Goal: Task Accomplishment & Management: Manage account settings

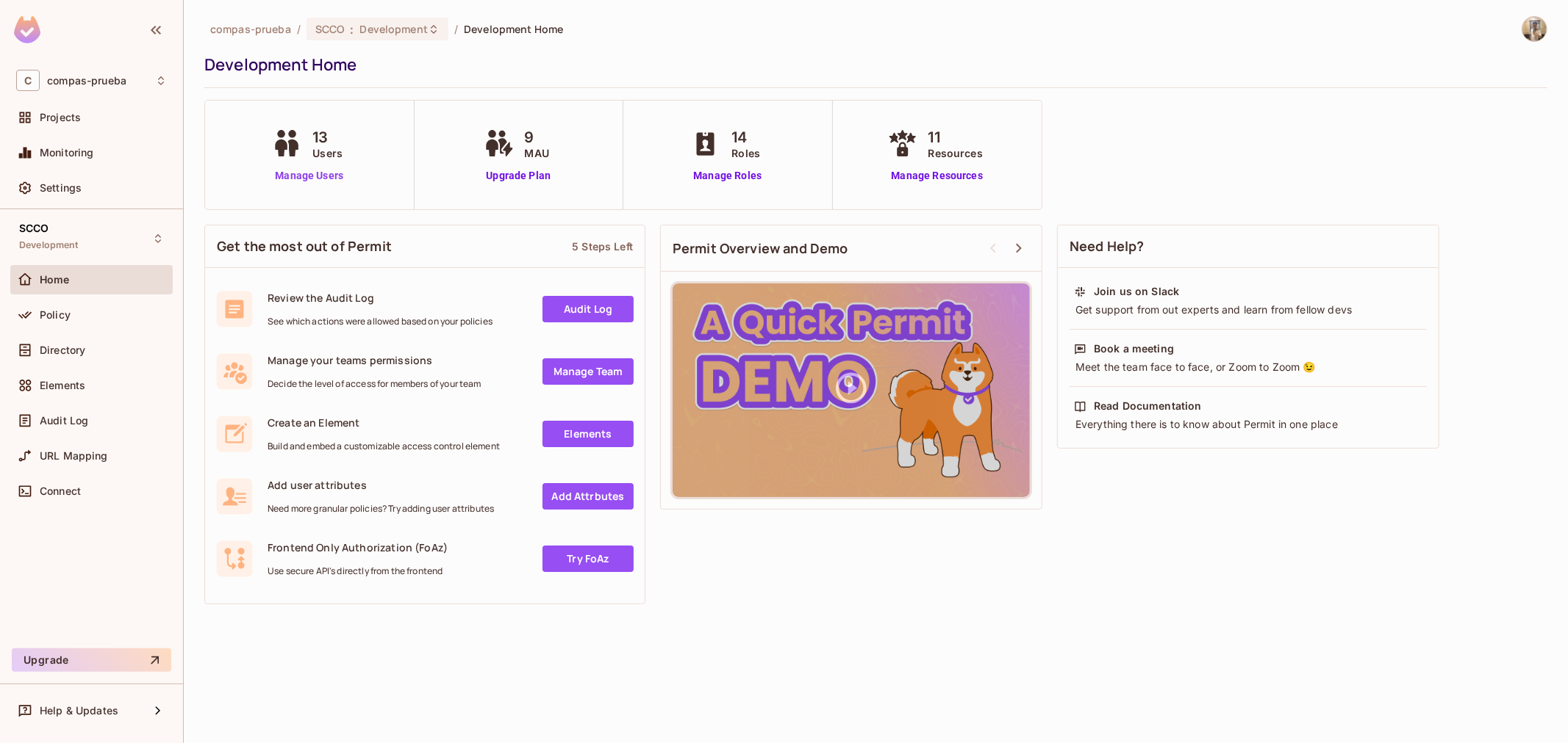
click at [316, 171] on link "Manage Users" at bounding box center [309, 176] width 81 height 16
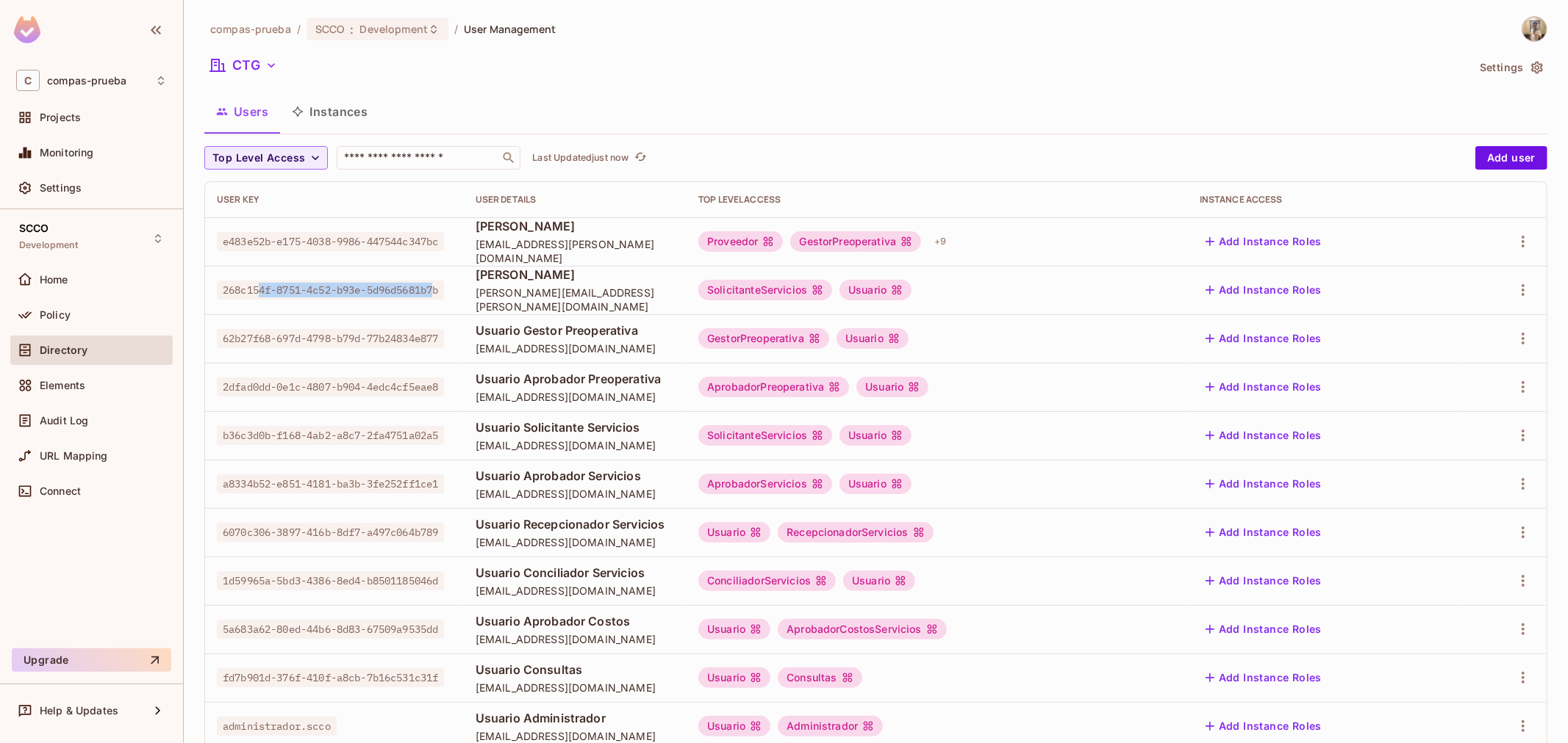
click at [261, 289] on span "268c154f-8751-4c52-b93e-5d96d5681b7b" at bounding box center [330, 290] width 227 height 19
click at [284, 298] on span "268c154f-8751-4c52-b93e-5d96d5681b7b" at bounding box center [330, 290] width 227 height 19
drag, startPoint x: 290, startPoint y: 296, endPoint x: 209, endPoint y: 270, distance: 85.1
click at [209, 270] on td "268c154f-8751-4c52-b93e-5d96d5681b7b" at bounding box center [334, 290] width 258 height 48
copy span "268c154f-8751-4c52-b93e-5d96d5681b7b"
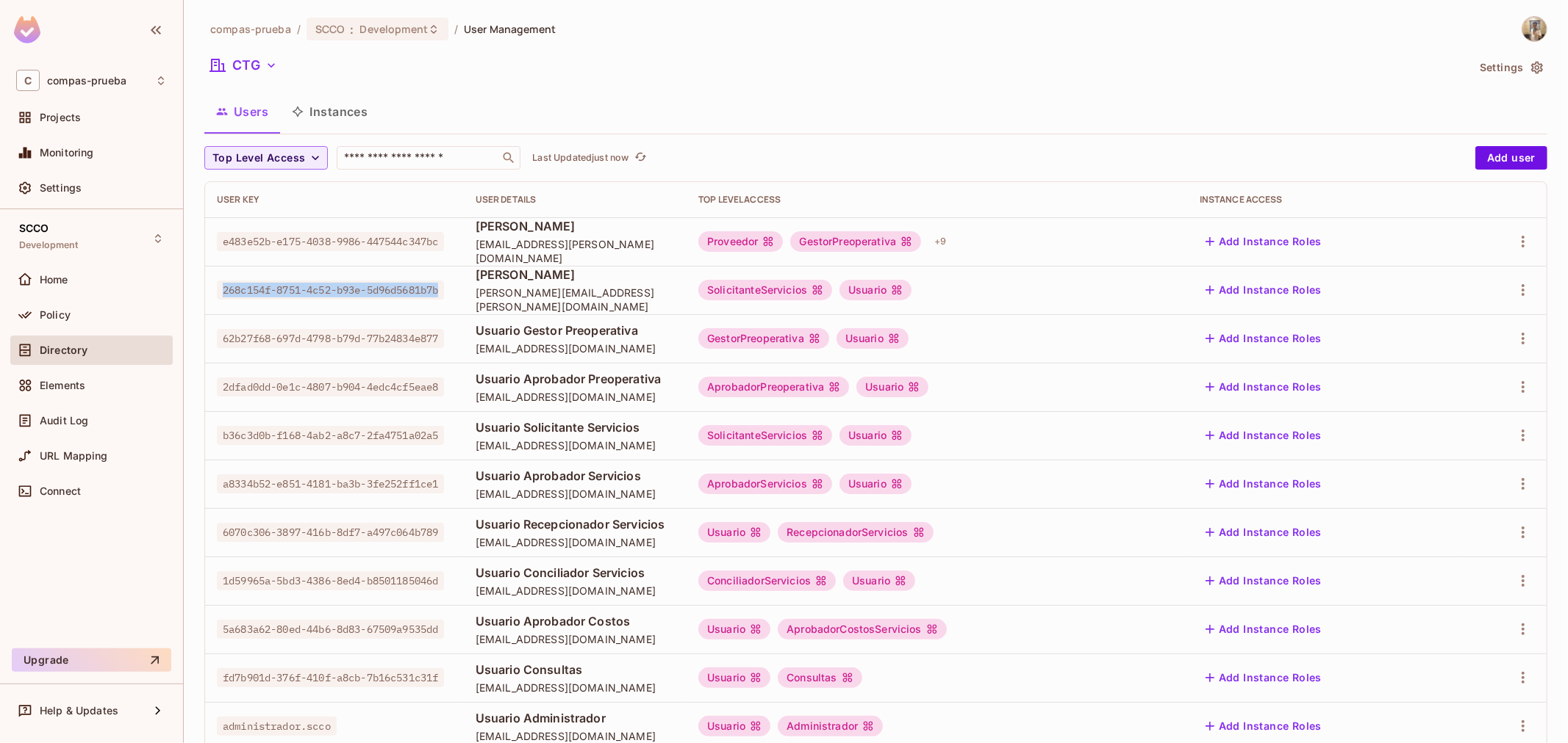
drag, startPoint x: 525, startPoint y: 277, endPoint x: 436, endPoint y: 275, distance: 89.0
click at [464, 275] on td "[PERSON_NAME] [PERSON_NAME][EMAIL_ADDRESS][PERSON_NAME][DOMAIN_NAME]" at bounding box center [576, 290] width 223 height 48
copy span "[PERSON_NAME]"
drag, startPoint x: 599, startPoint y: 298, endPoint x: 444, endPoint y: 283, distance: 155.7
click at [475, 283] on div "[PERSON_NAME] [PERSON_NAME][EMAIL_ADDRESS][PERSON_NAME][DOMAIN_NAME]" at bounding box center [575, 290] width 199 height 47
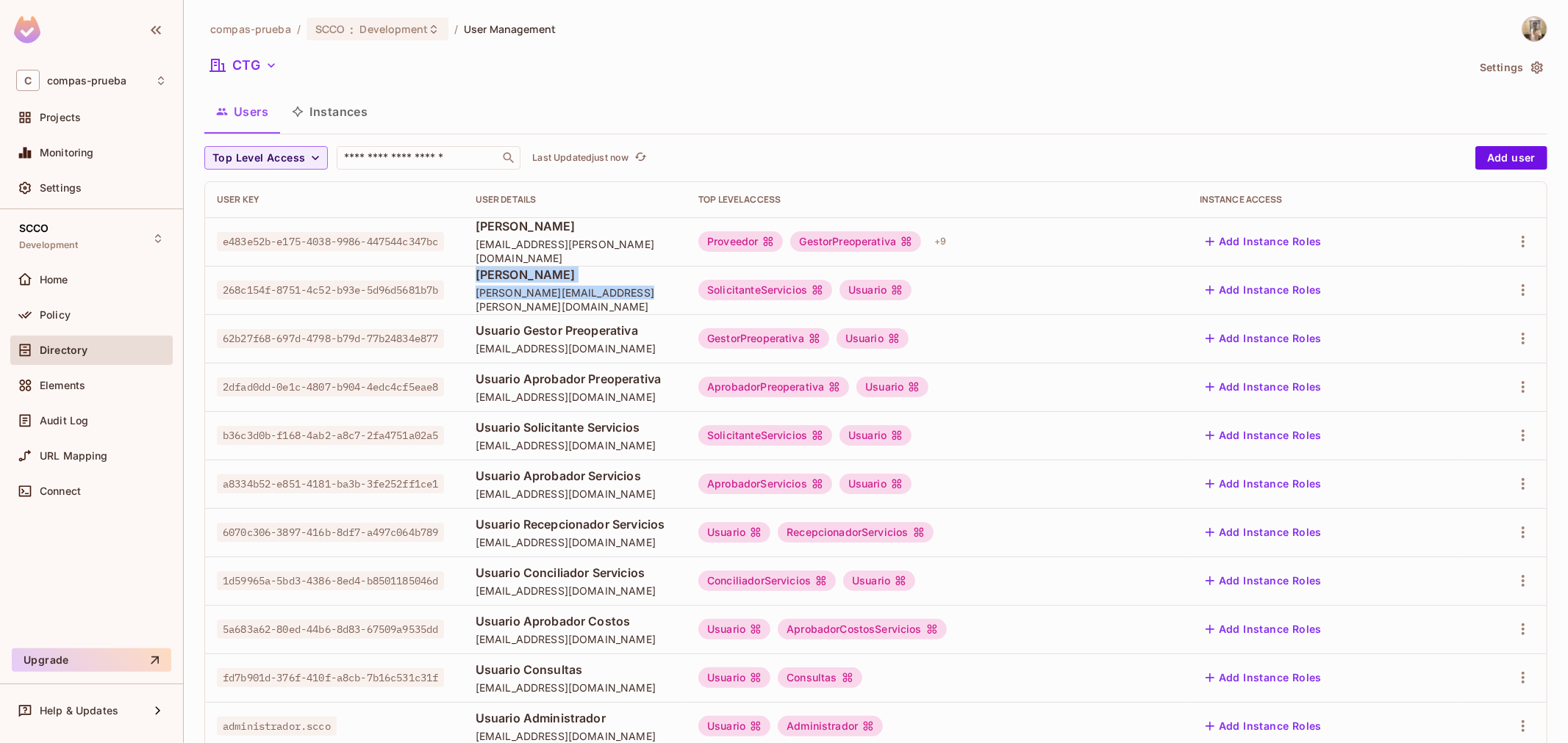
copy div "David Villegas david.villegas@itxpertix.com"
click at [832, 294] on div "SolicitanteServicios" at bounding box center [765, 290] width 134 height 21
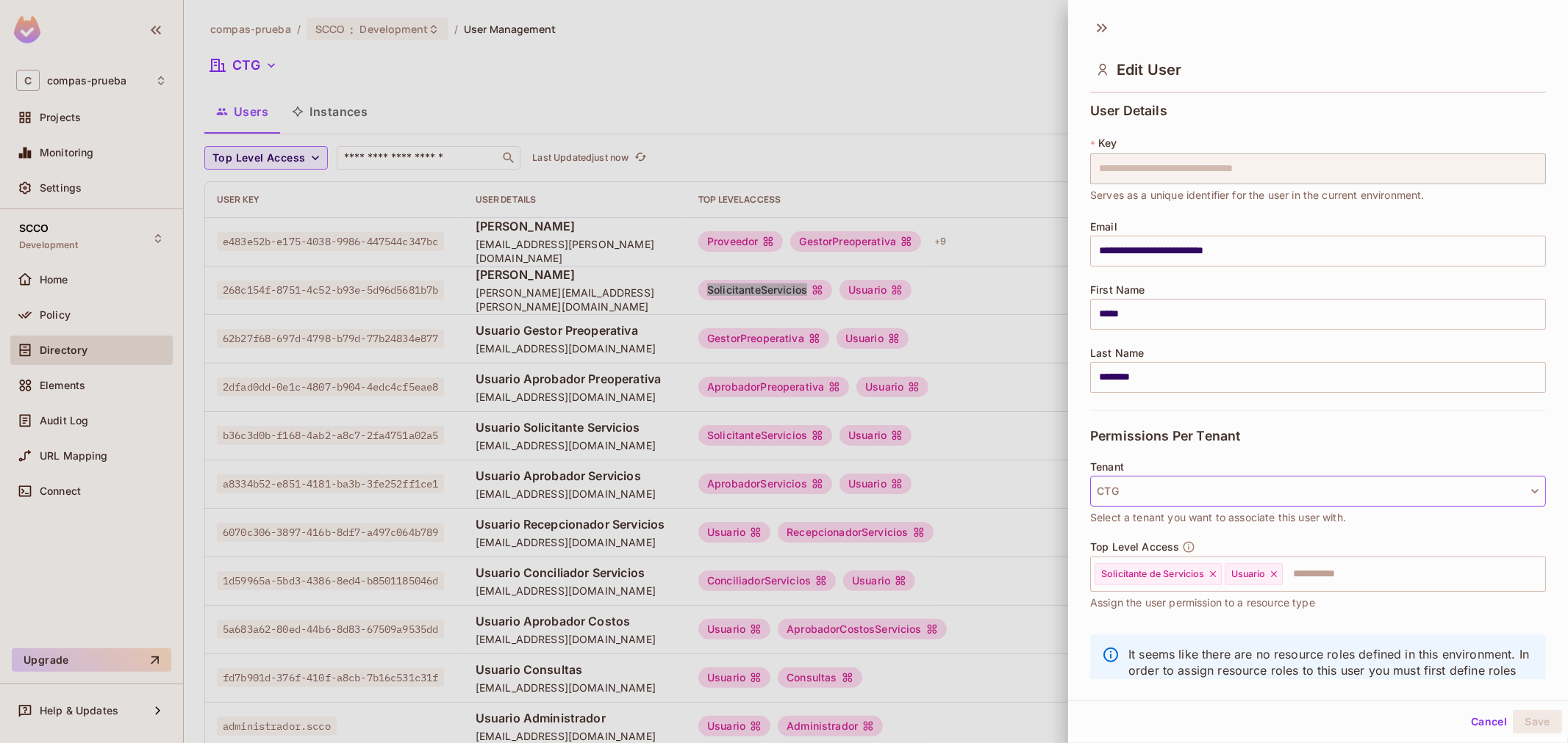
click at [1246, 488] on button "CTG" at bounding box center [1317, 492] width 456 height 31
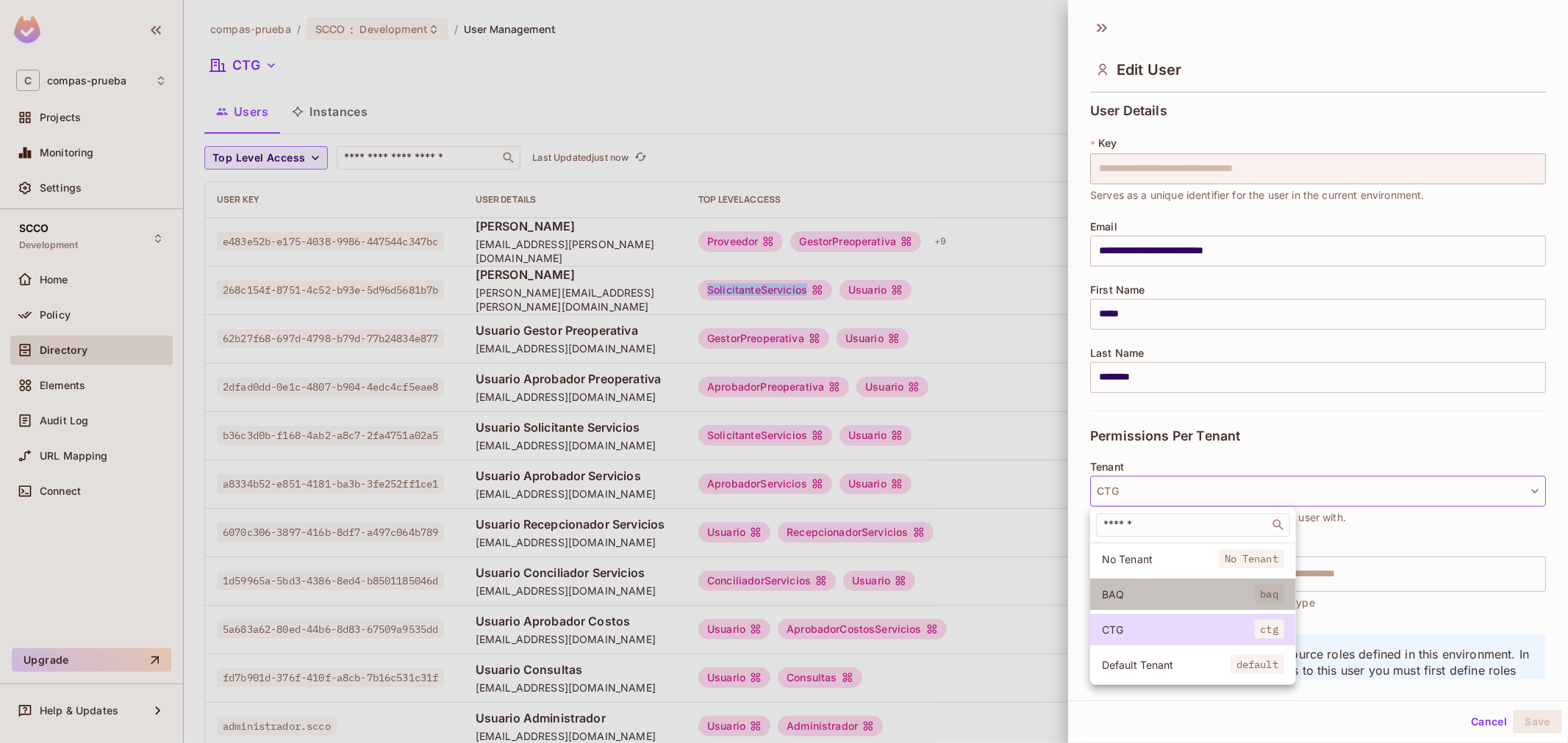
click at [1195, 600] on span "BAQ" at bounding box center [1178, 594] width 153 height 14
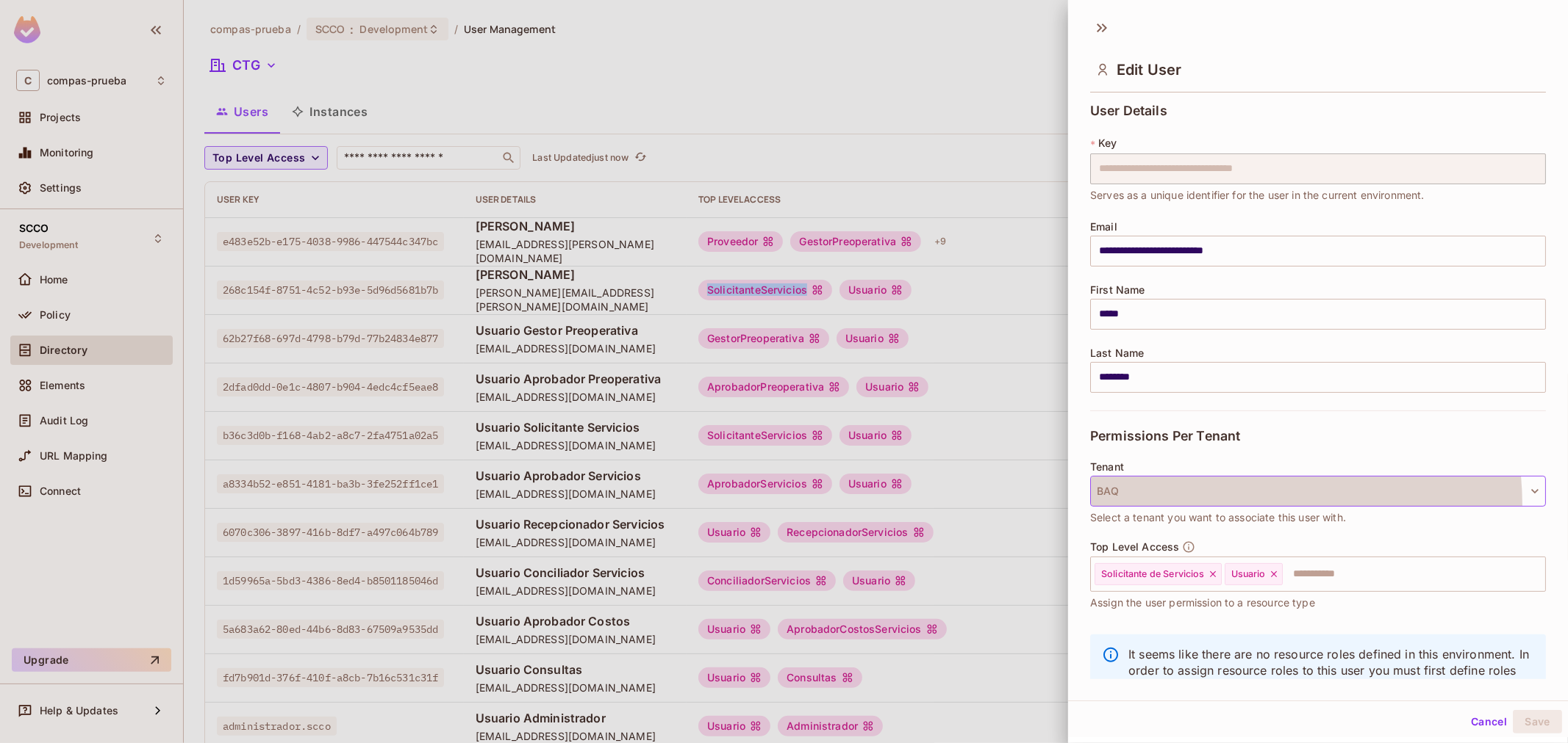
click at [1179, 507] on button "BAQ" at bounding box center [1317, 492] width 456 height 31
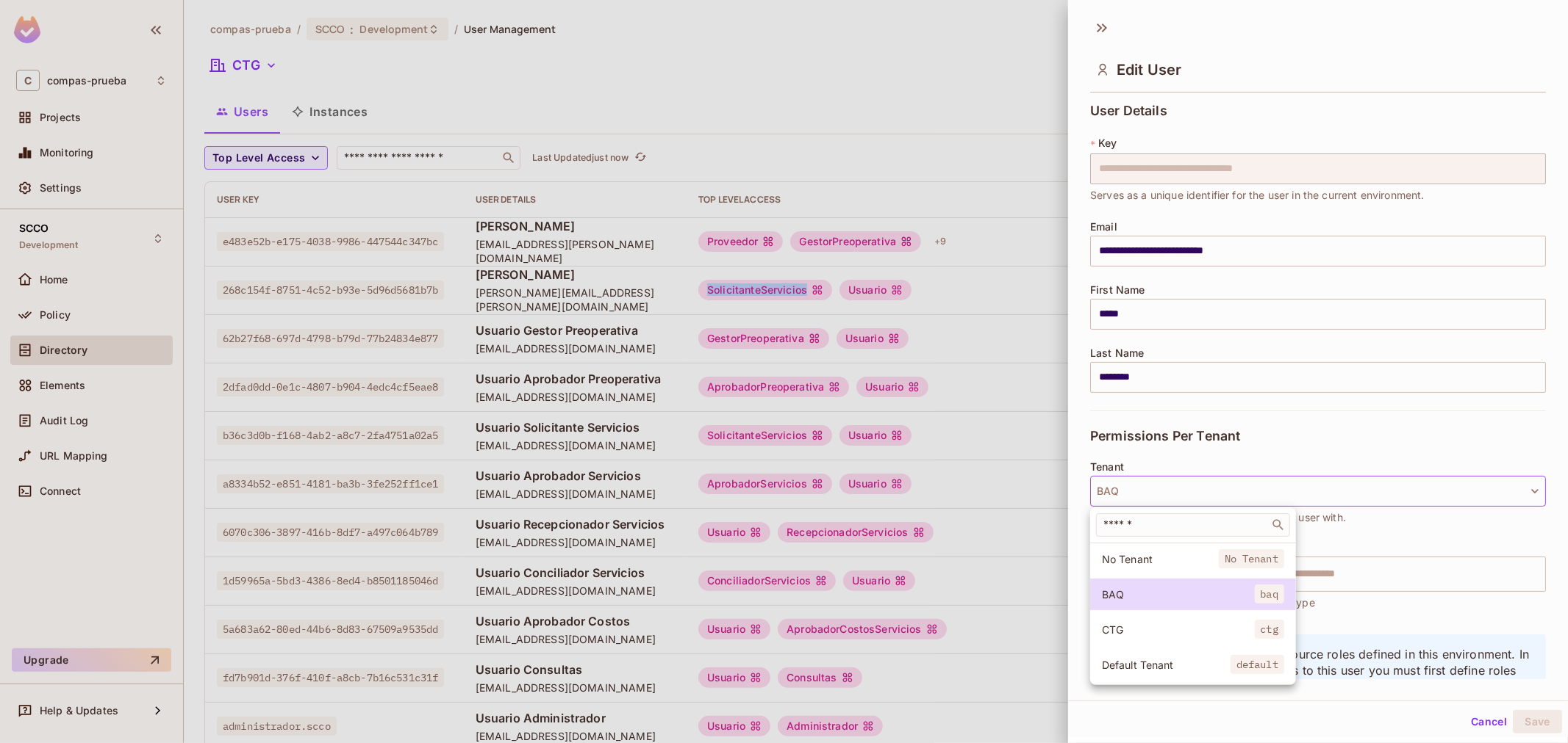
click at [1145, 616] on li "CTG ctg" at bounding box center [1193, 630] width 206 height 32
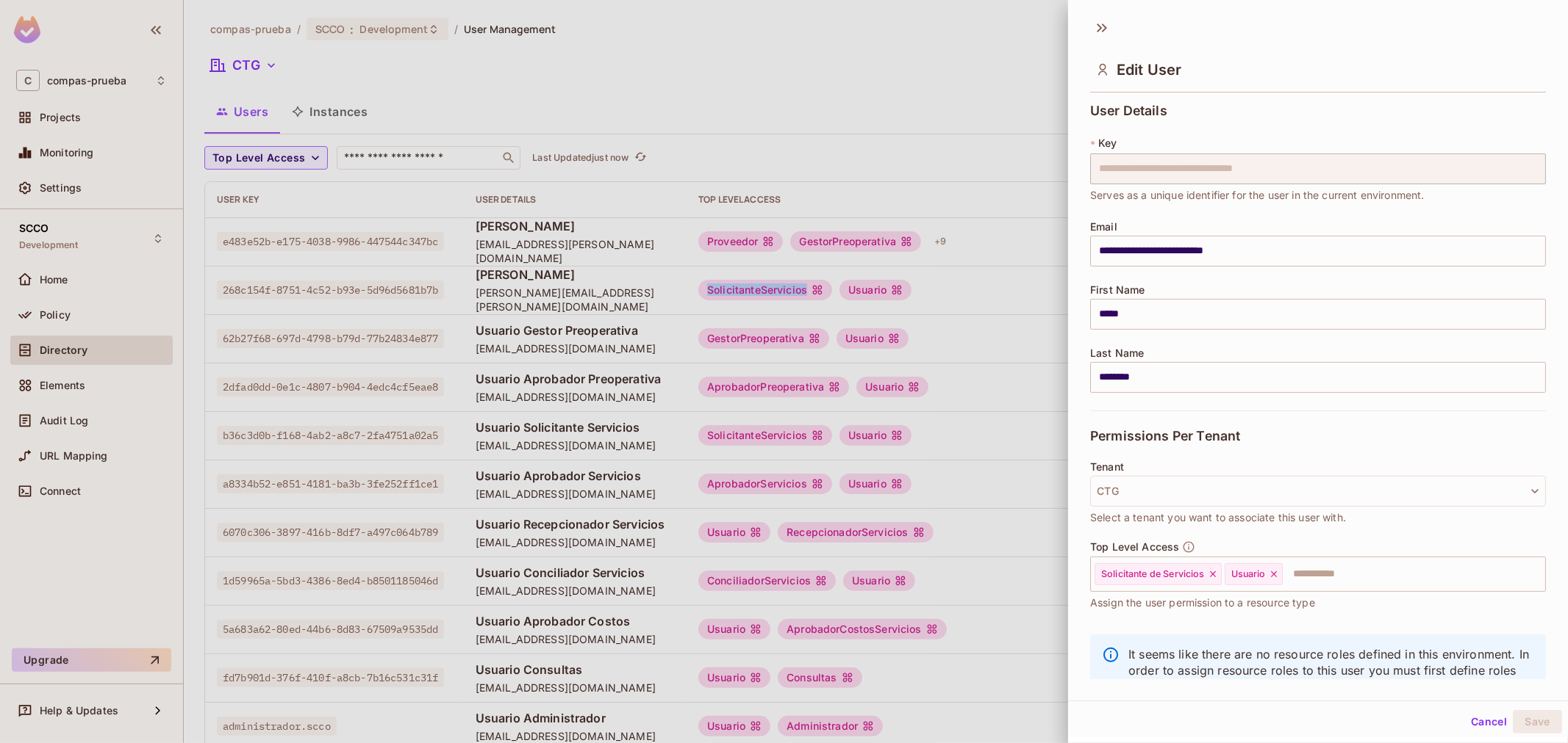
scroll to position [50, 0]
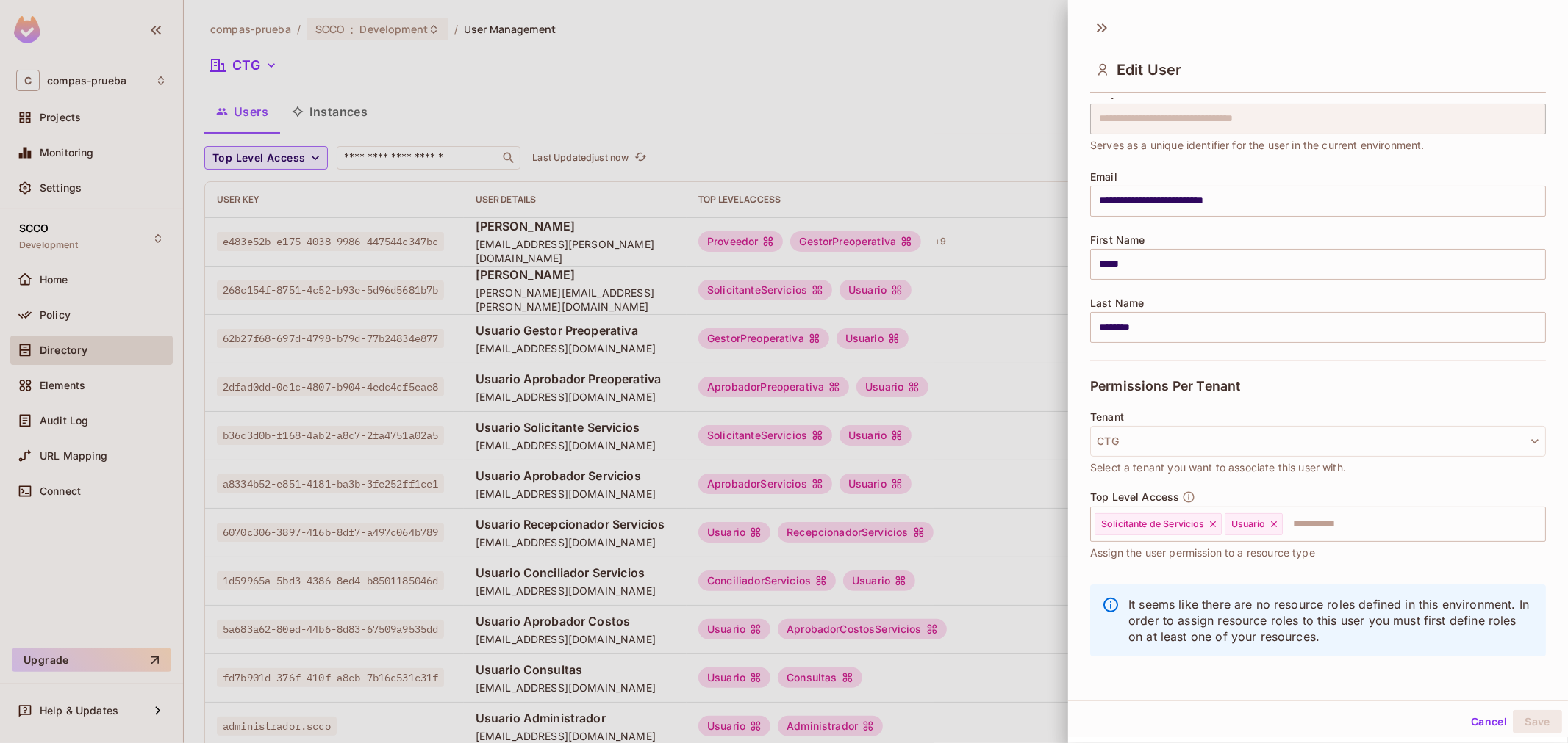
click at [542, 98] on div at bounding box center [784, 372] width 1568 height 743
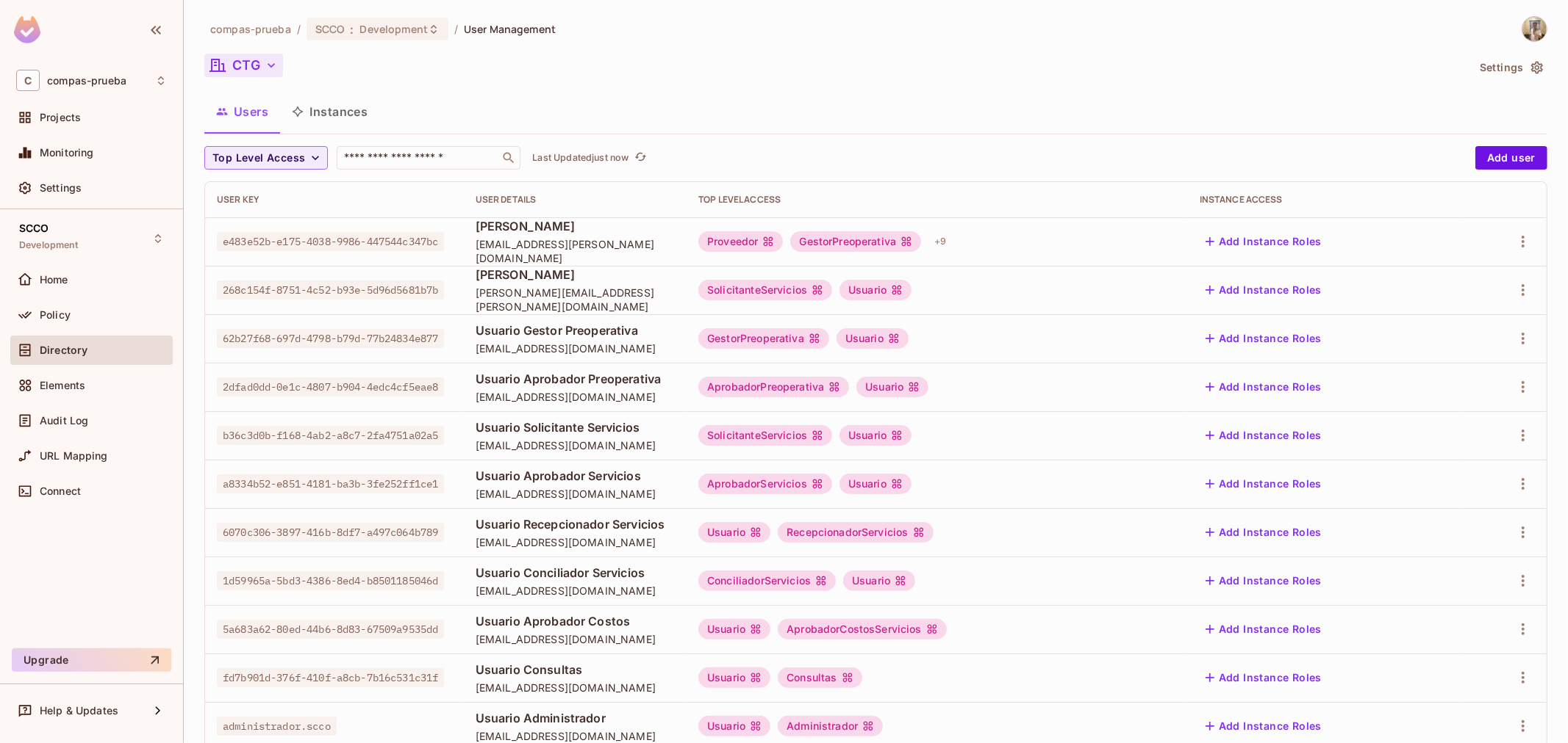
click at [252, 72] on button "CTG" at bounding box center [243, 65] width 79 height 23
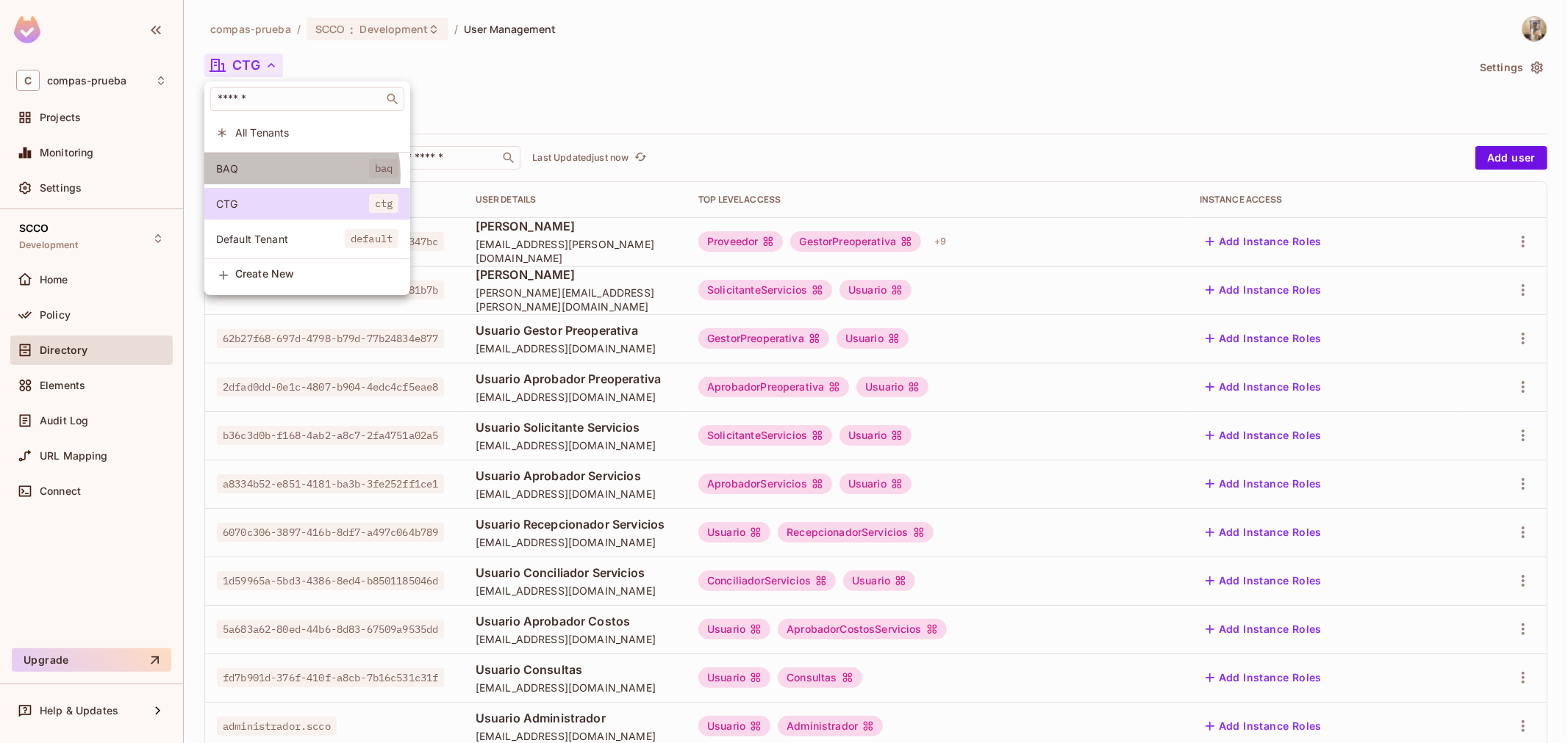
click at [285, 175] on span "BAQ" at bounding box center [292, 168] width 153 height 14
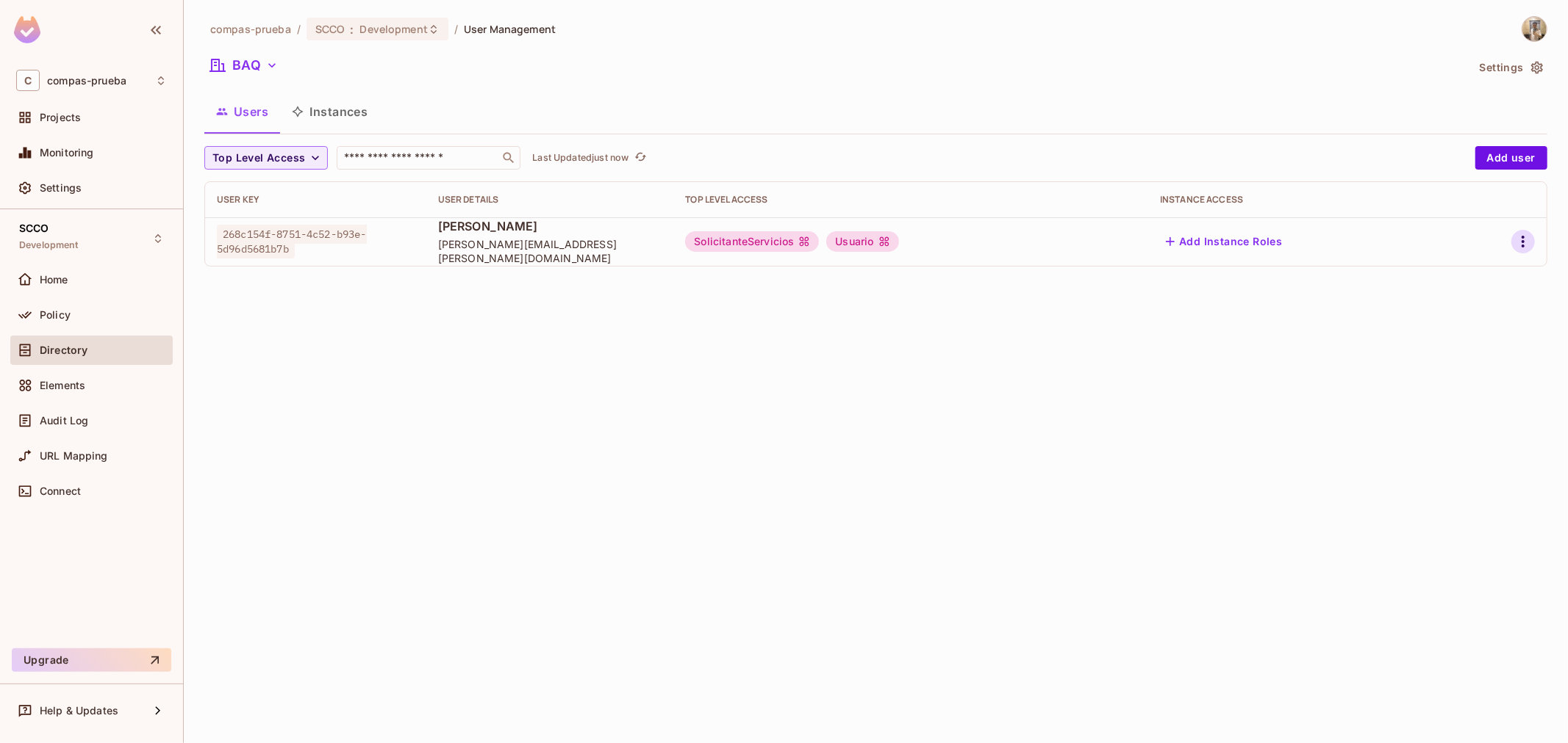
click at [1524, 241] on icon "button" at bounding box center [1522, 242] width 3 height 12
click at [1471, 282] on li "Edit" at bounding box center [1458, 276] width 130 height 32
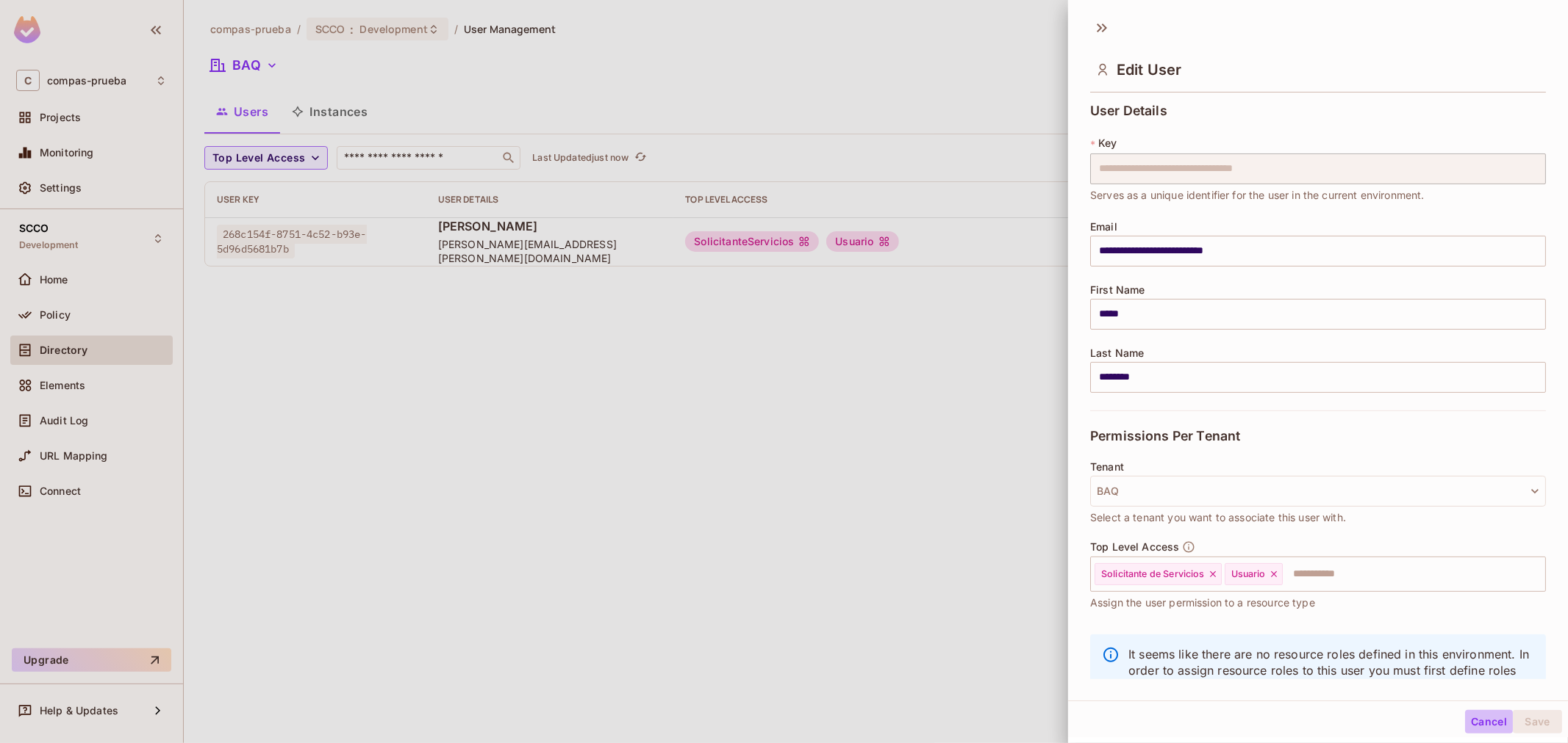
click at [1488, 718] on button "Cancel" at bounding box center [1488, 721] width 48 height 23
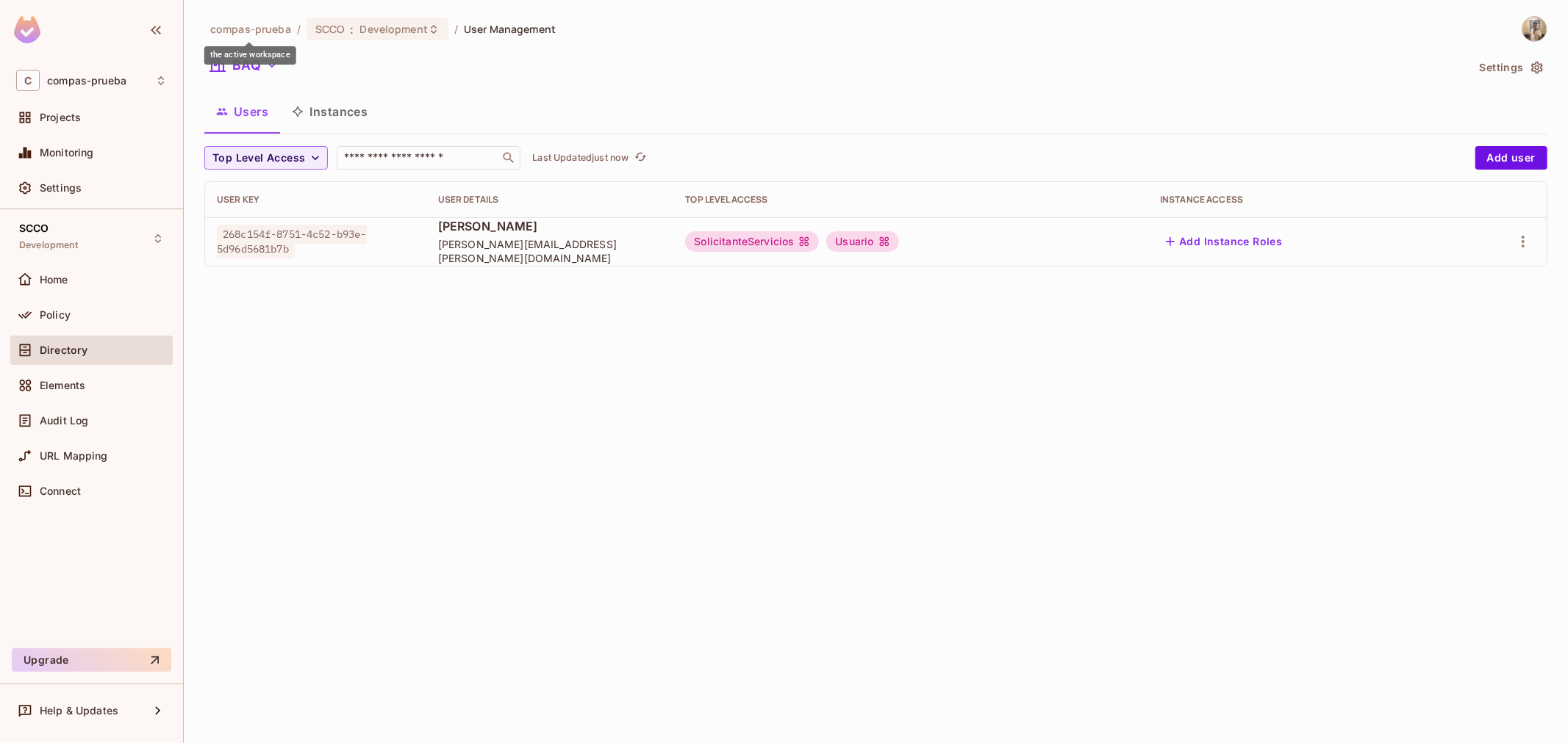
click at [252, 59] on div "the active workspace" at bounding box center [250, 55] width 92 height 18
click at [269, 67] on icon "button" at bounding box center [271, 65] width 15 height 15
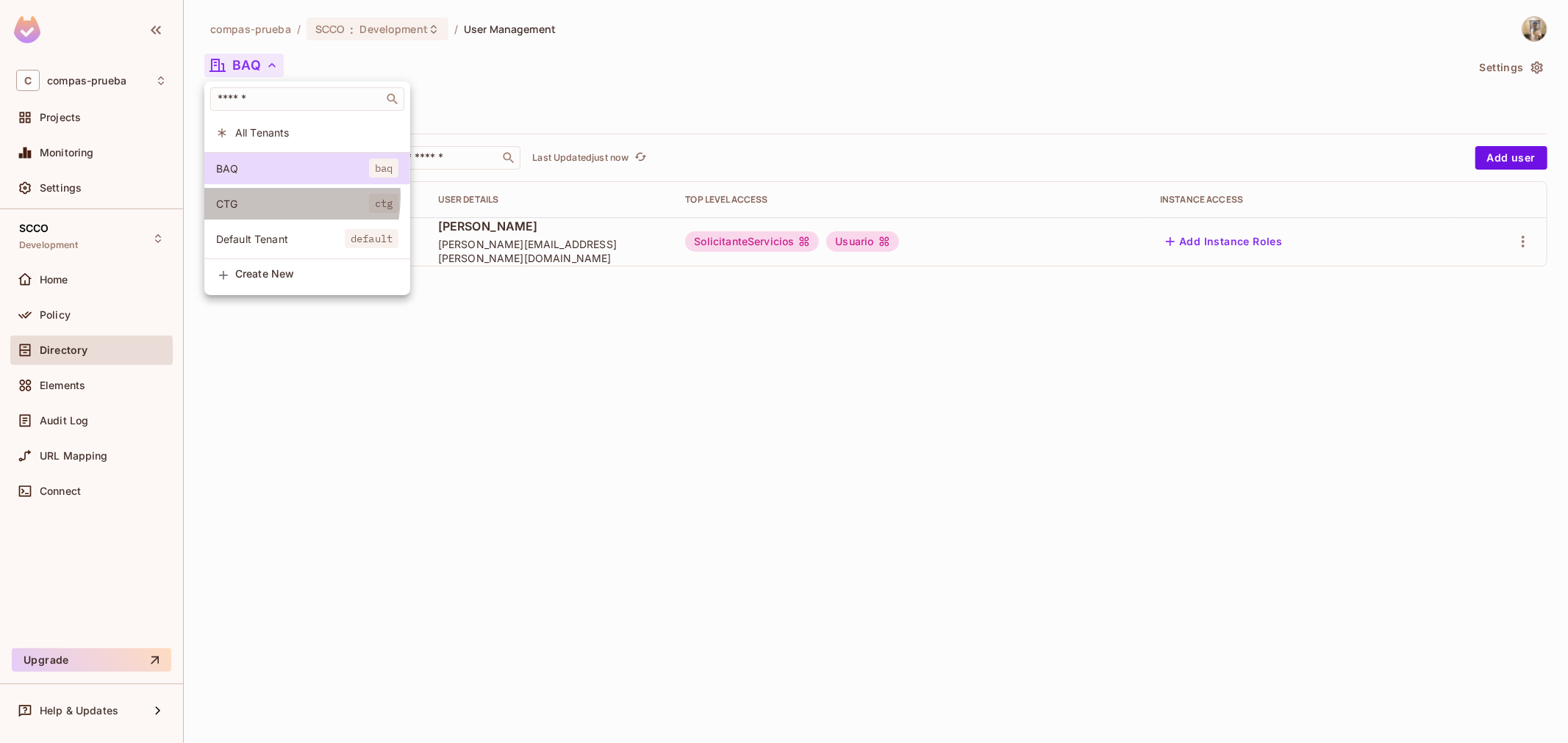
click at [263, 197] on span "CTG" at bounding box center [292, 204] width 153 height 14
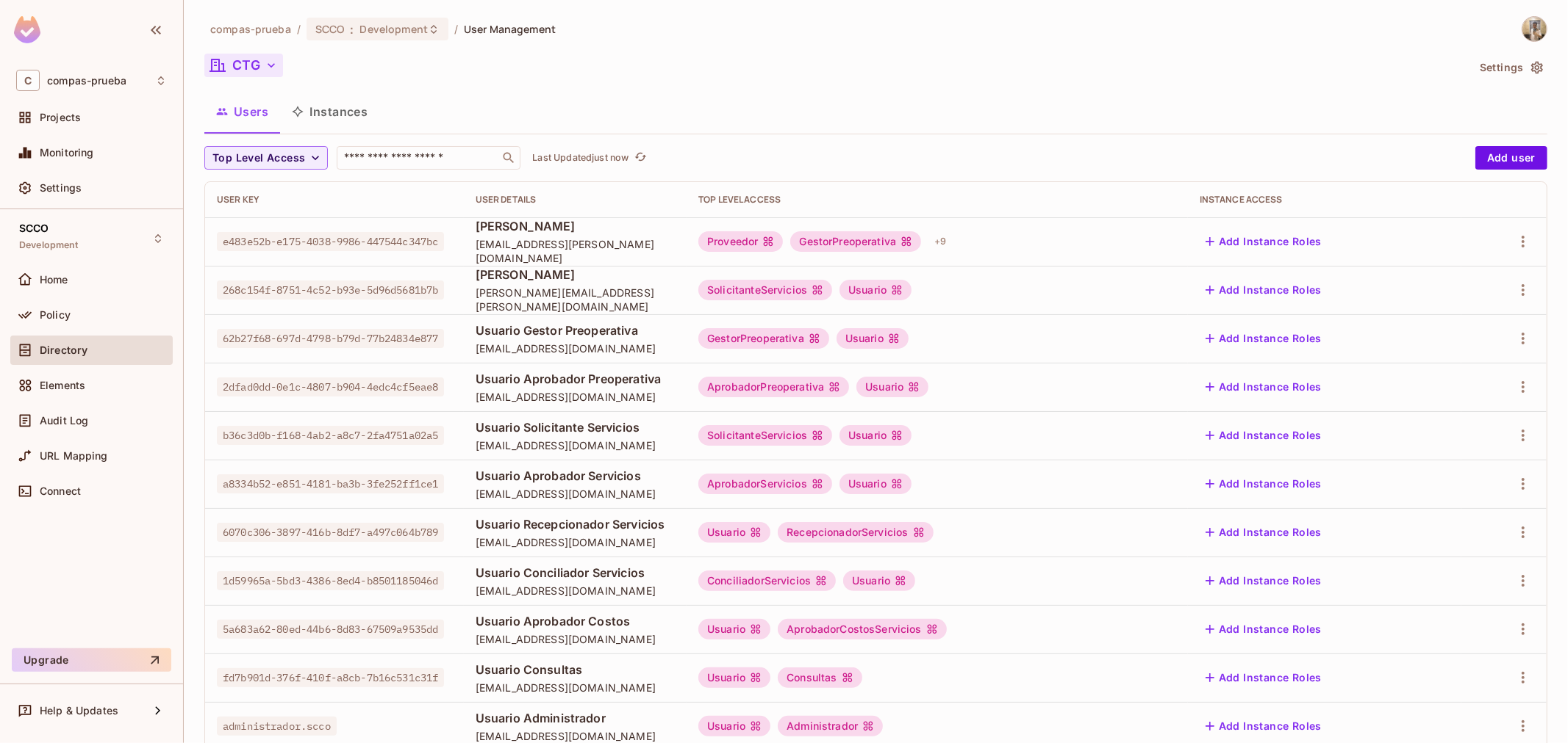
click at [272, 333] on span "62b27f68-697d-4798-b79d-77b24834e877" at bounding box center [330, 339] width 227 height 19
copy span "62b27f68-697d-4798-b79d-77b24834e877"
click at [535, 327] on span "Usuario Gestor Preoperativa" at bounding box center [575, 330] width 199 height 16
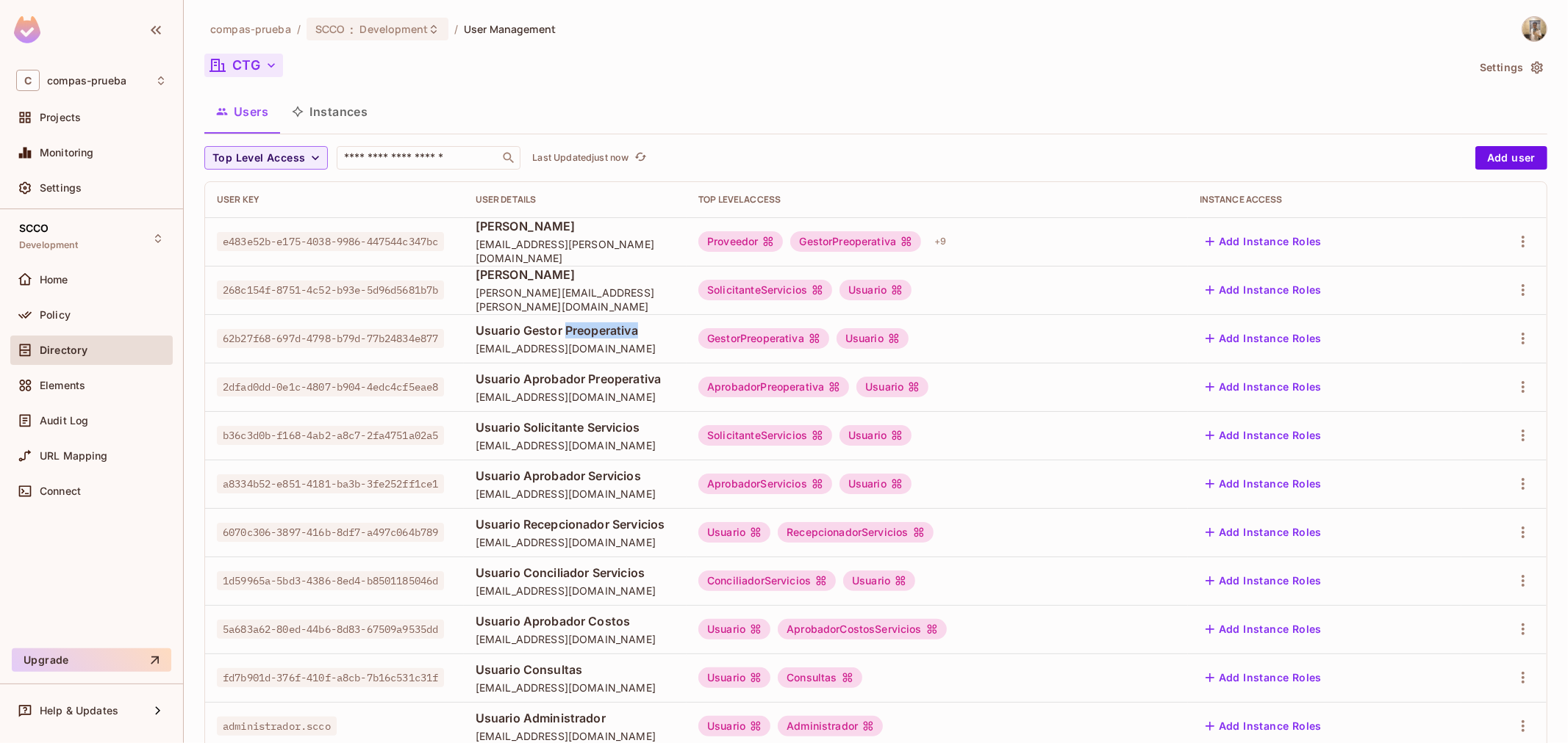
click at [535, 327] on span "Usuario Gestor Preoperativa" at bounding box center [575, 330] width 199 height 16
copy span "Usuario Gestor Preoperativa"
click at [475, 349] on span "gestor.preoperativa.scco@yopmail.com" at bounding box center [575, 348] width 199 height 14
drag, startPoint x: 449, startPoint y: 346, endPoint x: 607, endPoint y: 357, distance: 158.4
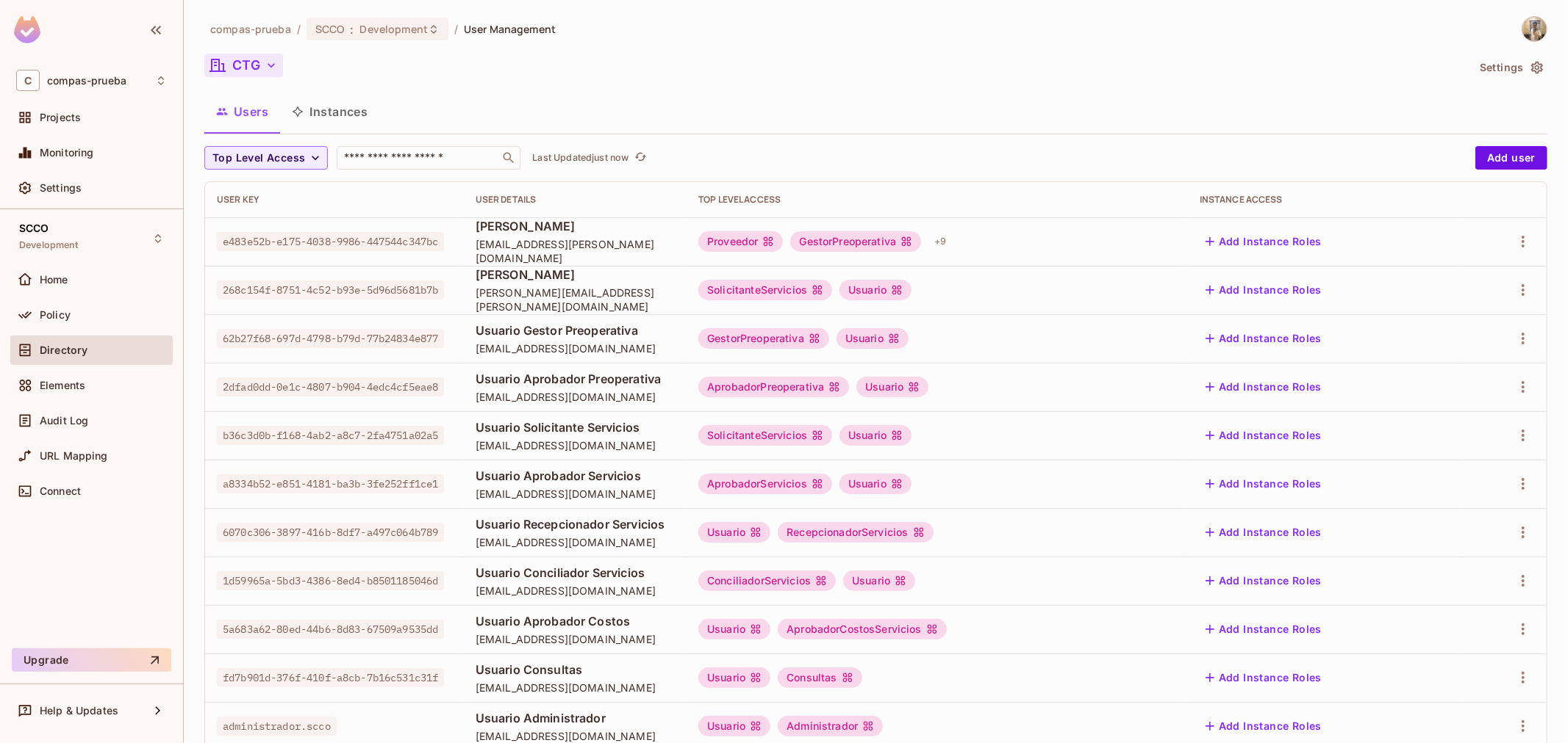
click at [605, 357] on td "Usuario Gestor Preoperativa gestor.preoperativa.scco@yopmail.com" at bounding box center [576, 339] width 223 height 48
click at [645, 356] on td "Usuario Gestor Preoperativa gestor.preoperativa.scco@yopmail.com" at bounding box center [576, 339] width 223 height 48
click at [1520, 336] on button "button" at bounding box center [1522, 338] width 23 height 23
click at [1450, 375] on li "Edit" at bounding box center [1446, 372] width 130 height 32
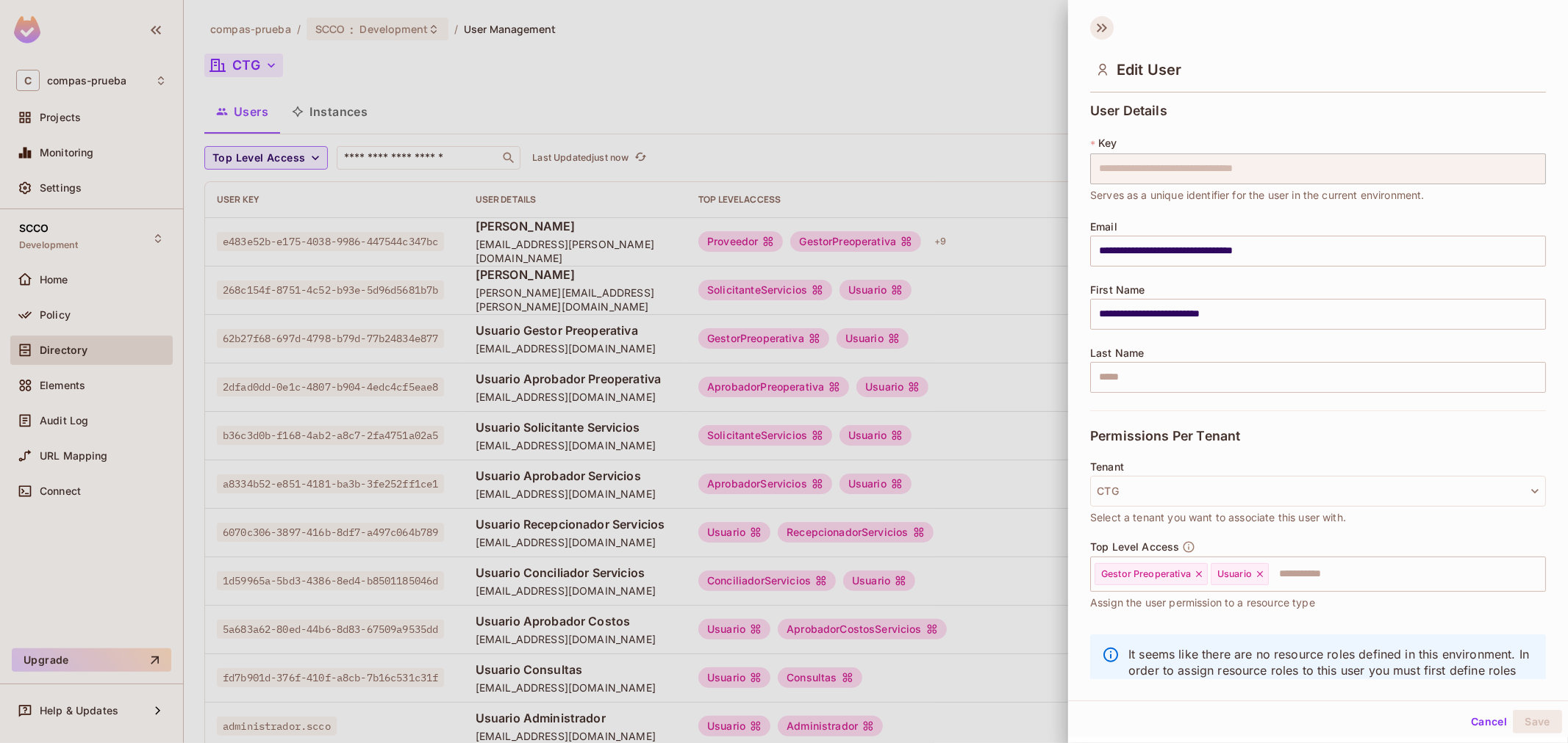
click at [1099, 29] on icon at bounding box center [1100, 28] width 5 height 9
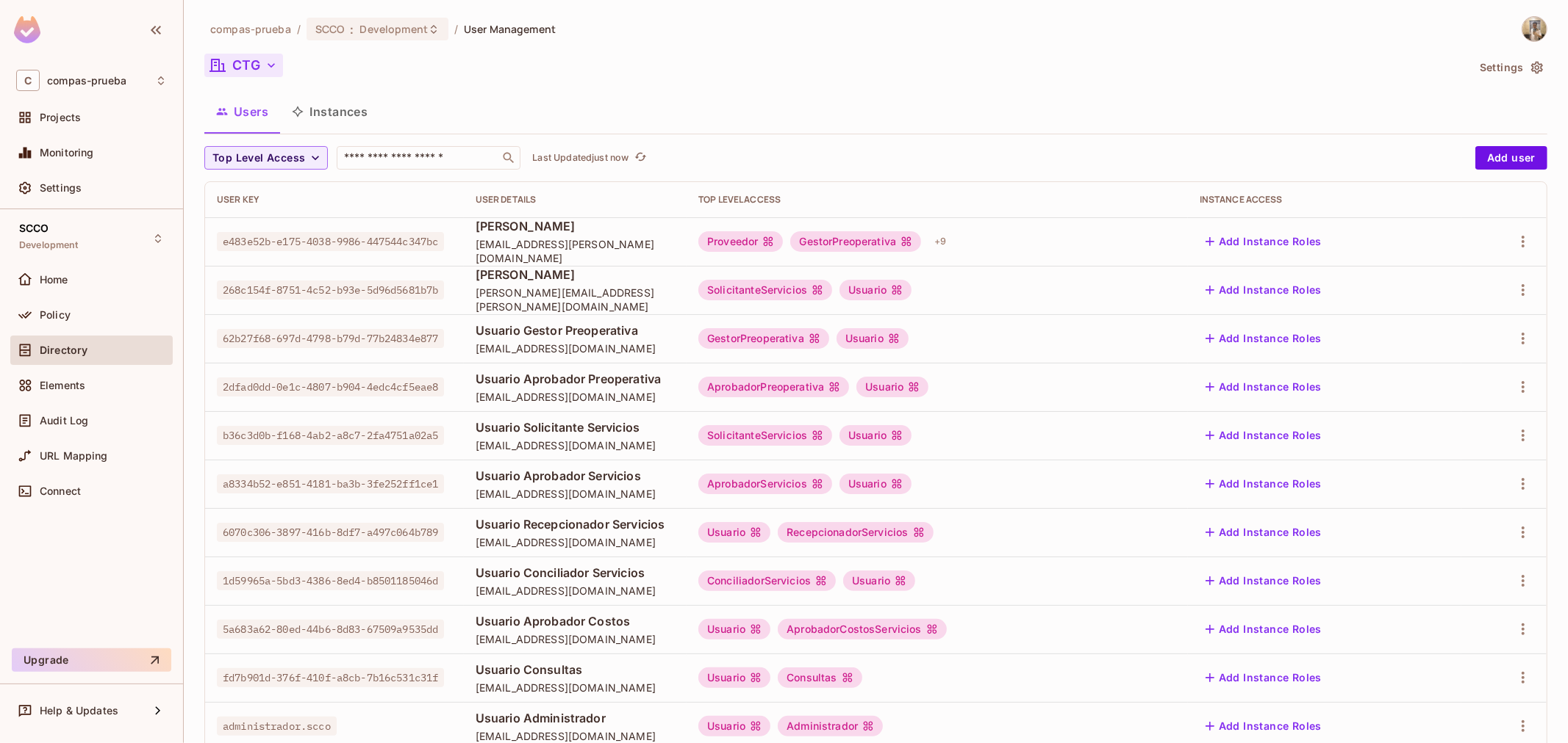
click at [941, 68] on div "CTG" at bounding box center [835, 67] width 1262 height 28
drag, startPoint x: 650, startPoint y: 346, endPoint x: 446, endPoint y: 361, distance: 204.6
click at [464, 361] on td "Usuario Gestor Preoperativa gestor.preoperativa.scco@yopmail.com" at bounding box center [576, 339] width 223 height 48
copy span "gestor.preoperativa.scco@yopmail.com"
click at [276, 395] on span "2dfad0dd-0e1c-4807-b904-4edc4cf5eae8" at bounding box center [330, 387] width 227 height 19
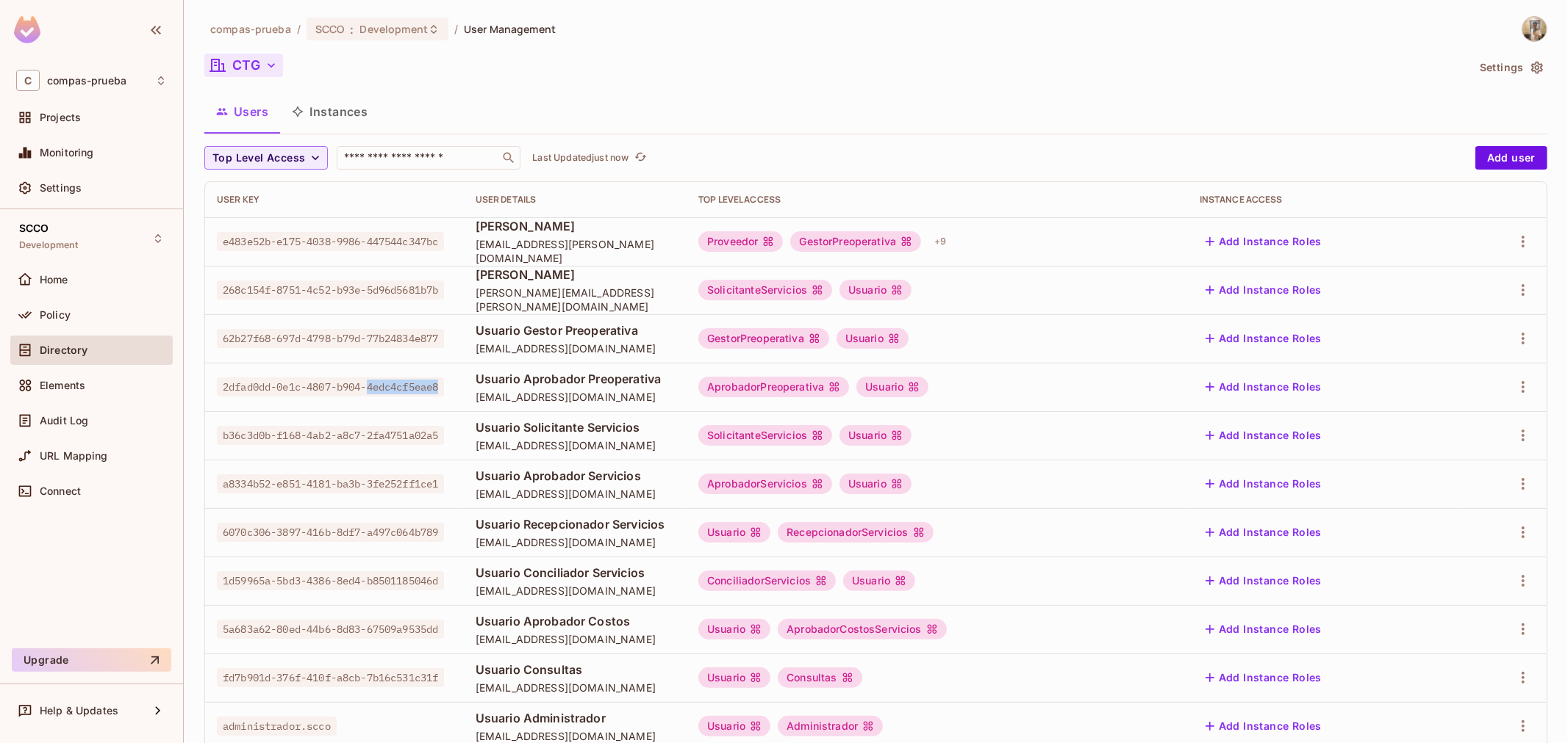
click at [276, 395] on span "2dfad0dd-0e1c-4807-b904-4edc4cf5eae8" at bounding box center [330, 387] width 227 height 19
copy span "2dfad0dd-0e1c-4807-b904-4edc4cf5eae8"
click at [475, 376] on span "Usuario Aprobador Preoperativa" at bounding box center [575, 378] width 199 height 16
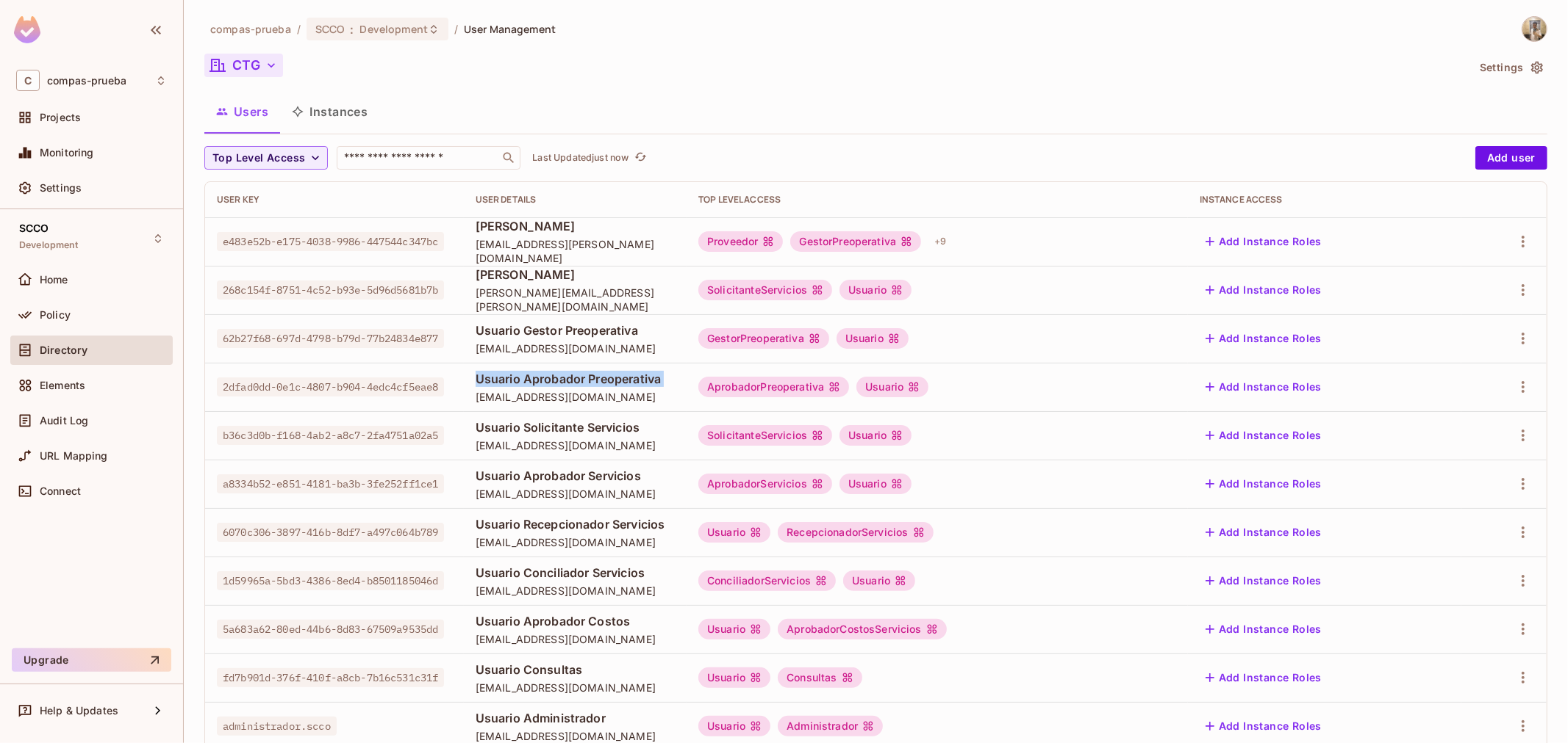
click at [475, 376] on span "Usuario Aprobador Preoperativa" at bounding box center [575, 378] width 199 height 16
copy span "Usuario Aprobador Preoperativa"
click at [475, 400] on span "aprobador.preoperativa.scco@yopmail.com" at bounding box center [575, 397] width 199 height 14
drag, startPoint x: 444, startPoint y: 400, endPoint x: 667, endPoint y: 400, distance: 223.0
click at [667, 400] on span "aprobador.preoperativa.scco@yopmail.com" at bounding box center [575, 397] width 199 height 14
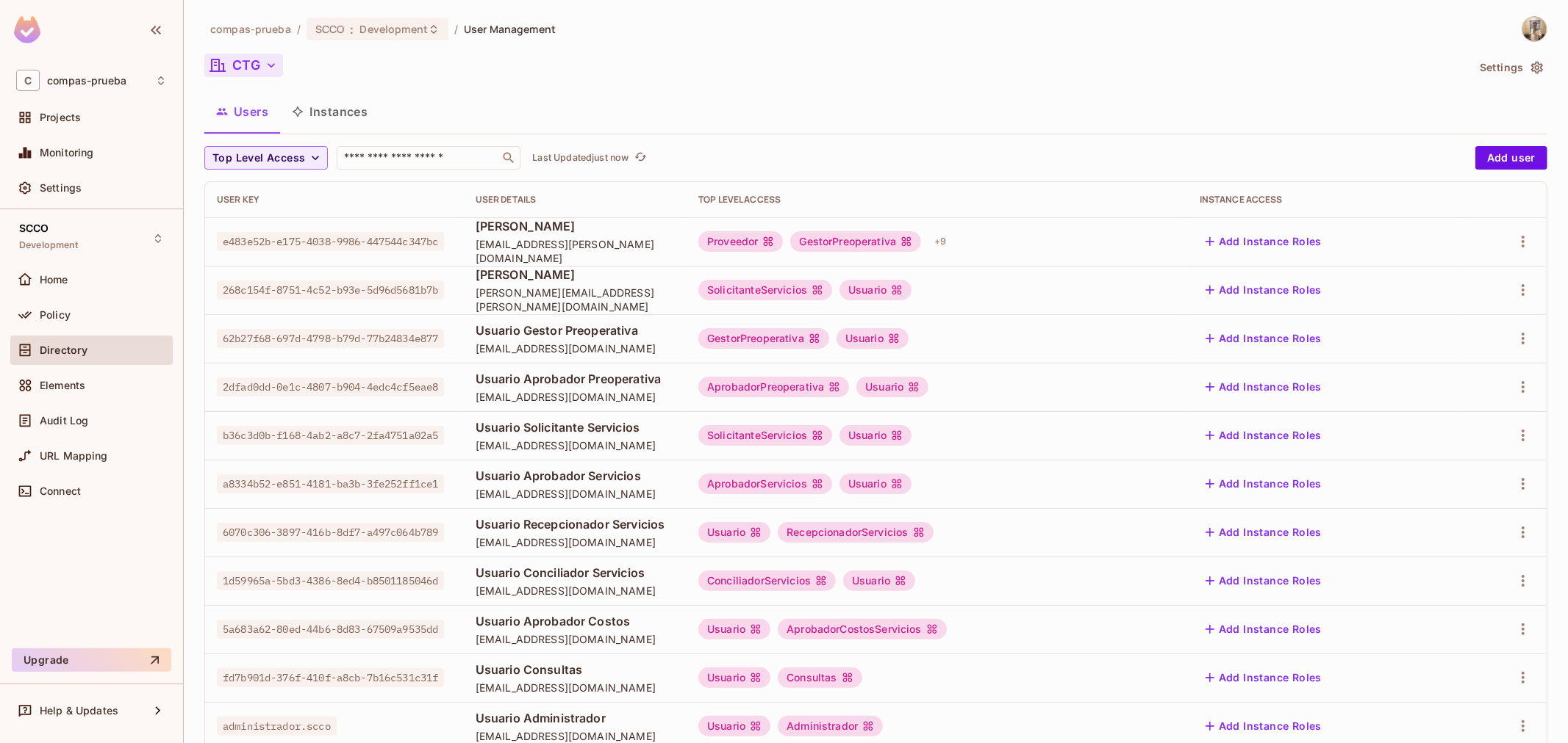
click at [275, 426] on span "b36c3d0b-f168-4ab2-a8c7-2fa4751a02a5" at bounding box center [330, 435] width 227 height 19
copy span "b36c3d0b-f168-4ab2-a8c7-2fa4751a02a5"
click at [503, 421] on span "Usuario Solicitante Servicios" at bounding box center [575, 427] width 199 height 16
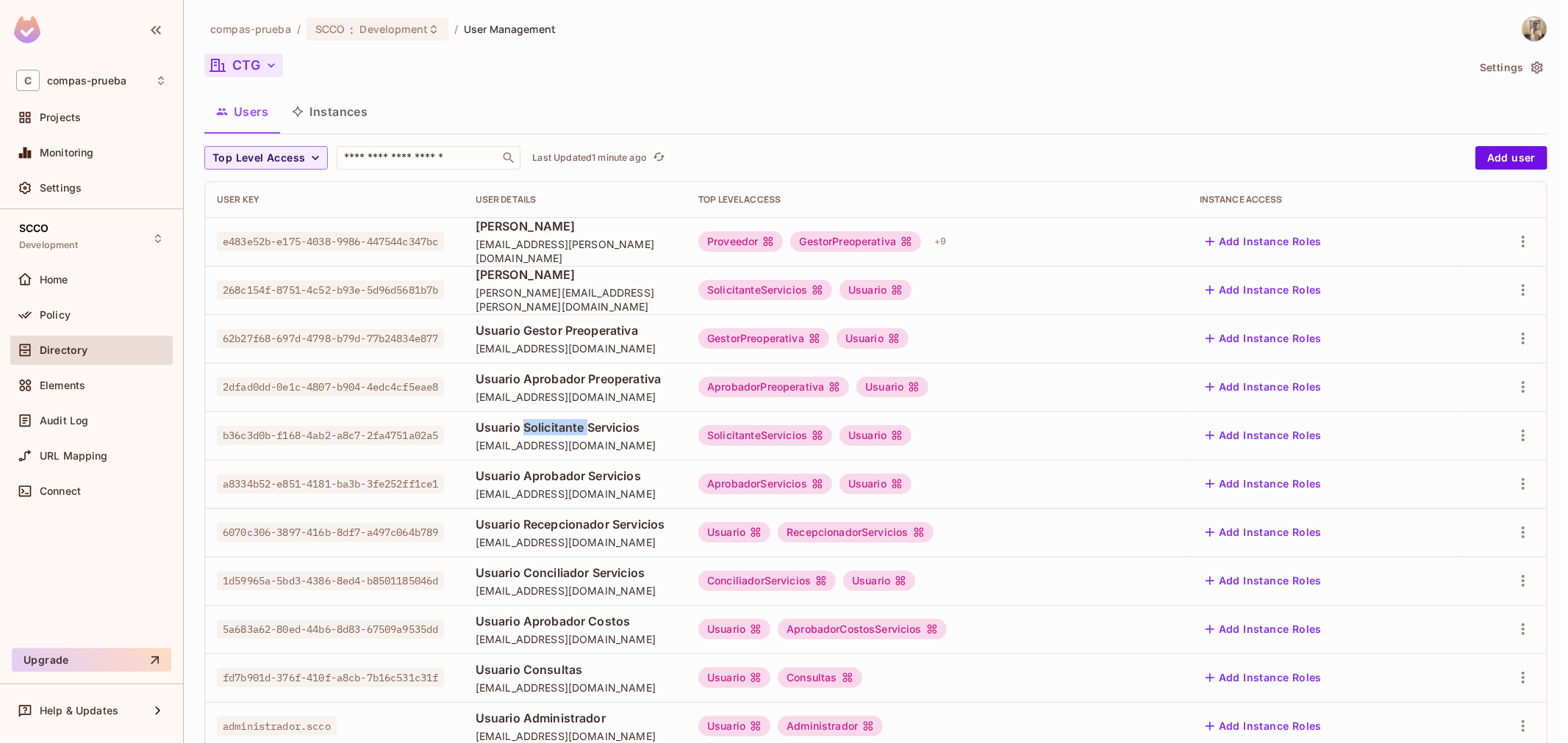
click at [503, 421] on span "Usuario Solicitante Servicios" at bounding box center [575, 427] width 199 height 16
copy span "Usuario Solicitante Servicios"
click at [832, 431] on div "SolicitanteServicios" at bounding box center [765, 435] width 134 height 21
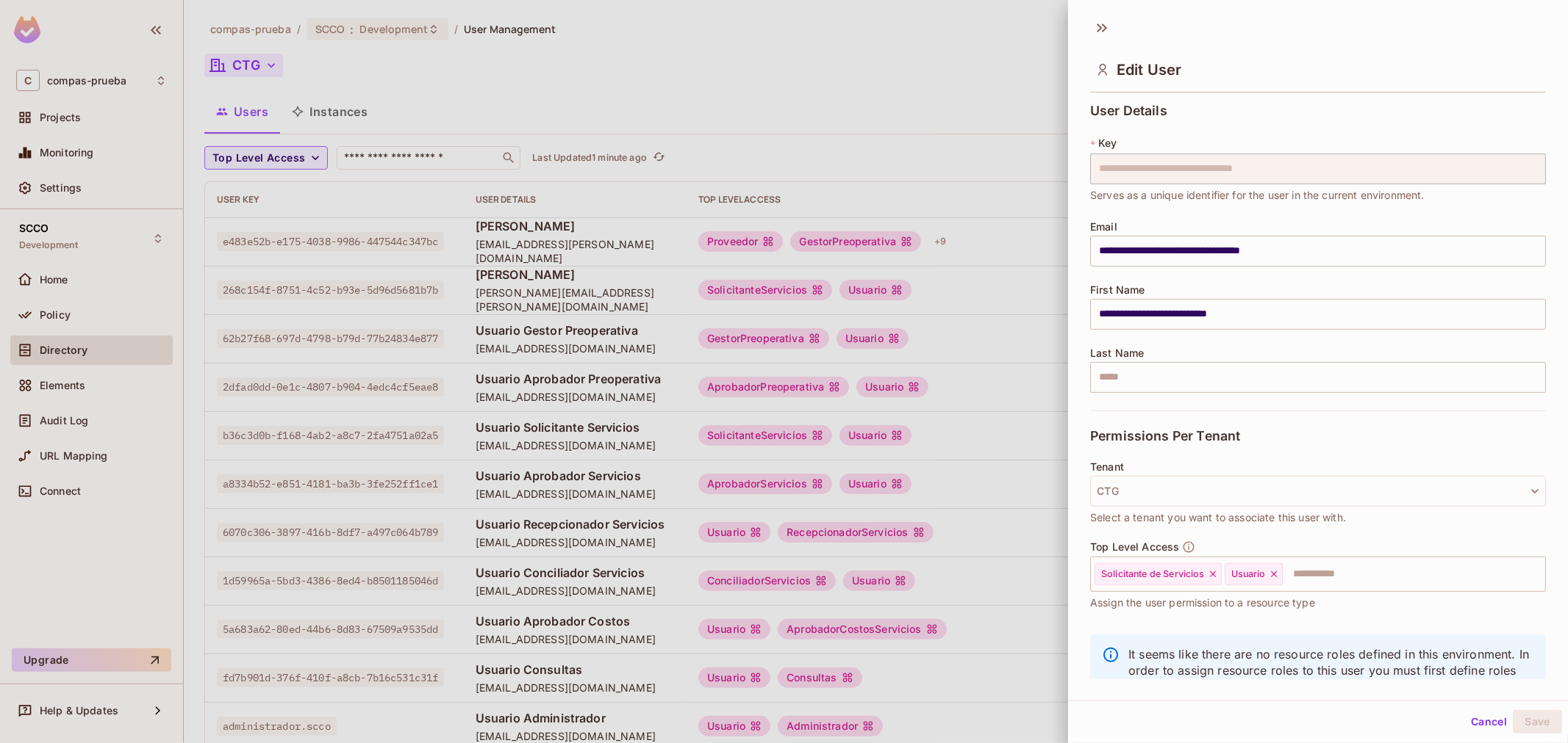
click at [491, 470] on div at bounding box center [784, 372] width 1568 height 743
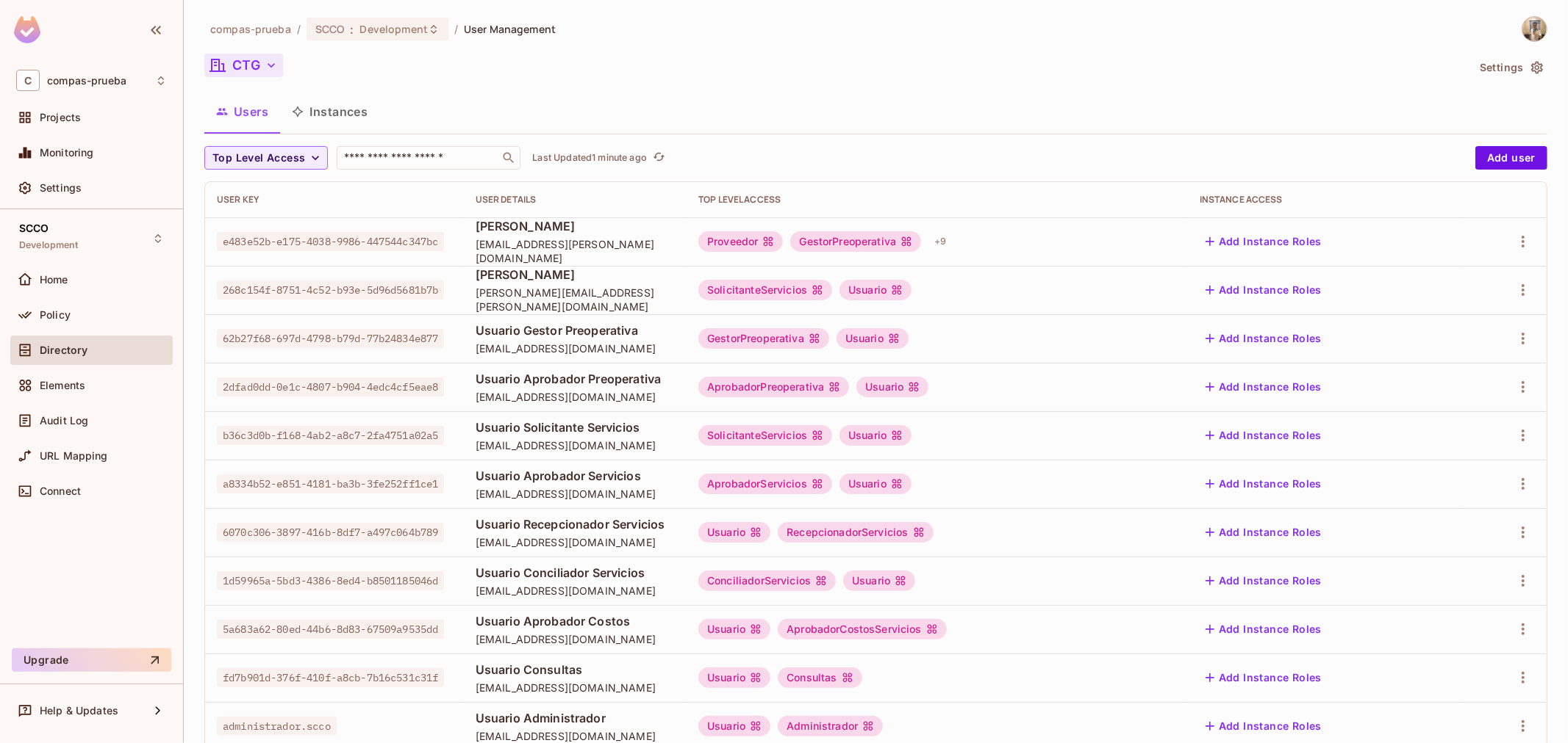
drag, startPoint x: 443, startPoint y: 449, endPoint x: 664, endPoint y: 443, distance: 221.1
click at [664, 443] on td "Usuario Solicitante Servicios solicitante.servicios.scco@yopmail.com" at bounding box center [576, 435] width 223 height 48
click at [675, 429] on span "Usuario Solicitante Servicios" at bounding box center [575, 427] width 199 height 16
click at [596, 437] on div "Usuario Solicitante Servicios solicitante.servicios.scco@yopmail.com" at bounding box center [575, 435] width 199 height 33
click at [583, 454] on td "Usuario Solicitante Servicios solicitante.servicios.scco@yopmail.com" at bounding box center [576, 435] width 223 height 48
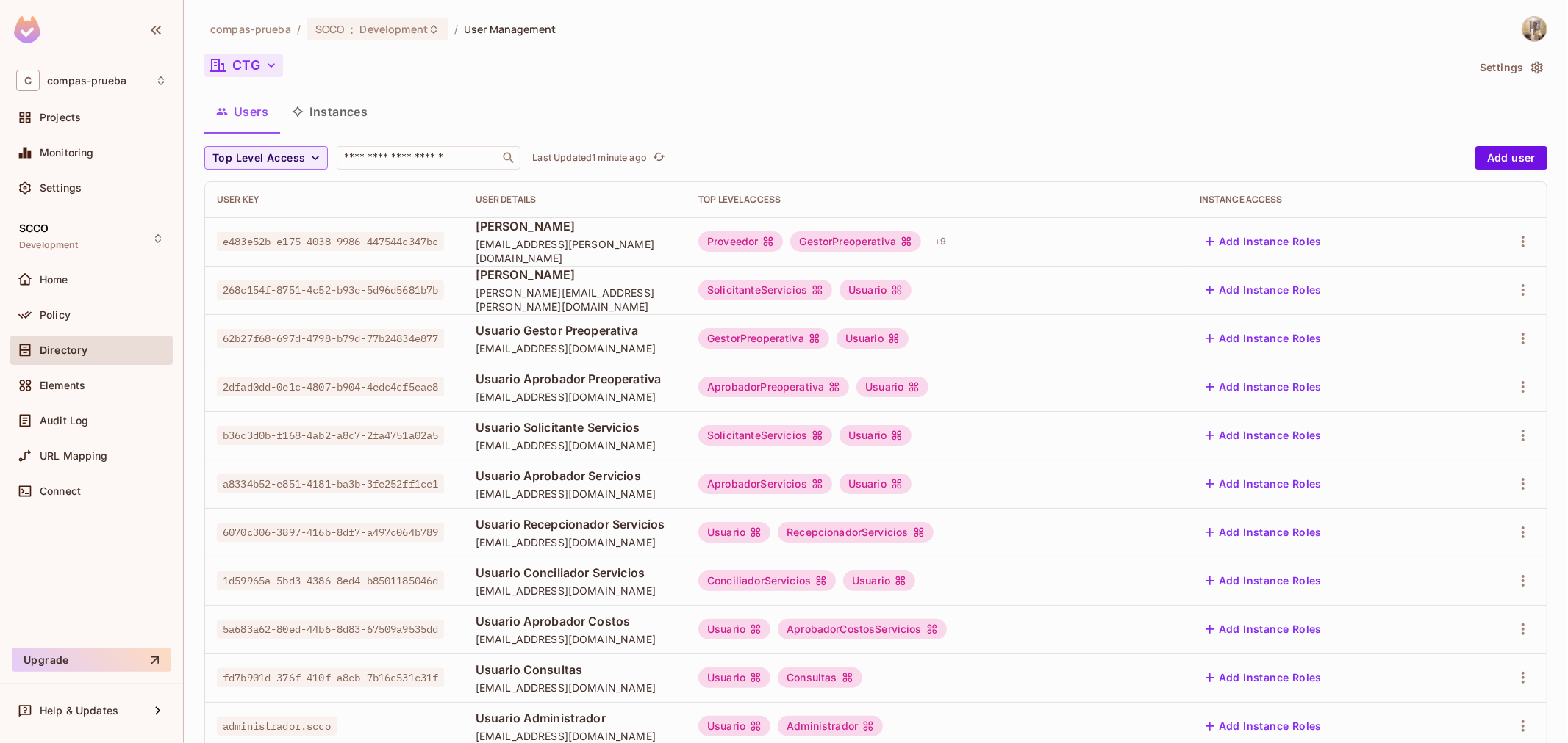
click at [579, 445] on span "solicitante.servicios.scco@yopmail.com" at bounding box center [575, 446] width 199 height 14
click at [578, 432] on span "Usuario Solicitante Servicios" at bounding box center [575, 427] width 199 height 16
click at [656, 419] on span "Usuario Solicitante Servicios" at bounding box center [575, 427] width 199 height 16
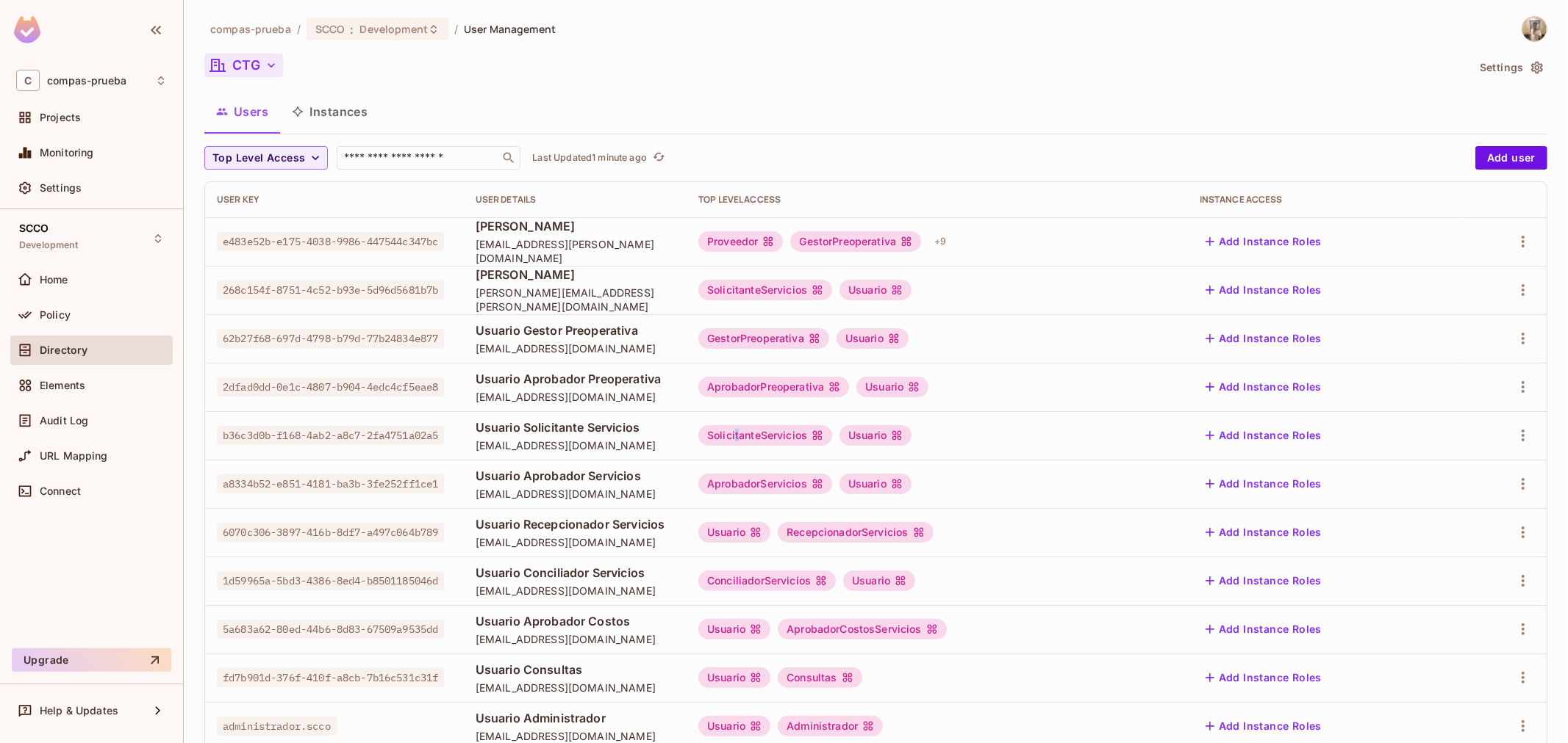
click at [832, 427] on div "SolicitanteServicios" at bounding box center [765, 435] width 134 height 21
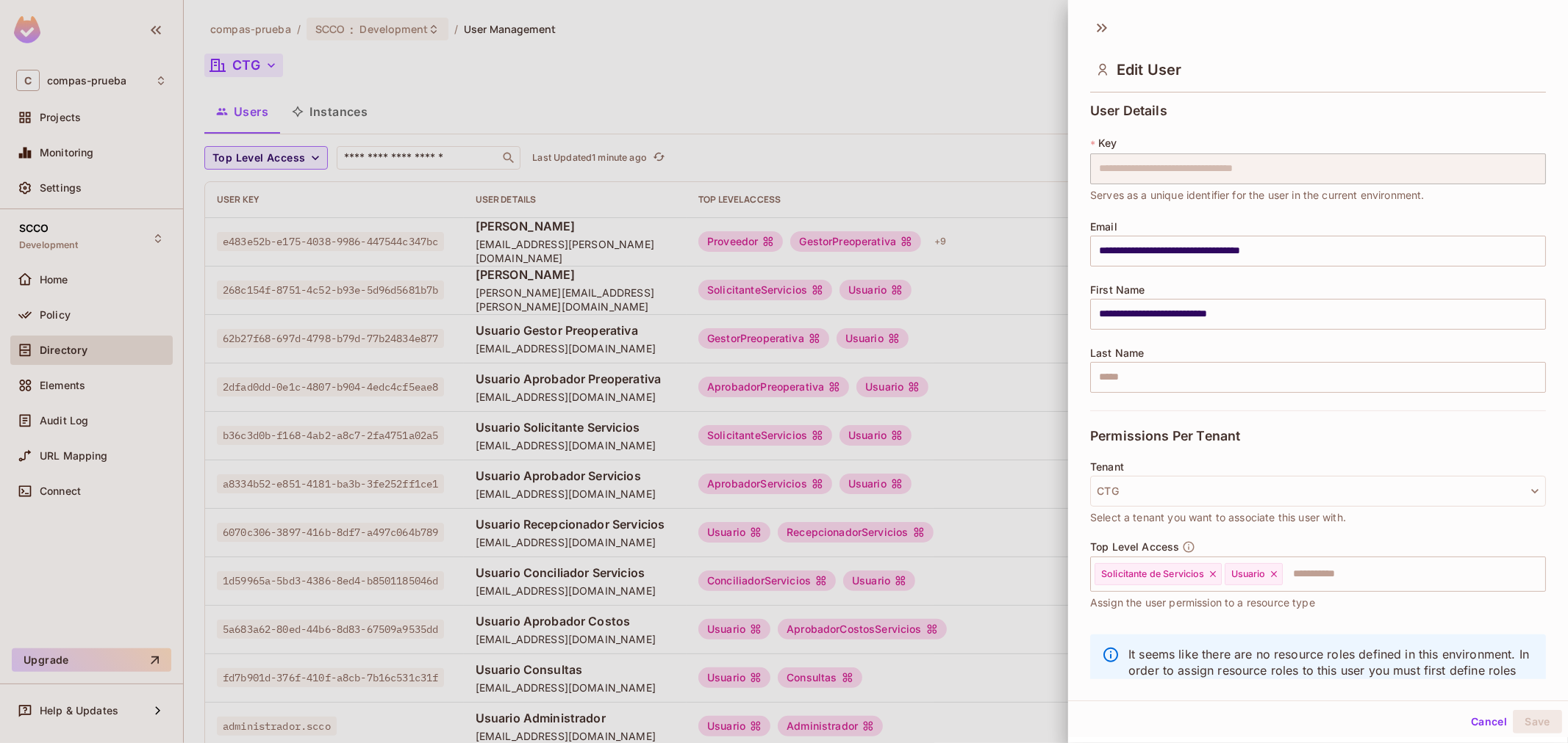
click at [857, 436] on div at bounding box center [784, 372] width 1568 height 743
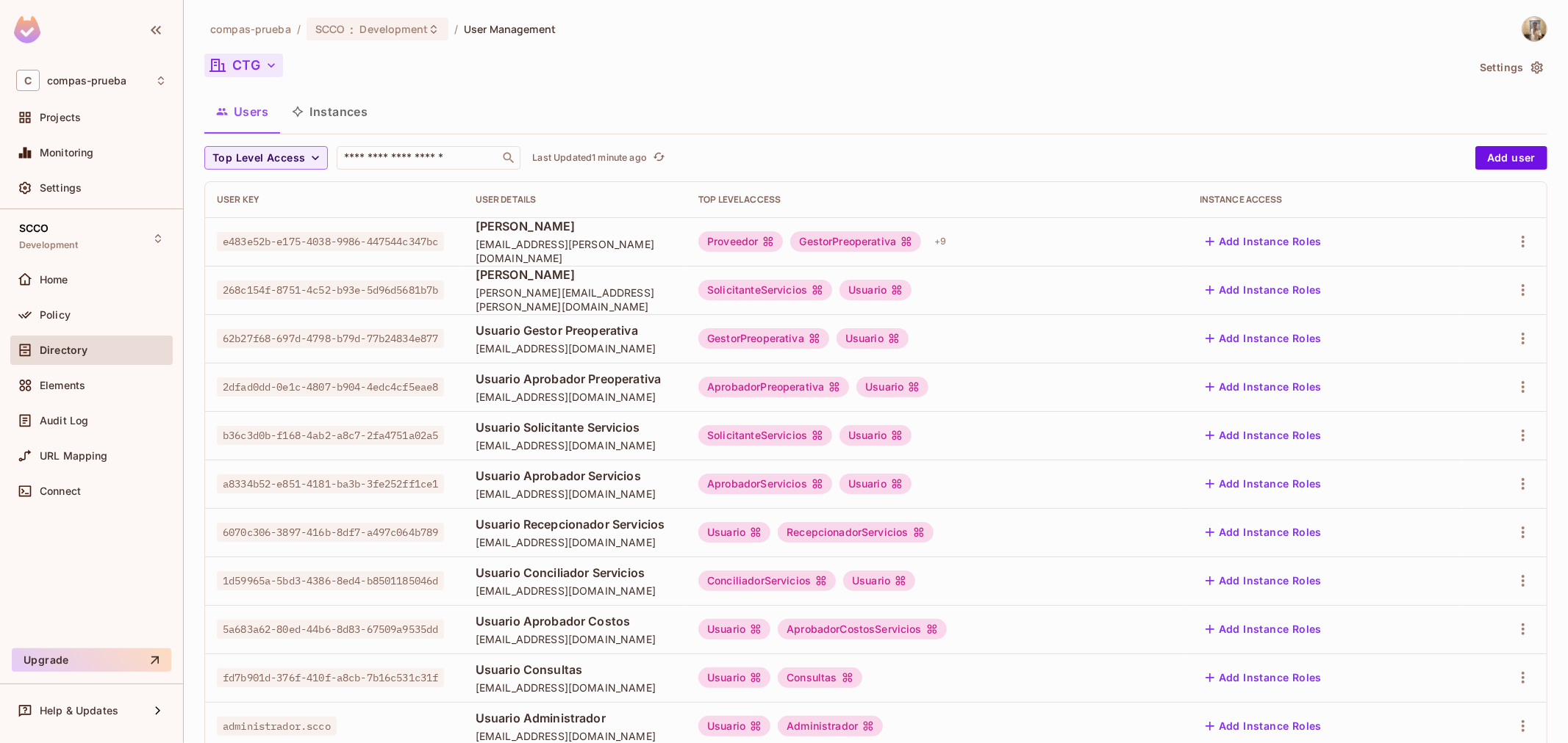
click at [832, 436] on div "SolicitanteServicios" at bounding box center [765, 435] width 134 height 21
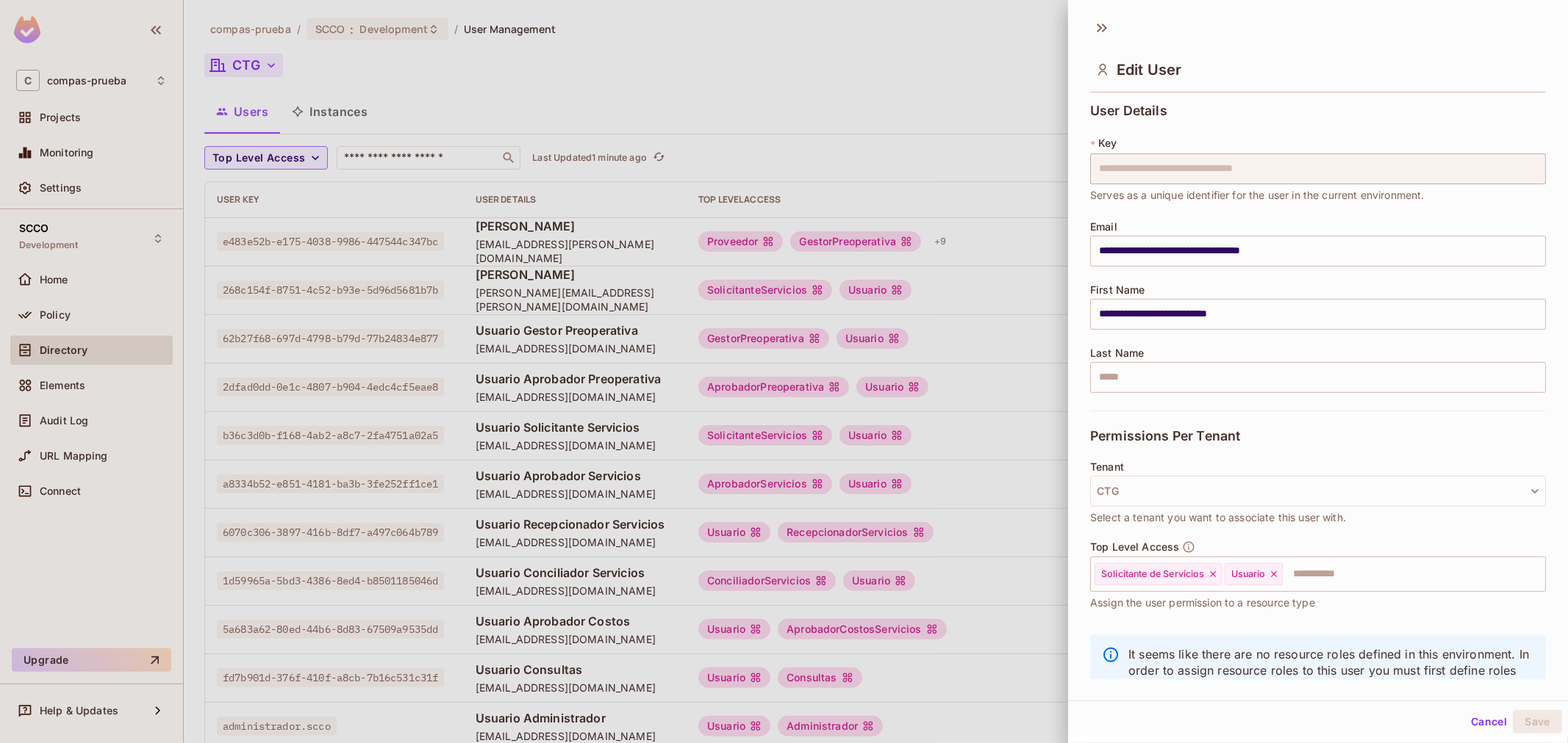
click at [857, 436] on div at bounding box center [784, 372] width 1568 height 743
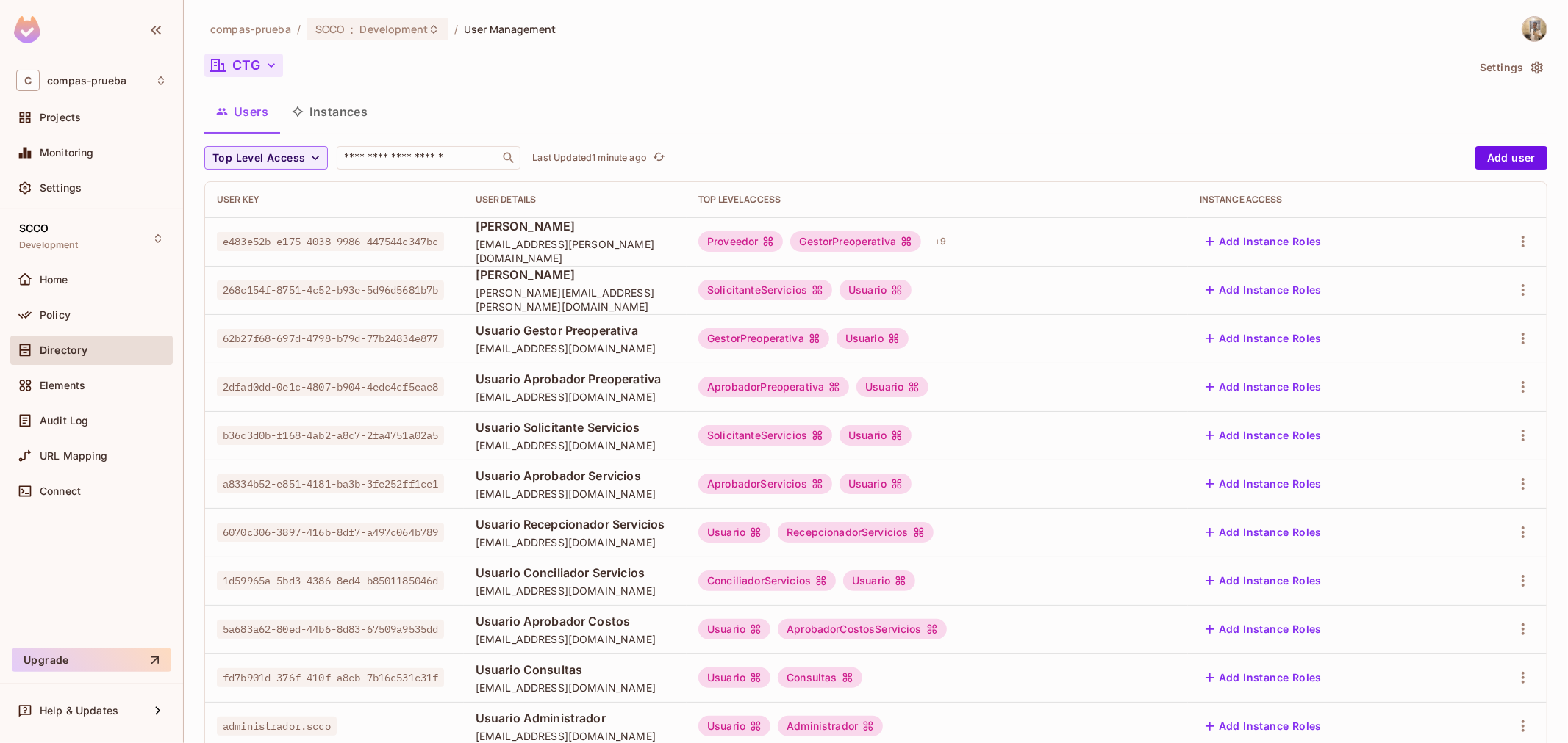
click at [268, 474] on span "a8334b52-e851-4181-ba3b-3fe252ff1ce1" at bounding box center [330, 484] width 227 height 19
click at [491, 472] on span "Usuario Aprobador Servicios" at bounding box center [575, 476] width 199 height 16
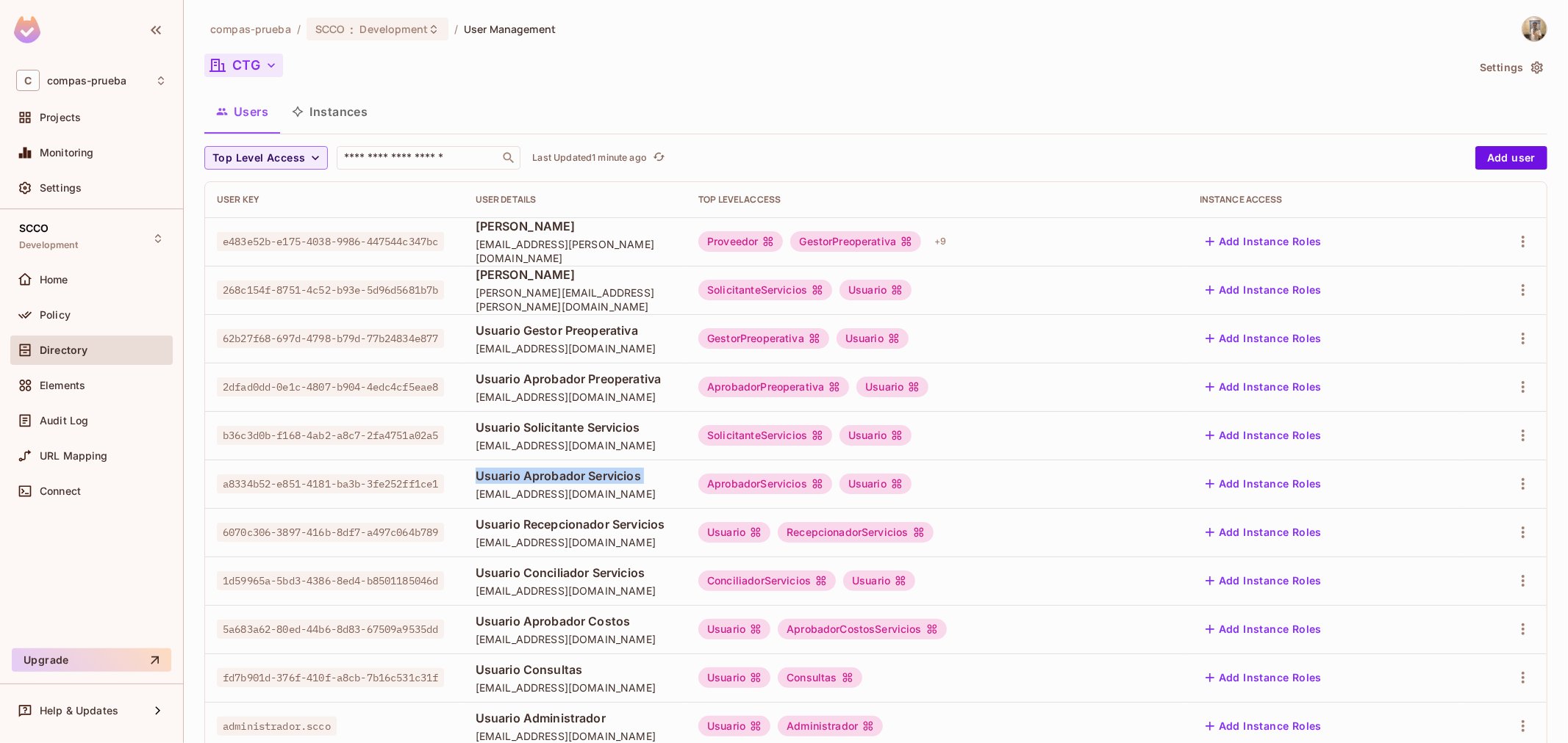
click at [491, 472] on span "Usuario Aprobador Servicios" at bounding box center [575, 476] width 199 height 16
click at [542, 493] on span "aprobador.servicios.scco@yopmail.com" at bounding box center [575, 494] width 199 height 14
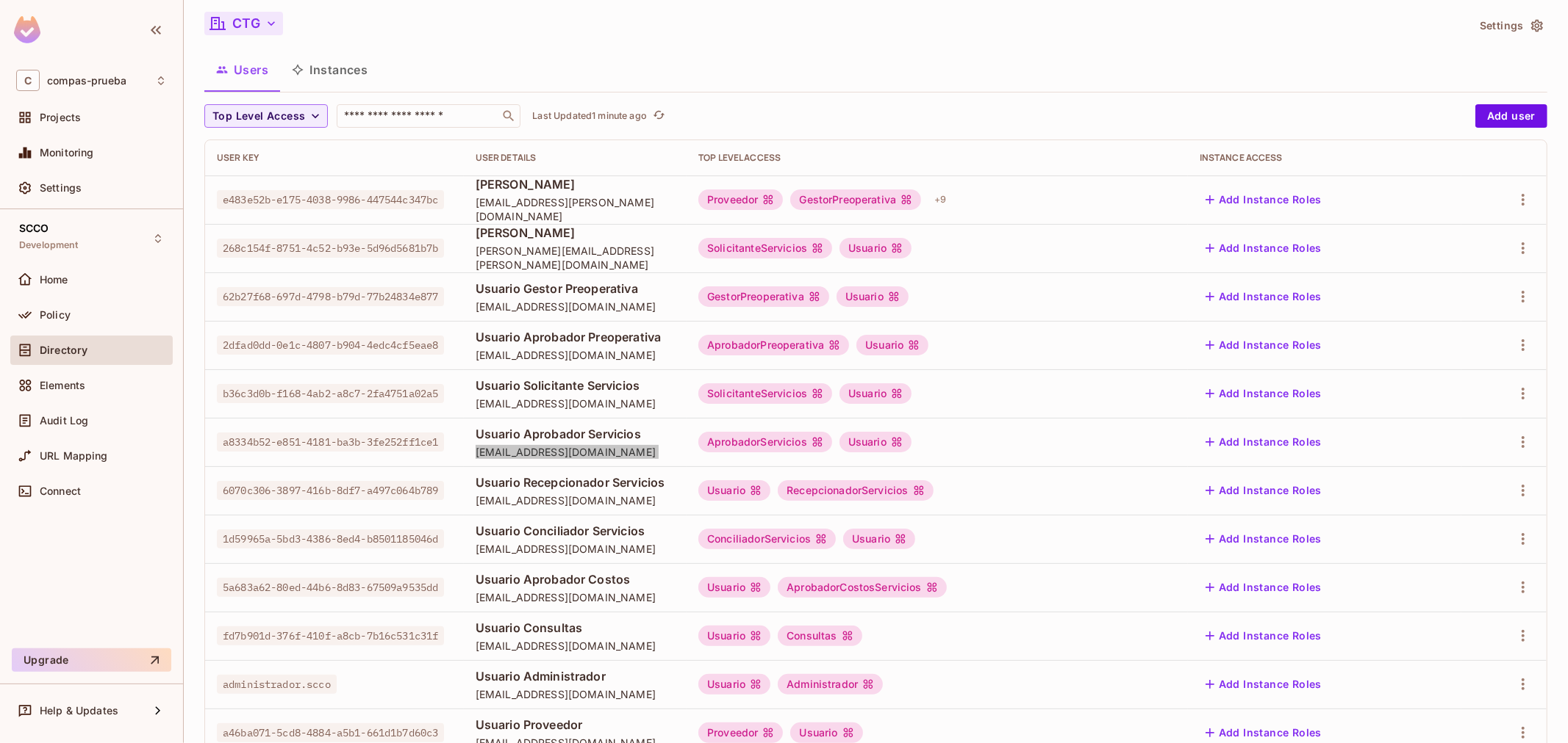
scroll to position [163, 0]
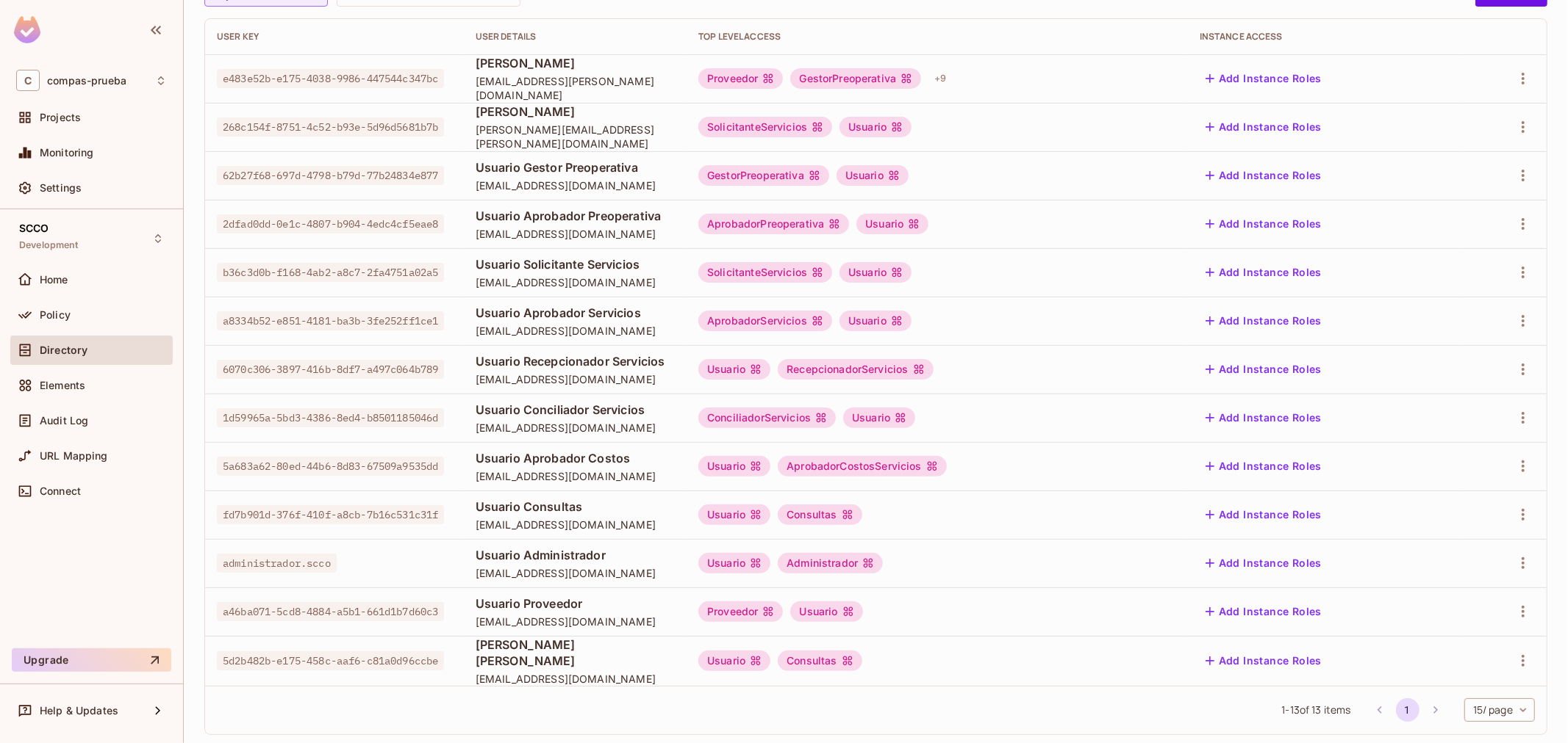
click at [316, 360] on span "6070c306-3897-416b-8df7-a497c064b789" at bounding box center [330, 370] width 227 height 19
click at [313, 360] on span "6070c306-3897-416b-8df7-a497c064b789" at bounding box center [330, 370] width 227 height 19
click at [553, 356] on span "Usuario Recepcionador Servicios" at bounding box center [575, 361] width 199 height 16
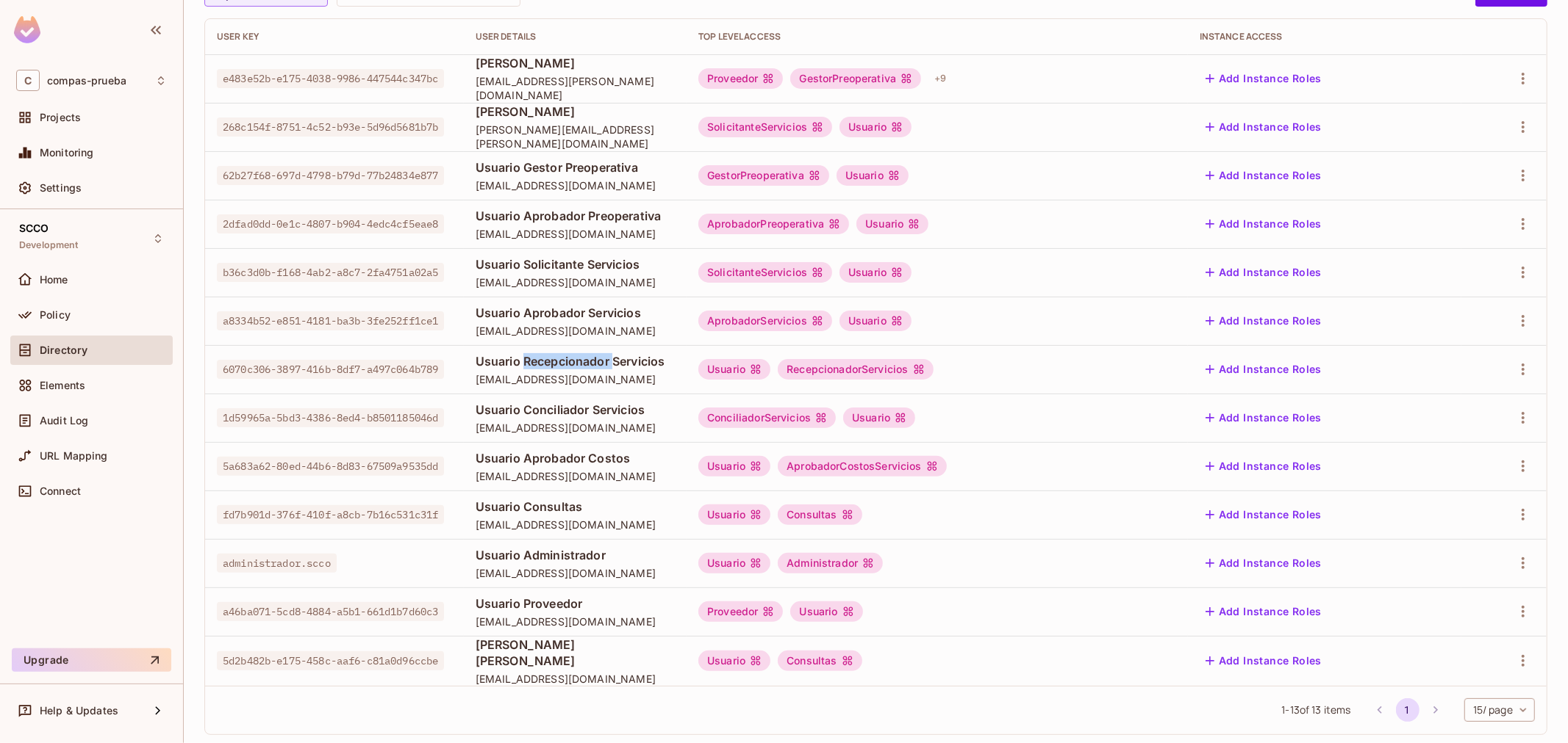
click at [553, 356] on span "Usuario Recepcionador Servicios" at bounding box center [575, 361] width 199 height 16
click at [537, 378] on span "recepcionador.servicios.scco@yopmail.com" at bounding box center [575, 379] width 199 height 14
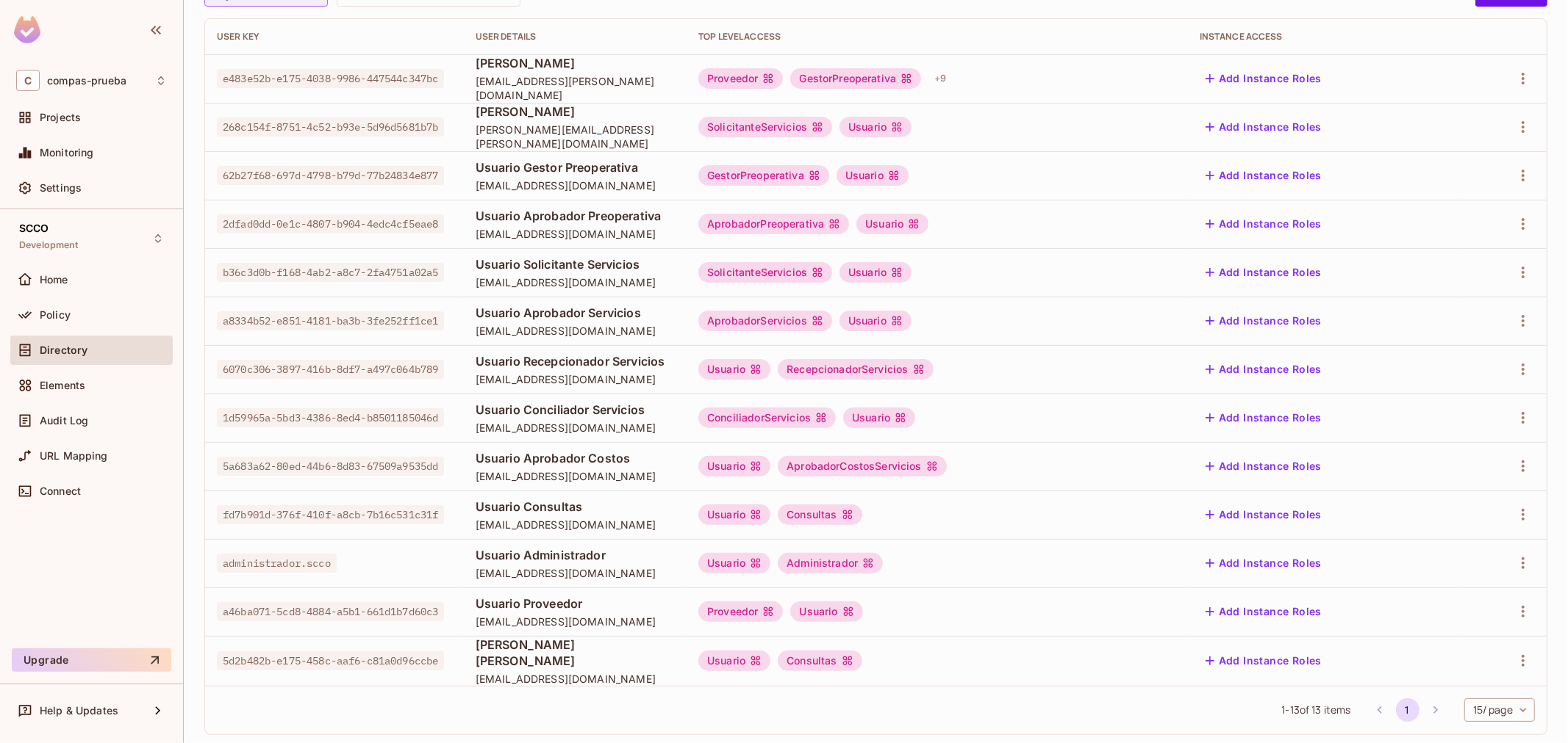
click at [259, 413] on span "1d59965a-5bd3-4386-8ed4-b8501185046d" at bounding box center [330, 418] width 227 height 19
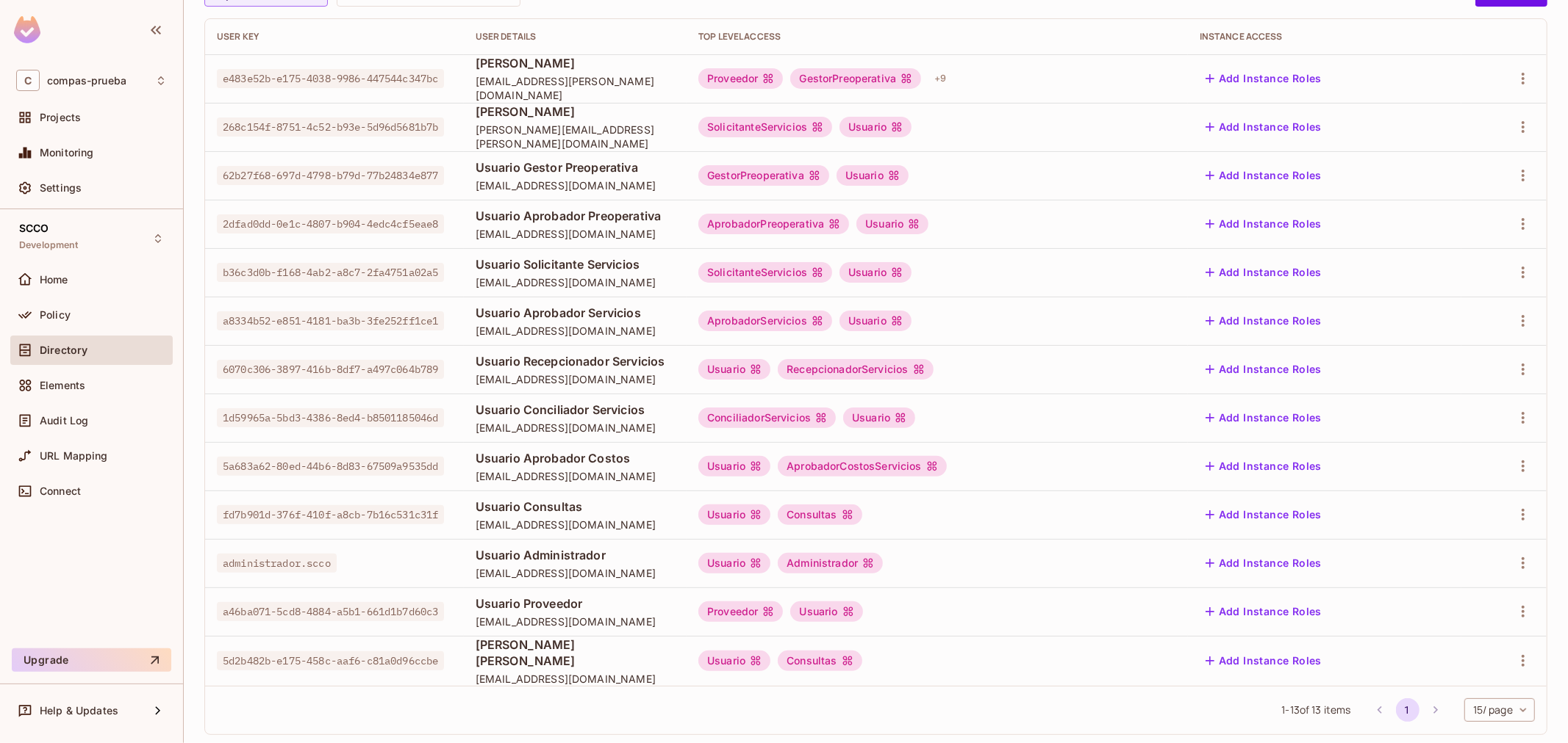
click at [494, 402] on span "Usuario Conciliador Servicios" at bounding box center [575, 410] width 199 height 16
click at [591, 426] on span "conciliador.servicios.scco@yopmail.com" at bounding box center [575, 428] width 199 height 14
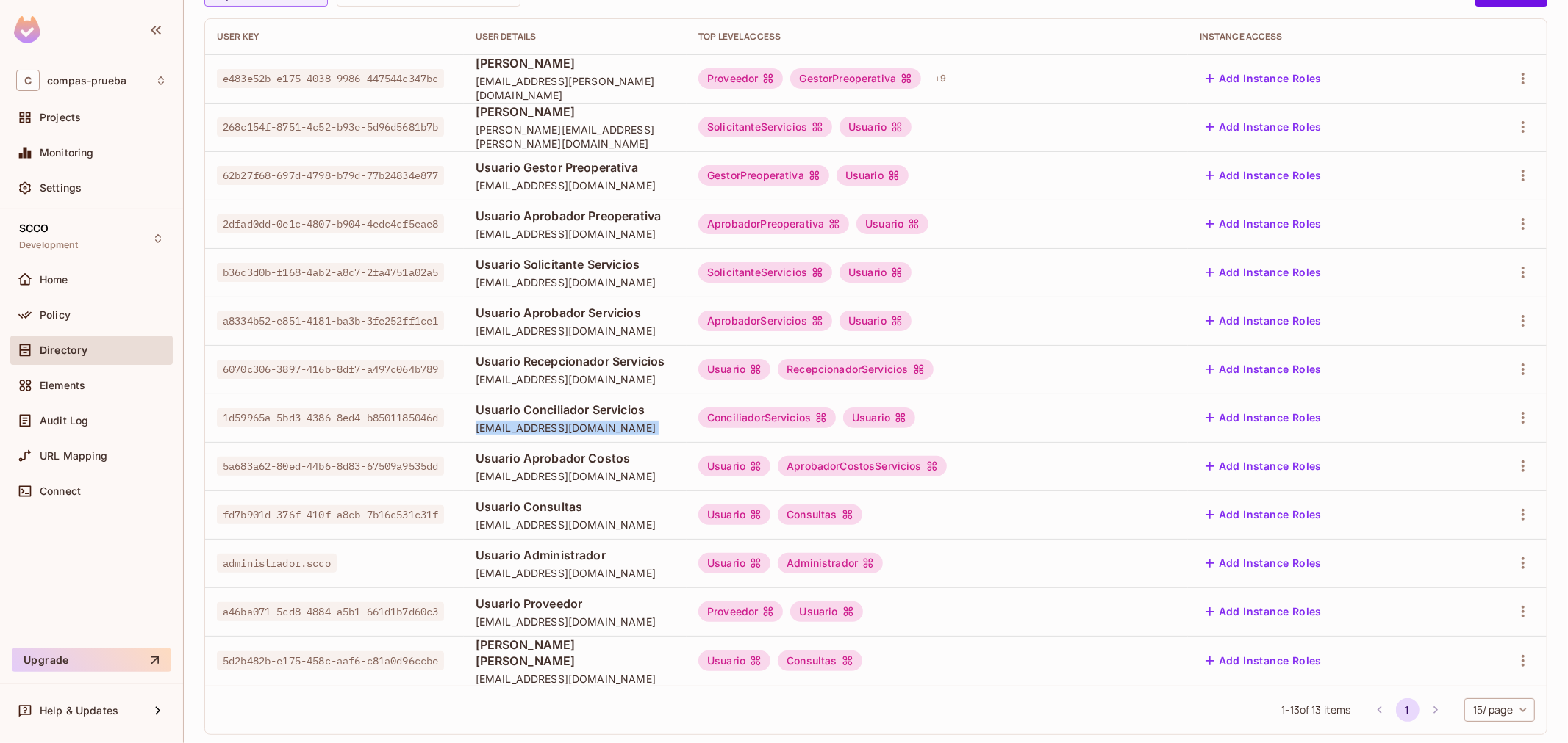
click at [591, 426] on span "conciliador.servicios.scco@yopmail.com" at bounding box center [575, 428] width 199 height 14
click at [276, 464] on span "5a683a62-80ed-44b6-8d83-67509a9535dd" at bounding box center [330, 467] width 227 height 19
click at [516, 459] on span "Usuario Aprobador Costos" at bounding box center [575, 458] width 199 height 16
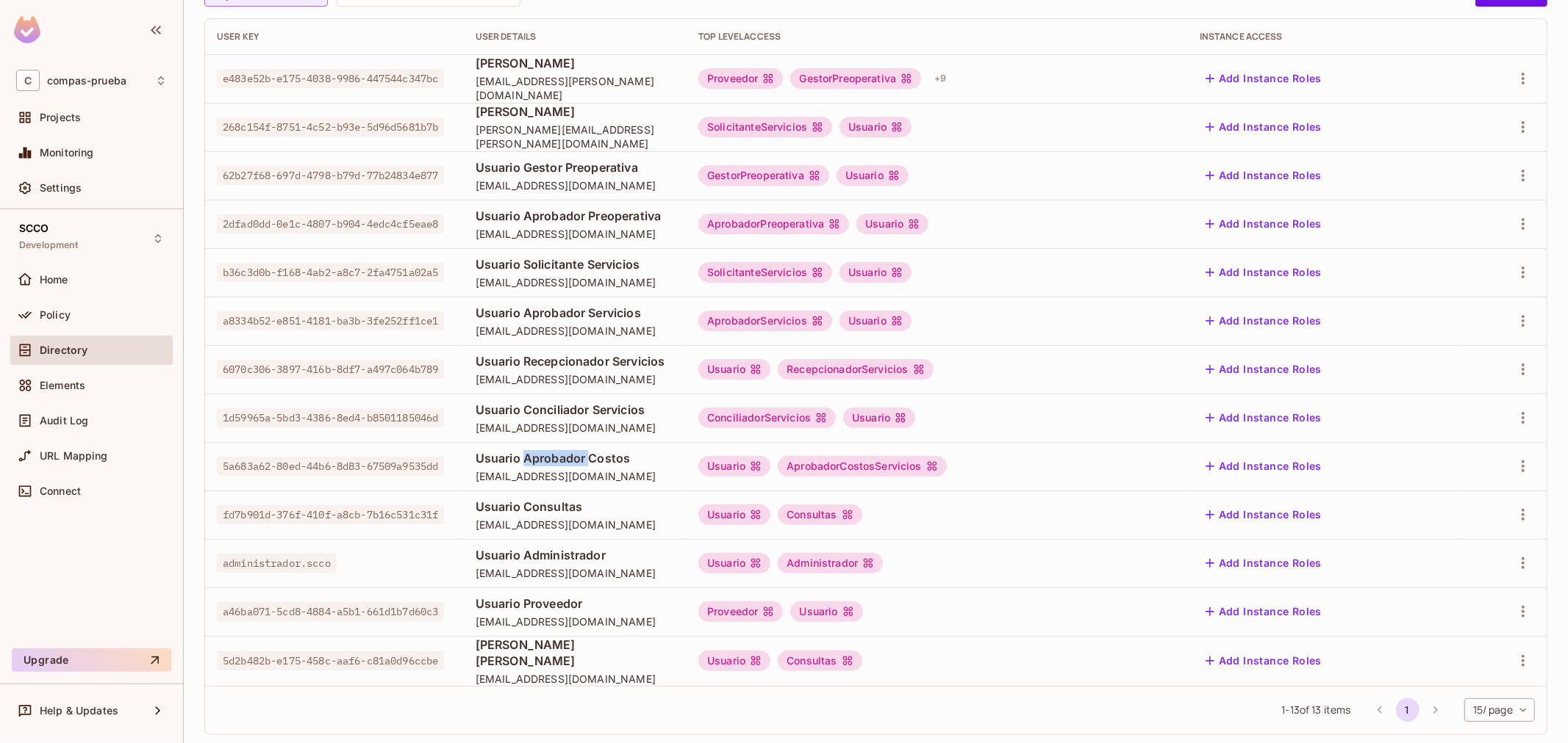
click at [516, 459] on span "Usuario Aprobador Costos" at bounding box center [575, 458] width 199 height 16
click at [541, 479] on span "aprobador.costos.scco@yopmail.com" at bounding box center [575, 476] width 199 height 14
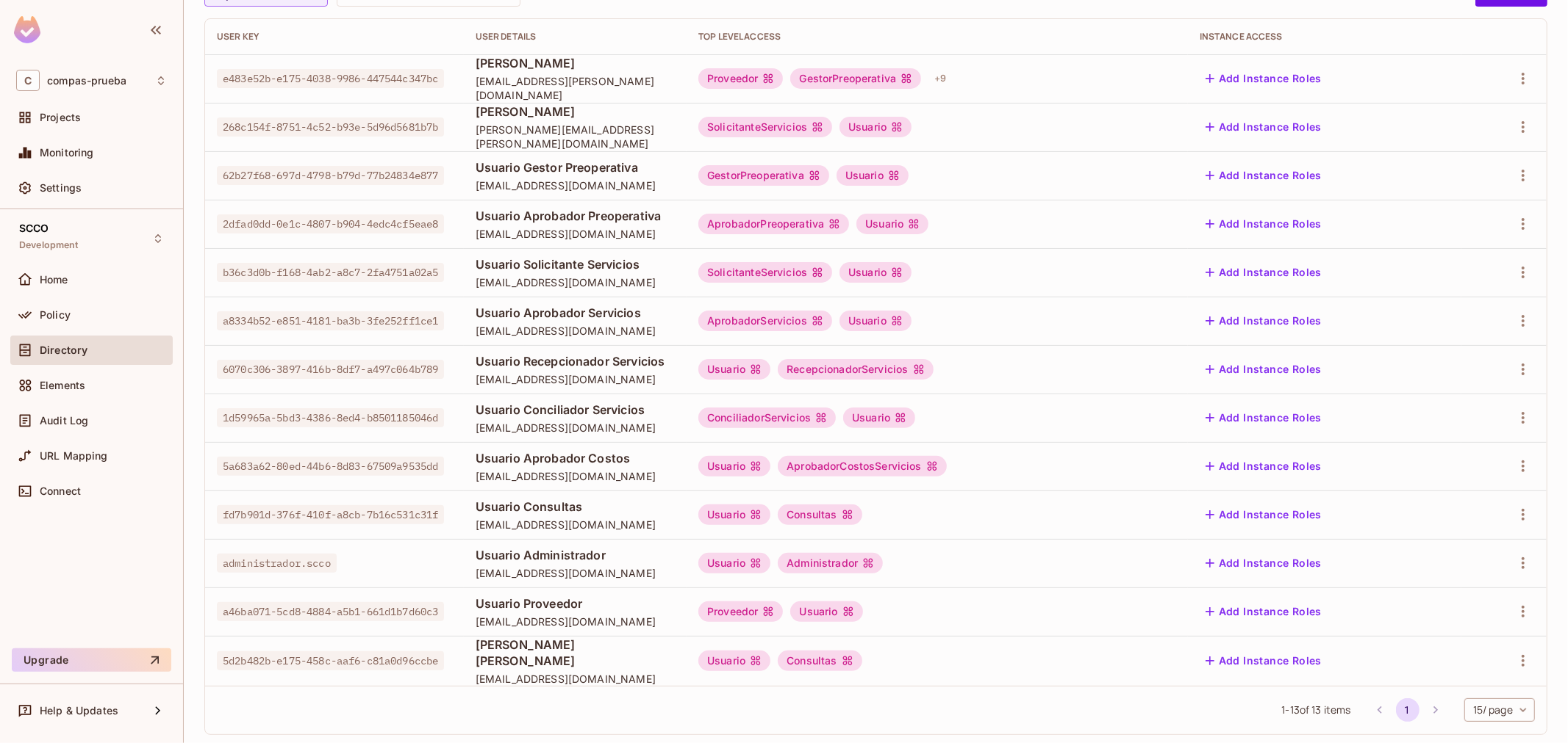
click at [356, 509] on span "fd7b901d-376f-410f-a8cb-7b16c531c31f" at bounding box center [330, 515] width 227 height 19
click at [513, 511] on span "Usuario Consultas" at bounding box center [575, 506] width 199 height 16
click at [513, 507] on span "Usuario Consultas" at bounding box center [575, 506] width 199 height 16
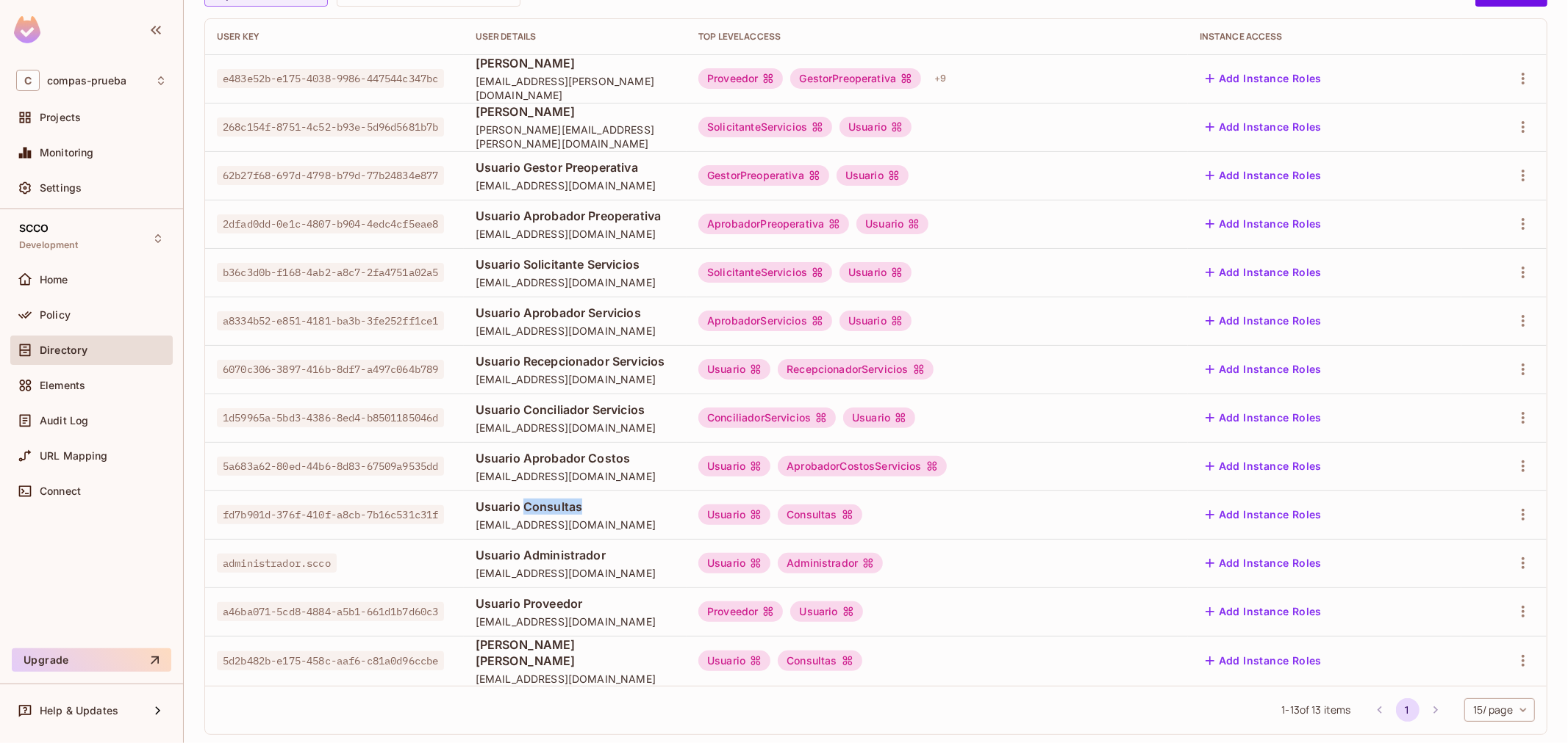
click at [513, 507] on span "Usuario Consultas" at bounding box center [575, 506] width 199 height 16
click at [505, 527] on span "consultas.scco@yopmail.com" at bounding box center [575, 524] width 199 height 14
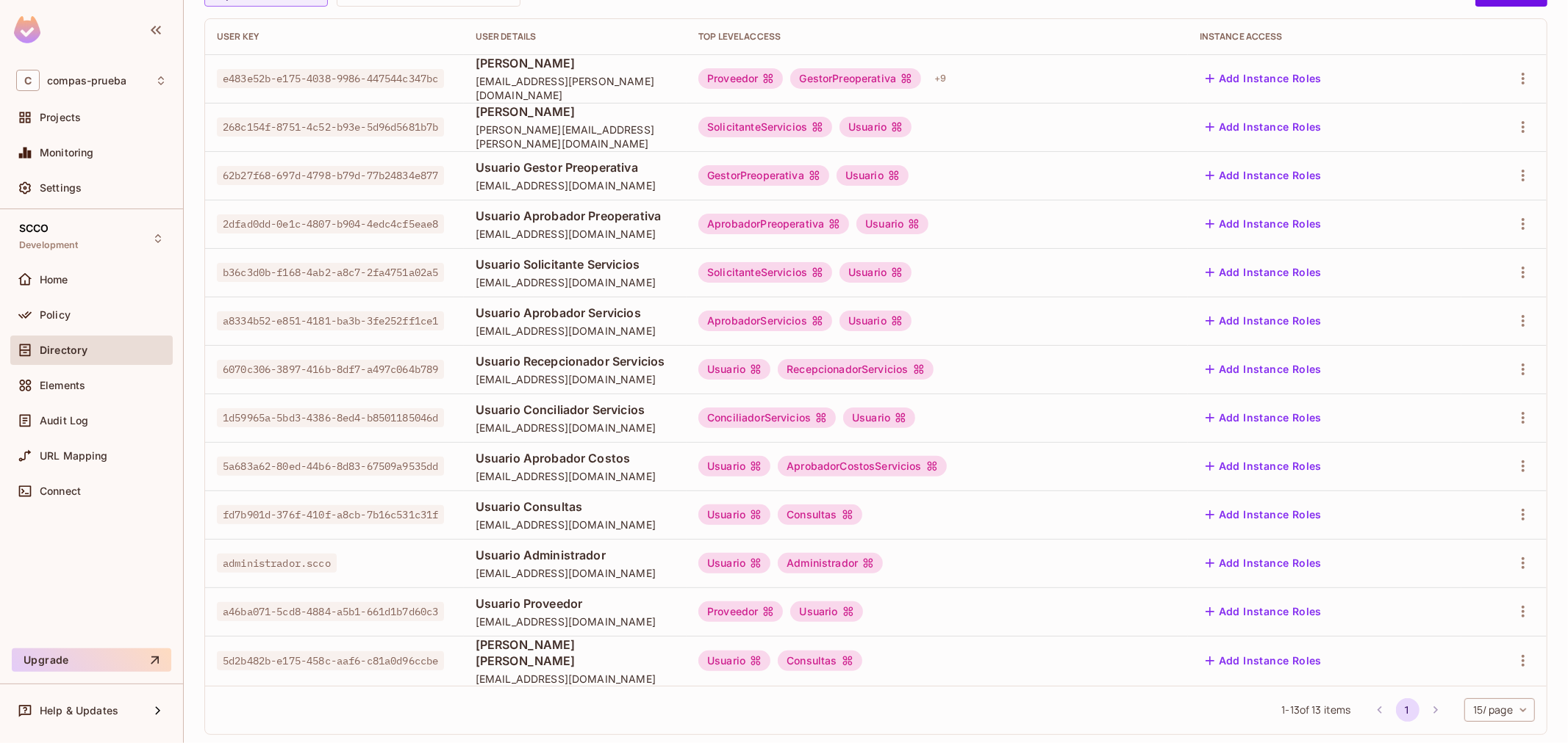
click at [341, 606] on span "a46ba071-5cd8-4884-a5b1-661d1b7d60c3" at bounding box center [330, 612] width 227 height 19
click at [520, 600] on span "Usuario Proveedor" at bounding box center [575, 604] width 199 height 16
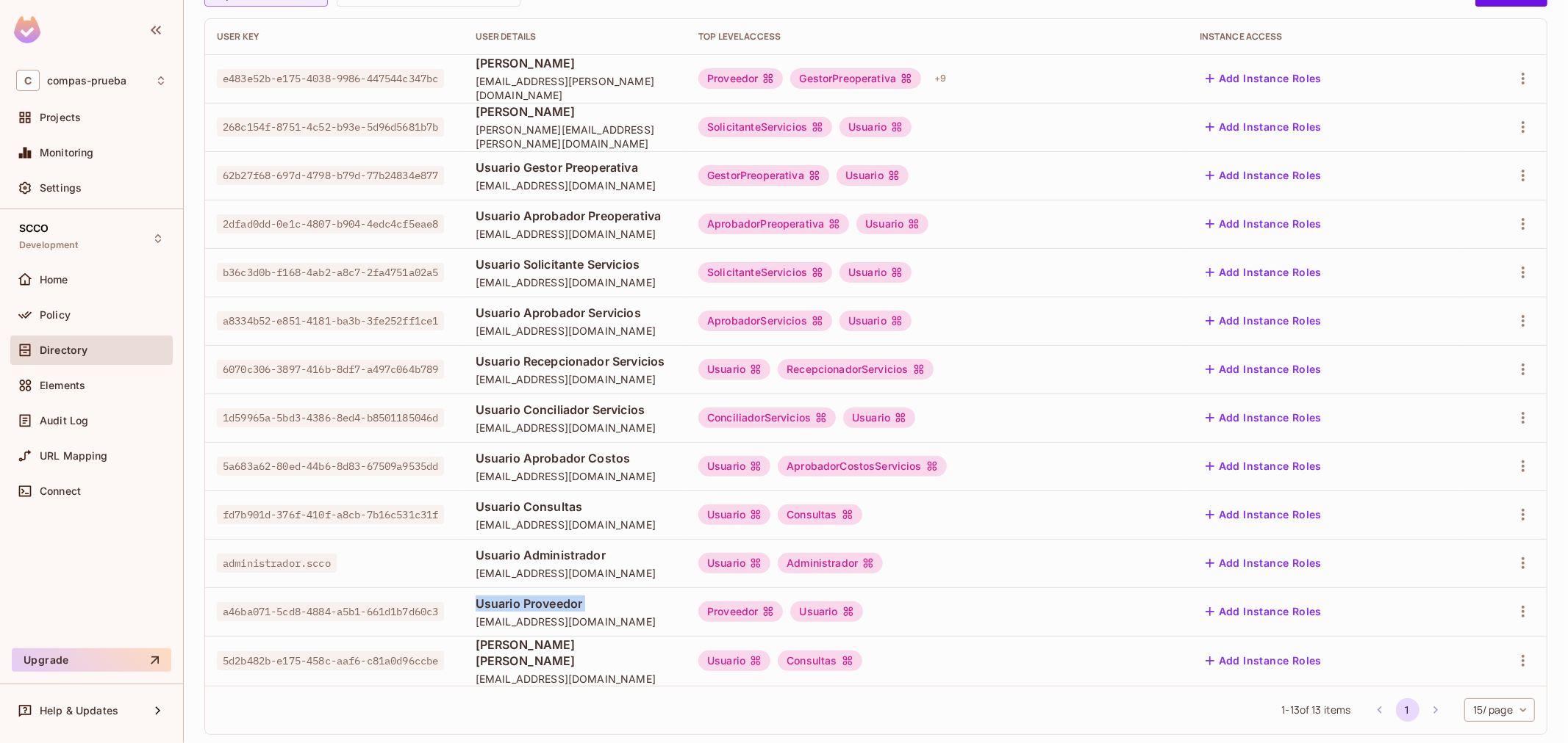
click at [520, 600] on span "Usuario Proveedor" at bounding box center [575, 604] width 199 height 16
click at [476, 620] on span "proveedor.scco@yopmail.com" at bounding box center [575, 622] width 199 height 14
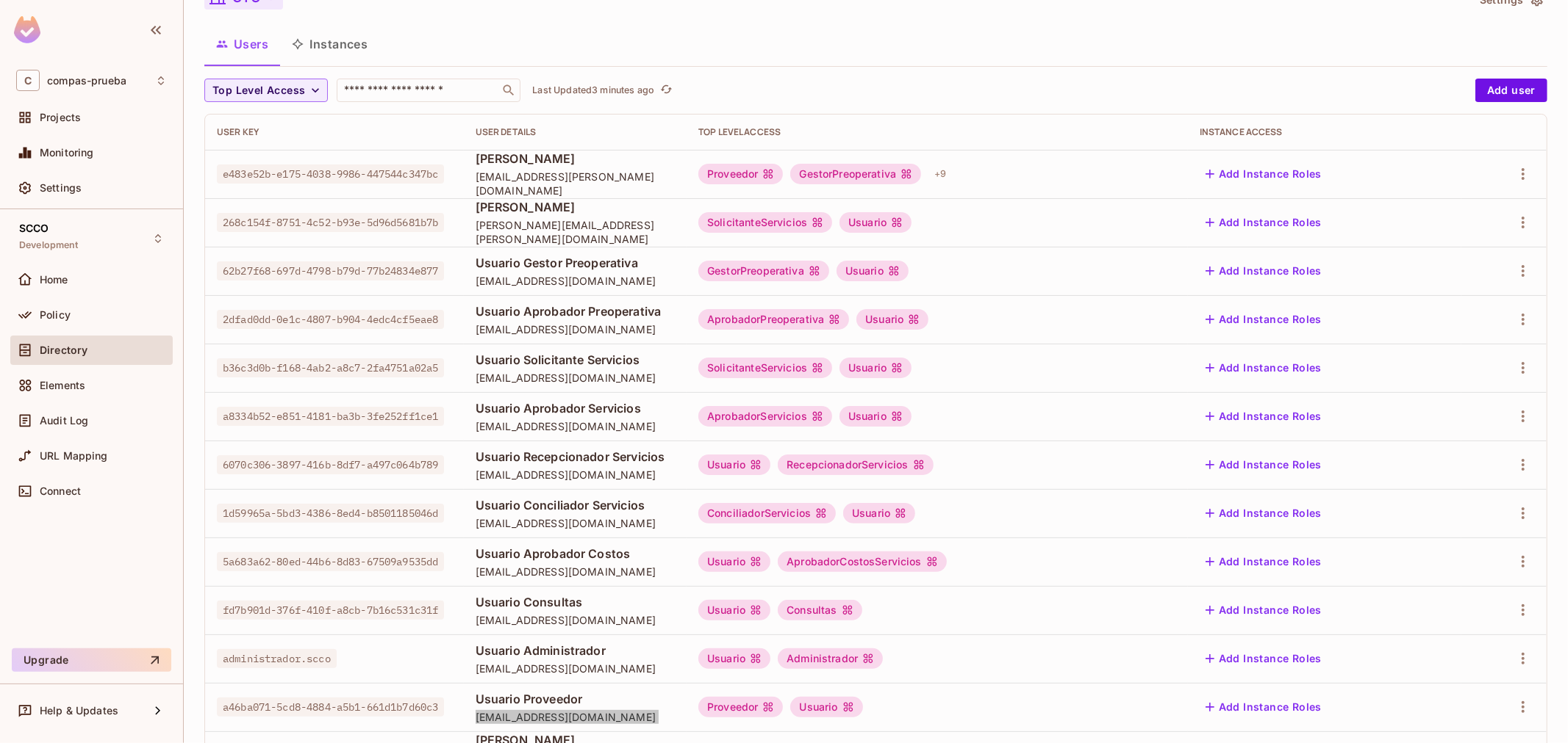
scroll to position [0, 0]
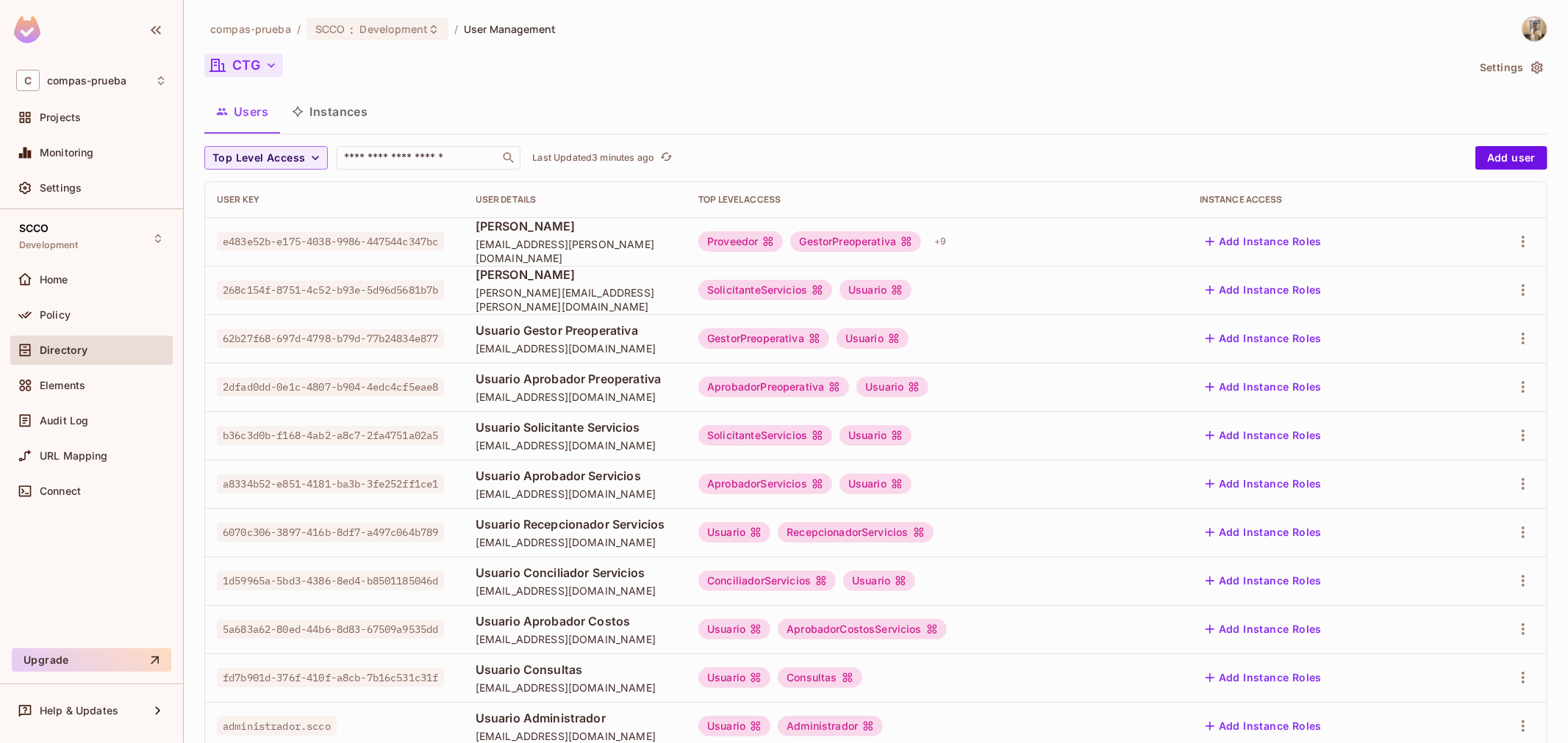
click at [258, 52] on div "compas-prueba / SCCO : Development / User Management CTG Settings Users Instanc…" at bounding box center [875, 463] width 1342 height 894
click at [253, 59] on button "CTG" at bounding box center [243, 65] width 79 height 23
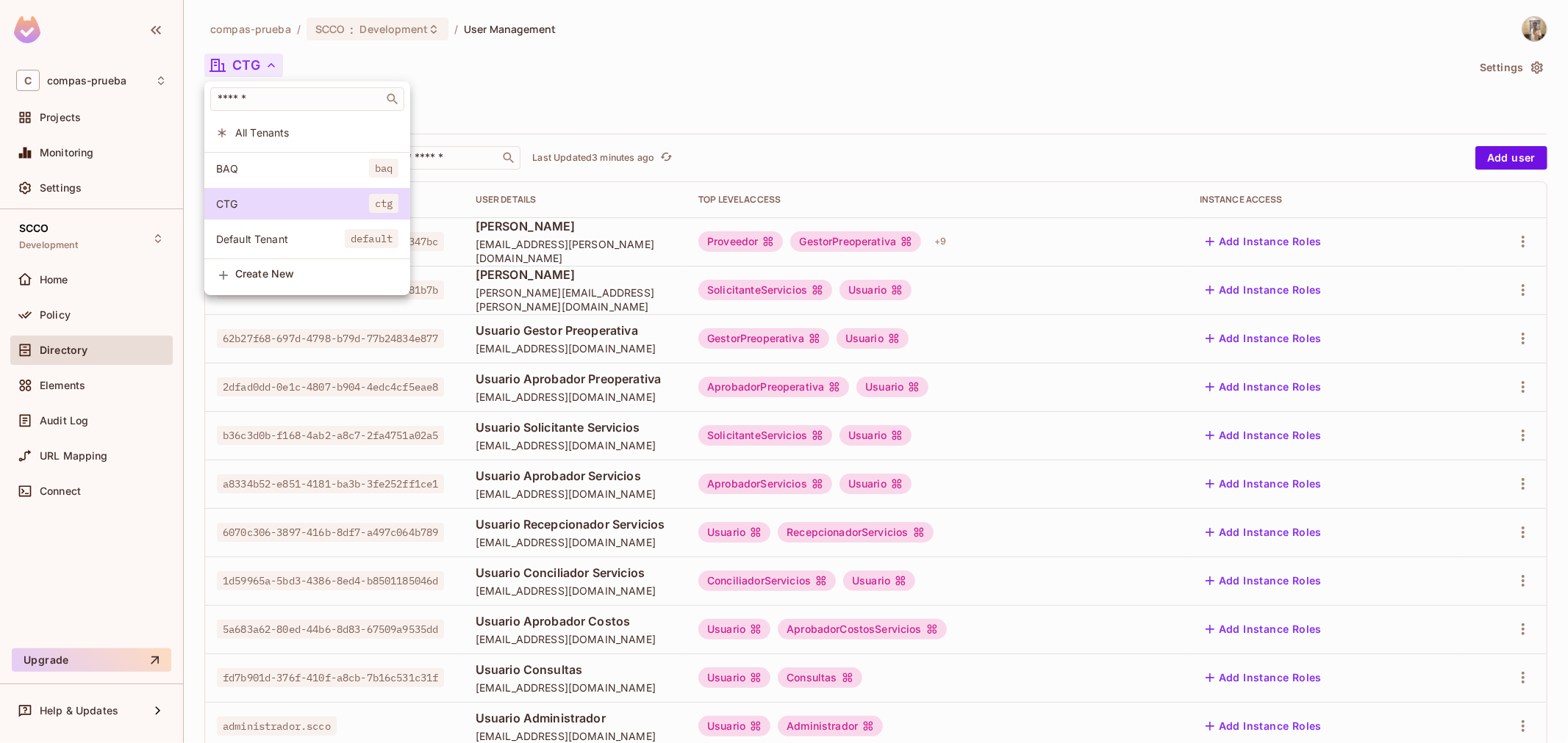
click at [288, 162] on span "BAQ" at bounding box center [292, 168] width 153 height 14
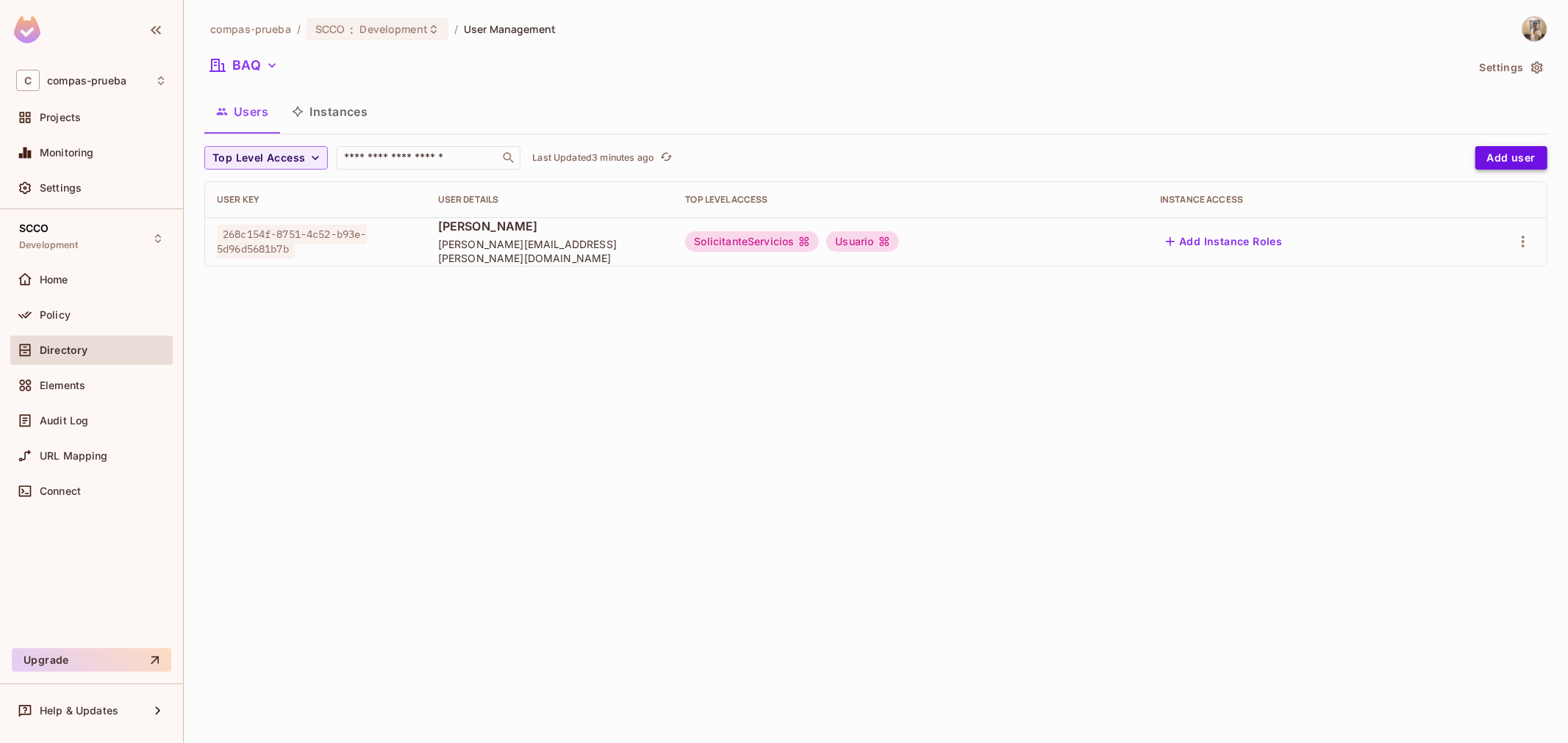
click at [1534, 156] on button "Add user" at bounding box center [1510, 157] width 72 height 23
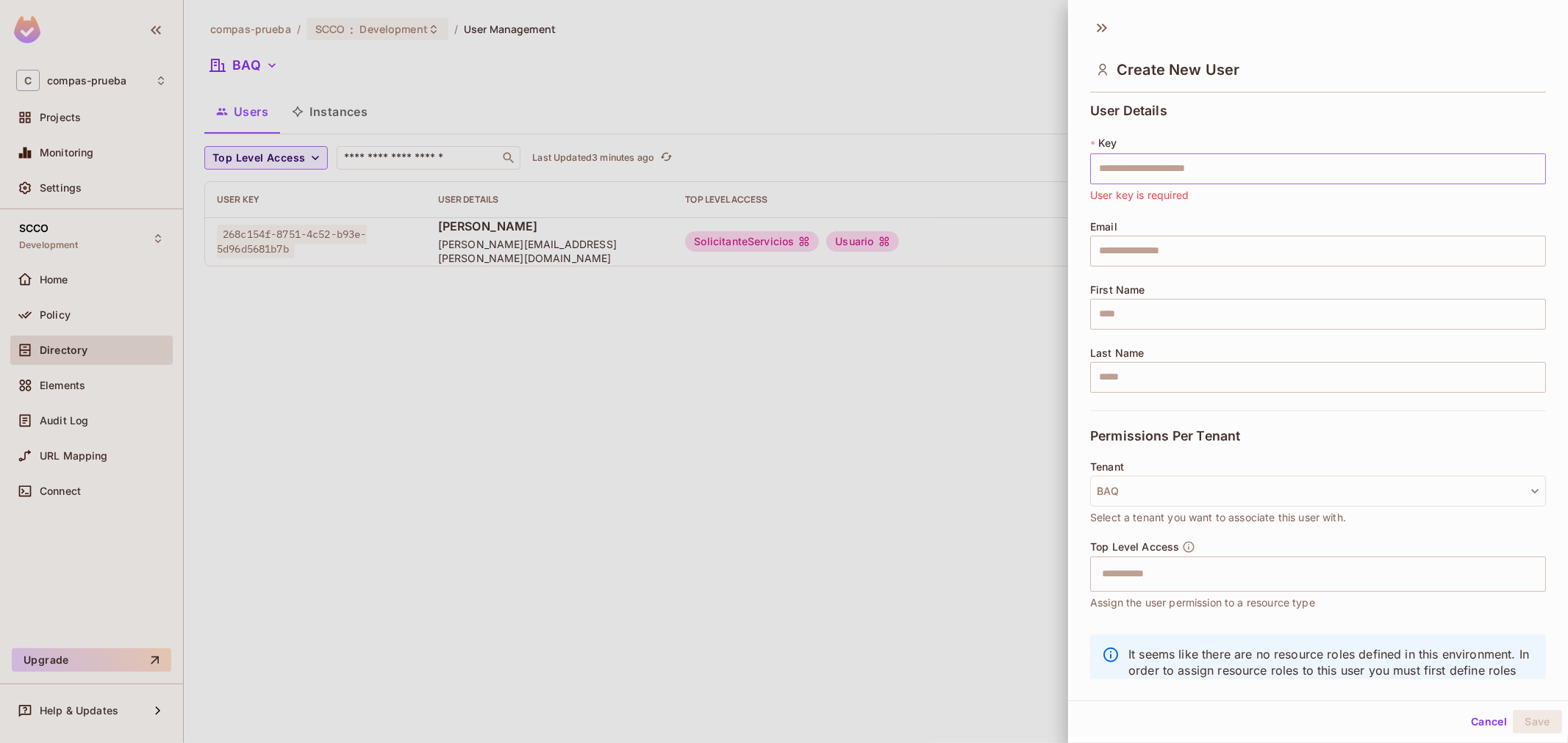
click at [1160, 164] on input "text" at bounding box center [1317, 169] width 456 height 31
paste input "**********"
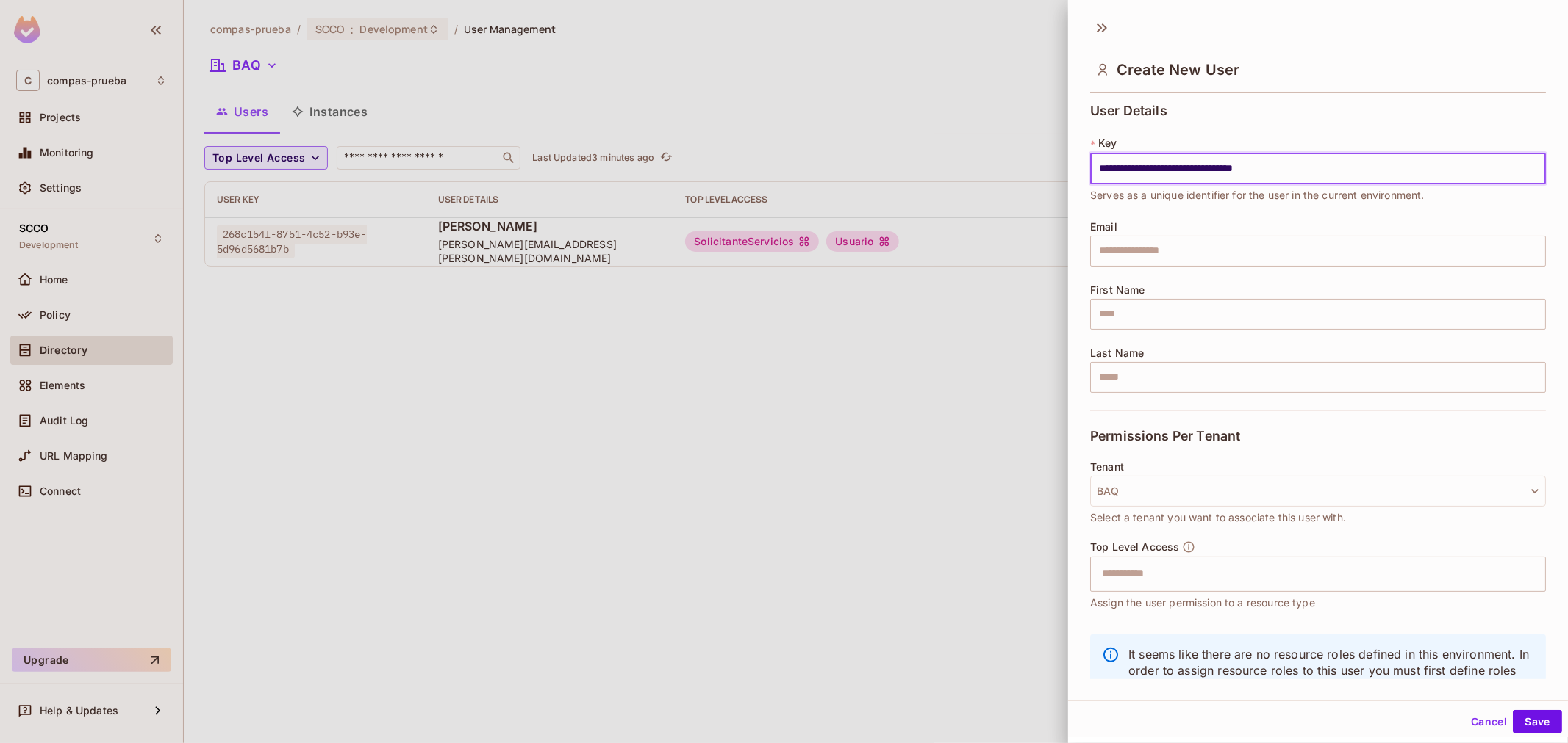
type input "**********"
click at [1183, 304] on input "text" at bounding box center [1317, 314] width 456 height 31
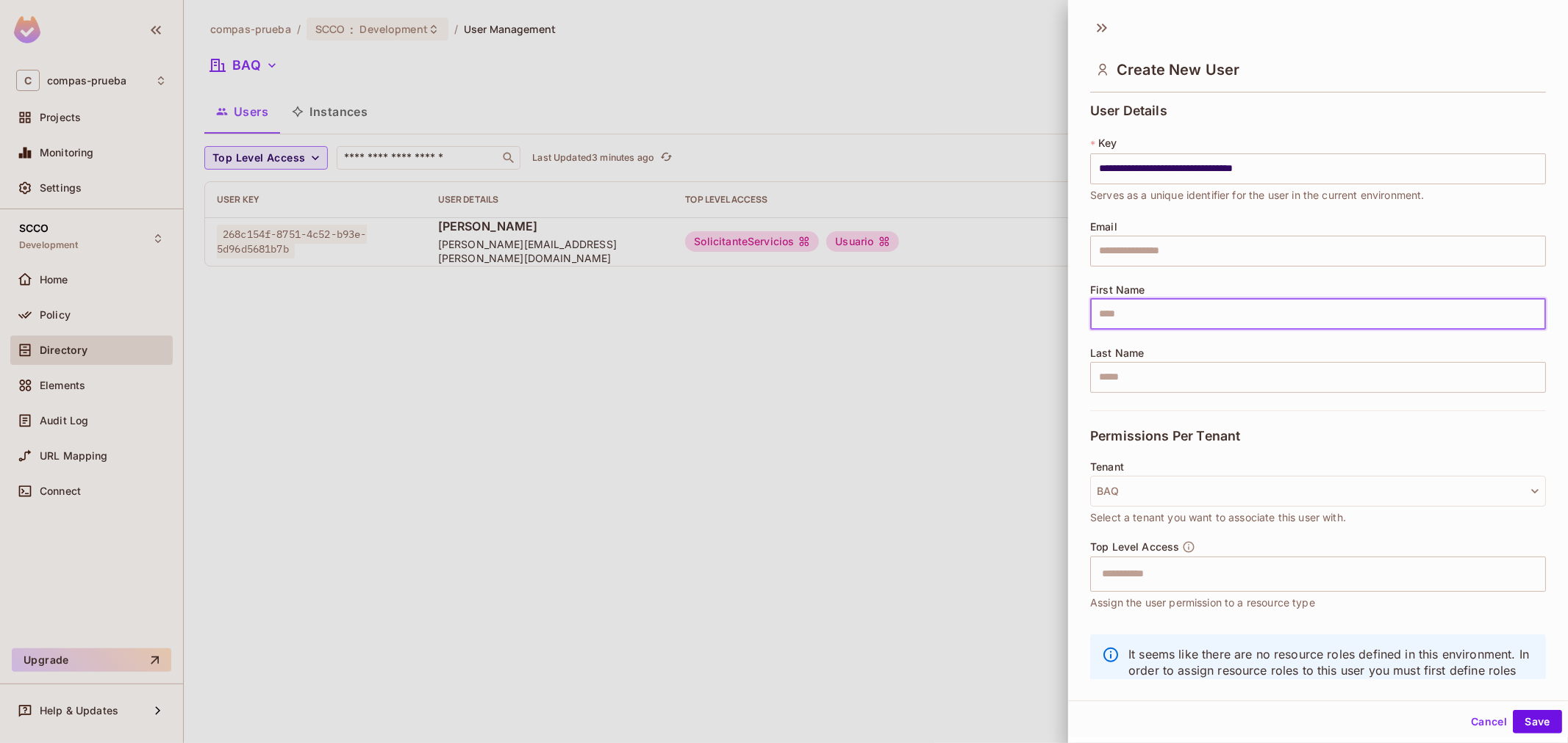
paste input "**********"
type input "**********"
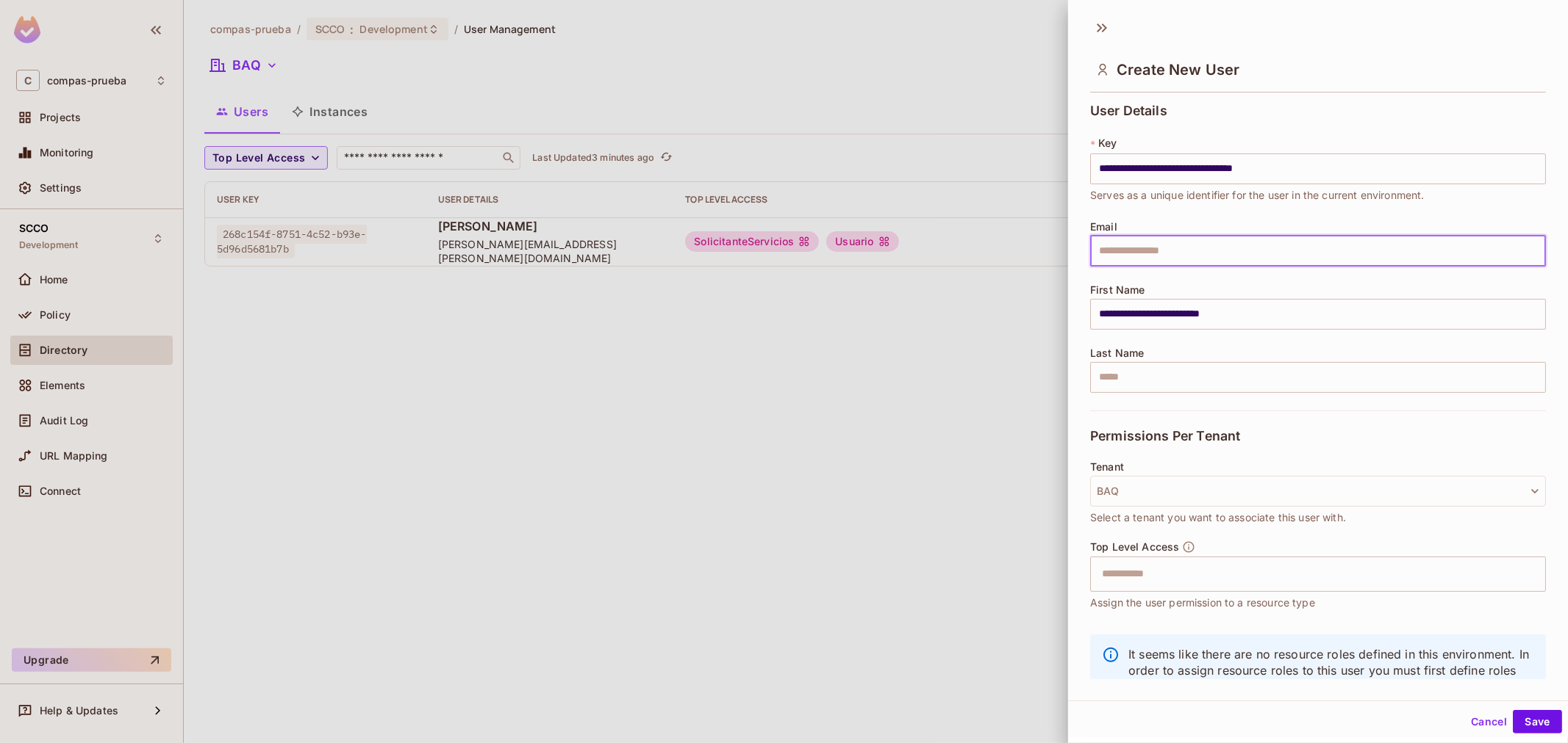
click at [1170, 244] on input "text" at bounding box center [1317, 251] width 456 height 31
paste input "**********"
type input "**********"
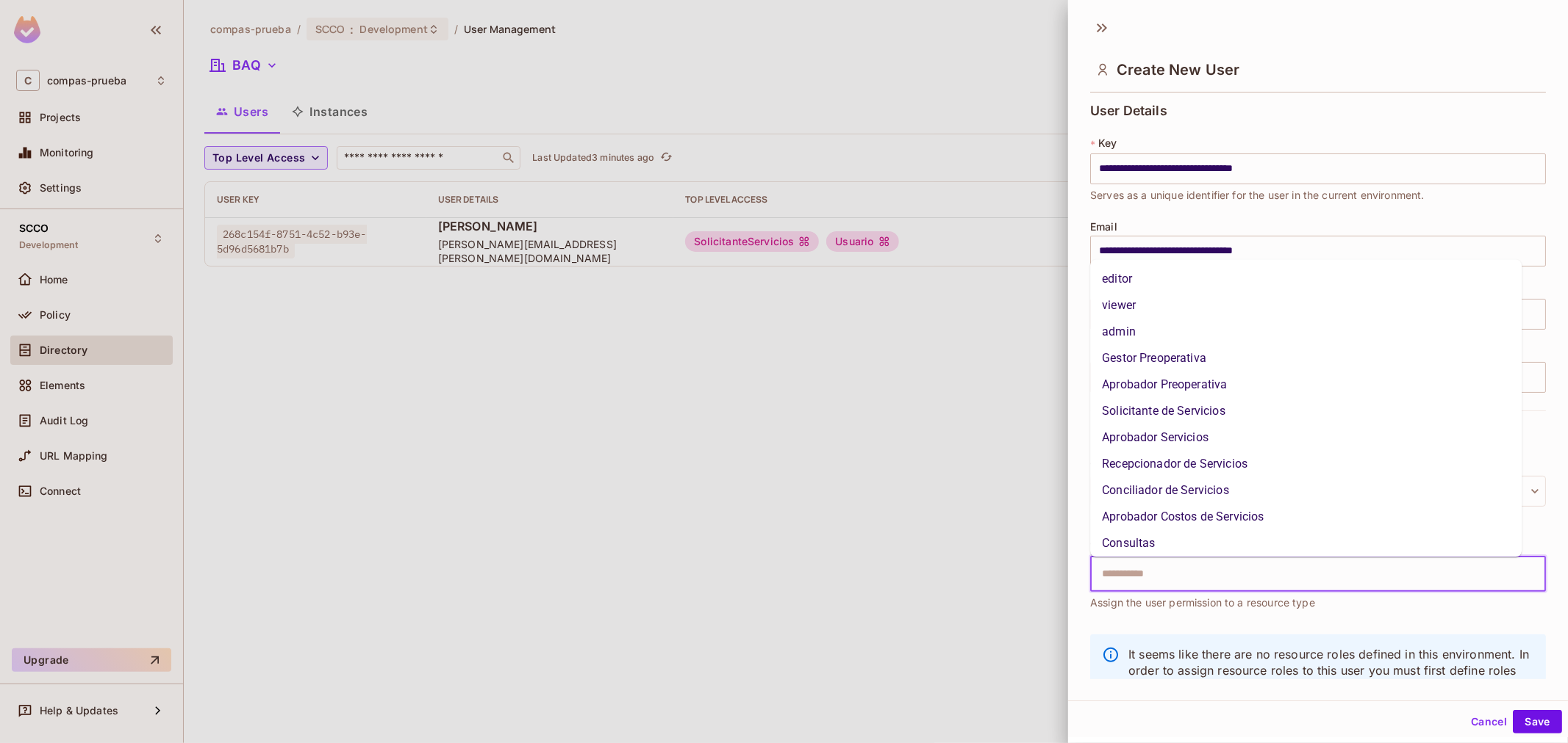
click at [1214, 587] on input "text" at bounding box center [1304, 575] width 424 height 29
click at [1167, 365] on li "Gestor Preoperativa" at bounding box center [1305, 359] width 431 height 27
click at [1244, 589] on input "text" at bounding box center [1363, 575] width 308 height 29
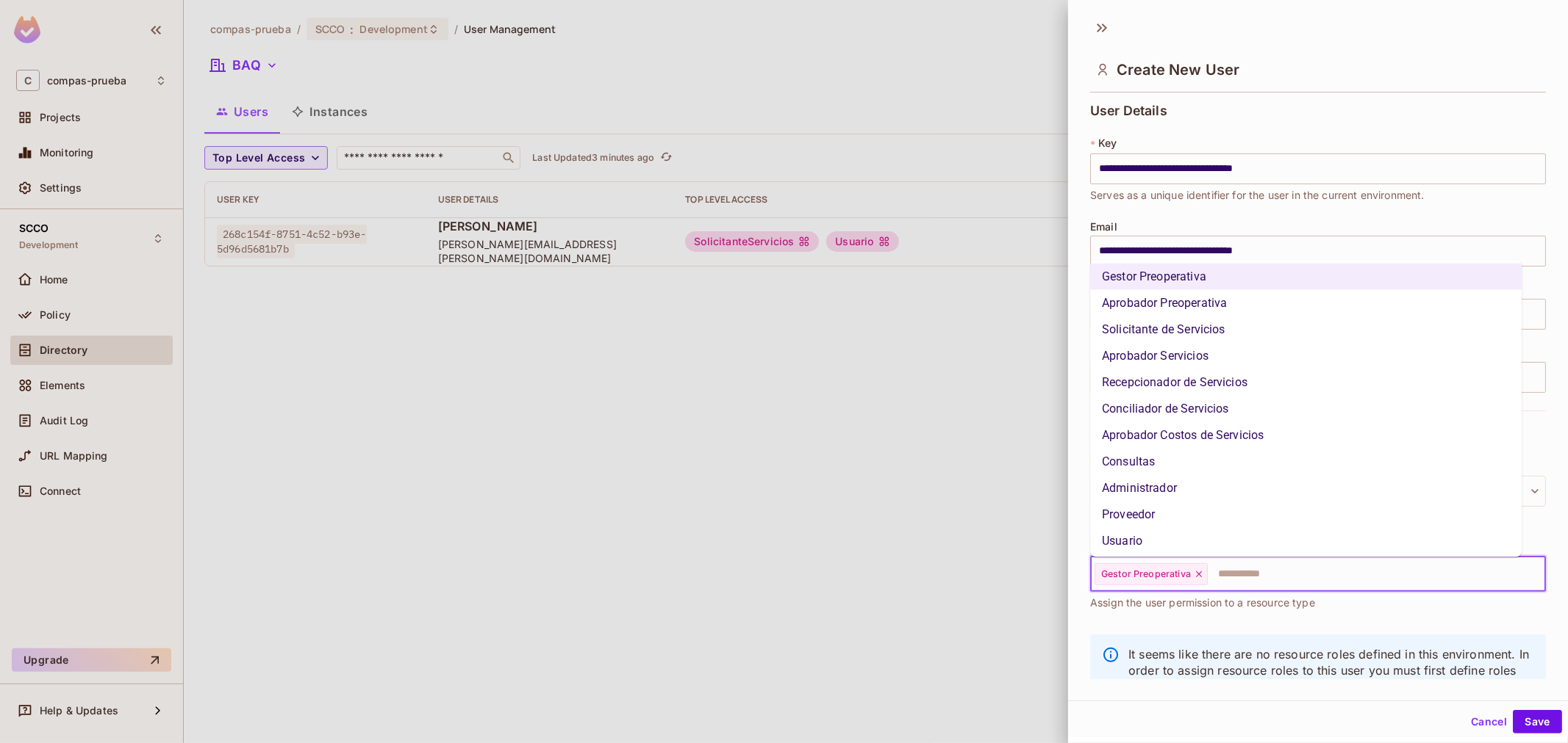
scroll to position [84, 0]
click at [1151, 546] on li "Usuario" at bounding box center [1305, 539] width 431 height 27
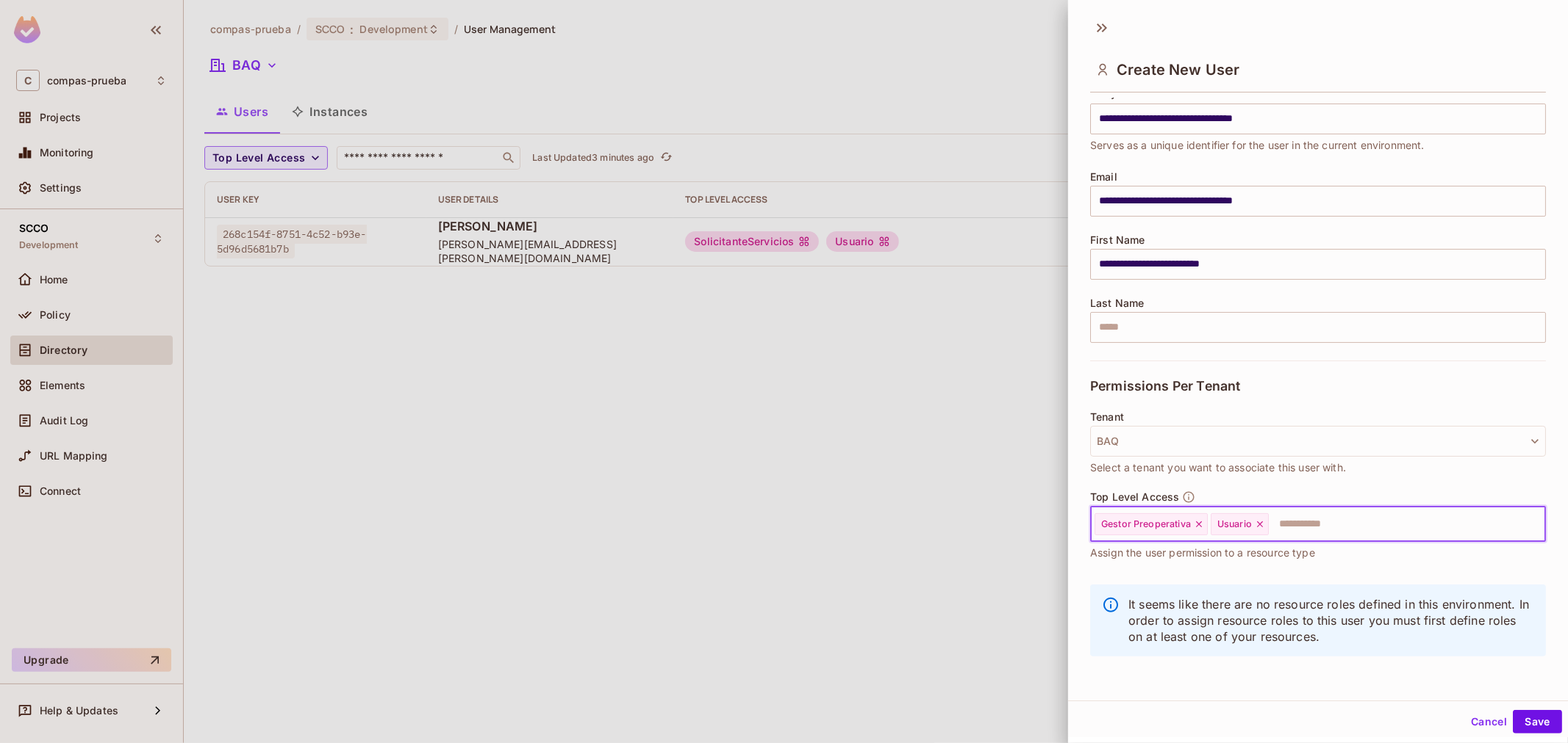
scroll to position [3, 0]
click at [1519, 723] on button "Save" at bounding box center [1537, 720] width 49 height 23
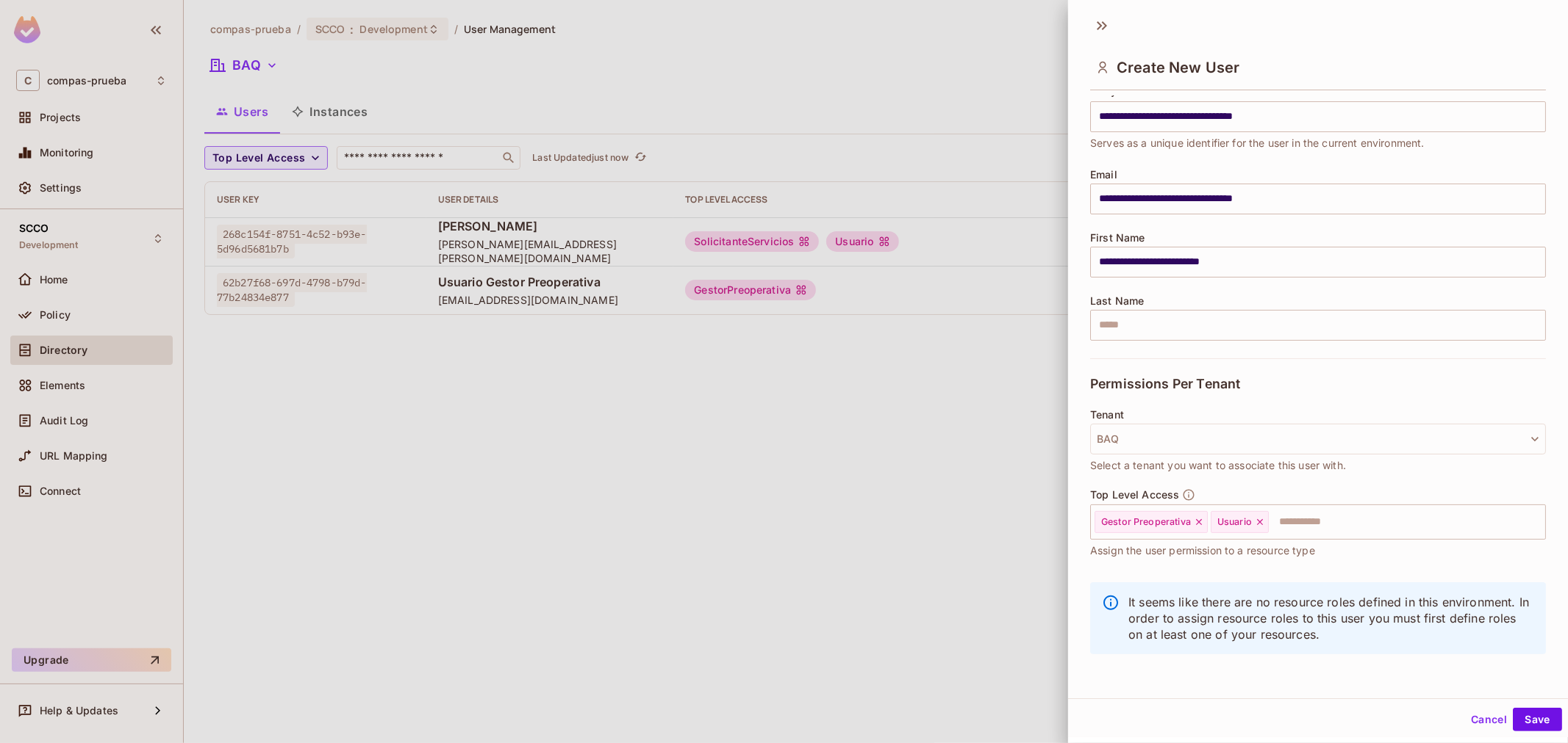
click at [1011, 538] on div at bounding box center [784, 372] width 1568 height 743
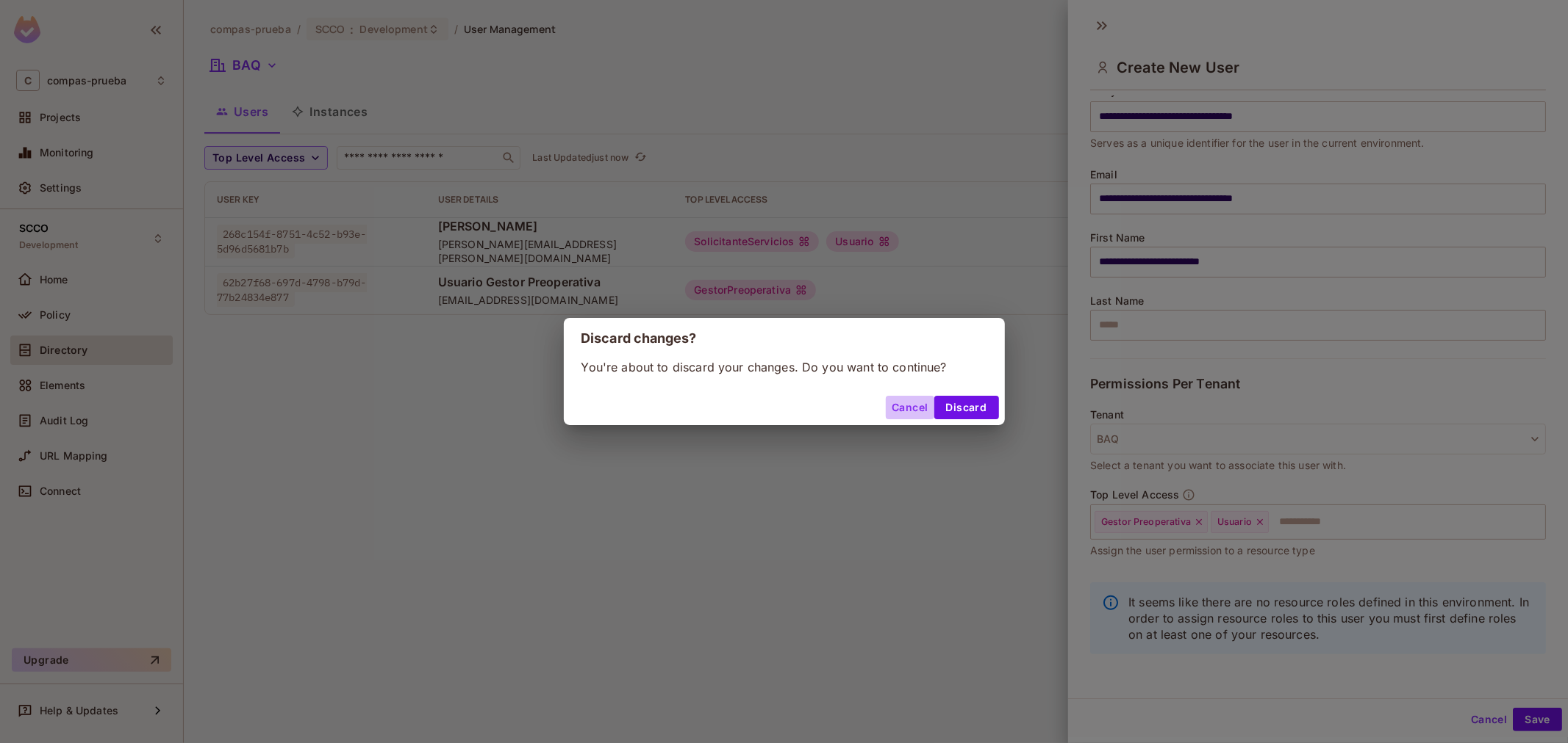
click at [893, 410] on button "Cancel" at bounding box center [909, 407] width 48 height 23
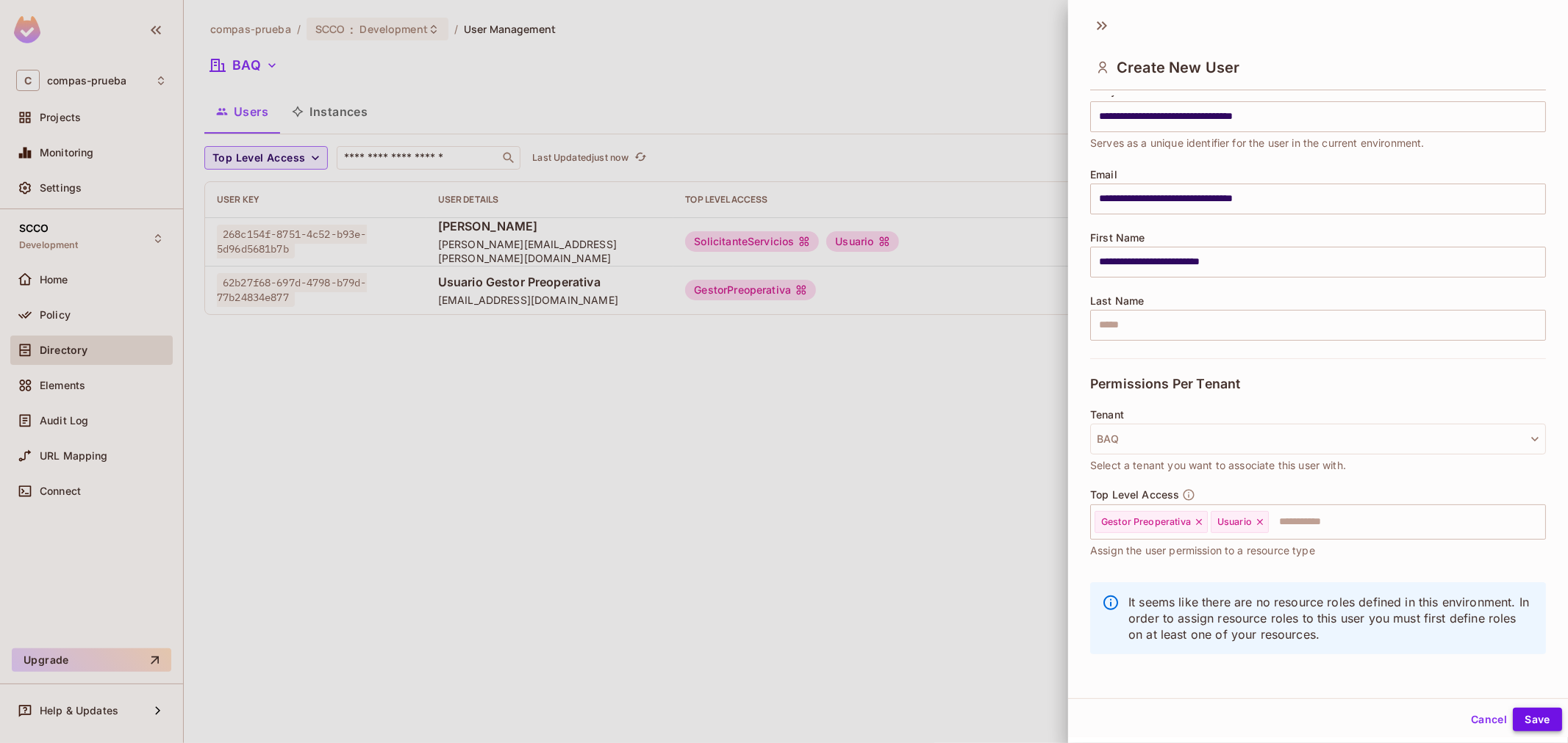
click at [1513, 711] on button "Save" at bounding box center [1537, 720] width 49 height 23
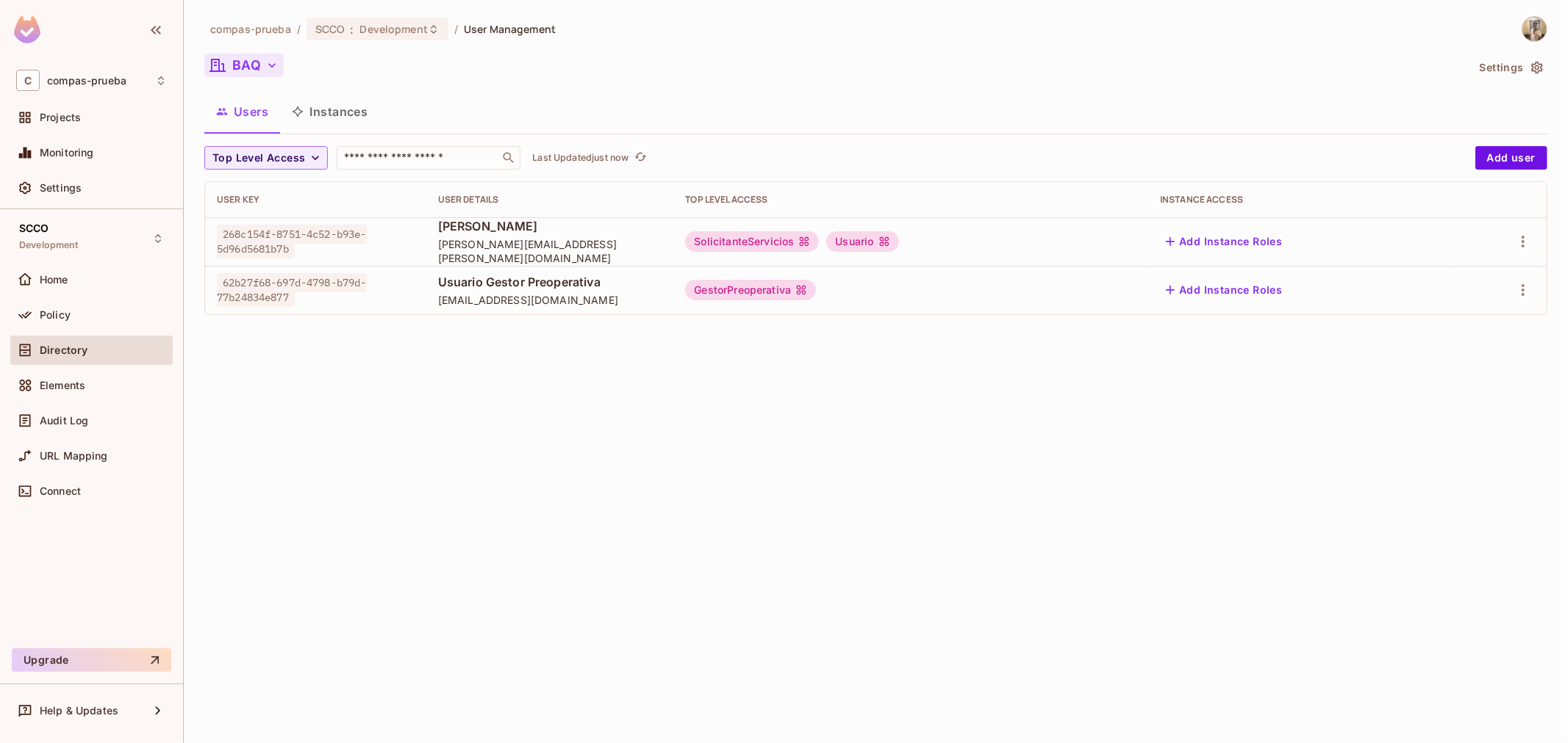
click at [254, 60] on button "BAQ" at bounding box center [244, 65] width 80 height 23
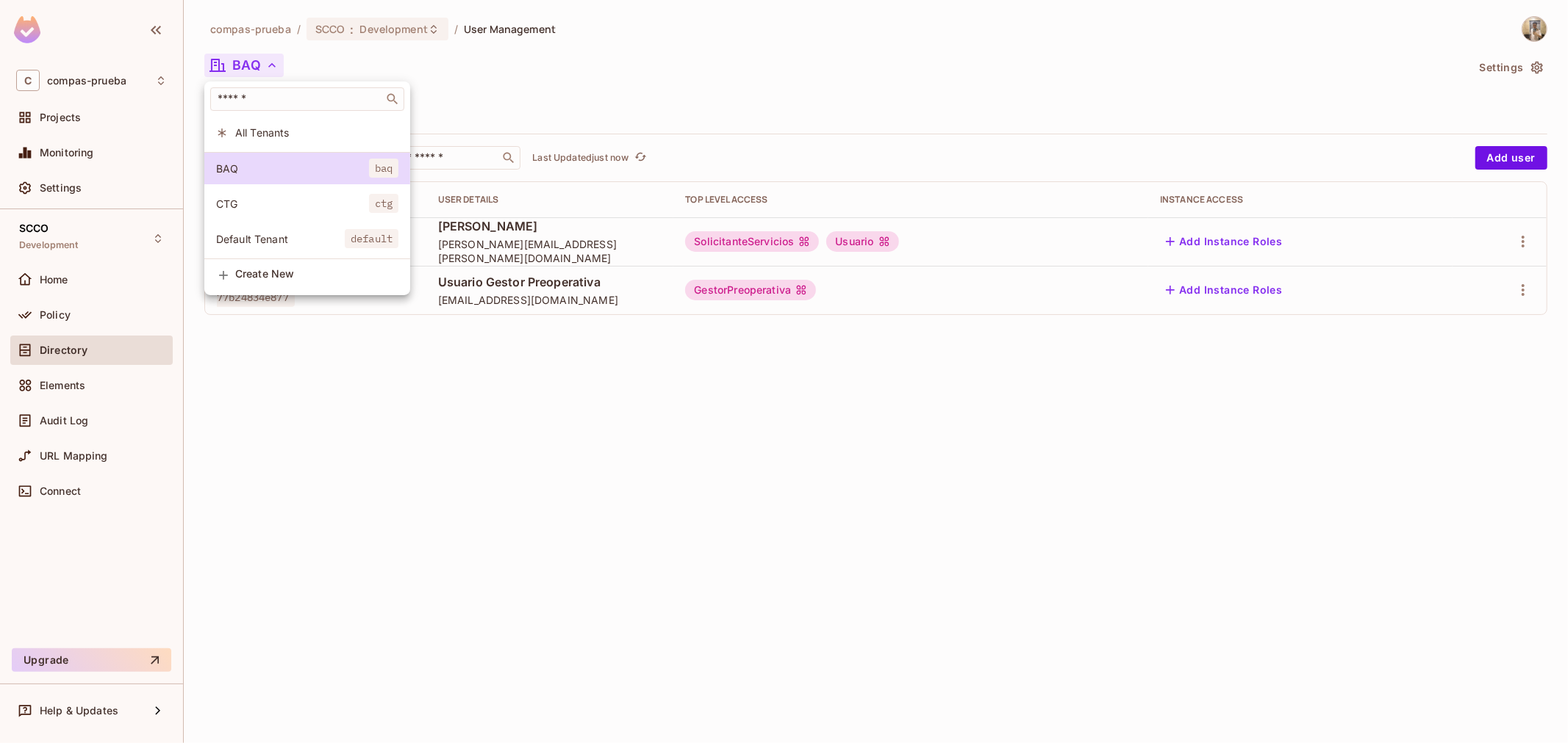
click at [280, 194] on li "CTG ctg" at bounding box center [307, 204] width 206 height 32
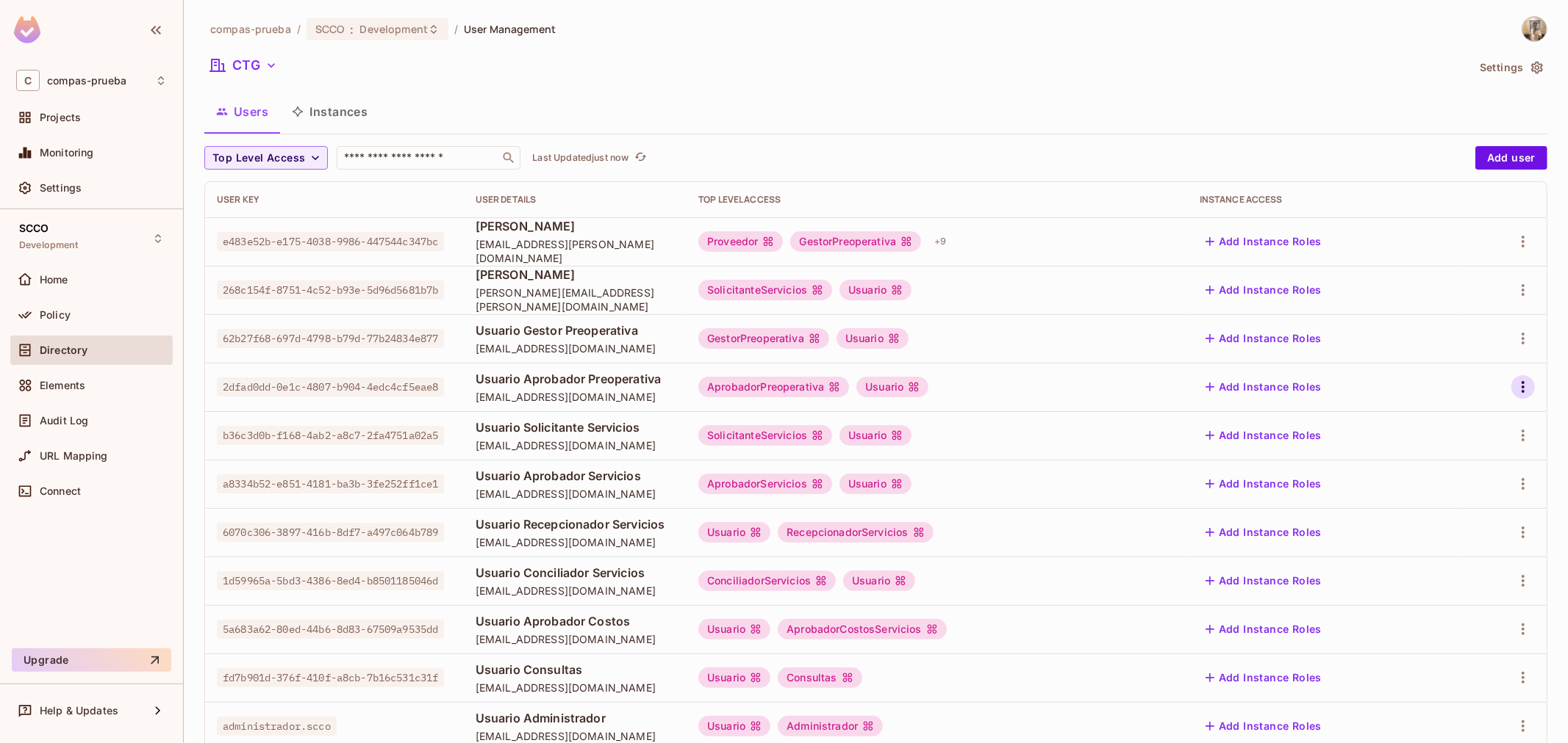
click at [1518, 385] on icon "button" at bounding box center [1523, 387] width 17 height 17
click at [1480, 426] on li "Edit" at bounding box center [1446, 420] width 130 height 32
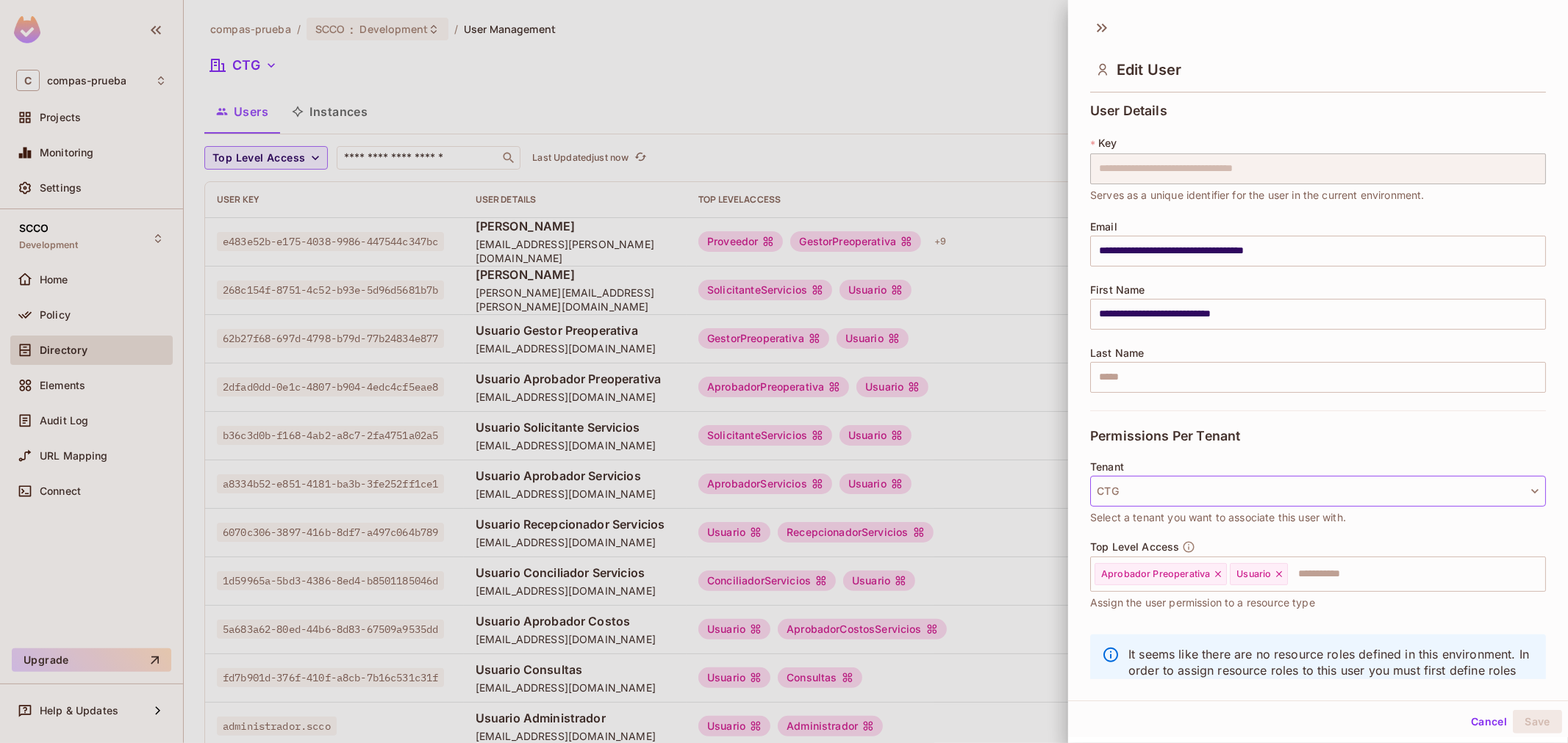
click at [1331, 498] on button "CTG" at bounding box center [1317, 492] width 456 height 31
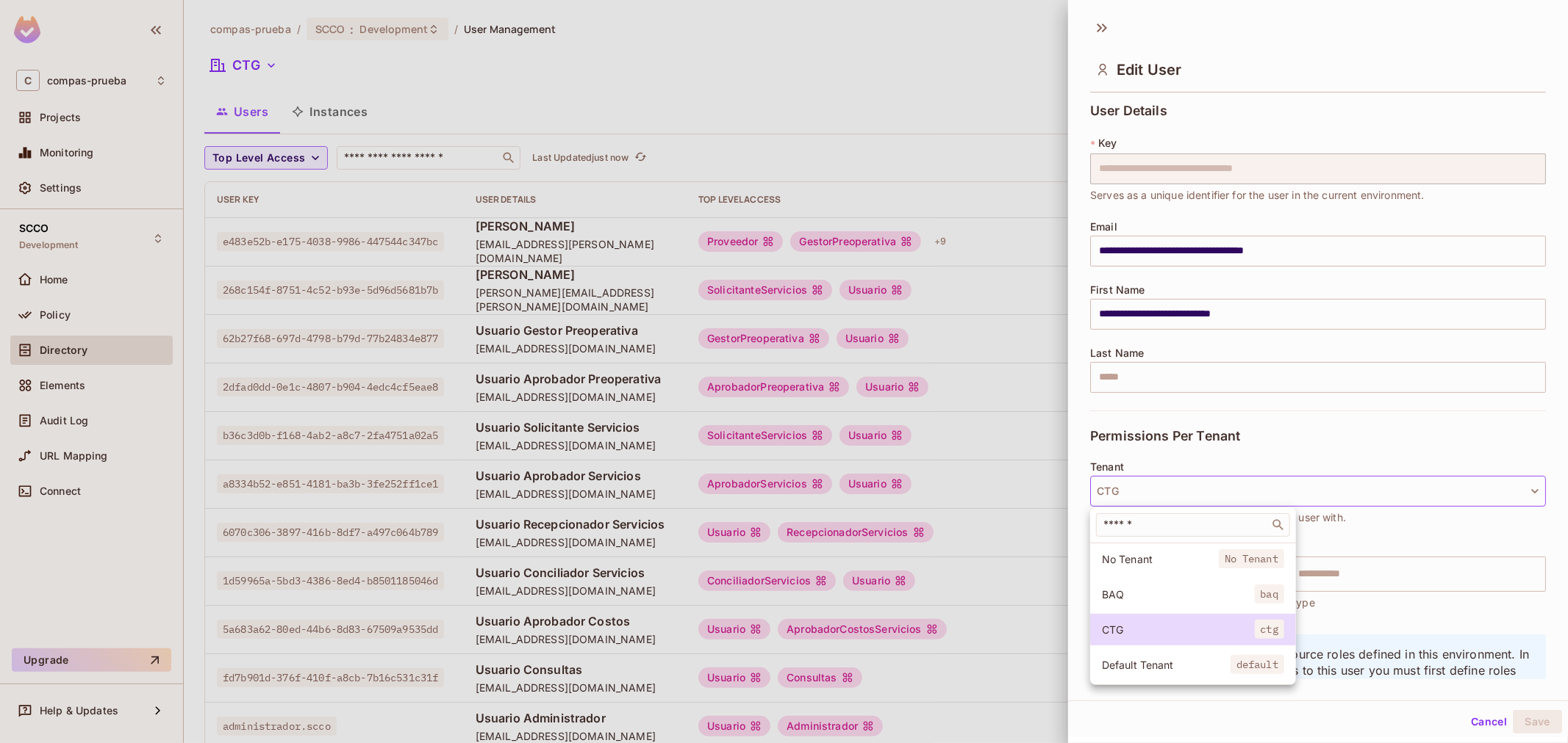
click at [1329, 498] on div at bounding box center [784, 372] width 1568 height 743
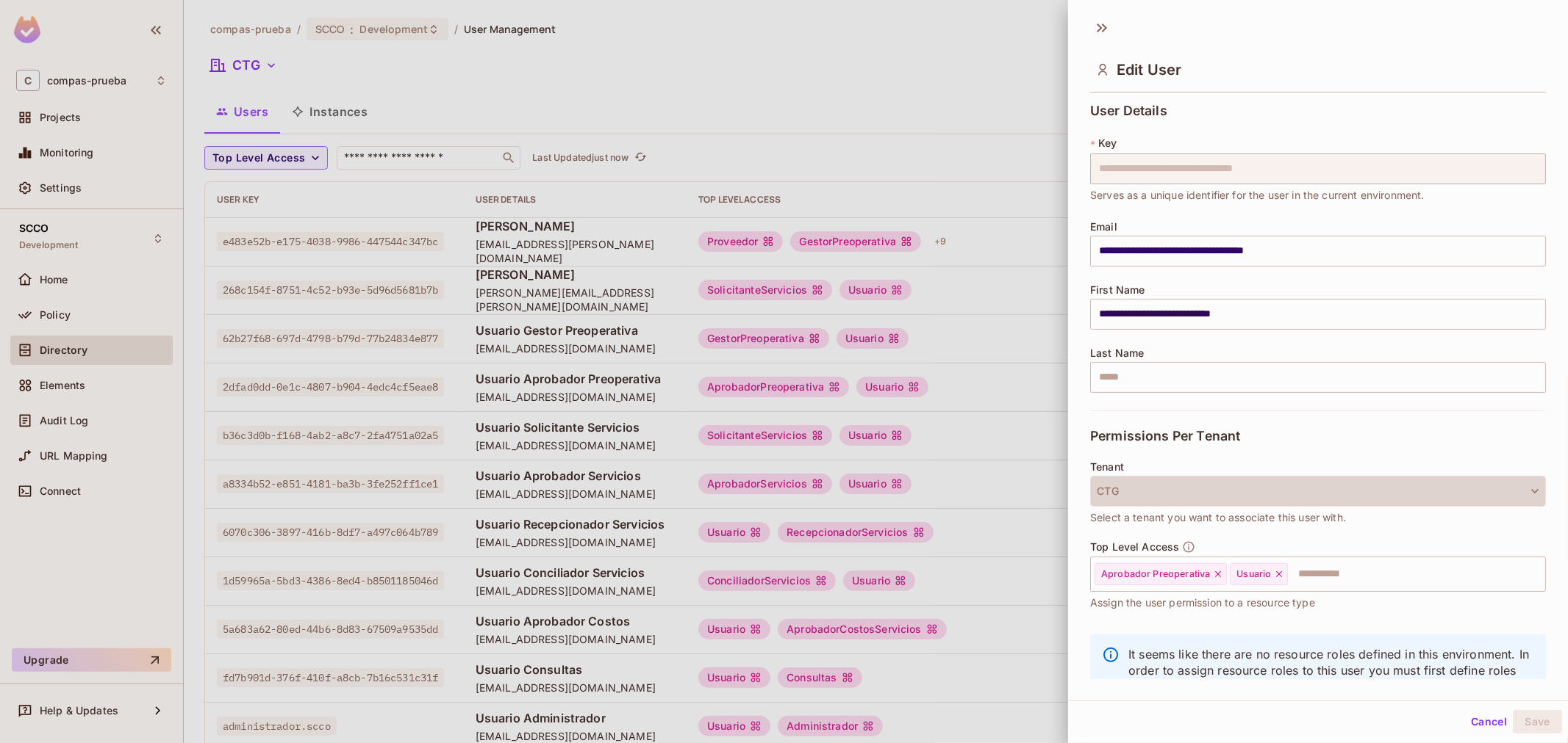
click at [1329, 498] on button "CTG" at bounding box center [1317, 492] width 456 height 31
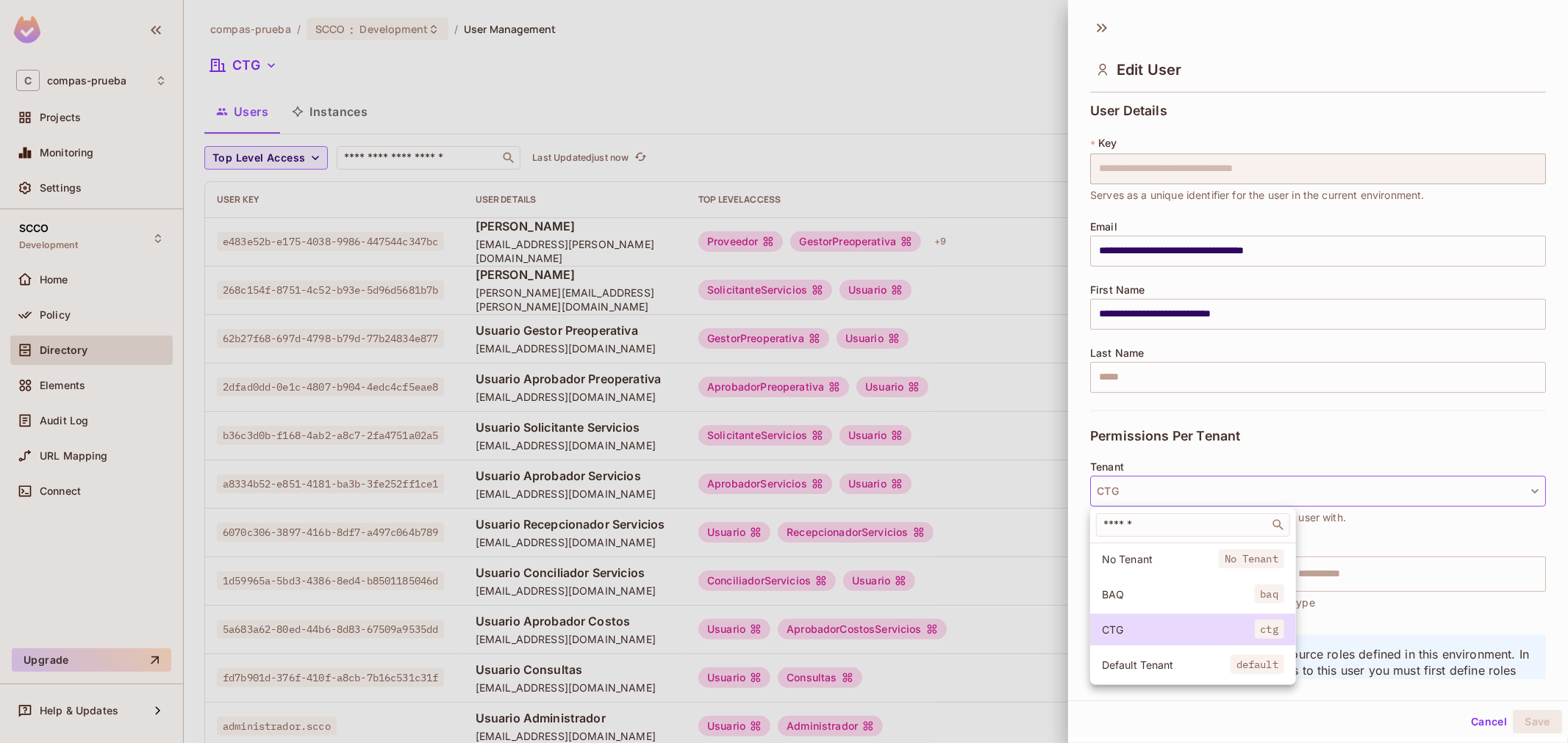
click at [1180, 590] on span "BAQ" at bounding box center [1178, 594] width 153 height 14
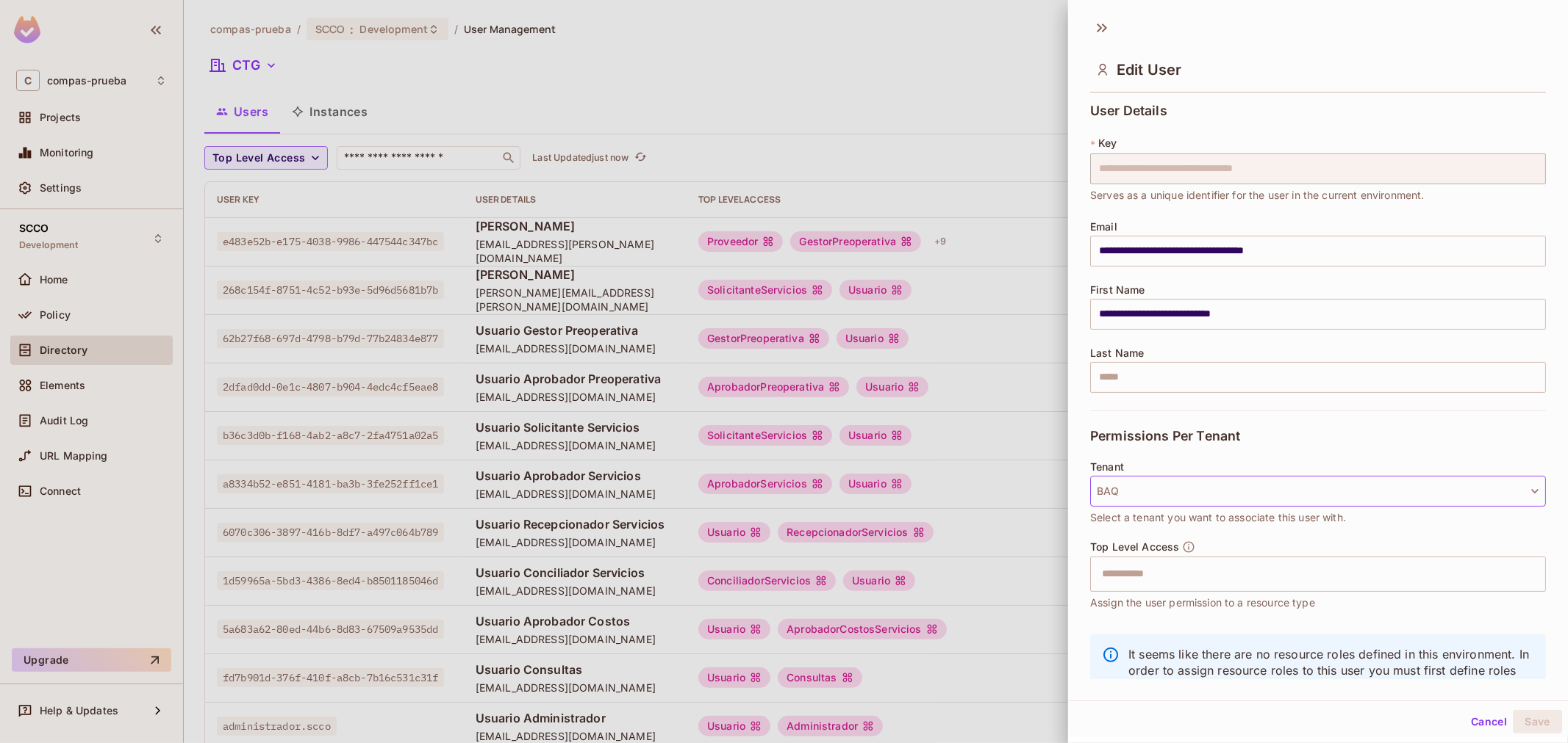
click at [1180, 497] on button "BAQ" at bounding box center [1317, 492] width 456 height 31
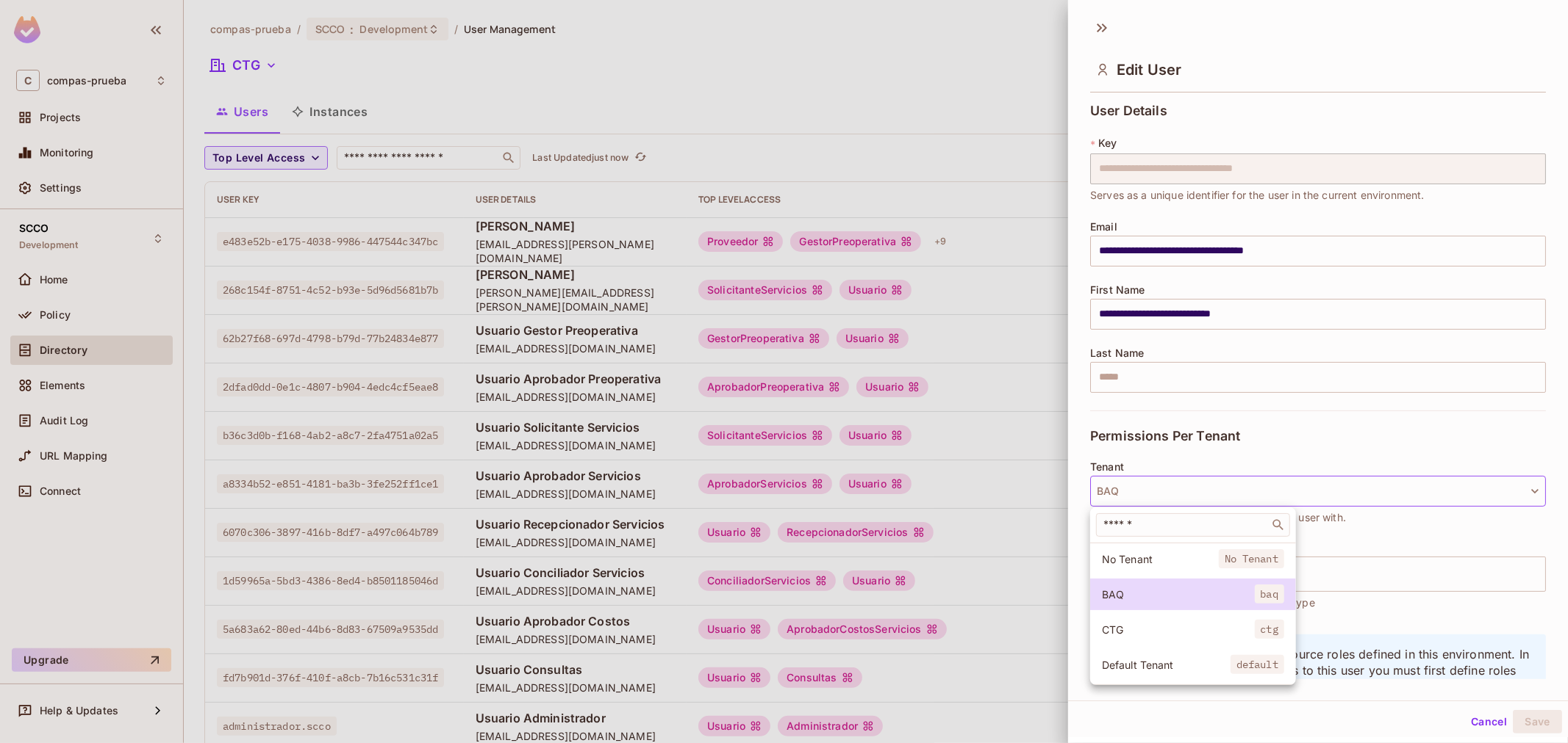
click at [1166, 615] on li "CTG ctg" at bounding box center [1193, 630] width 206 height 32
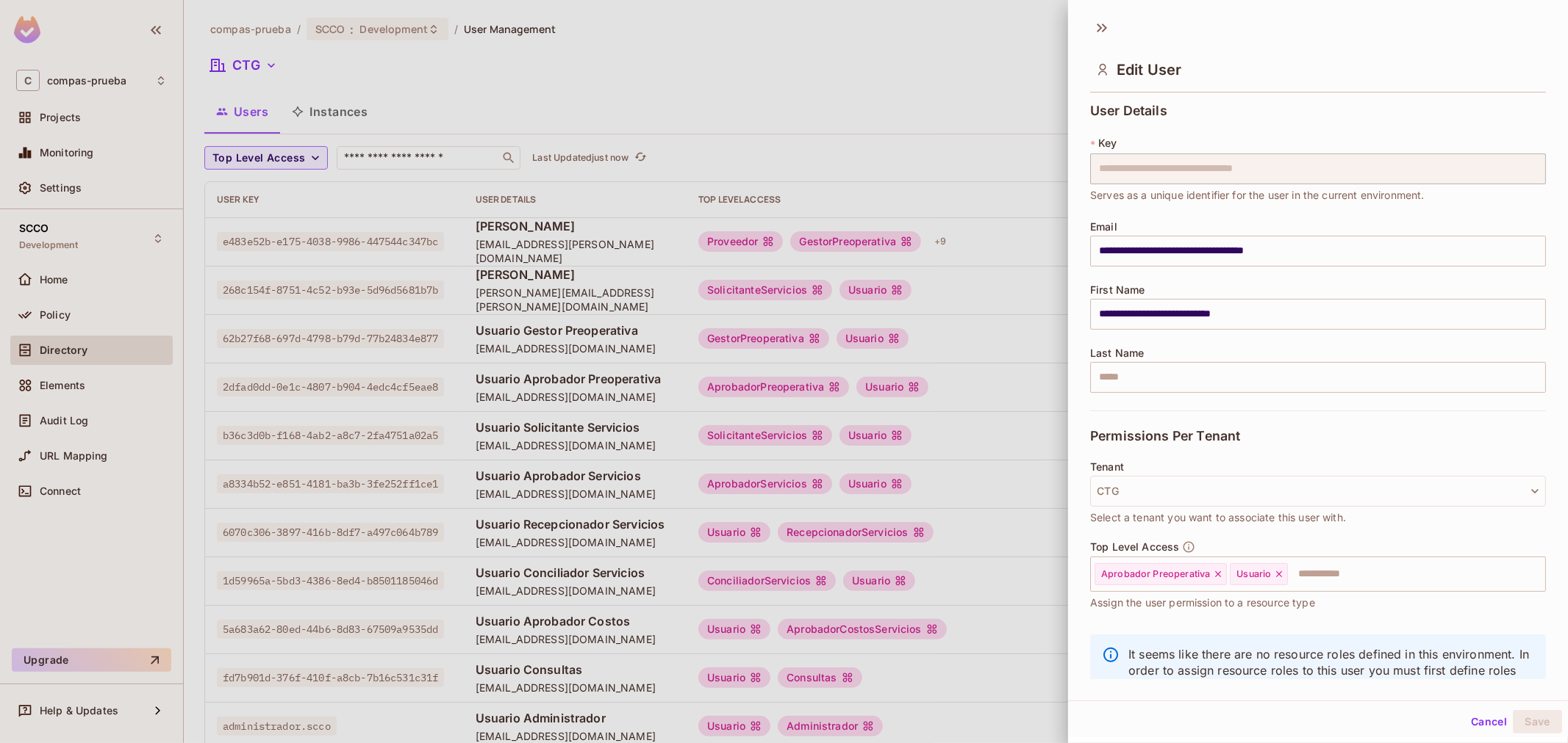
click at [1451, 726] on div "Cancel Save" at bounding box center [1317, 721] width 500 height 35
click at [424, 41] on div at bounding box center [784, 372] width 1568 height 743
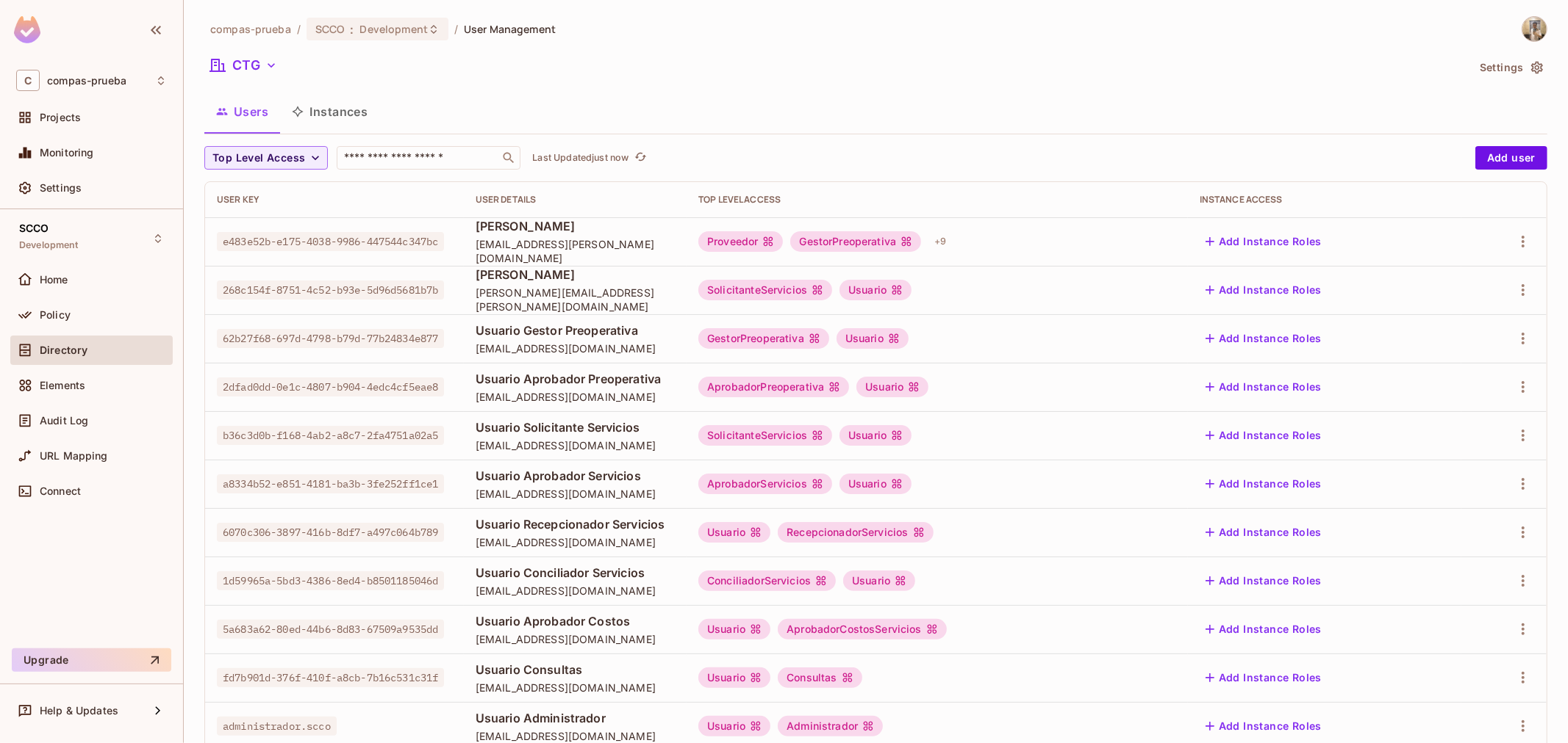
click at [245, 113] on button "Users" at bounding box center [242, 111] width 76 height 37
click at [307, 113] on button "Instances" at bounding box center [329, 111] width 99 height 37
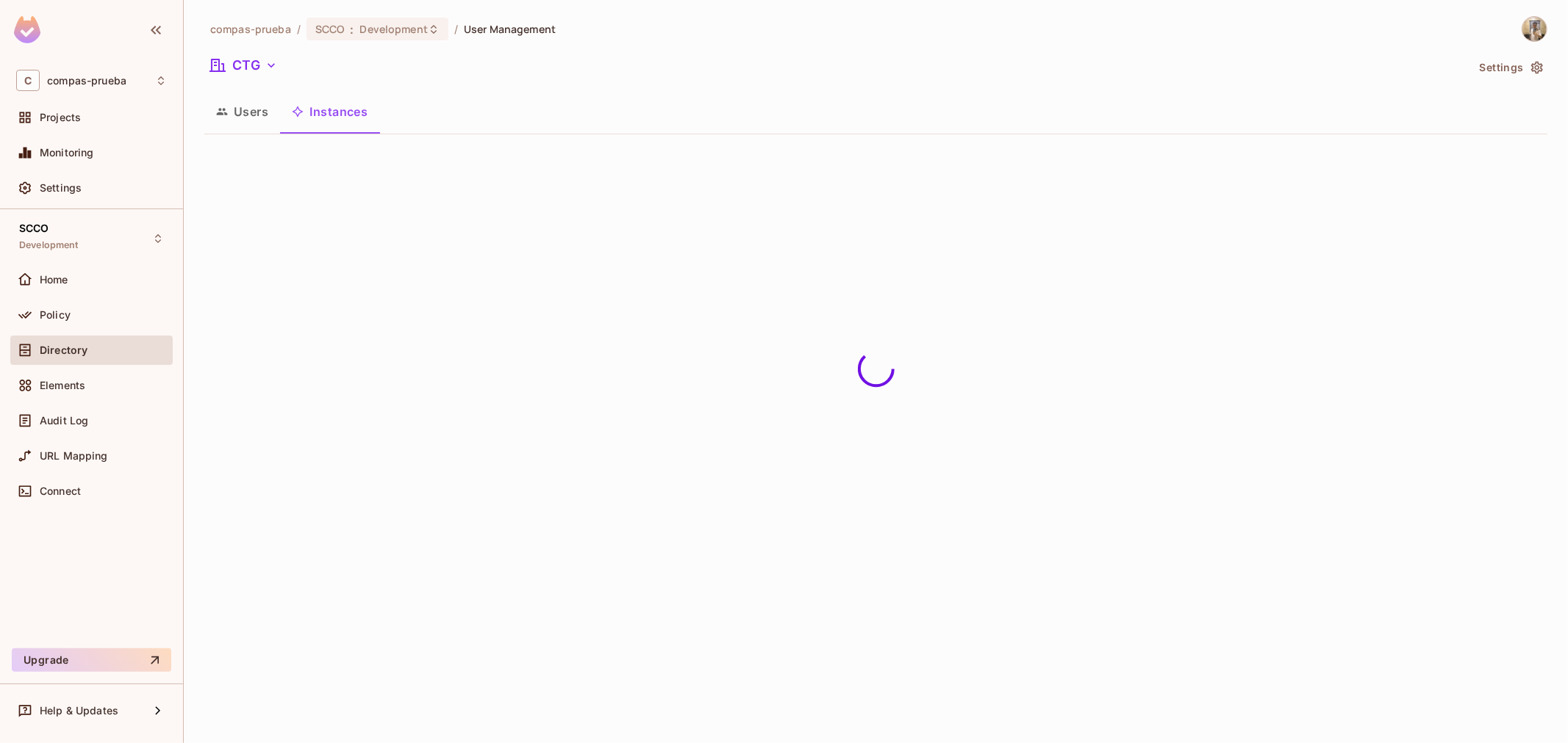
click at [238, 115] on button "Users" at bounding box center [242, 111] width 76 height 37
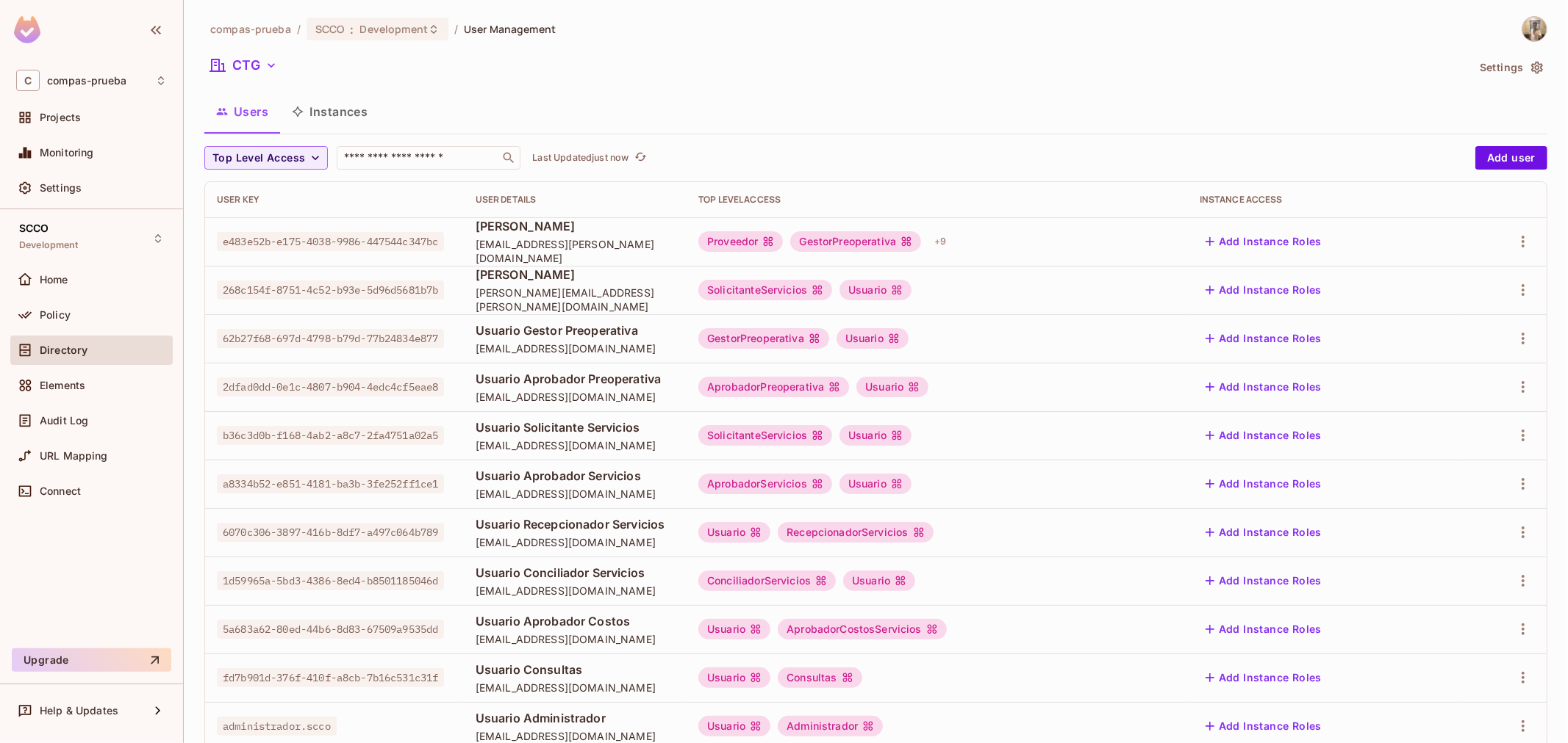
click at [254, 48] on div "compas-prueba / SCCO : Development / User Management CTG Settings Users Instanc…" at bounding box center [875, 463] width 1342 height 894
click at [258, 67] on button "CTG" at bounding box center [243, 65] width 79 height 23
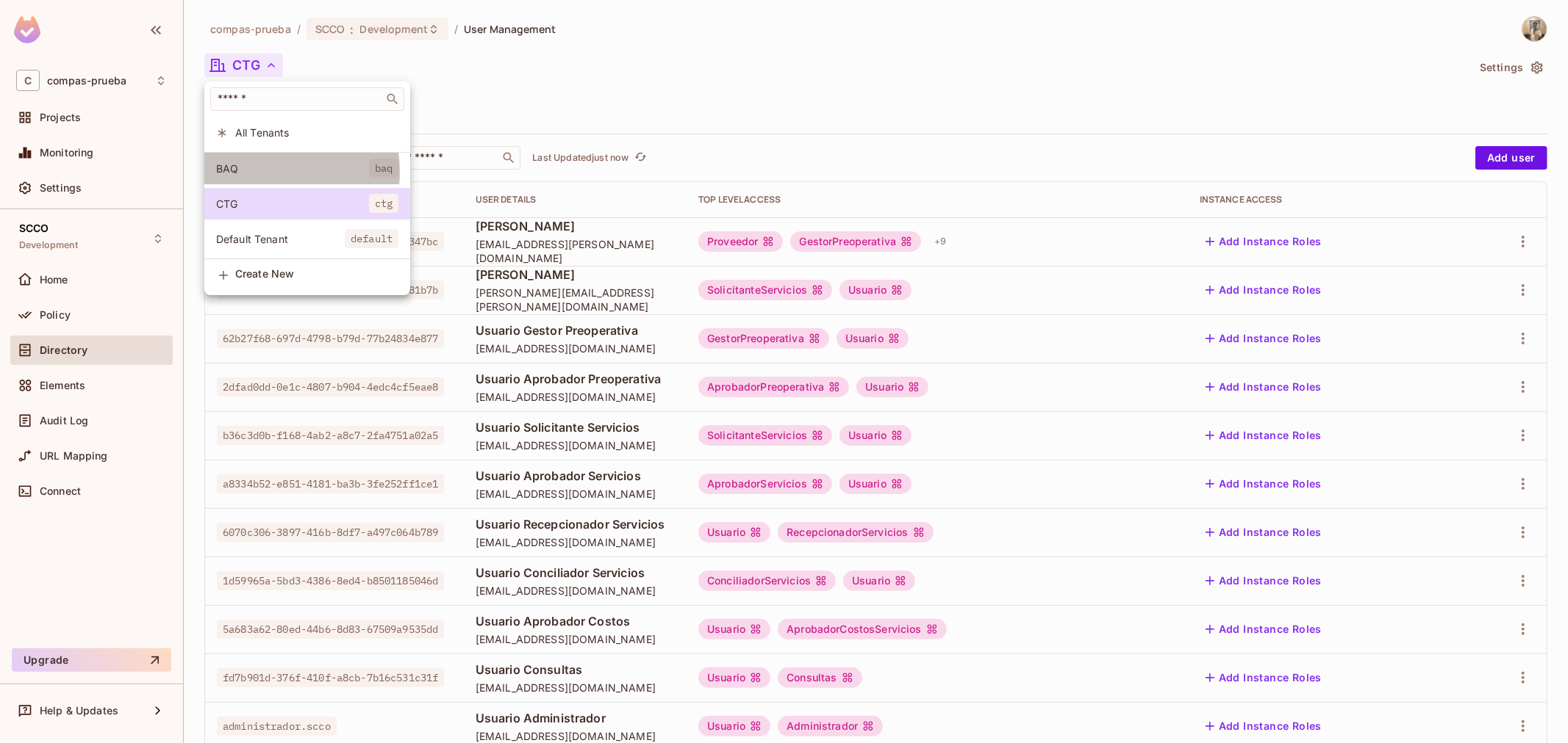
click at [261, 172] on span "BAQ" at bounding box center [292, 168] width 153 height 14
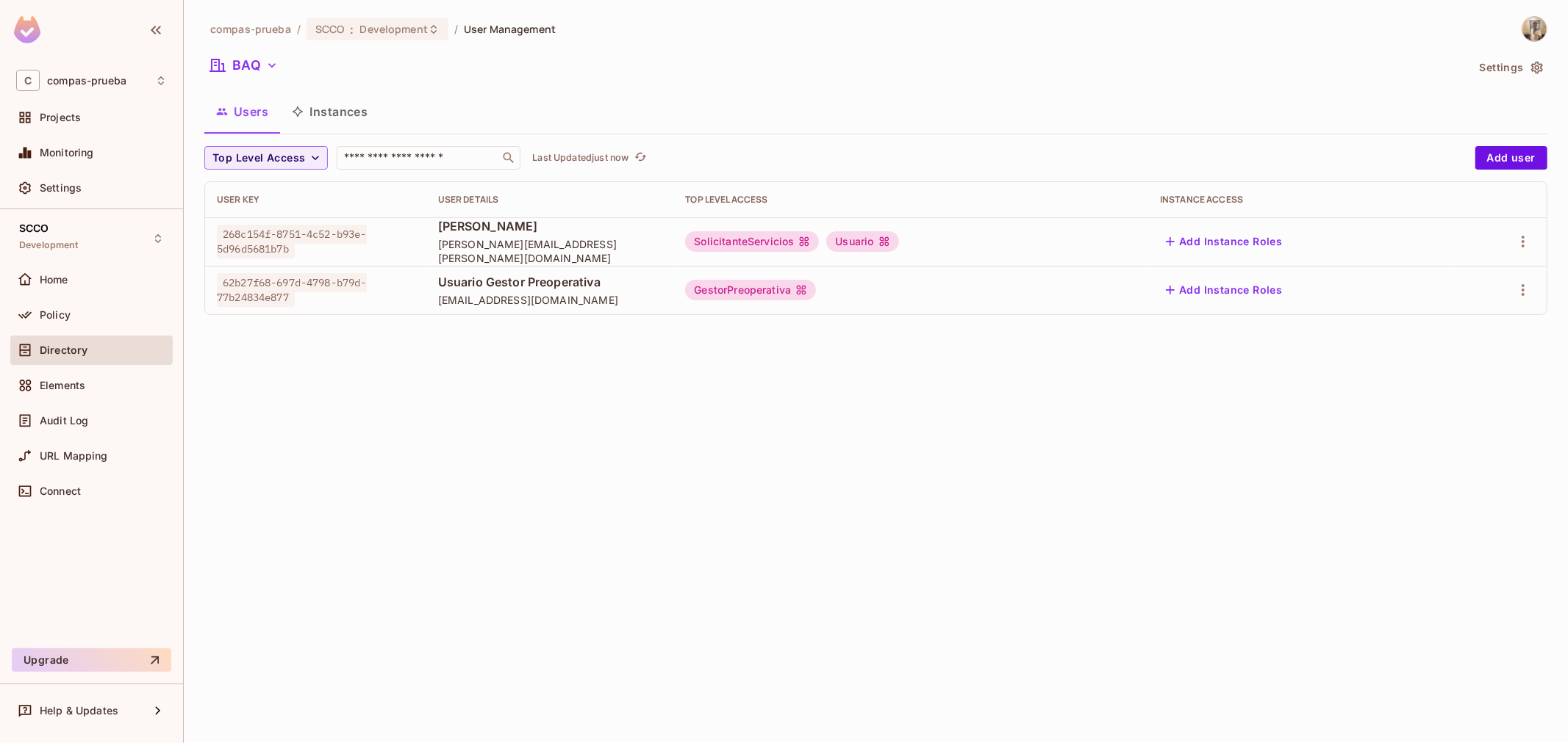
click at [700, 420] on div "compas-prueba / SCCO : Development / User Management BAQ Settings Users Instanc…" at bounding box center [876, 372] width 1384 height 743
click at [816, 285] on div "GestorPreoperativa" at bounding box center [749, 290] width 131 height 21
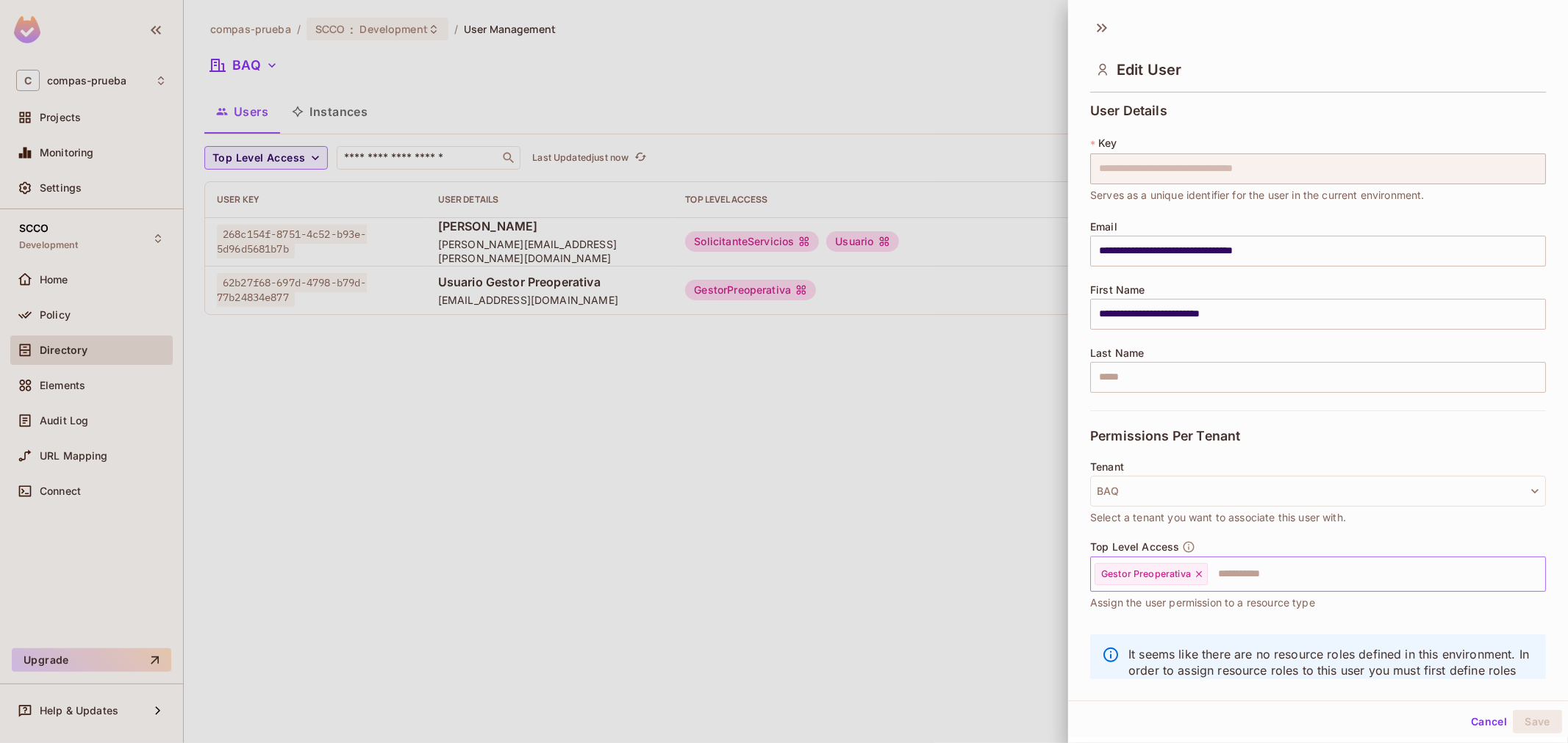
click at [1302, 573] on input "text" at bounding box center [1363, 575] width 308 height 29
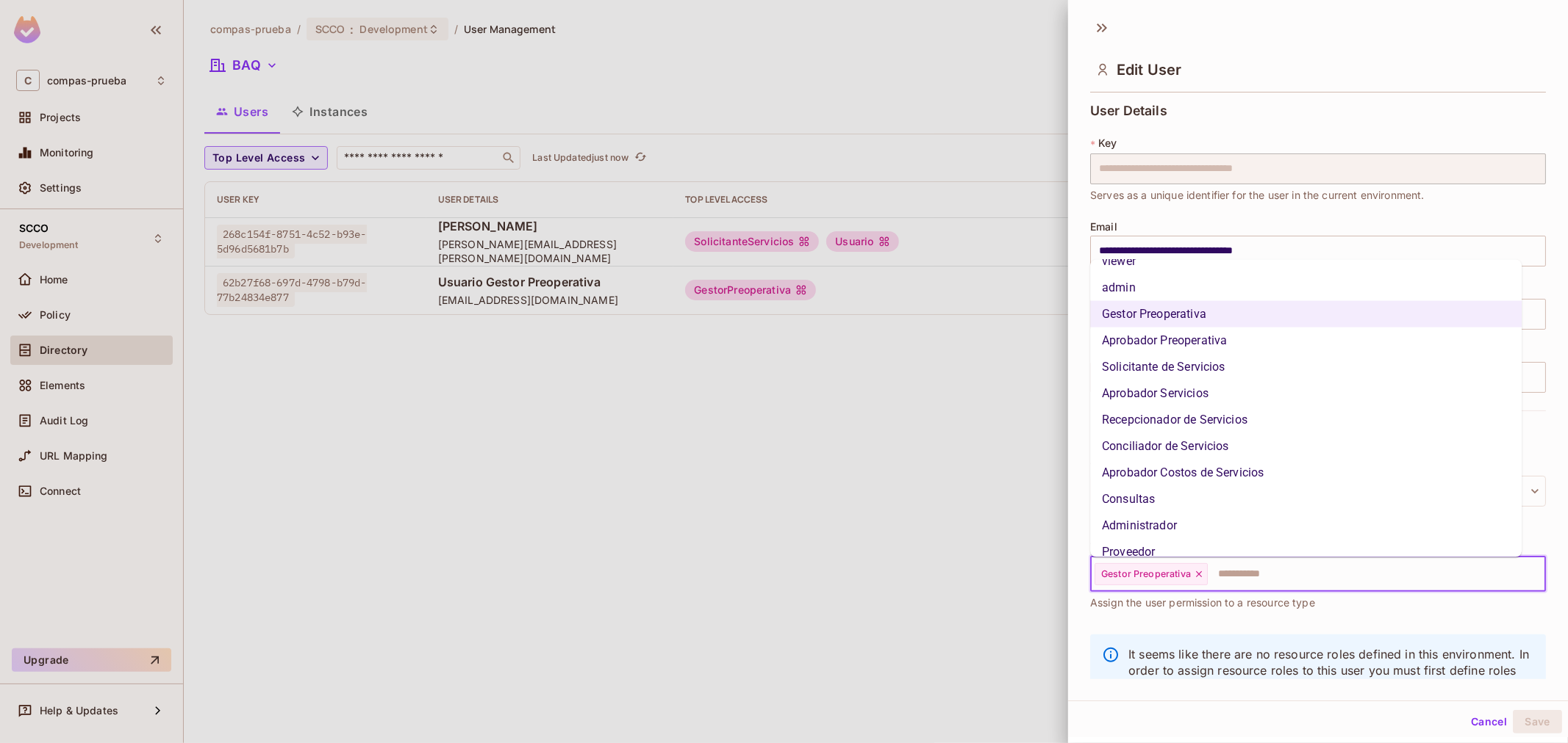
scroll to position [84, 0]
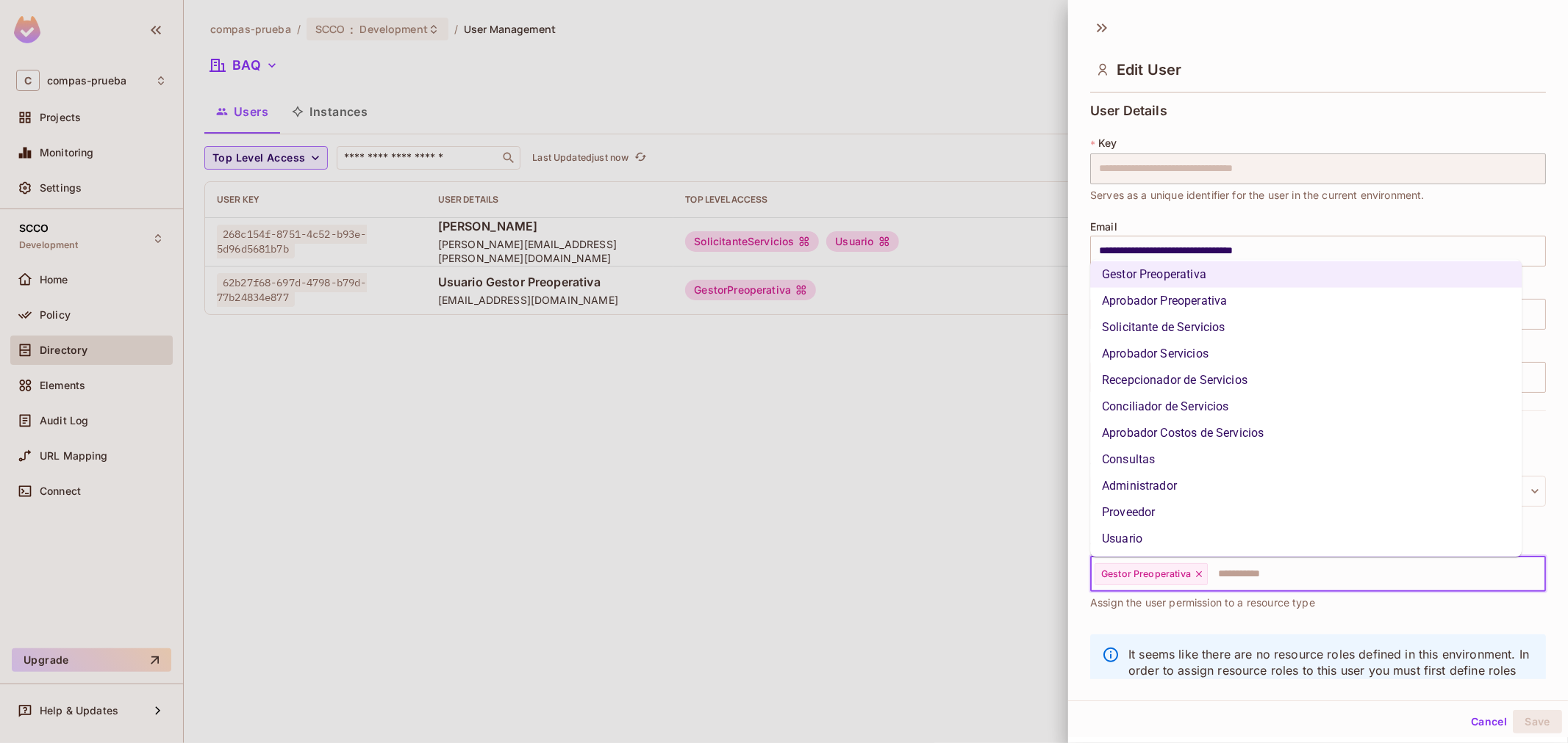
click at [1170, 541] on li "Usuario" at bounding box center [1305, 539] width 431 height 27
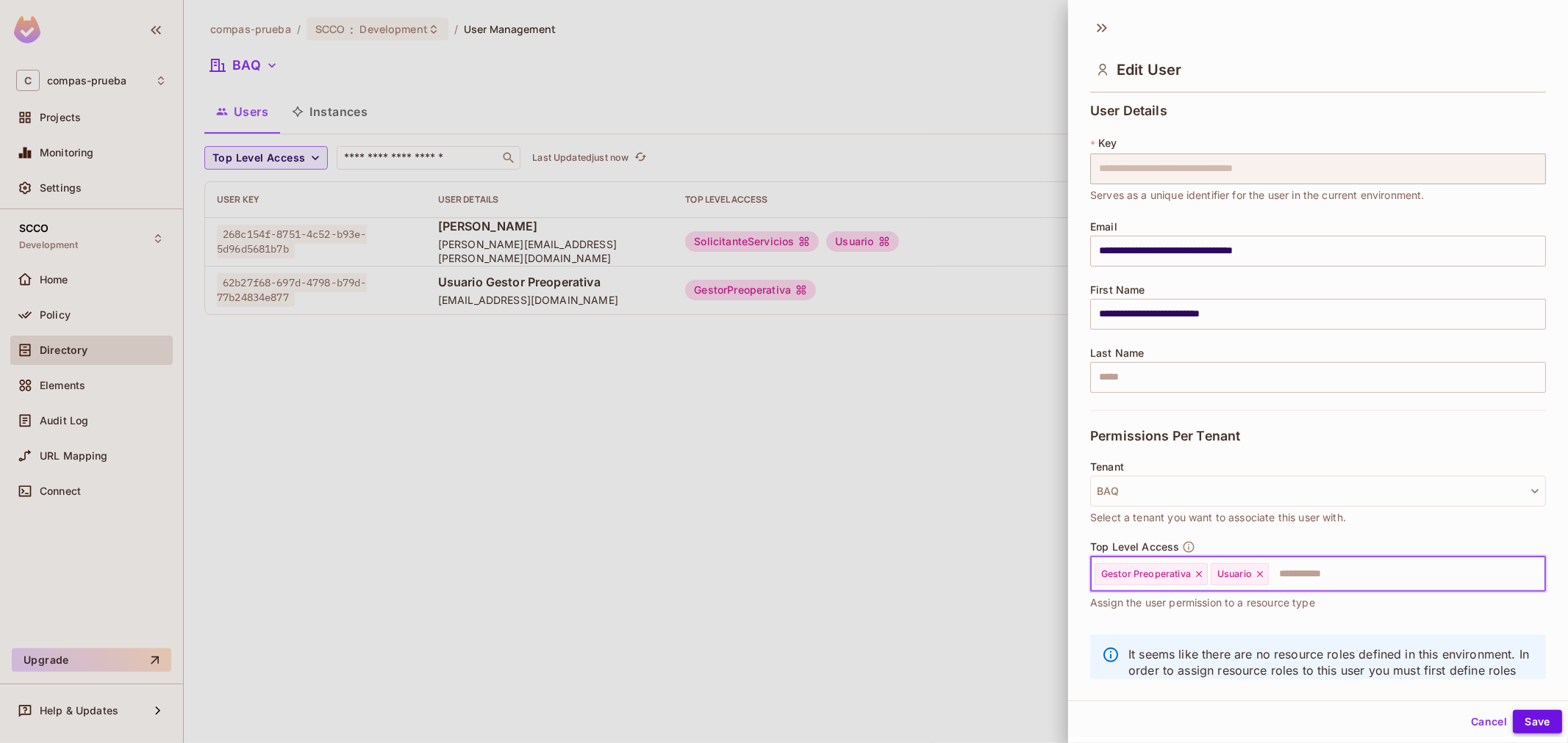
click at [1513, 714] on button "Save" at bounding box center [1537, 721] width 49 height 23
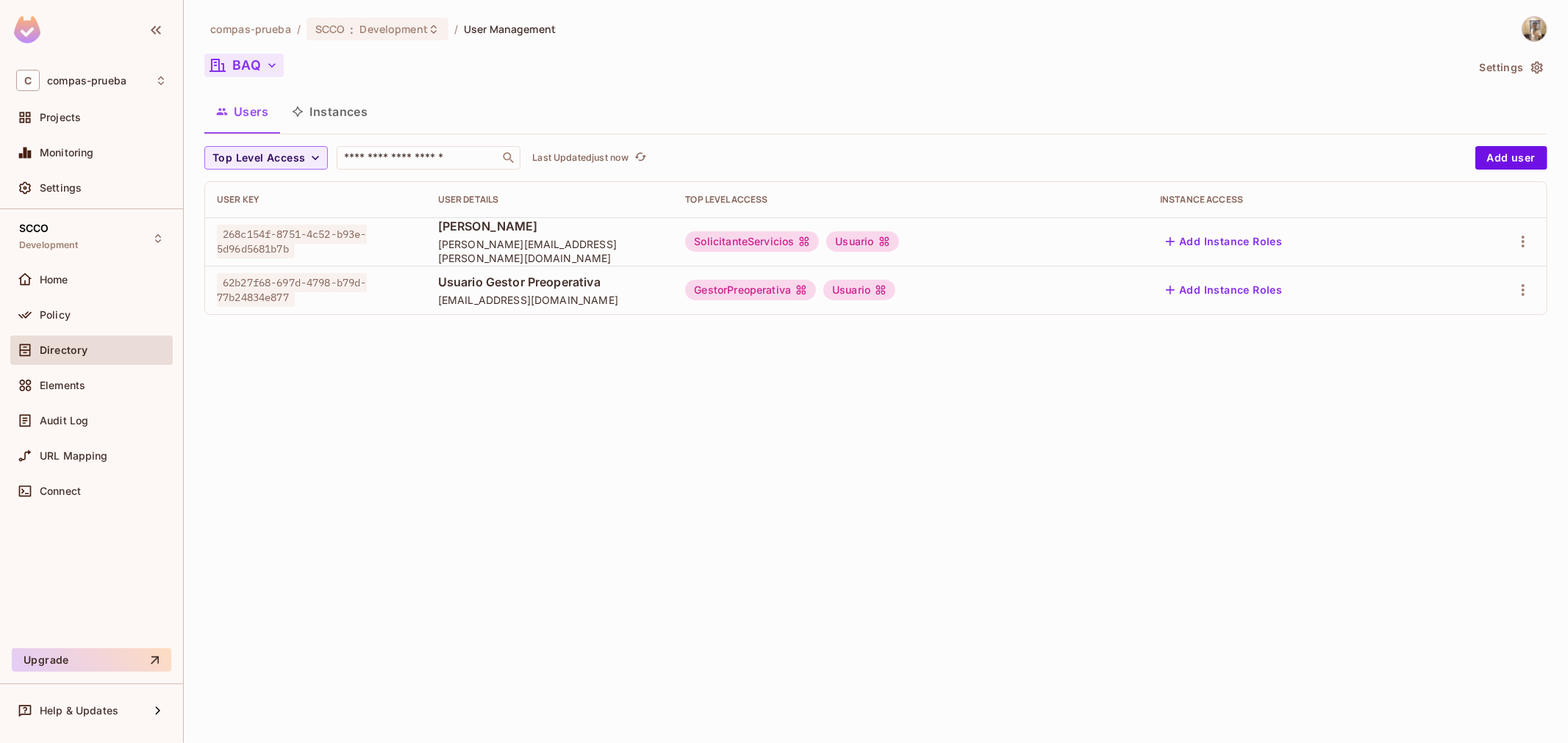
click at [263, 61] on button "BAQ" at bounding box center [244, 65] width 80 height 23
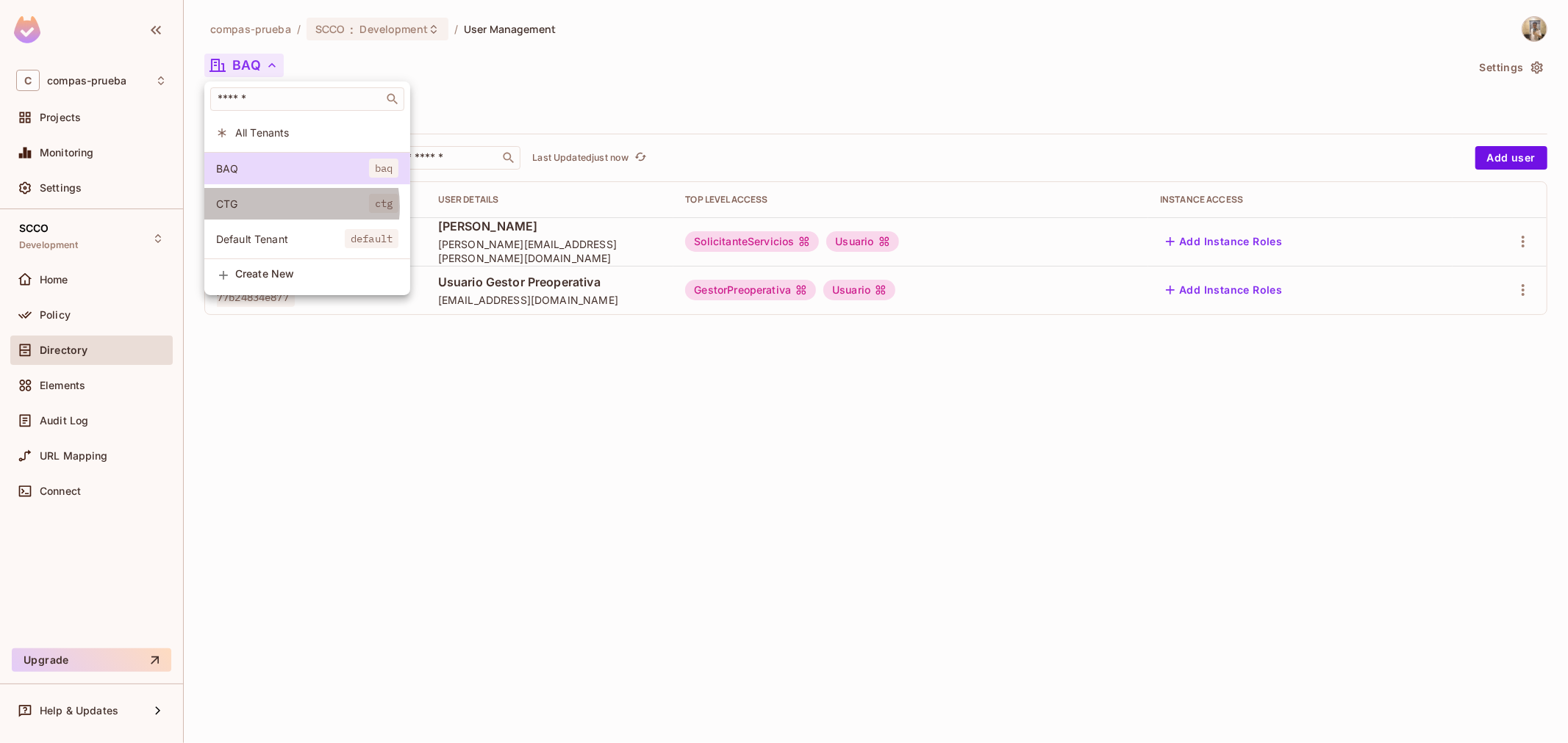
click at [289, 207] on span "CTG" at bounding box center [292, 204] width 153 height 14
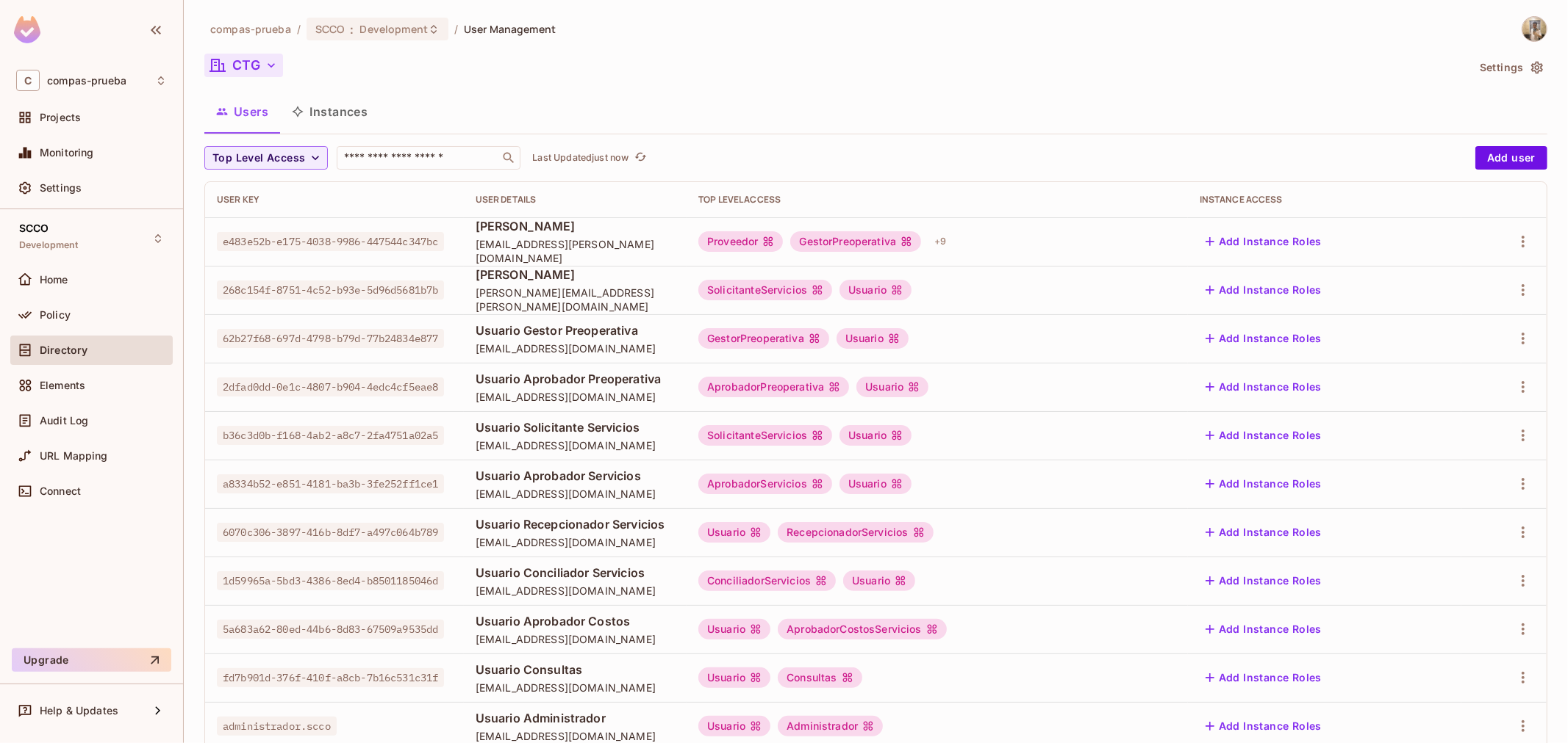
click at [258, 61] on button "CTG" at bounding box center [243, 65] width 79 height 23
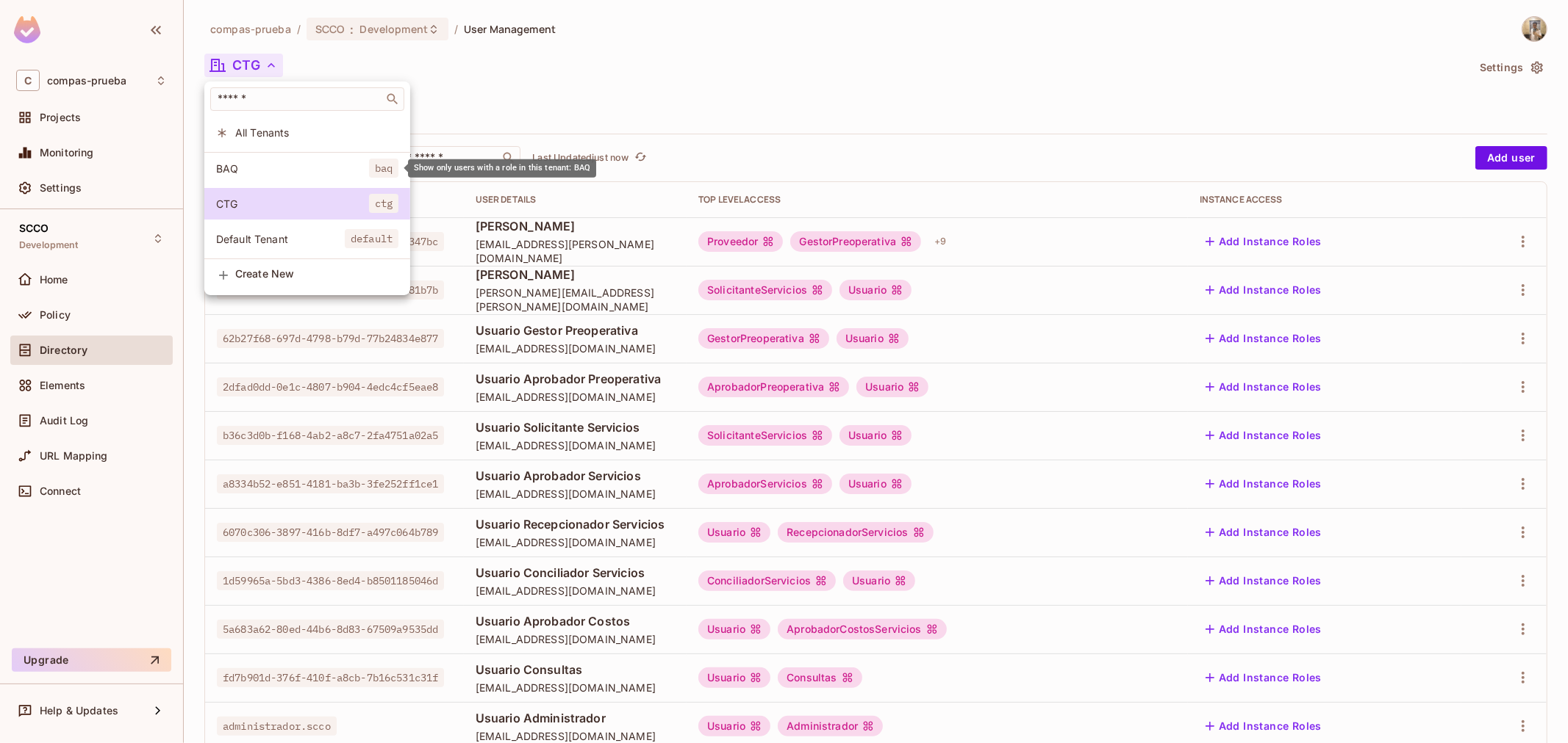
click at [297, 182] on li "BAQ baq" at bounding box center [307, 168] width 206 height 32
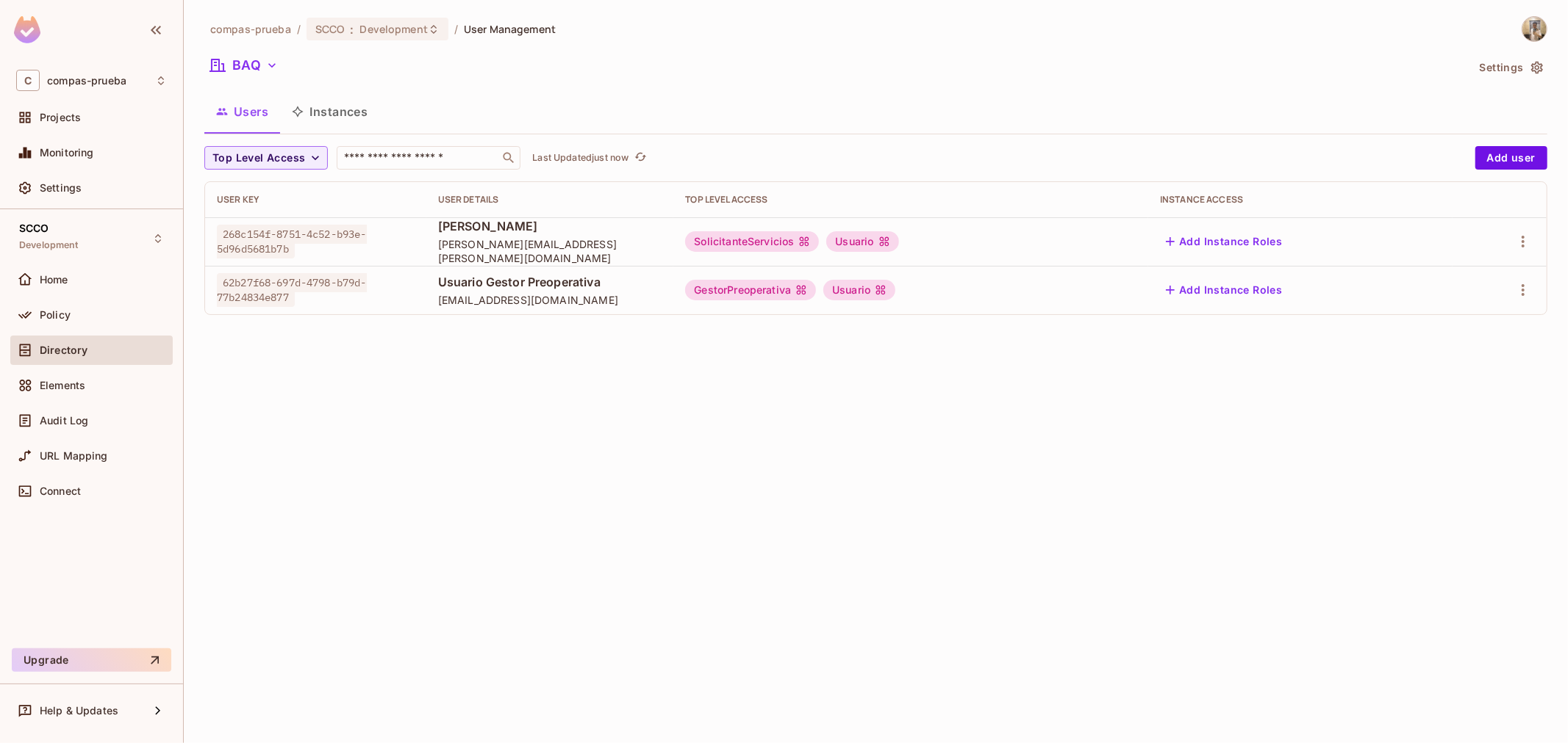
click at [453, 419] on div "compas-prueba / SCCO : Development / User Management BAQ Settings Users Instanc…" at bounding box center [876, 372] width 1384 height 743
click at [1500, 158] on button "Add user" at bounding box center [1510, 157] width 72 height 23
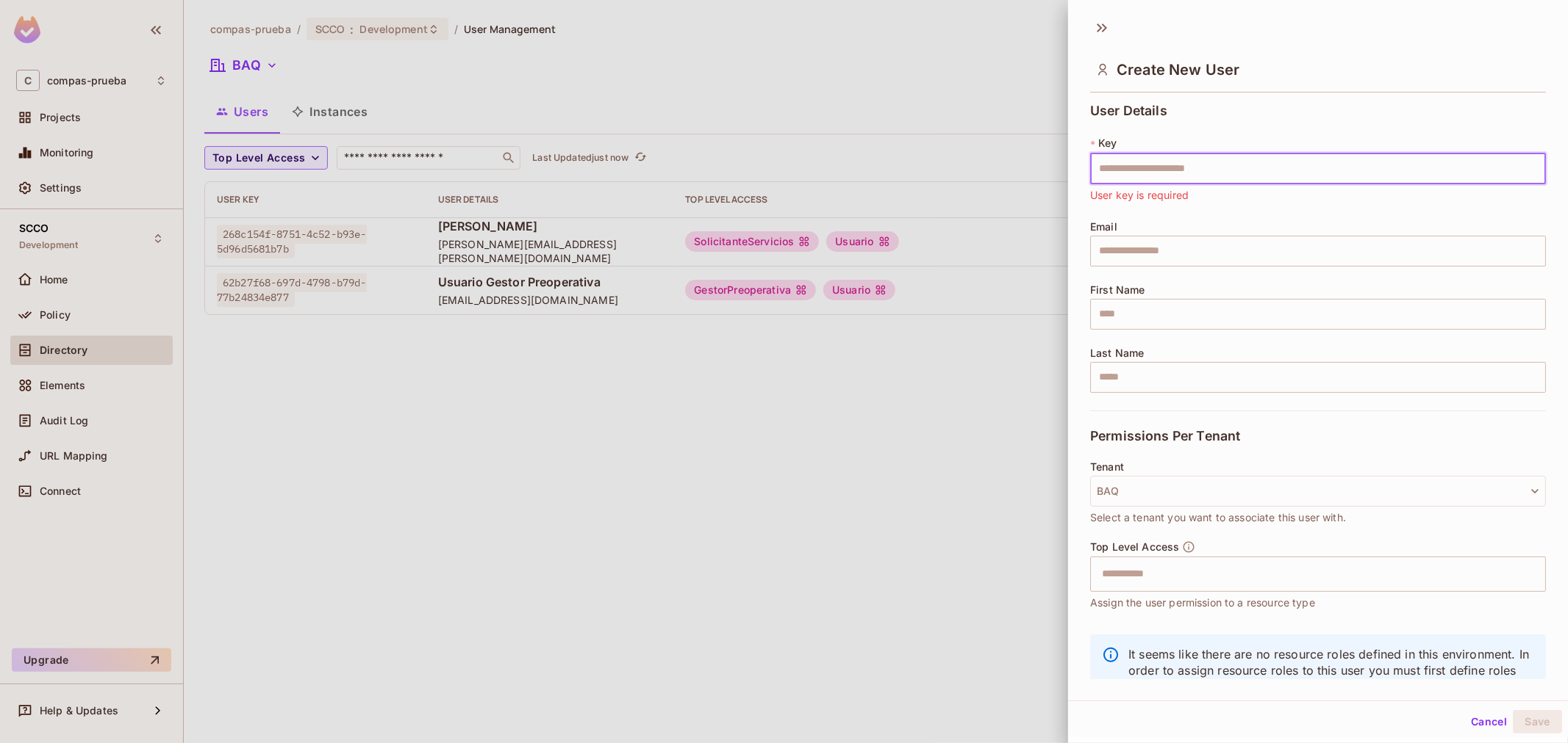
click at [1203, 176] on input "text" at bounding box center [1317, 169] width 456 height 31
paste input "**********"
type input "**********"
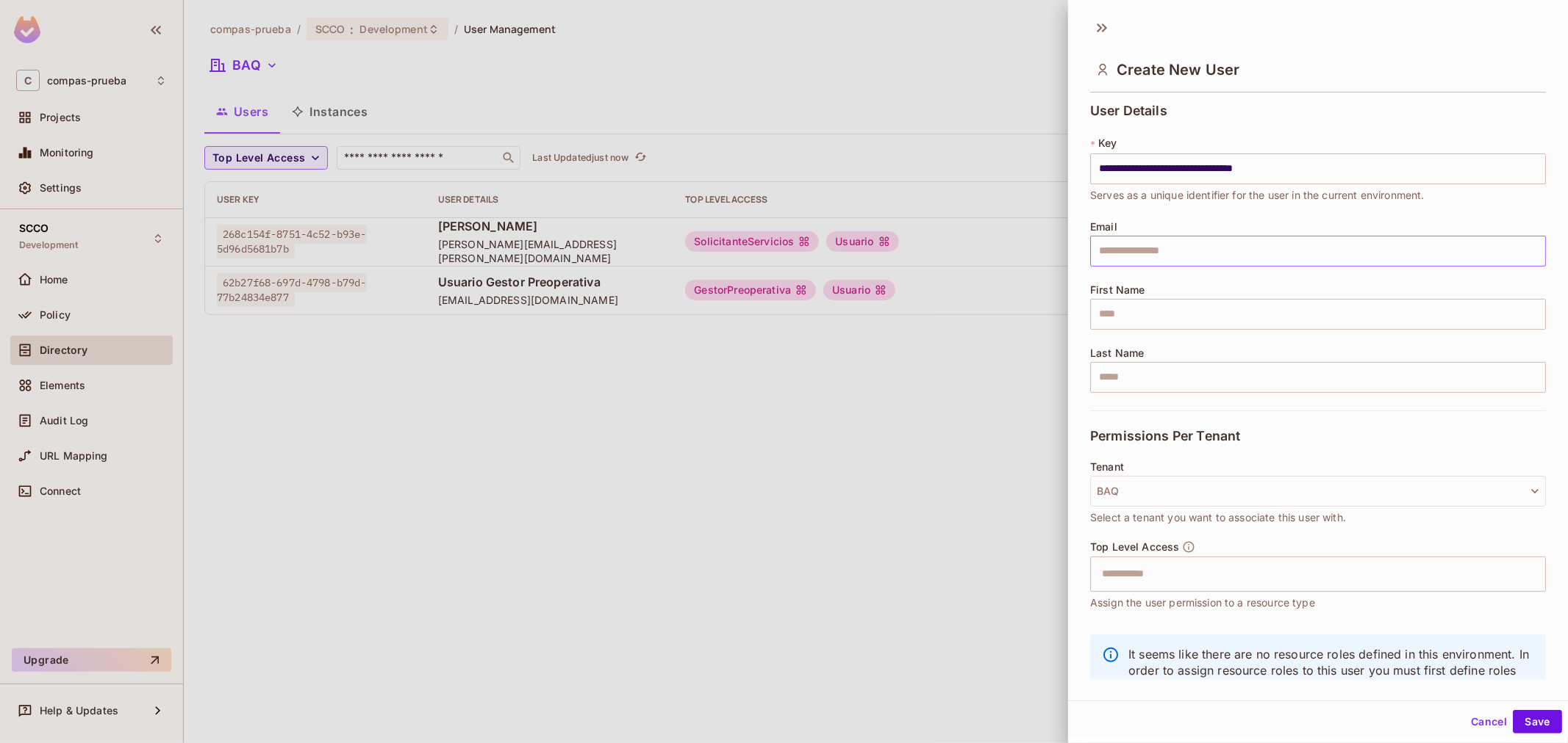
click at [1206, 248] on input "text" at bounding box center [1317, 251] width 456 height 31
paste input "**********"
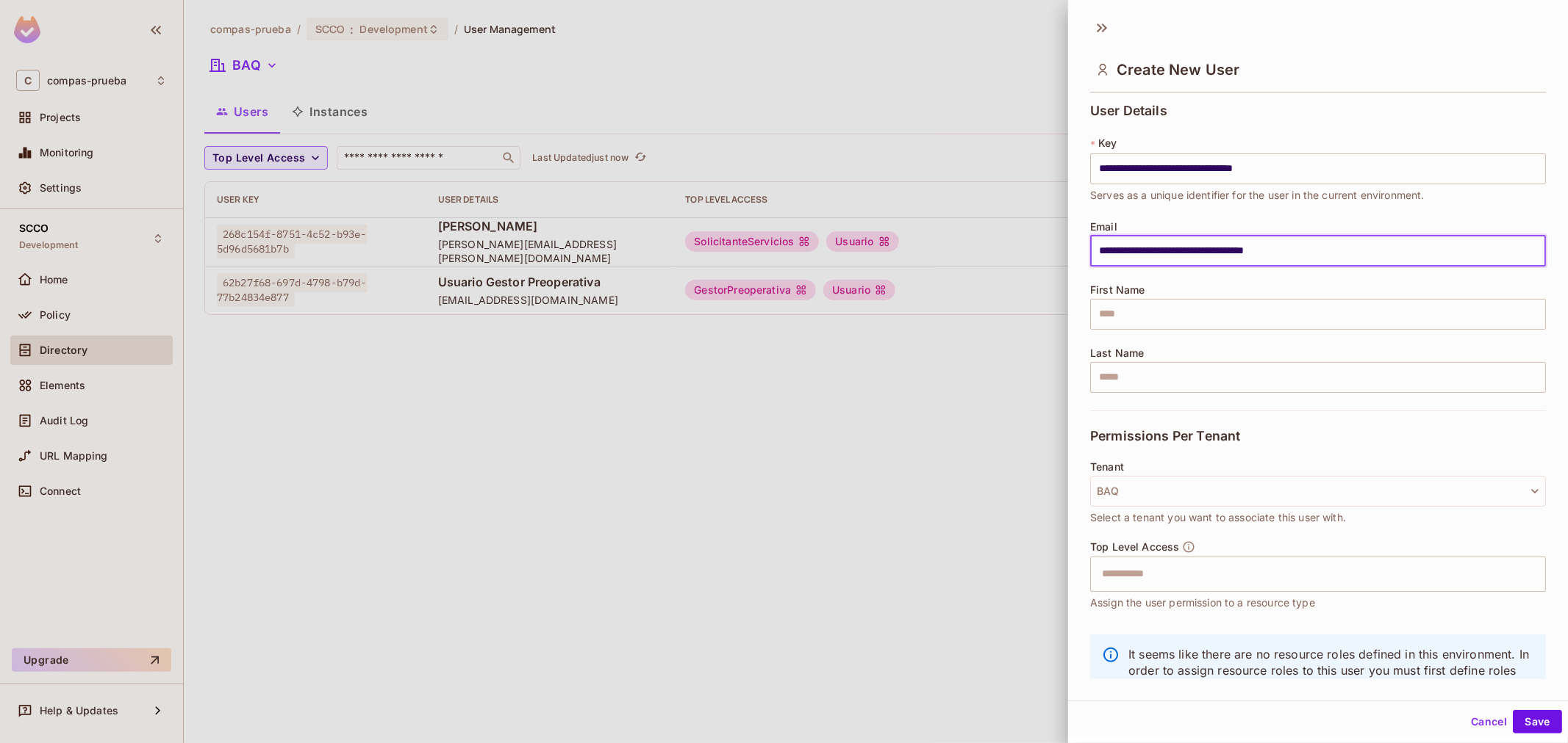
type input "**********"
click at [1116, 321] on input "text" at bounding box center [1317, 314] width 456 height 31
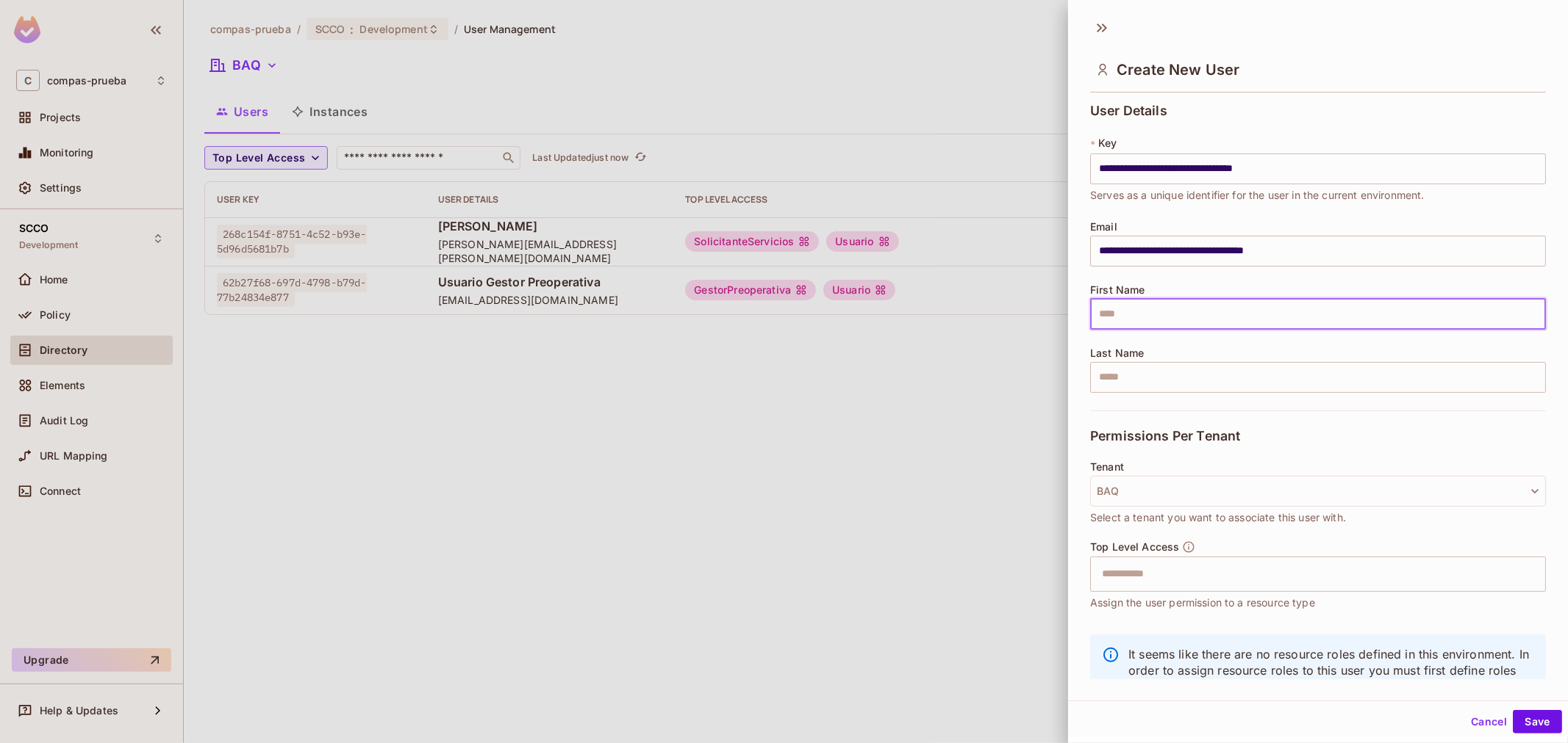
paste input "**********"
type input "**********"
click at [1158, 575] on input "text" at bounding box center [1304, 575] width 424 height 29
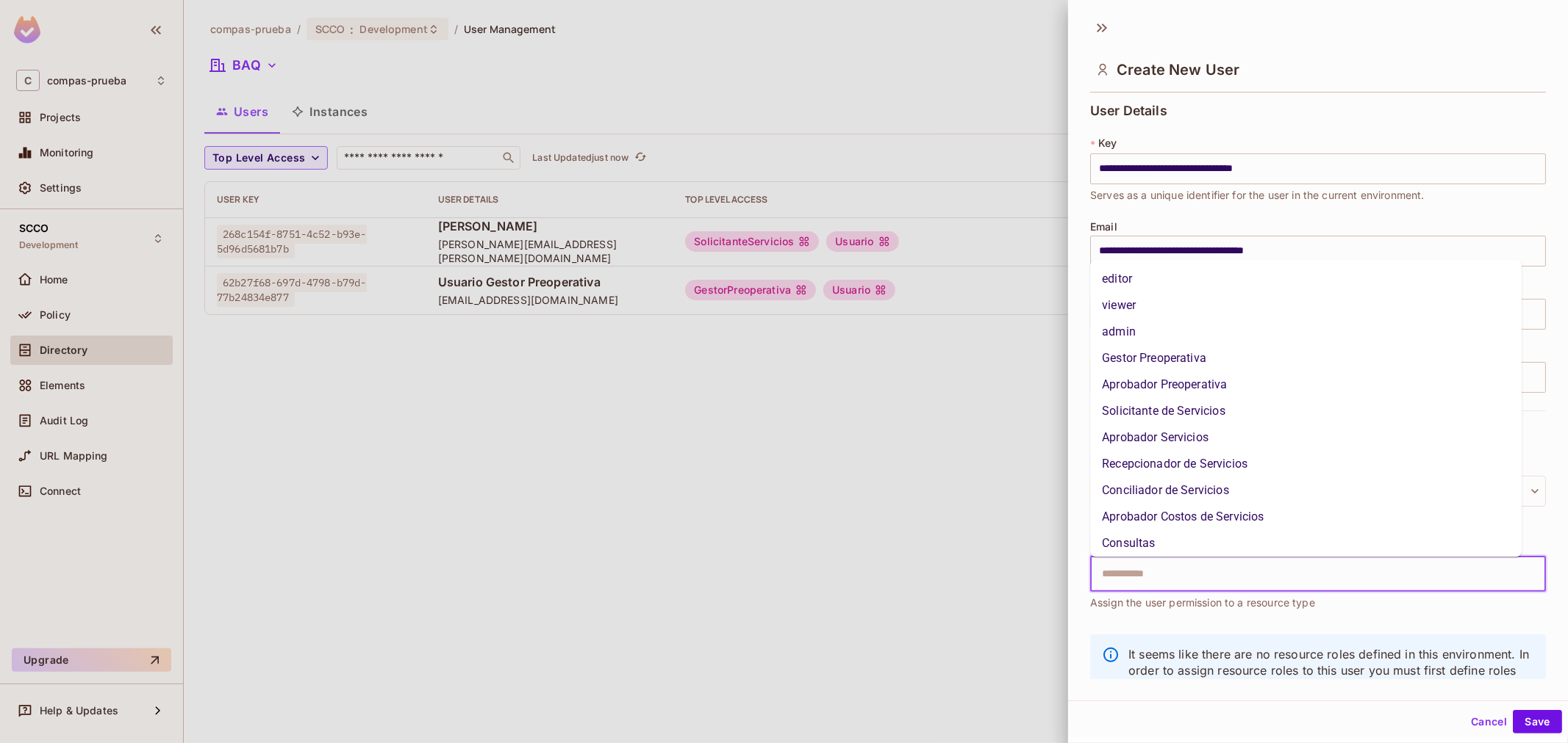
click at [1175, 385] on li "Aprobador Preoperativa" at bounding box center [1305, 384] width 431 height 27
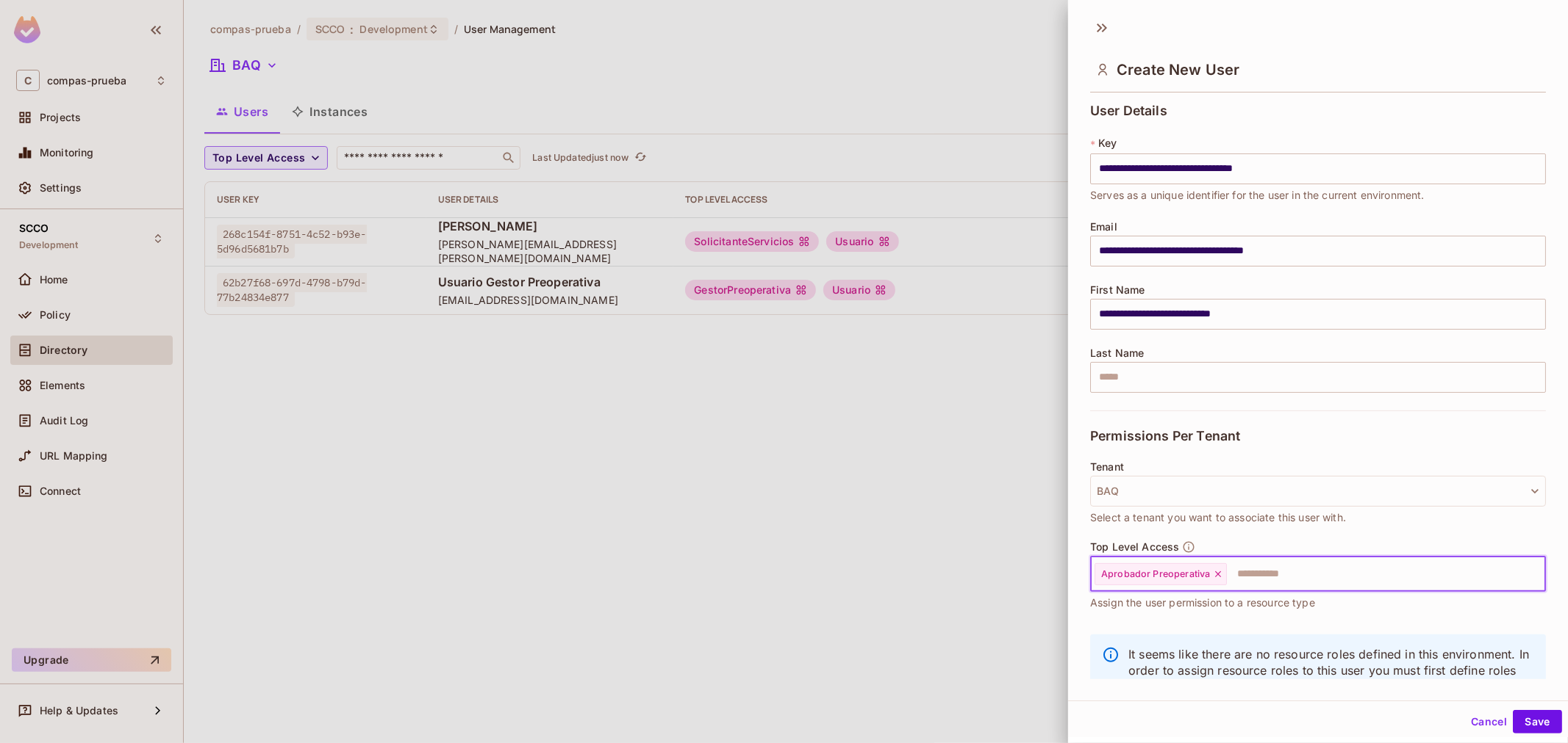
click at [1254, 576] on input "text" at bounding box center [1373, 575] width 289 height 29
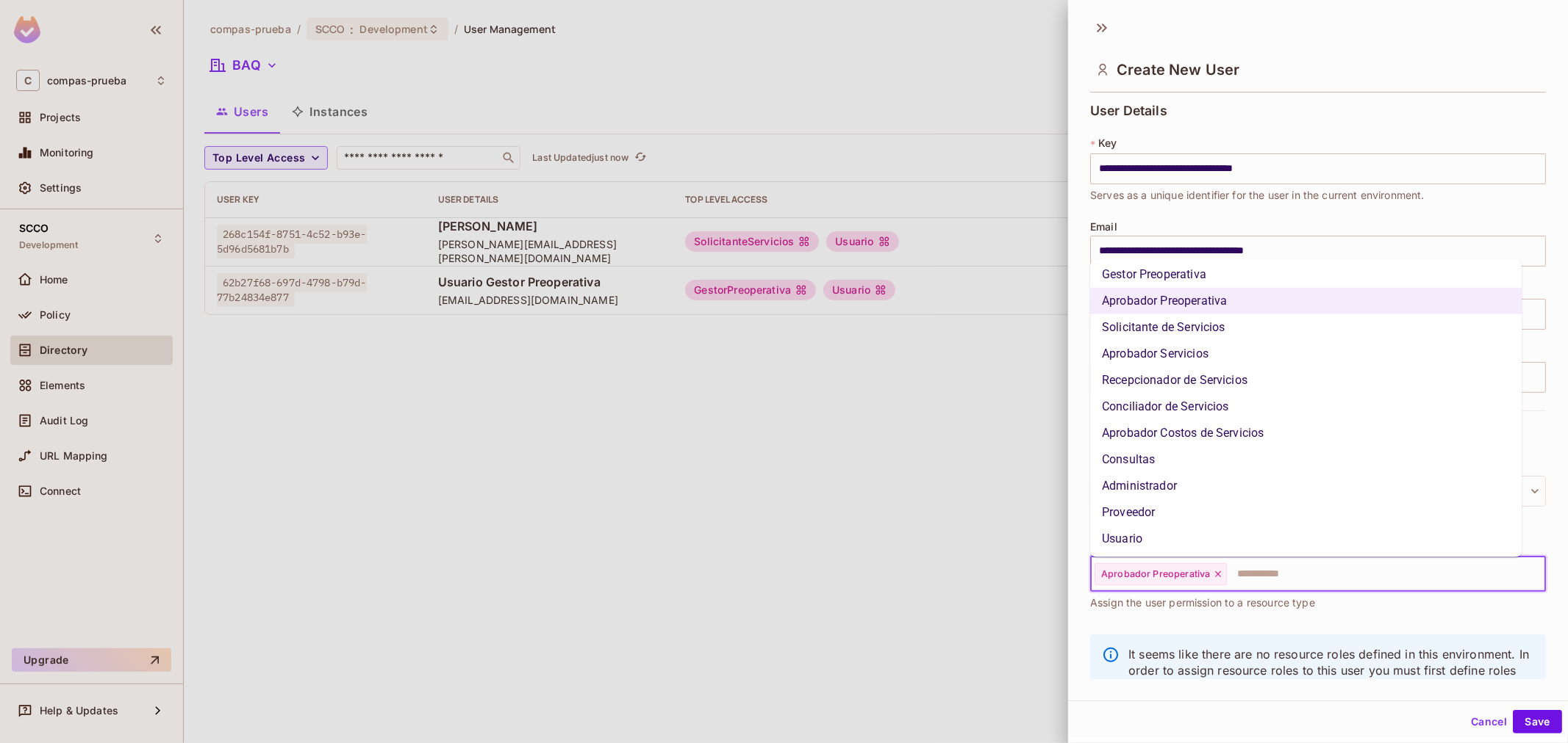
click at [1176, 532] on li "Usuario" at bounding box center [1305, 539] width 431 height 27
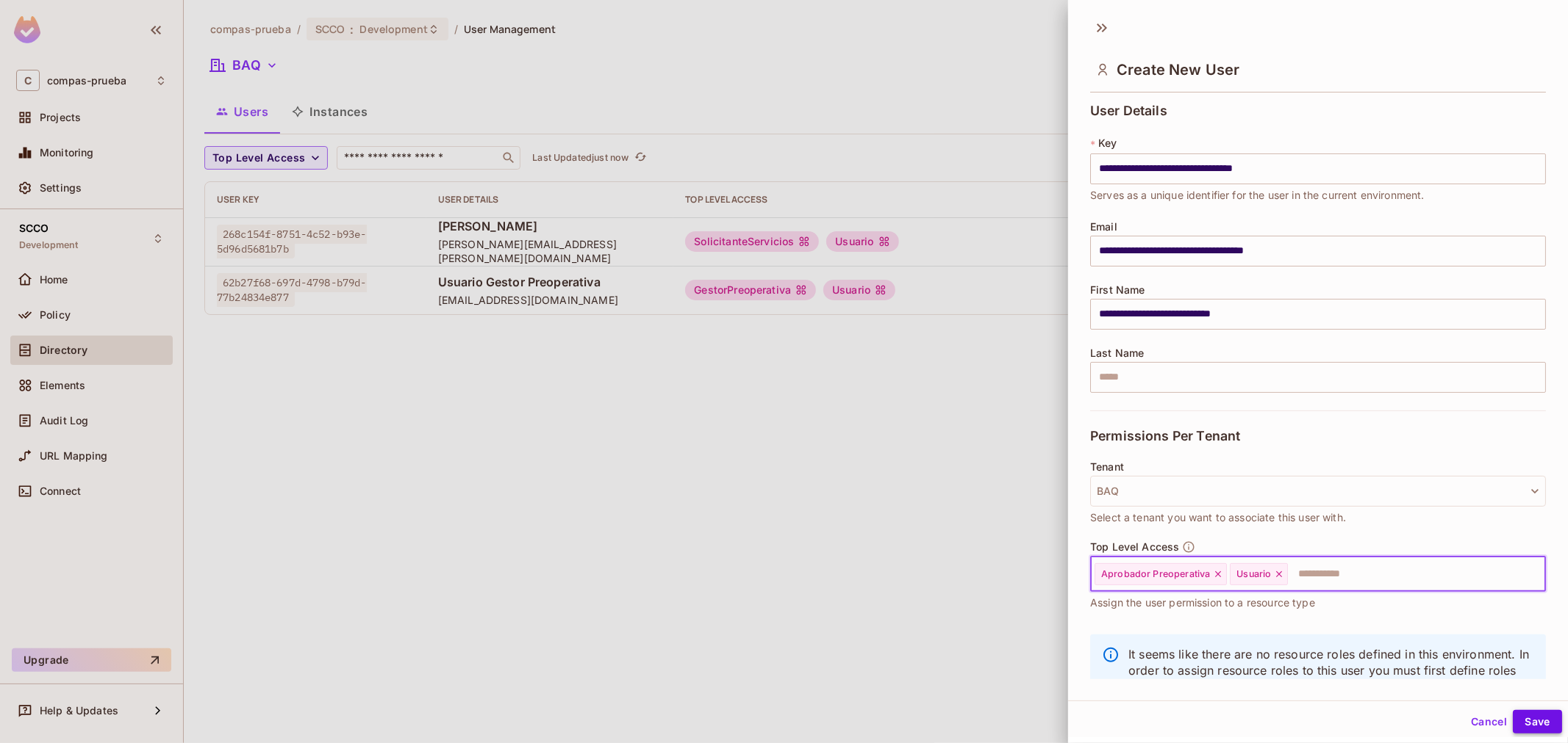
click at [1525, 722] on button "Save" at bounding box center [1537, 721] width 49 height 23
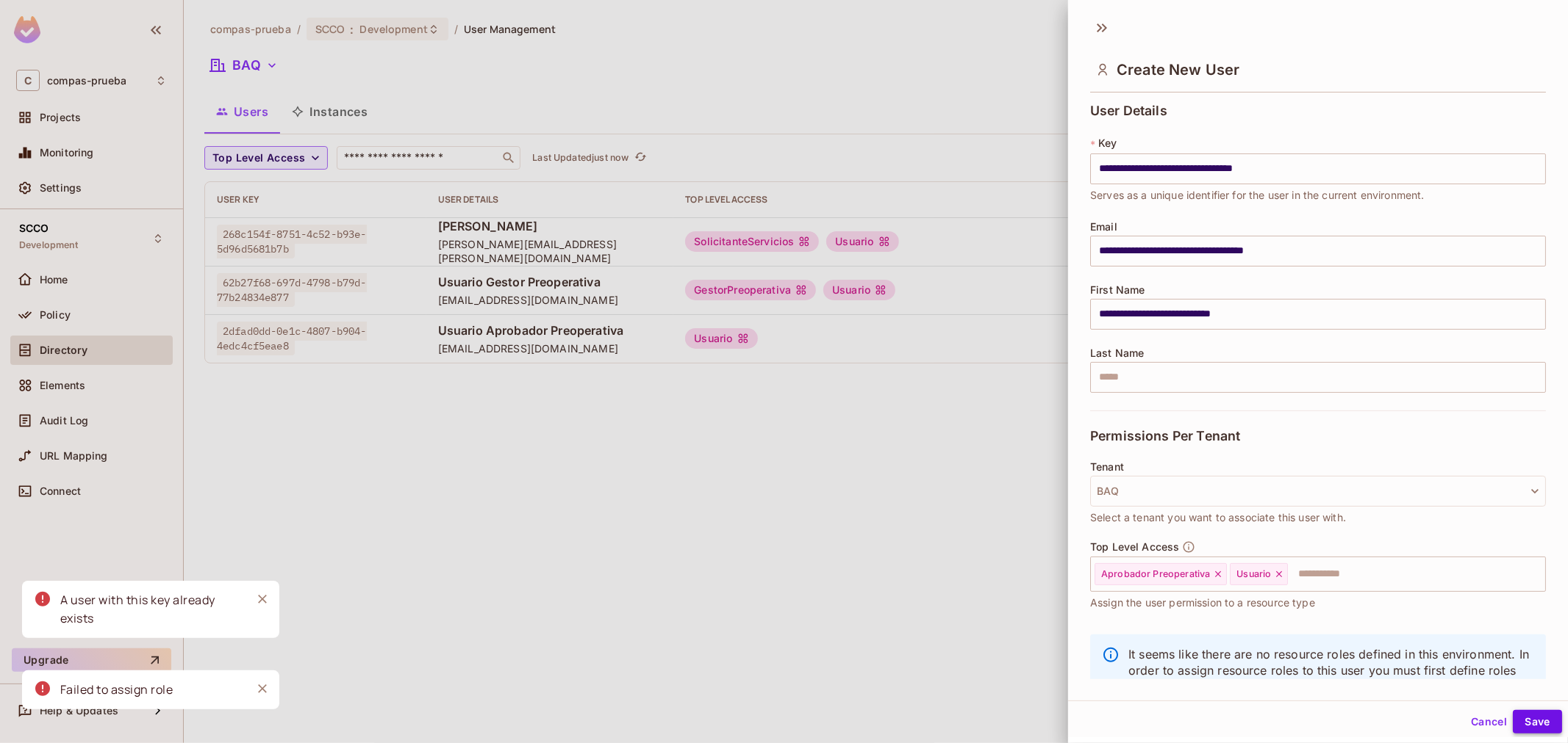
click at [1527, 728] on button "Save" at bounding box center [1537, 721] width 49 height 23
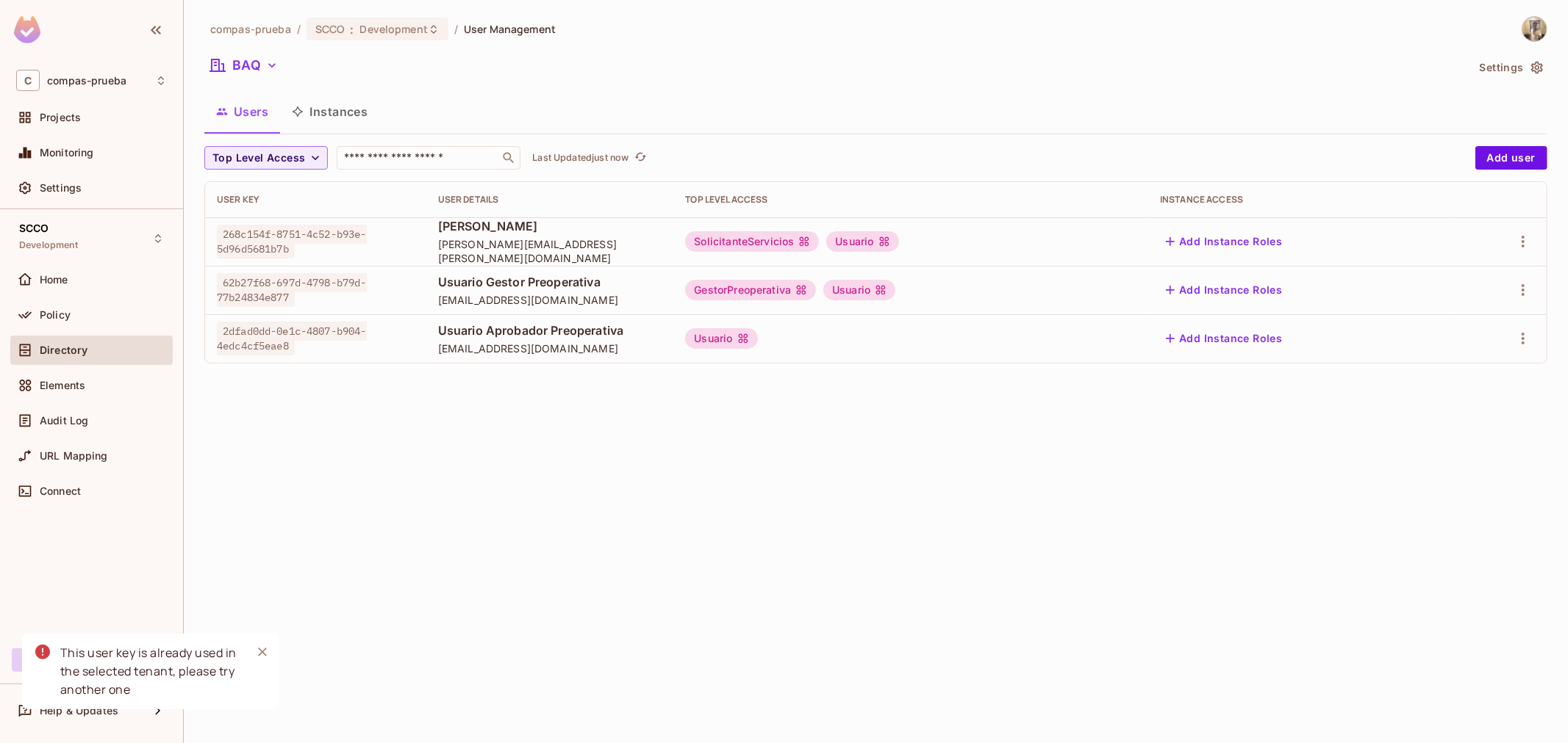
click at [1018, 329] on div "Usuario" at bounding box center [910, 339] width 451 height 21
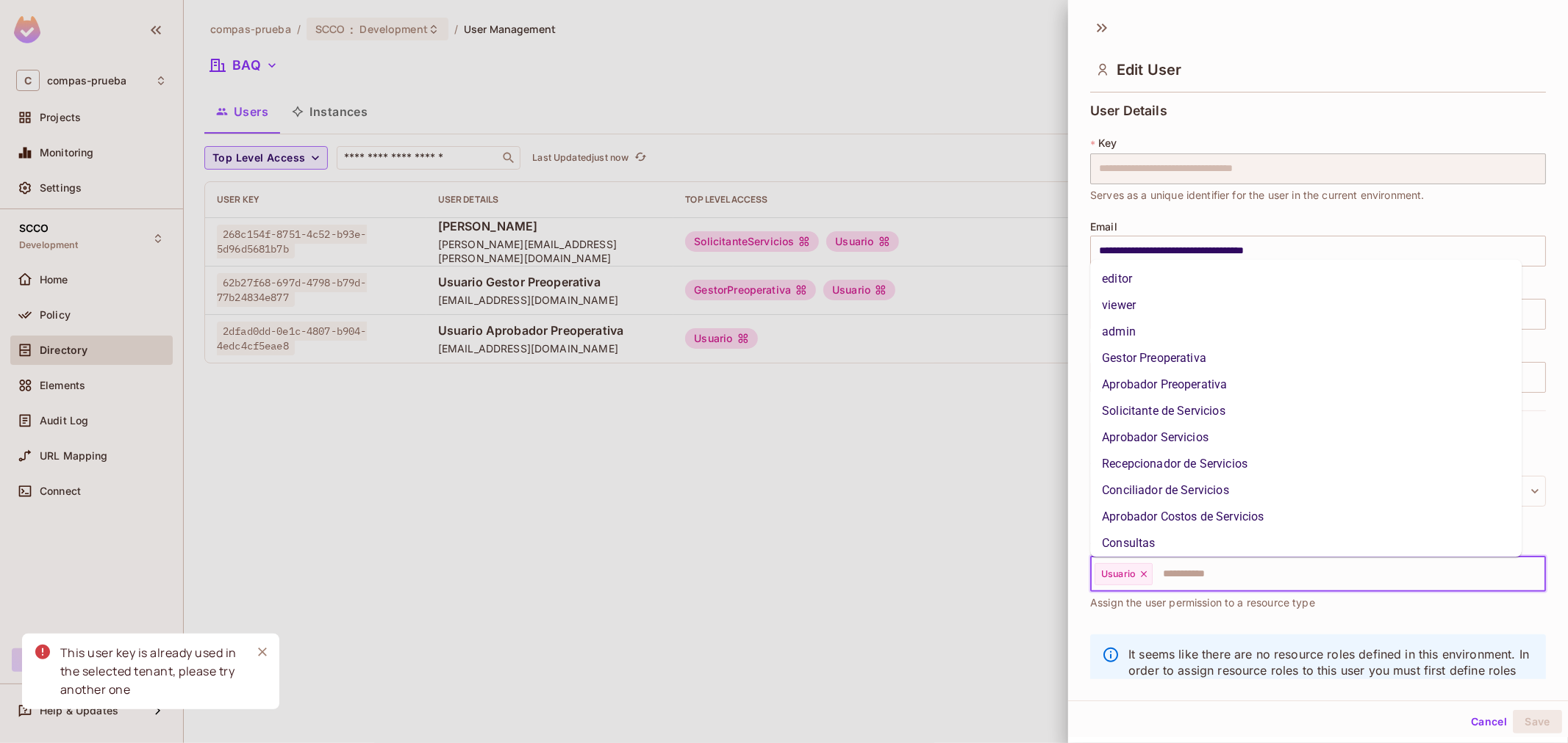
click at [1208, 571] on input "text" at bounding box center [1335, 575] width 363 height 29
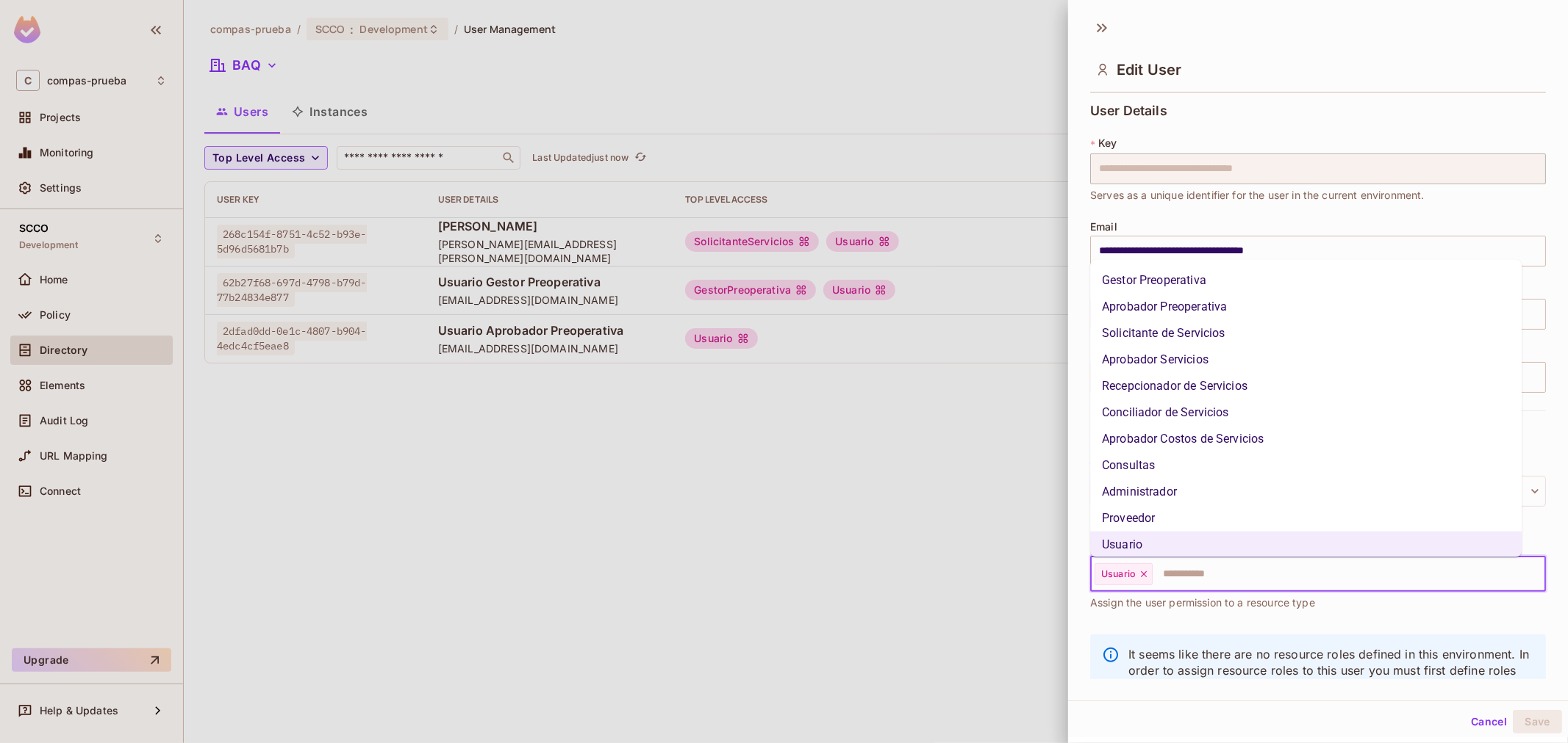
click at [1191, 307] on li "Aprobador Preoperativa" at bounding box center [1305, 307] width 431 height 27
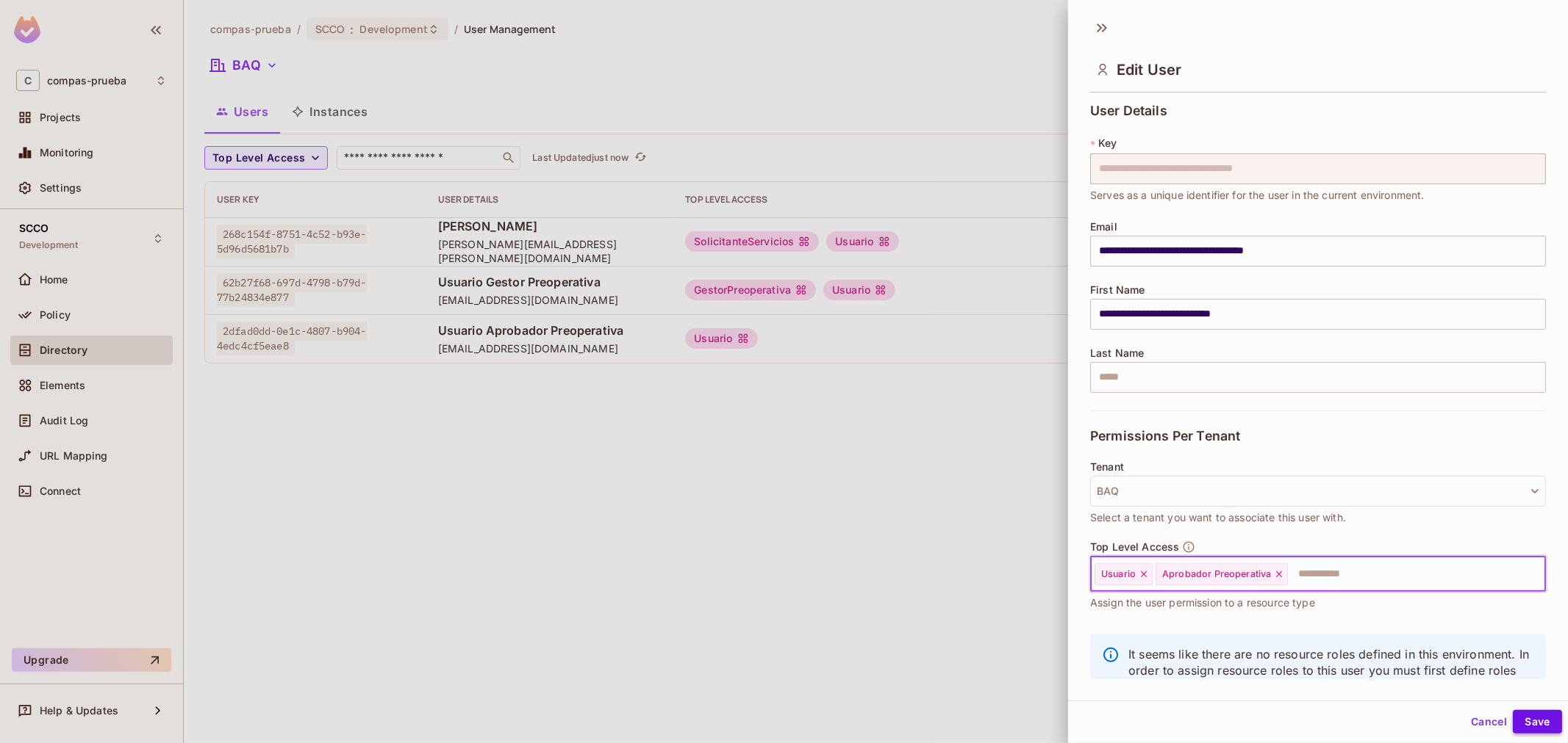
click at [1513, 717] on button "Save" at bounding box center [1537, 721] width 49 height 23
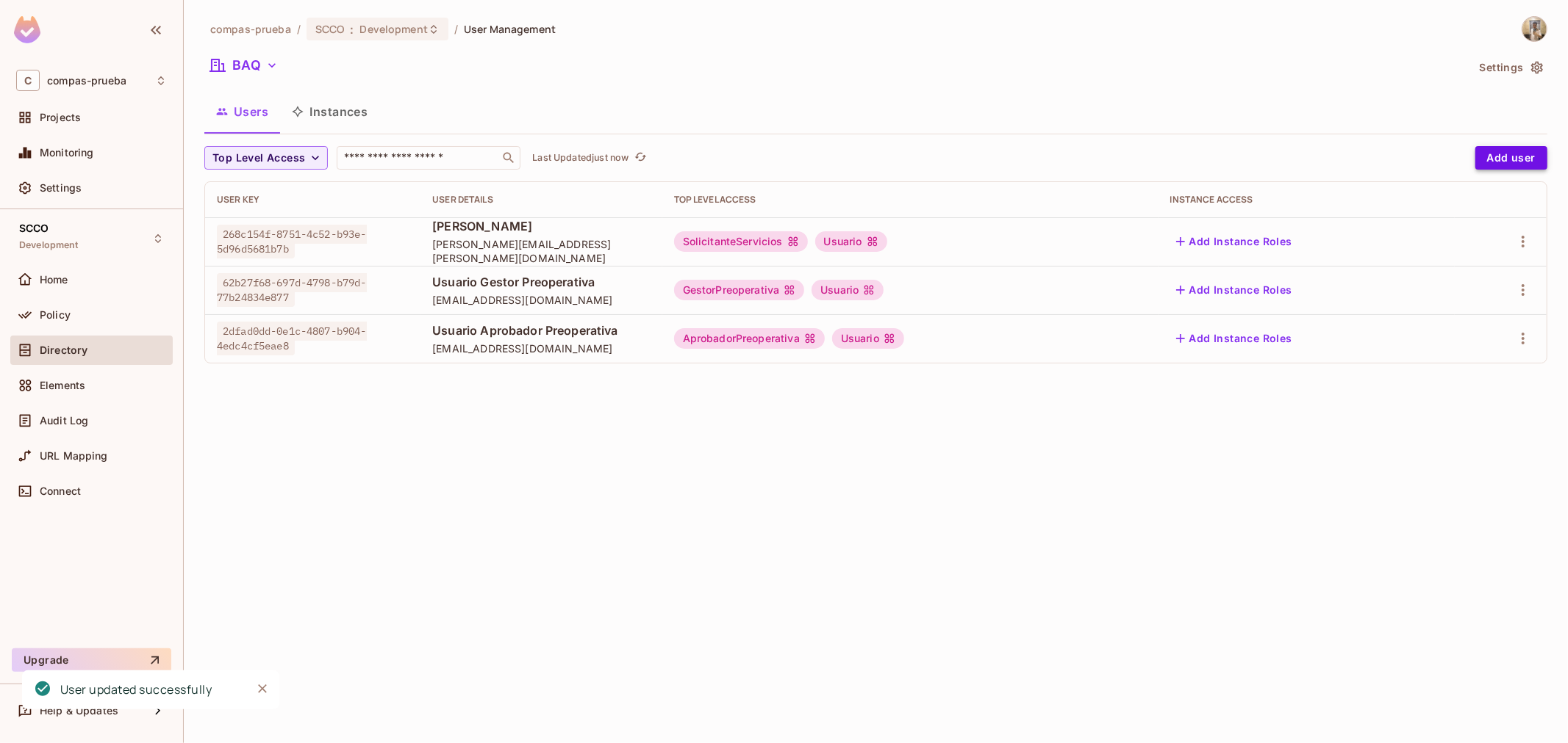
click at [1489, 153] on button "Add user" at bounding box center [1510, 157] width 72 height 23
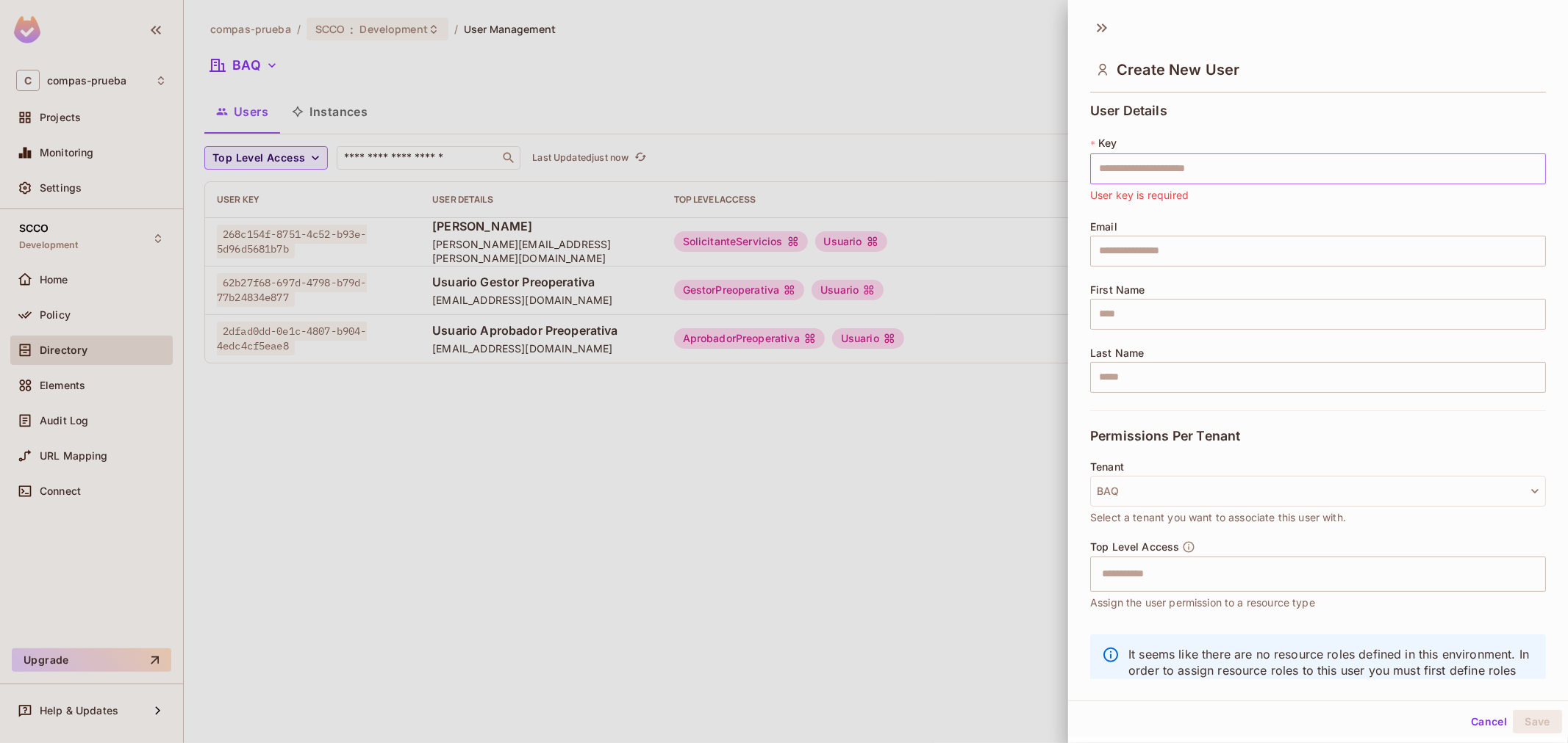
click at [1210, 162] on input "text" at bounding box center [1317, 169] width 456 height 31
paste input "**********"
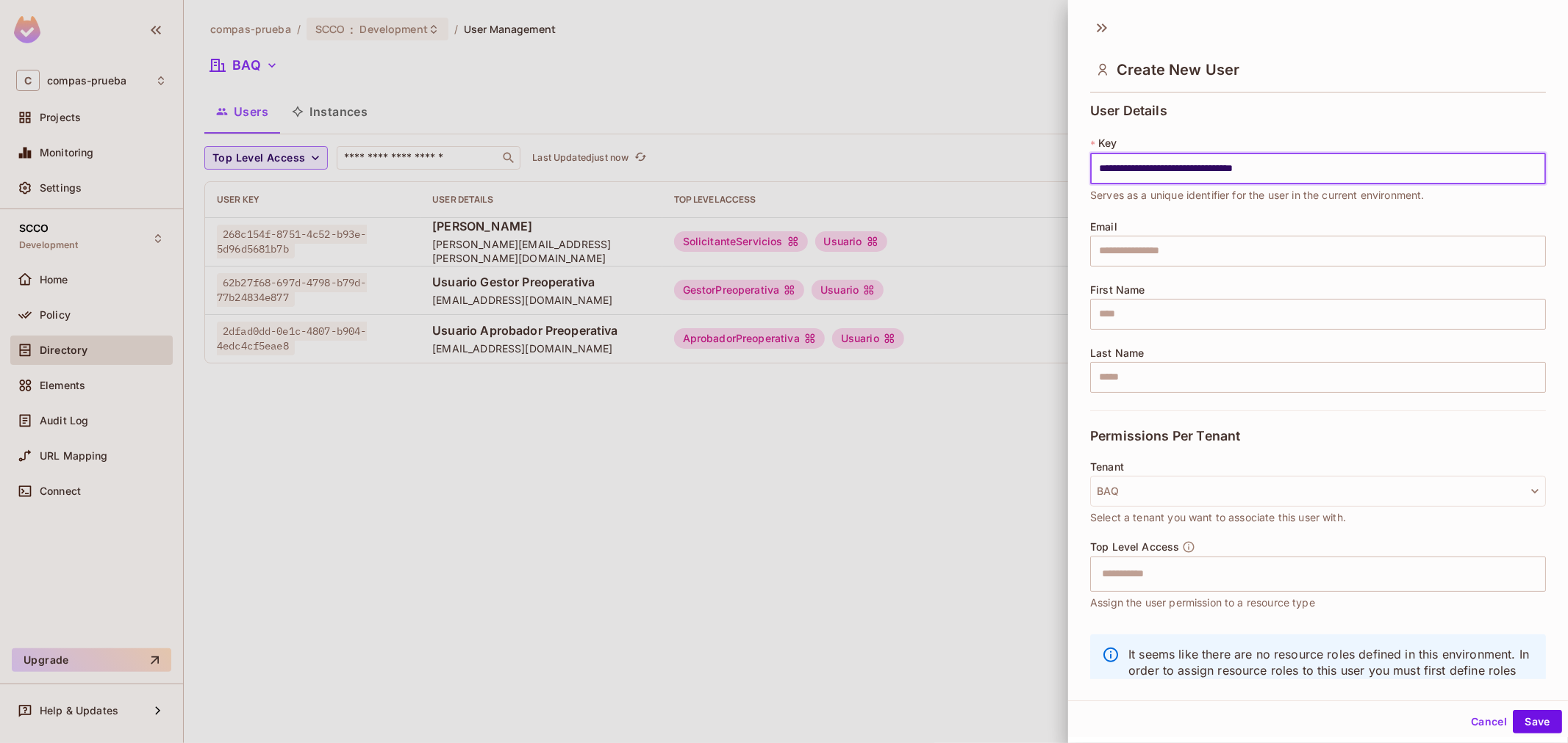
type input "**********"
click at [1244, 254] on input "text" at bounding box center [1317, 251] width 456 height 31
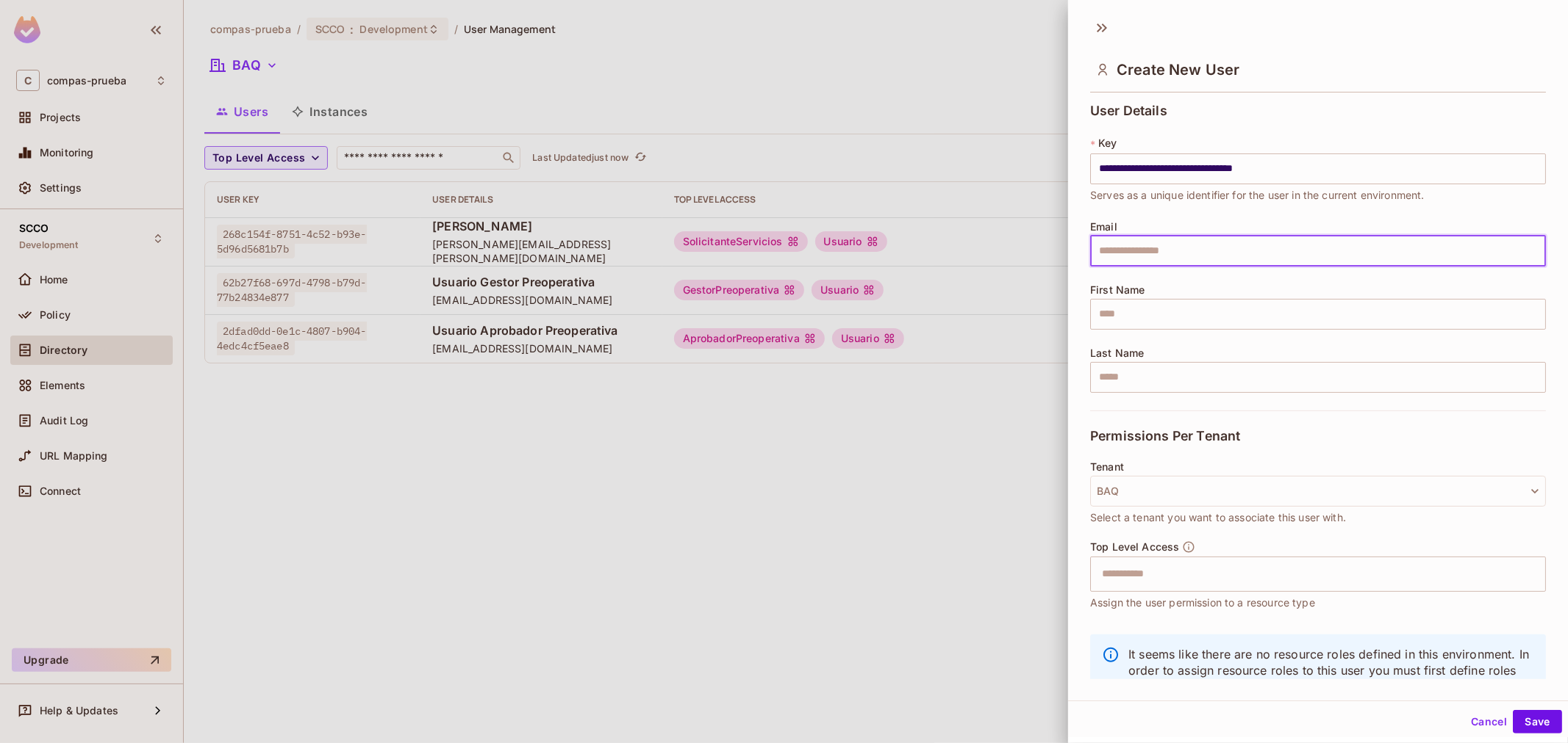
paste input "**********"
type input "**********"
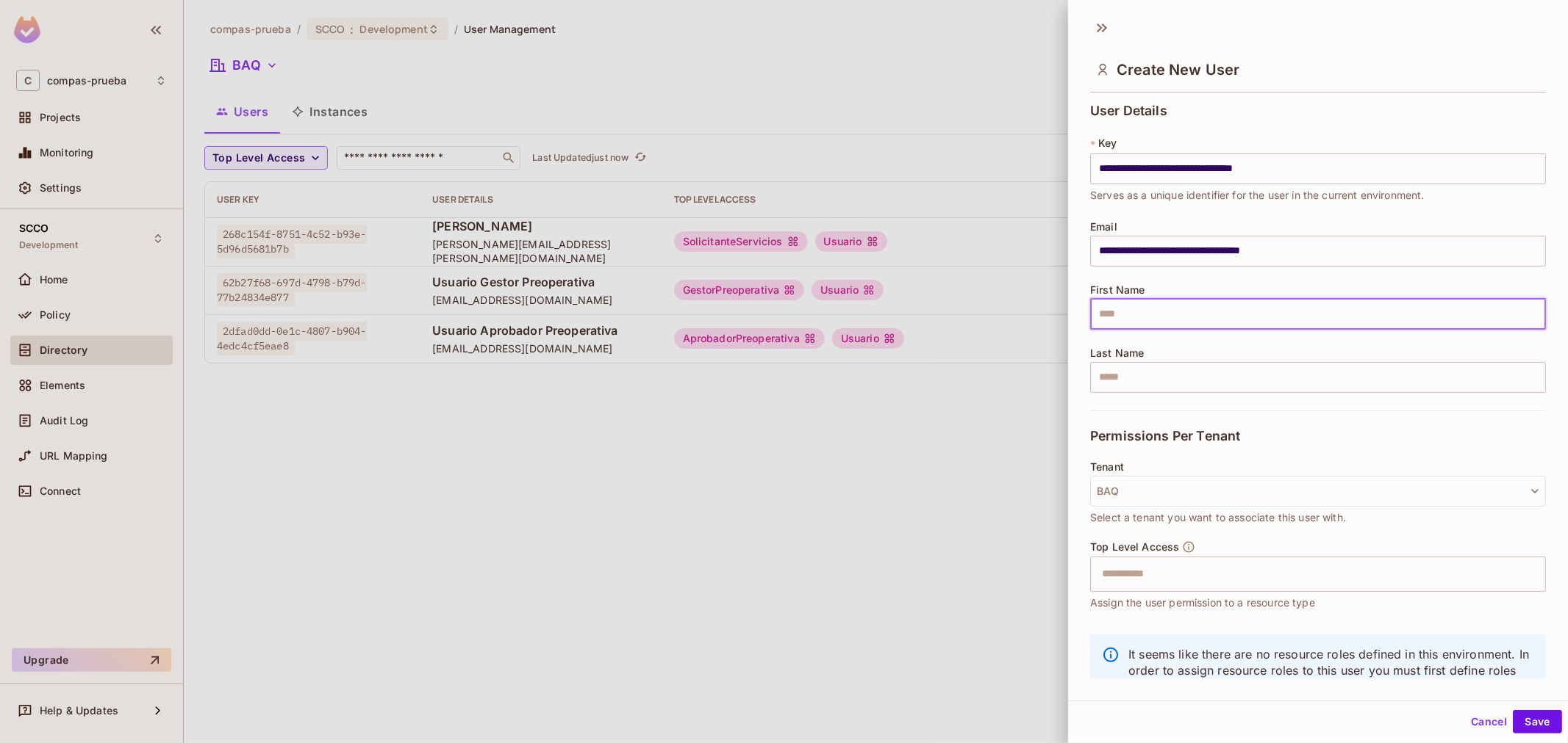
click at [1141, 319] on input "text" at bounding box center [1317, 314] width 456 height 31
paste input "**********"
type input "**********"
click at [1217, 584] on input "text" at bounding box center [1304, 575] width 424 height 29
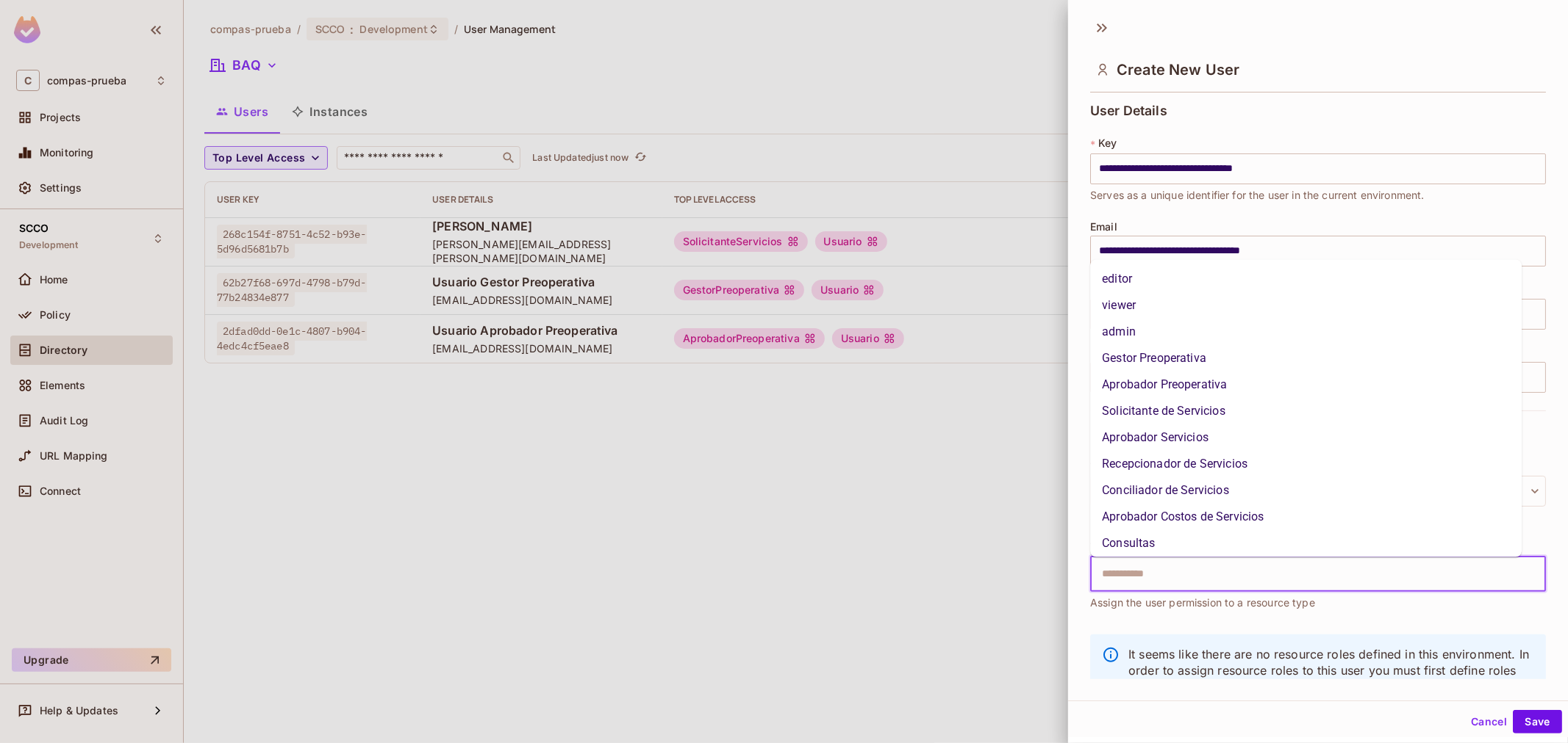
click at [1227, 611] on span "Assign the user permission to a resource type" at bounding box center [1202, 603] width 225 height 16
click at [1225, 577] on input "text" at bounding box center [1304, 575] width 424 height 29
click at [1201, 412] on li "Solicitante de Servicios" at bounding box center [1305, 411] width 431 height 27
click at [1252, 582] on input "text" at bounding box center [1370, 575] width 294 height 29
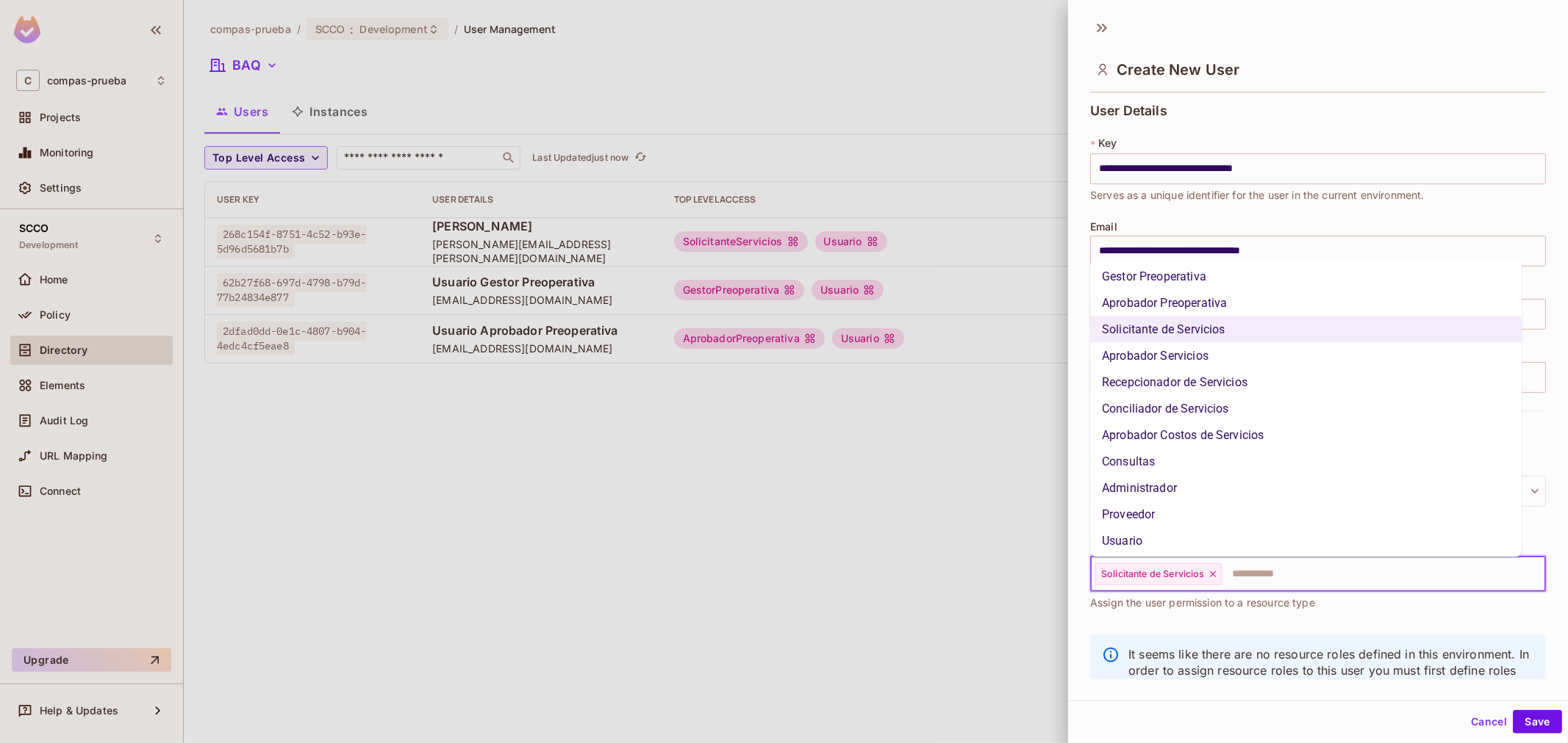
scroll to position [84, 0]
click at [1195, 546] on li "Usuario" at bounding box center [1305, 539] width 431 height 27
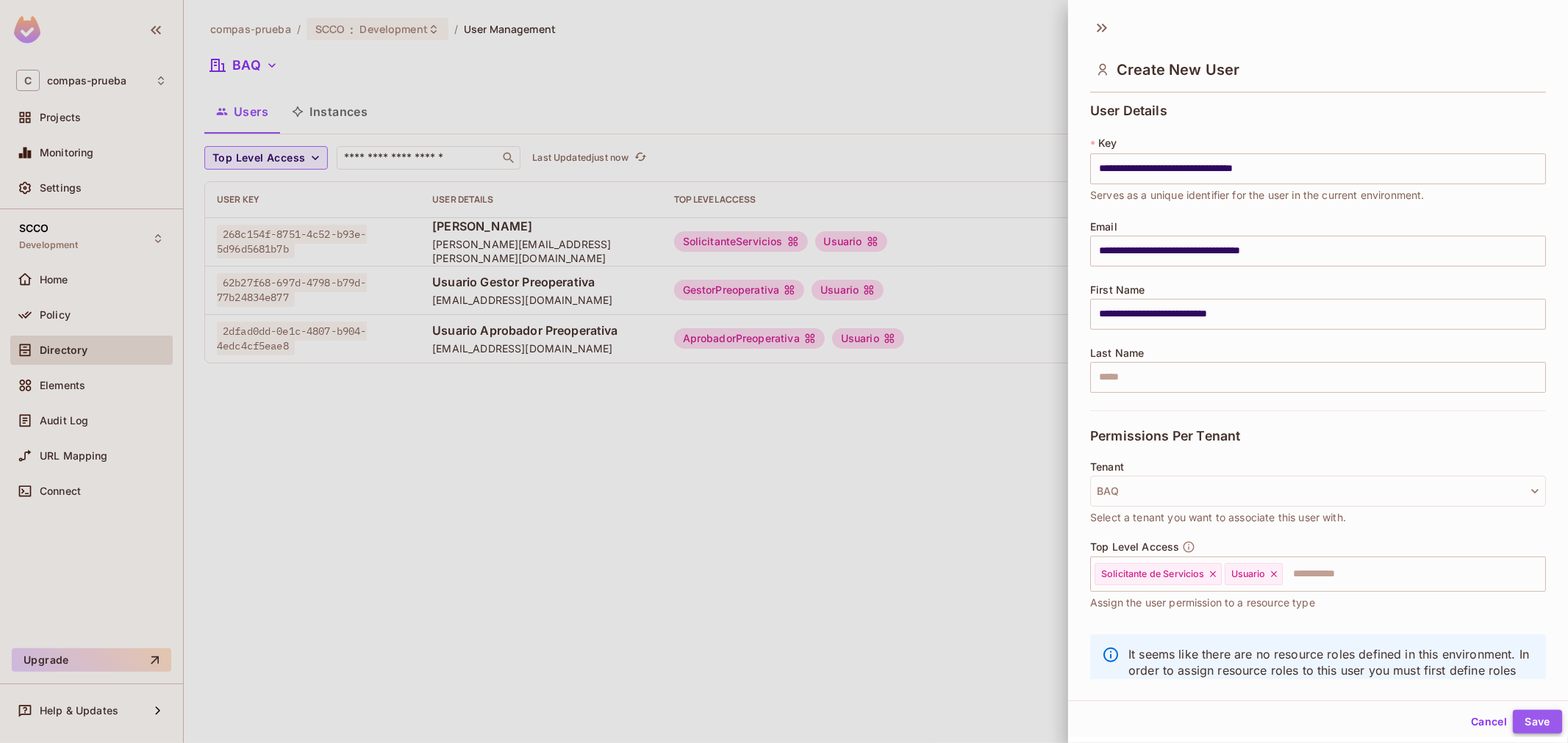
click at [1540, 714] on button "Save" at bounding box center [1537, 721] width 49 height 23
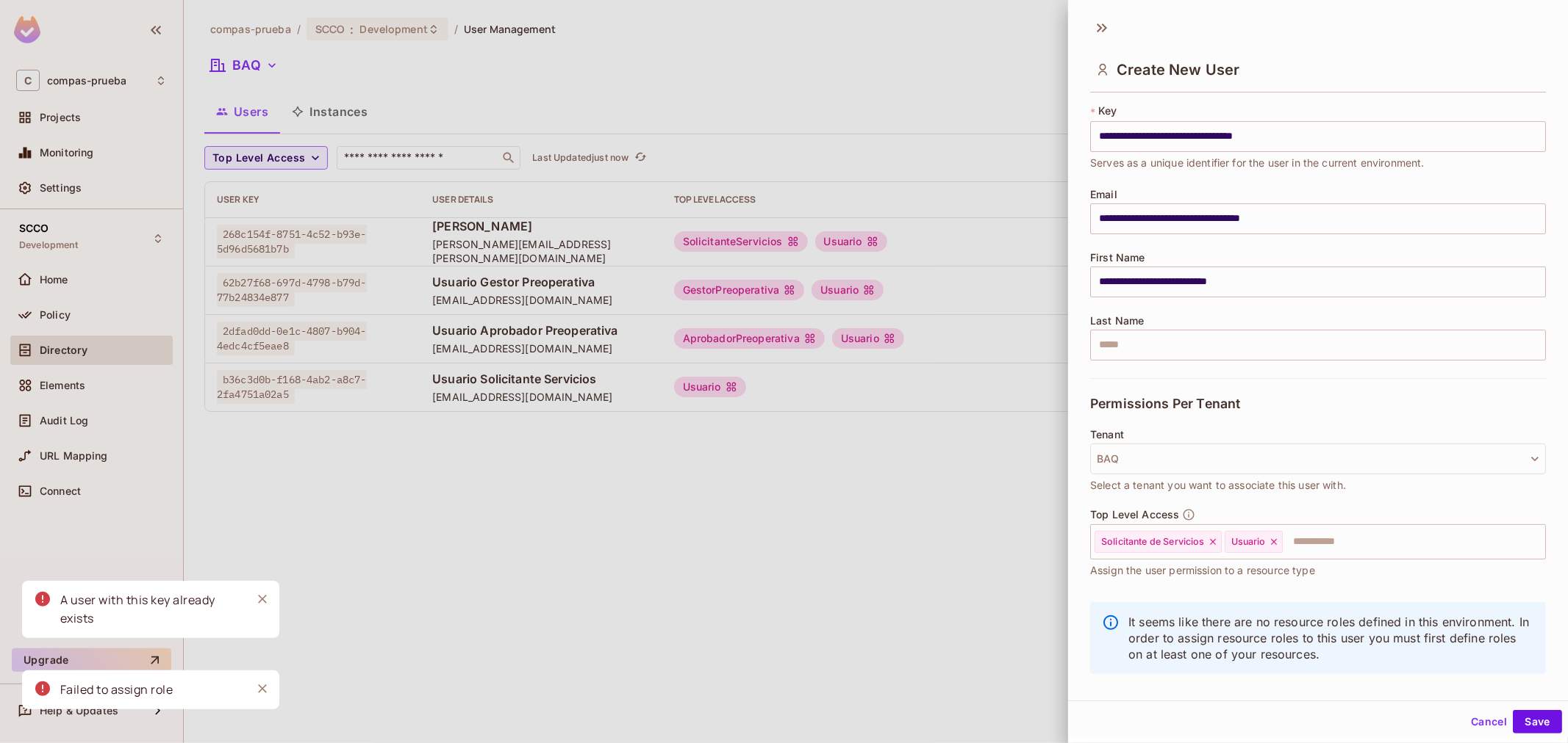
scroll to position [50, 0]
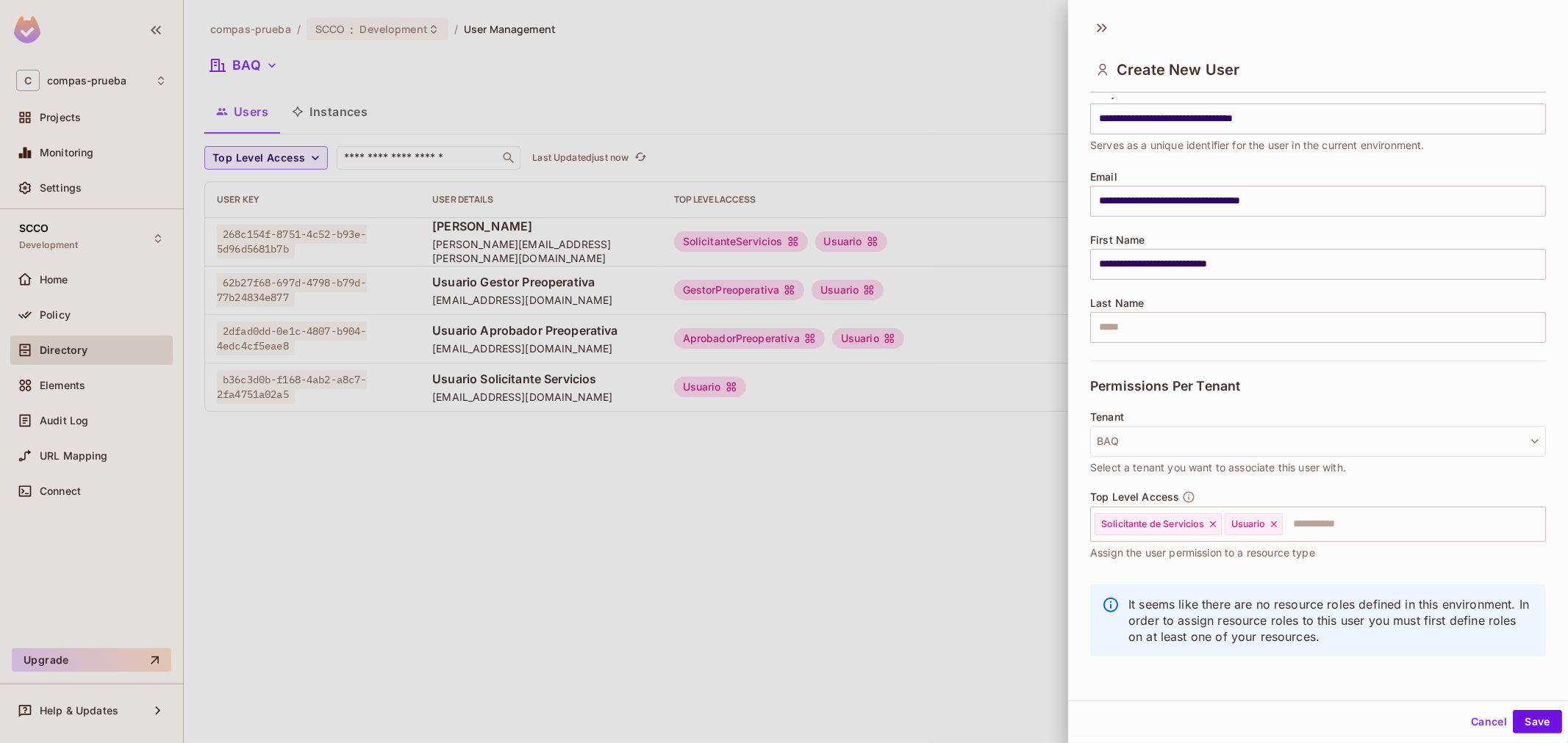
click at [843, 618] on div at bounding box center [784, 372] width 1568 height 743
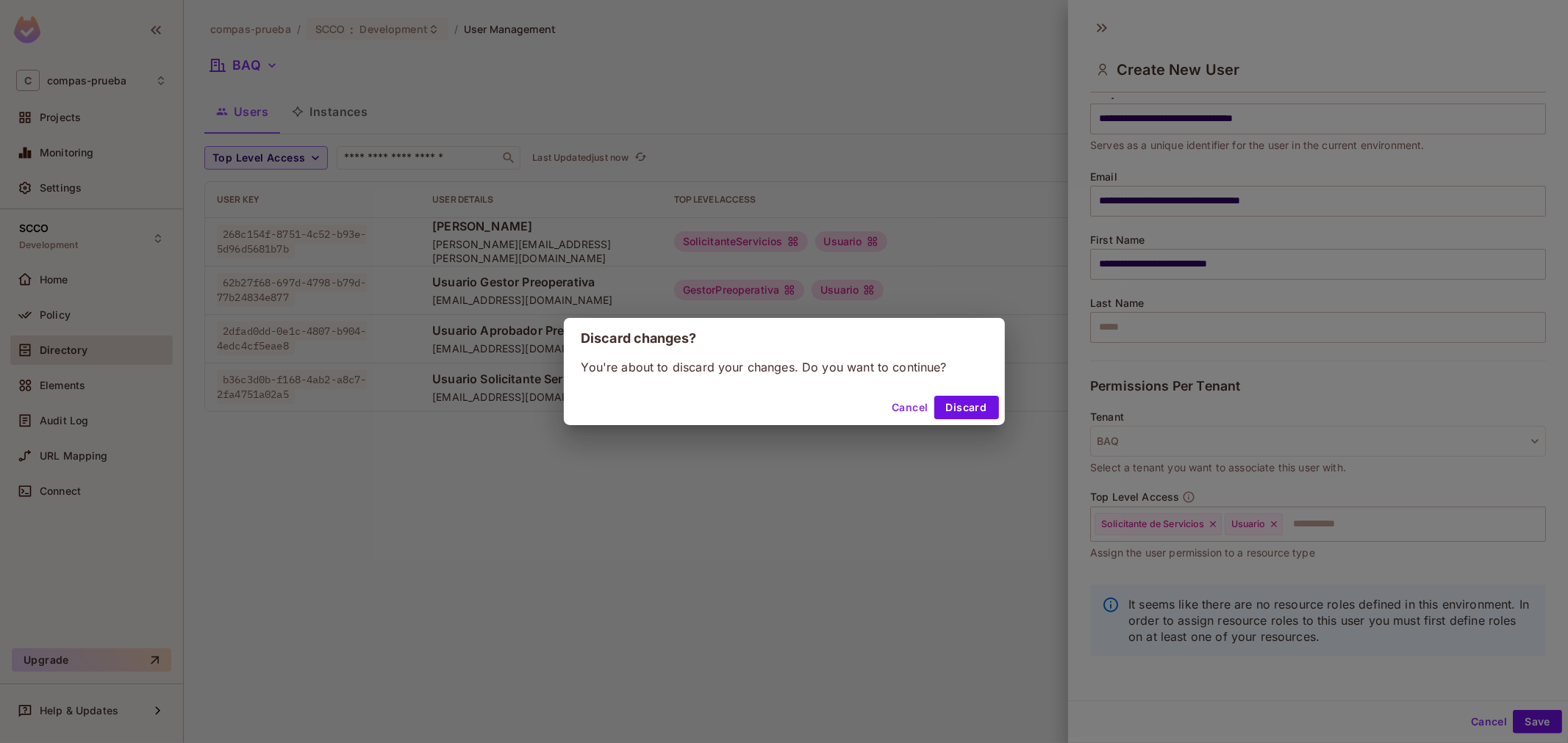
click at [921, 413] on button "Cancel" at bounding box center [909, 407] width 48 height 23
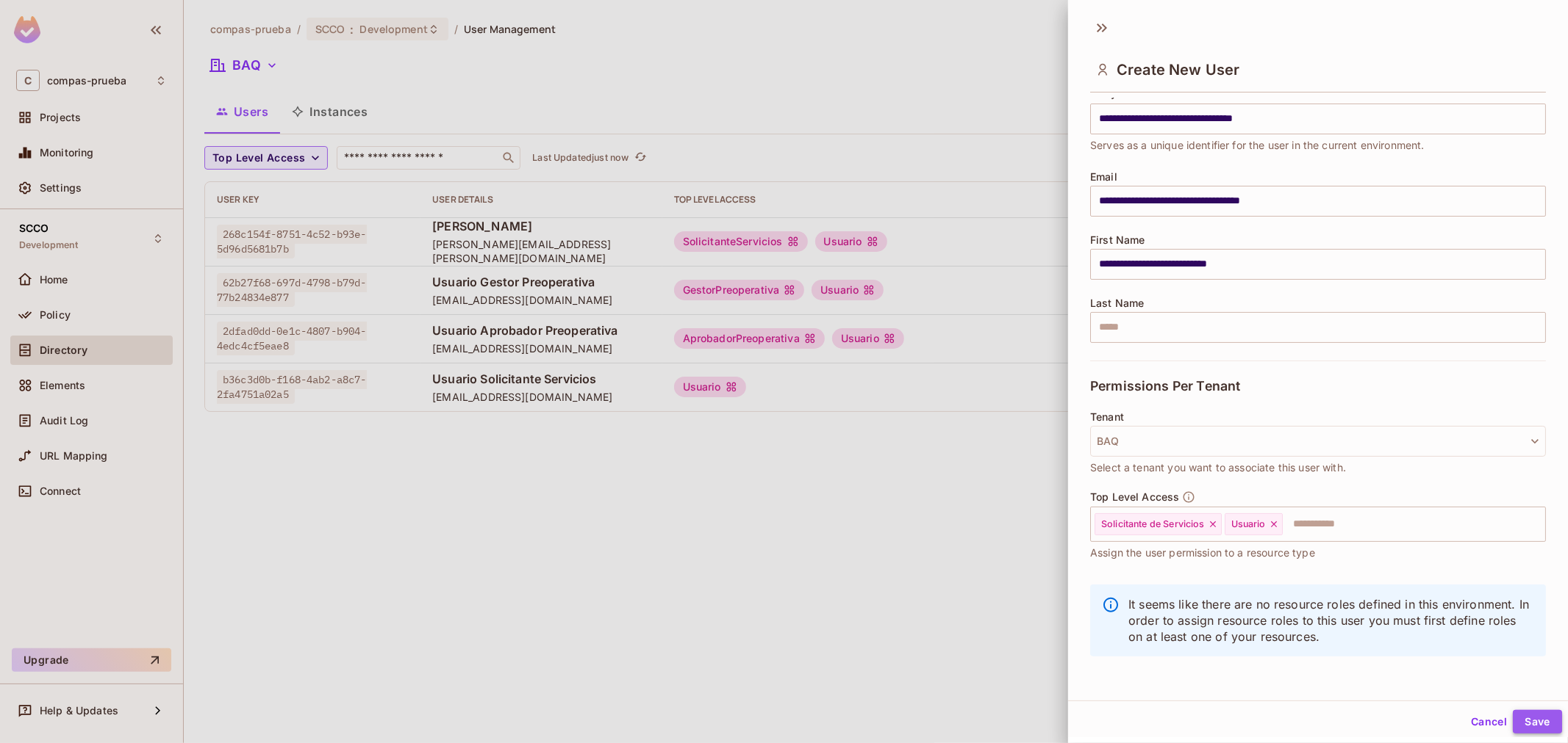
click at [1525, 733] on button "Save" at bounding box center [1537, 721] width 49 height 23
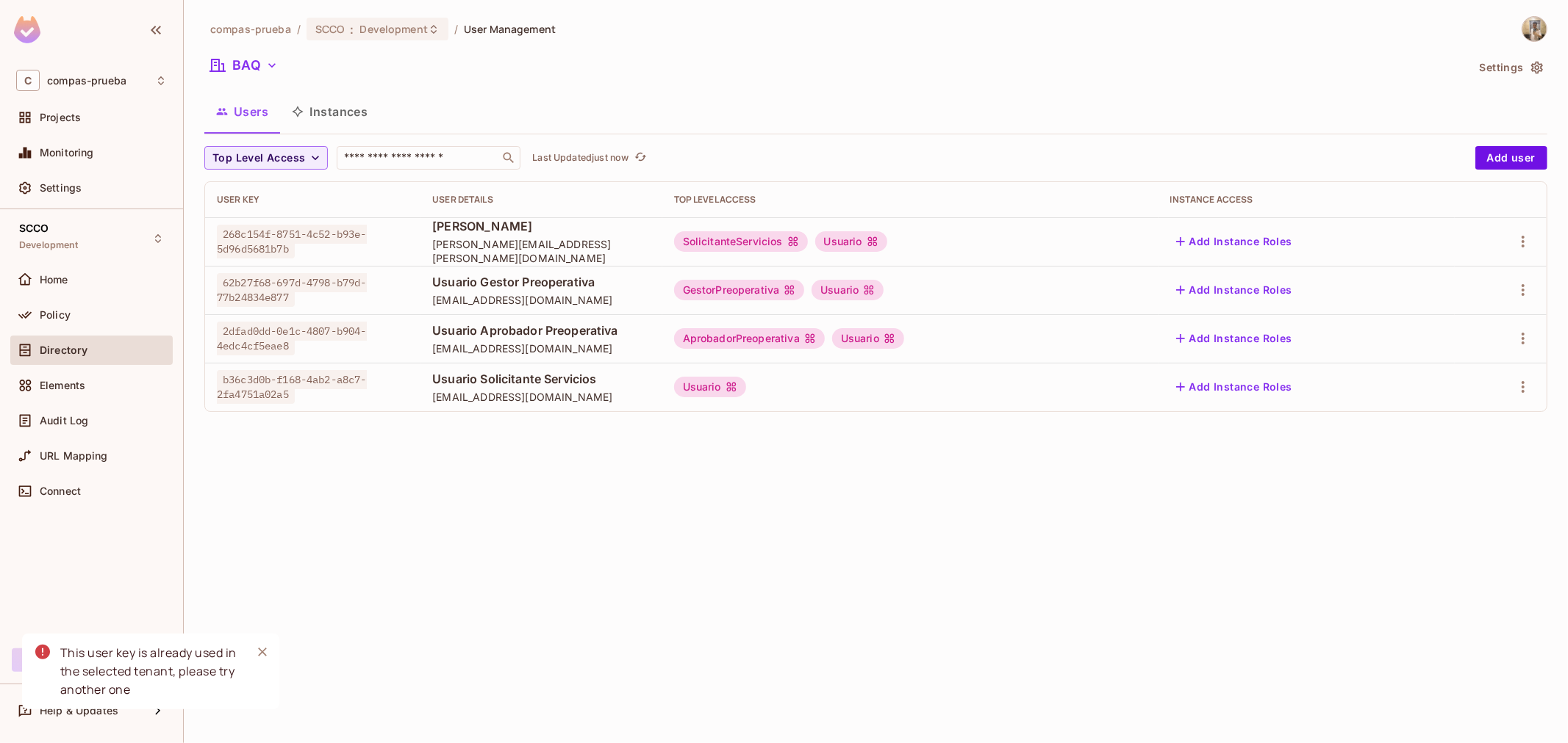
click at [746, 384] on div "Usuario" at bounding box center [710, 387] width 72 height 21
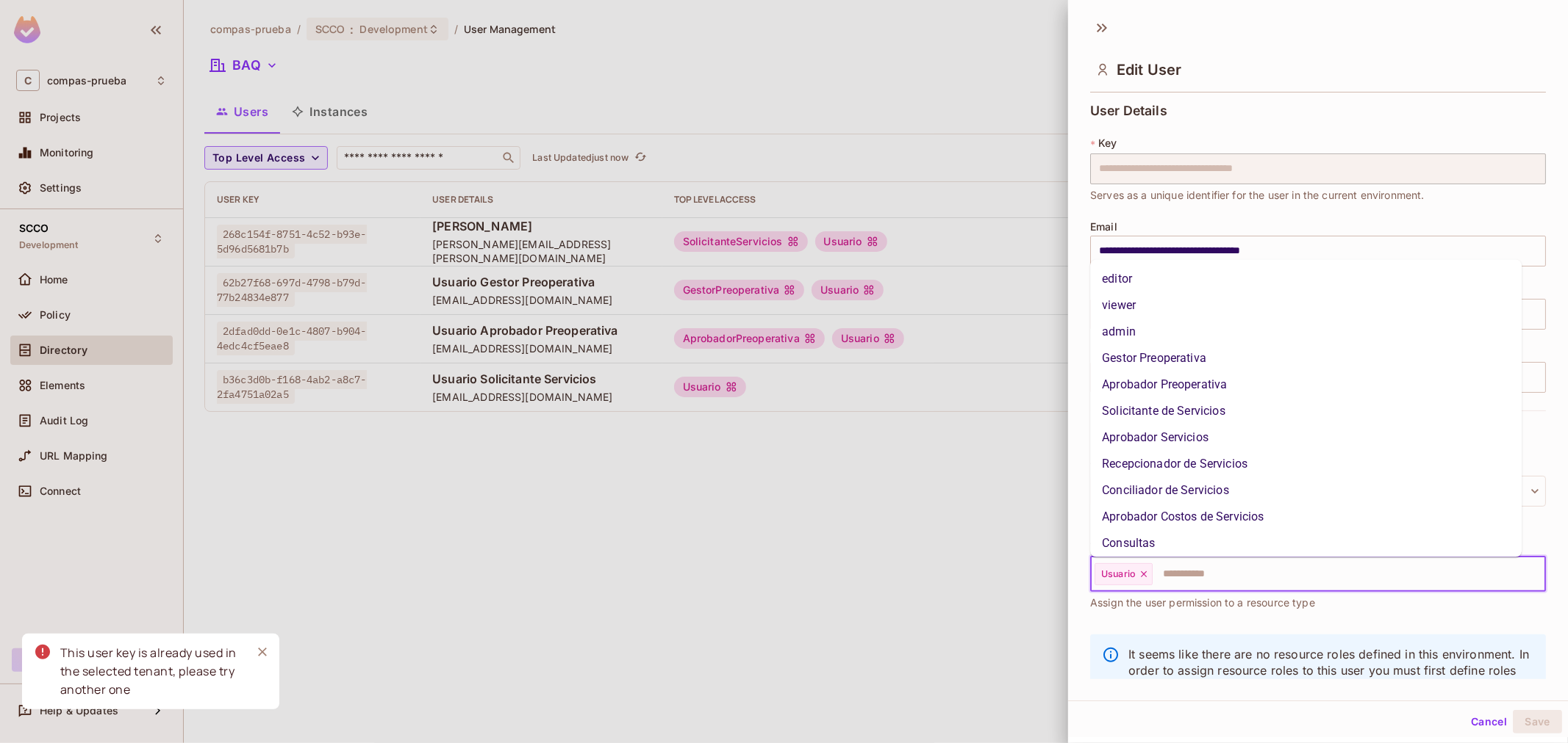
click at [1195, 574] on input "text" at bounding box center [1335, 575] width 363 height 29
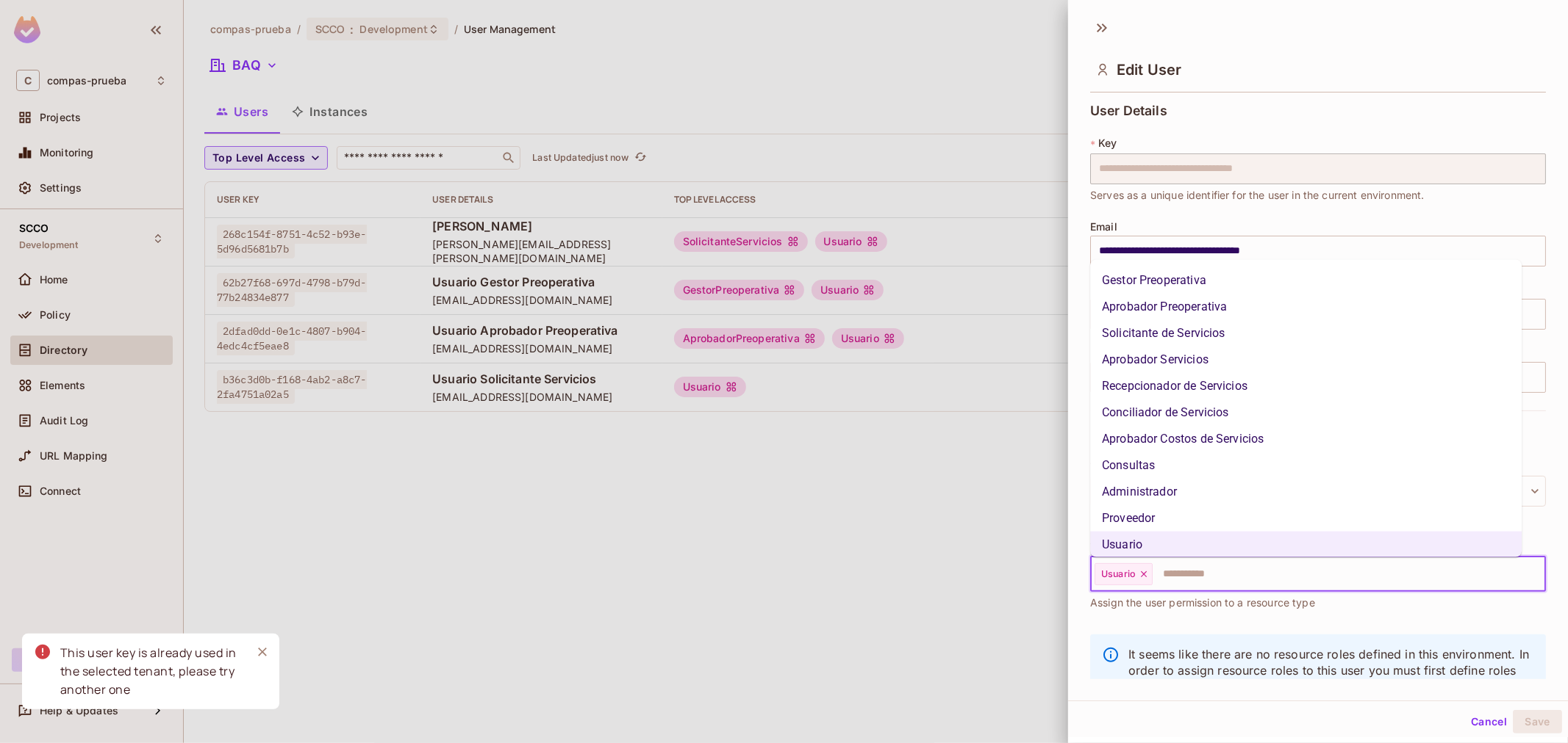
click at [1187, 332] on li "Solicitante de Servicios" at bounding box center [1305, 333] width 431 height 27
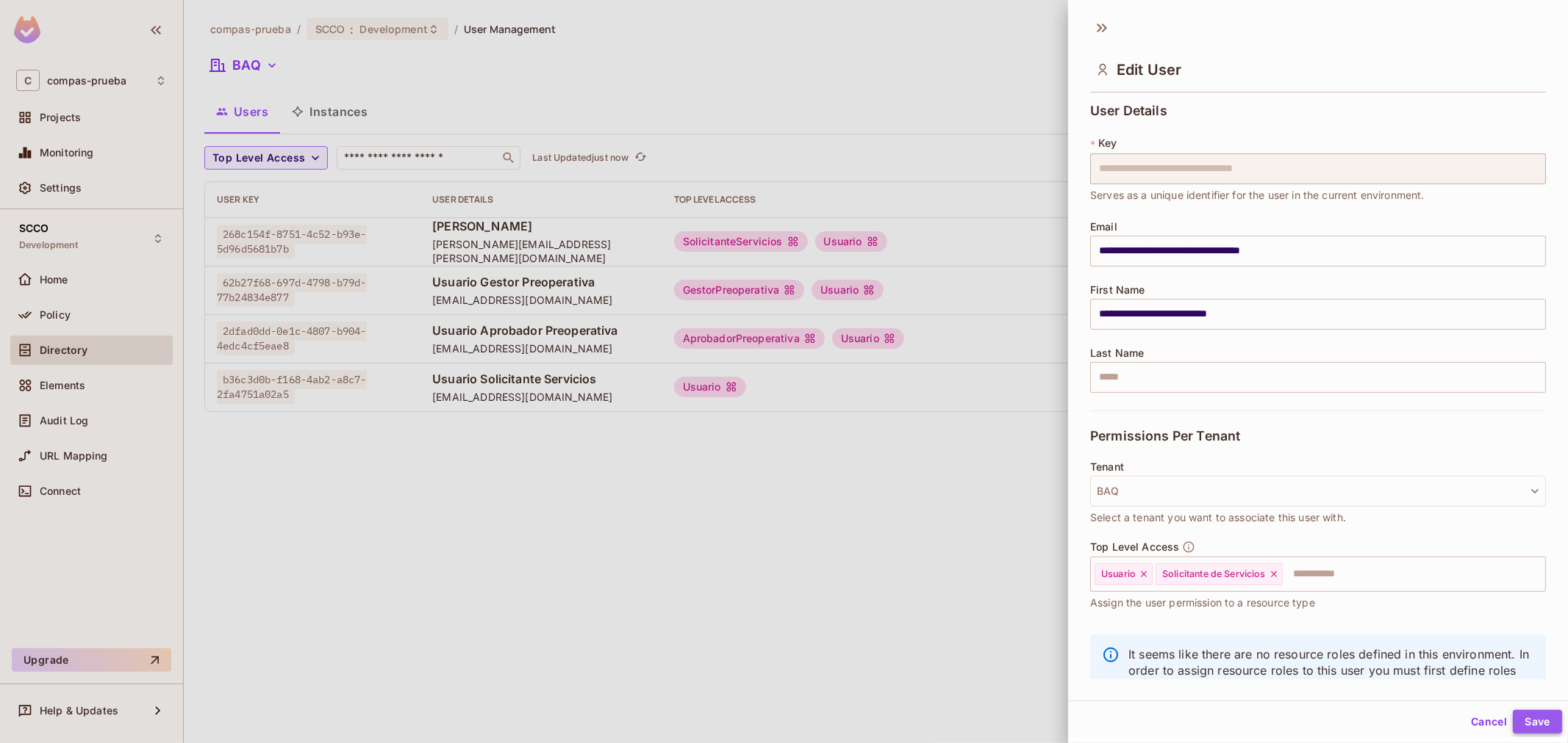
click at [1513, 714] on button "Save" at bounding box center [1537, 721] width 49 height 23
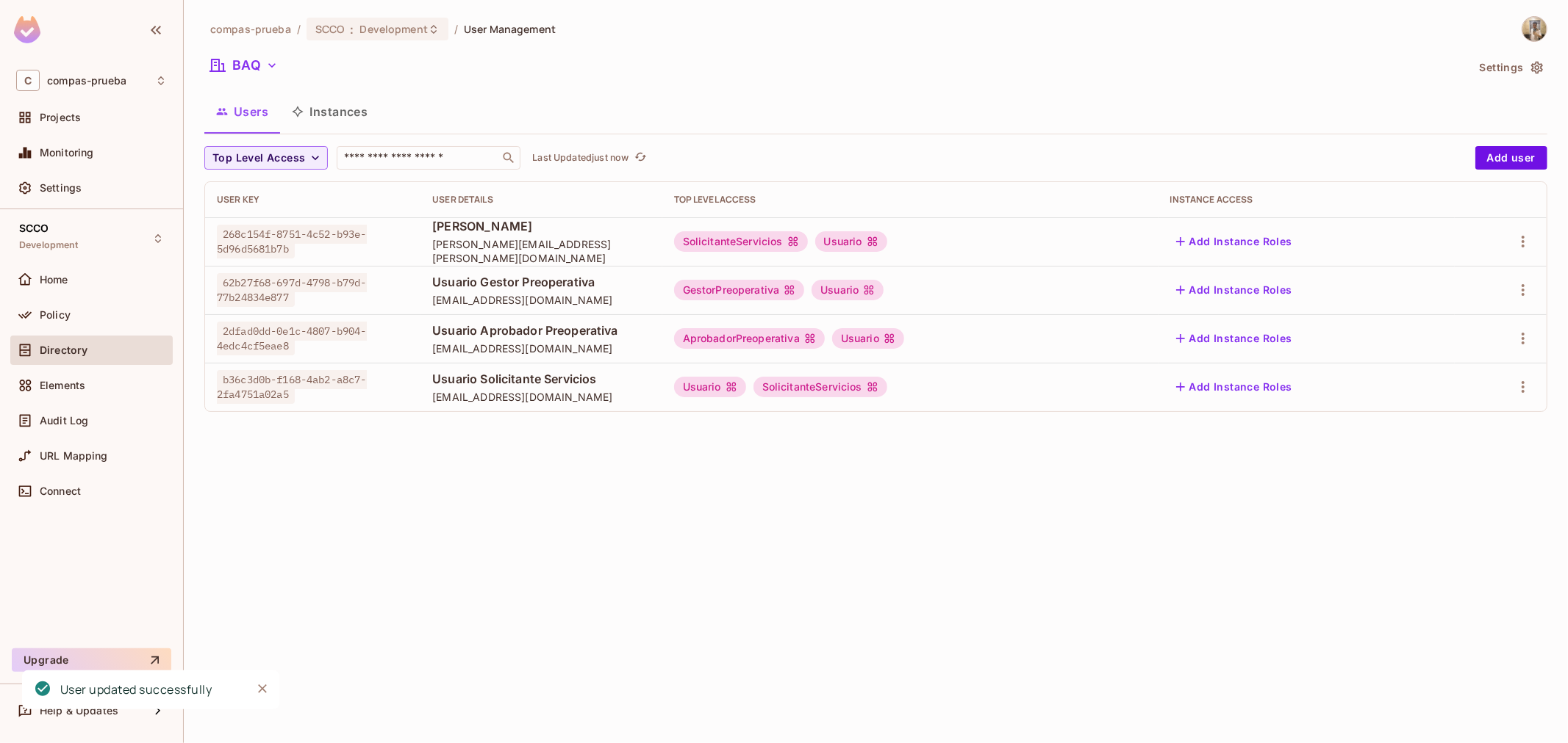
click at [1214, 563] on div "compas-prueba / SCCO : Development / User Management BAQ Settings Users Instanc…" at bounding box center [876, 372] width 1384 height 743
click at [1514, 155] on button "Add user" at bounding box center [1510, 157] width 72 height 23
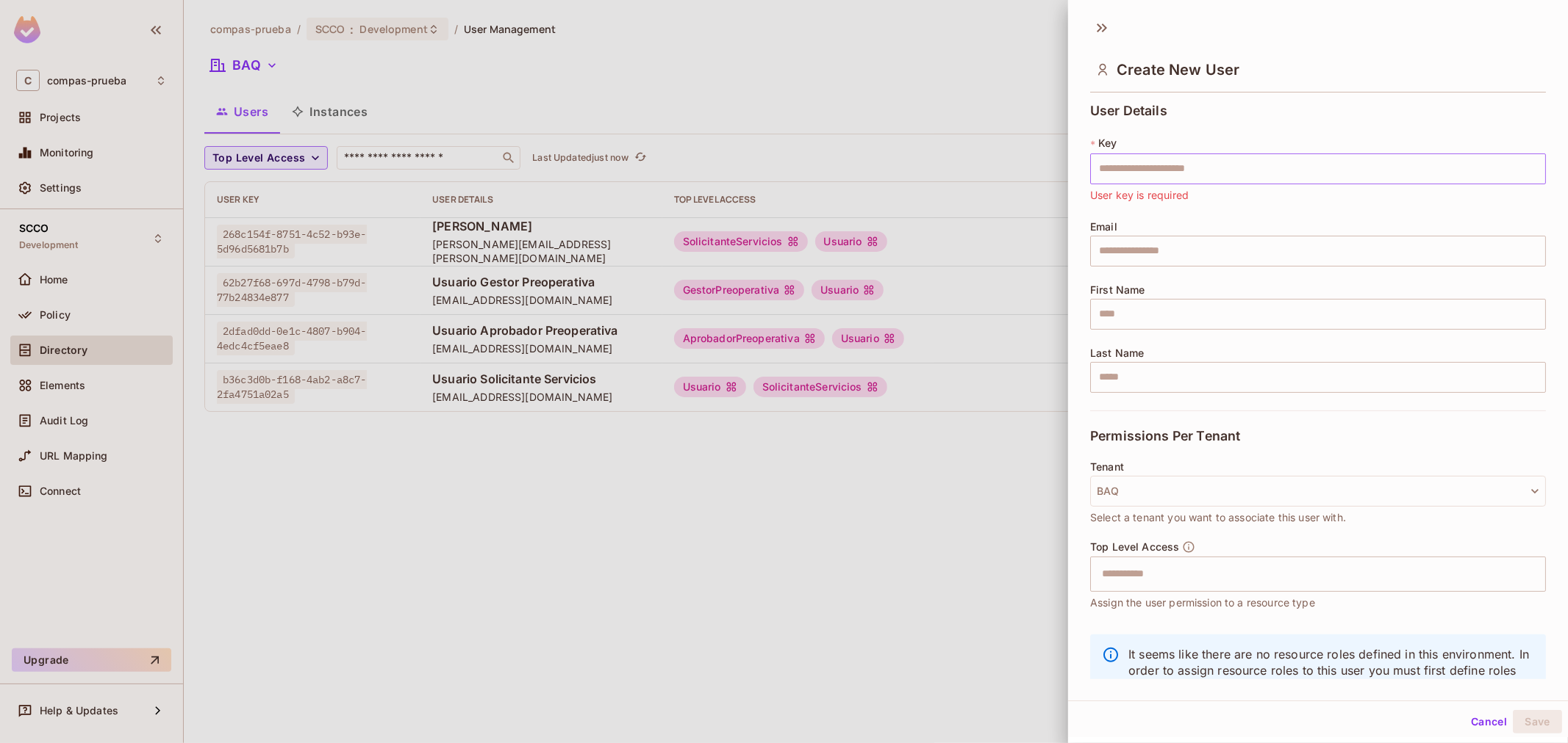
click at [1278, 169] on input "text" at bounding box center [1317, 169] width 456 height 31
paste input "**********"
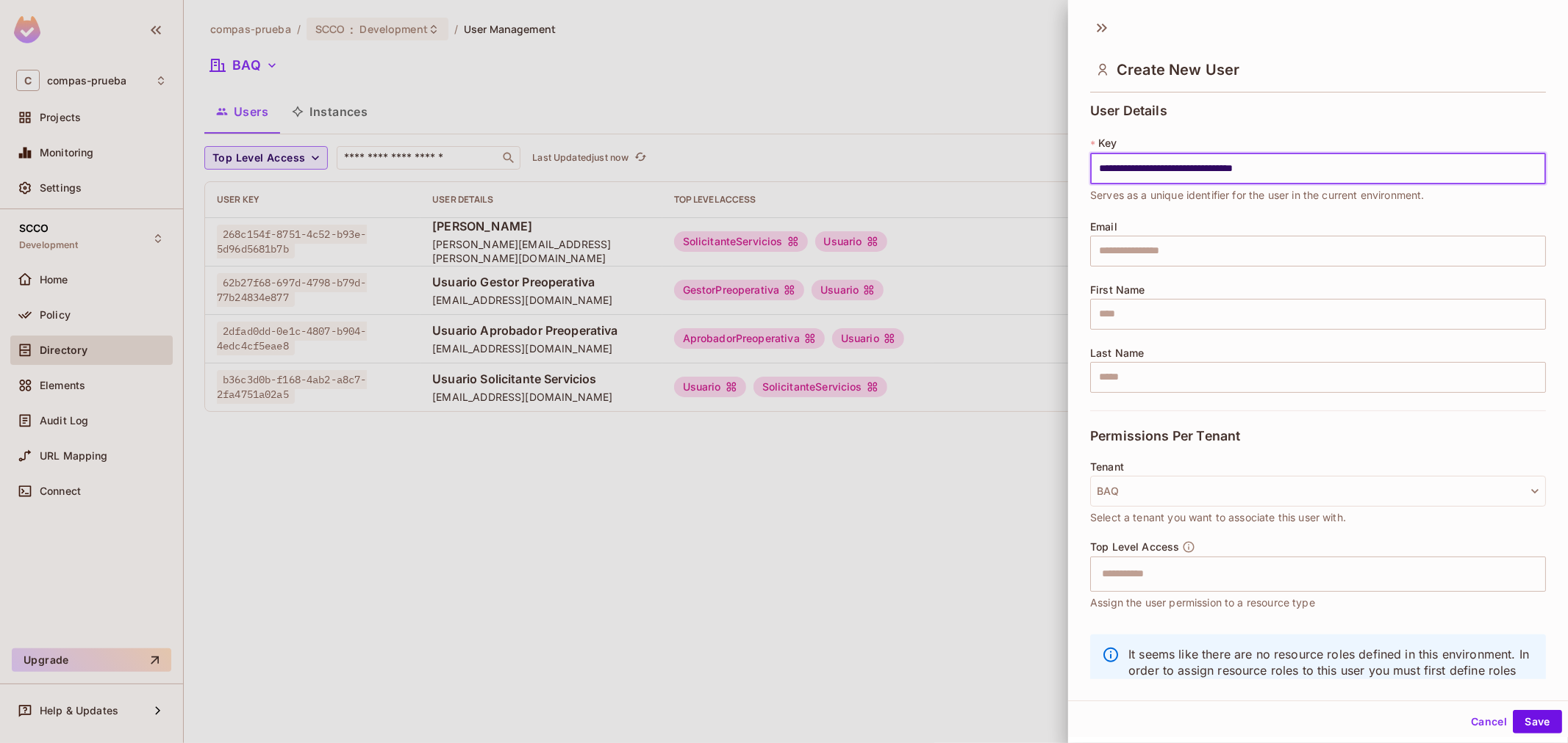
type input "**********"
click at [1234, 257] on input "text" at bounding box center [1317, 251] width 456 height 31
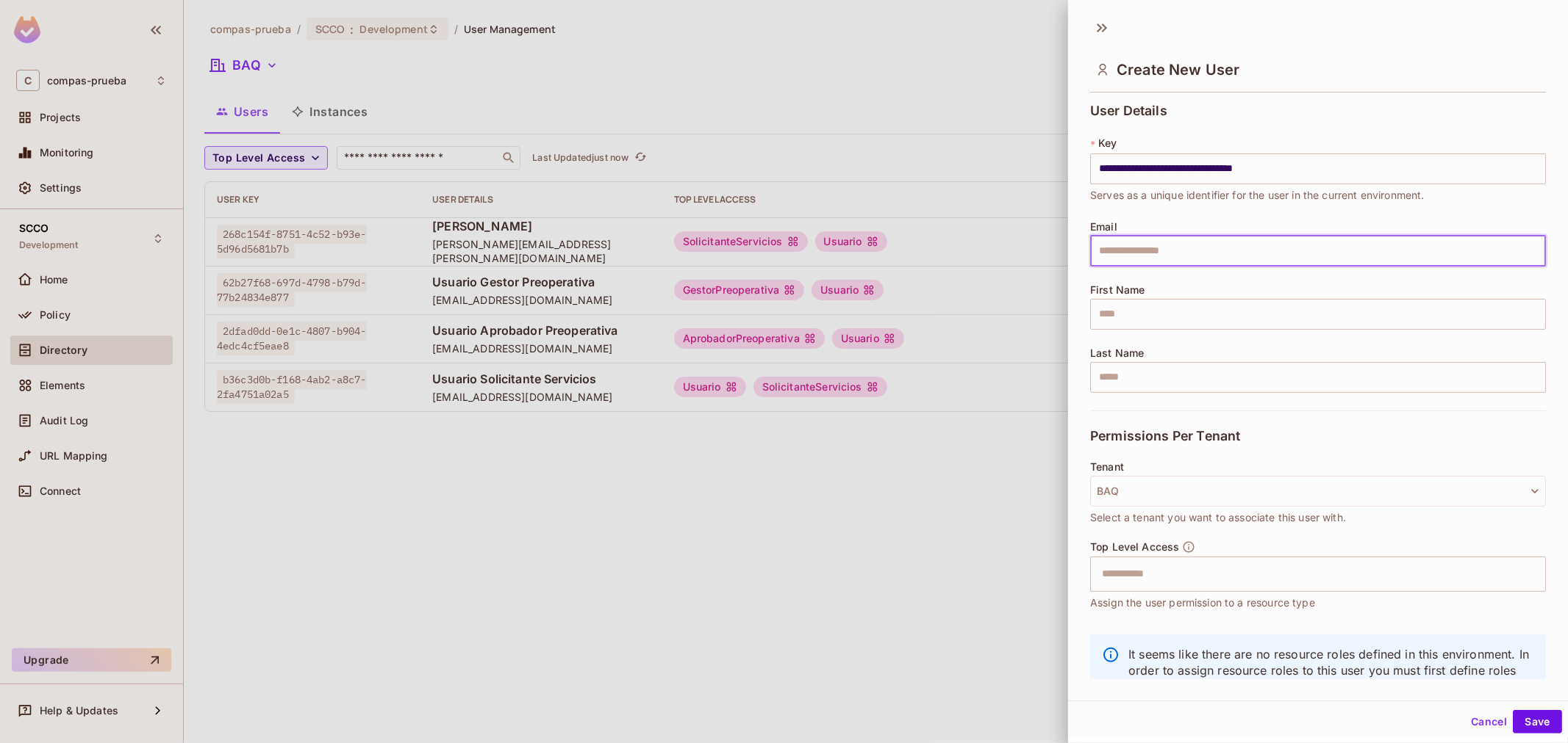
paste input "**********"
type input "**********"
click at [1176, 325] on input "text" at bounding box center [1317, 314] width 456 height 31
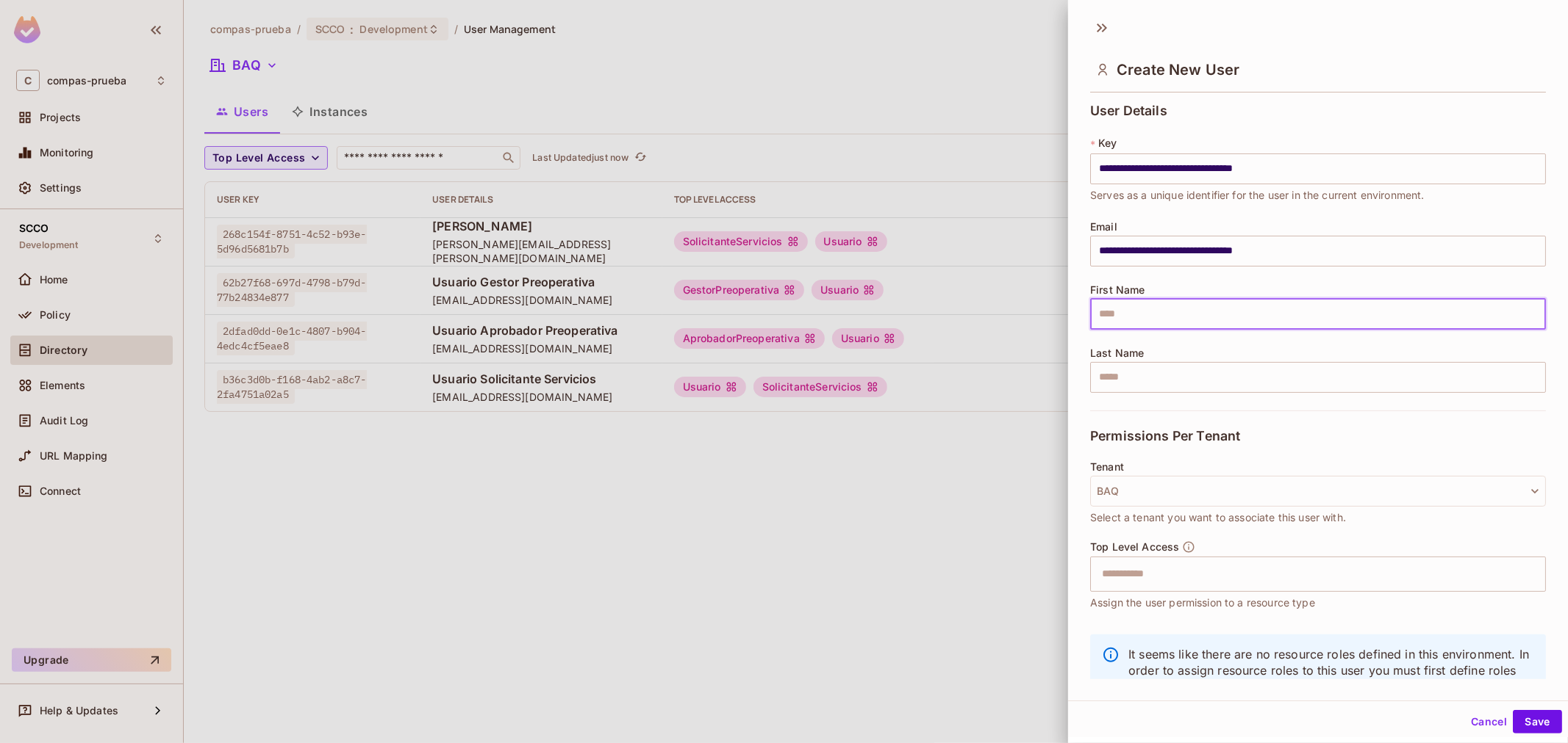
paste input "**********"
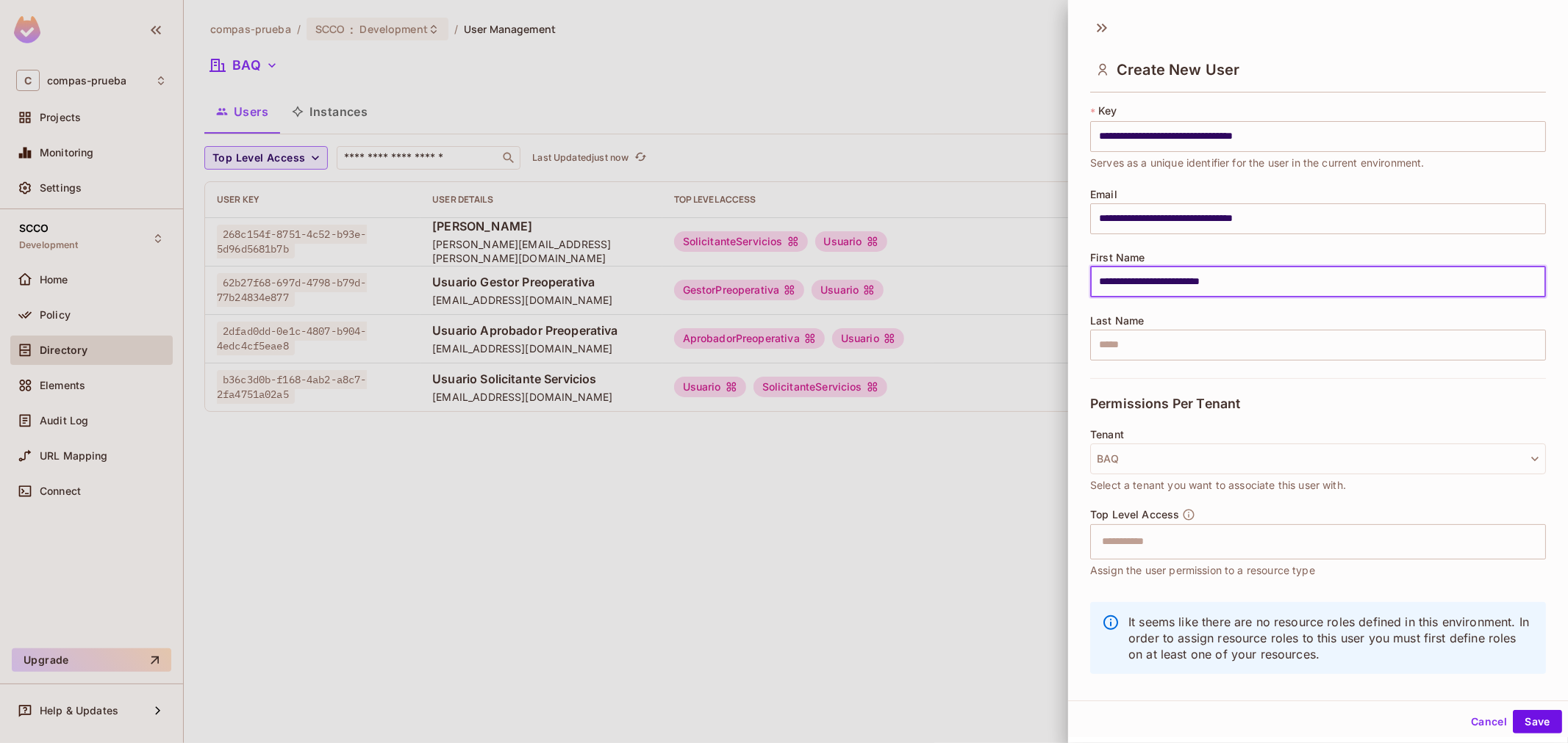
scroll to position [50, 0]
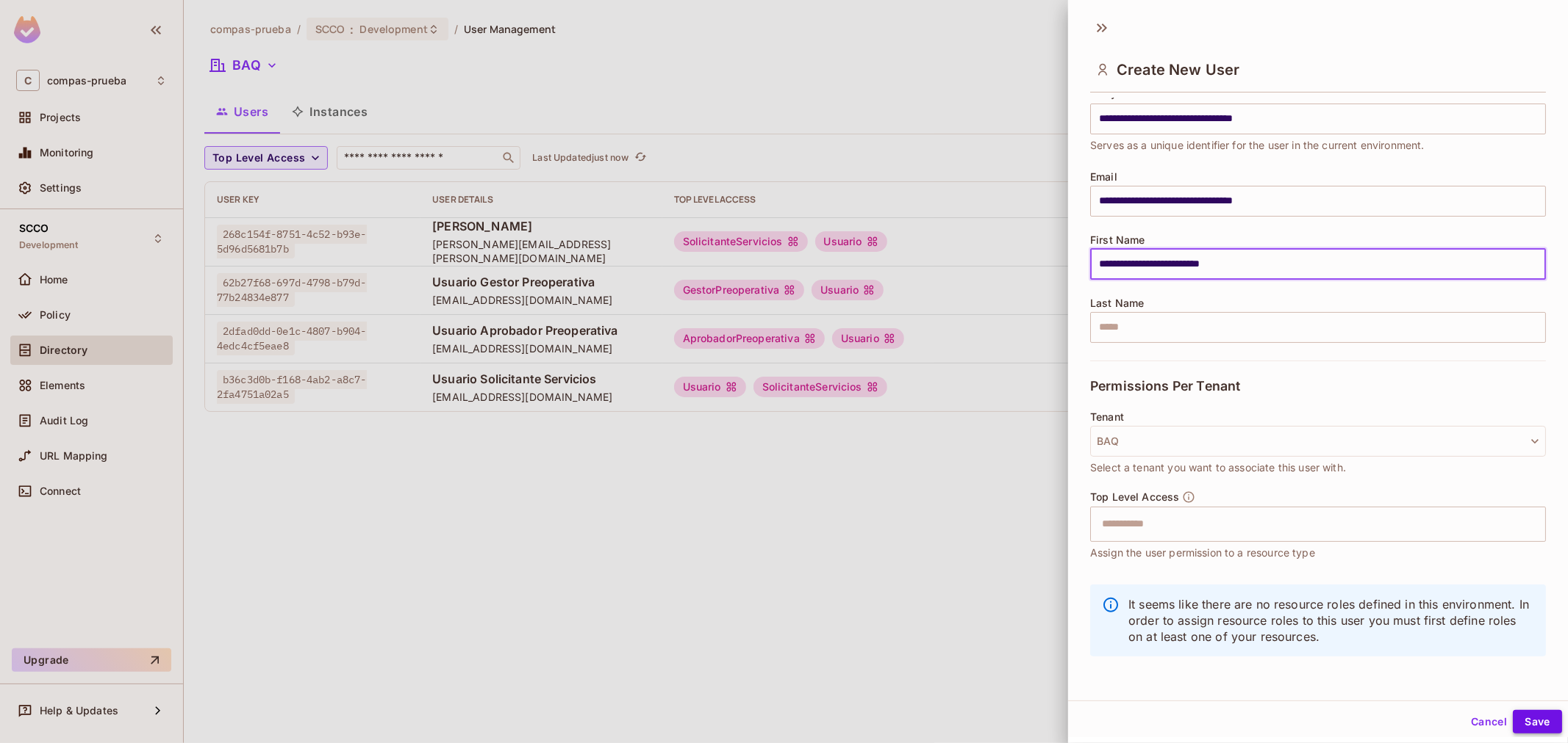
type input "**********"
click at [1527, 721] on button "Save" at bounding box center [1537, 721] width 49 height 23
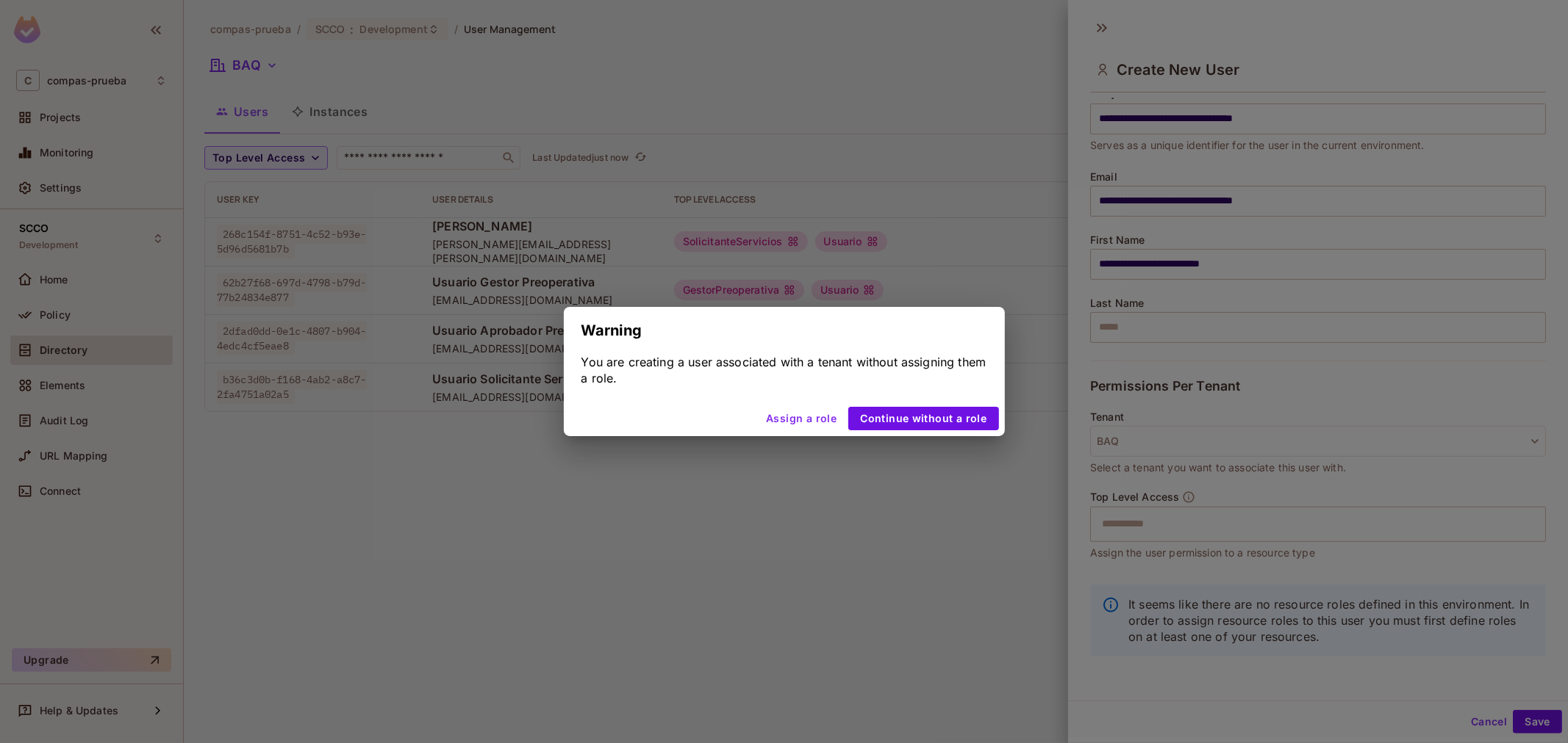
click at [831, 419] on button "Assign a role" at bounding box center [800, 418] width 82 height 23
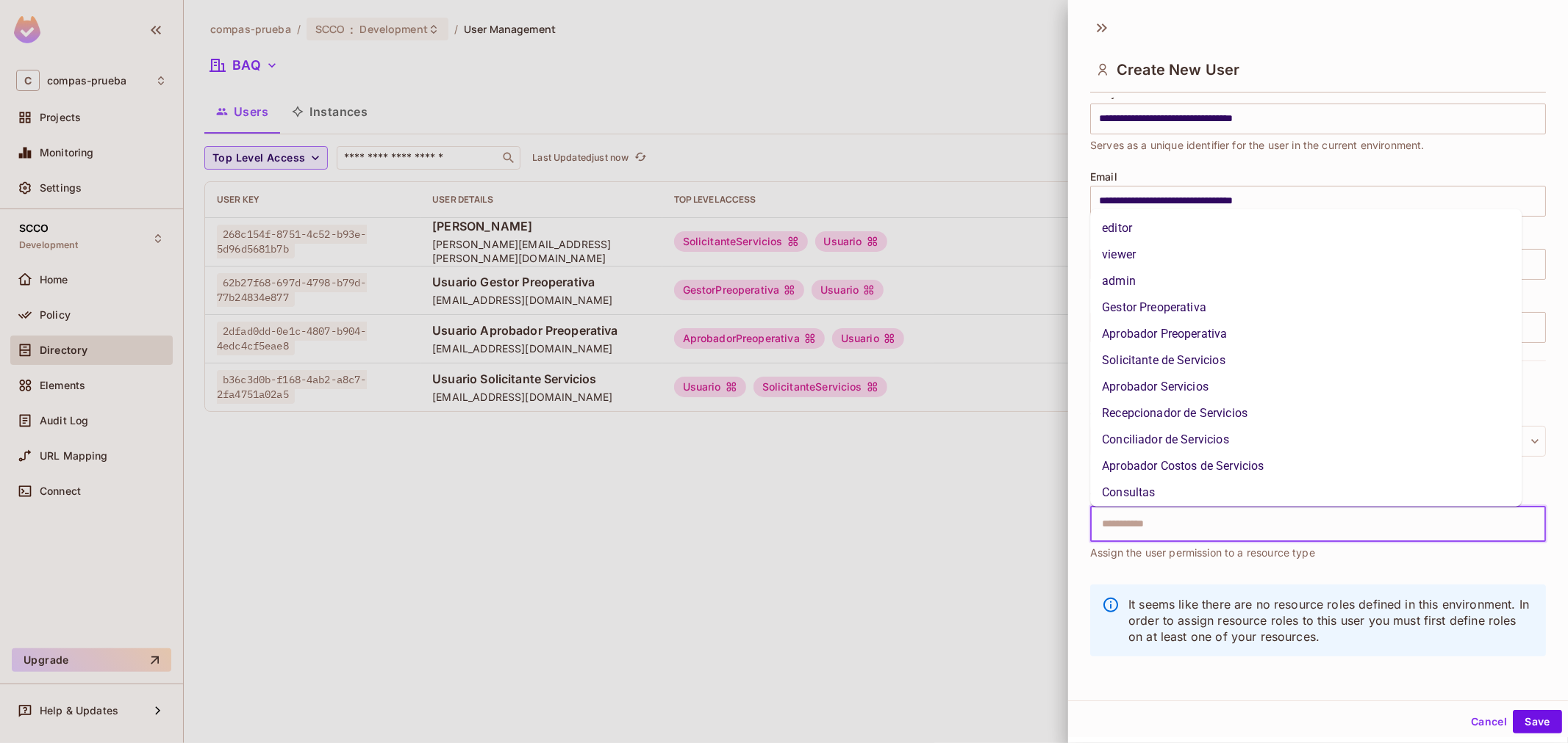
click at [1192, 518] on input "text" at bounding box center [1304, 524] width 424 height 29
click at [1214, 390] on li "Aprobador Servicios" at bounding box center [1305, 387] width 431 height 27
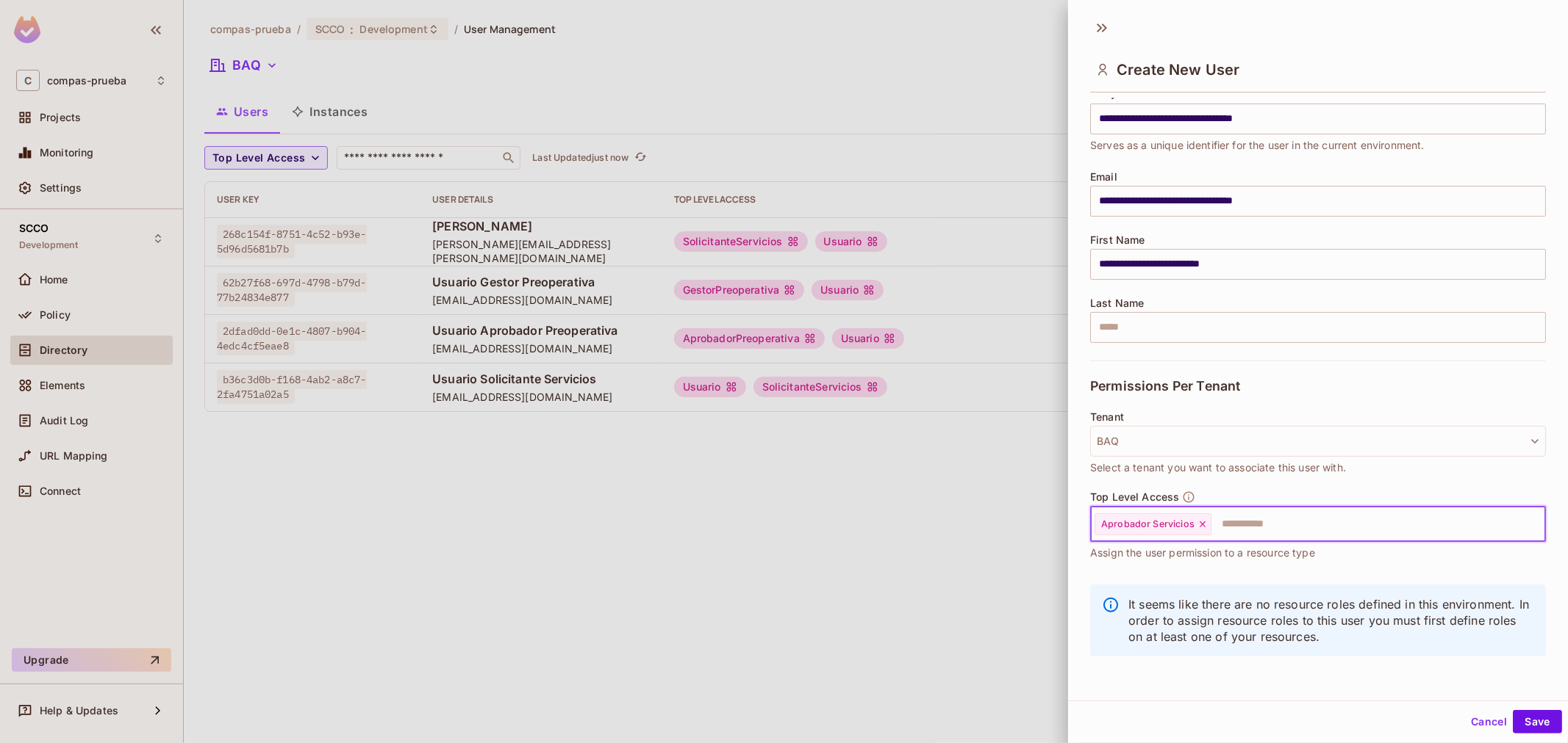
drag, startPoint x: 1239, startPoint y: 503, endPoint x: 1240, endPoint y: 533, distance: 30.0
click at [1240, 530] on div "Top Level Access Aprobador Servicios ​ Assign the user permission to a resource…" at bounding box center [1317, 526] width 456 height 71
click at [1244, 520] on input "text" at bounding box center [1365, 524] width 304 height 29
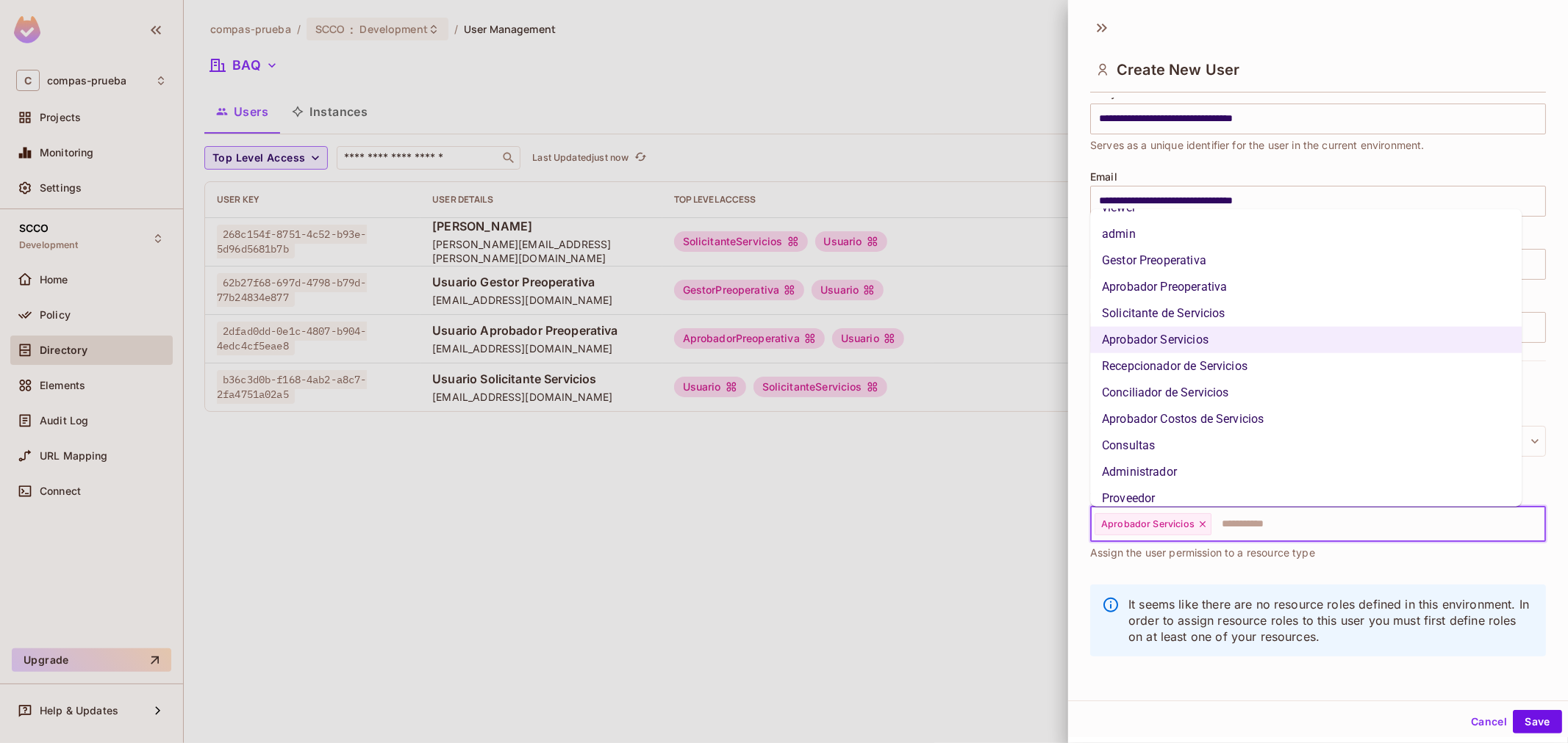
scroll to position [84, 0]
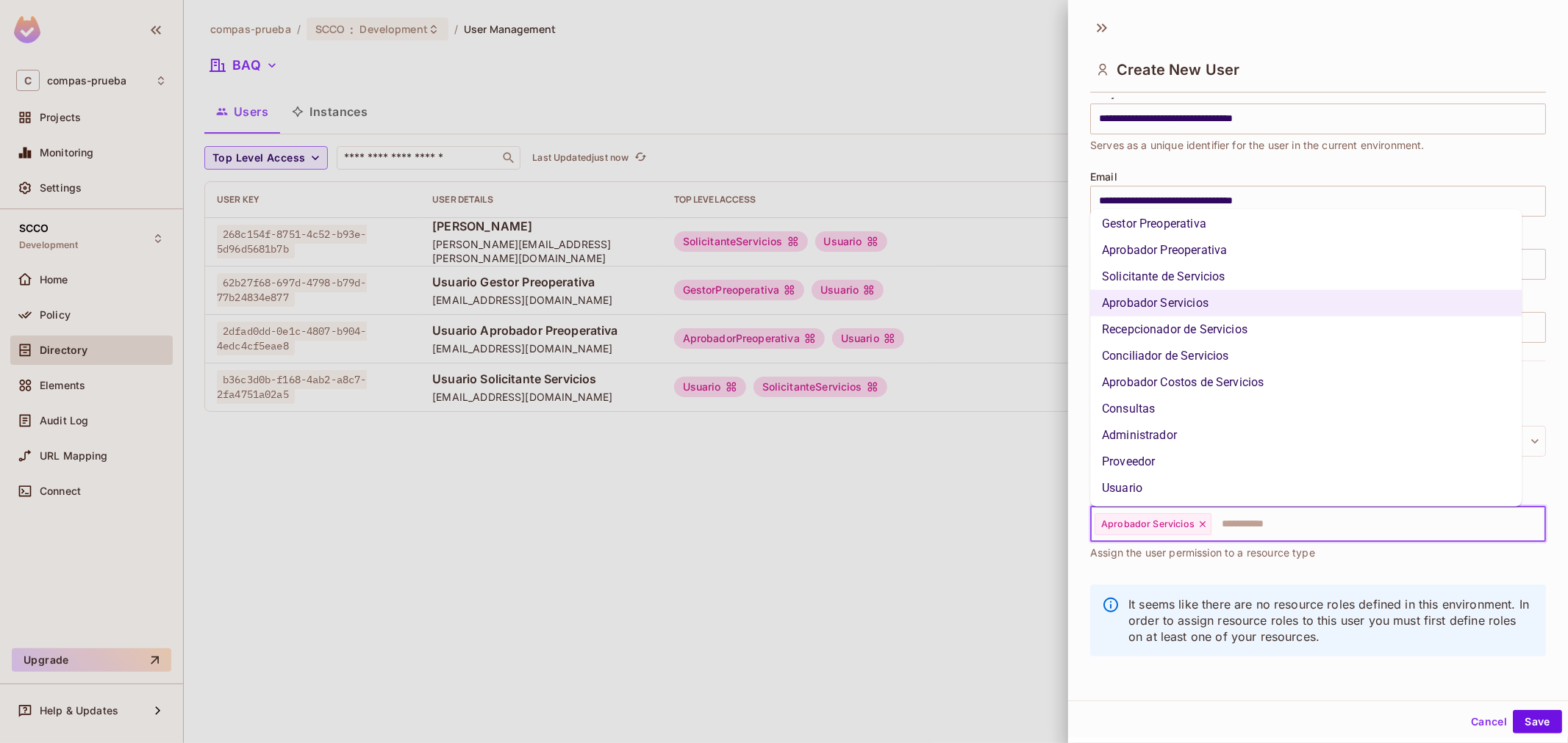
click at [1231, 475] on li "Usuario" at bounding box center [1305, 488] width 431 height 27
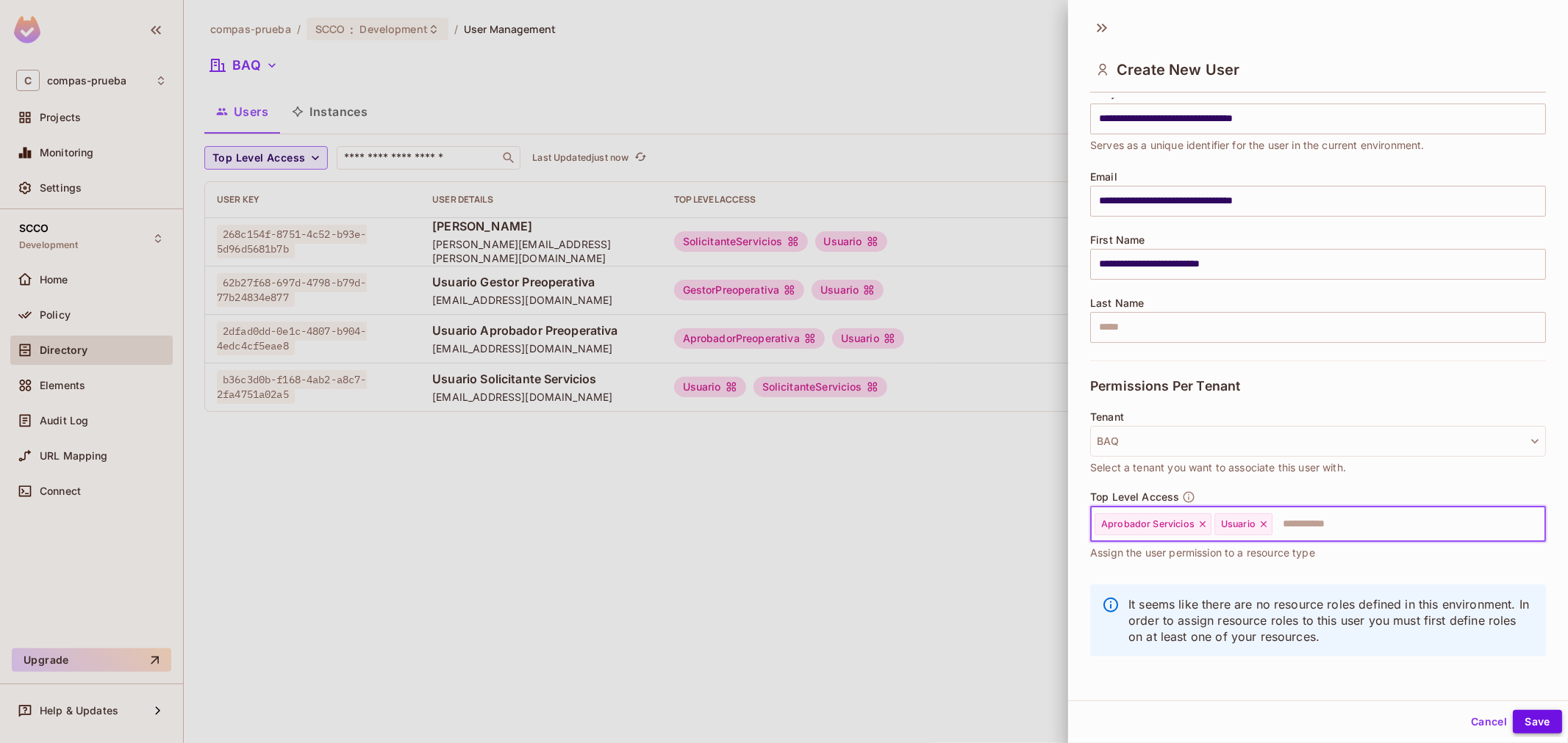
click at [1513, 723] on button "Save" at bounding box center [1537, 721] width 49 height 23
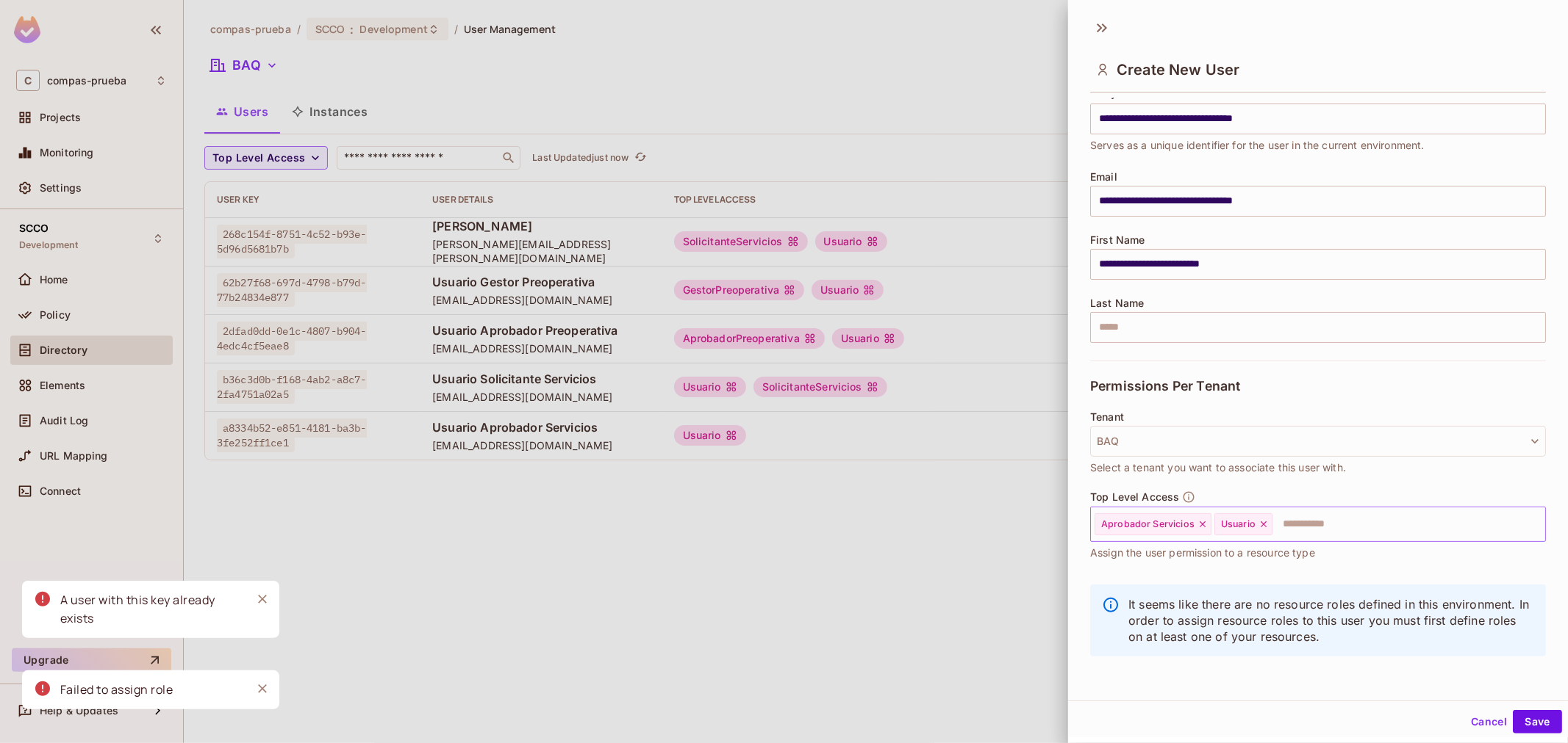
click at [1269, 523] on div "Usuario" at bounding box center [1243, 524] width 58 height 22
click at [1265, 523] on icon at bounding box center [1264, 524] width 10 height 10
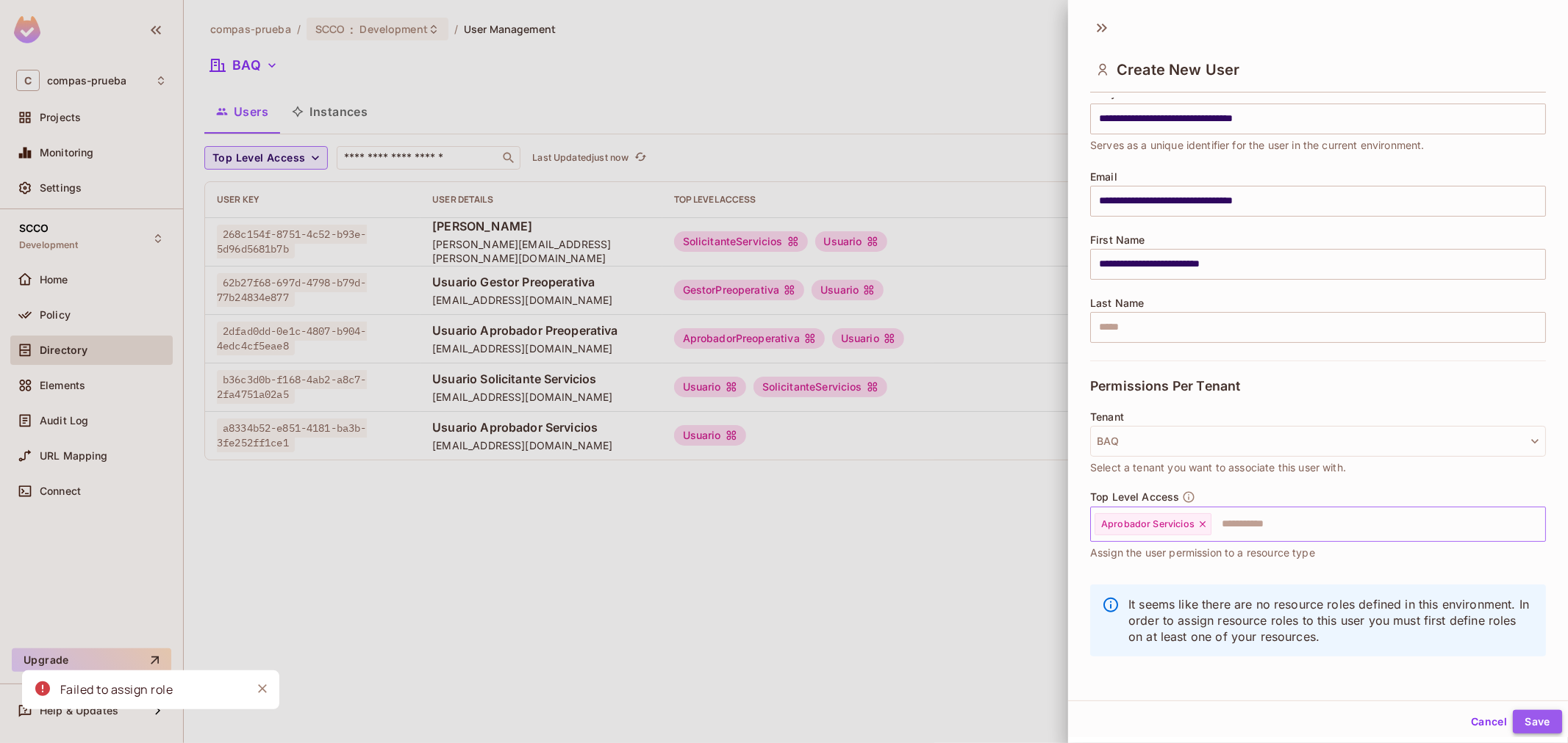
click at [1541, 718] on button "Save" at bounding box center [1537, 721] width 49 height 23
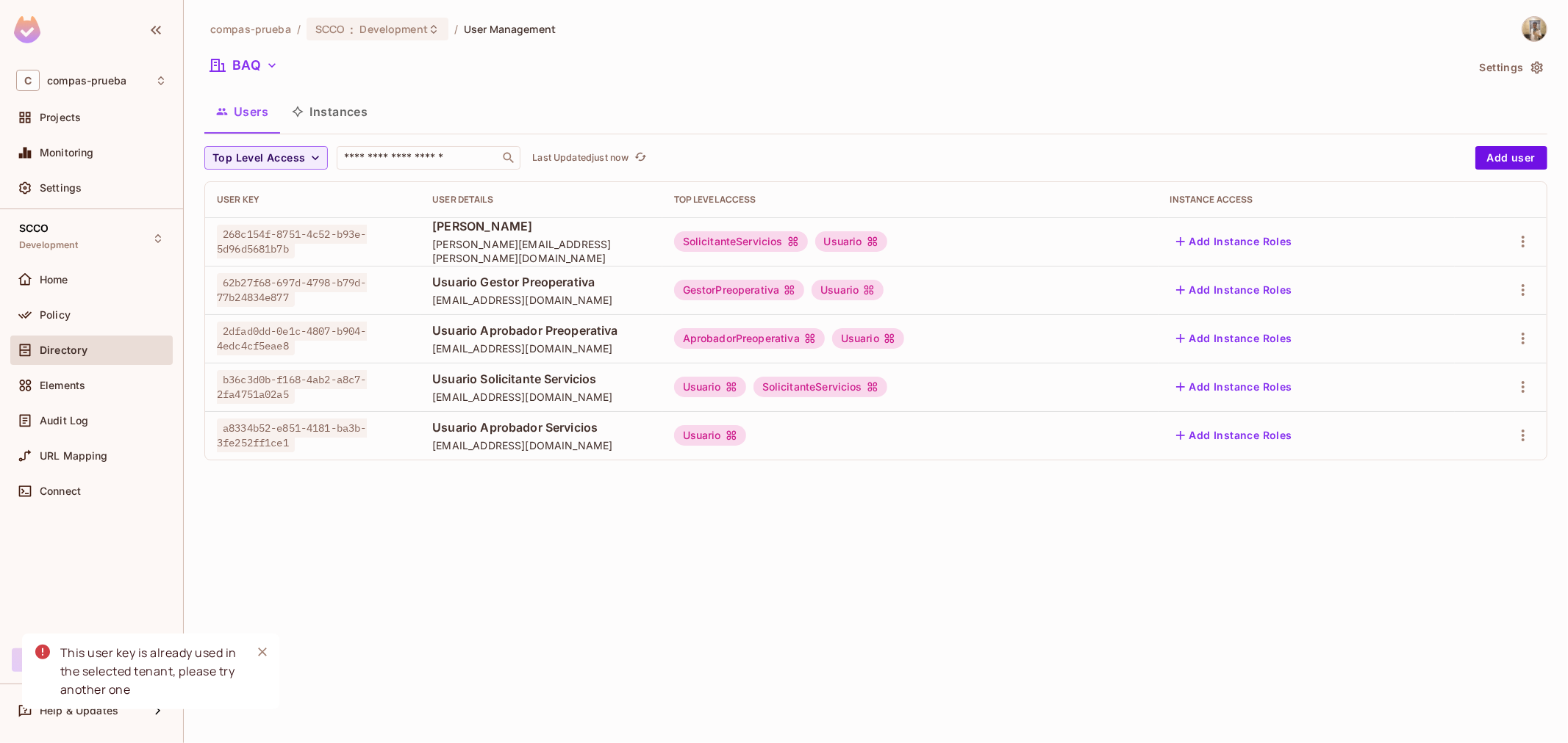
click at [736, 439] on icon at bounding box center [730, 435] width 10 height 10
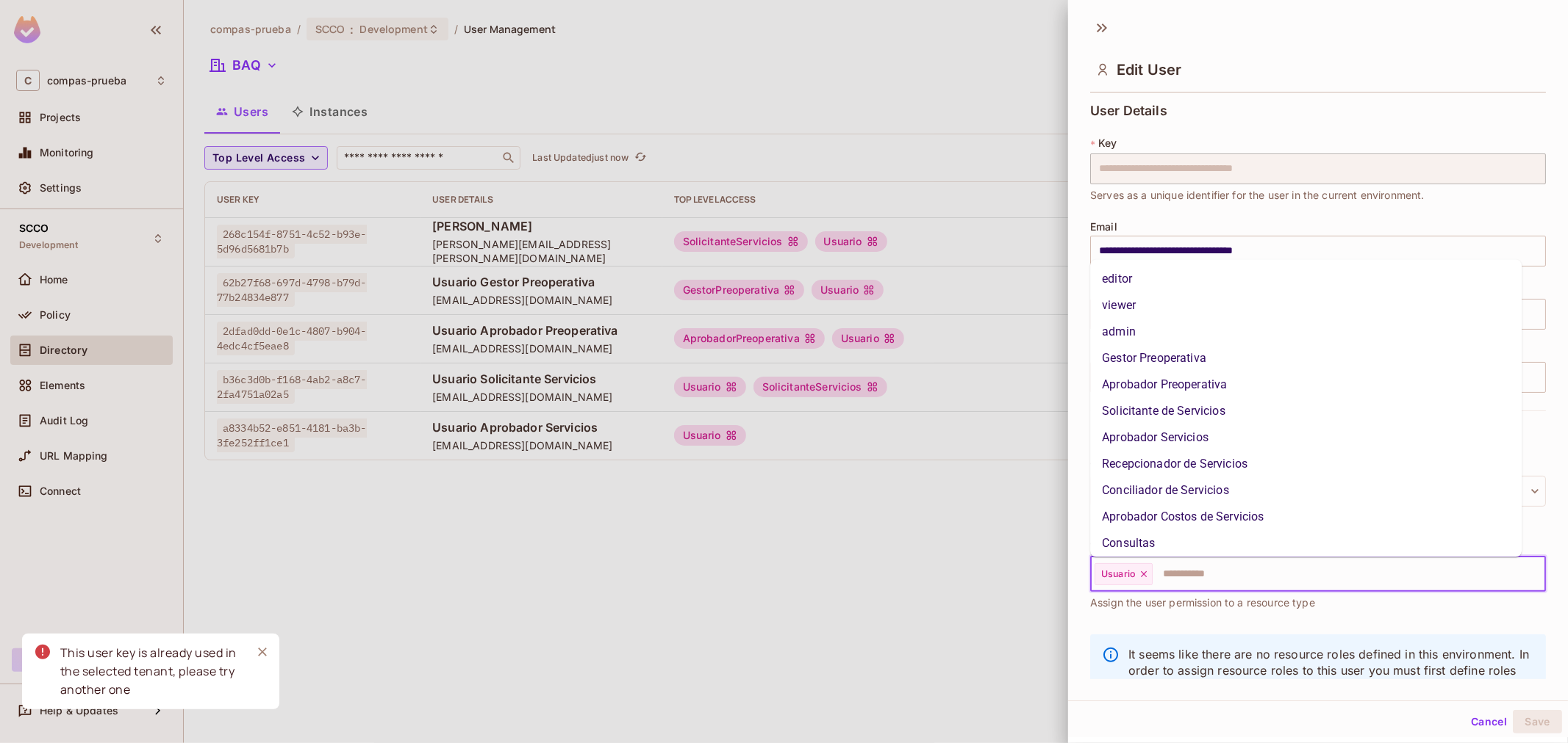
click at [1238, 574] on input "text" at bounding box center [1335, 575] width 363 height 29
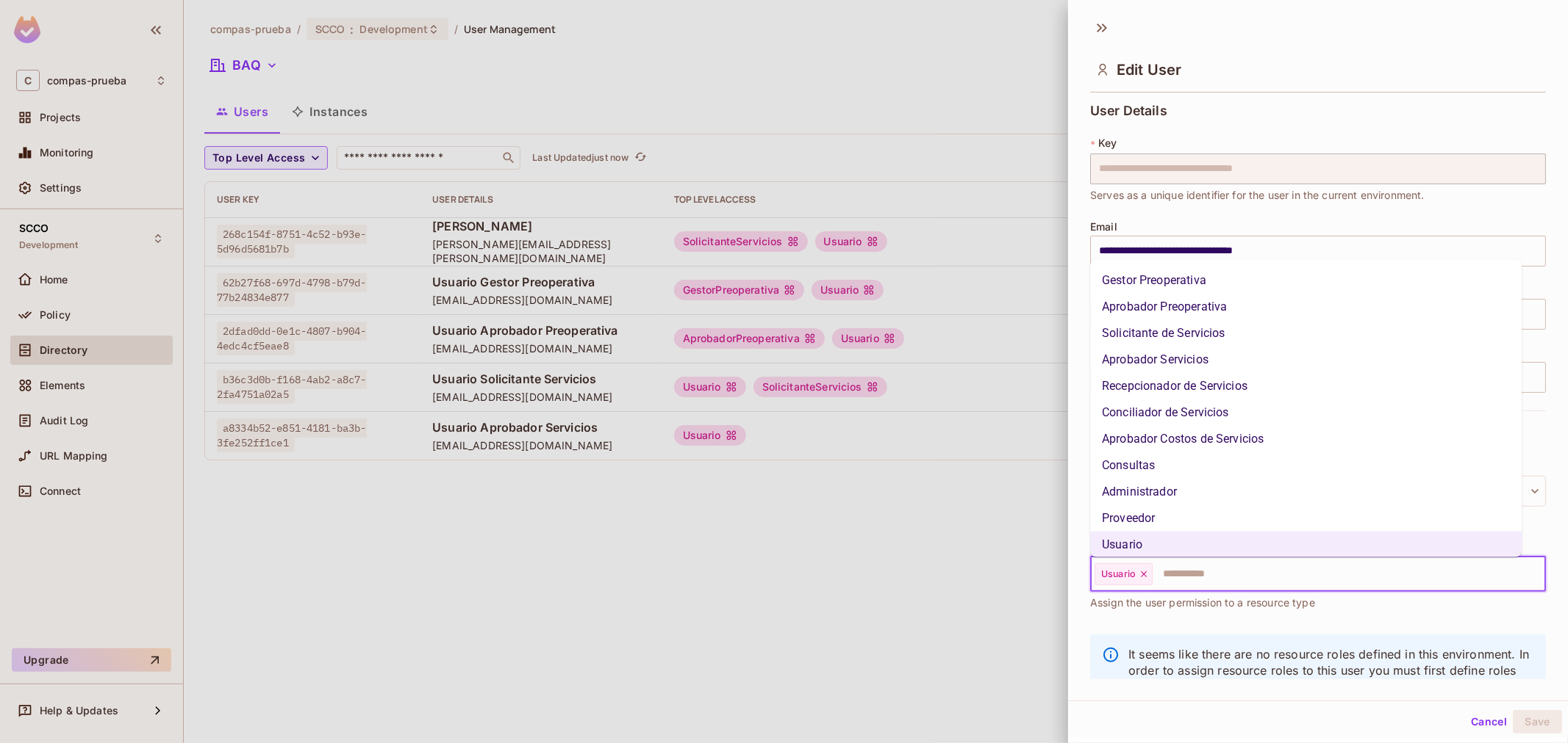
click at [1185, 365] on li "Aprobador Servicios" at bounding box center [1305, 359] width 431 height 27
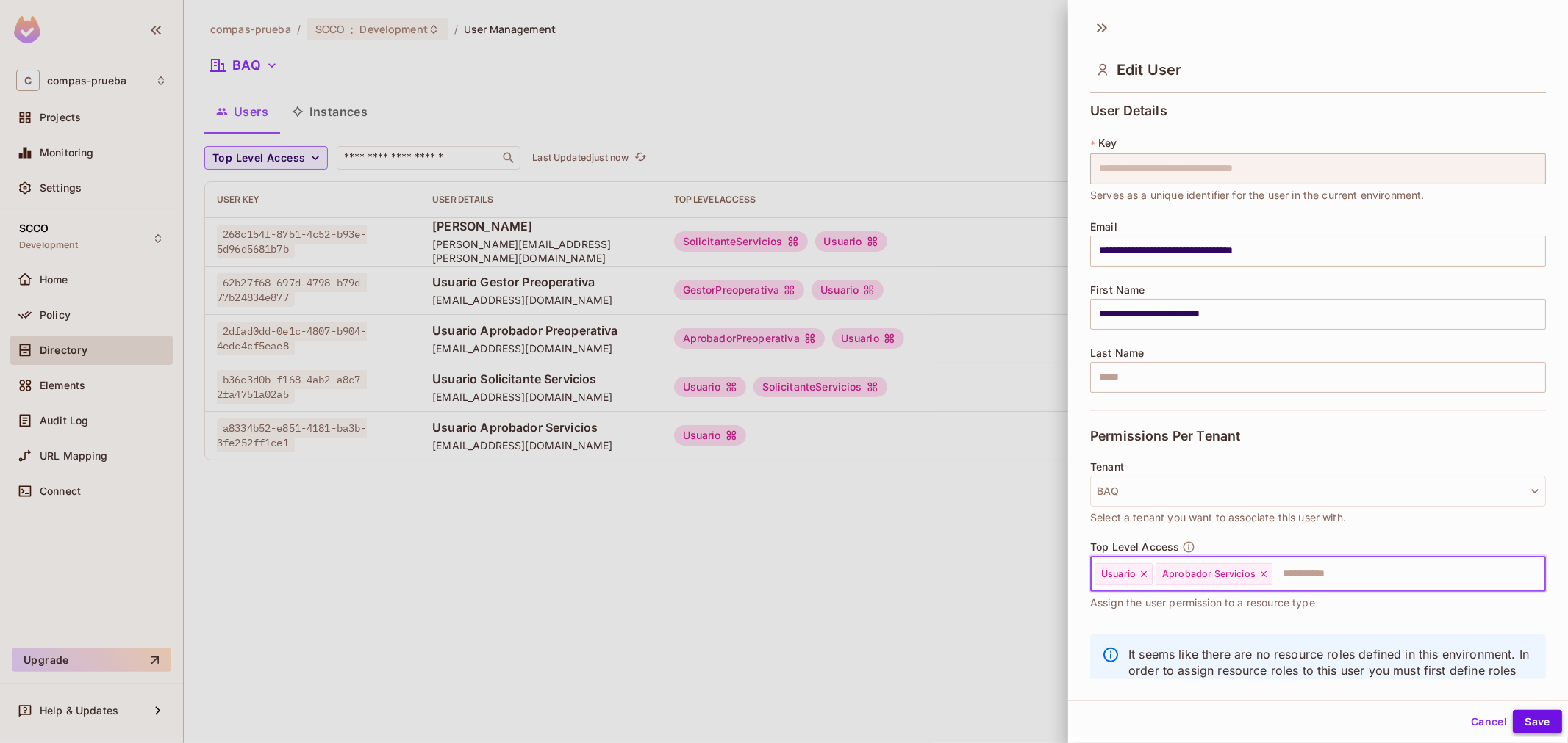
click at [1513, 717] on button "Save" at bounding box center [1537, 721] width 49 height 23
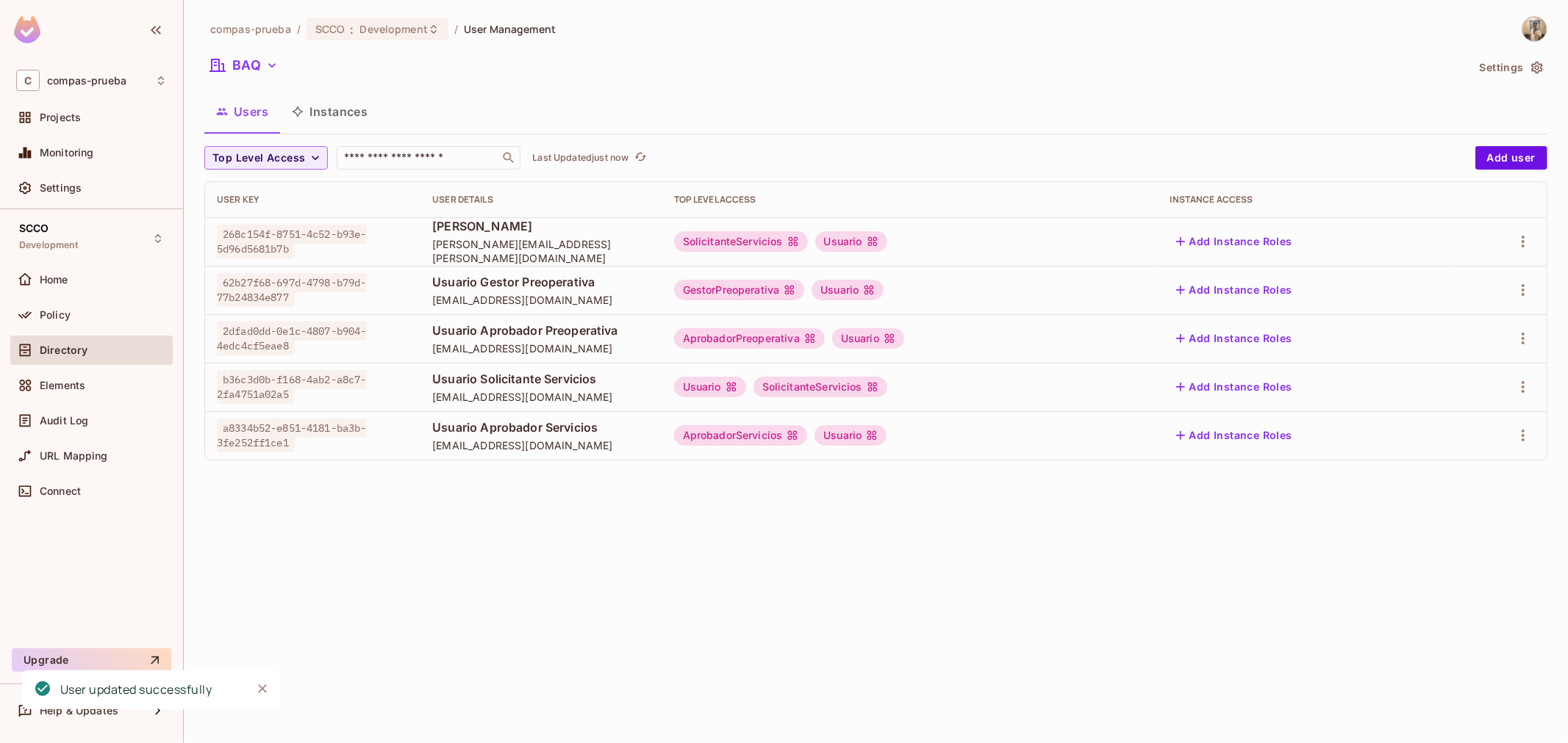
click at [1166, 577] on div "compas-prueba / SCCO : Development / User Management BAQ Settings Users Instanc…" at bounding box center [876, 372] width 1384 height 743
click at [1483, 151] on button "Add user" at bounding box center [1510, 157] width 72 height 23
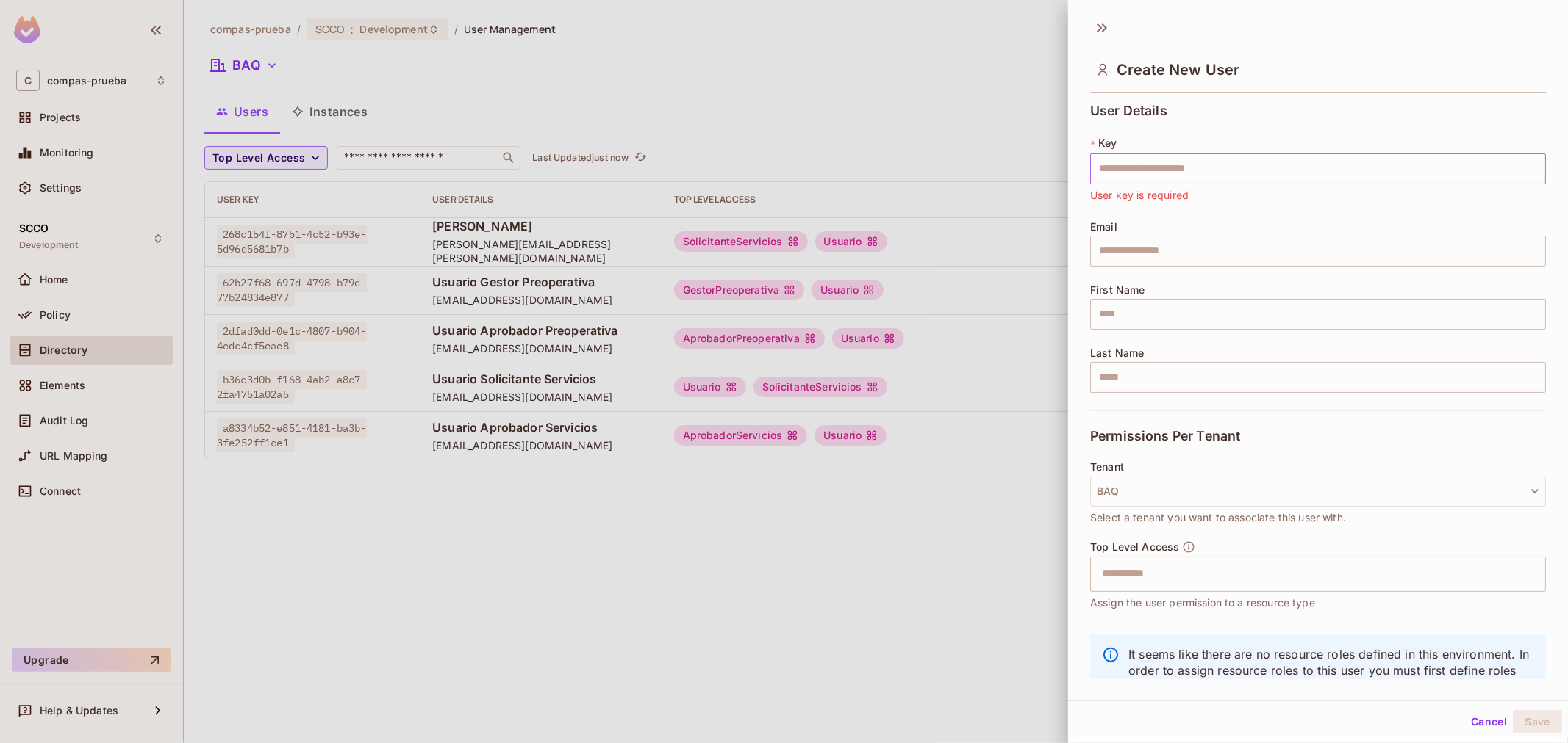
drag, startPoint x: 1128, startPoint y: 192, endPoint x: 1136, endPoint y: 171, distance: 22.5
click at [1128, 189] on span "User key is required" at bounding box center [1139, 195] width 99 height 16
click at [1141, 156] on input "text" at bounding box center [1317, 169] width 456 height 31
paste input "**********"
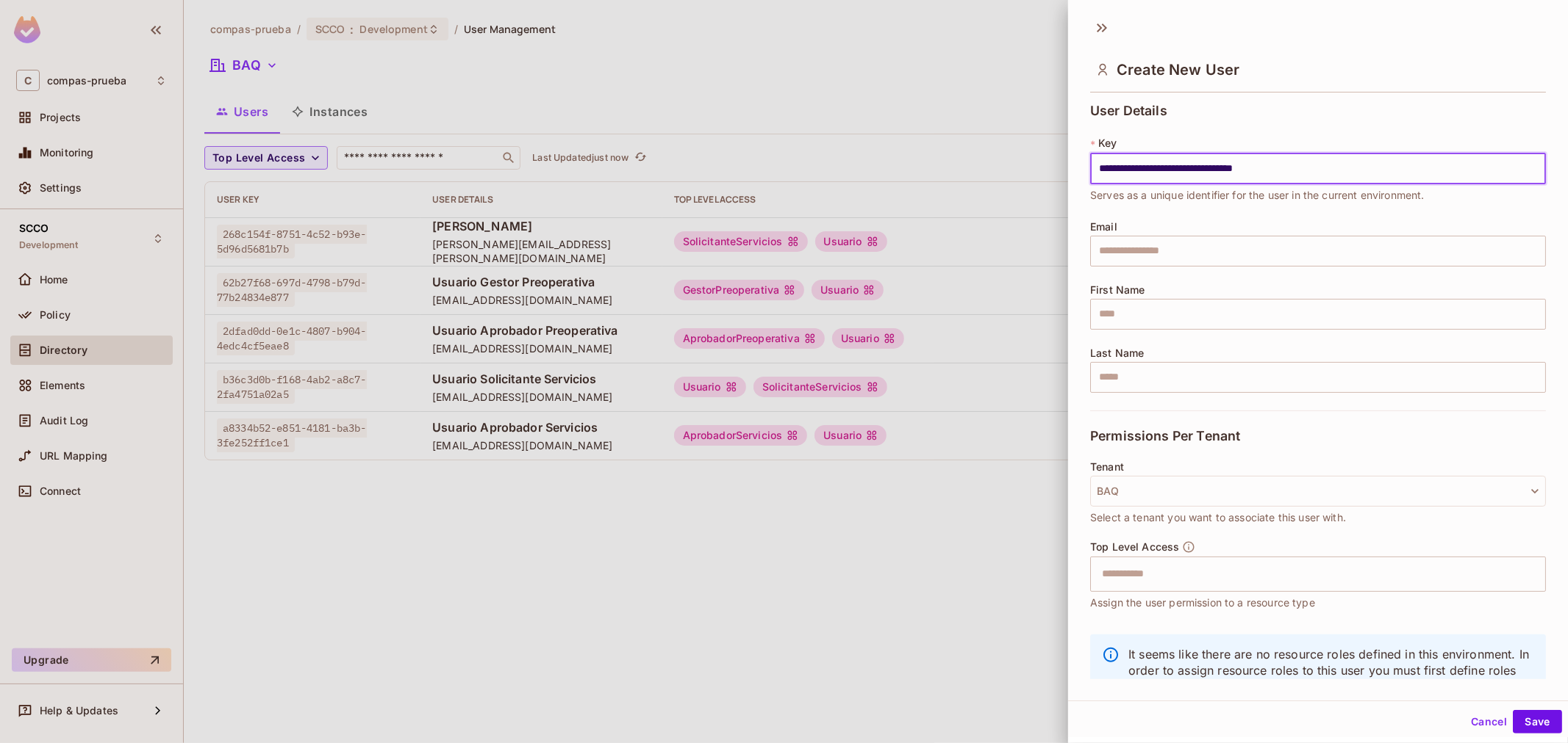
type input "**********"
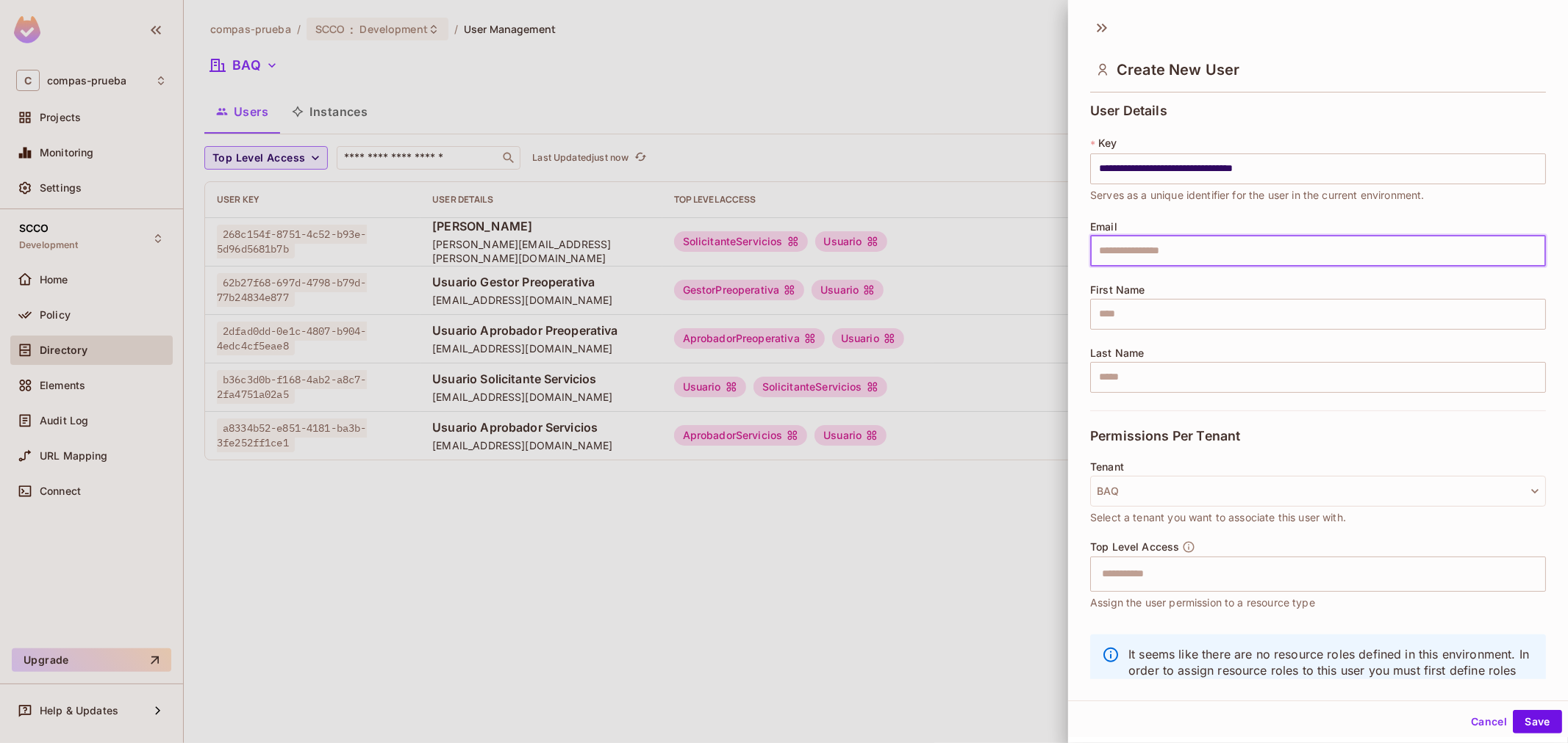
click at [1210, 251] on input "text" at bounding box center [1317, 251] width 456 height 31
paste input "**********"
type input "**********"
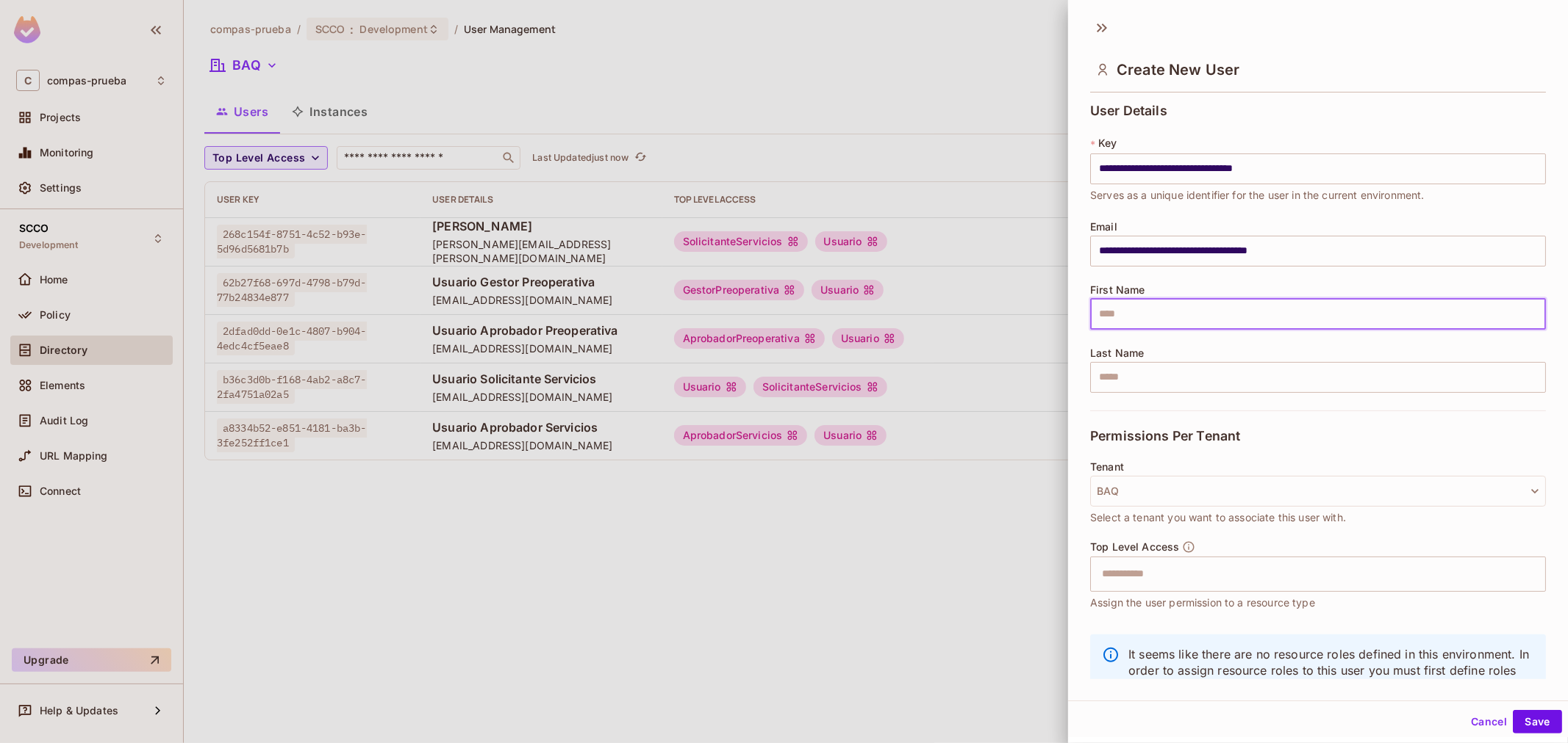
click at [1157, 311] on input "text" at bounding box center [1317, 314] width 456 height 31
paste input "**********"
type input "**********"
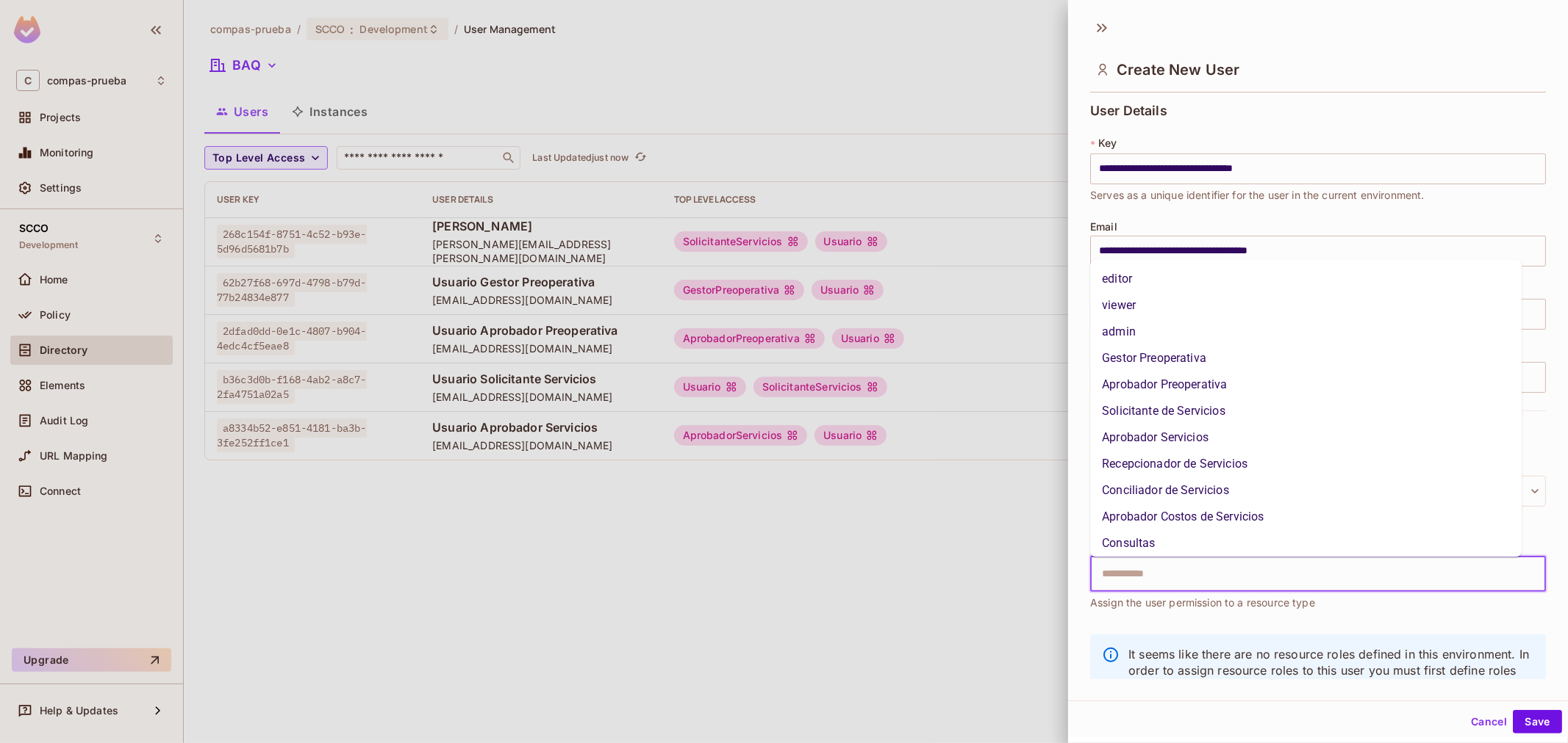
click at [1140, 571] on input "text" at bounding box center [1304, 575] width 424 height 29
click at [1182, 467] on li "Recepcionador de Servicios" at bounding box center [1305, 464] width 431 height 27
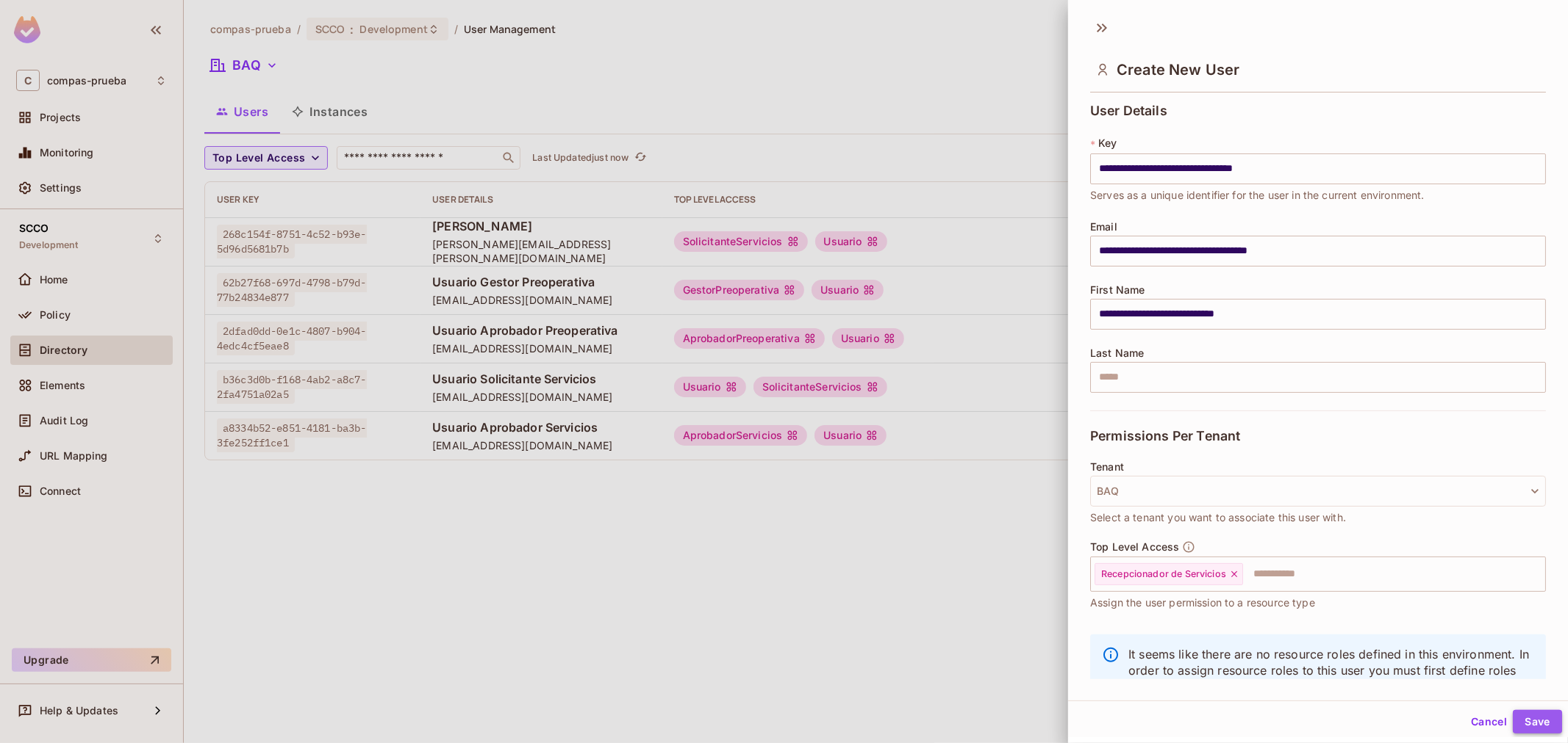
click at [1525, 730] on button "Save" at bounding box center [1537, 721] width 49 height 23
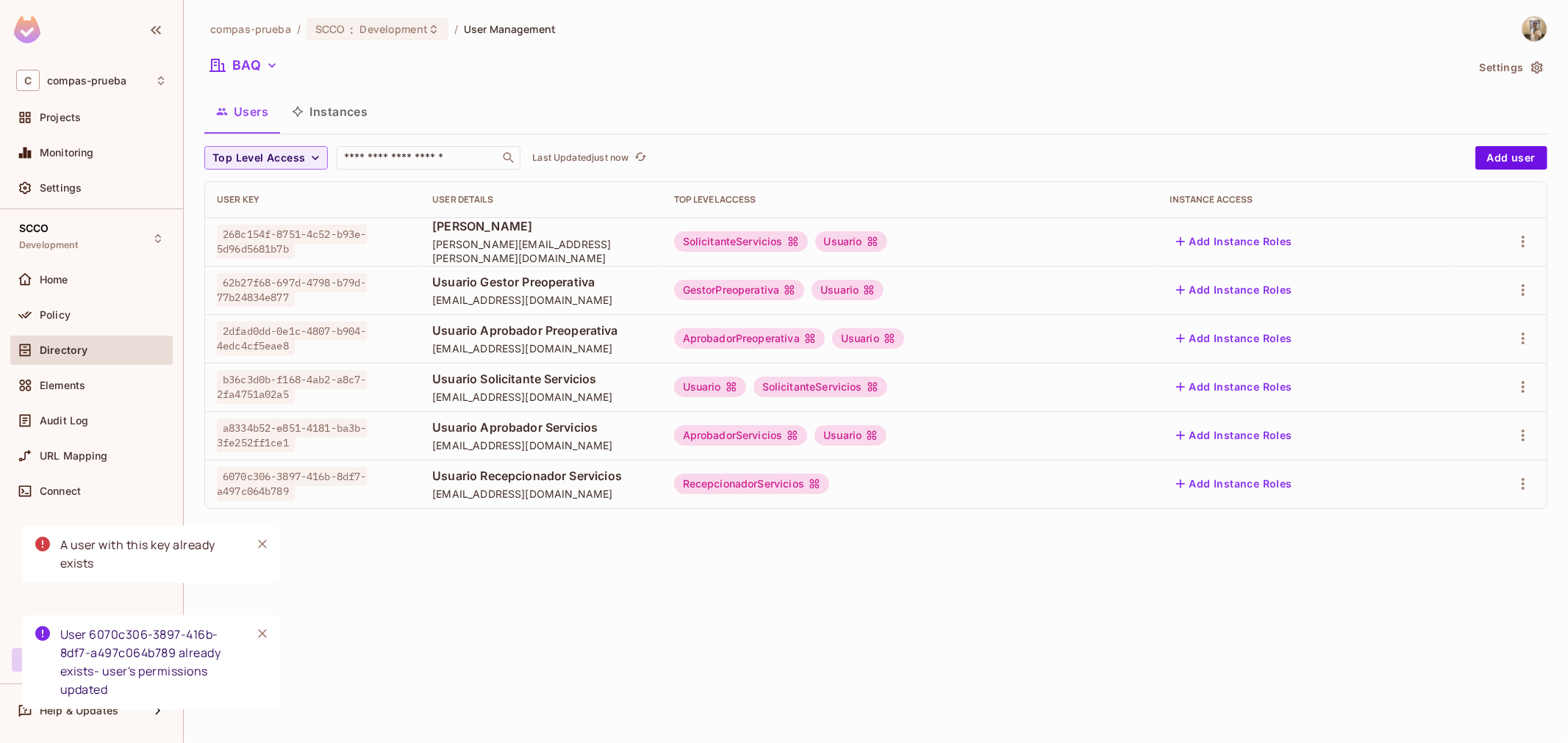
click at [829, 489] on div "RecepcionadorServicios" at bounding box center [751, 484] width 155 height 21
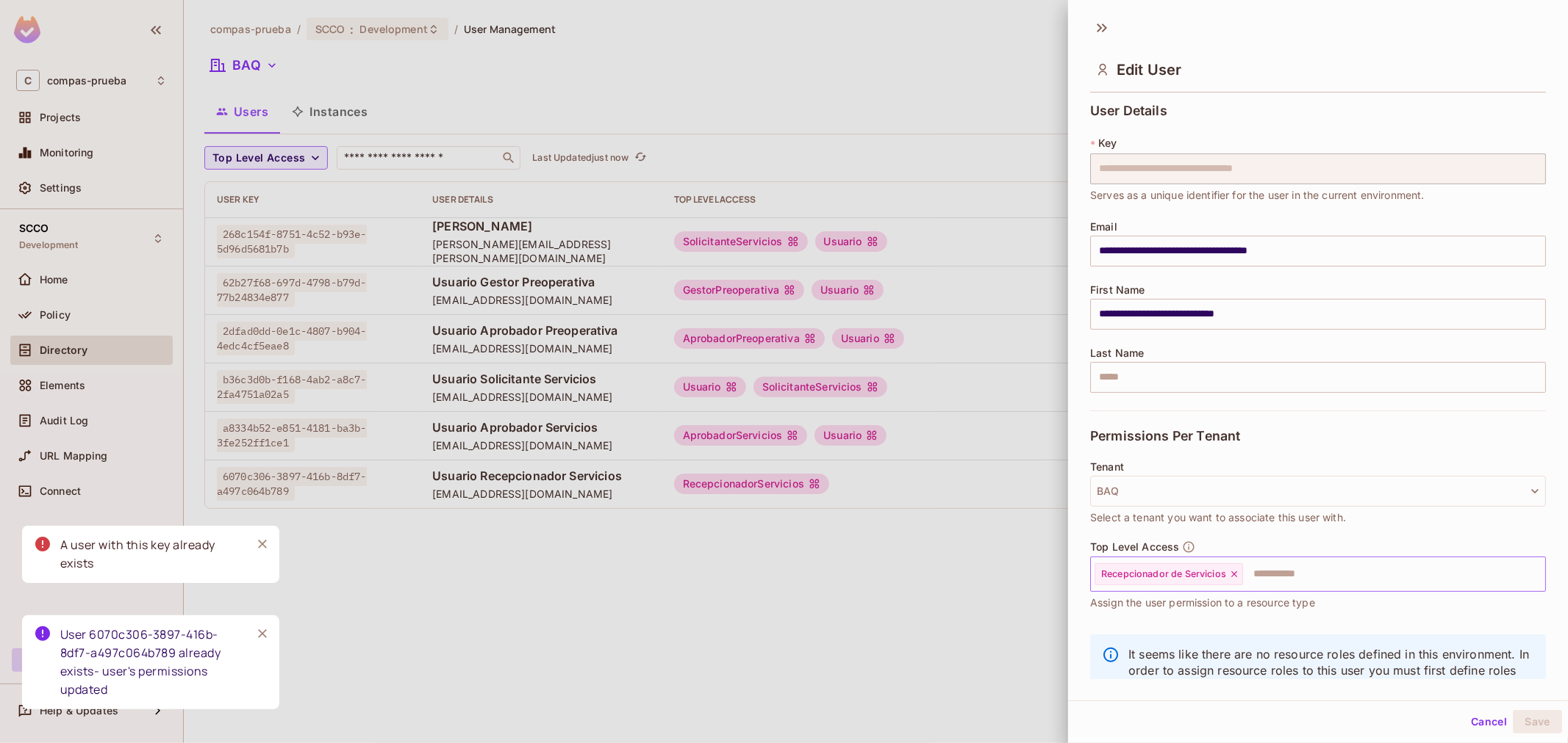
click at [1303, 576] on input "text" at bounding box center [1380, 575] width 272 height 29
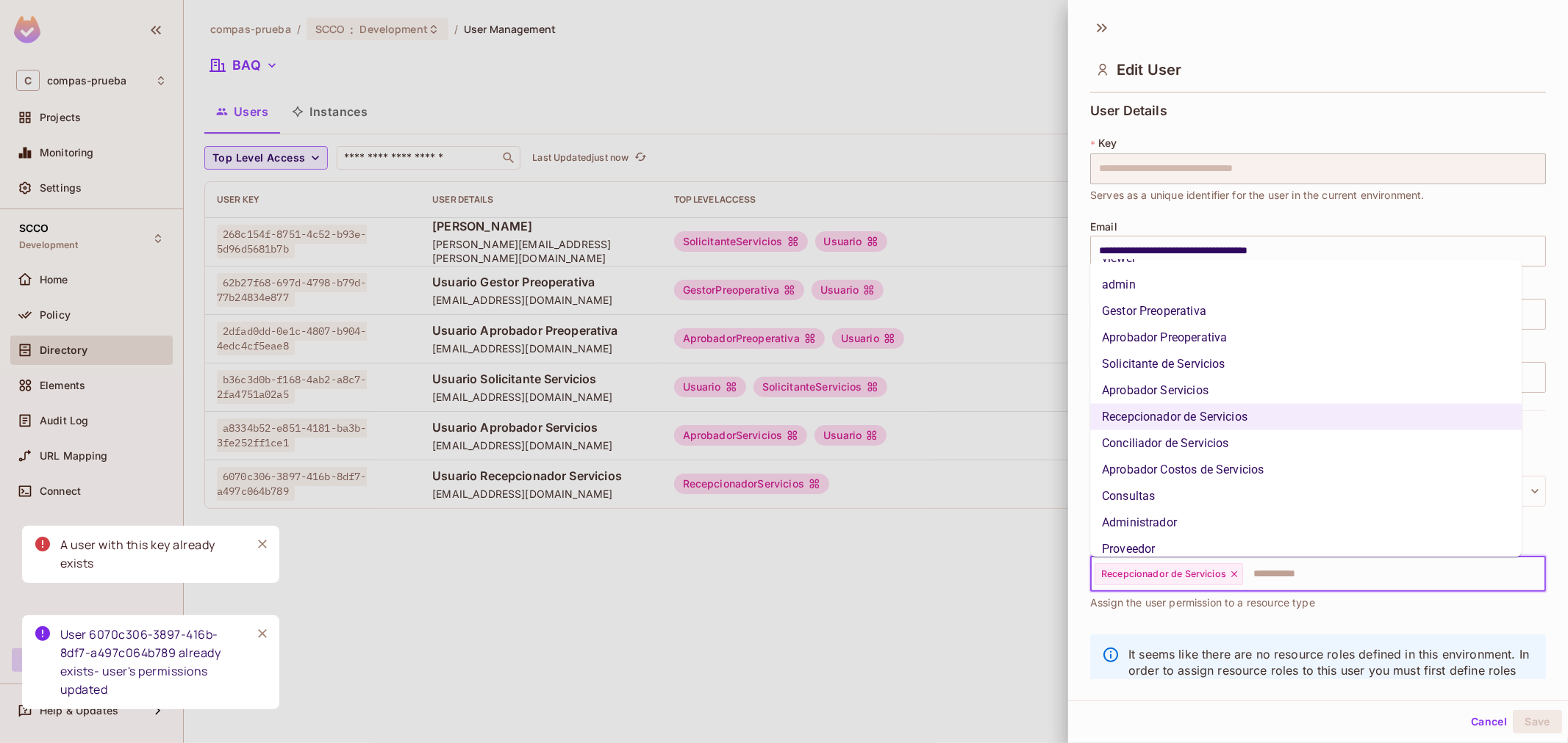
scroll to position [84, 0]
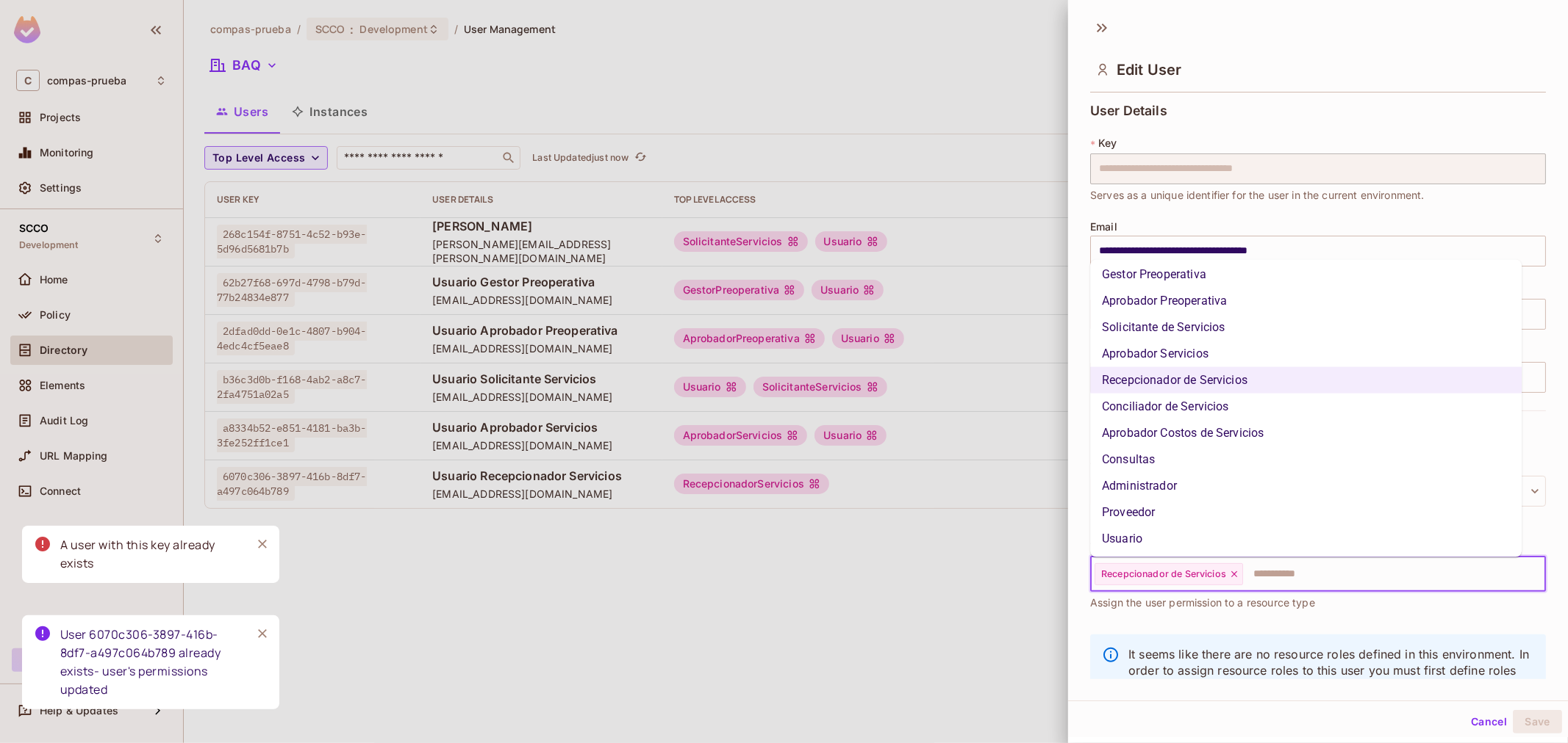
click at [1157, 532] on li "Usuario" at bounding box center [1305, 539] width 431 height 27
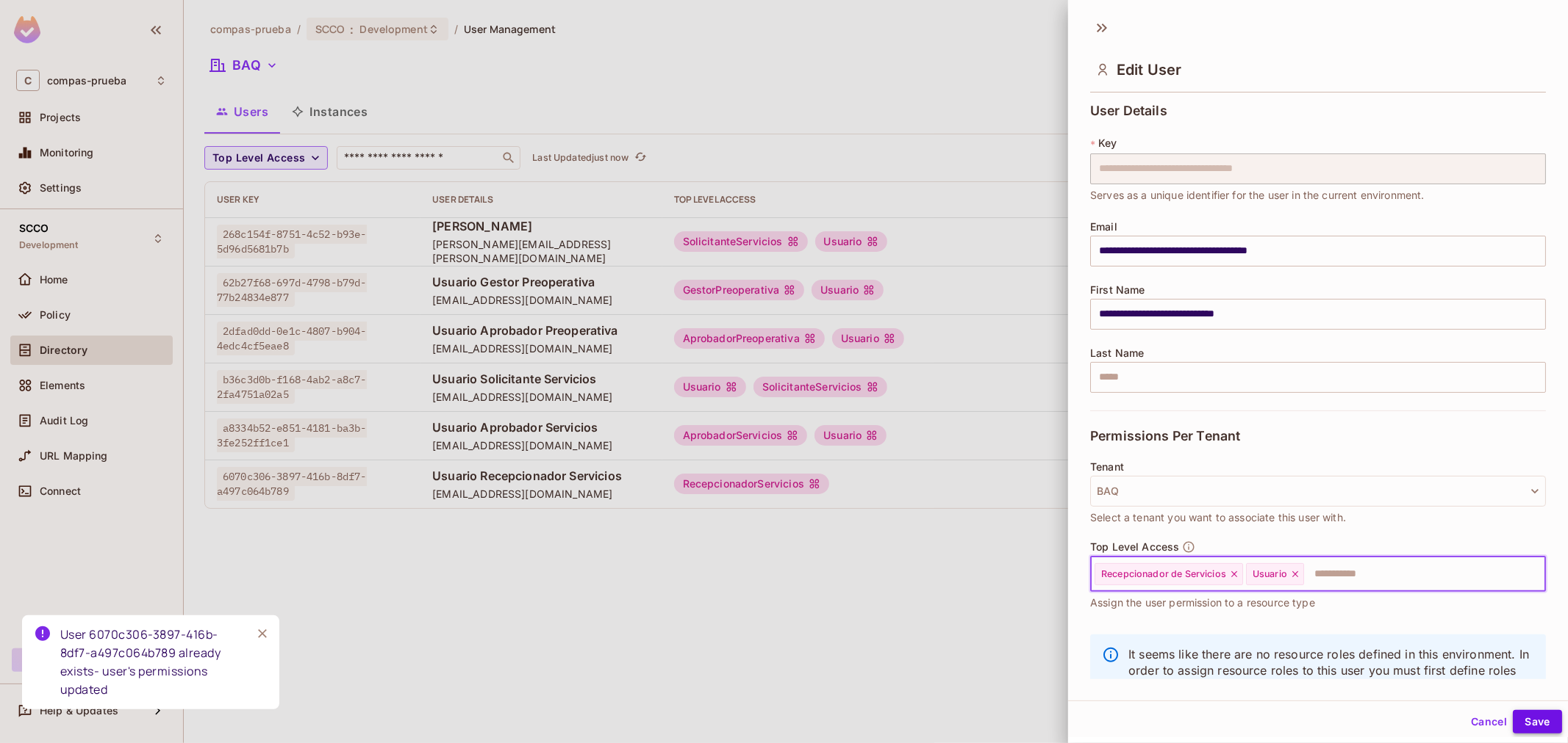
click at [1524, 733] on button "Save" at bounding box center [1537, 721] width 49 height 23
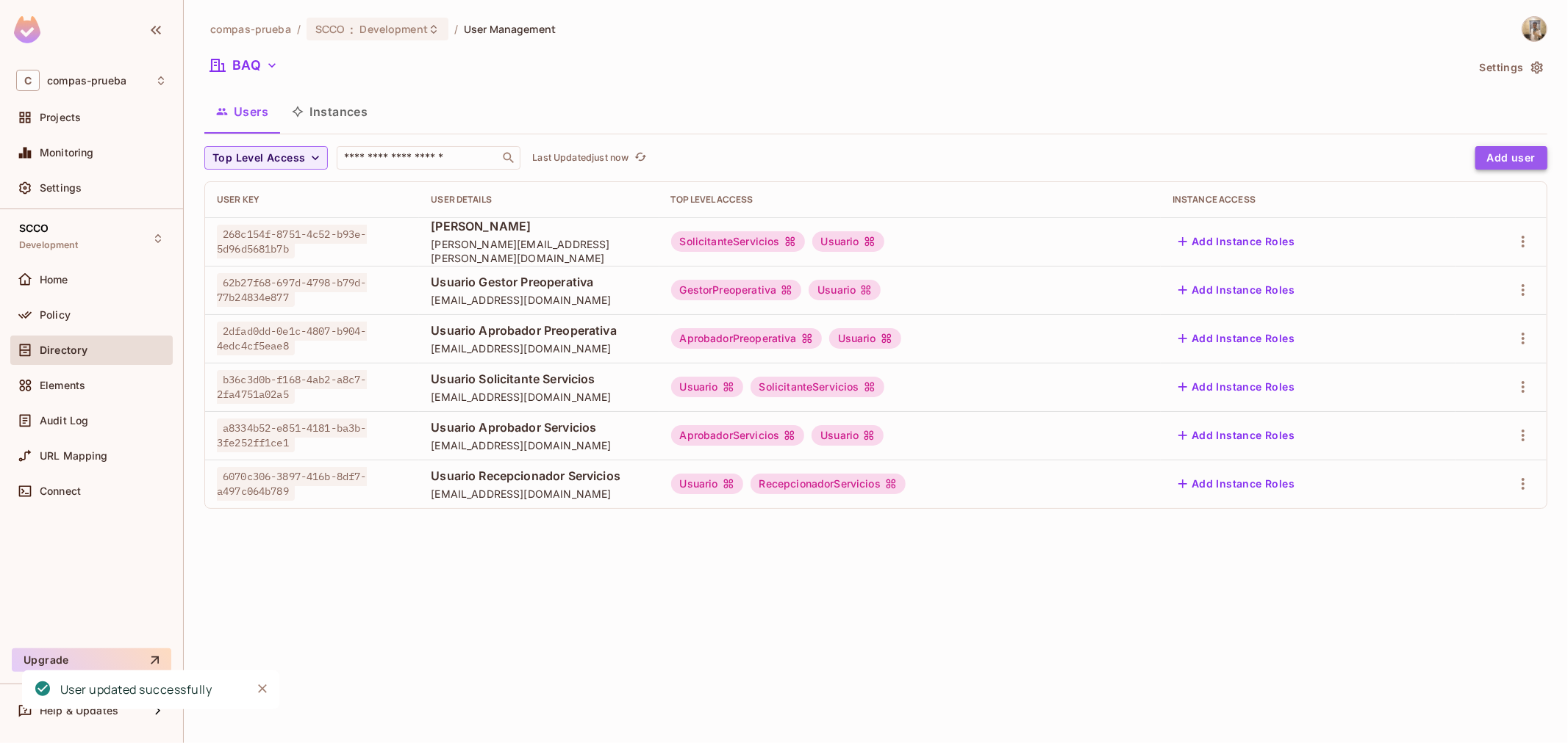
click at [1511, 162] on button "Add user" at bounding box center [1510, 157] width 72 height 23
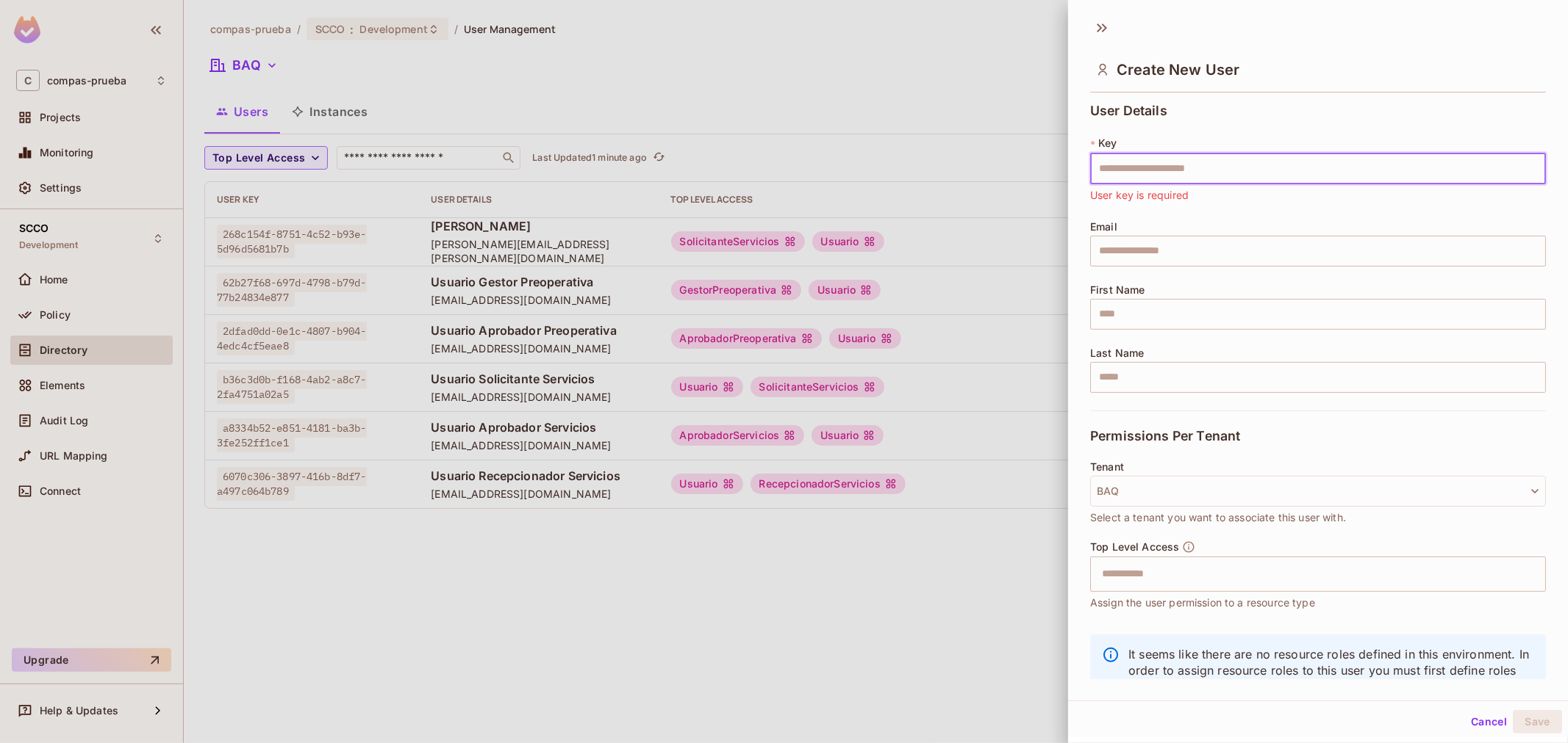
click at [1207, 170] on input "text" at bounding box center [1317, 169] width 456 height 31
paste input "**********"
type input "**********"
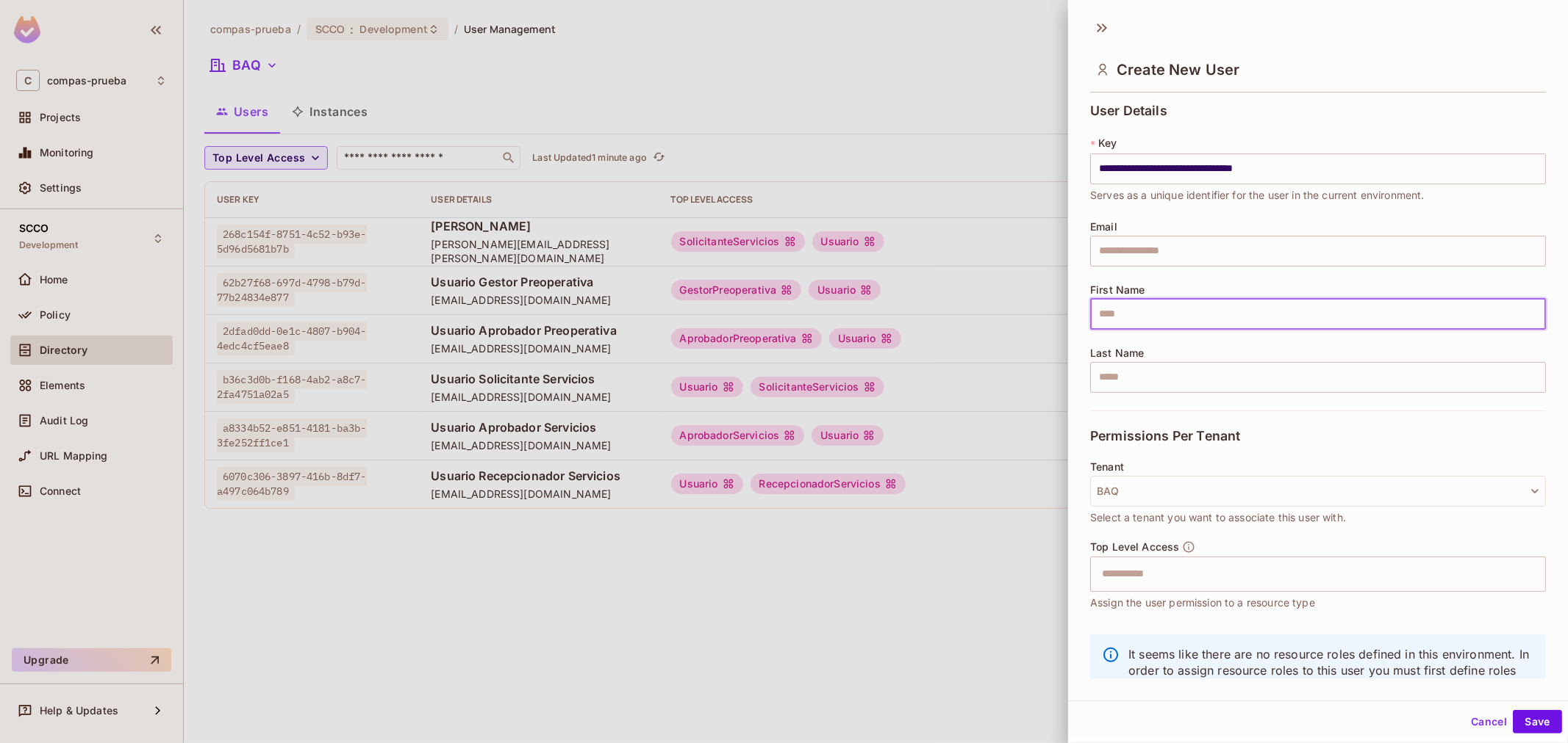
click at [1233, 308] on input "text" at bounding box center [1317, 314] width 456 height 31
paste input "**********"
type input "**********"
click at [1272, 247] on input "text" at bounding box center [1317, 251] width 456 height 31
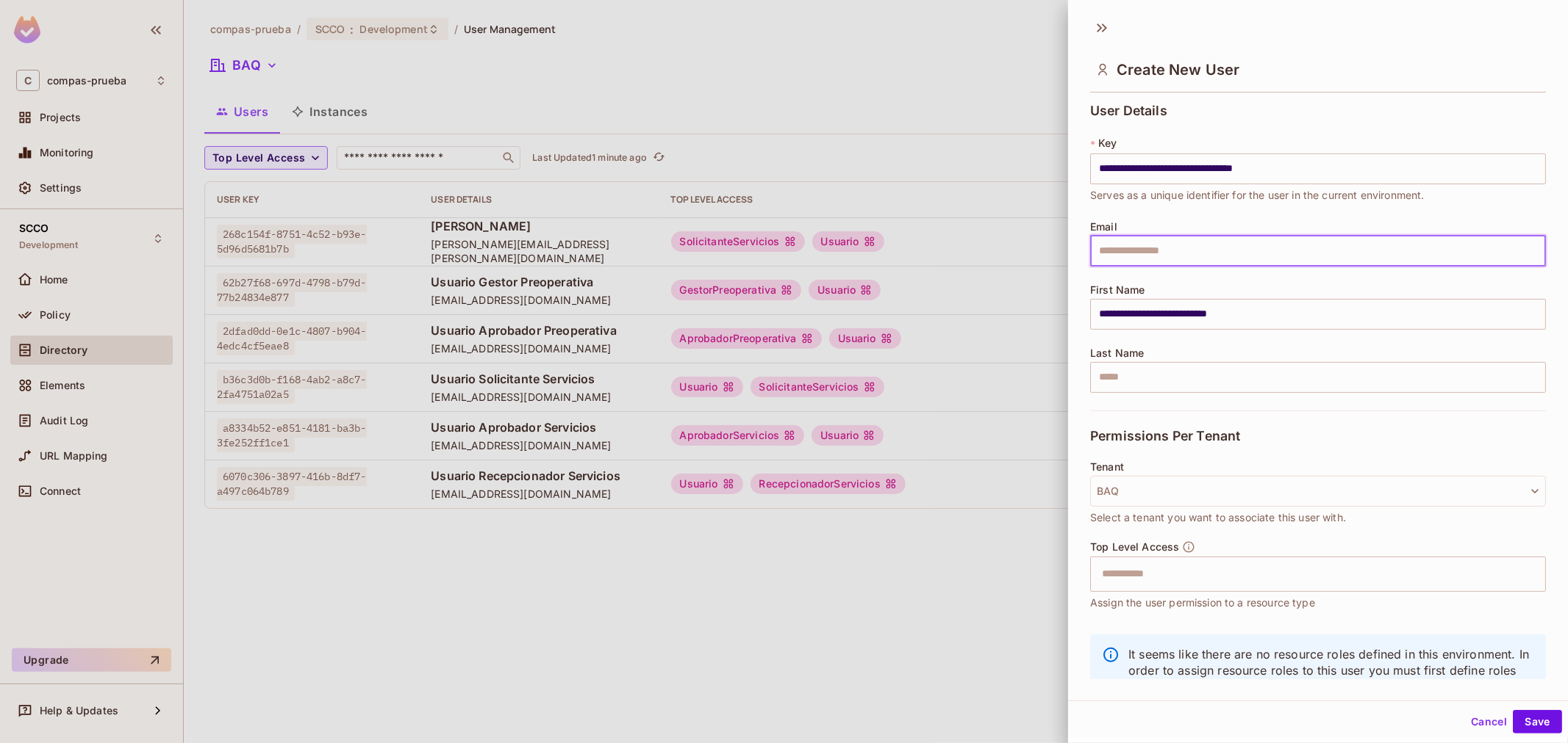
paste input "**********"
type input "**********"
click at [1195, 581] on input "text" at bounding box center [1304, 575] width 424 height 29
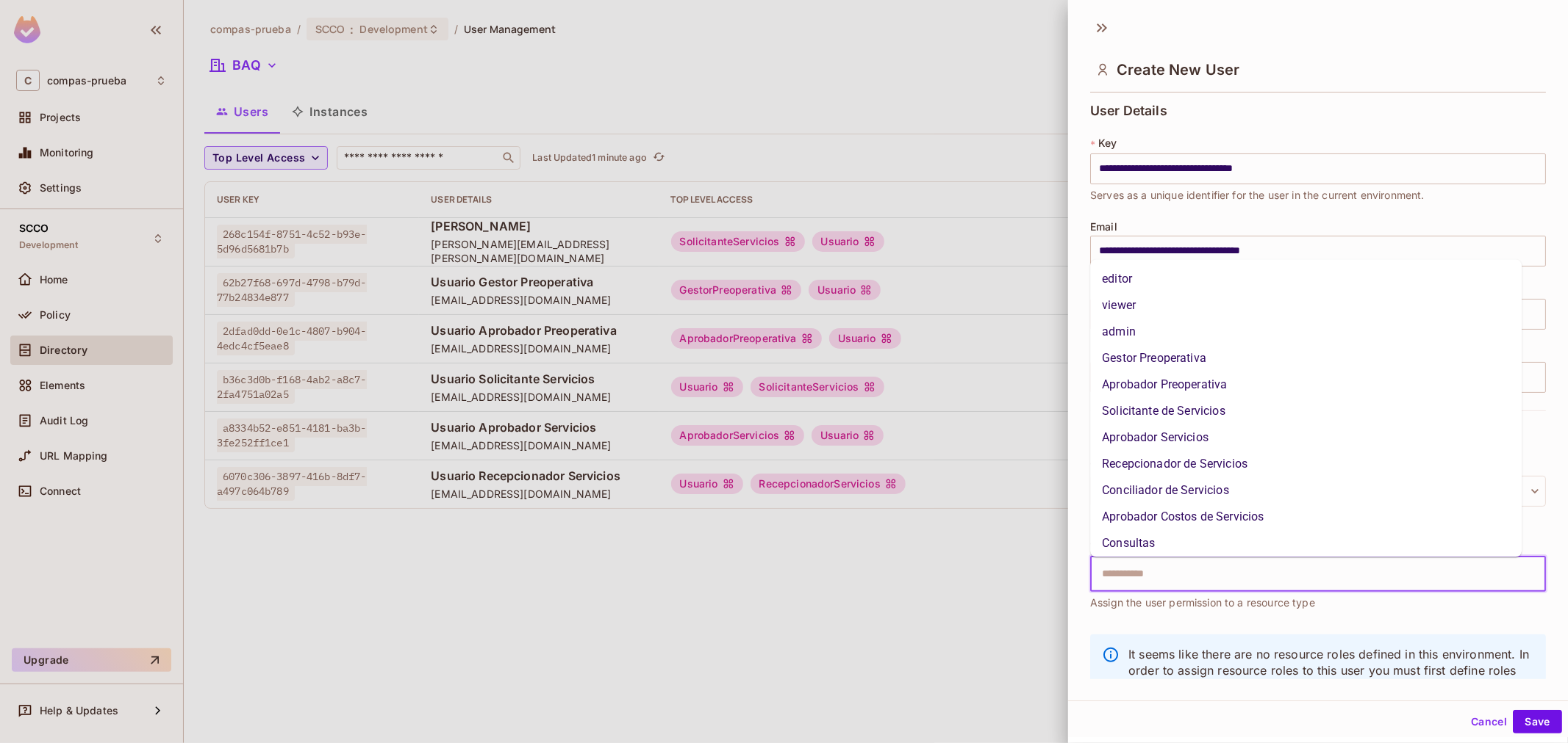
click at [1207, 503] on li "Conciliador de Servicios" at bounding box center [1305, 491] width 431 height 27
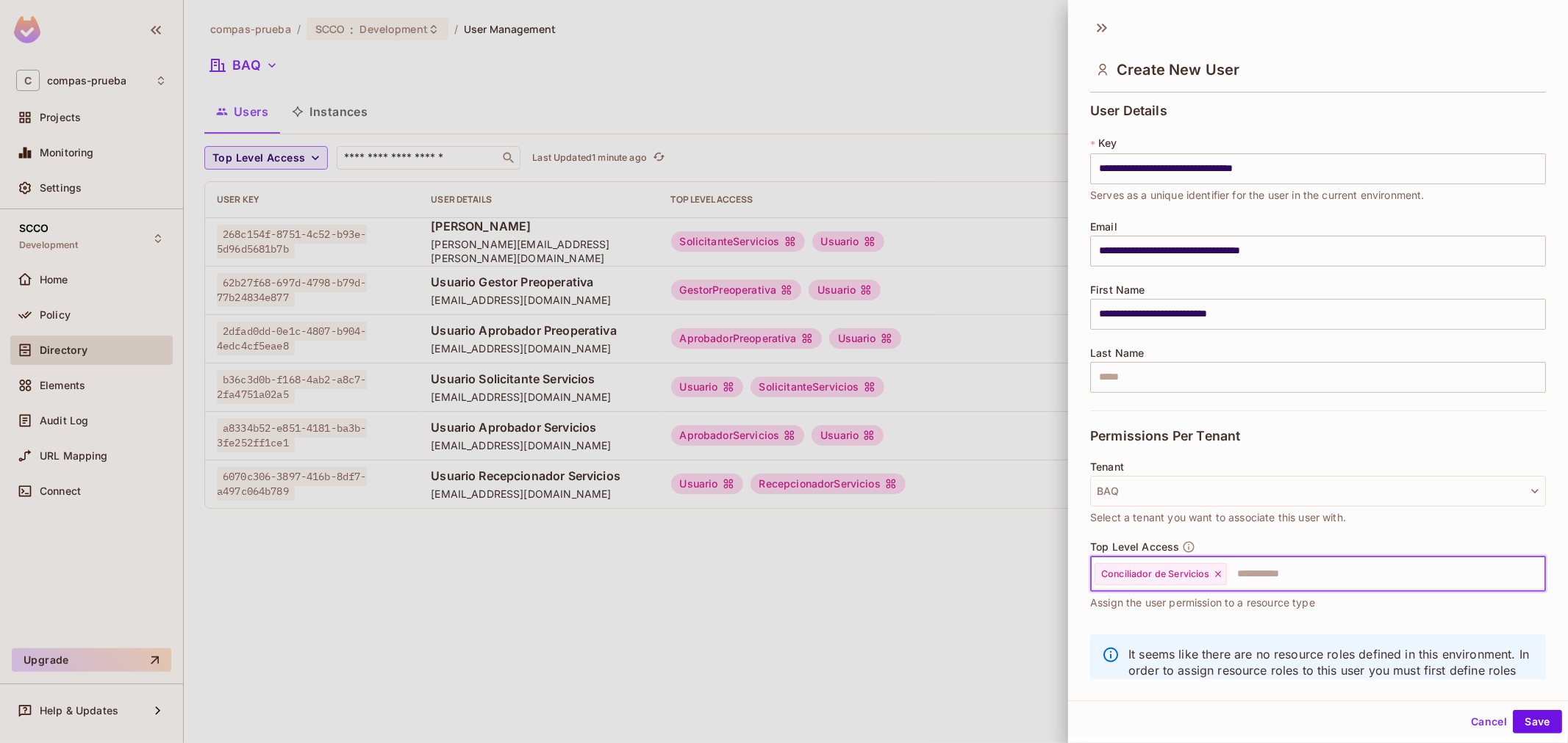
click at [1247, 587] on input "text" at bounding box center [1373, 575] width 289 height 29
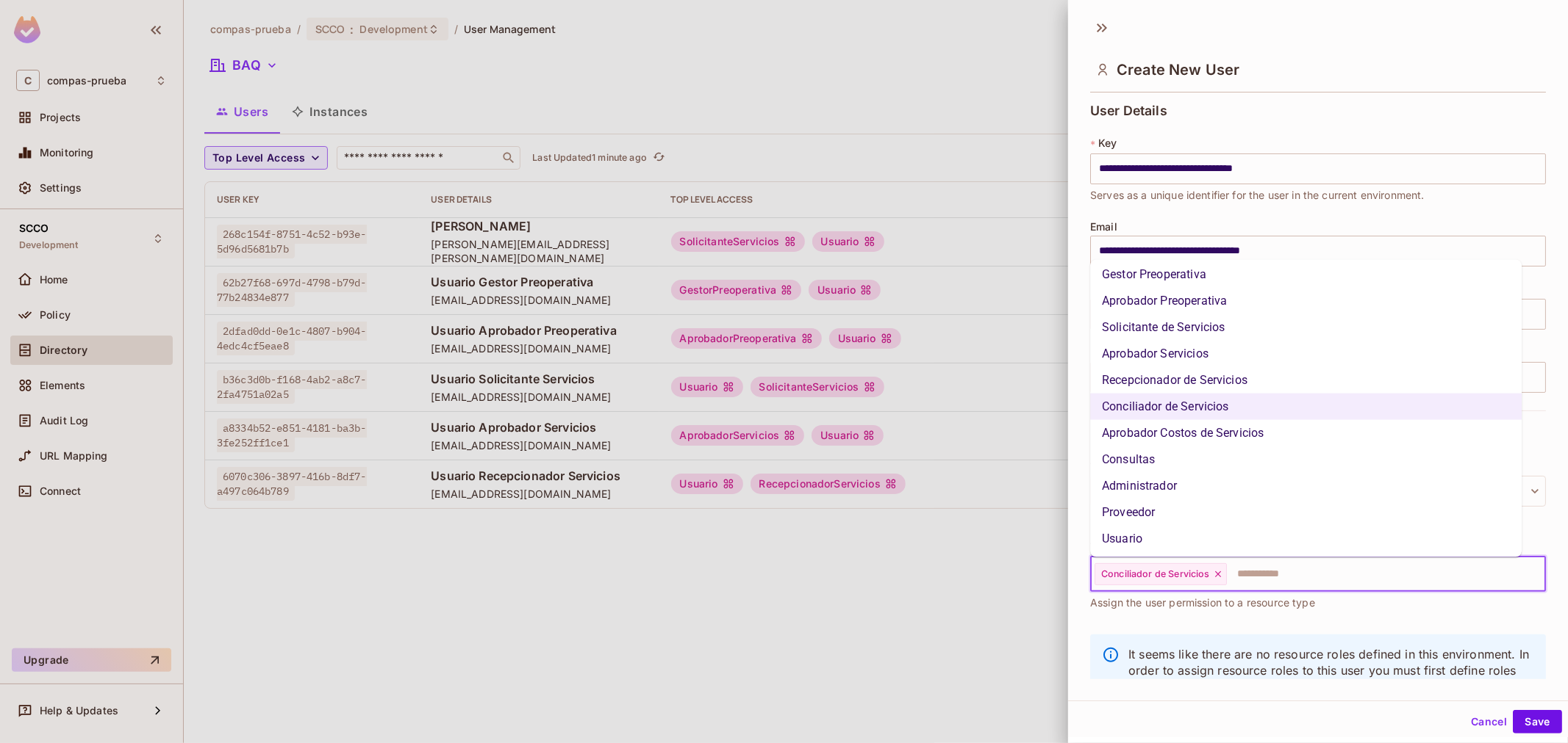
click at [1182, 532] on li "Usuario" at bounding box center [1305, 539] width 431 height 27
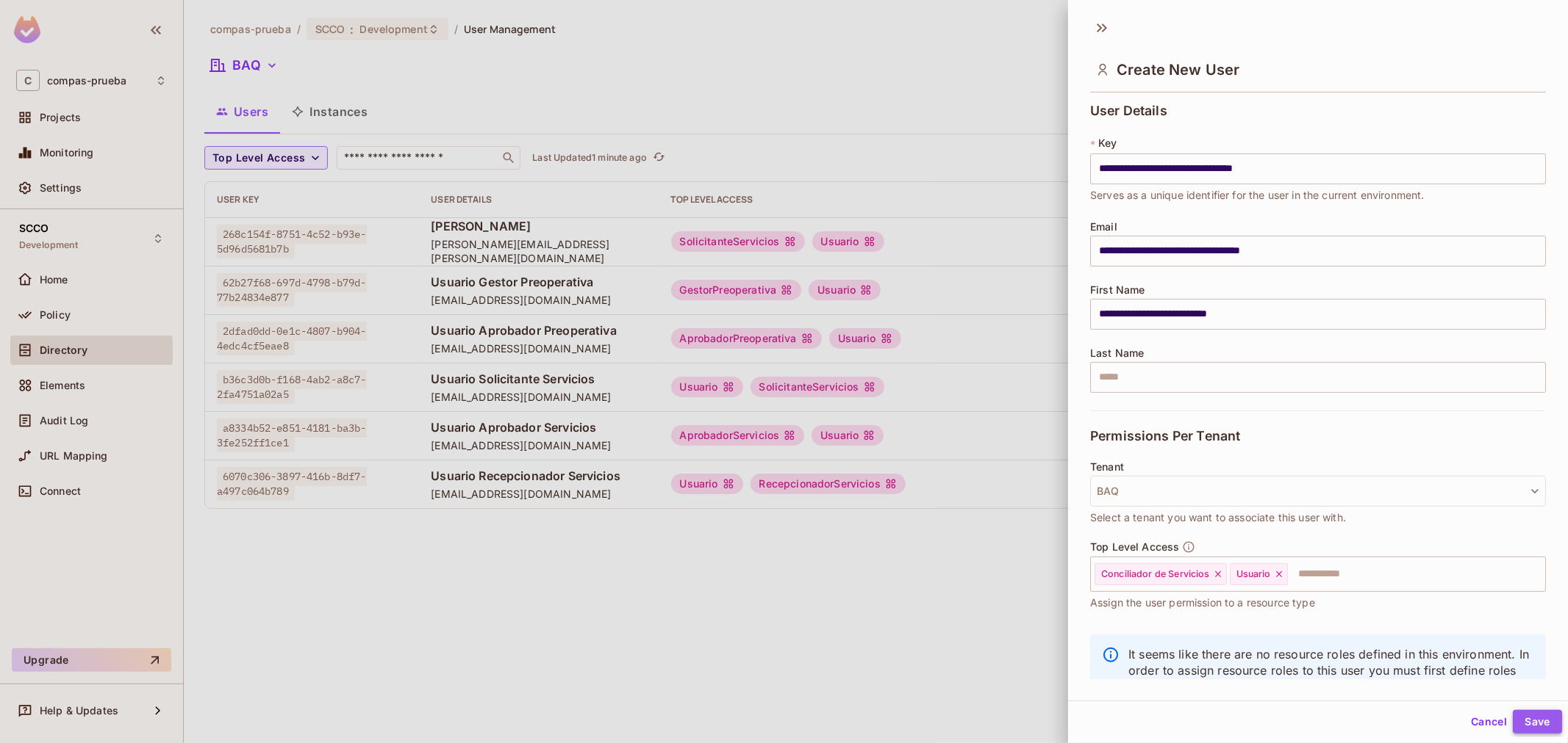
click at [1537, 713] on button "Save" at bounding box center [1537, 721] width 49 height 23
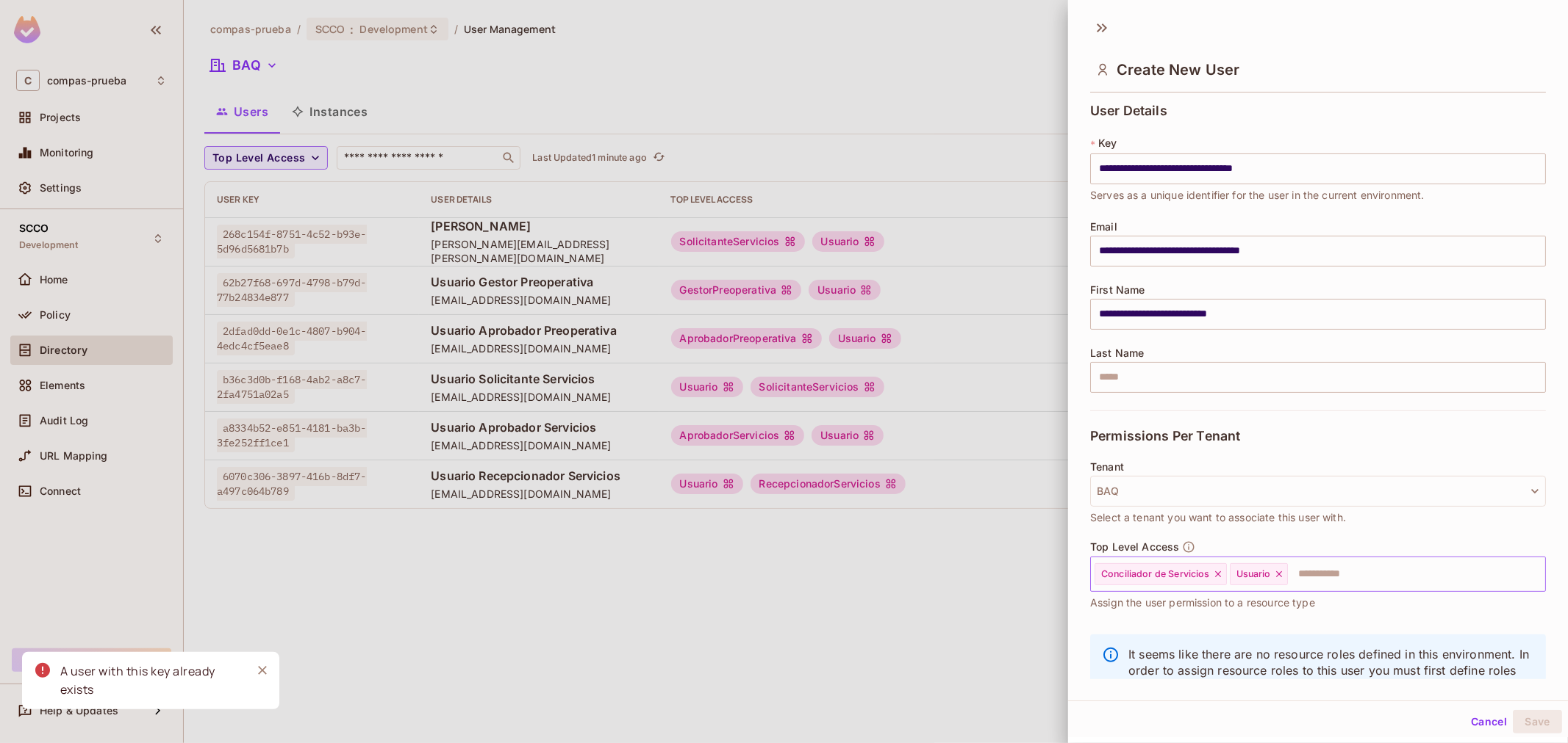
scroll to position [50, 0]
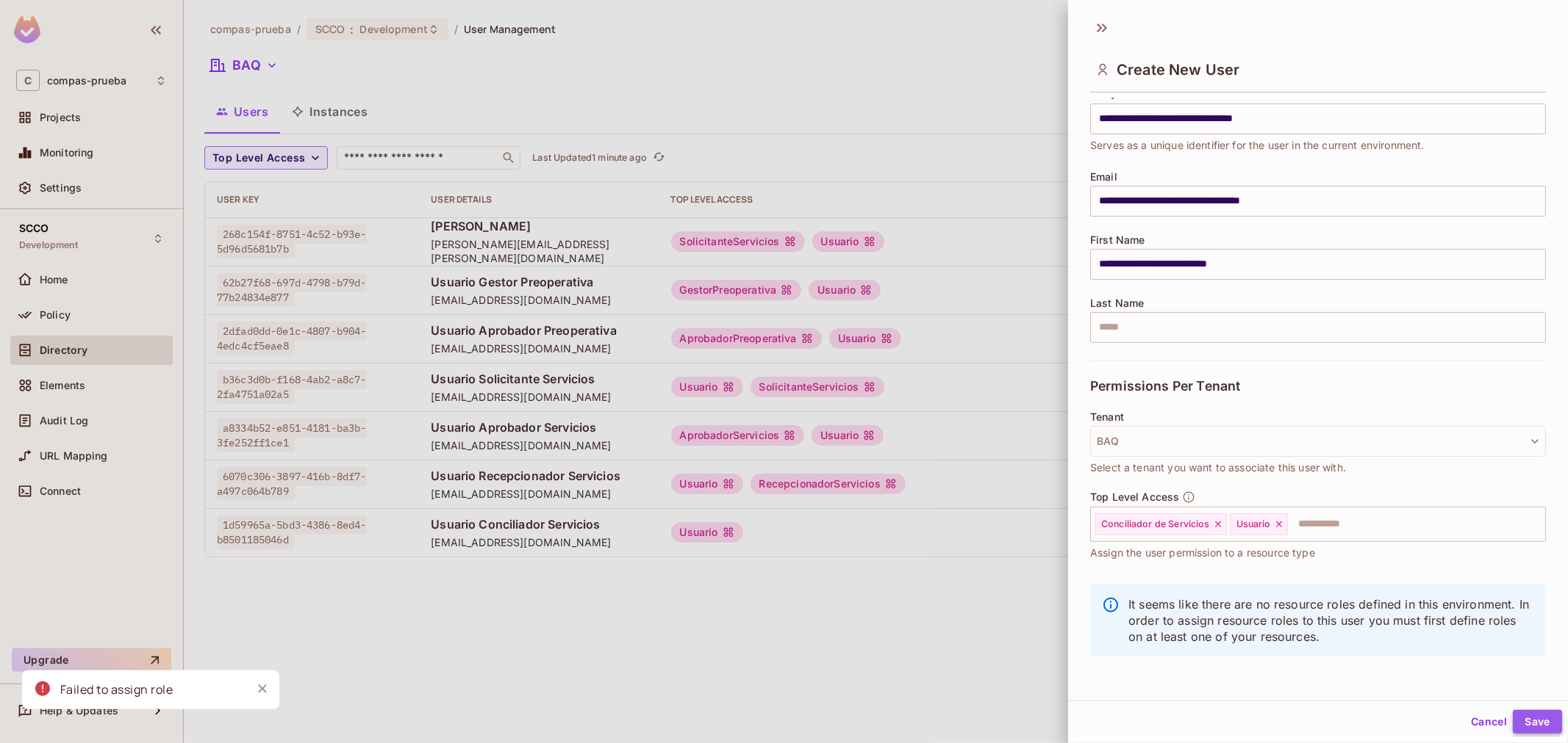
click at [1513, 714] on button "Save" at bounding box center [1537, 721] width 49 height 23
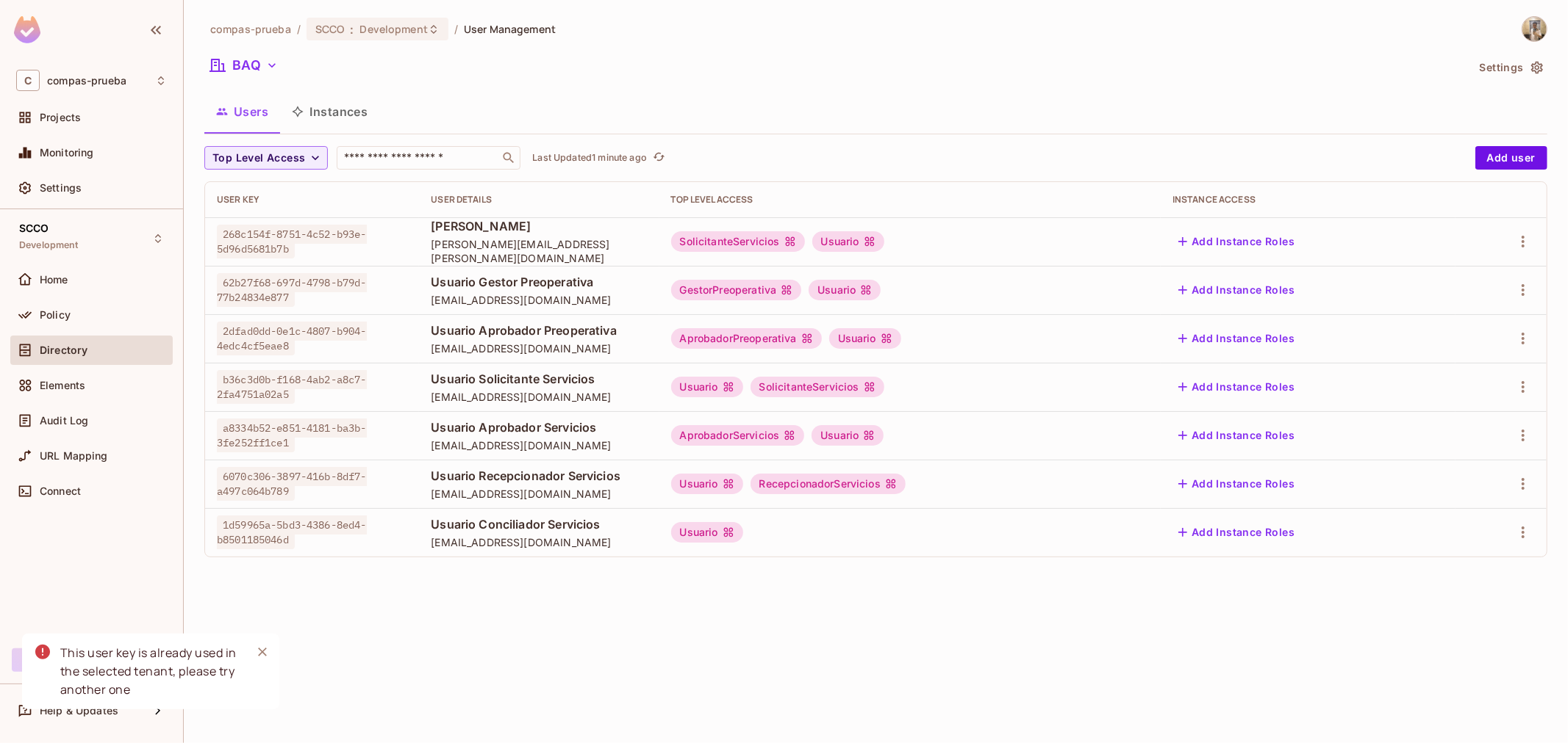
click at [743, 537] on div "Usuario" at bounding box center [706, 533] width 72 height 21
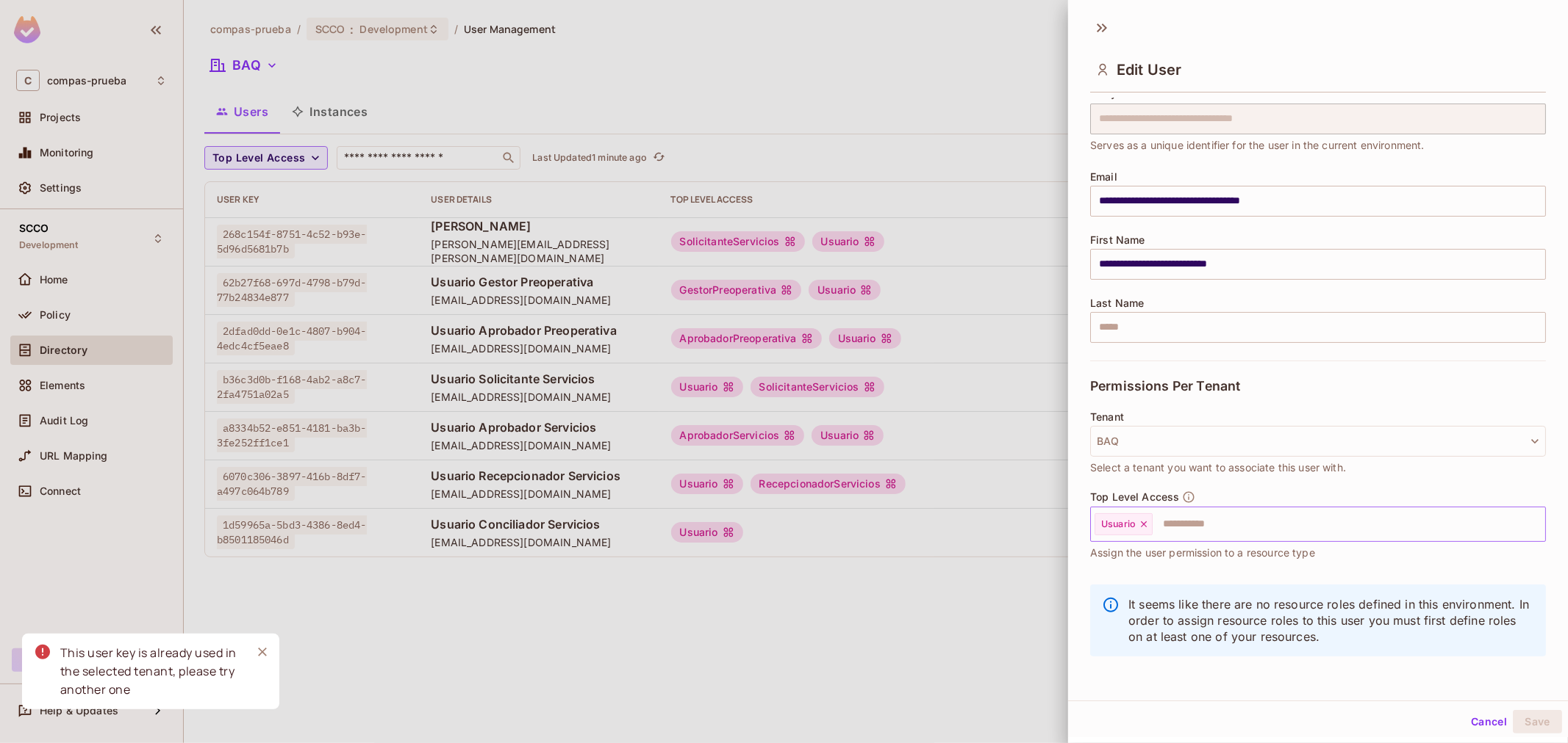
click at [1221, 518] on input "text" at bounding box center [1335, 524] width 363 height 29
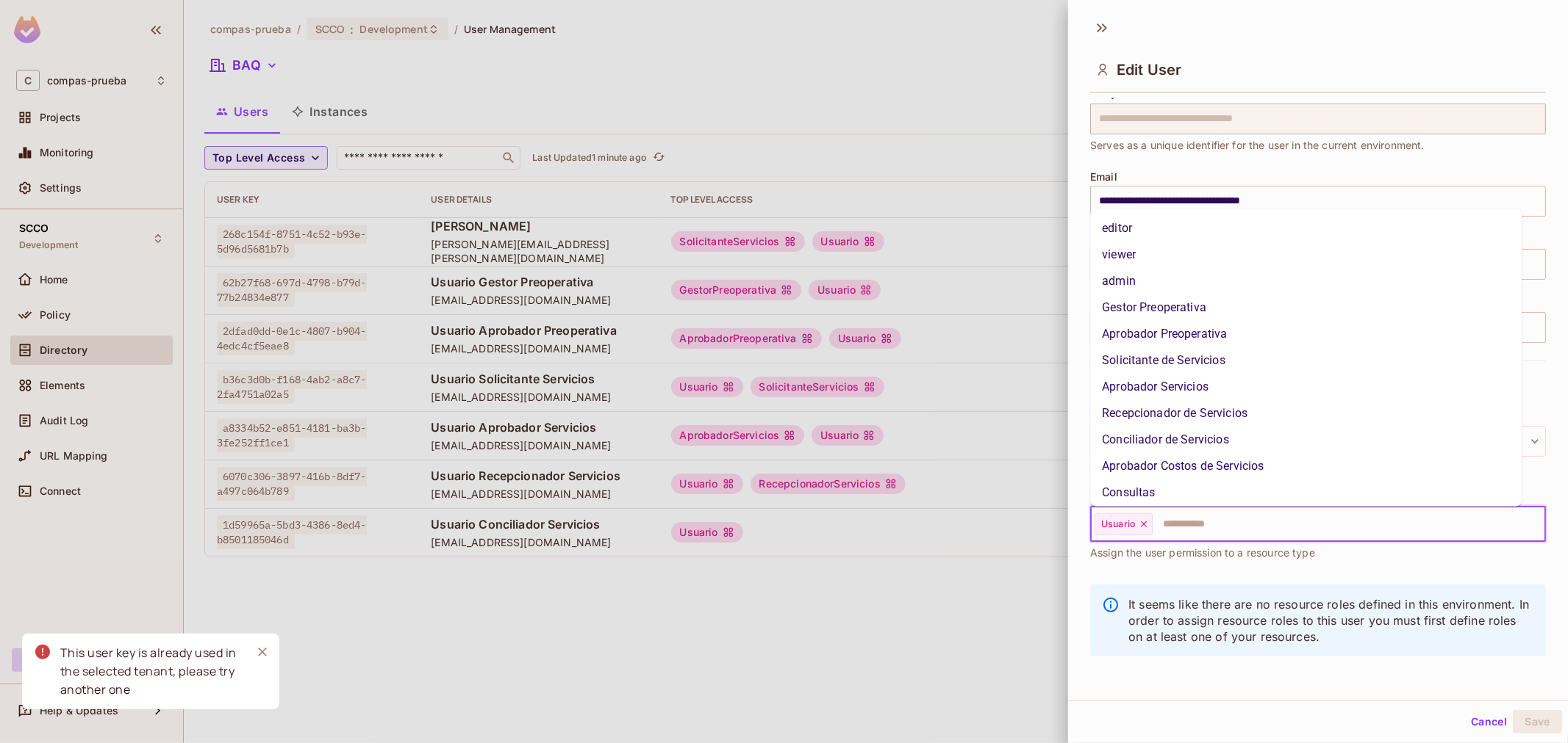
scroll to position [78, 0]
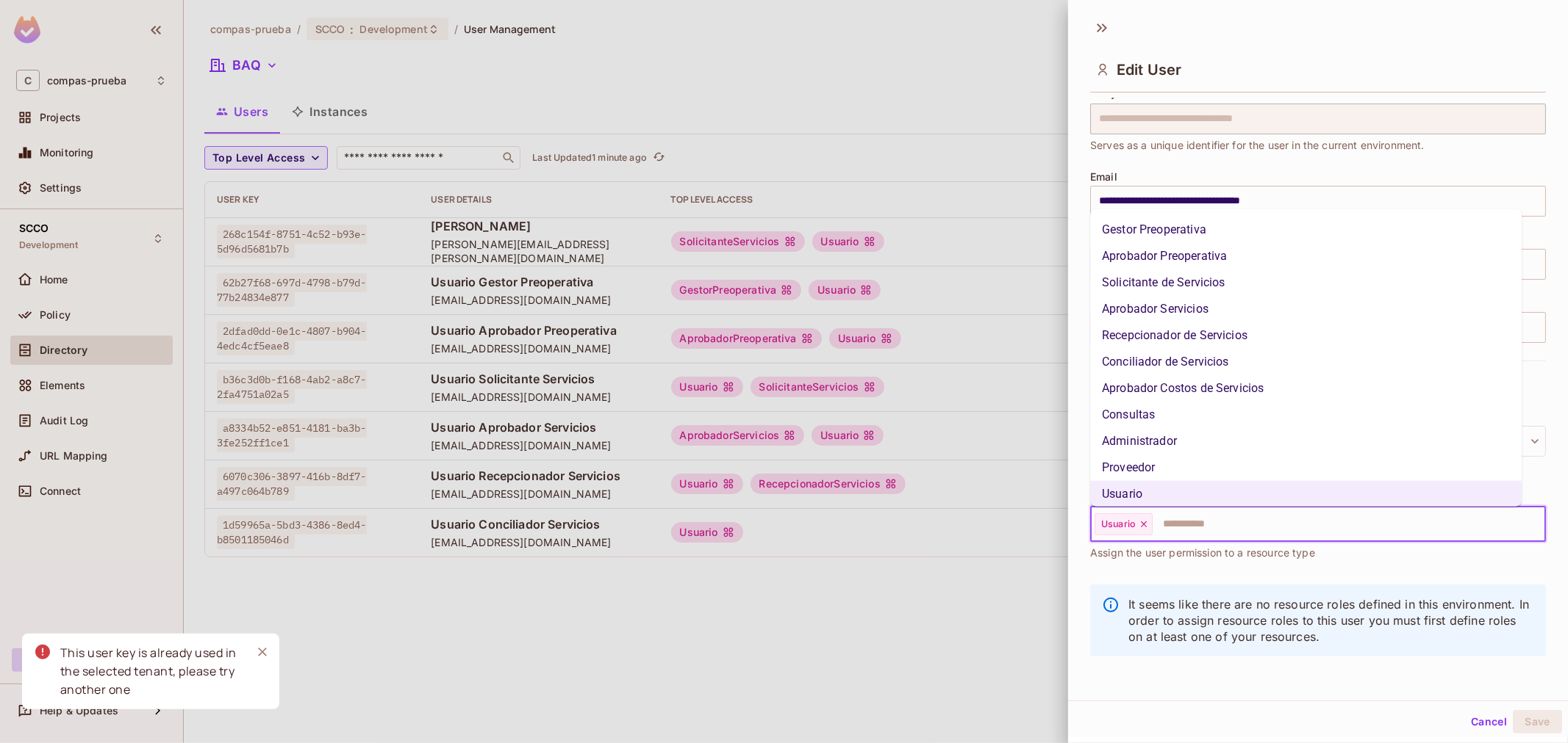
click at [1194, 362] on li "Conciliador de Servicios" at bounding box center [1305, 362] width 431 height 27
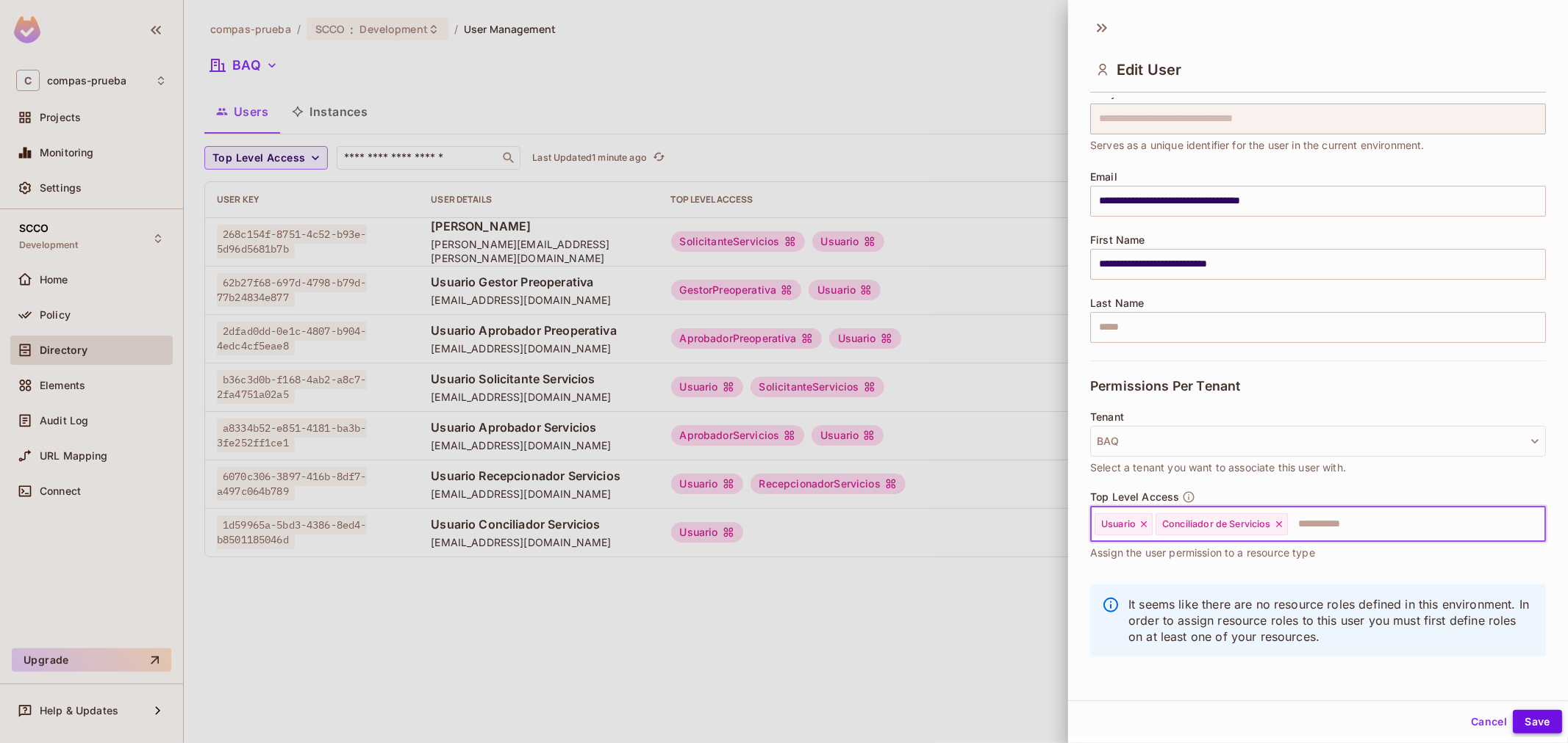
click at [1523, 721] on button "Save" at bounding box center [1537, 721] width 49 height 23
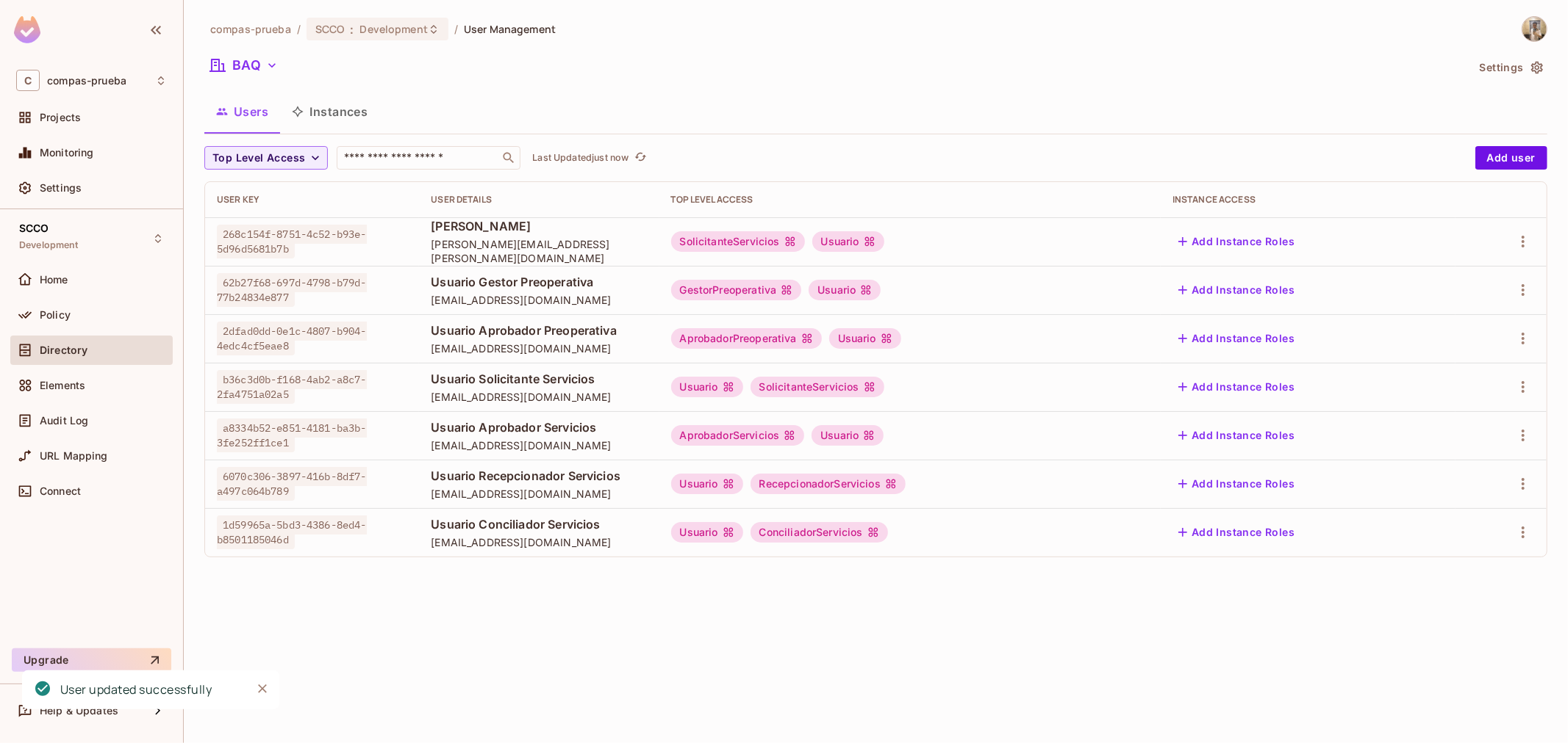
click at [1437, 638] on div "compas-prueba / SCCO : Development / User Management BAQ Settings Users Instanc…" at bounding box center [876, 372] width 1384 height 743
click at [1524, 149] on button "Add user" at bounding box center [1510, 157] width 72 height 23
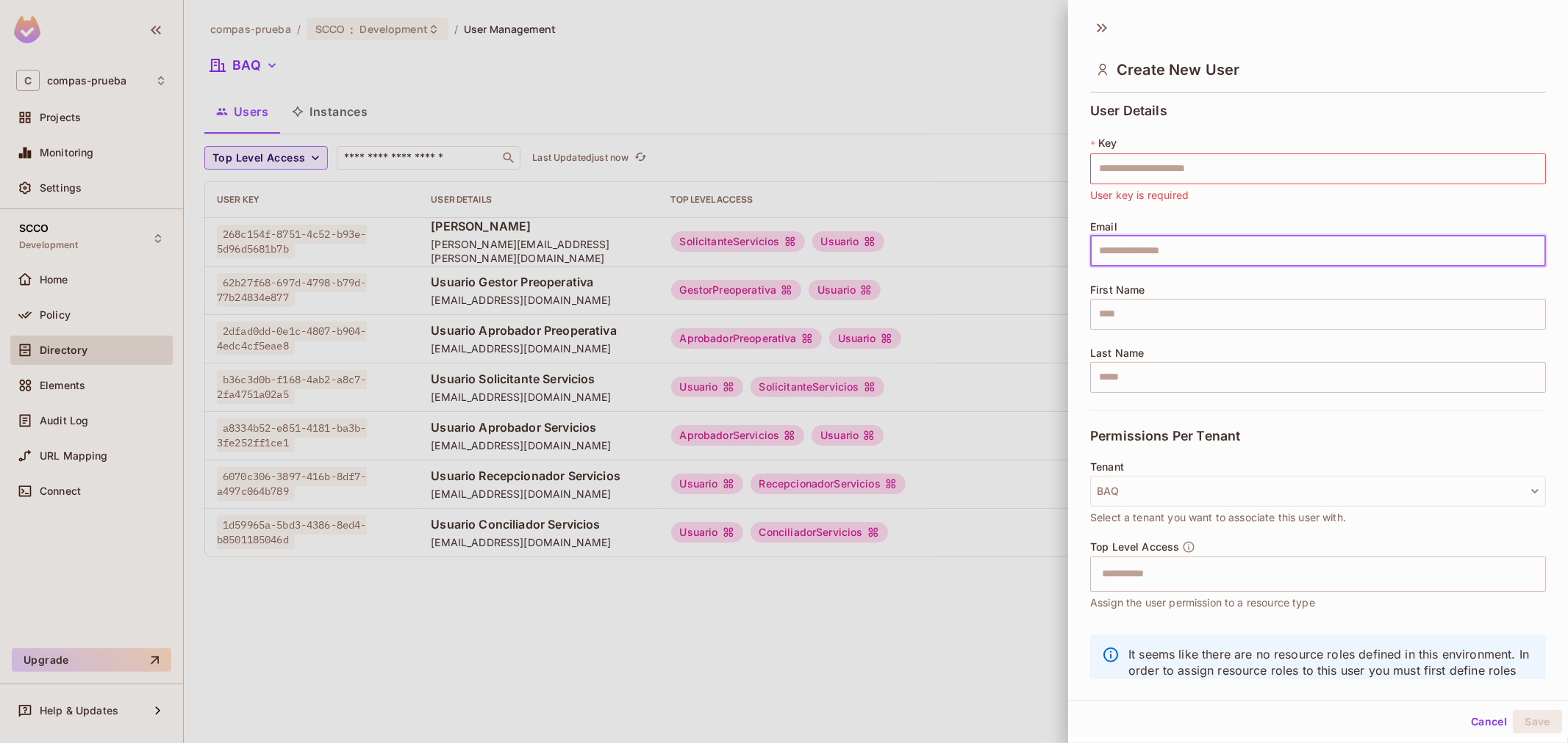
click at [1166, 263] on input "text" at bounding box center [1317, 251] width 456 height 31
paste input "**********"
type input "**********"
click at [1295, 167] on input "text" at bounding box center [1317, 169] width 456 height 31
paste input "**********"
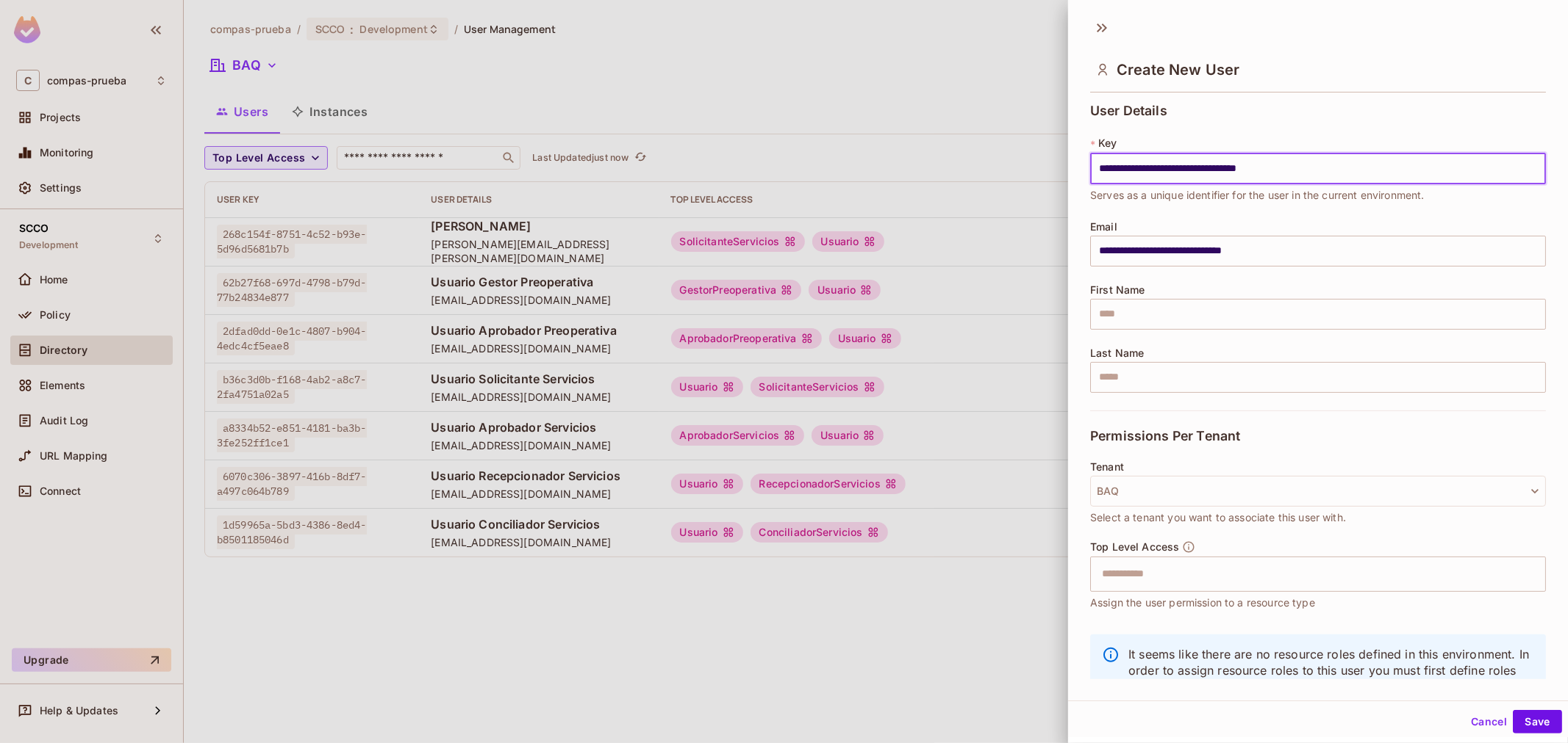
type input "**********"
click at [1225, 307] on input "text" at bounding box center [1317, 314] width 456 height 31
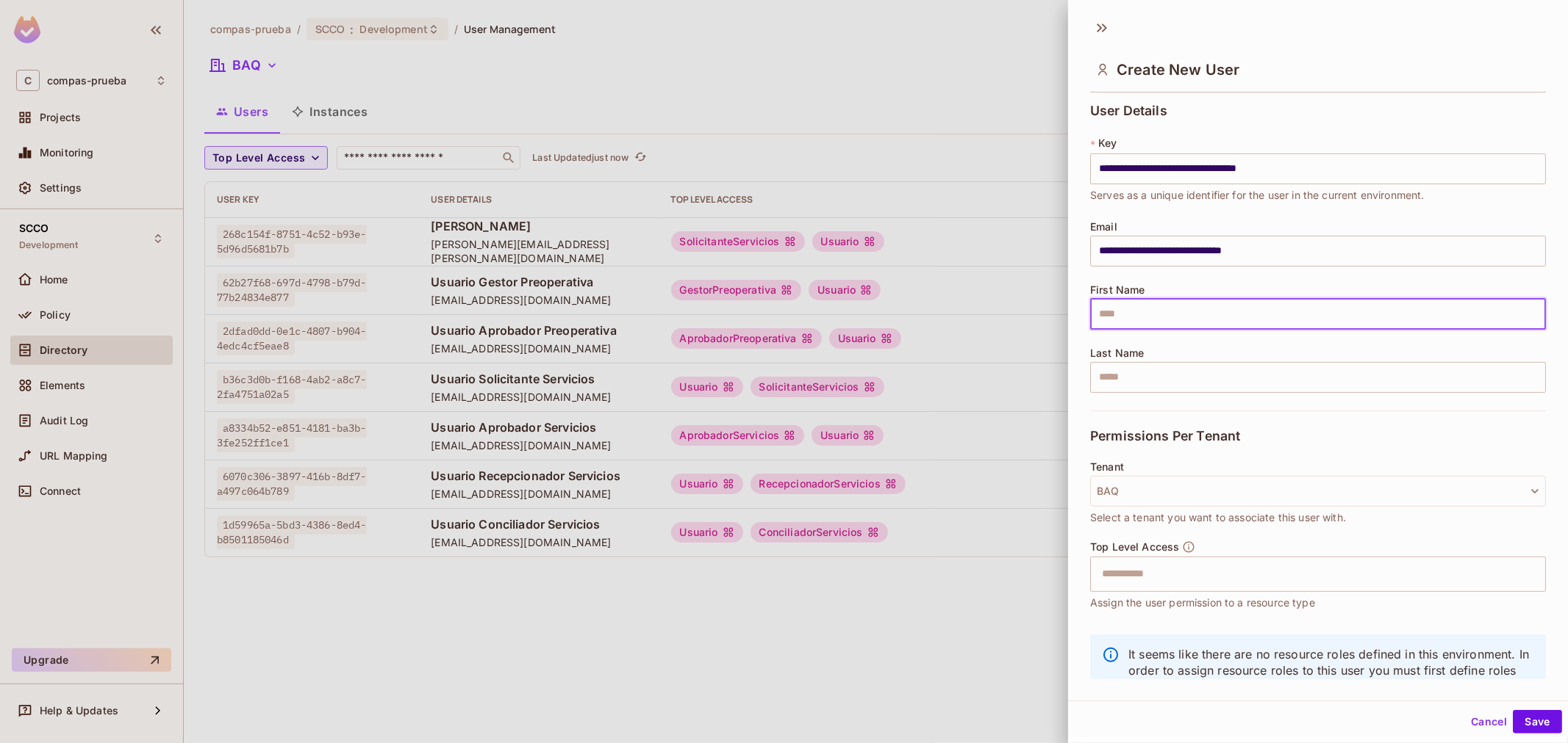
paste input "**********"
type input "**********"
click at [1144, 579] on input "text" at bounding box center [1304, 575] width 424 height 29
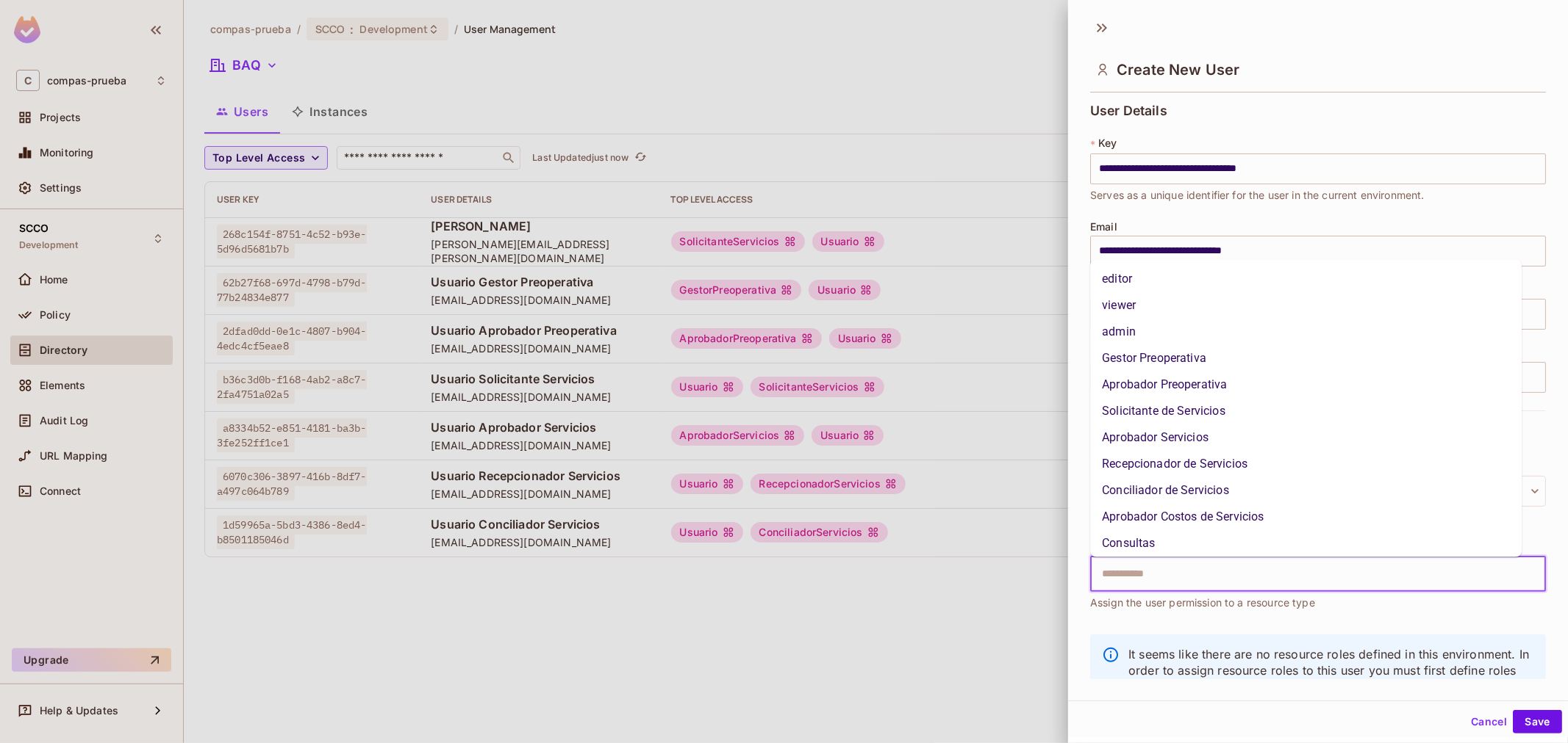
click at [1216, 517] on li "Aprobador Costos de Servicios" at bounding box center [1305, 517] width 431 height 27
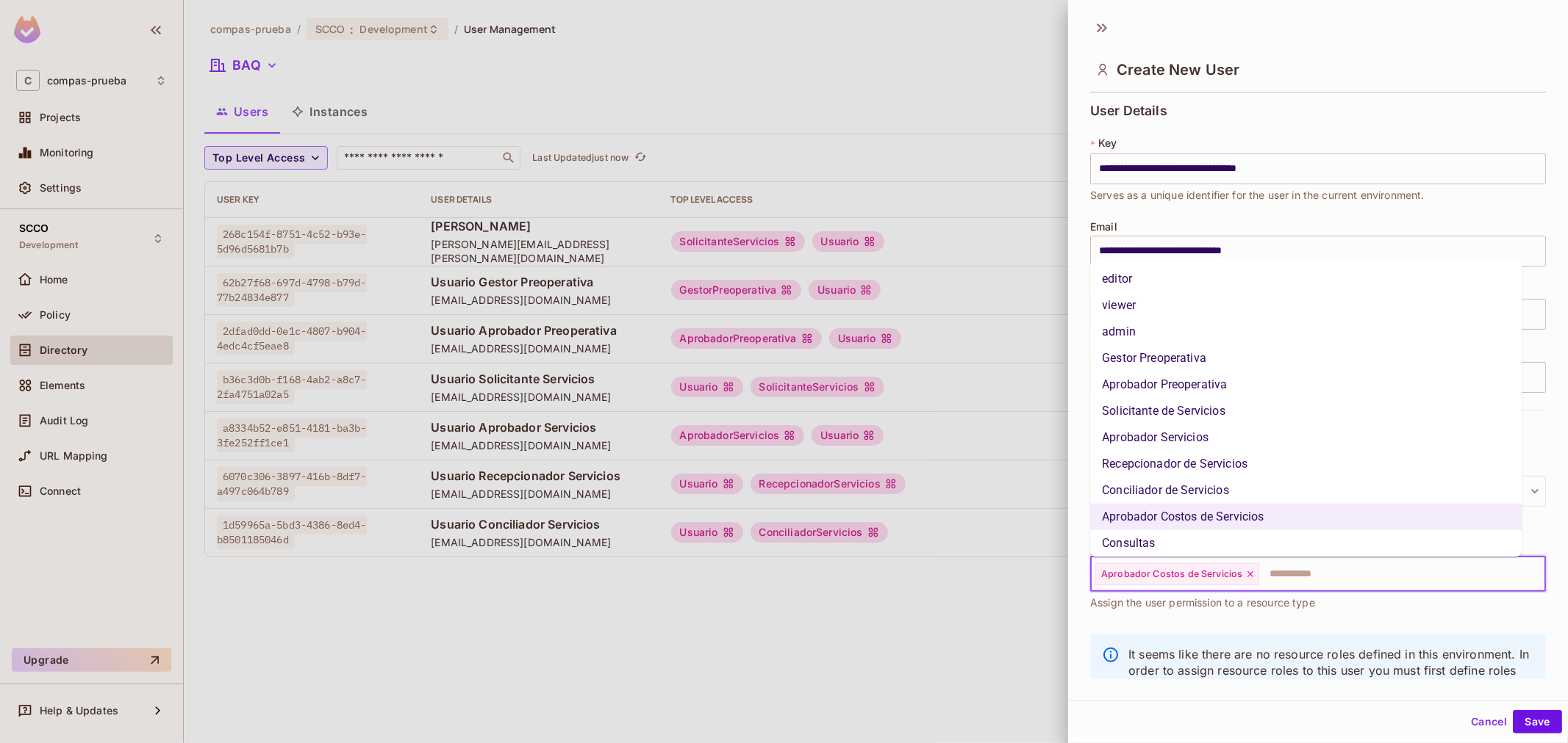
click at [1395, 582] on input "text" at bounding box center [1388, 575] width 257 height 29
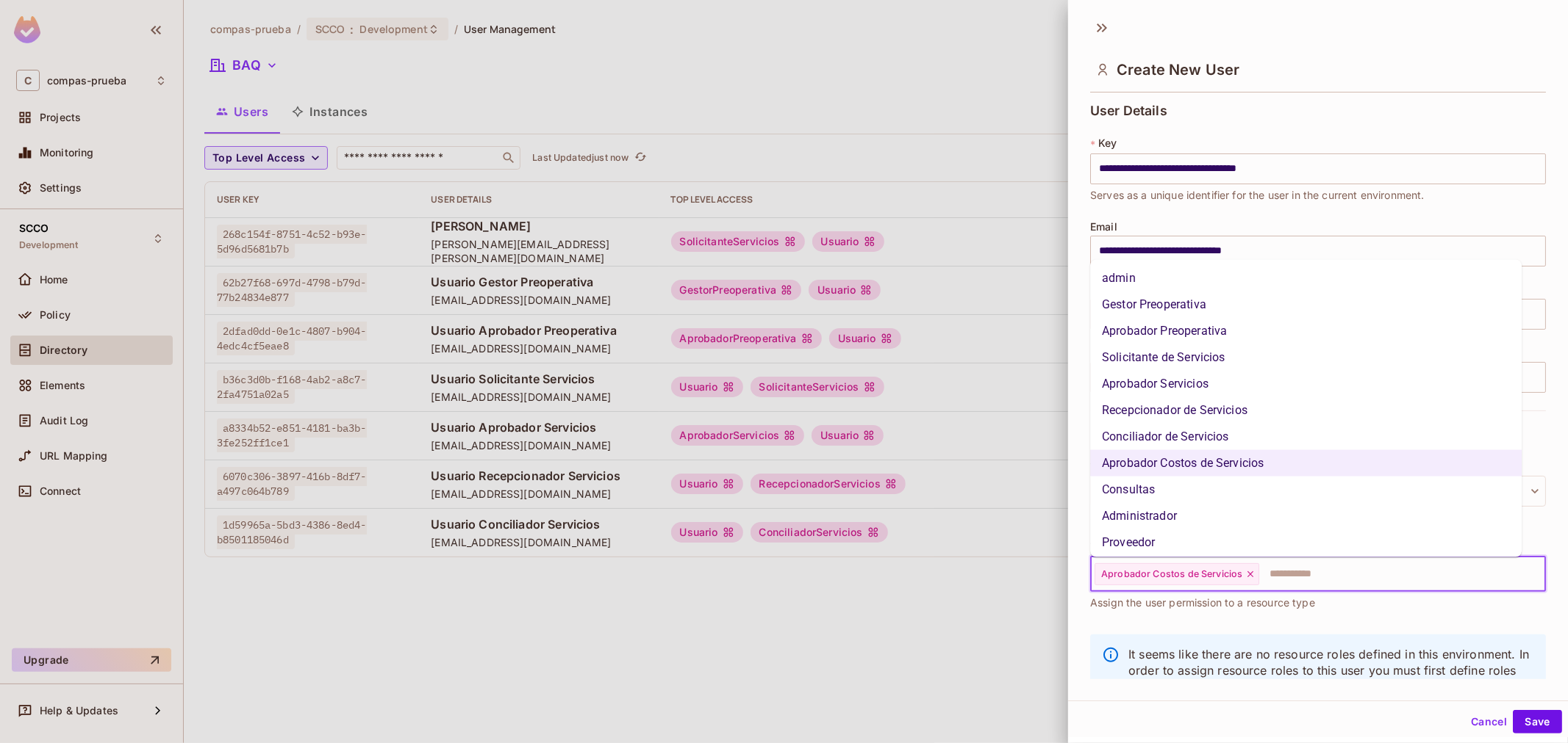
scroll to position [81, 0]
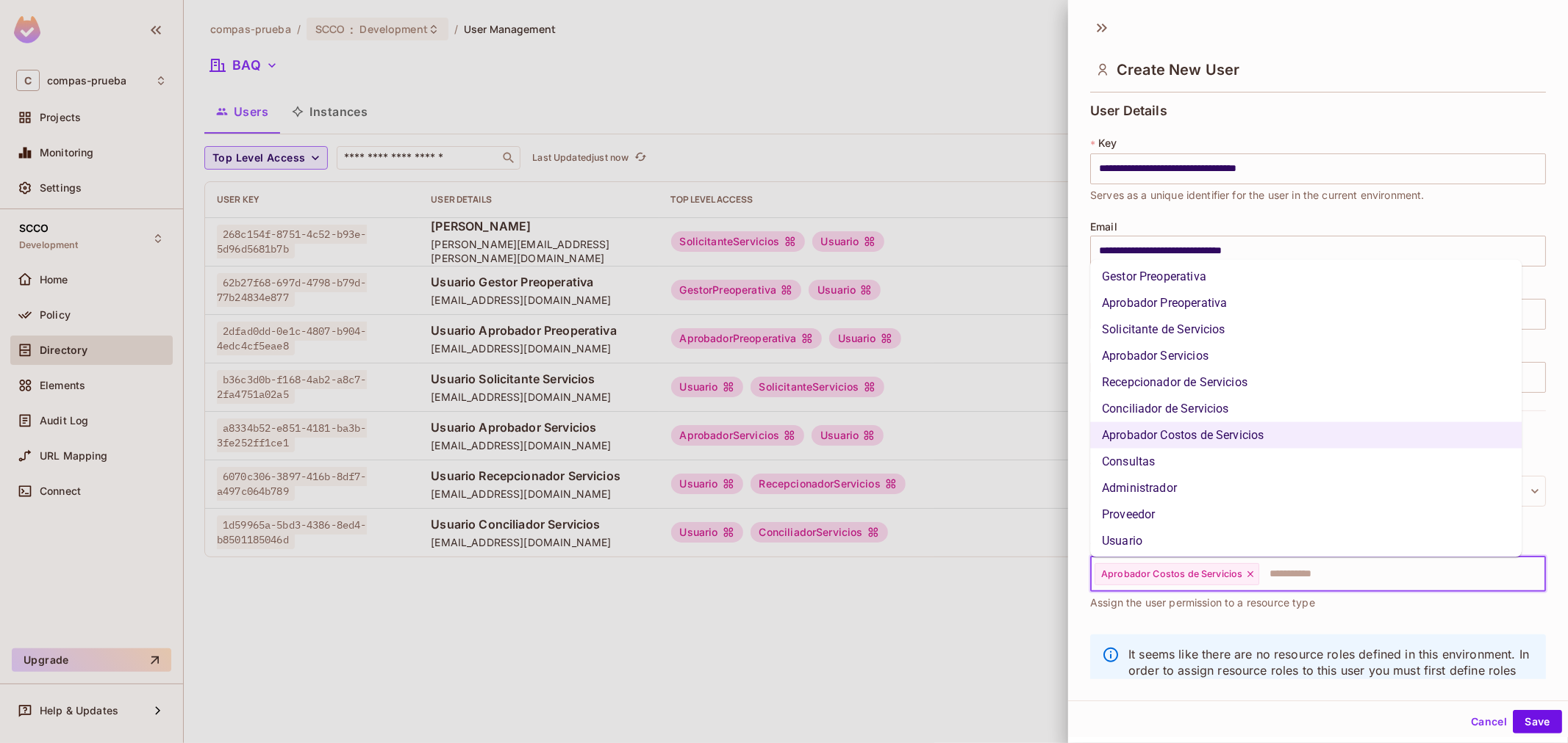
click at [1267, 549] on li "Usuario" at bounding box center [1305, 541] width 431 height 27
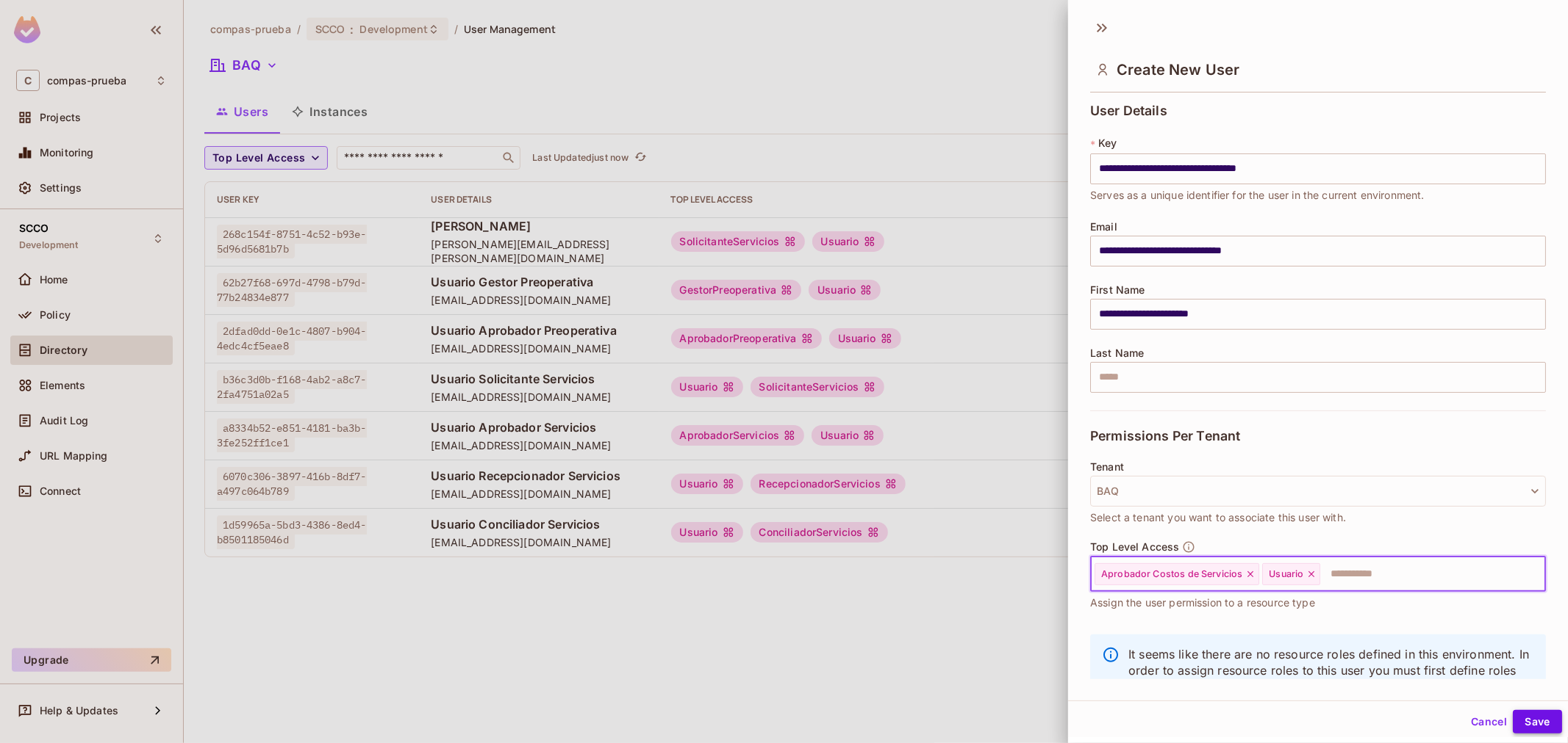
click at [1524, 718] on button "Save" at bounding box center [1537, 721] width 49 height 23
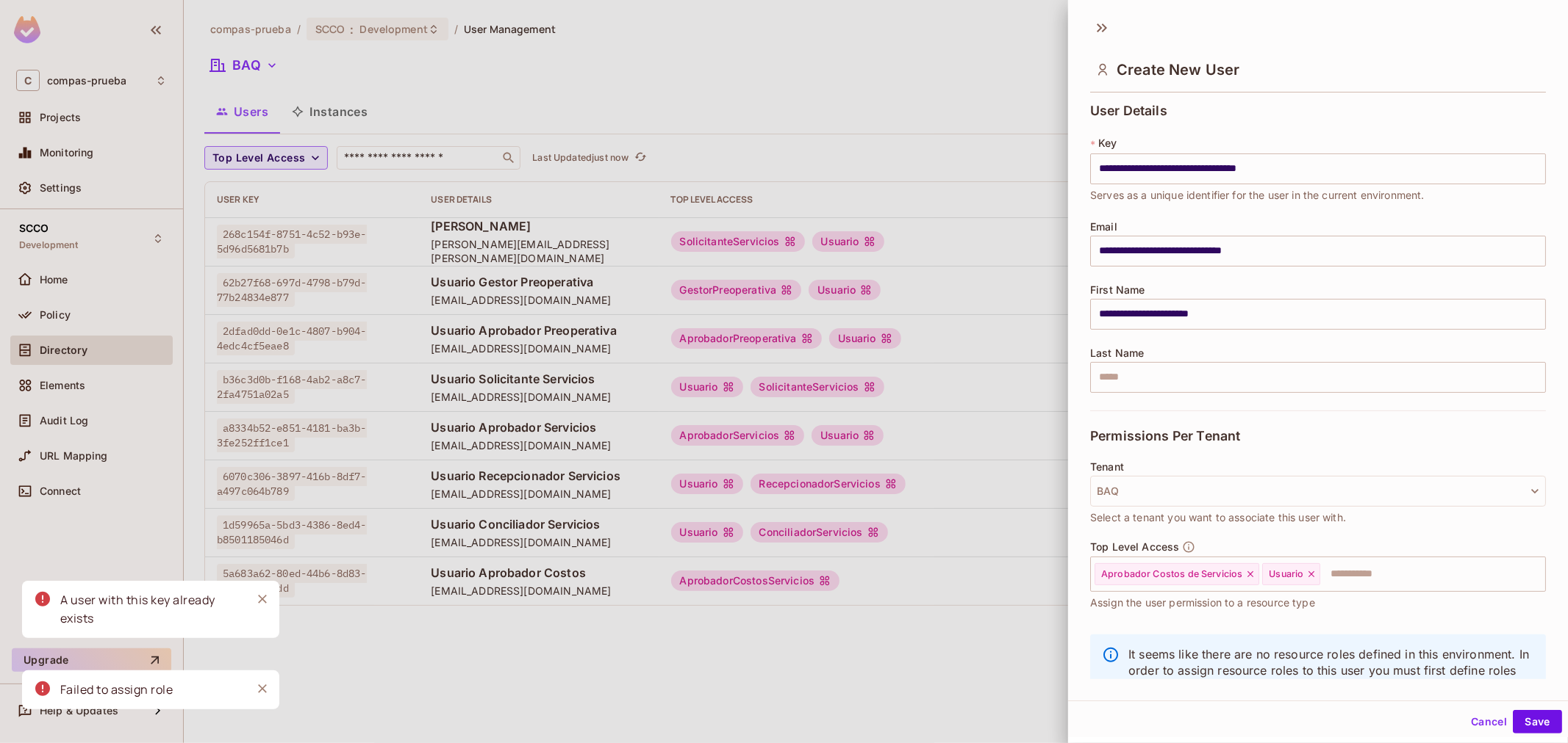
click at [925, 611] on div at bounding box center [784, 372] width 1568 height 743
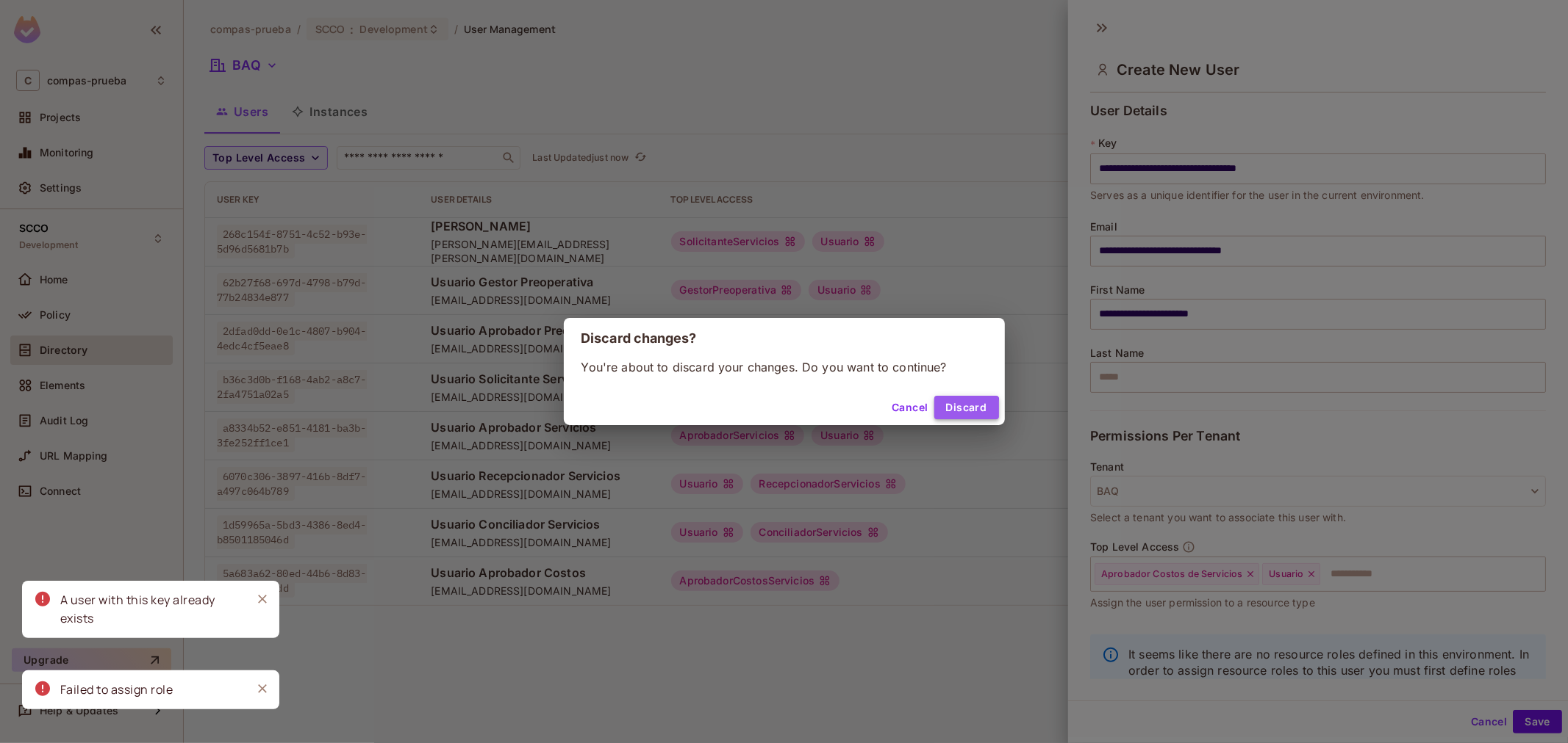
click at [944, 410] on button "Discard" at bounding box center [966, 407] width 65 height 23
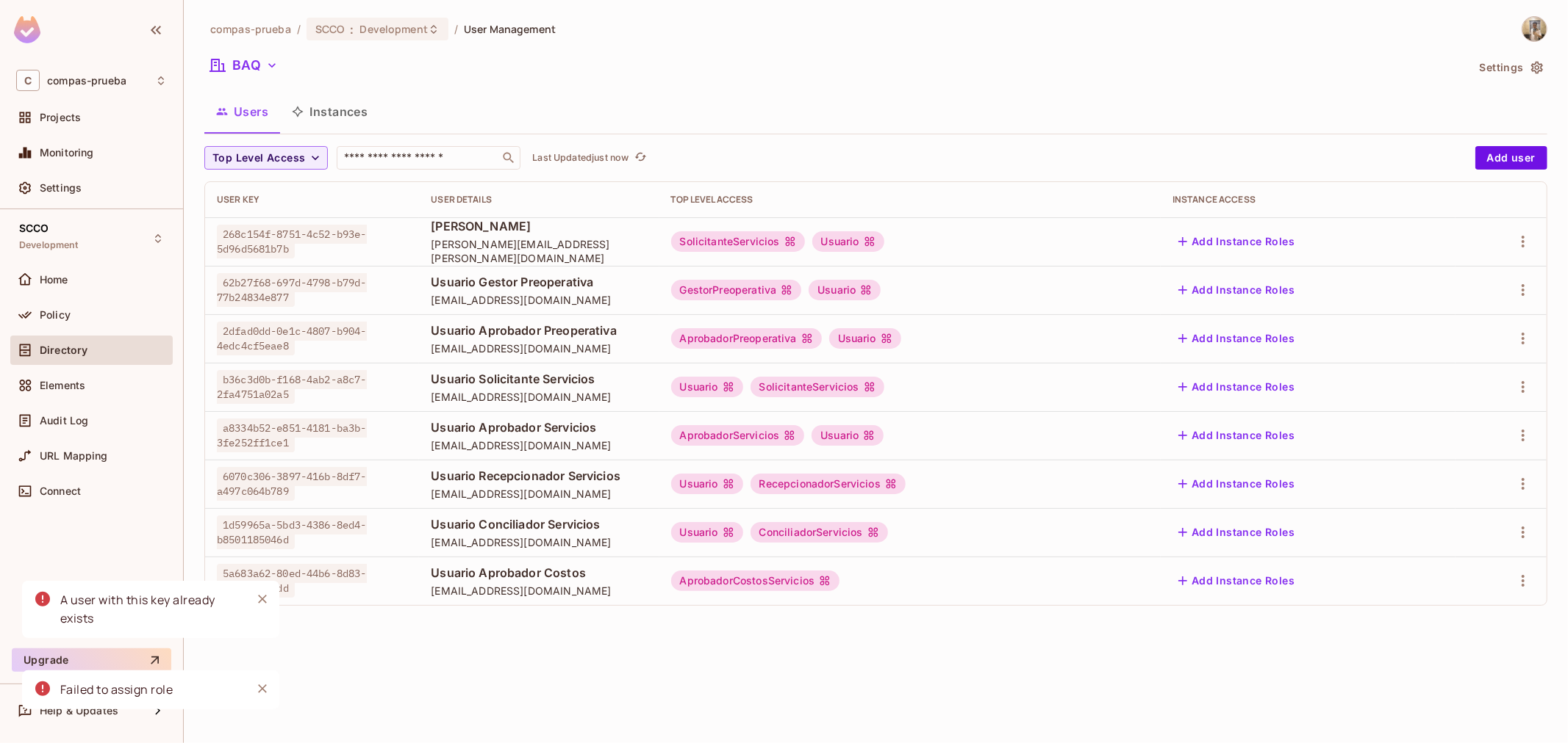
click at [840, 587] on div "AprobadorCostosServicios" at bounding box center [755, 581] width 169 height 21
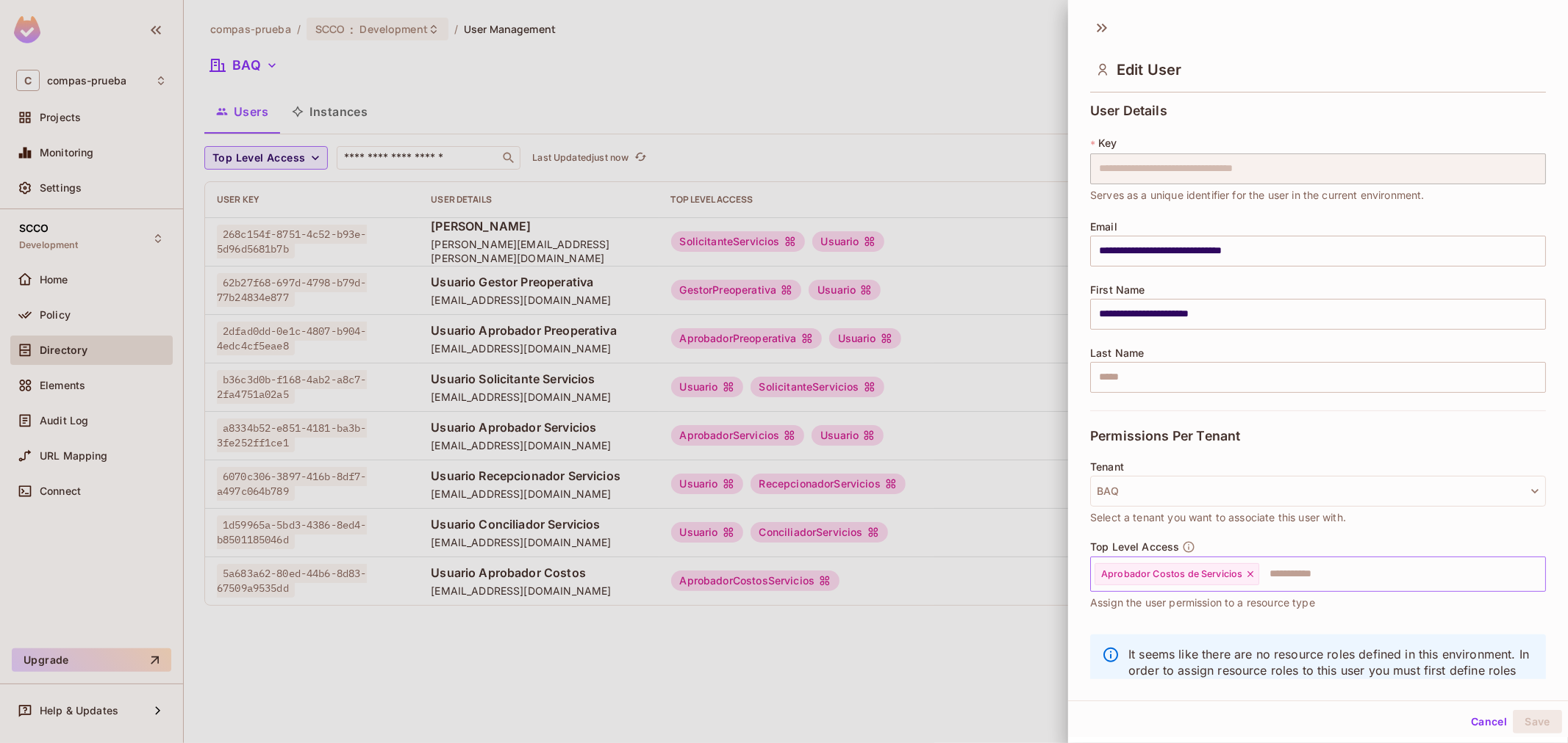
click at [1310, 581] on input "text" at bounding box center [1388, 575] width 257 height 29
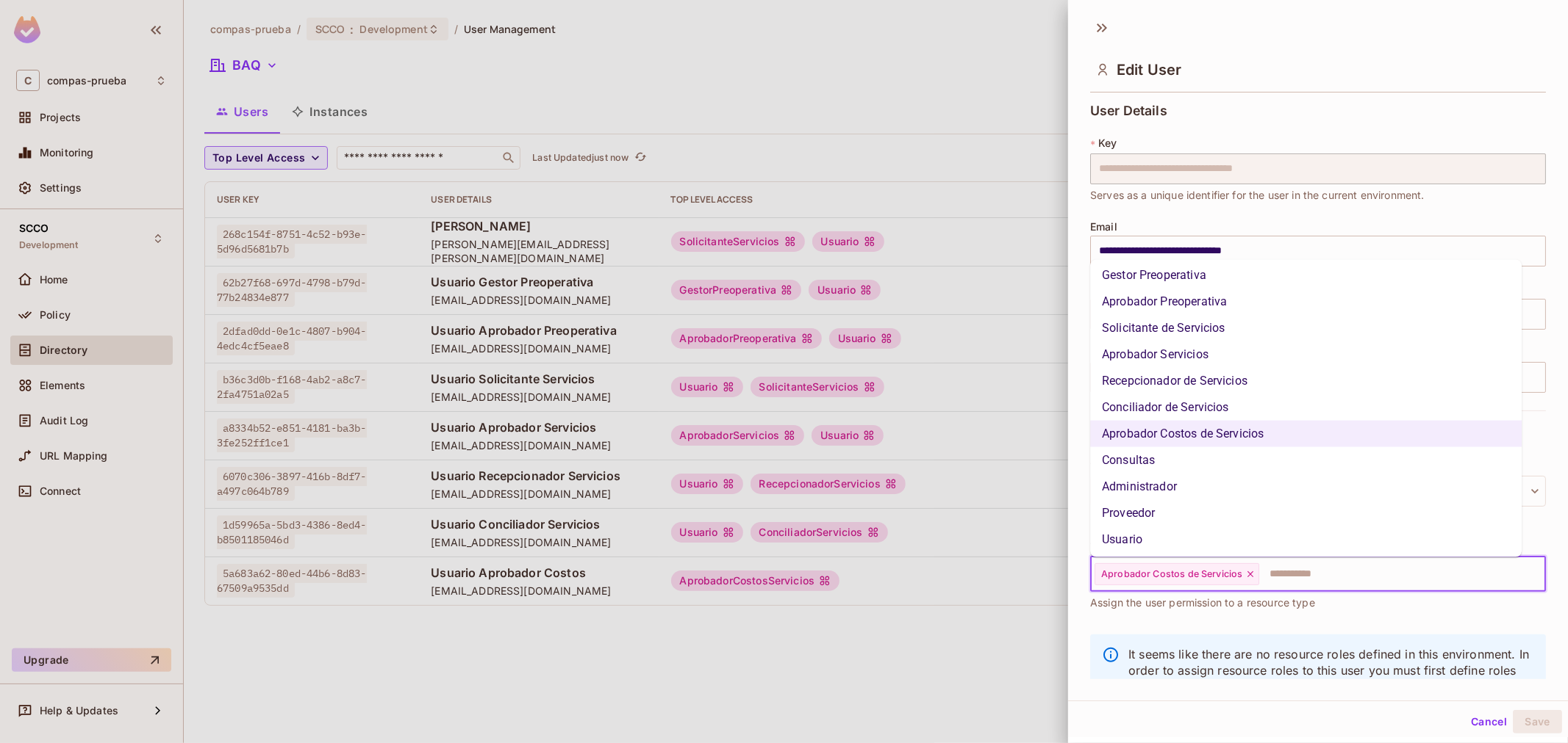
scroll to position [84, 0]
click at [1144, 544] on li "Usuario" at bounding box center [1305, 539] width 431 height 27
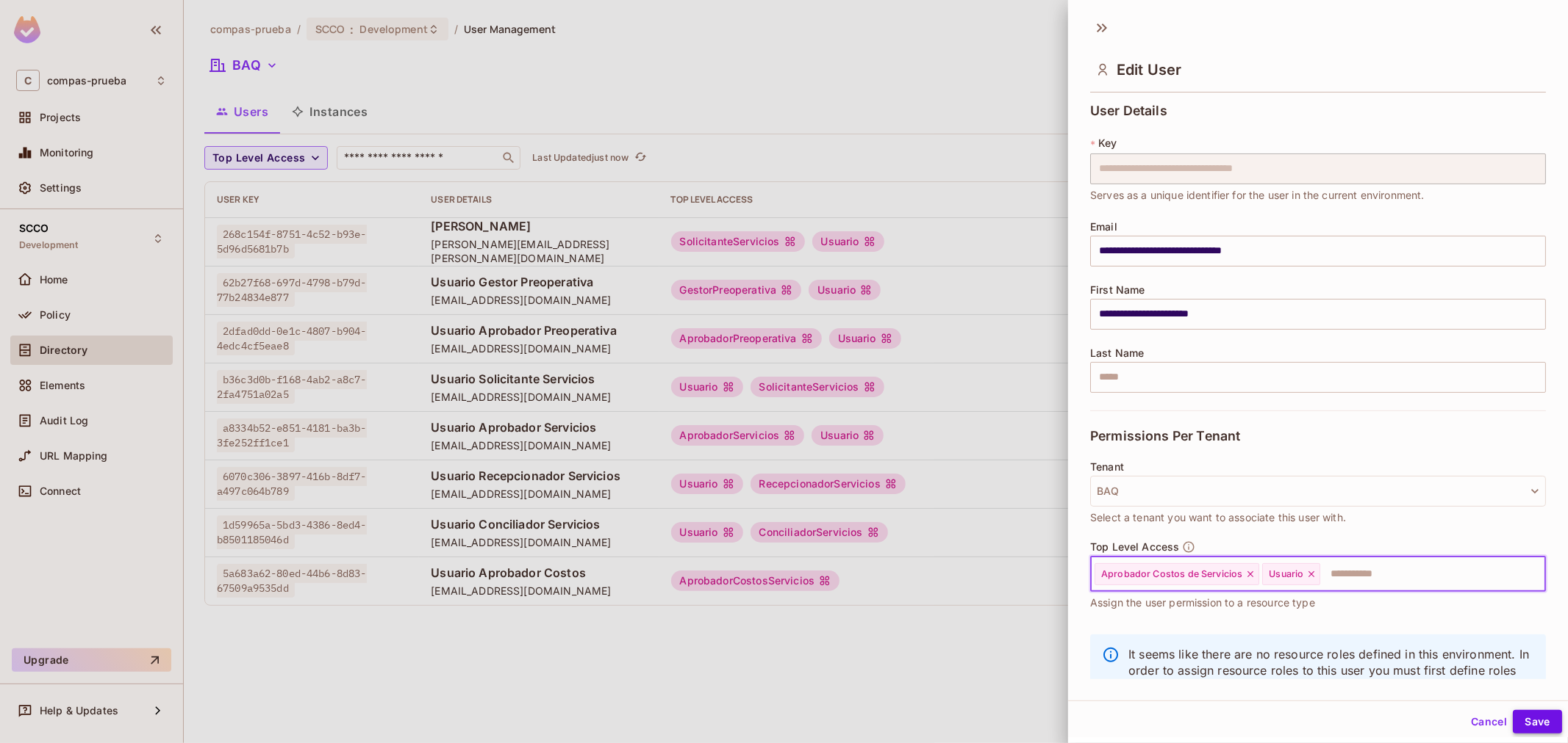
click at [1536, 723] on button "Save" at bounding box center [1537, 721] width 49 height 23
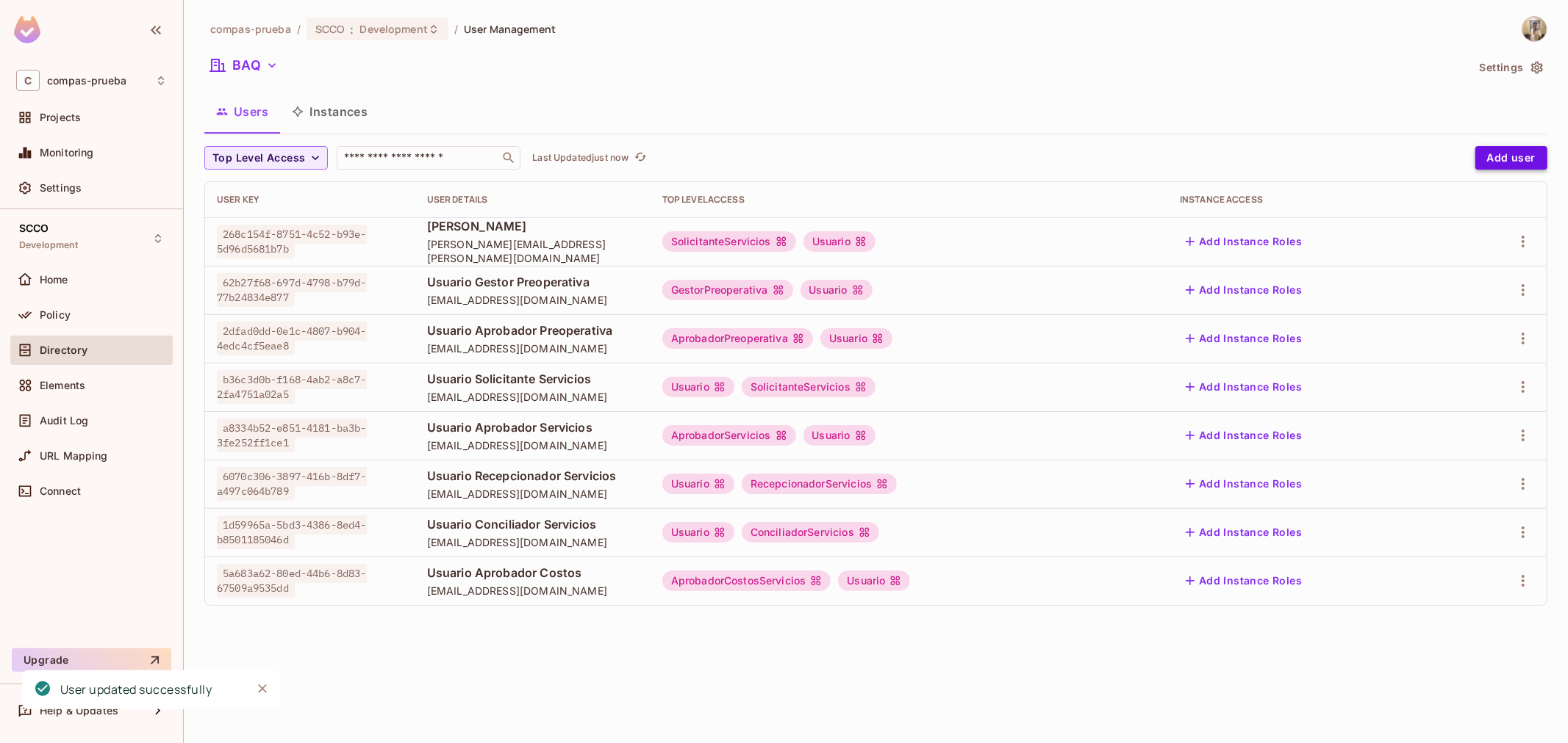
click at [1504, 155] on button "Add user" at bounding box center [1510, 157] width 72 height 23
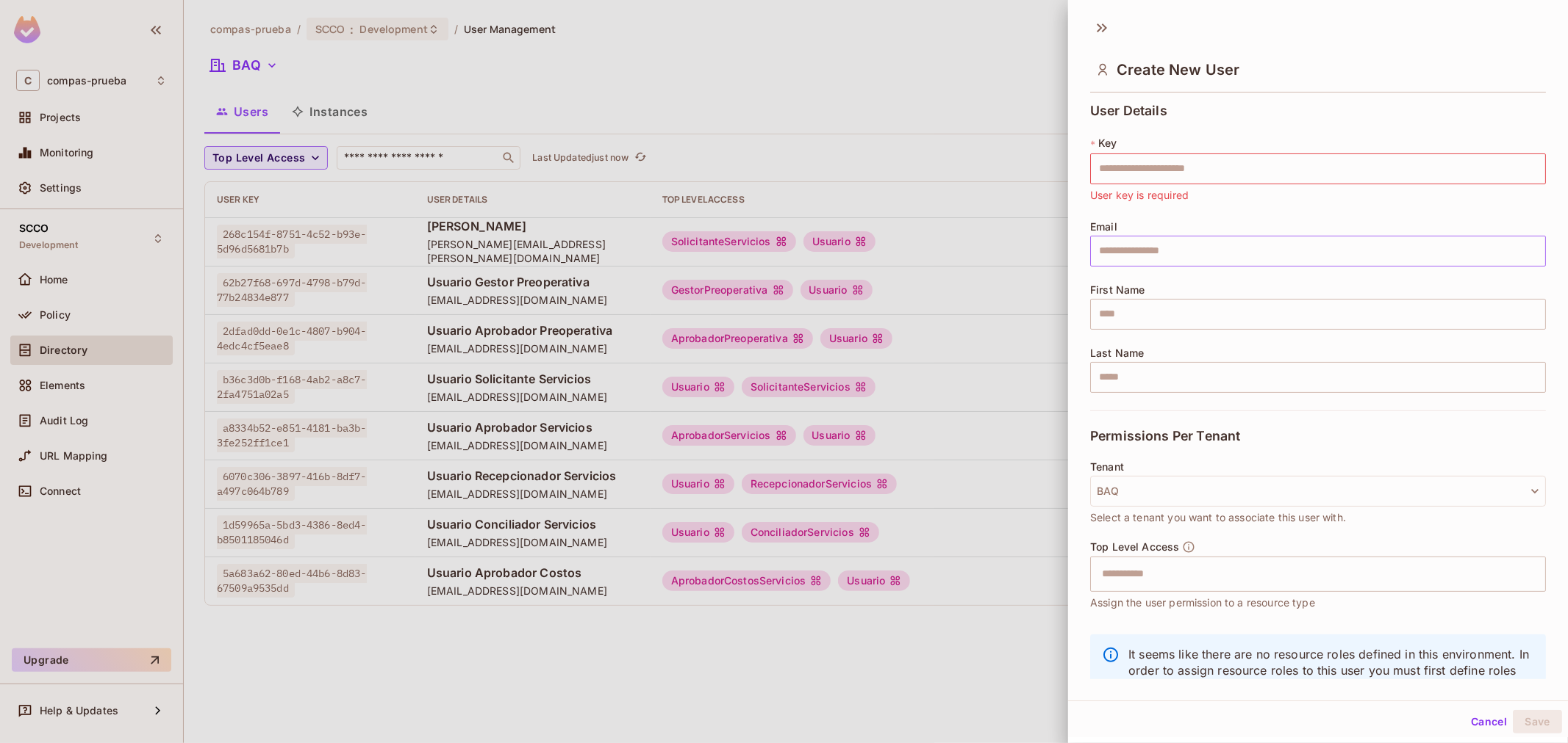
click at [1192, 256] on input "text" at bounding box center [1317, 251] width 456 height 31
paste input "**********"
type input "**********"
click at [1183, 321] on input "text" at bounding box center [1317, 314] width 456 height 31
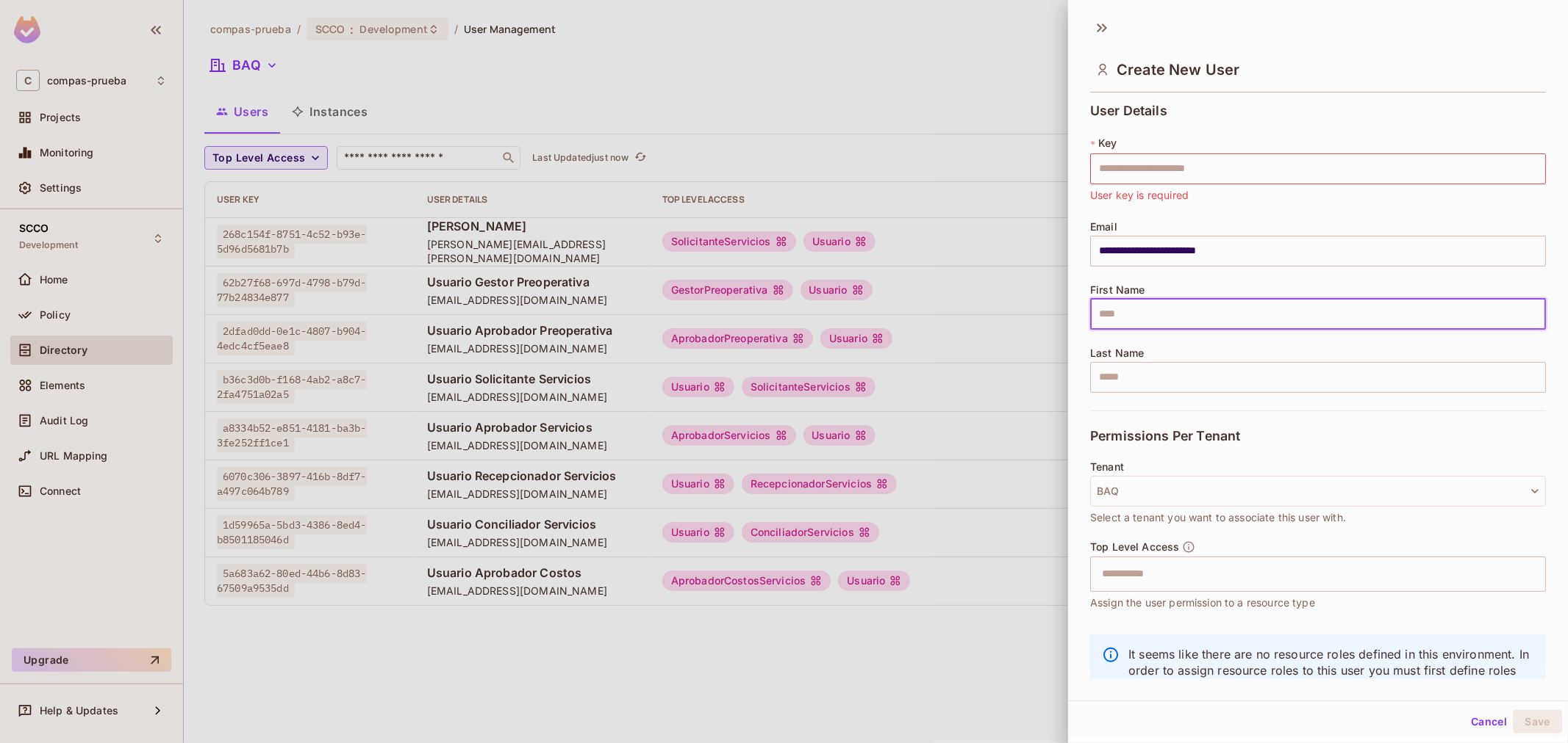
paste input "**********"
type input "**********"
click at [1240, 155] on input "text" at bounding box center [1317, 169] width 456 height 31
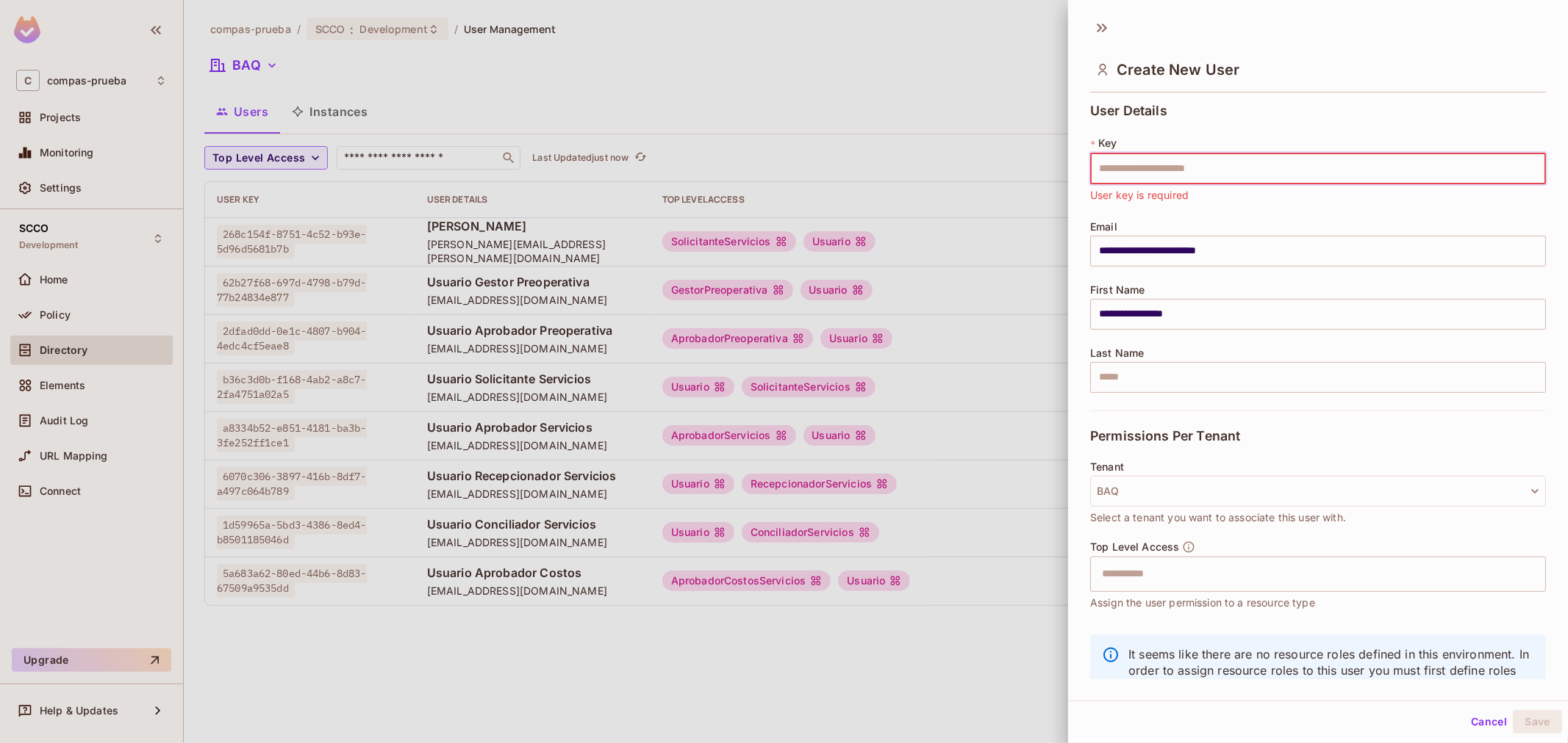
paste input "**********"
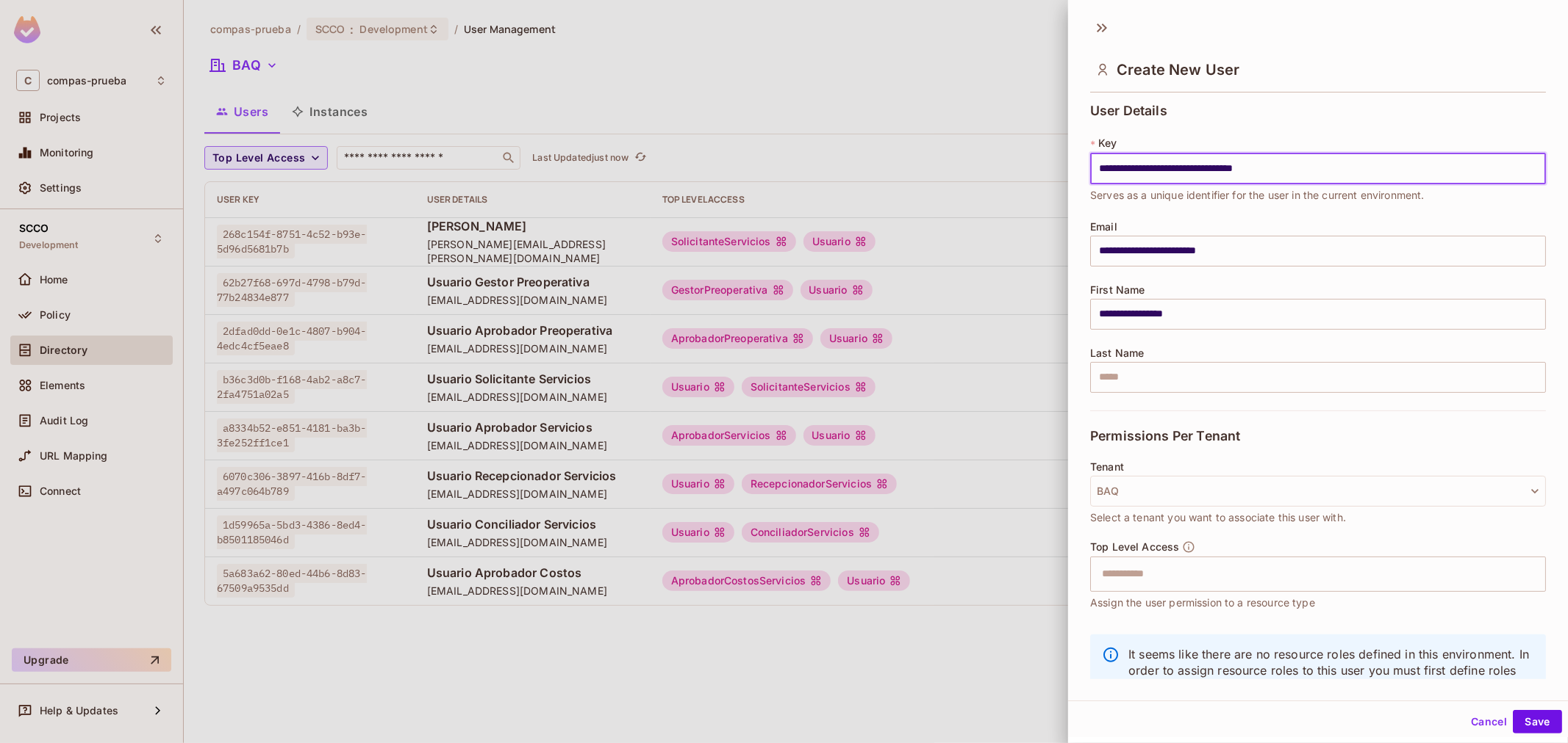
type input "**********"
click at [1209, 567] on input "text" at bounding box center [1304, 575] width 424 height 29
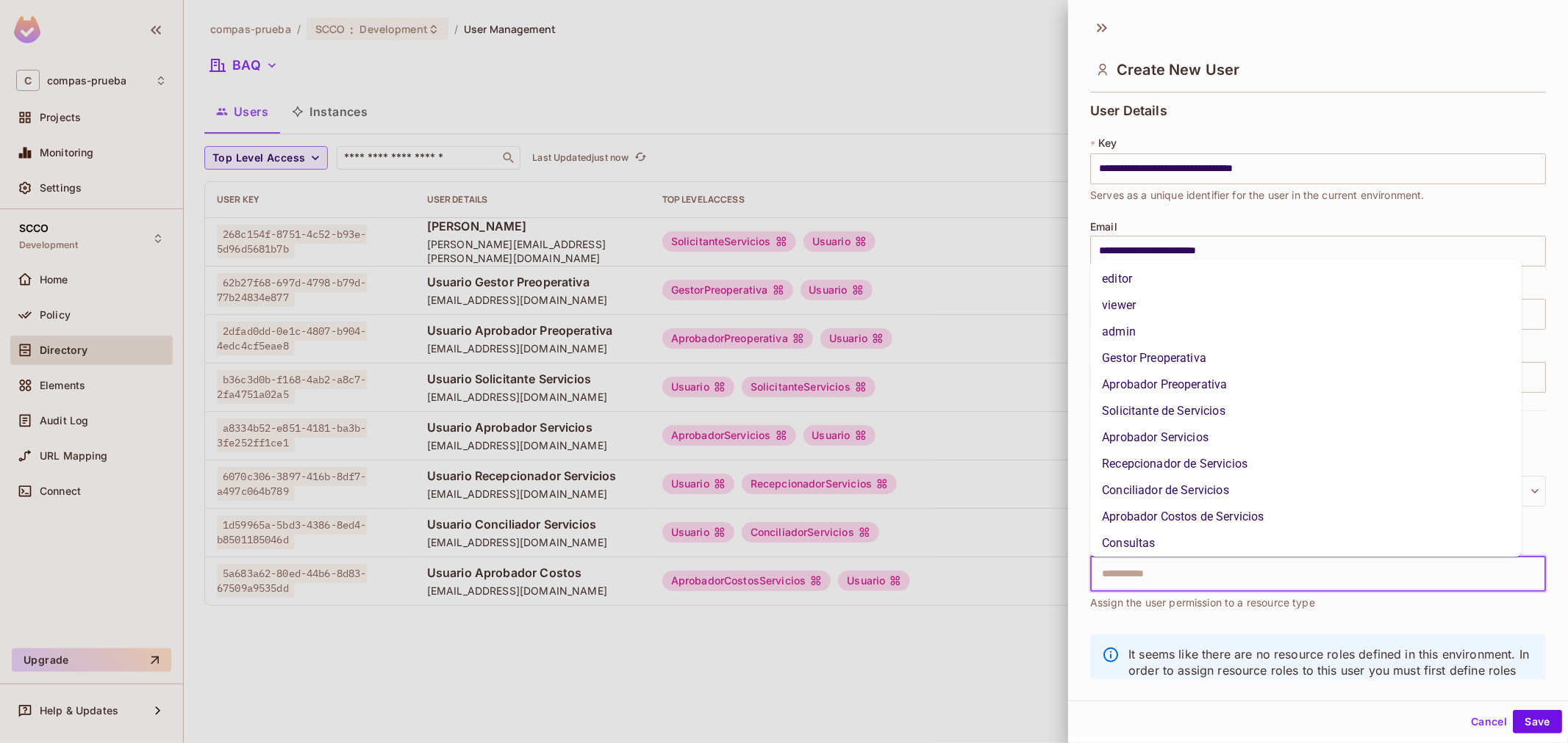
click at [1195, 527] on li "Aprobador Costos de Servicios" at bounding box center [1305, 517] width 431 height 27
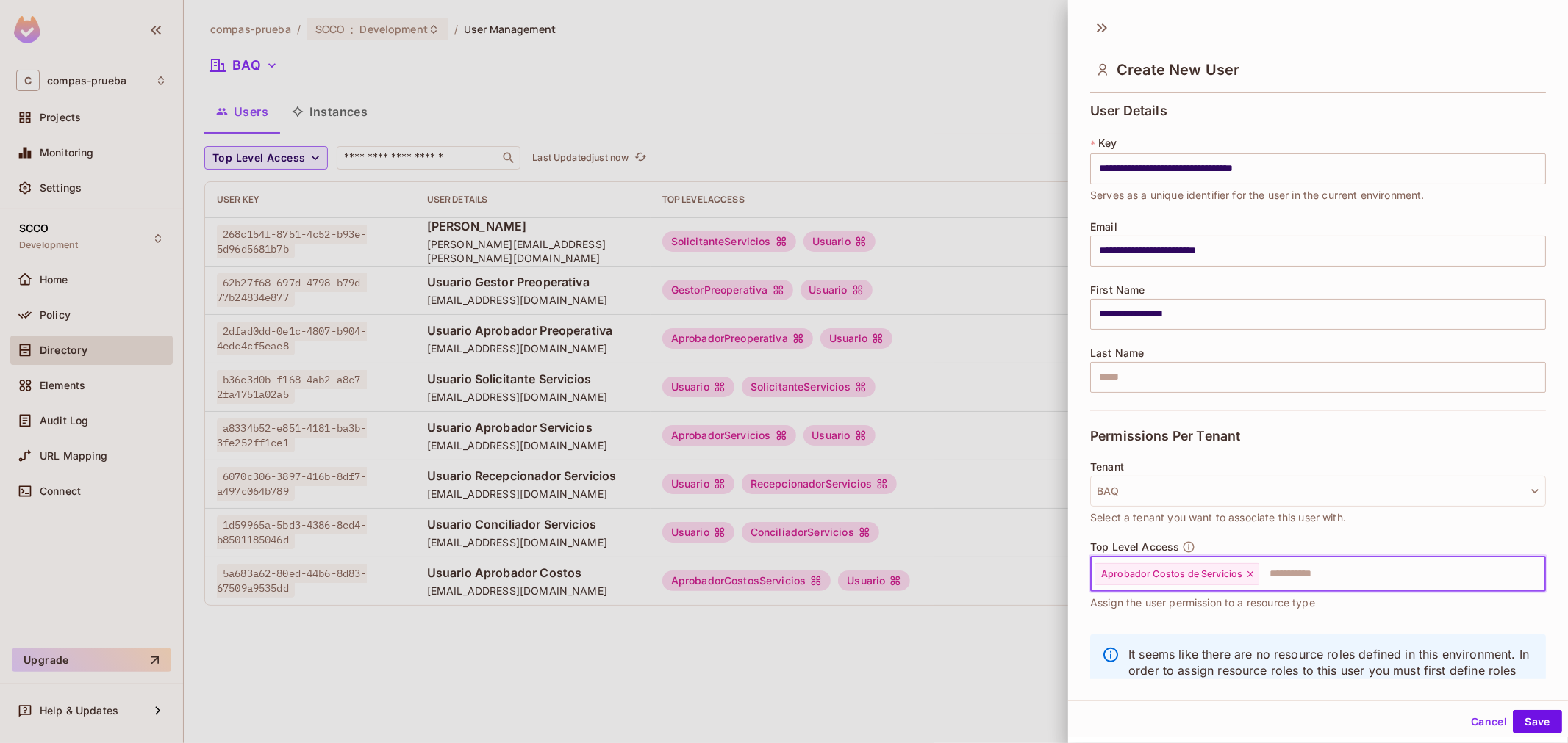
click at [1254, 573] on div "Aprobador Costos de Servicios" at bounding box center [1176, 575] width 164 height 22
click at [1252, 573] on icon at bounding box center [1250, 575] width 10 height 10
click at [1250, 573] on input "text" at bounding box center [1304, 575] width 424 height 29
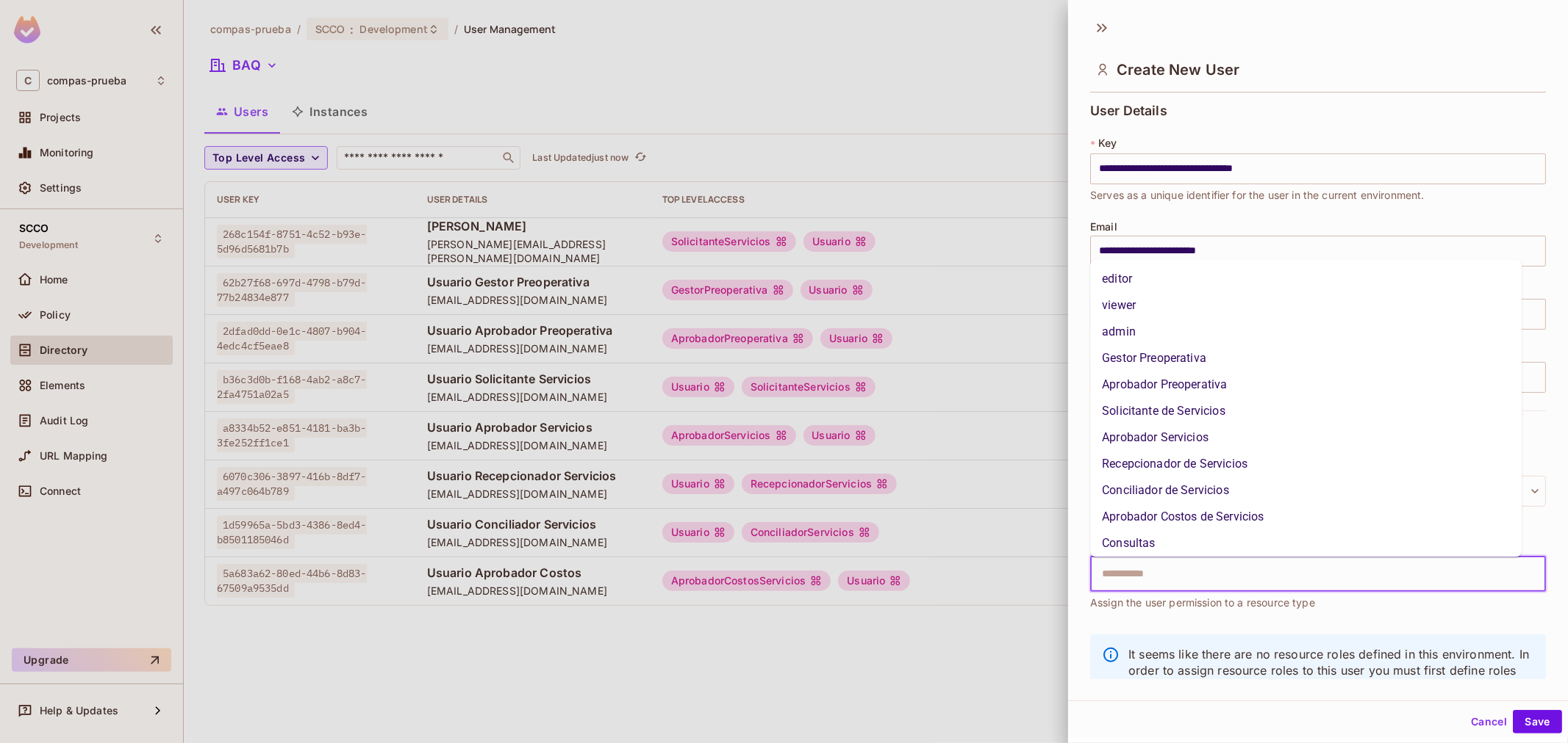
click at [1193, 547] on li "Consultas" at bounding box center [1305, 543] width 431 height 27
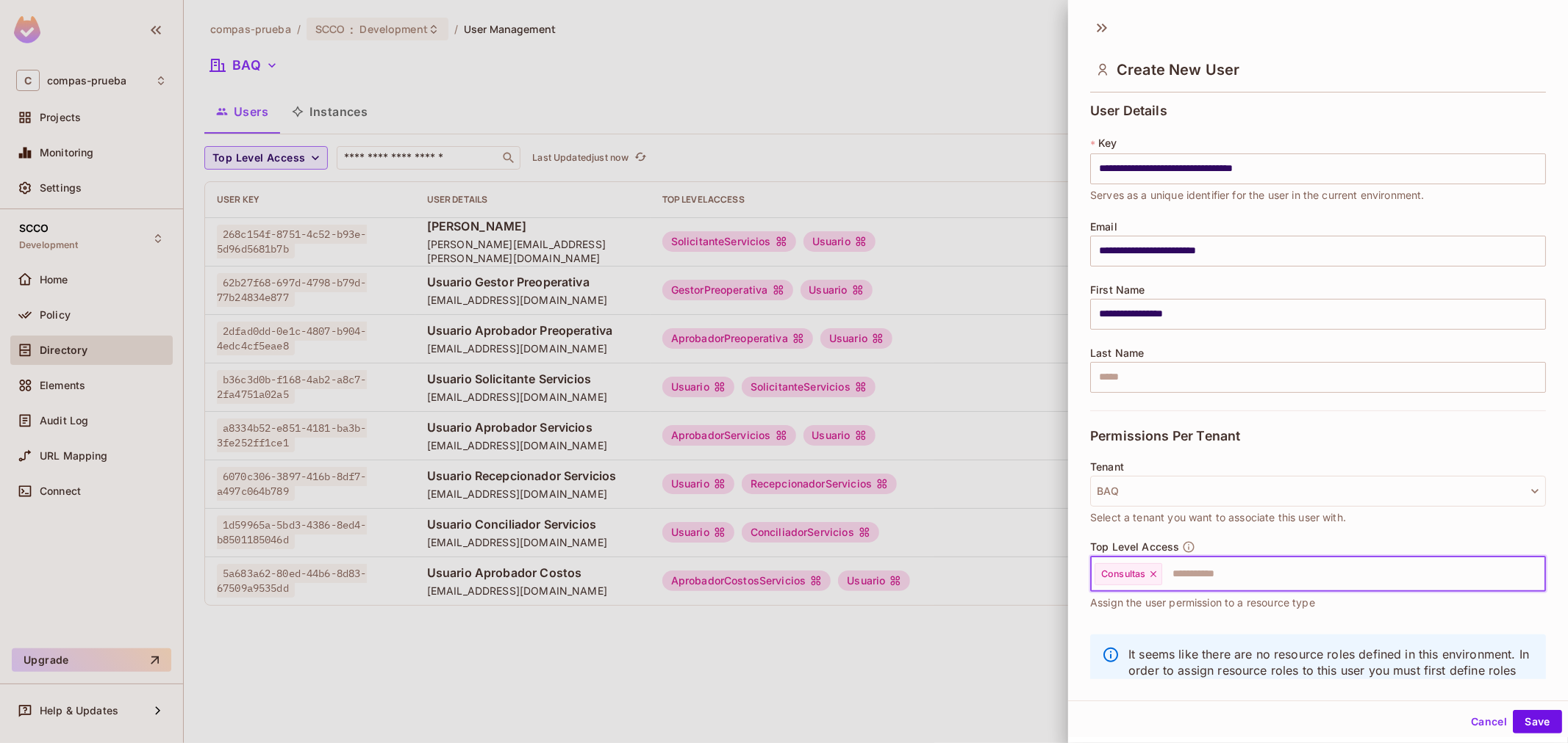
click at [1201, 568] on input "text" at bounding box center [1340, 575] width 354 height 29
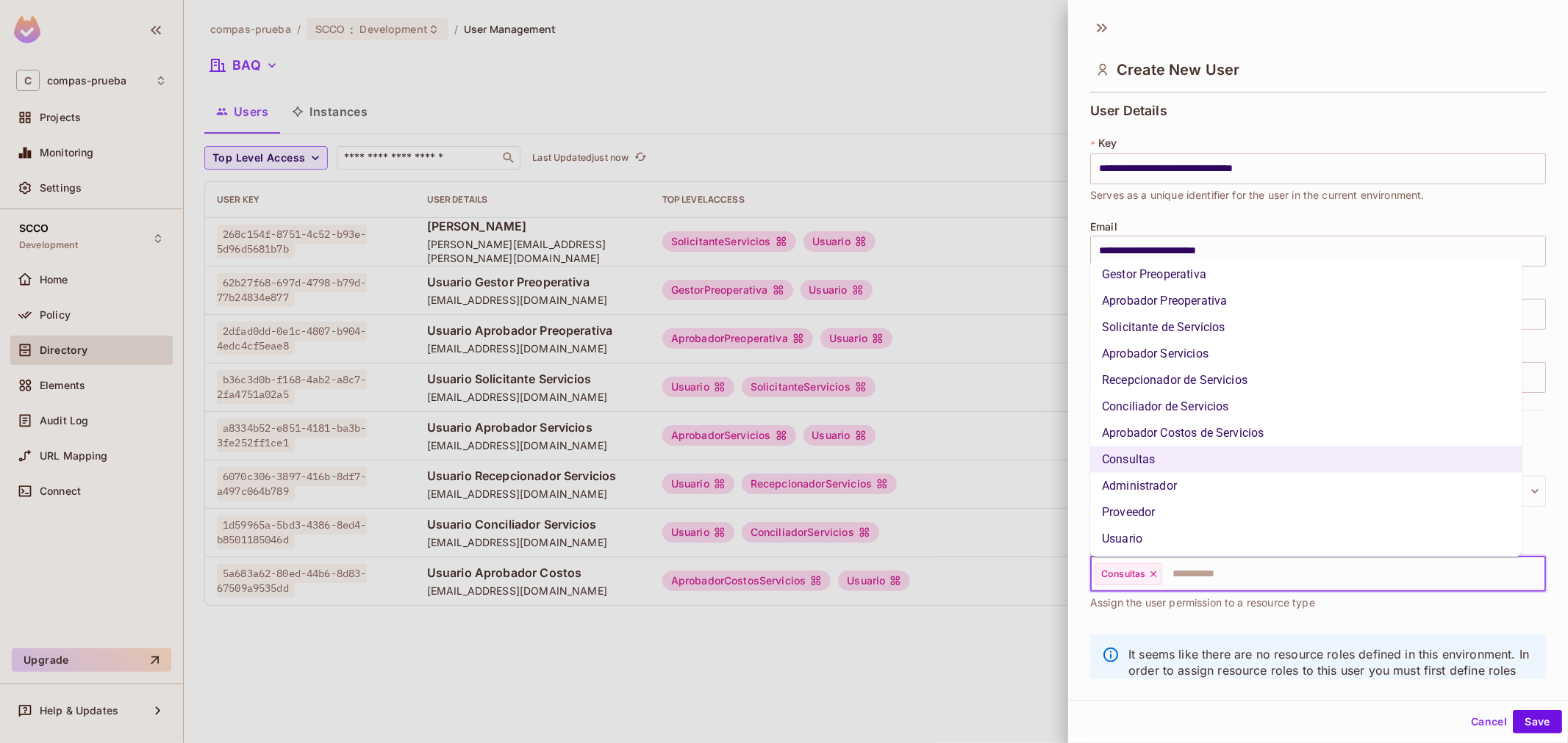
click at [1204, 537] on li "Usuario" at bounding box center [1305, 539] width 431 height 27
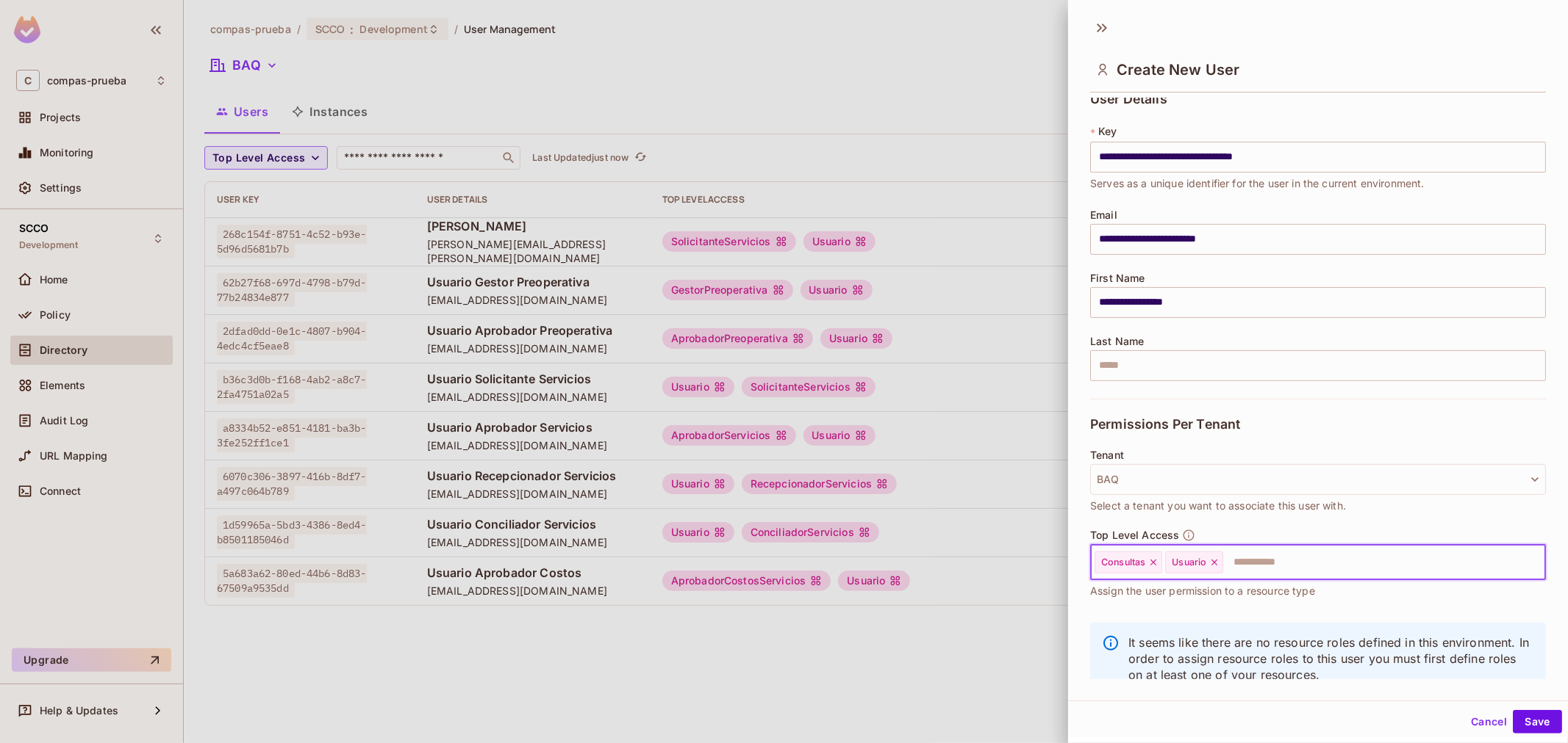
scroll to position [50, 0]
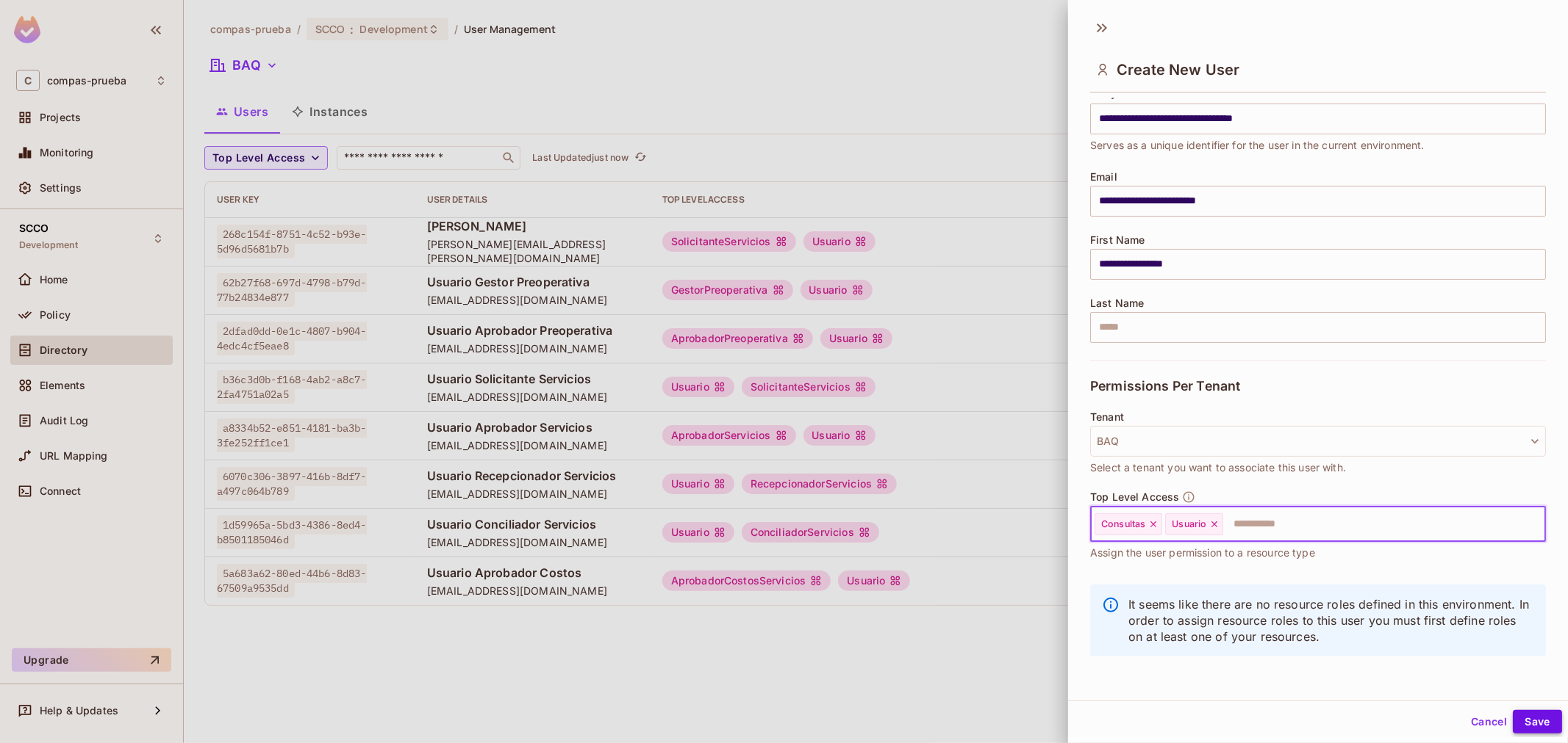
click at [1514, 716] on button "Save" at bounding box center [1537, 721] width 49 height 23
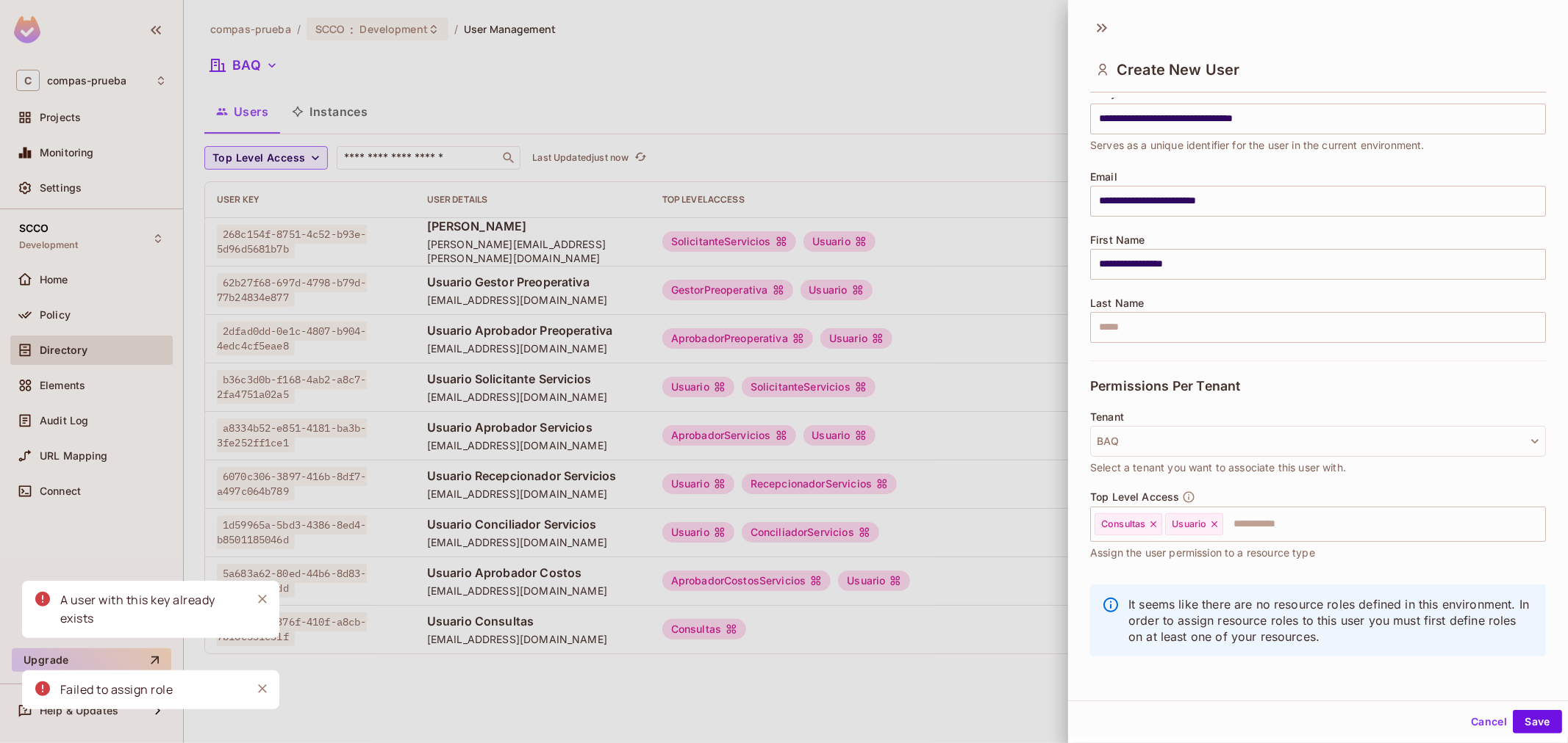
click at [1490, 714] on button "Cancel" at bounding box center [1488, 721] width 48 height 23
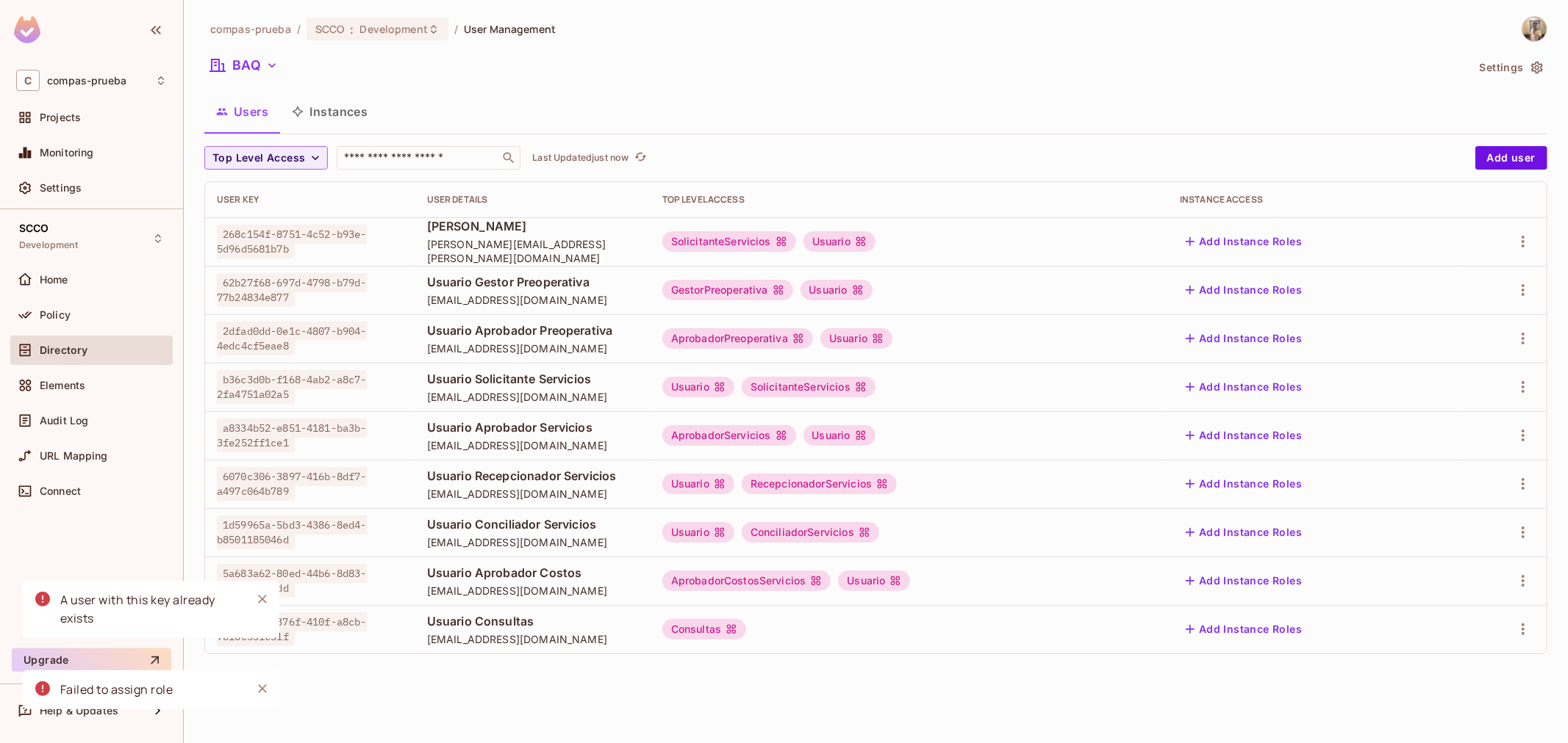
click at [746, 634] on div "Consultas" at bounding box center [704, 630] width 84 height 21
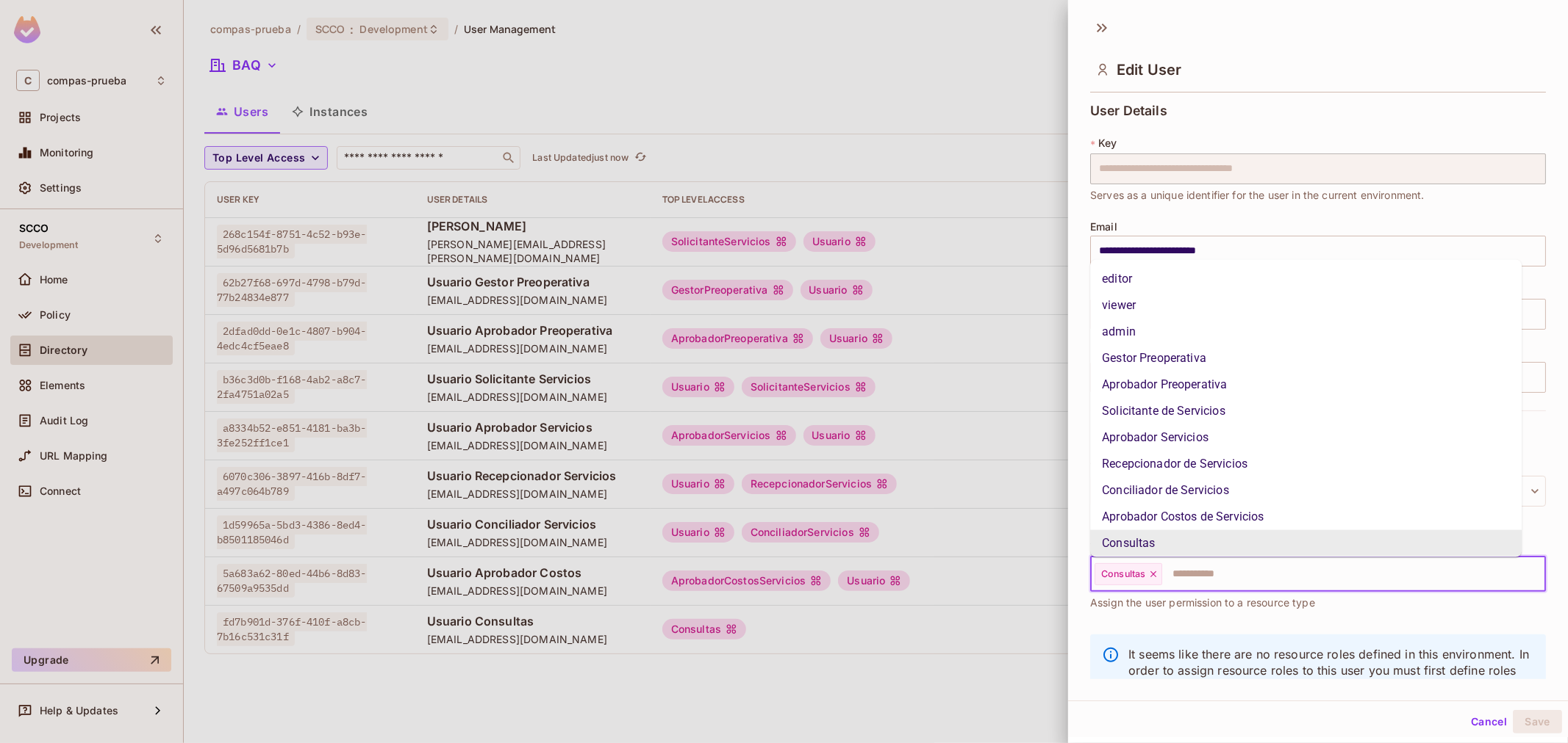
click at [1254, 575] on input "text" at bounding box center [1340, 575] width 354 height 29
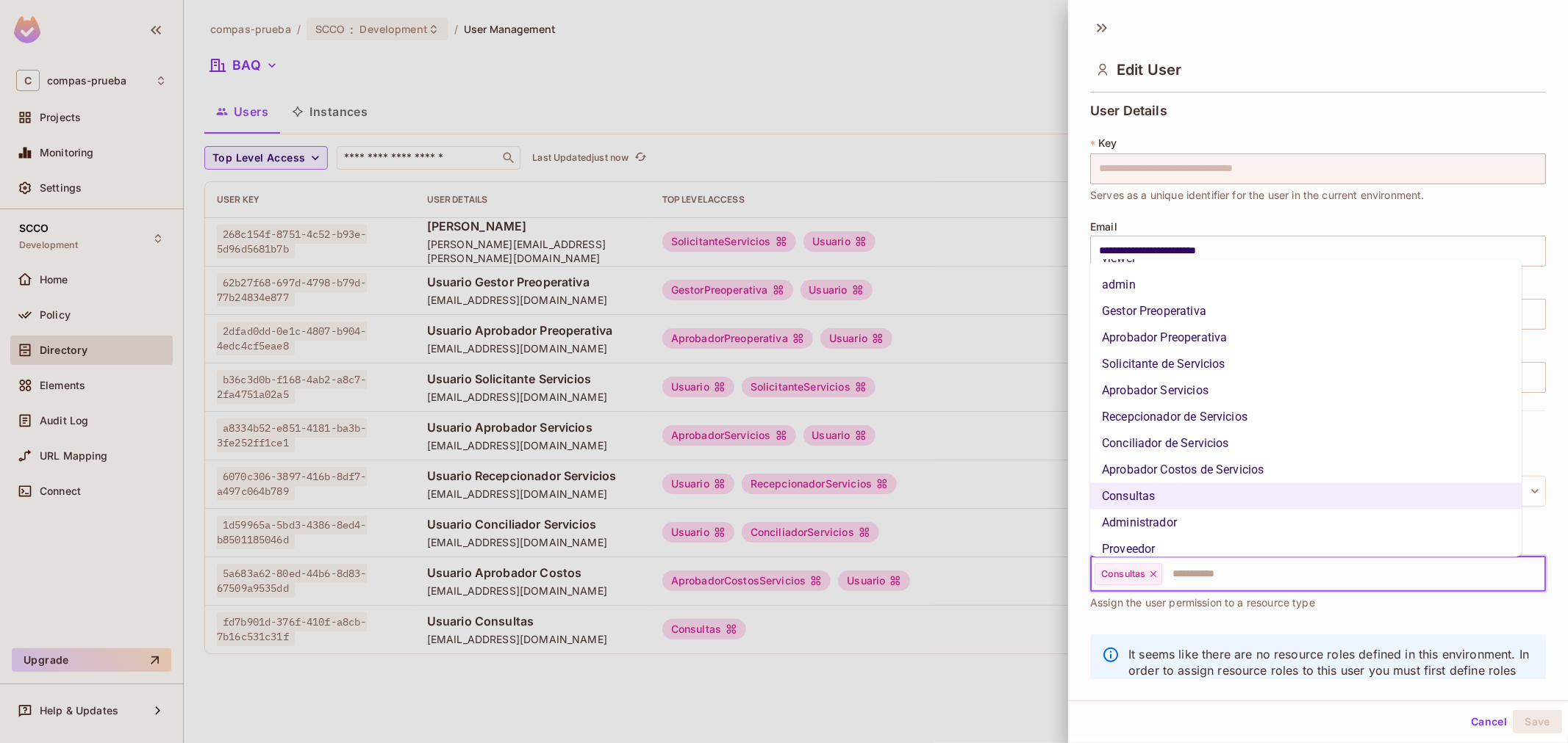
scroll to position [84, 0]
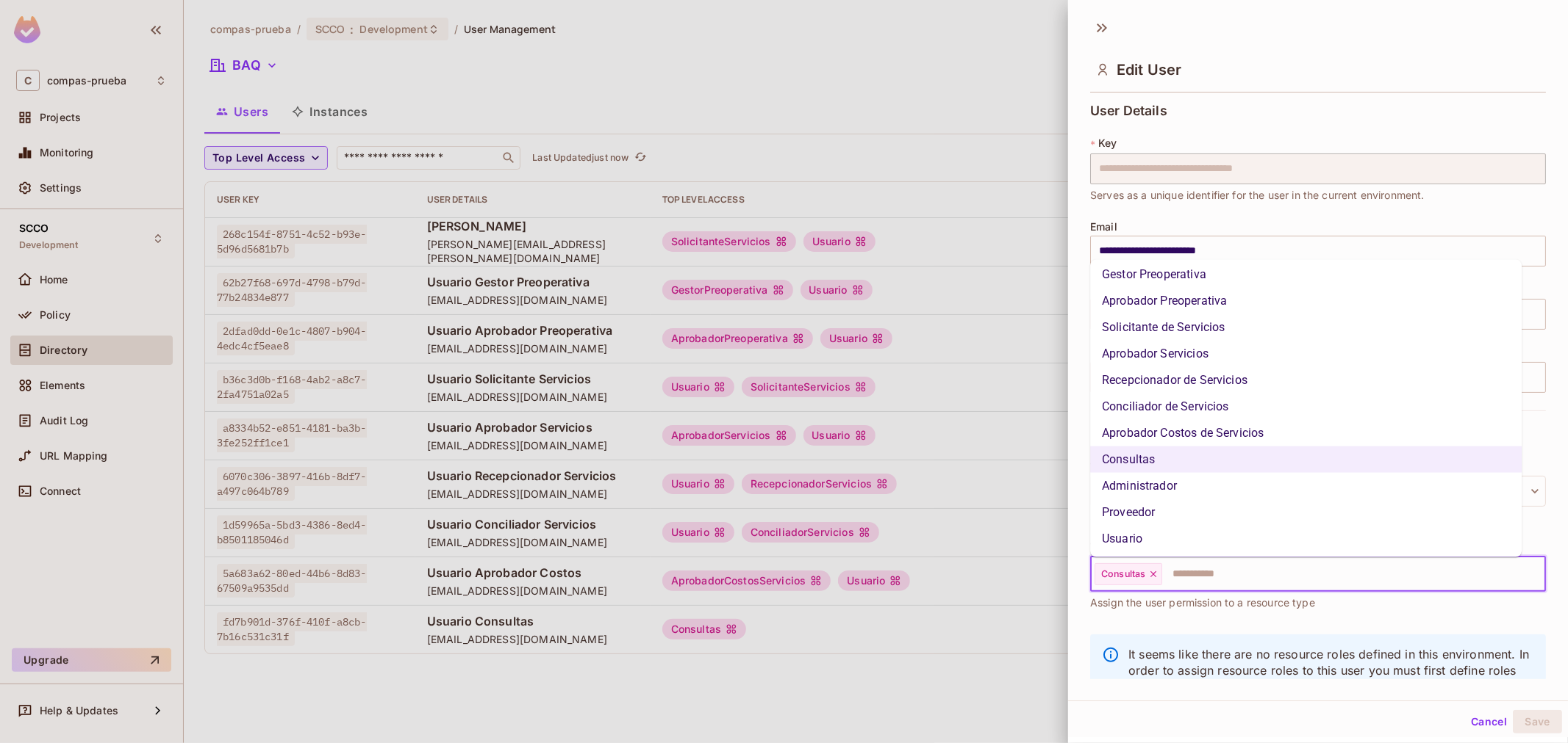
click at [1213, 548] on li "Usuario" at bounding box center [1305, 539] width 431 height 27
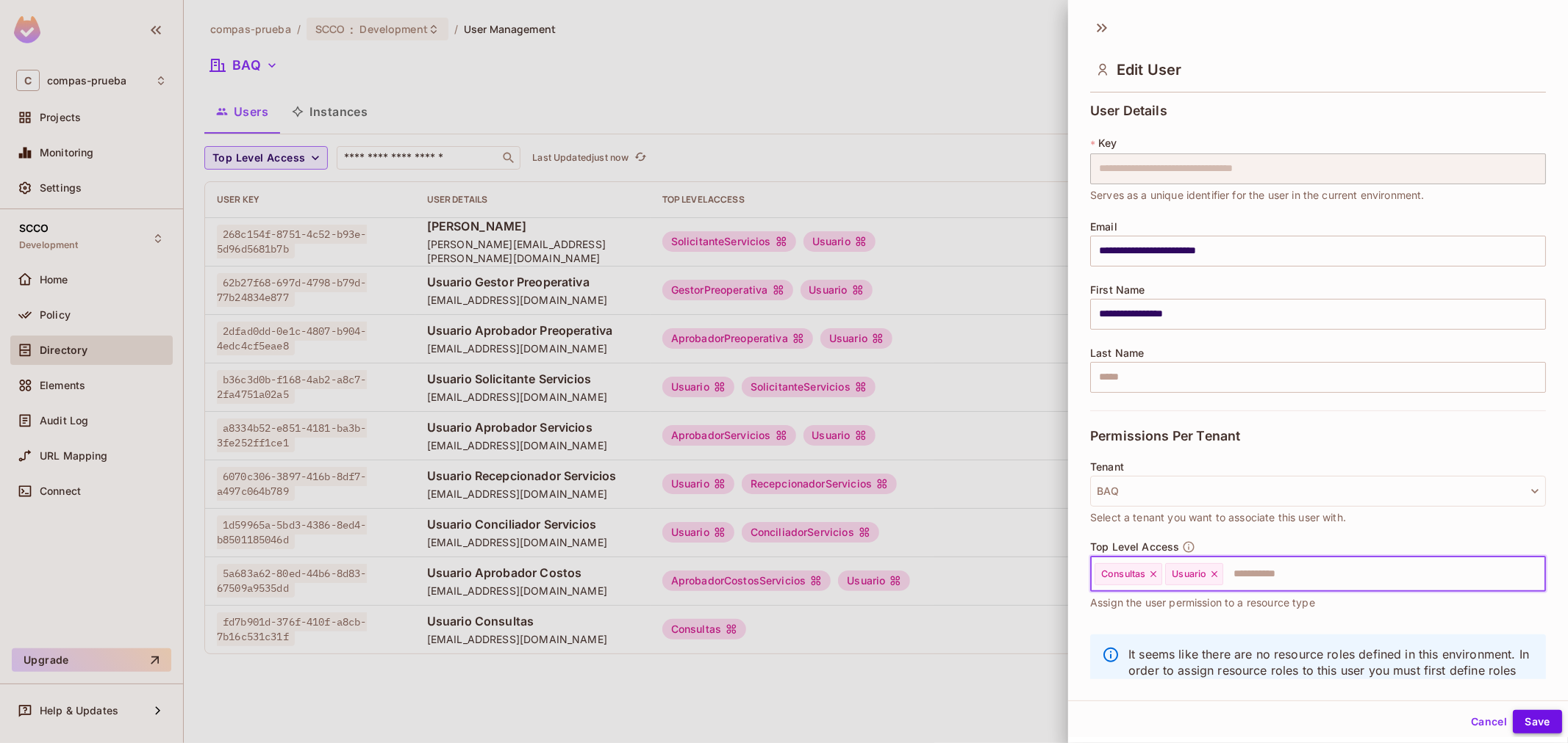
click at [1513, 718] on button "Save" at bounding box center [1537, 721] width 49 height 23
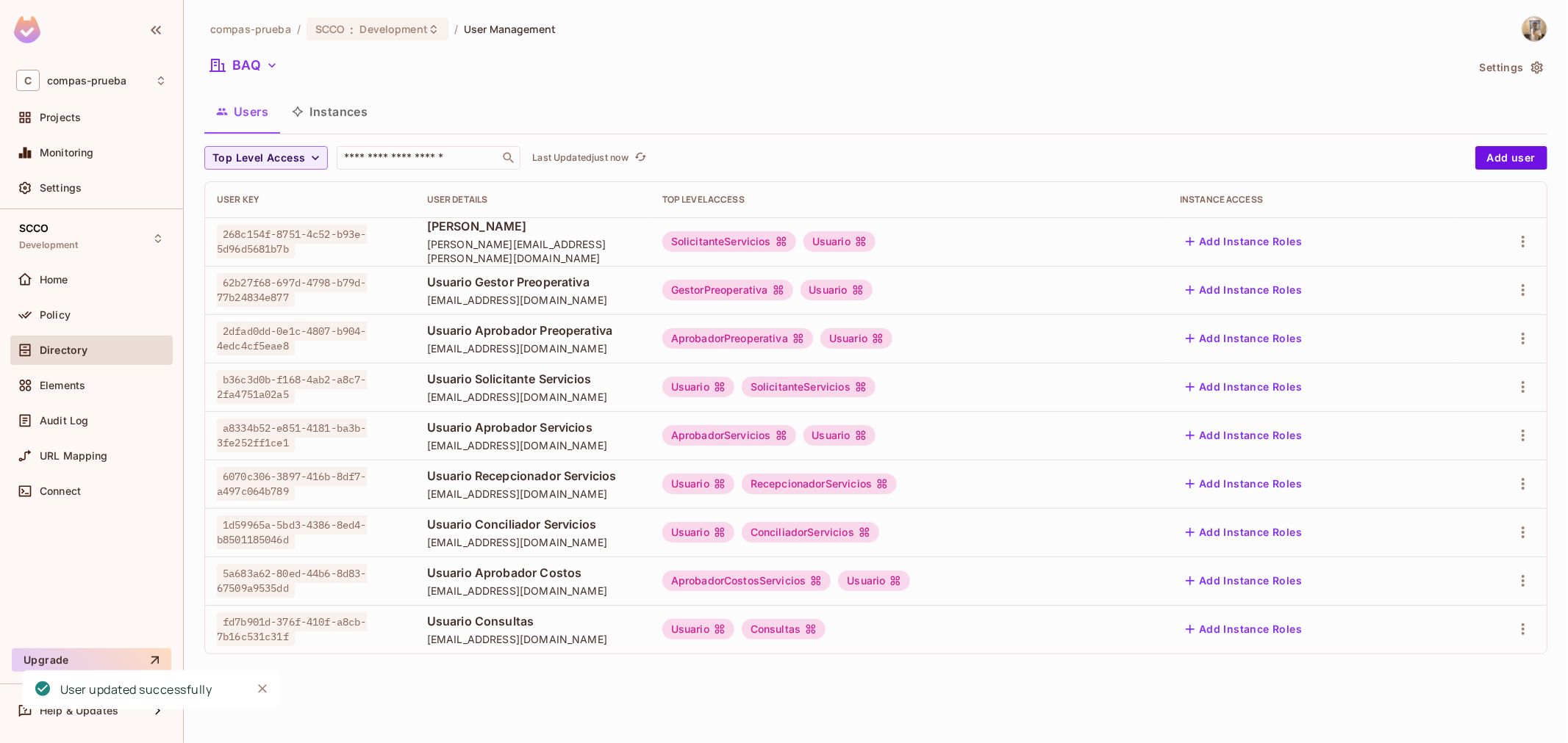
click at [997, 679] on div "compas-prueba / SCCO : Development / User Management BAQ Settings Users Instanc…" at bounding box center [876, 372] width 1384 height 743
click at [1520, 164] on button "Add user" at bounding box center [1510, 157] width 72 height 23
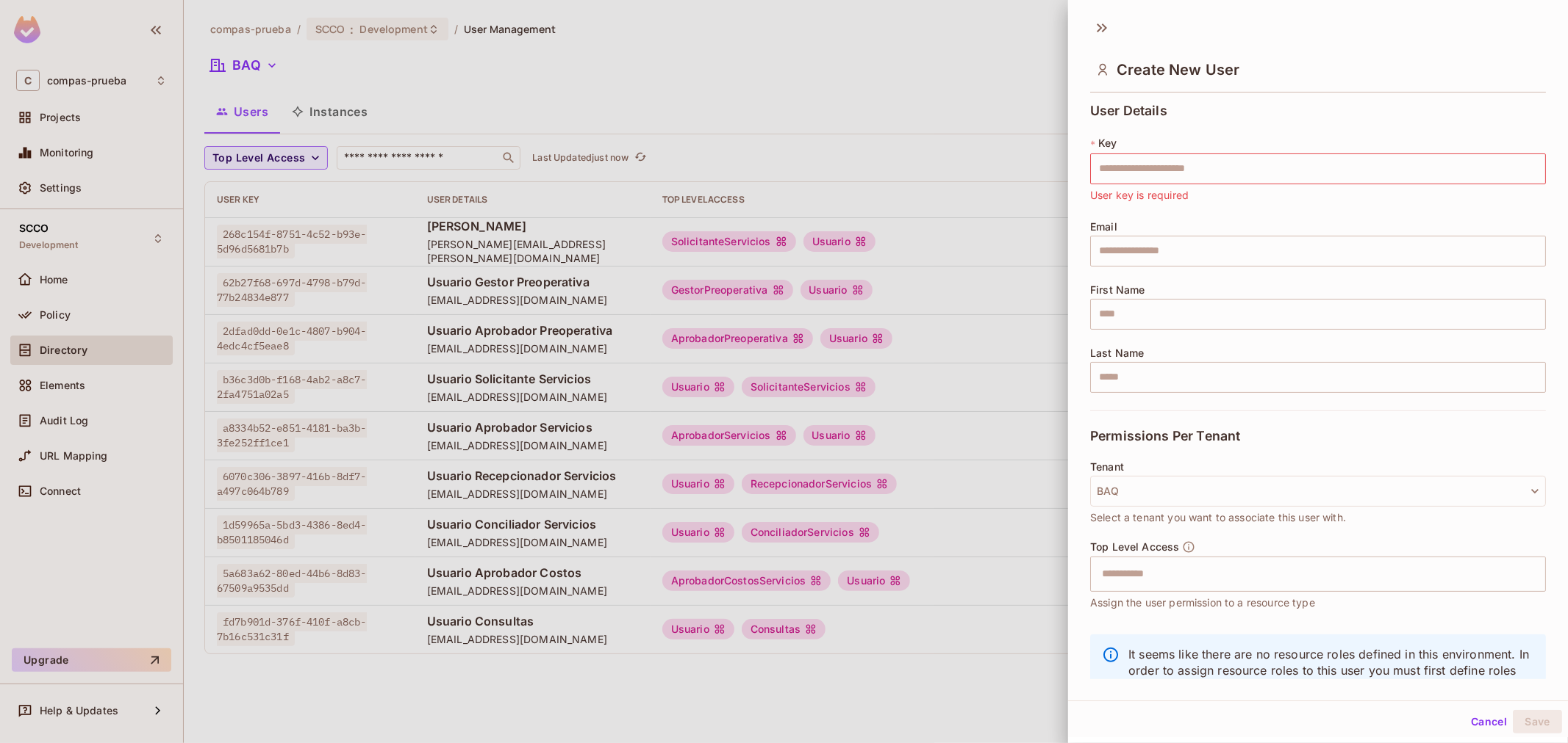
click at [1117, 332] on div "User Details * Key ​ User key is required Email ​ First Name ​ Last Name ​" at bounding box center [1317, 257] width 456 height 307
click at [1122, 308] on input "text" at bounding box center [1317, 314] width 456 height 31
paste input "**********"
type input "**********"
click at [1147, 258] on input "text" at bounding box center [1317, 251] width 456 height 31
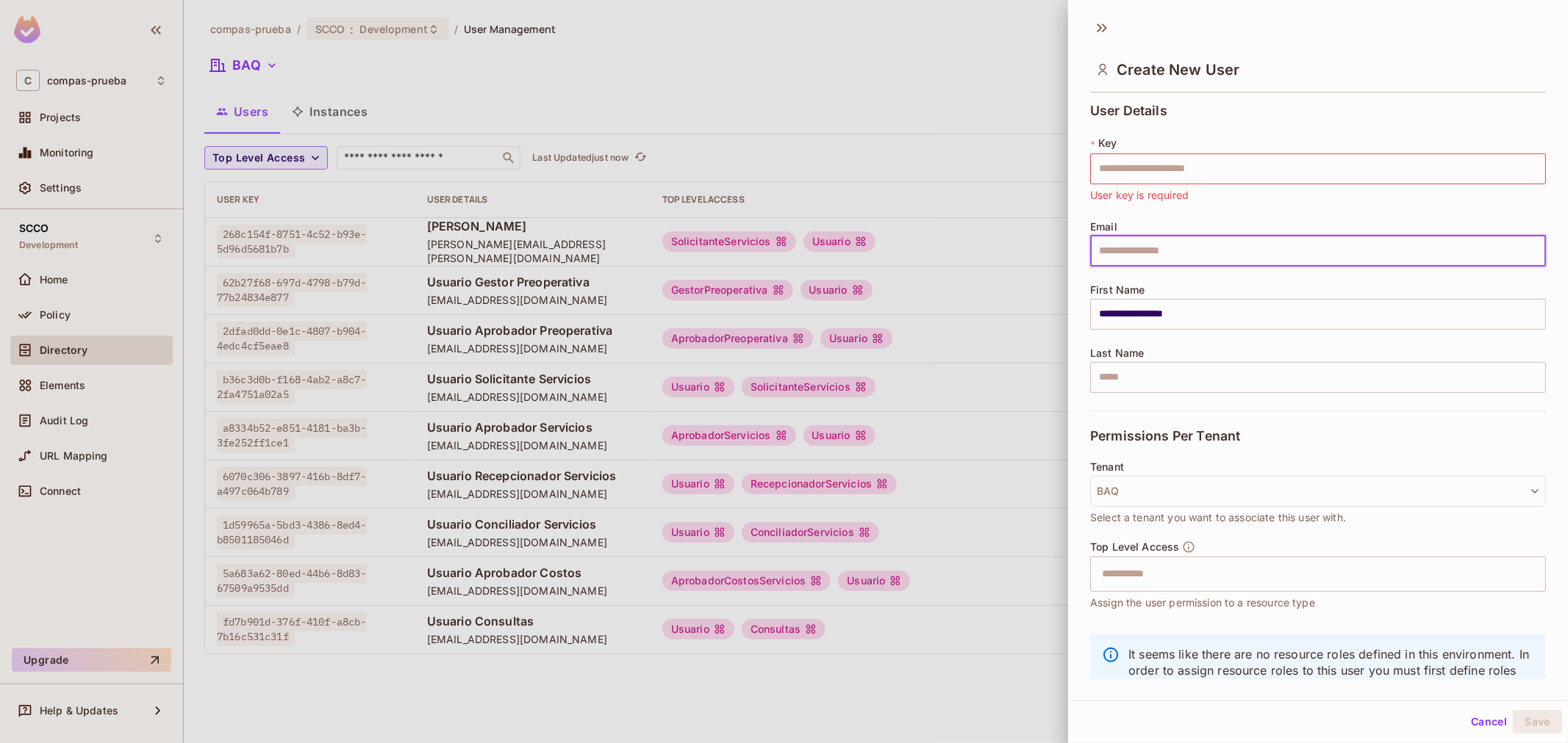
click at [1161, 189] on span "User key is required" at bounding box center [1139, 195] width 99 height 16
click at [1161, 174] on input "text" at bounding box center [1317, 169] width 456 height 31
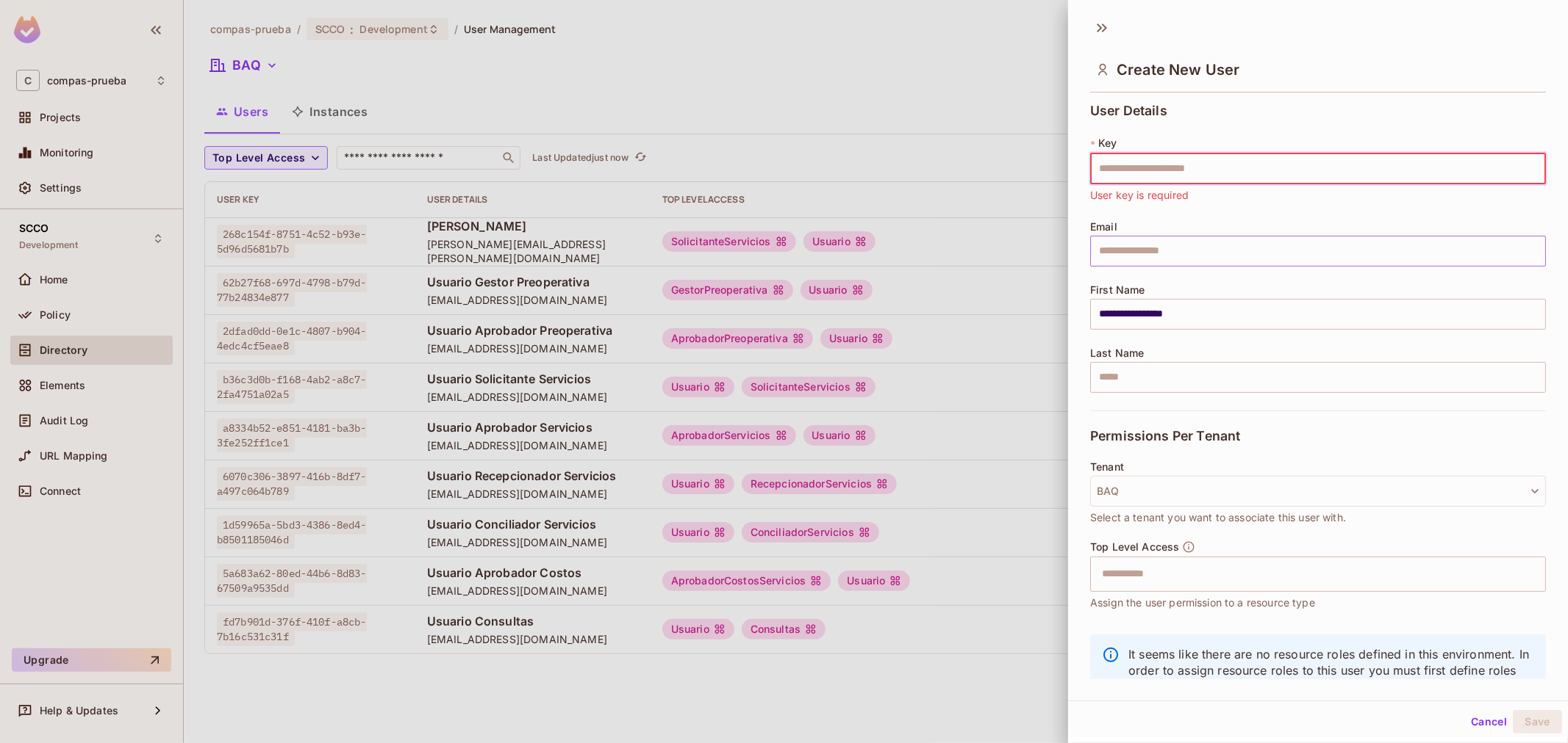
paste input "**********"
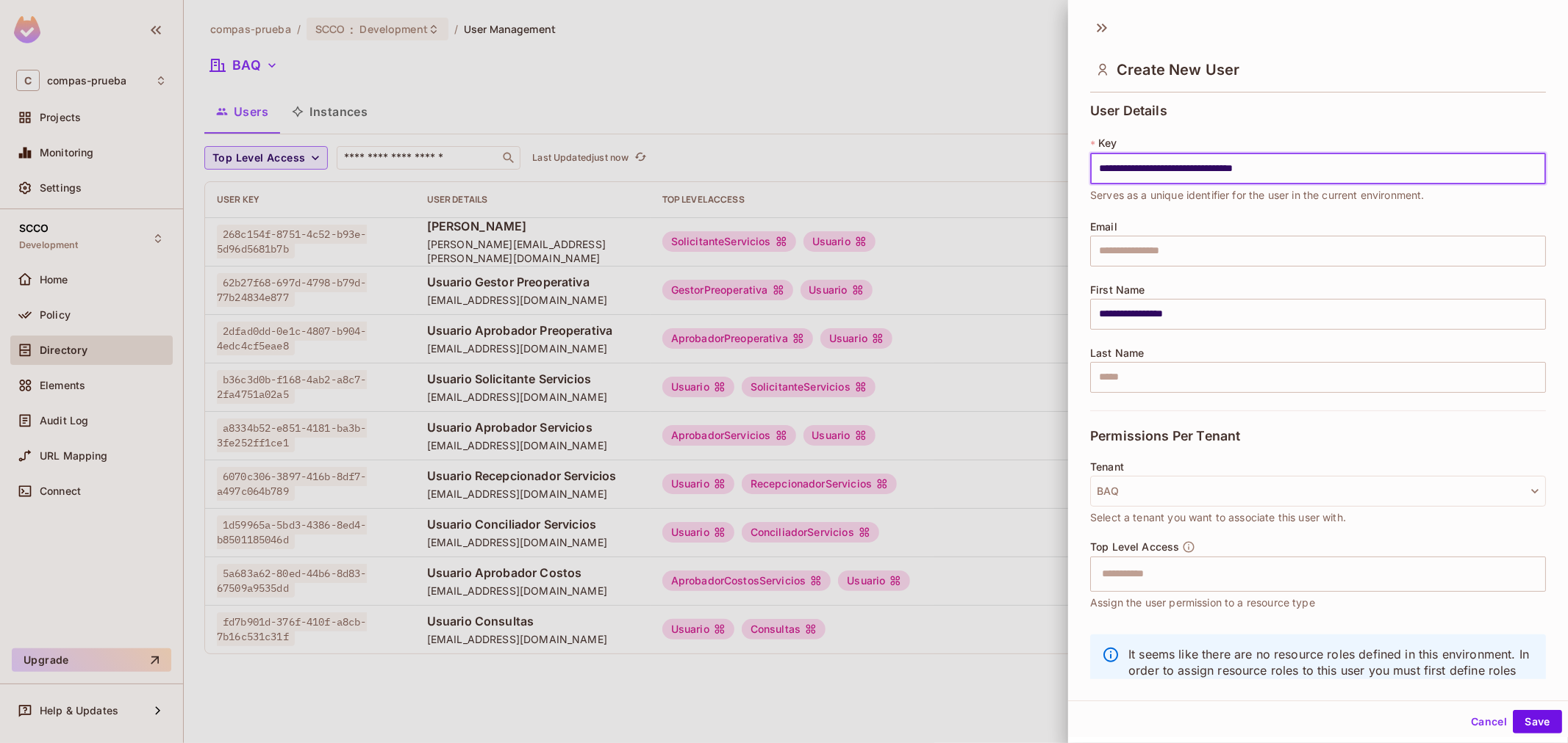
type input "**********"
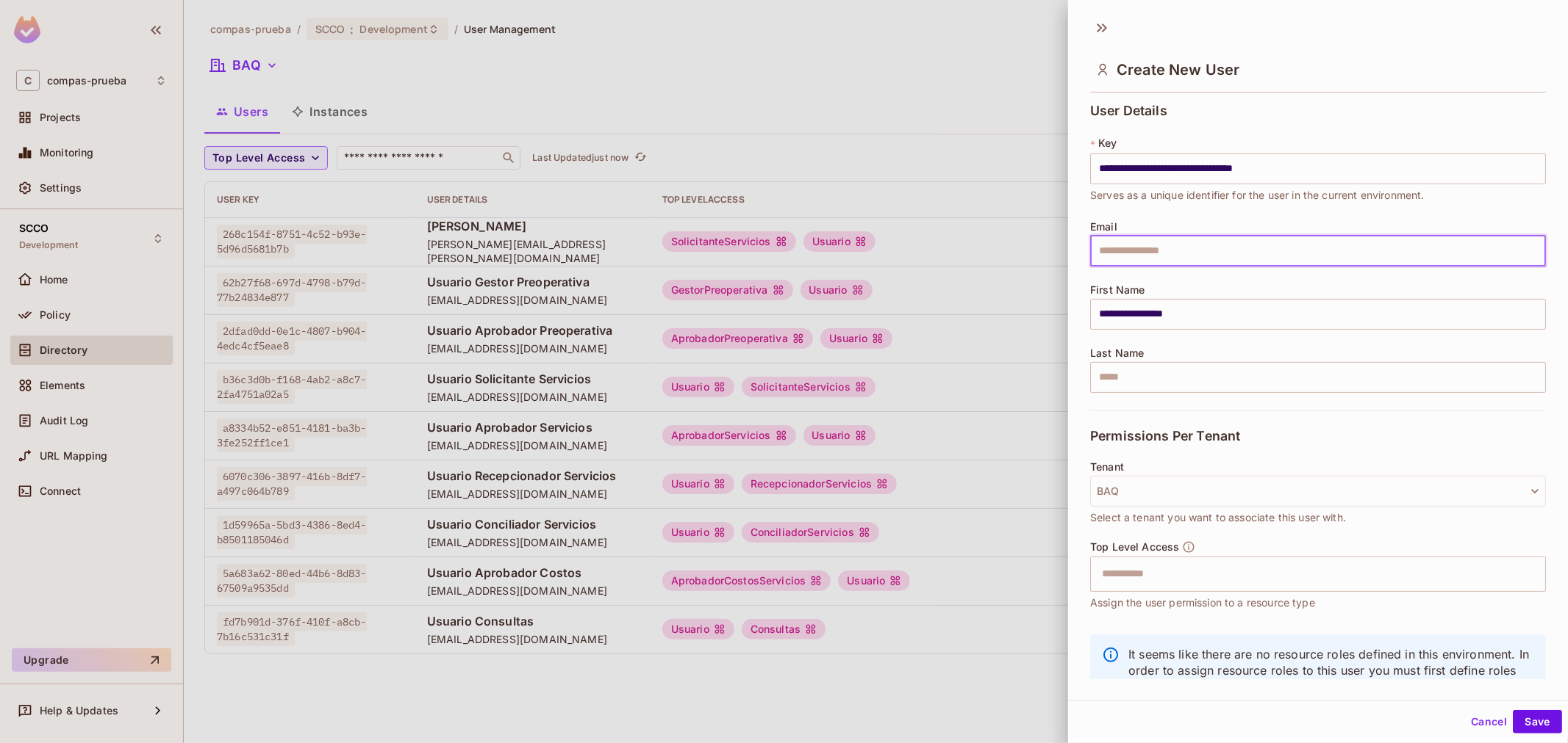
click at [1221, 261] on input "text" at bounding box center [1317, 251] width 456 height 31
paste input "**********"
type input "**********"
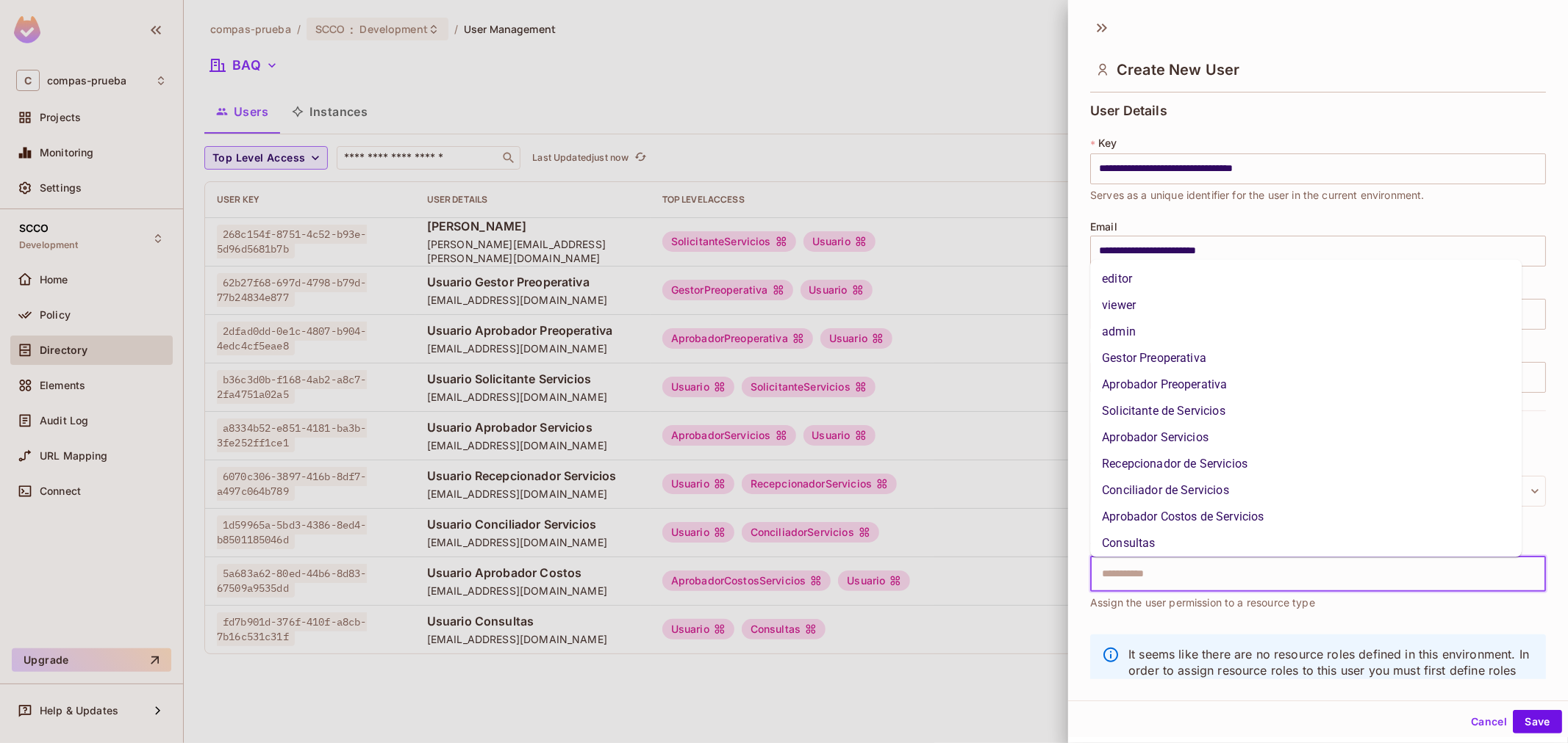
click at [1165, 582] on input "text" at bounding box center [1304, 575] width 424 height 29
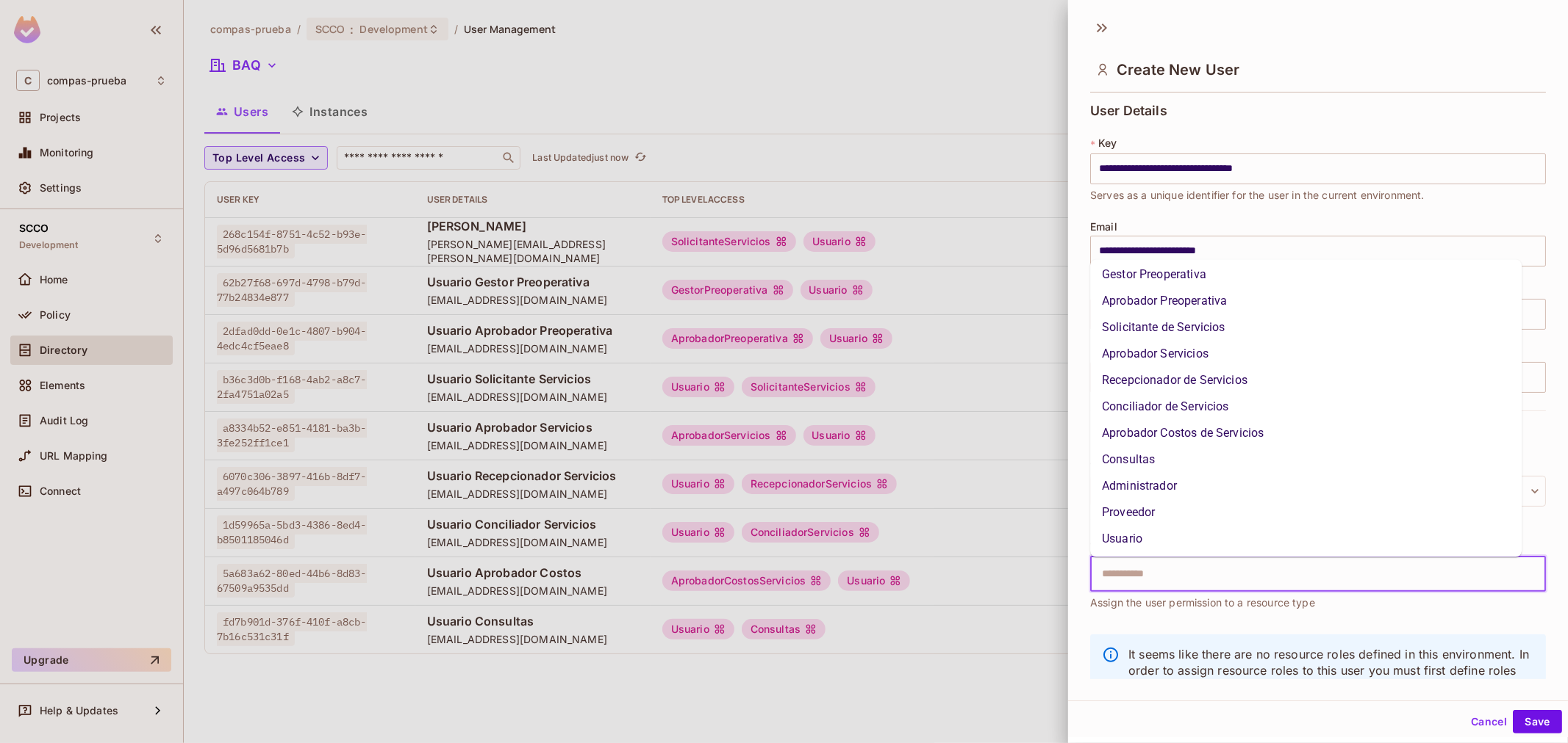
click at [1137, 511] on li "Proveedor" at bounding box center [1305, 512] width 431 height 27
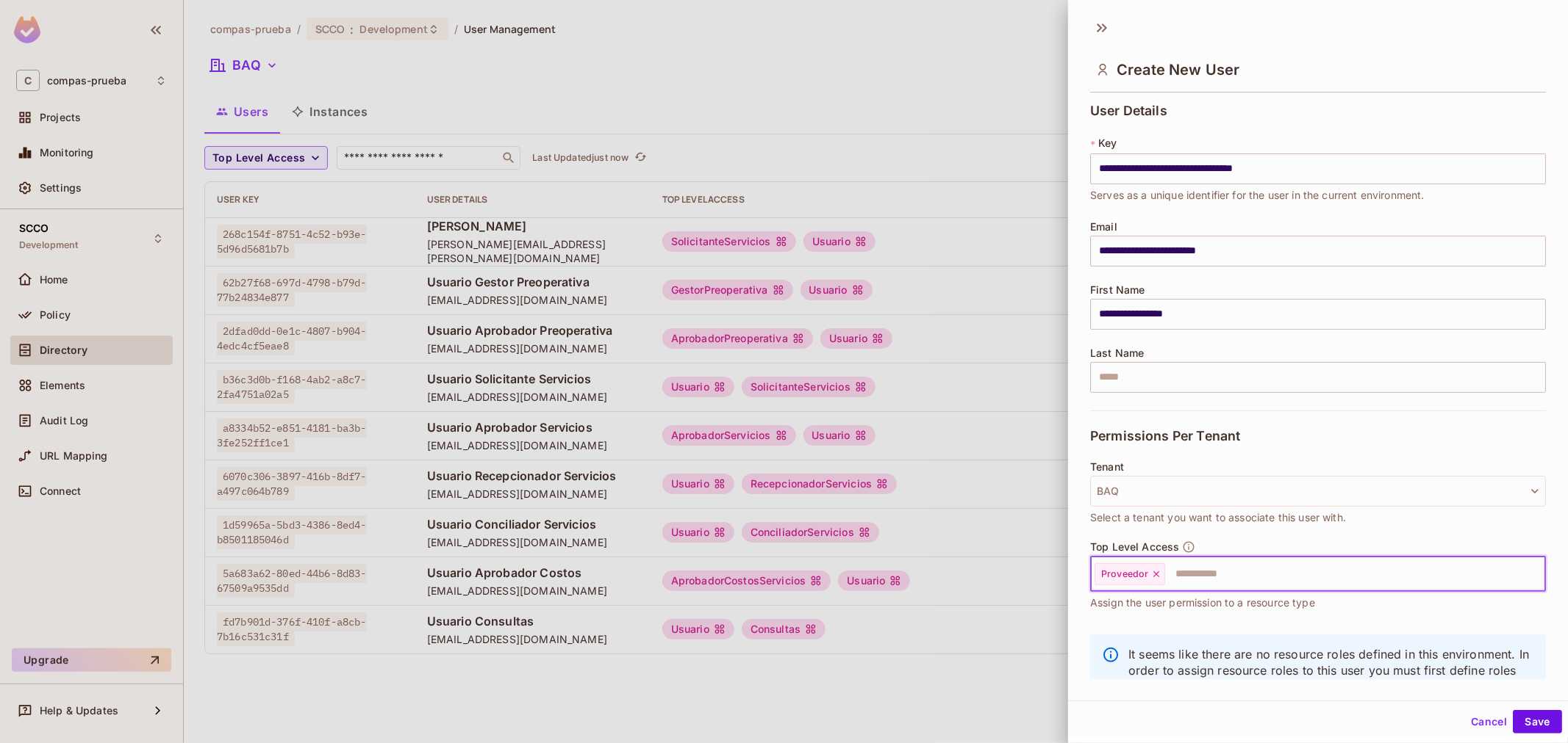
click at [1218, 571] on input "text" at bounding box center [1342, 575] width 351 height 29
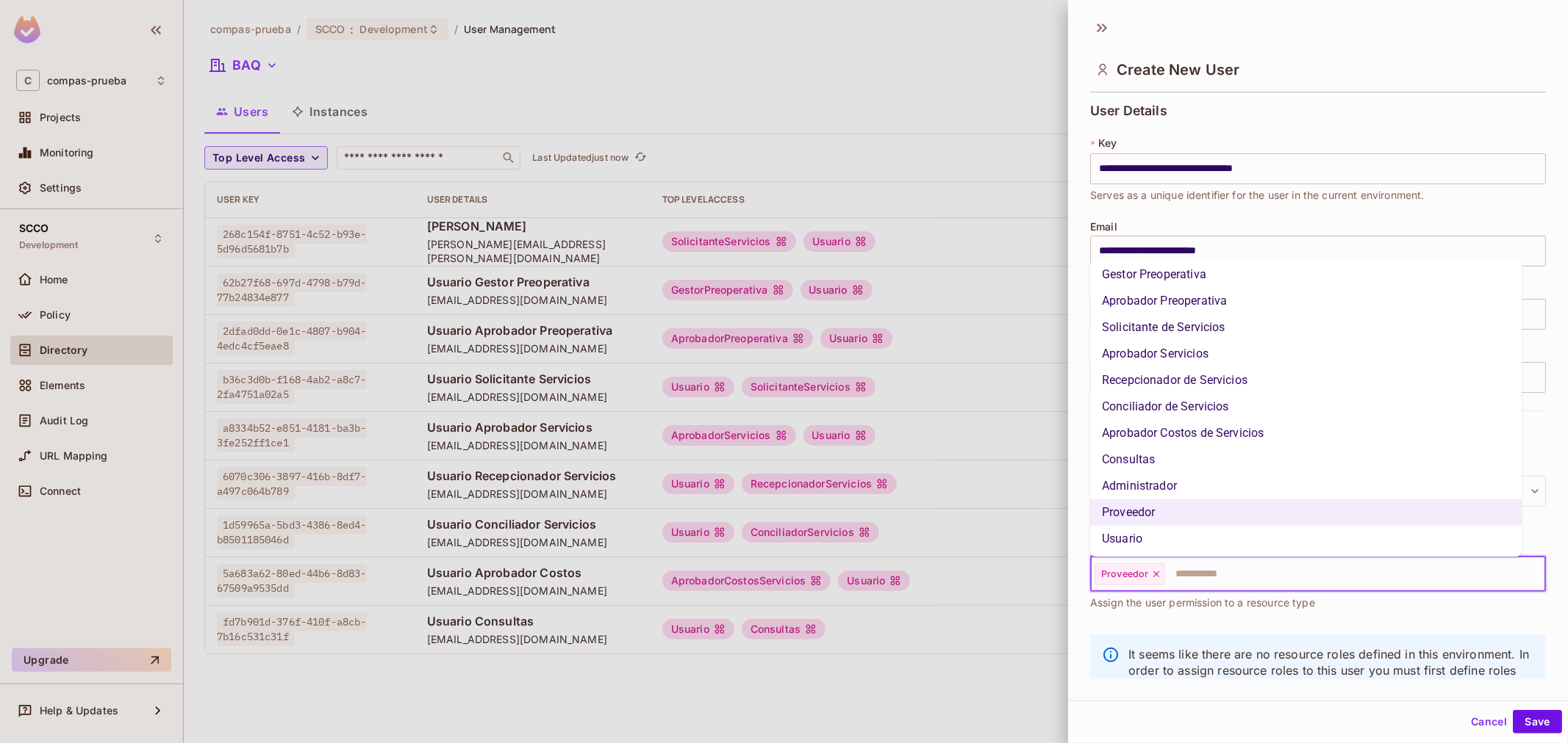
click at [1200, 534] on li "Usuario" at bounding box center [1305, 539] width 431 height 27
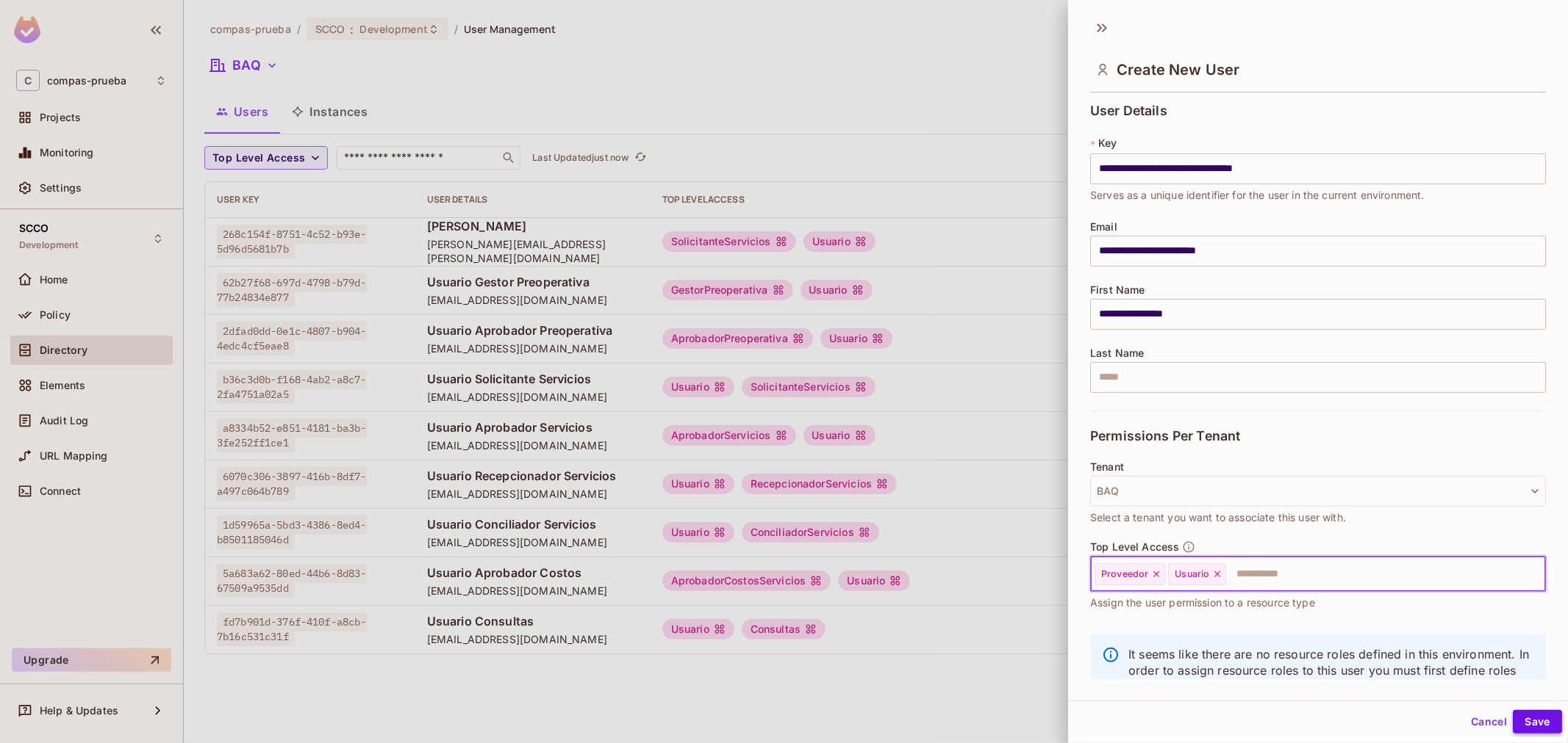
click at [1513, 723] on button "Save" at bounding box center [1537, 721] width 49 height 23
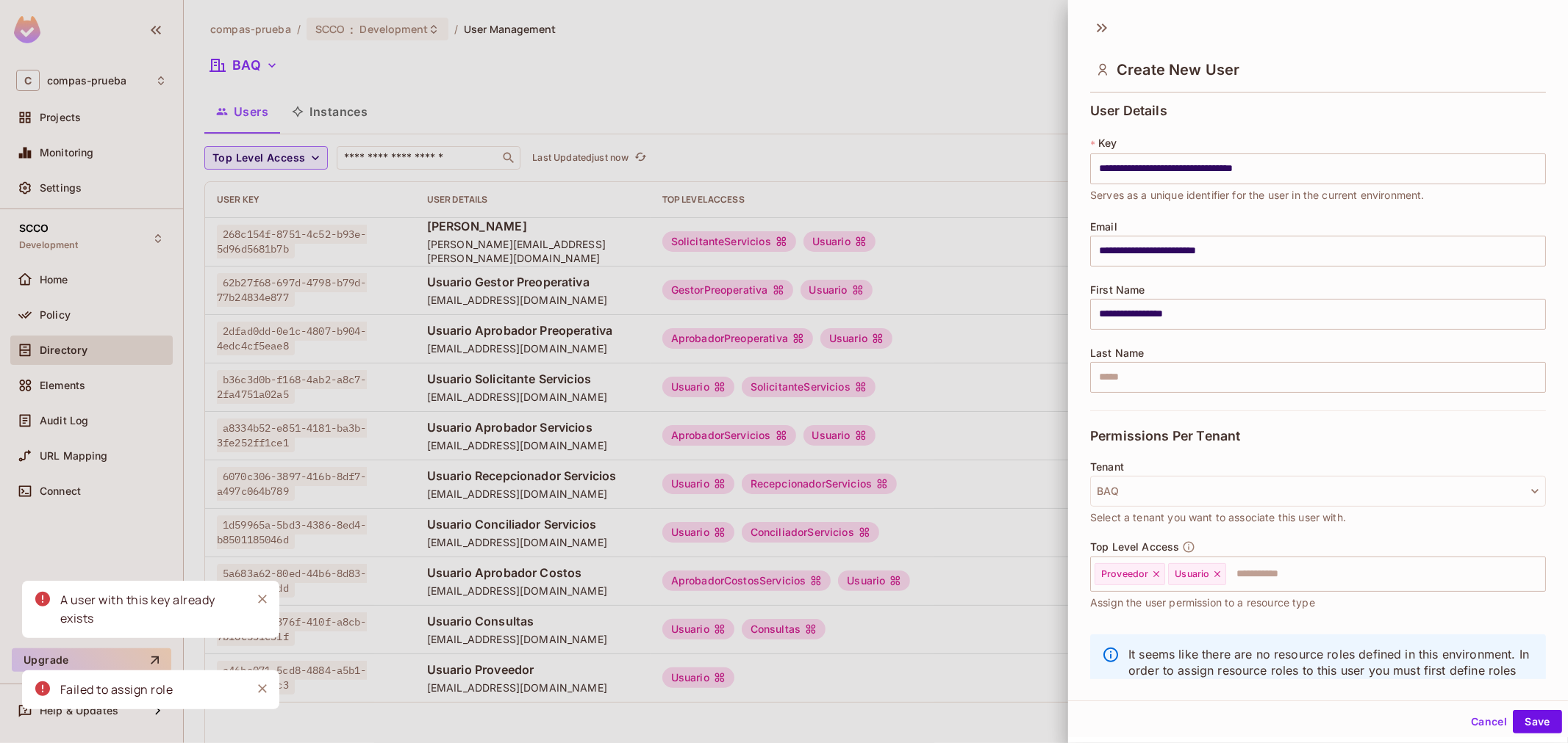
click at [1481, 719] on button "Cancel" at bounding box center [1488, 721] width 48 height 23
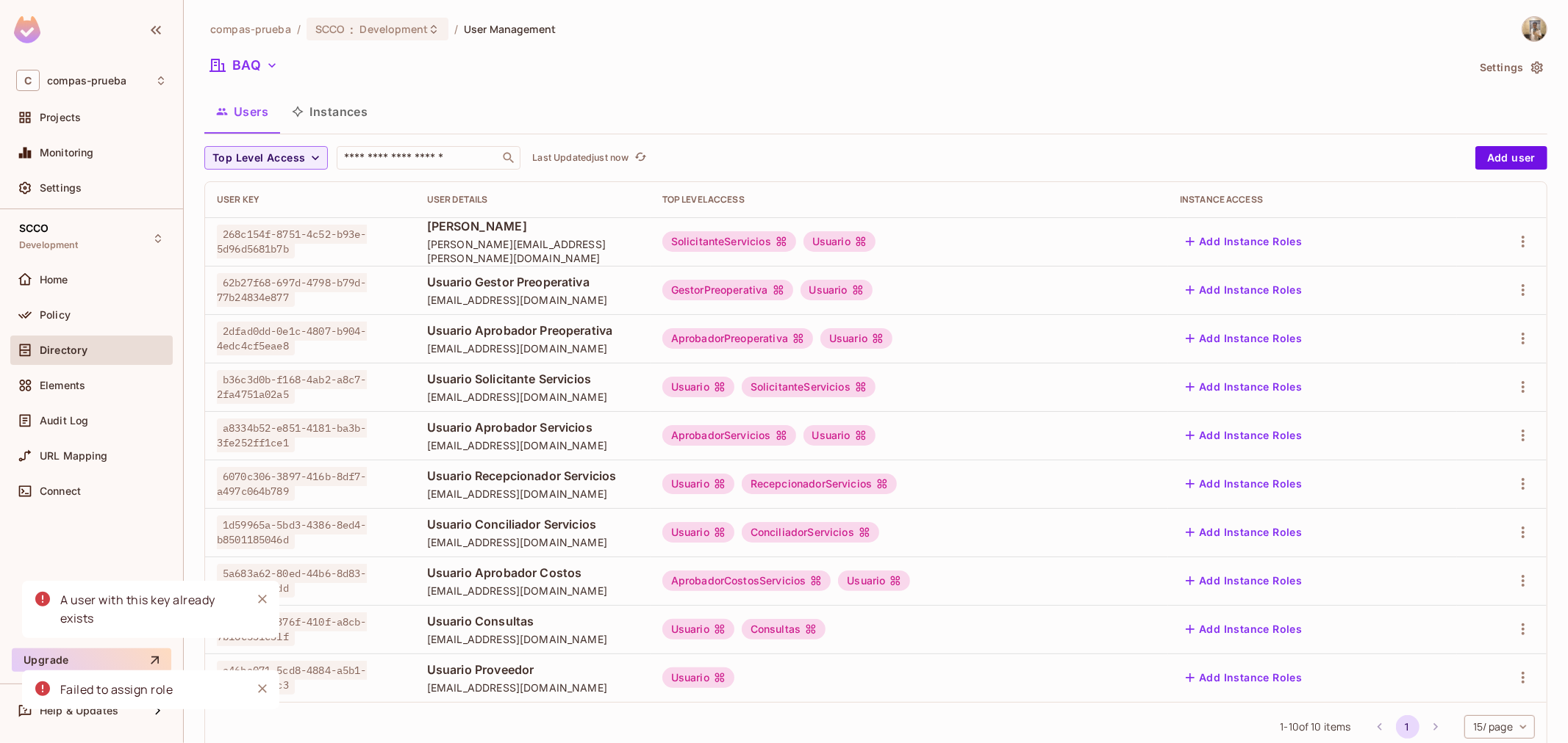
click at [725, 678] on icon at bounding box center [720, 678] width 12 height 12
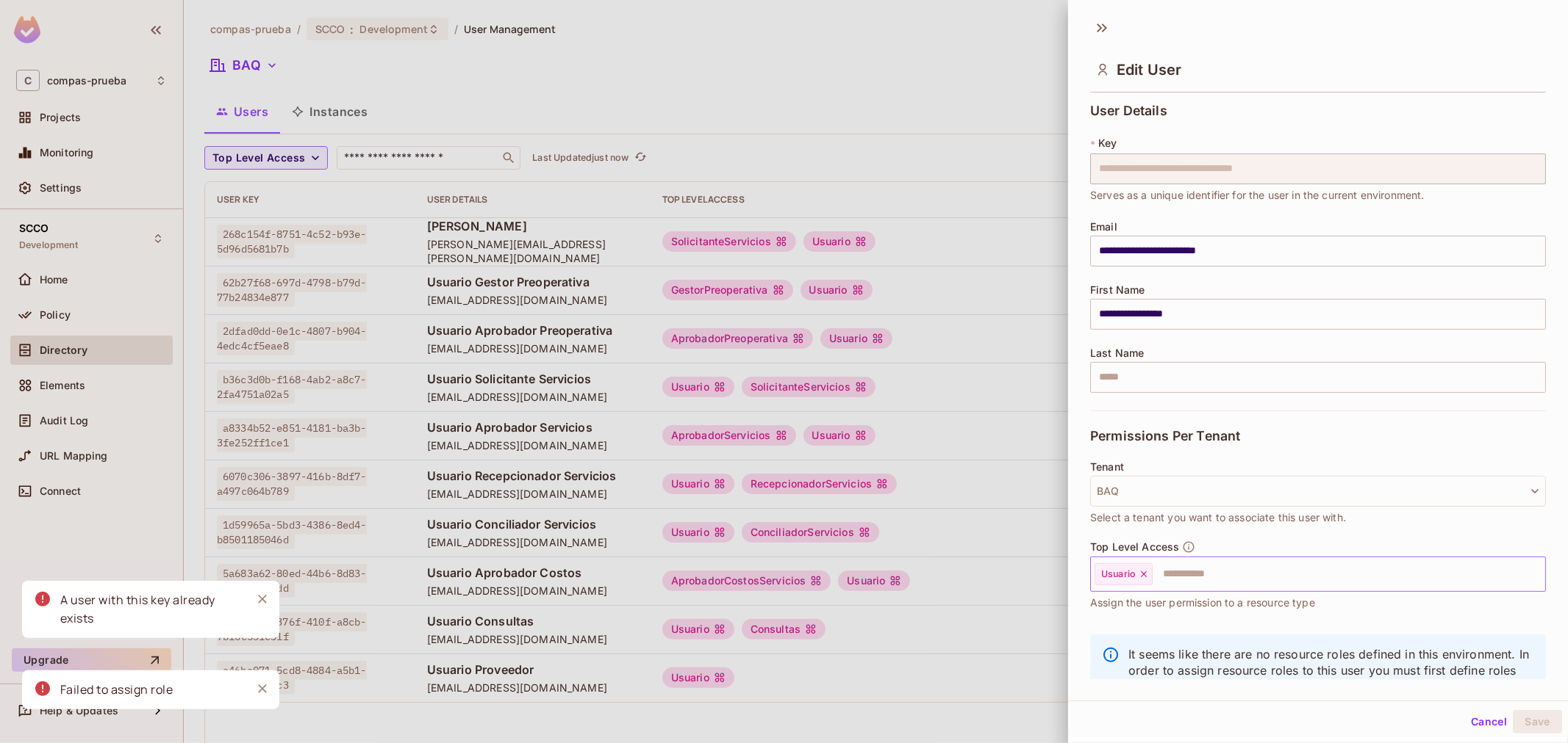
click at [1210, 571] on input "text" at bounding box center [1335, 575] width 363 height 29
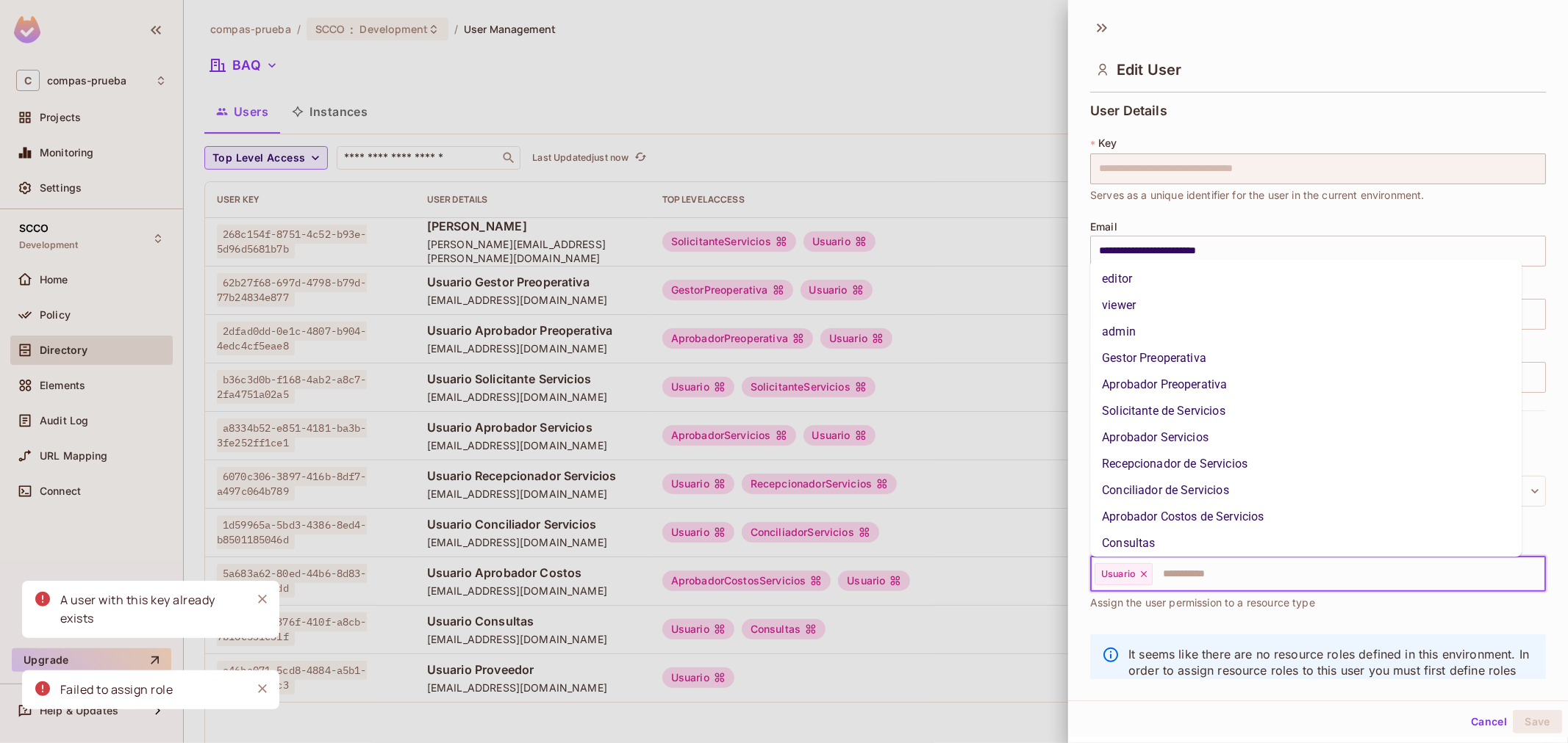
scroll to position [78, 0]
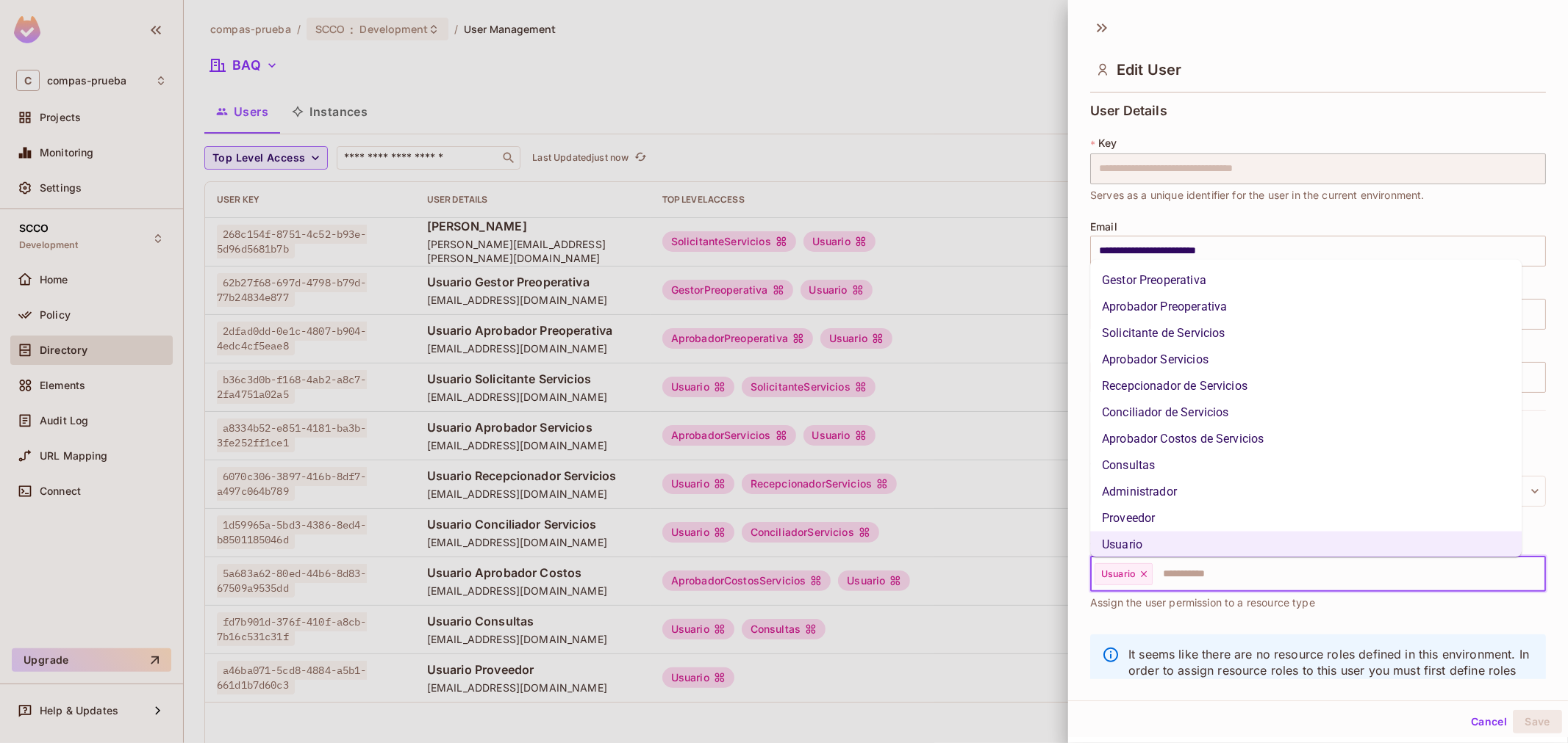
click at [1173, 520] on li "Proveedor" at bounding box center [1305, 518] width 431 height 27
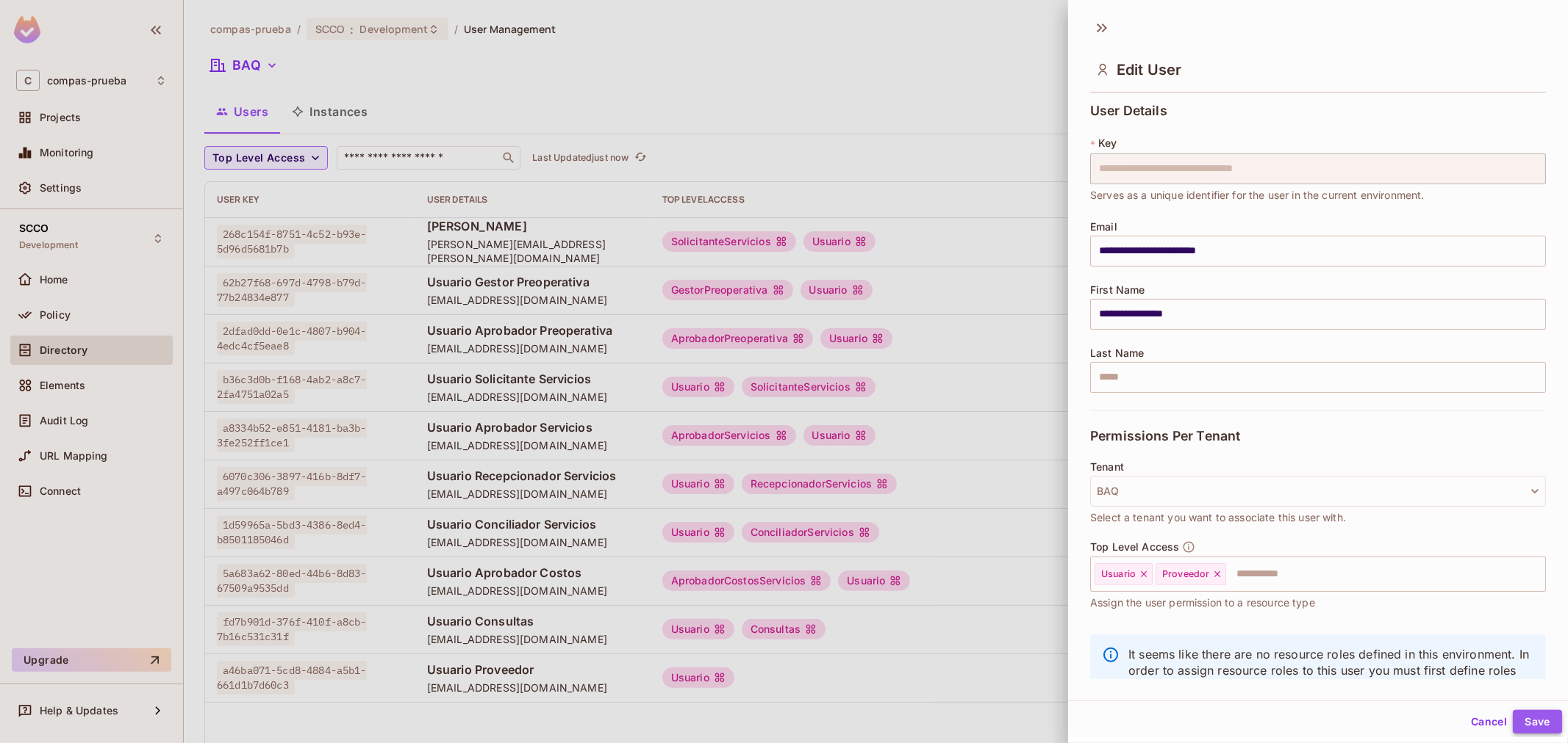
click at [1521, 726] on button "Save" at bounding box center [1537, 721] width 49 height 23
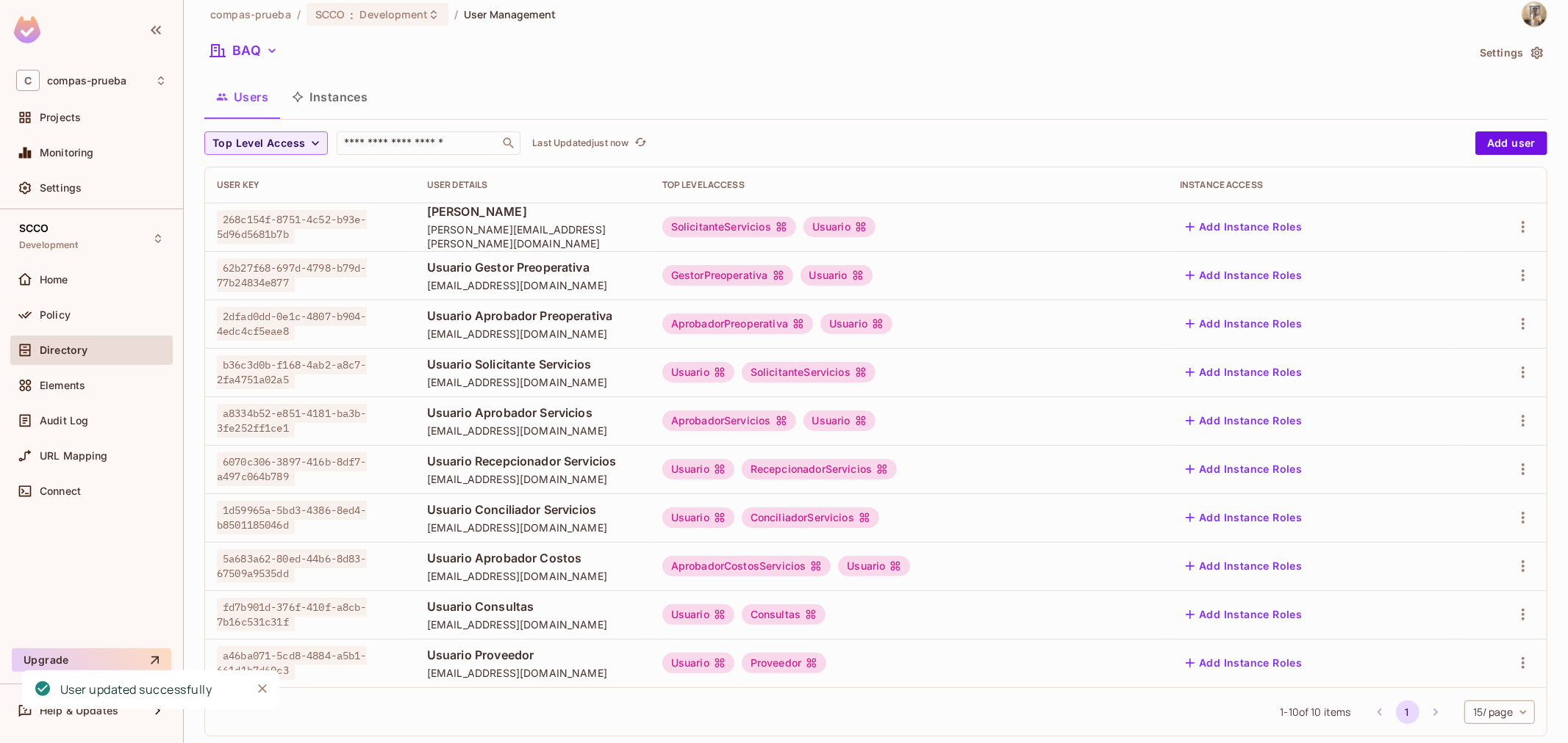
scroll to position [41, 0]
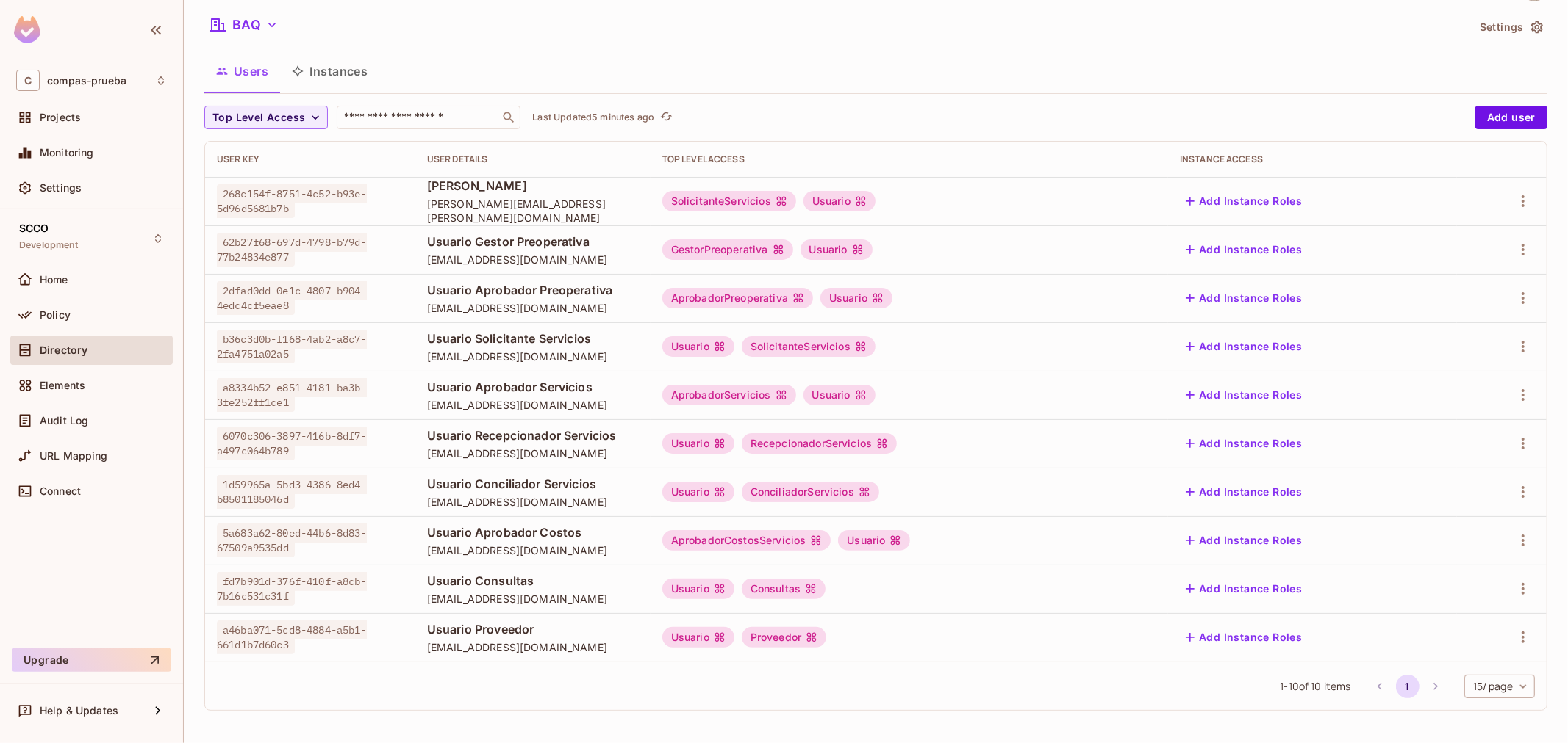
click at [661, 713] on div "Top Level Access ​ Last Updated 5 minutes ago Add user User Key User Details To…" at bounding box center [875, 414] width 1342 height 617
click at [263, 35] on button "BAQ" at bounding box center [244, 24] width 80 height 23
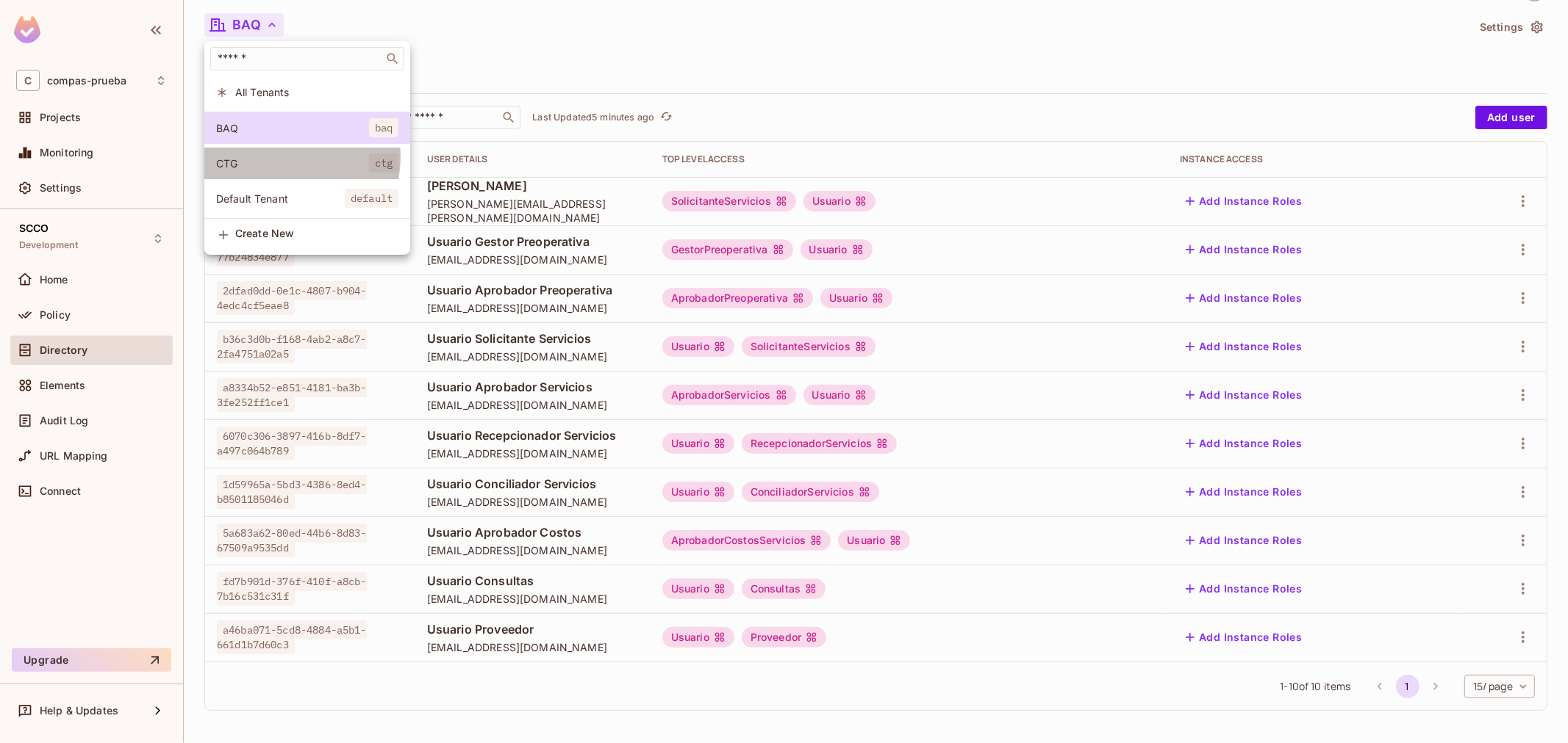
click at [281, 157] on span "CTG" at bounding box center [292, 163] width 153 height 14
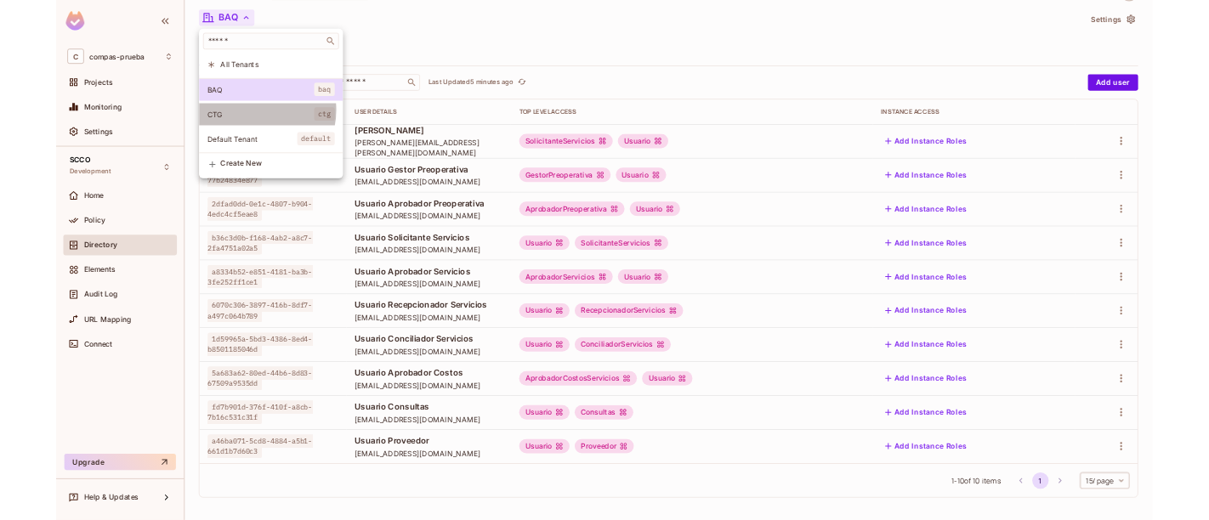
scroll to position [0, 0]
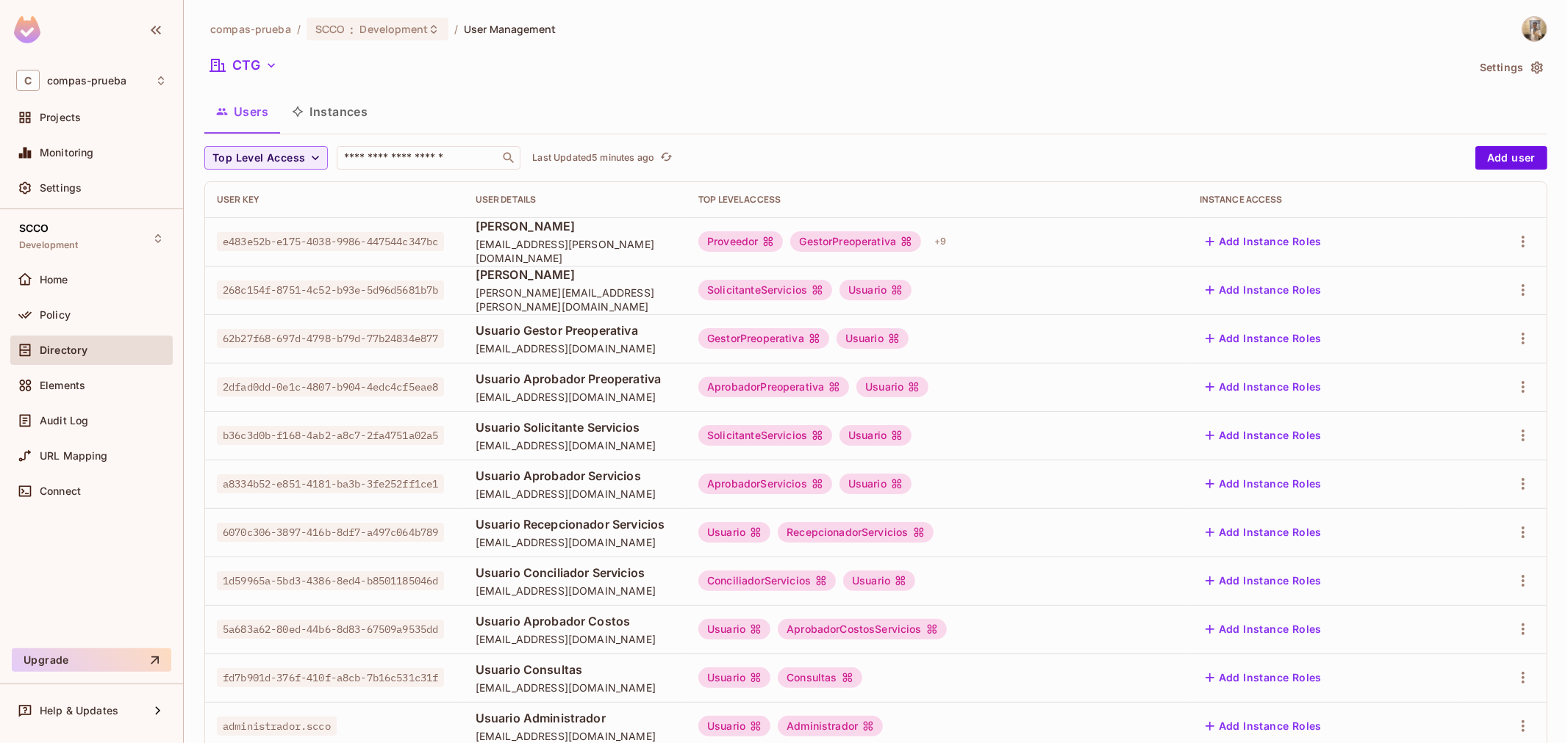
click at [260, 79] on div "CTG" at bounding box center [835, 67] width 1262 height 28
click at [264, 72] on icon "button" at bounding box center [271, 65] width 15 height 15
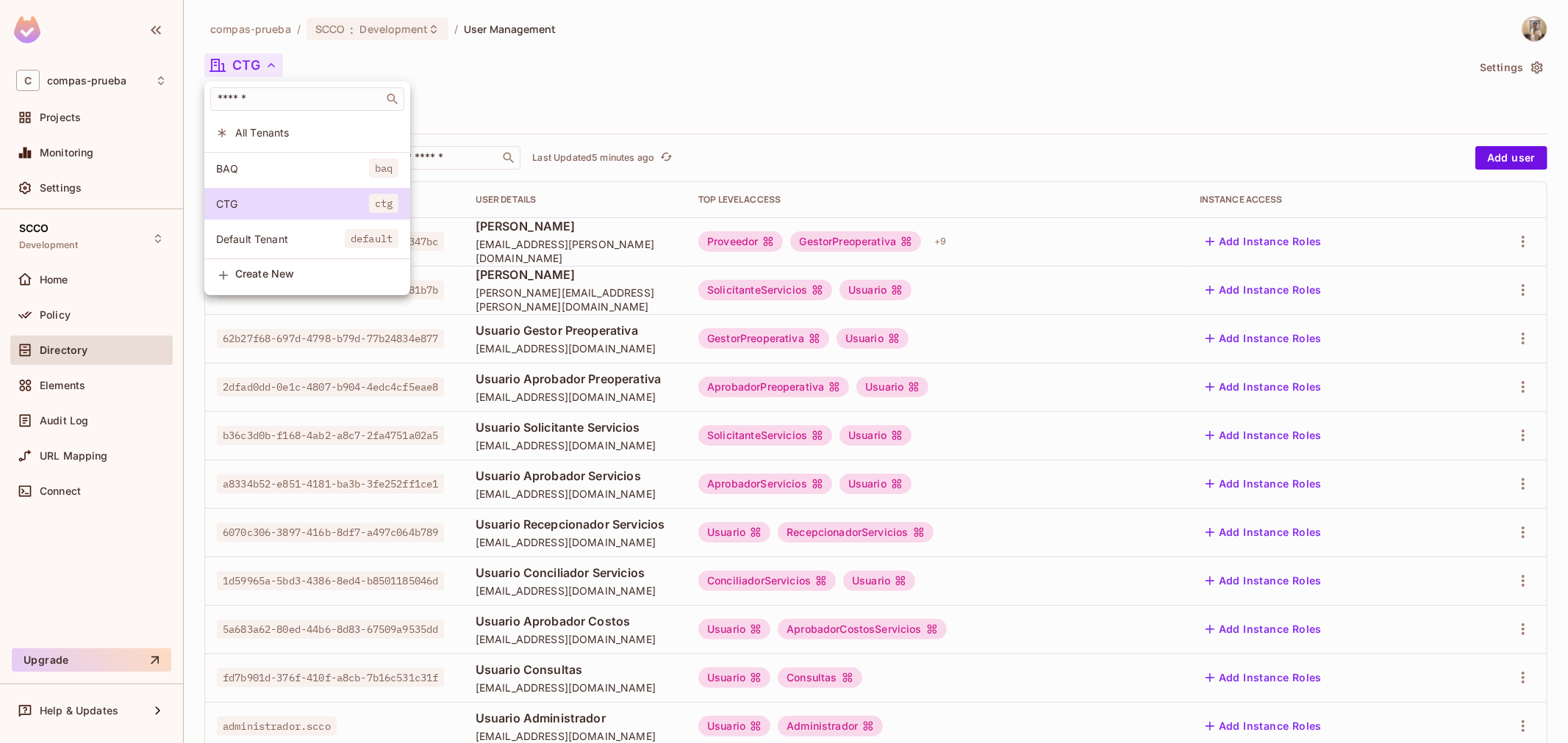
click at [280, 176] on li "BAQ baq" at bounding box center [307, 168] width 206 height 32
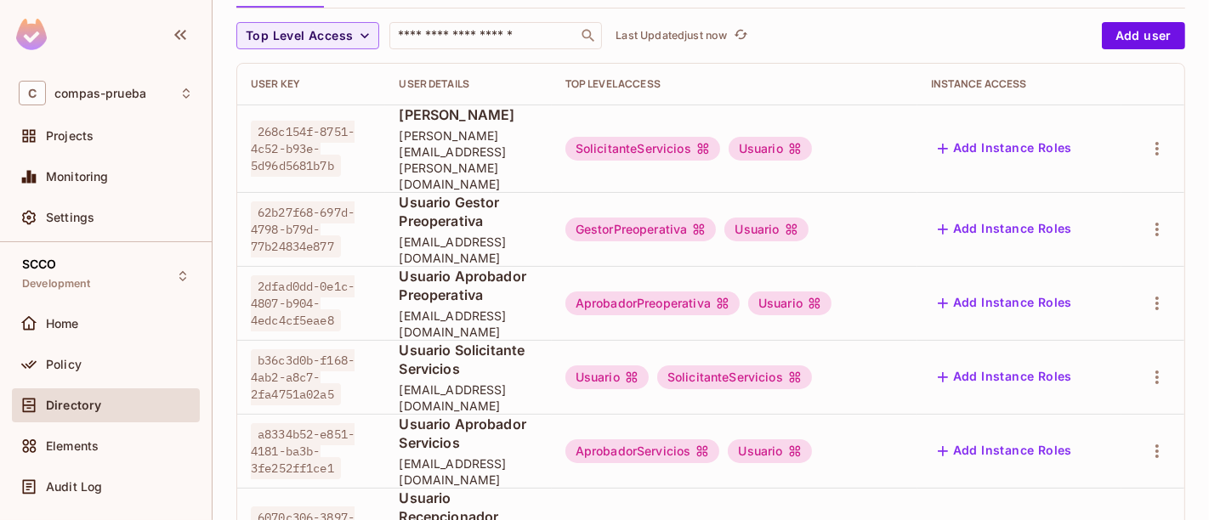
scroll to position [189, 0]
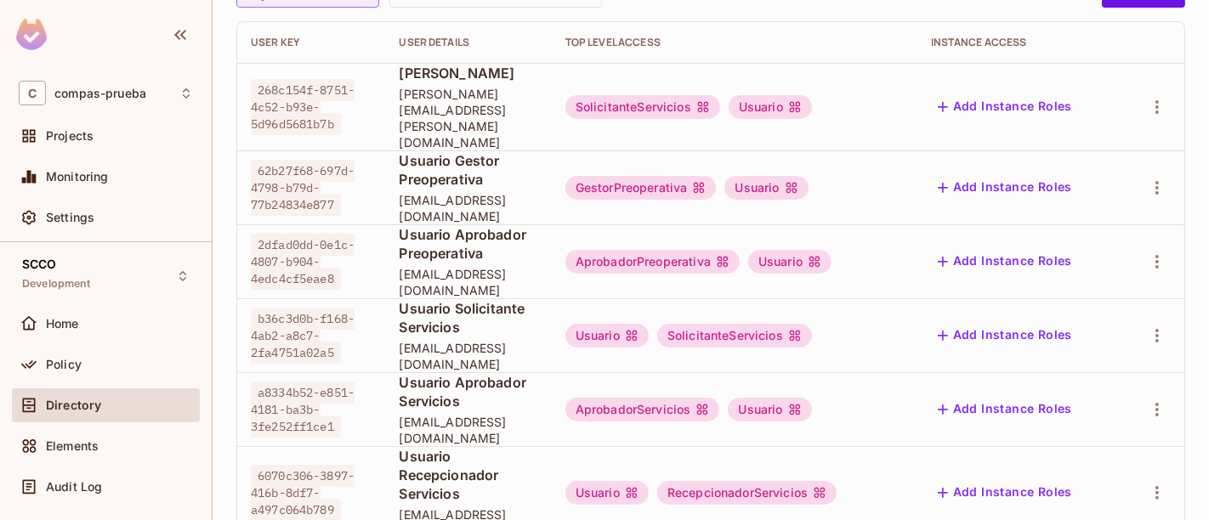
click at [537, 192] on span "gestor.preoperativa.scco@yopmail.com" at bounding box center [468, 208] width 139 height 32
click at [497, 151] on span "Usuario Gestor Preoperativa" at bounding box center [468, 169] width 139 height 37
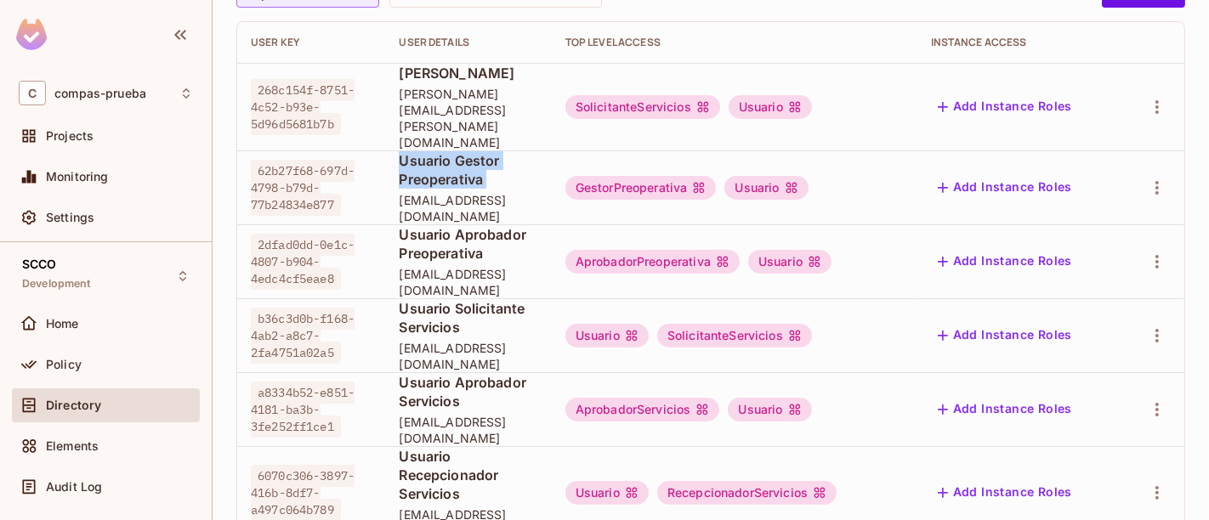
click at [497, 151] on span "Usuario Gestor Preoperativa" at bounding box center [468, 169] width 139 height 37
click at [503, 266] on span "aprobador.preoperativa.scco@yopmail.com" at bounding box center [468, 282] width 139 height 32
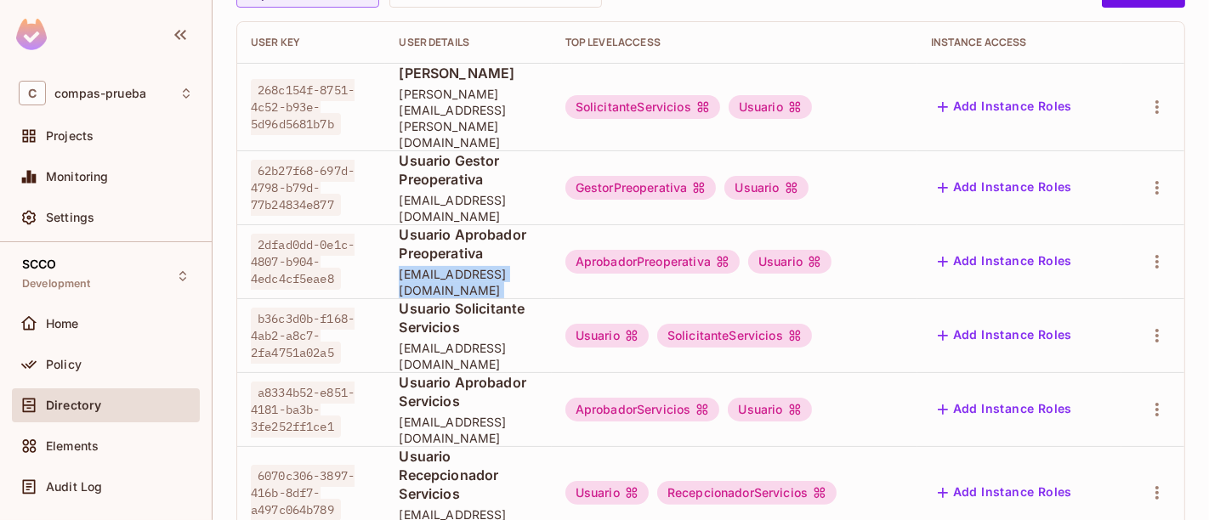
click at [503, 266] on span "aprobador.preoperativa.scco@yopmail.com" at bounding box center [468, 282] width 139 height 32
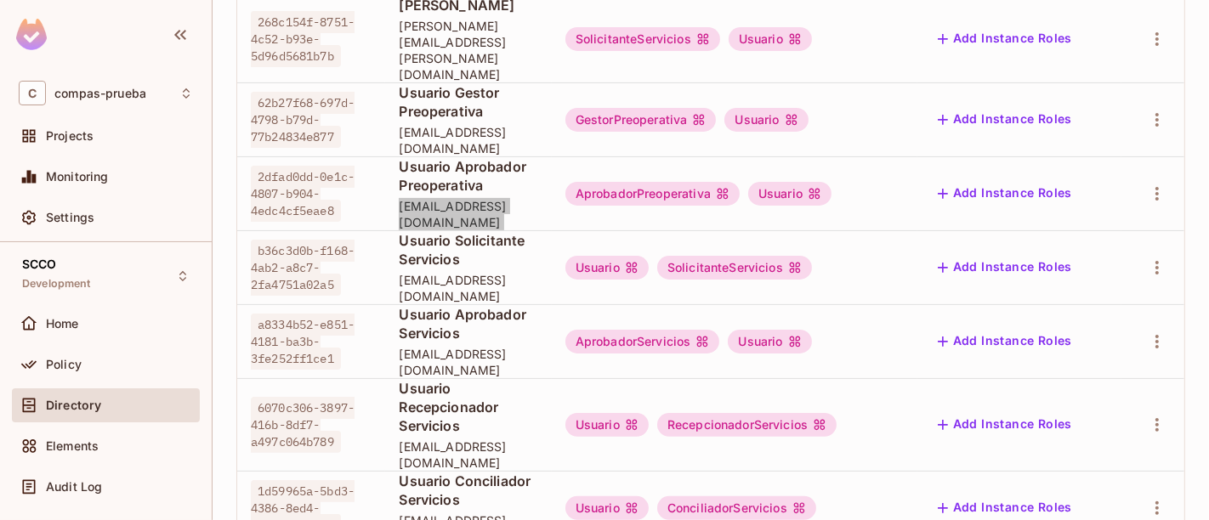
scroll to position [283, 0]
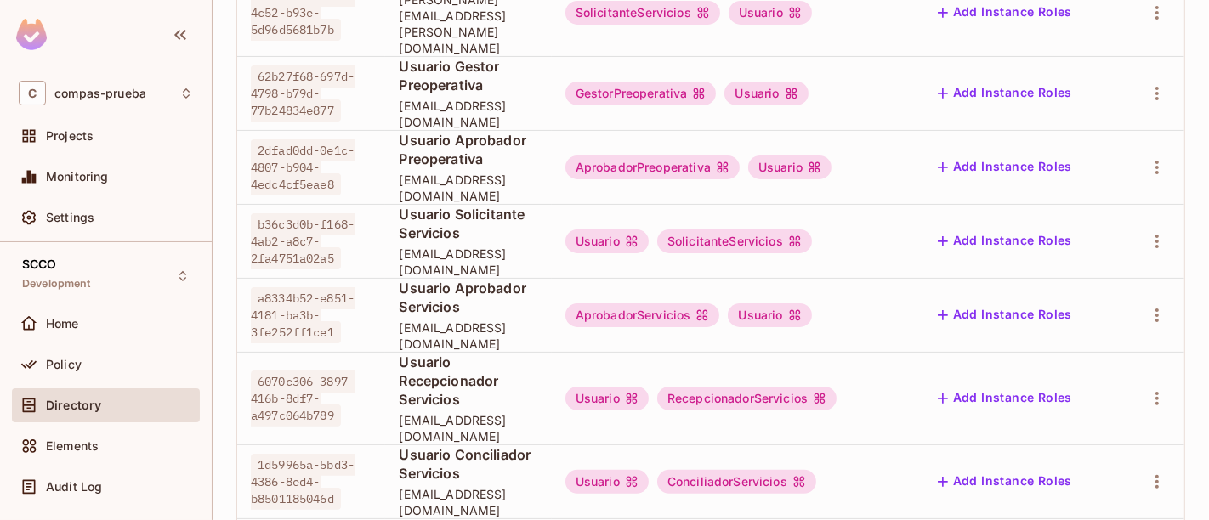
click at [537, 246] on span "solicitante.servicios.scco@yopmail.com" at bounding box center [468, 262] width 139 height 32
click at [465, 279] on span "Usuario Aprobador Servicios" at bounding box center [468, 297] width 139 height 37
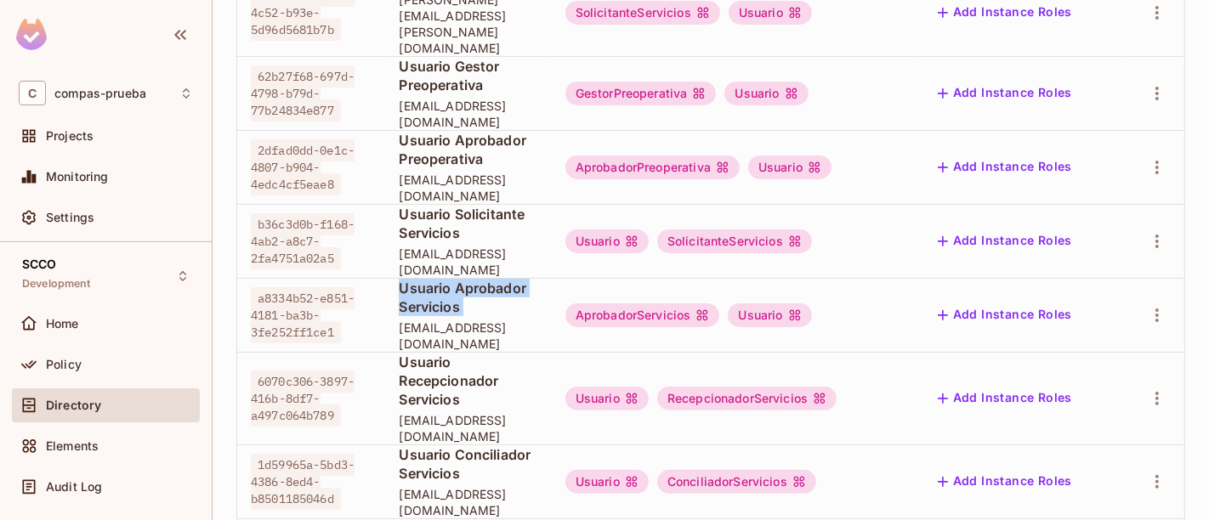
click at [465, 279] on span "Usuario Aprobador Servicios" at bounding box center [468, 297] width 139 height 37
click at [450, 289] on td "Usuario Aprobador Servicios aprobador.servicios.scco@yopmail.com" at bounding box center [468, 315] width 166 height 74
click at [440, 320] on span "aprobador.servicios.scco@yopmail.com" at bounding box center [468, 336] width 139 height 32
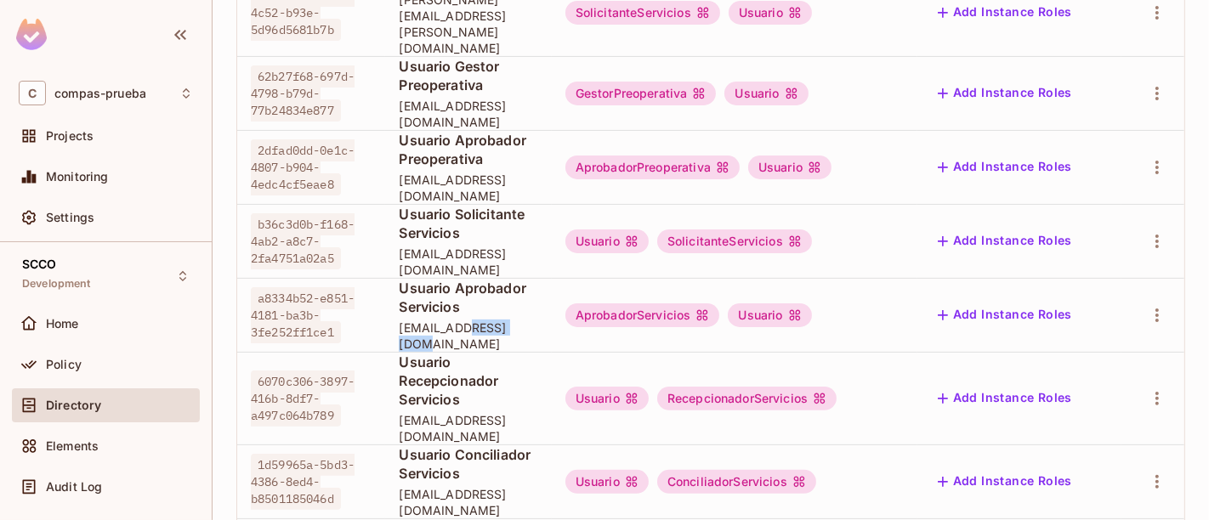
click at [440, 320] on span "aprobador.servicios.scco@yopmail.com" at bounding box center [468, 336] width 139 height 32
click at [537, 353] on span "Usuario Recepcionador Servicios" at bounding box center [468, 381] width 139 height 56
click at [493, 353] on span "Usuario Recepcionador Servicios" at bounding box center [468, 381] width 139 height 56
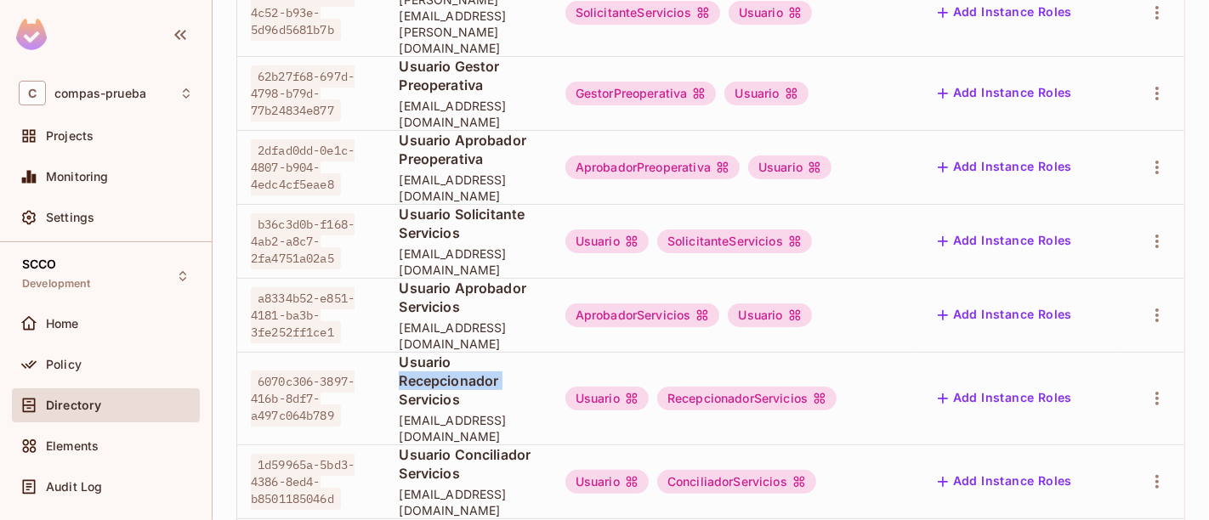
click at [493, 353] on span "Usuario Recepcionador Servicios" at bounding box center [468, 381] width 139 height 56
click at [501, 352] on td "Usuario Recepcionador Servicios recepcionador.servicios.scco@yopmail.com" at bounding box center [468, 398] width 166 height 93
click at [498, 352] on td "Usuario Recepcionador Servicios recepcionador.servicios.scco@yopmail.com" at bounding box center [468, 398] width 166 height 93
click at [494, 412] on span "recepcionador.servicios.scco@yopmail.com" at bounding box center [468, 428] width 139 height 32
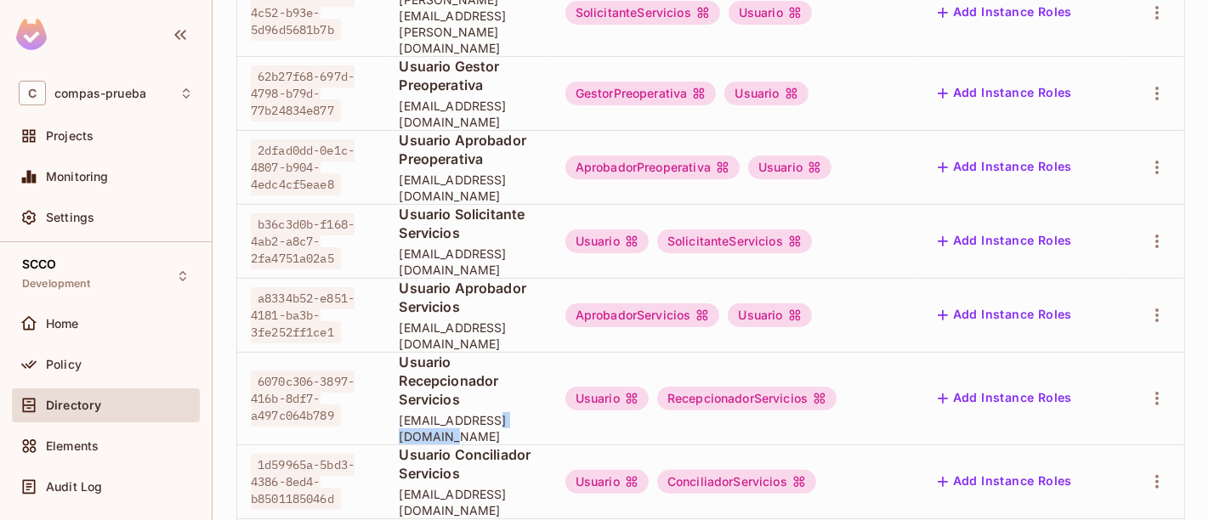
click at [494, 412] on span "recepcionador.servicios.scco@yopmail.com" at bounding box center [468, 428] width 139 height 32
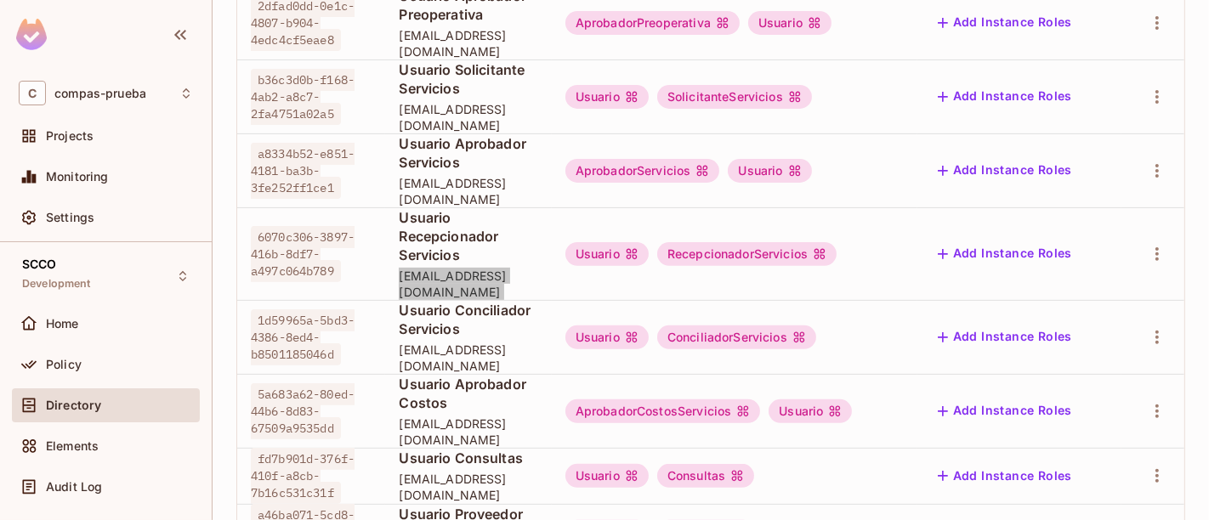
scroll to position [491, 0]
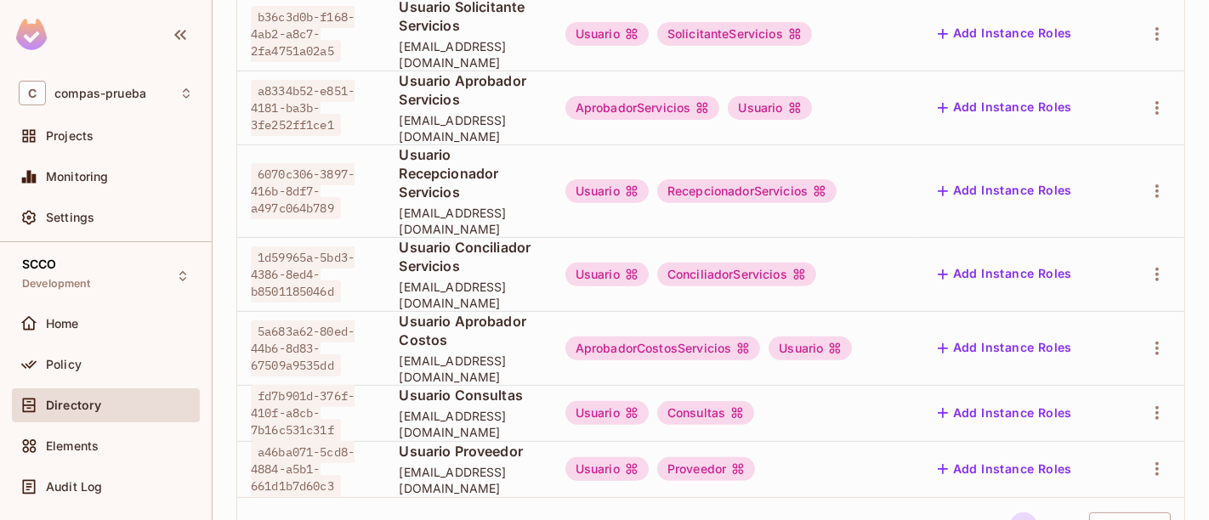
click at [494, 279] on span "conciliador.servicios.scco@yopmail.com" at bounding box center [468, 295] width 139 height 32
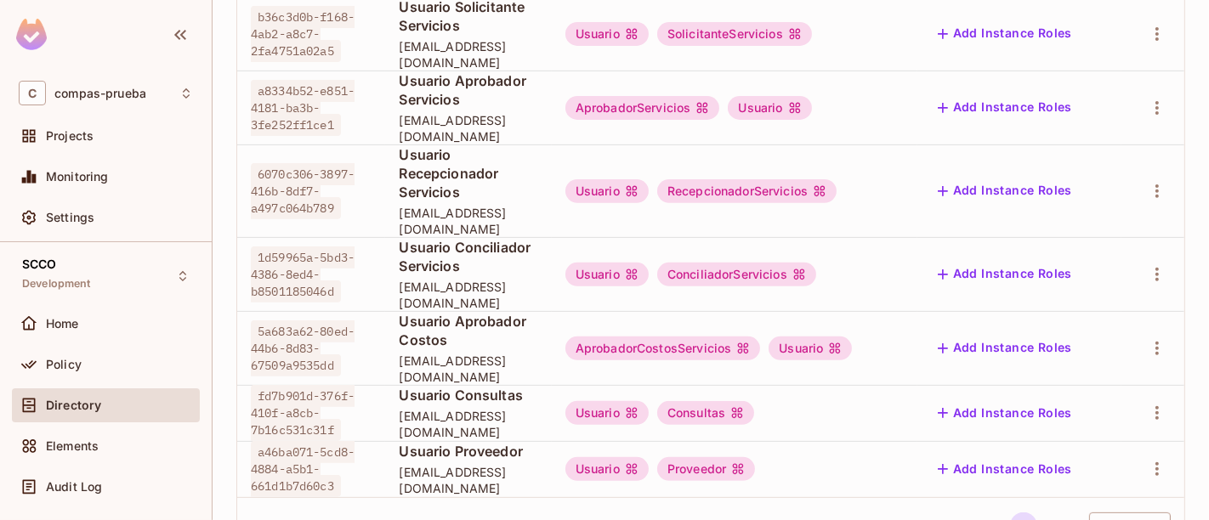
click at [471, 353] on span "aprobador.costos.scco@yopmail.com" at bounding box center [468, 369] width 139 height 32
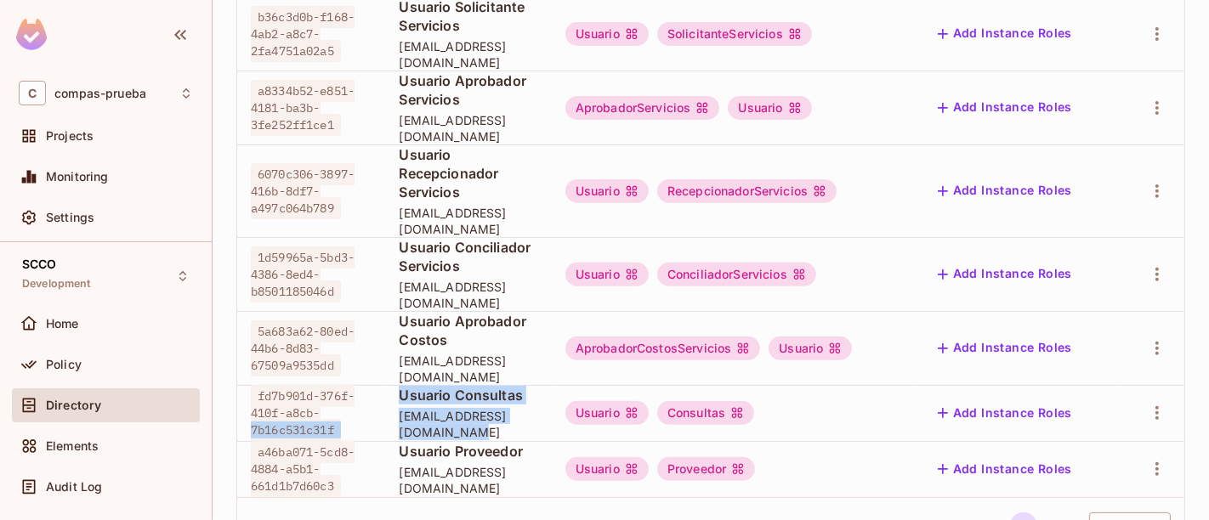
drag, startPoint x: 548, startPoint y: 324, endPoint x: 343, endPoint y: 327, distance: 204.9
click at [343, 385] on tr "fd7b901d-376f-410f-a8cb-7b16c531c31f Usuario Consultas consultas.scco@yopmail.c…" at bounding box center [710, 413] width 947 height 56
click at [406, 386] on span "Usuario Consultas" at bounding box center [468, 395] width 139 height 19
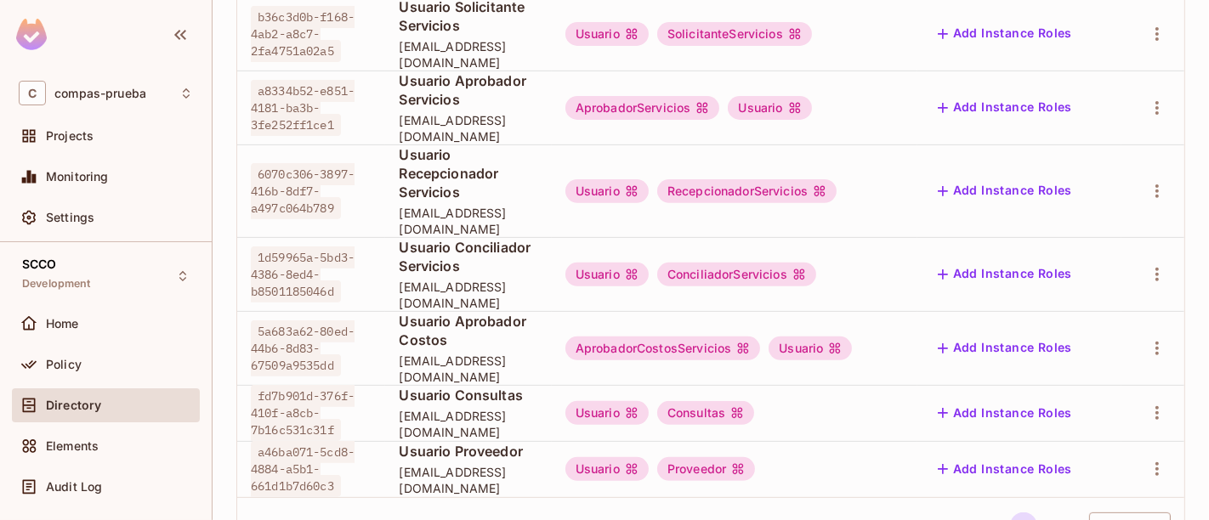
click at [537, 408] on span "consultas.scco@yopmail.com" at bounding box center [468, 424] width 139 height 32
click at [520, 408] on span "consultas.scco@yopmail.com" at bounding box center [468, 424] width 139 height 32
click at [485, 464] on span "proveedor.scco@yopmail.com" at bounding box center [468, 480] width 139 height 32
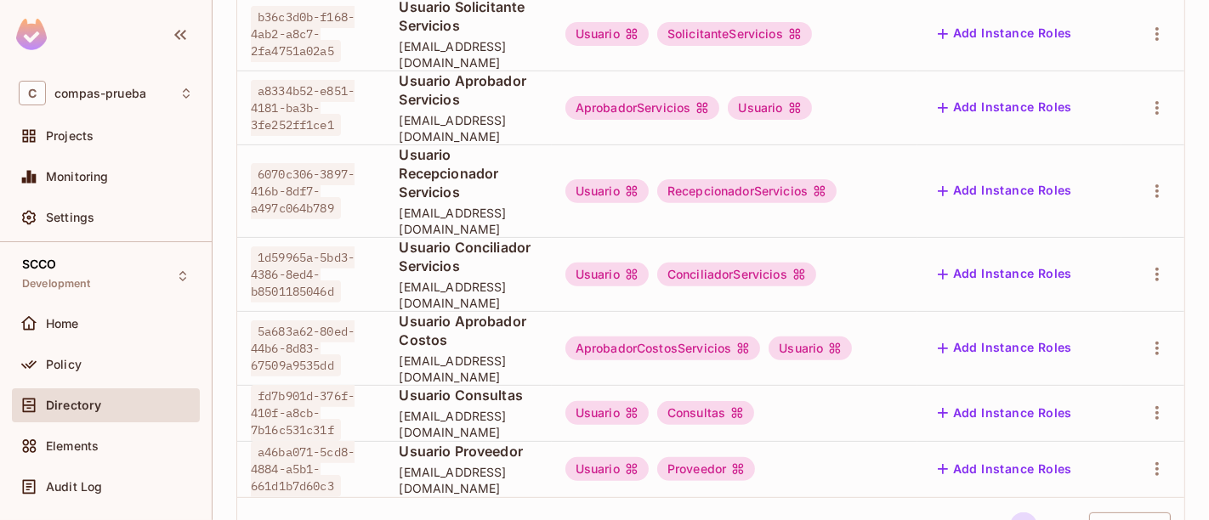
click at [480, 464] on span "proveedor.scco@yopmail.com" at bounding box center [468, 480] width 139 height 32
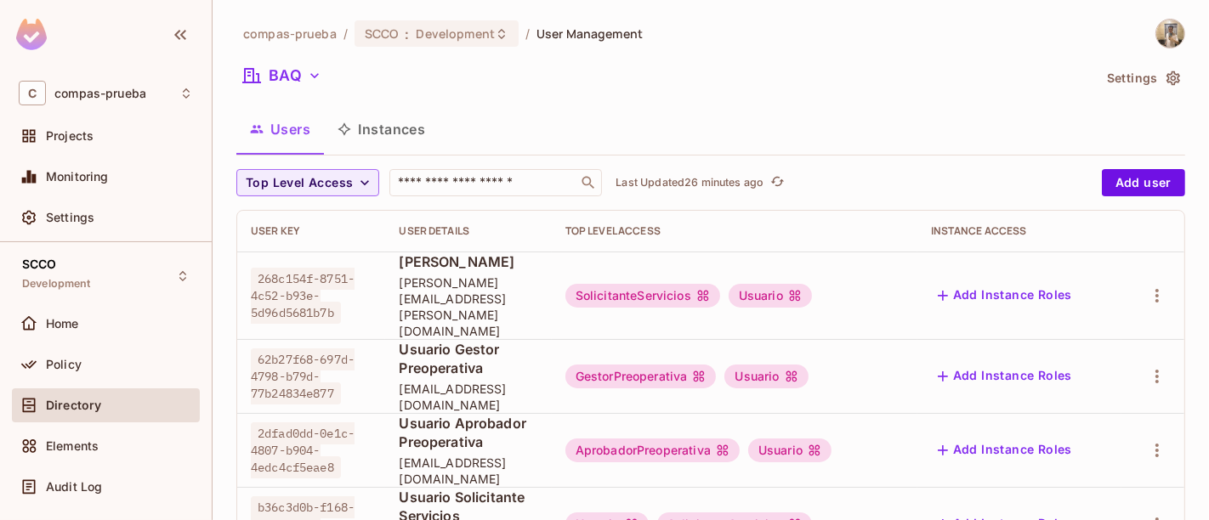
scroll to position [2, 0]
click at [462, 340] on span "Usuario Gestor Preoperativa" at bounding box center [468, 358] width 139 height 37
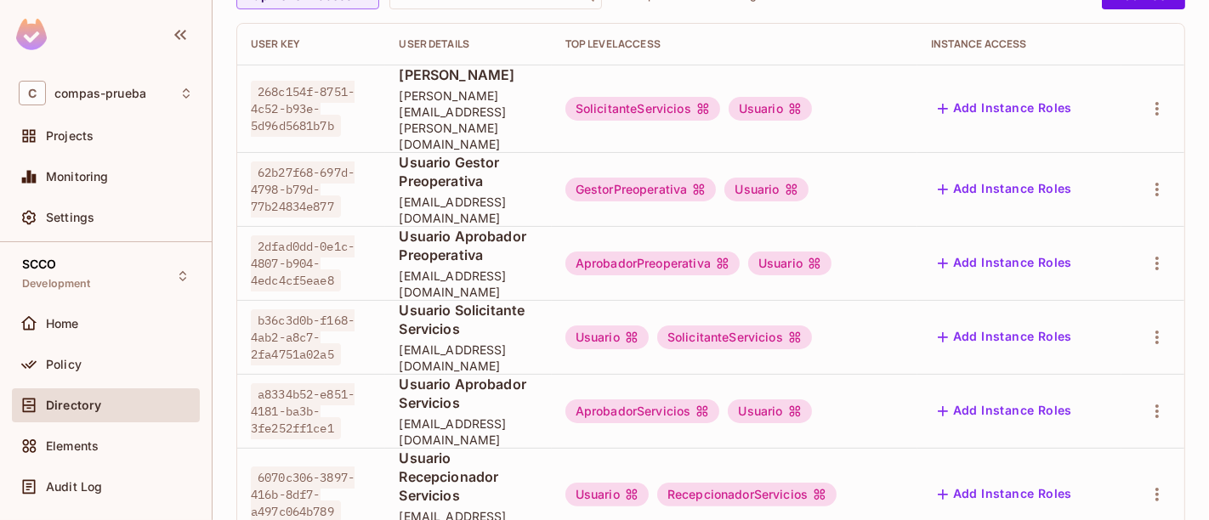
scroll to position [189, 0]
click at [457, 225] on div "Usuario Aprobador Preoperativa aprobador.preoperativa.scco@yopmail.com" at bounding box center [468, 261] width 139 height 73
click at [457, 299] on span "Usuario Solicitante Servicios" at bounding box center [468, 317] width 139 height 37
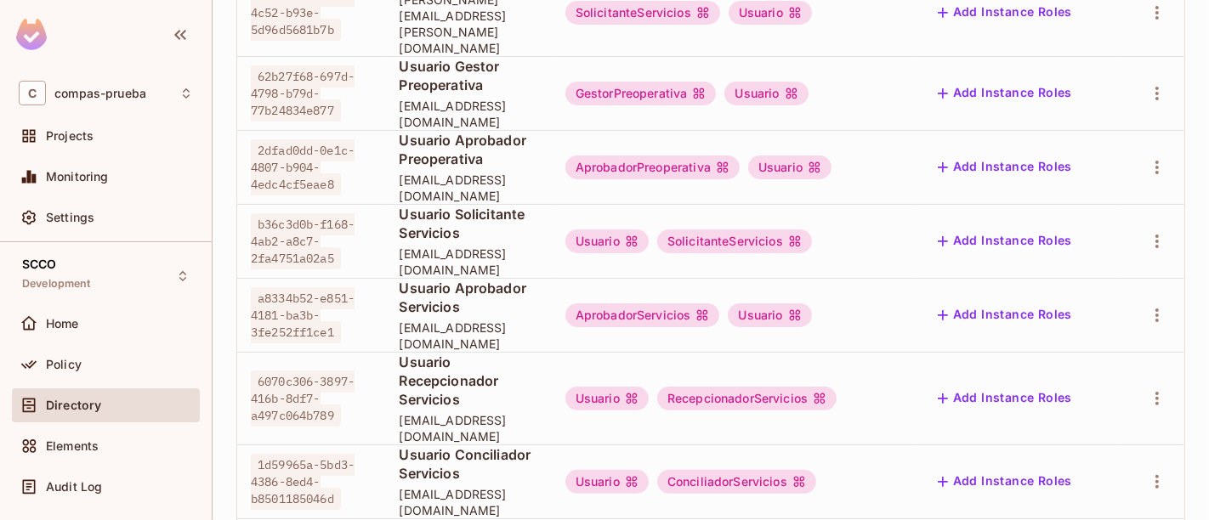
click at [459, 279] on span "Usuario Aprobador Servicios" at bounding box center [468, 297] width 139 height 37
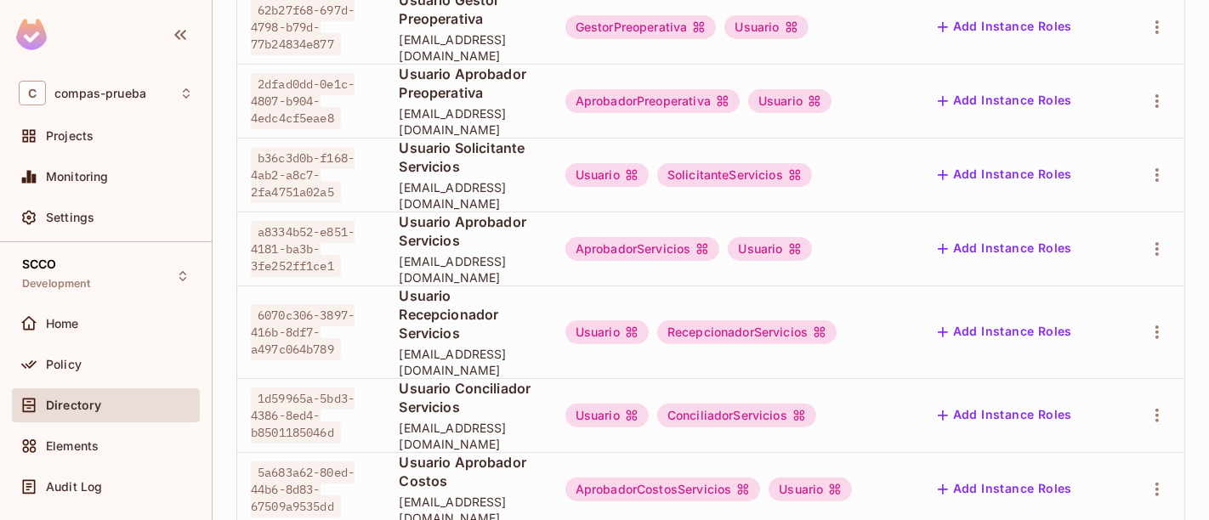
scroll to position [378, 0]
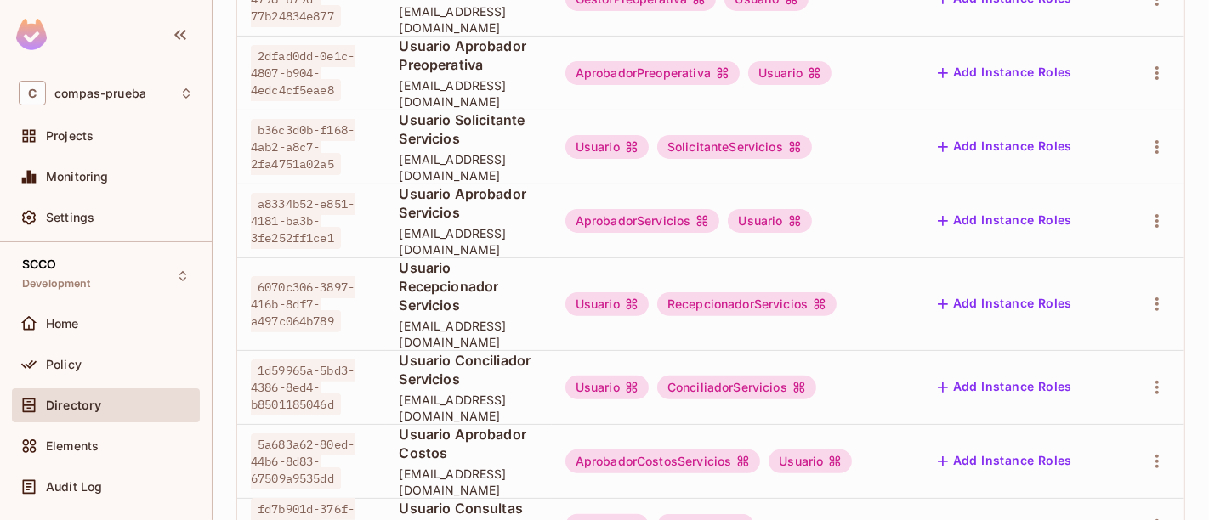
click at [461, 318] on span "recepcionador.servicios.scco@yopmail.com" at bounding box center [468, 334] width 139 height 32
click at [461, 350] on td "Usuario Conciliador Servicios conciliador.servicios.scco@yopmail.com" at bounding box center [468, 387] width 166 height 74
click at [467, 425] on span "Usuario Aprobador Costos" at bounding box center [468, 443] width 139 height 37
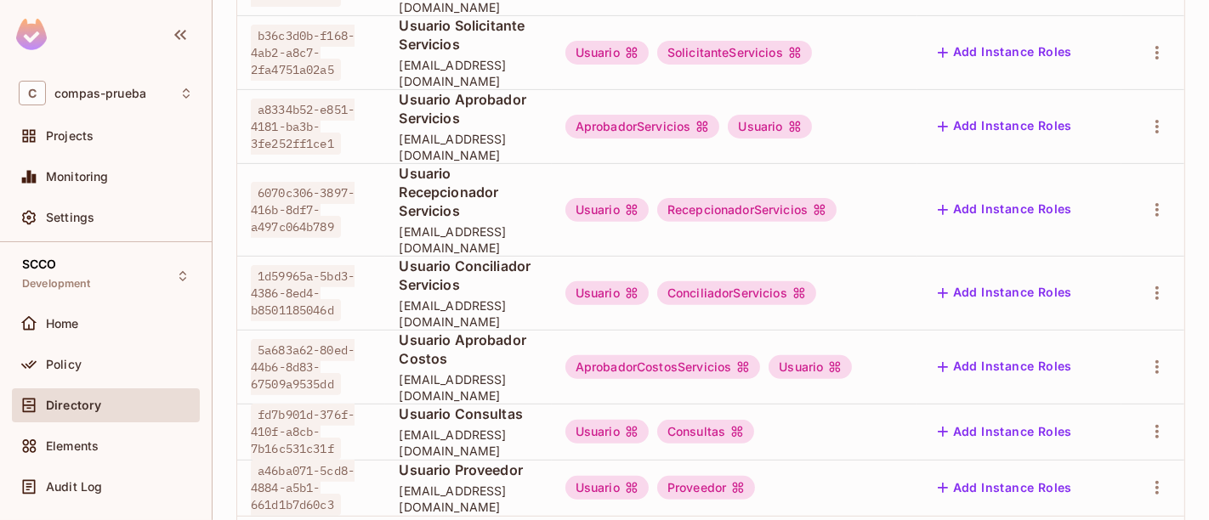
click at [462, 427] on span "consultas.scco@yopmail.com" at bounding box center [468, 443] width 139 height 32
drag, startPoint x: 458, startPoint y: 417, endPoint x: 5, endPoint y: 324, distance: 462.6
click at [457, 460] on td "Usuario Proveedor proveedor.scco@yopmail.com" at bounding box center [468, 488] width 166 height 56
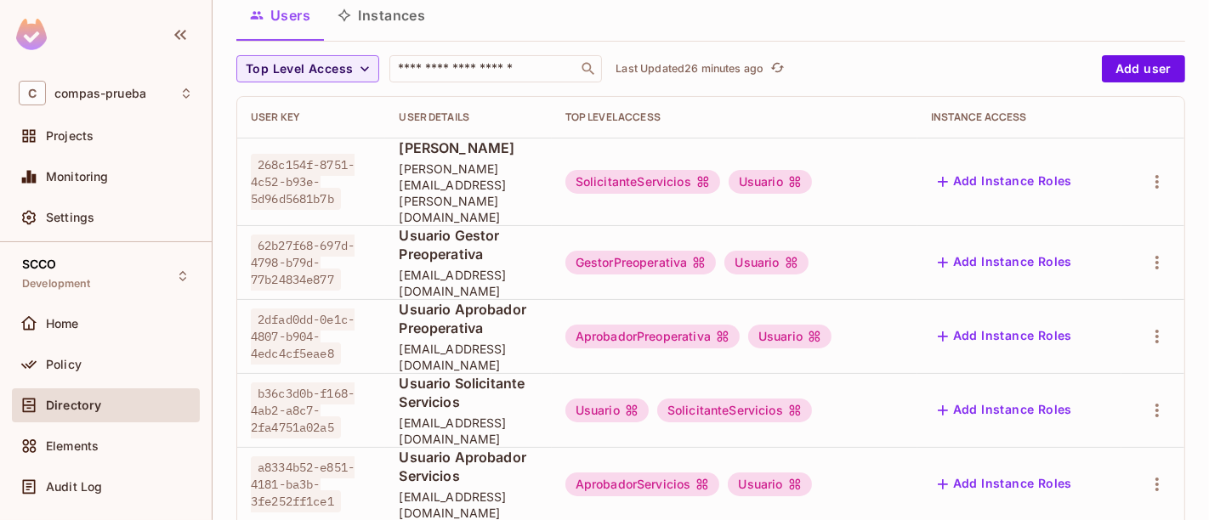
scroll to position [0, 0]
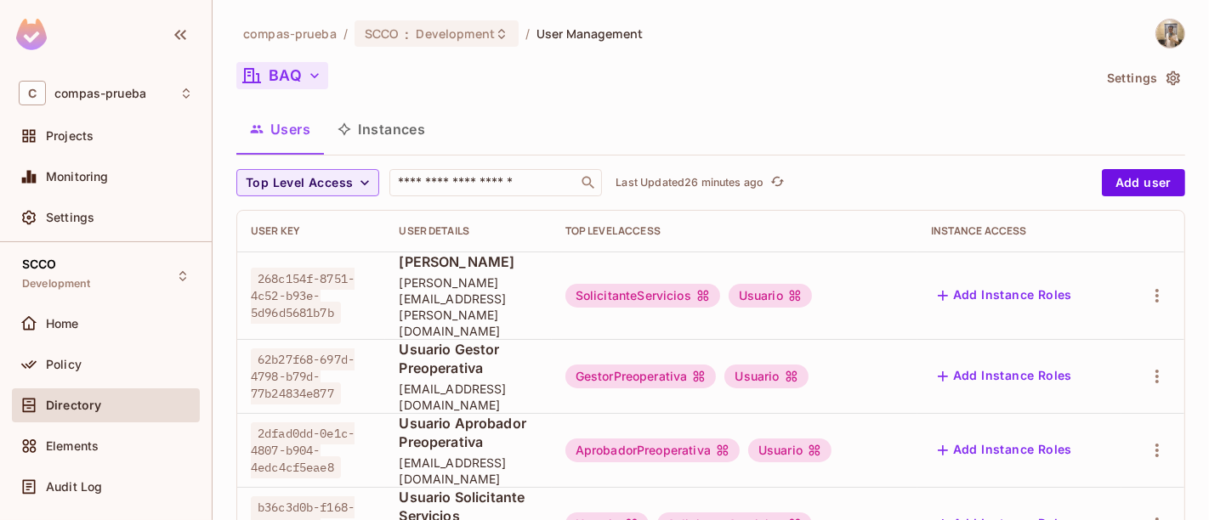
click at [266, 67] on button "BAQ" at bounding box center [282, 75] width 92 height 27
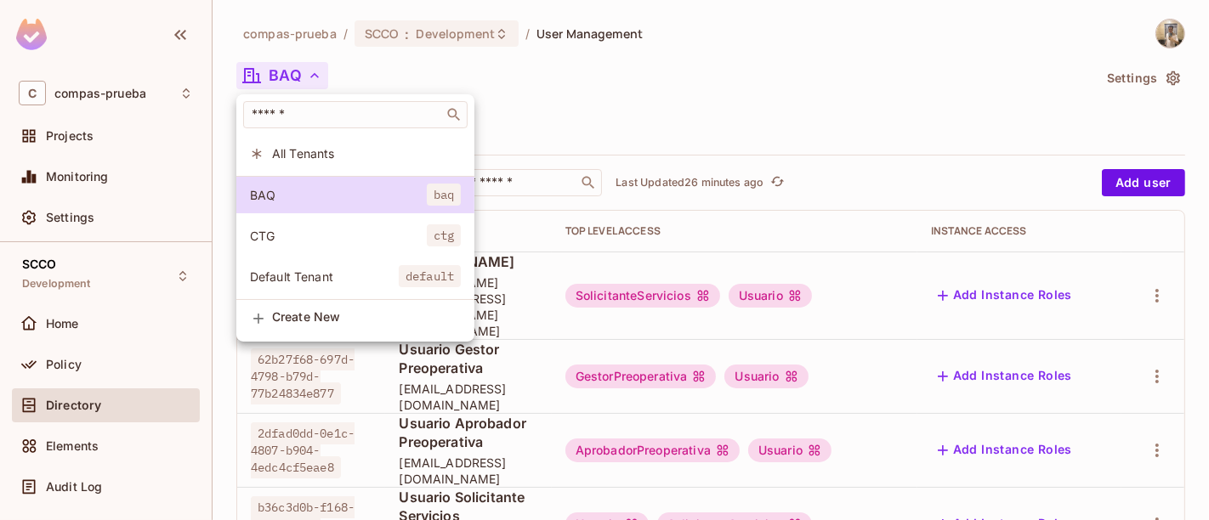
click at [307, 224] on li "CTG ctg" at bounding box center [355, 236] width 238 height 37
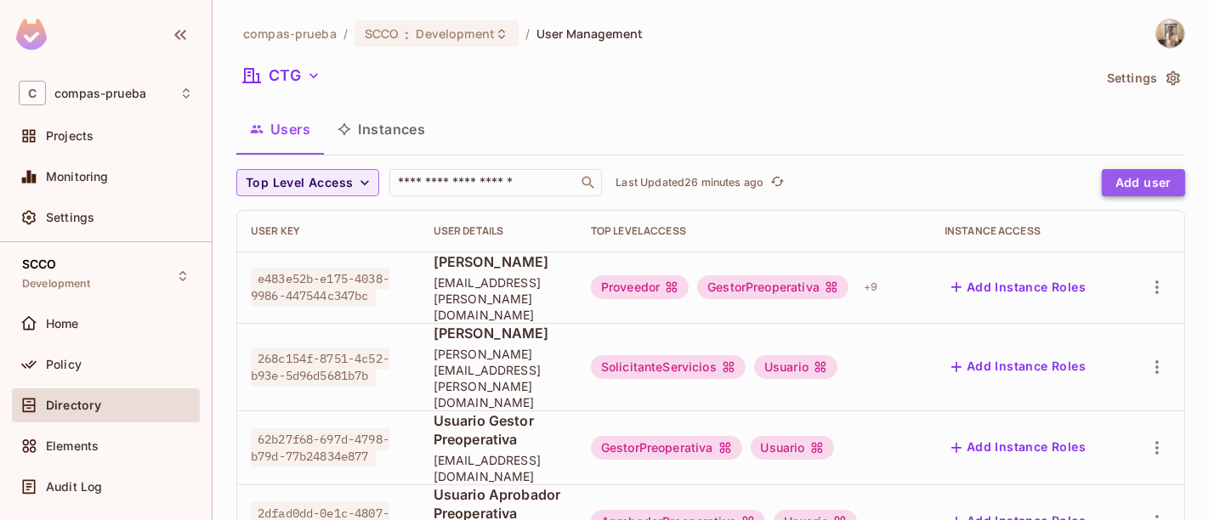
click at [1147, 179] on button "Add user" at bounding box center [1143, 182] width 83 height 27
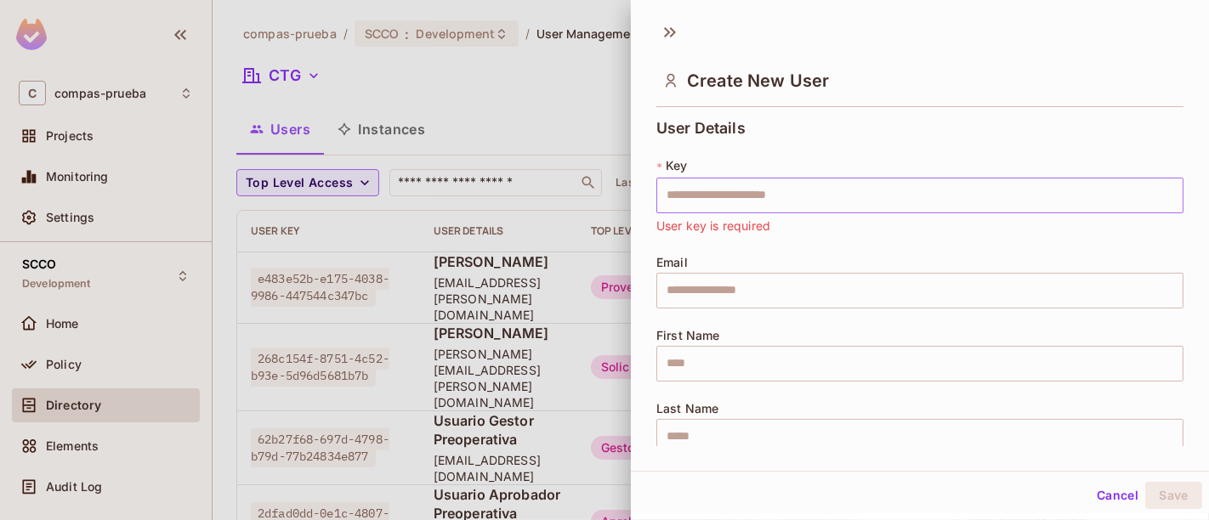
click at [889, 191] on input "text" at bounding box center [919, 196] width 527 height 36
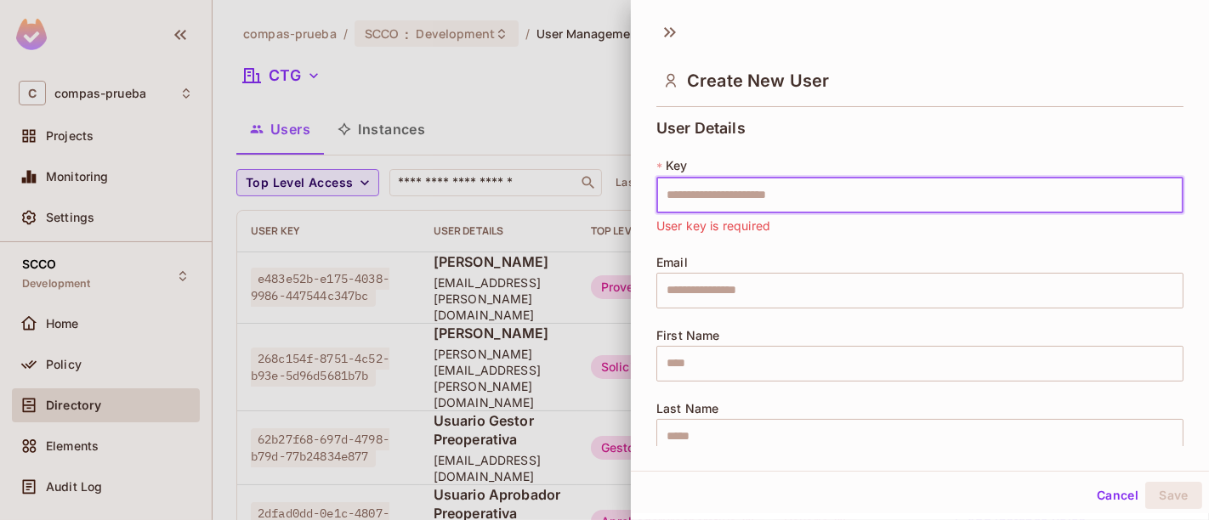
paste input "**********"
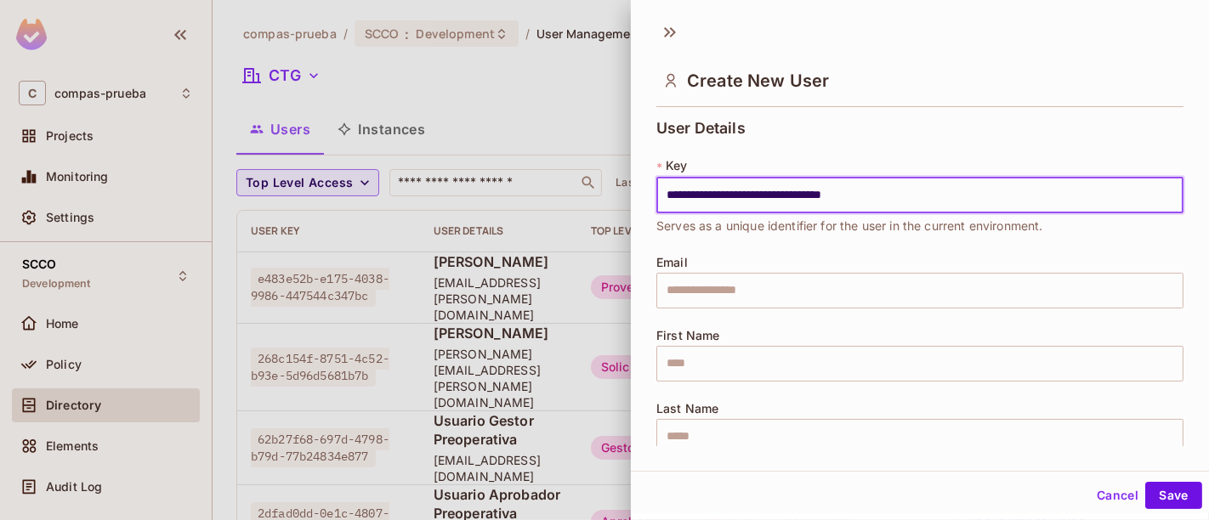
type input "**********"
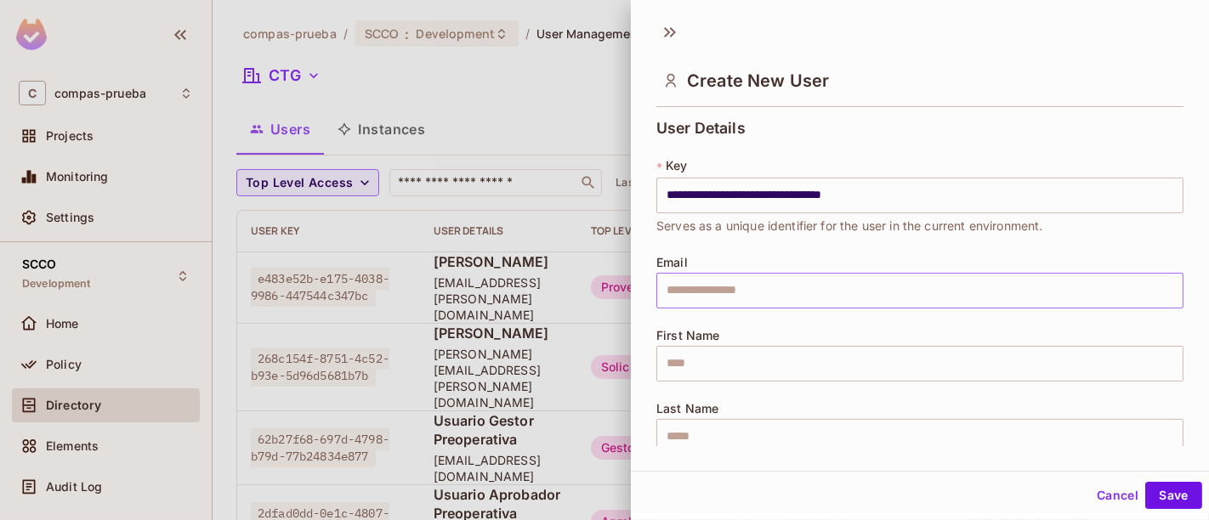
click at [848, 298] on input "text" at bounding box center [919, 291] width 527 height 36
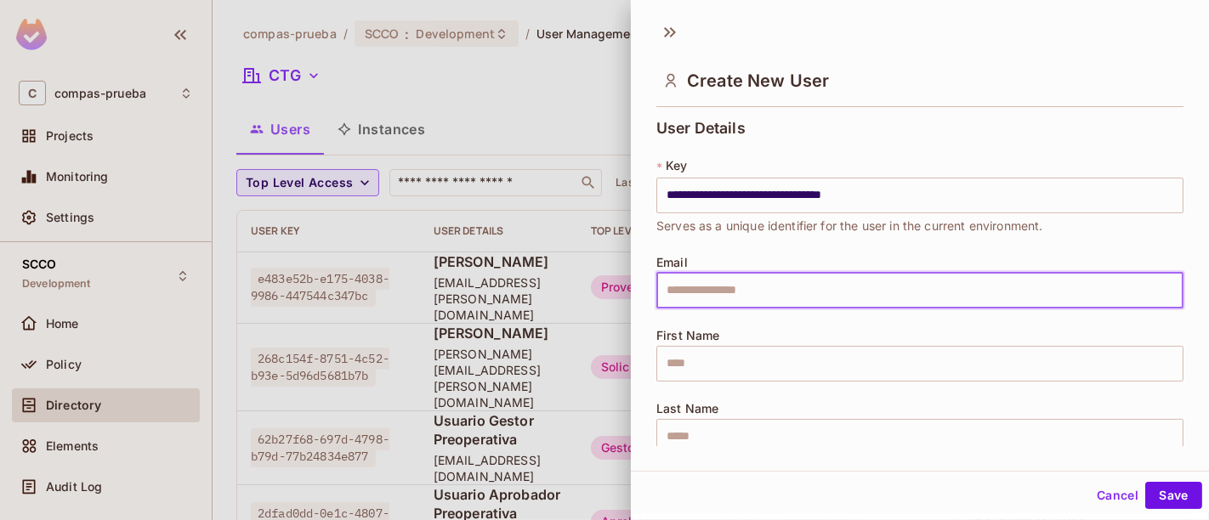
paste input "**********"
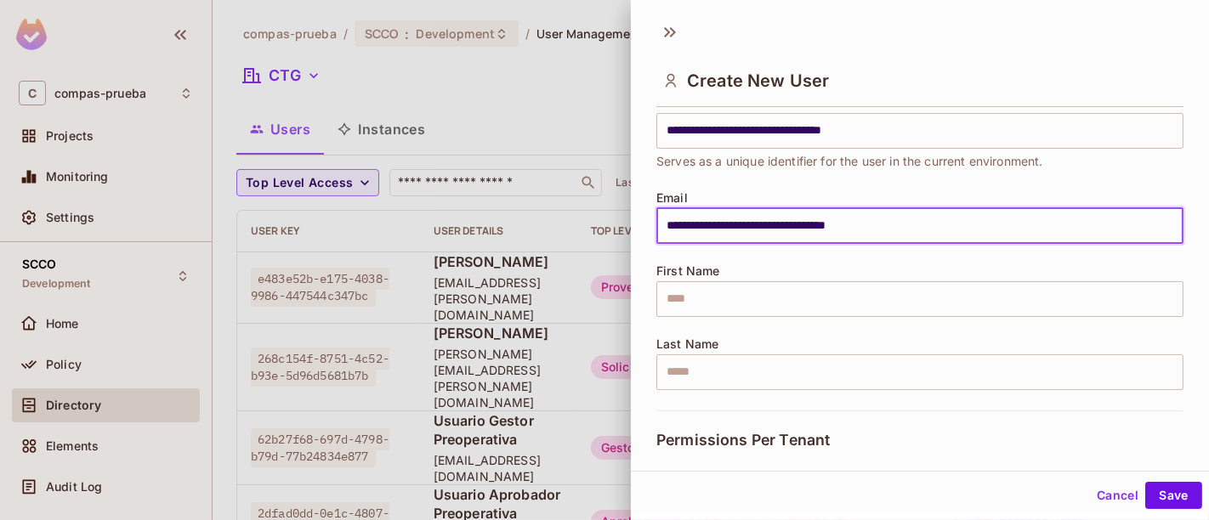
scroll to position [94, 0]
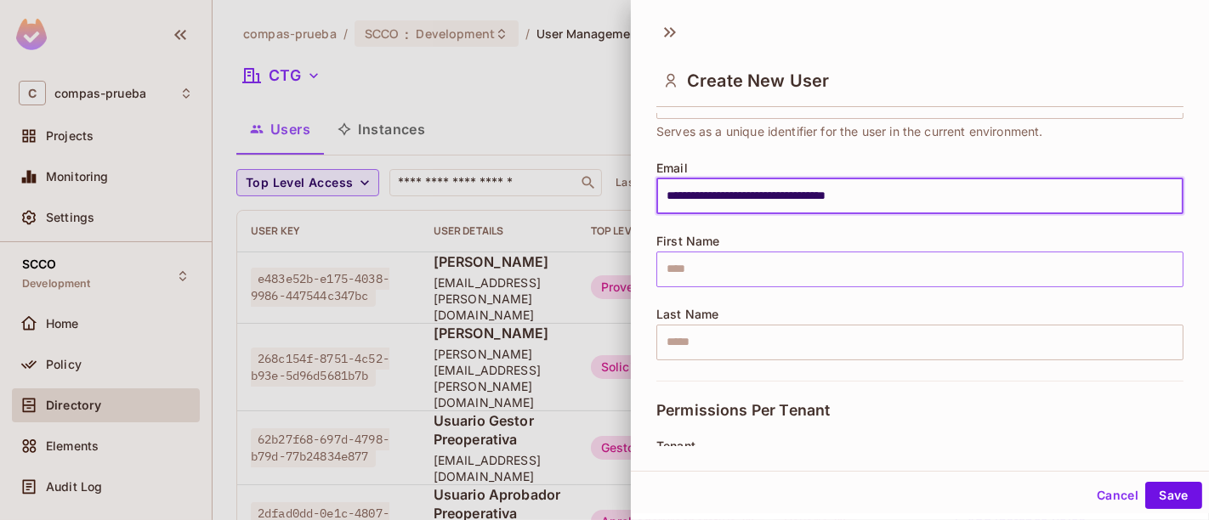
type input "**********"
click at [835, 268] on input "text" at bounding box center [919, 270] width 527 height 36
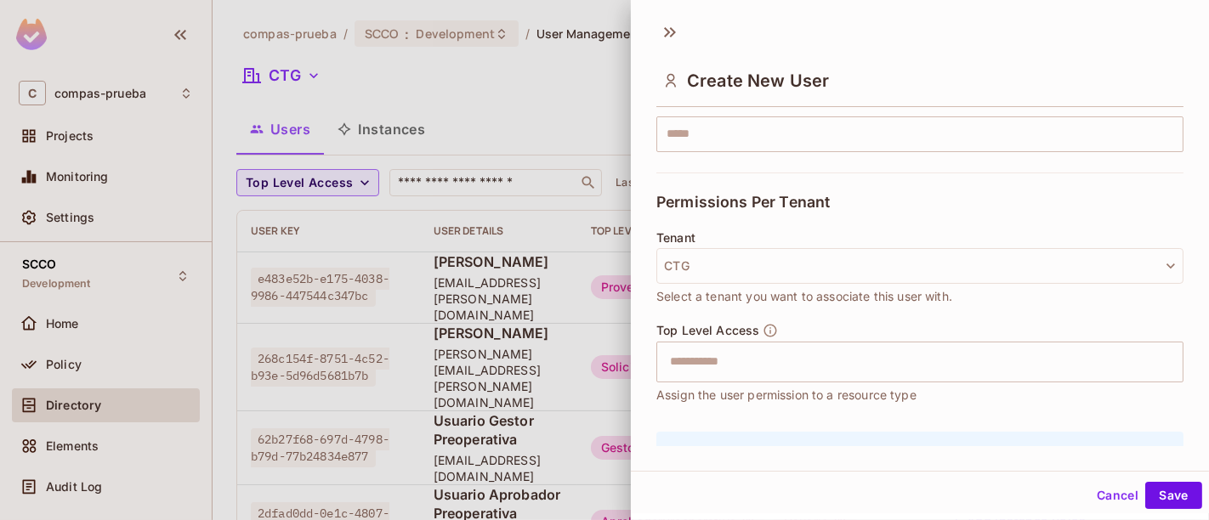
scroll to position [378, 0]
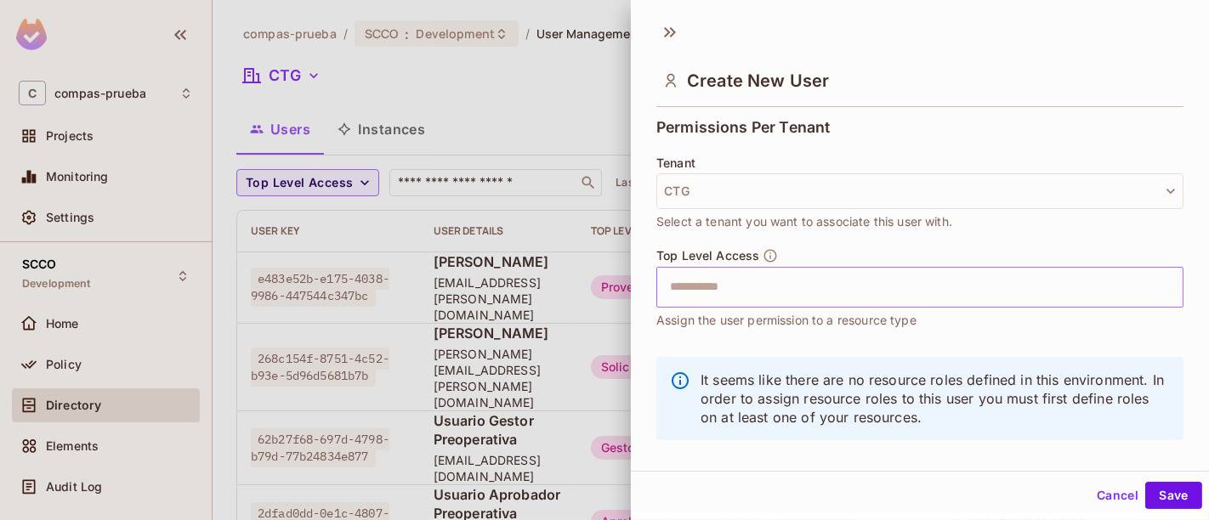
type input "**********"
click at [860, 270] on input "text" at bounding box center [905, 287] width 491 height 34
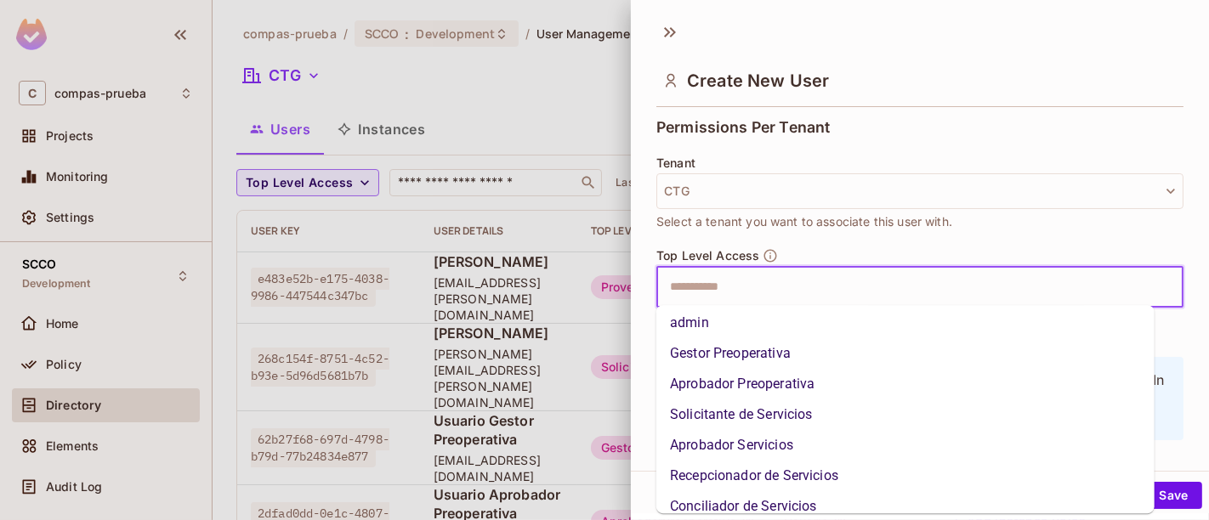
scroll to position [94, 0]
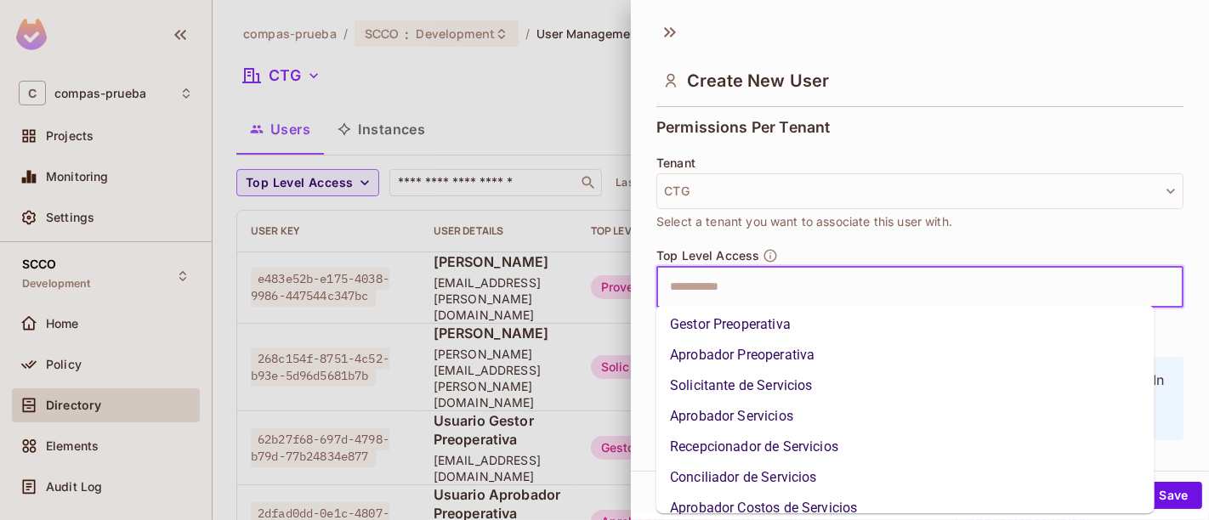
click at [777, 328] on li "Gestor Preoperativa" at bounding box center [905, 324] width 498 height 31
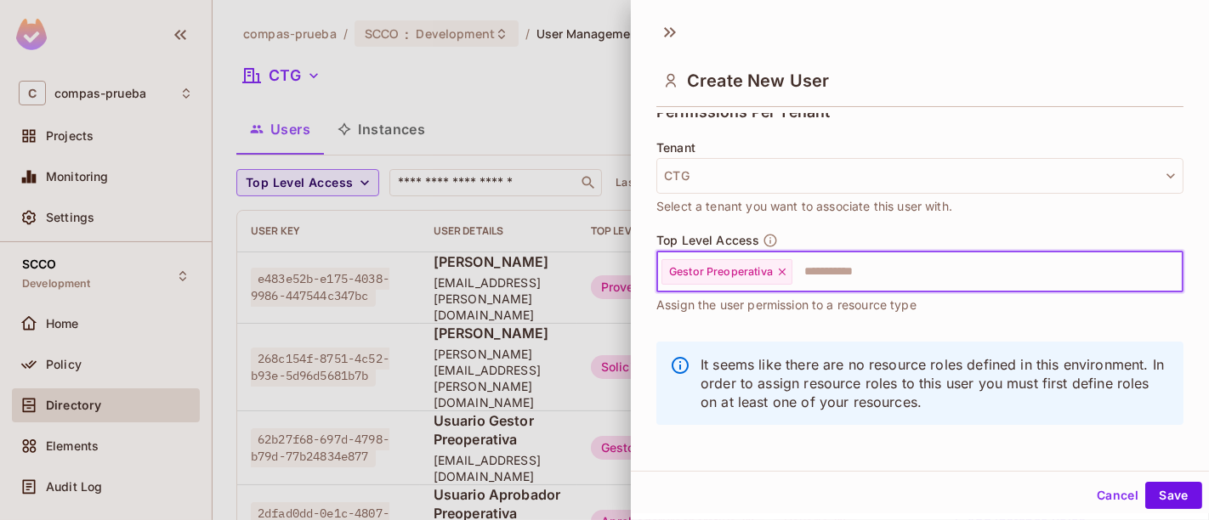
scroll to position [397, 0]
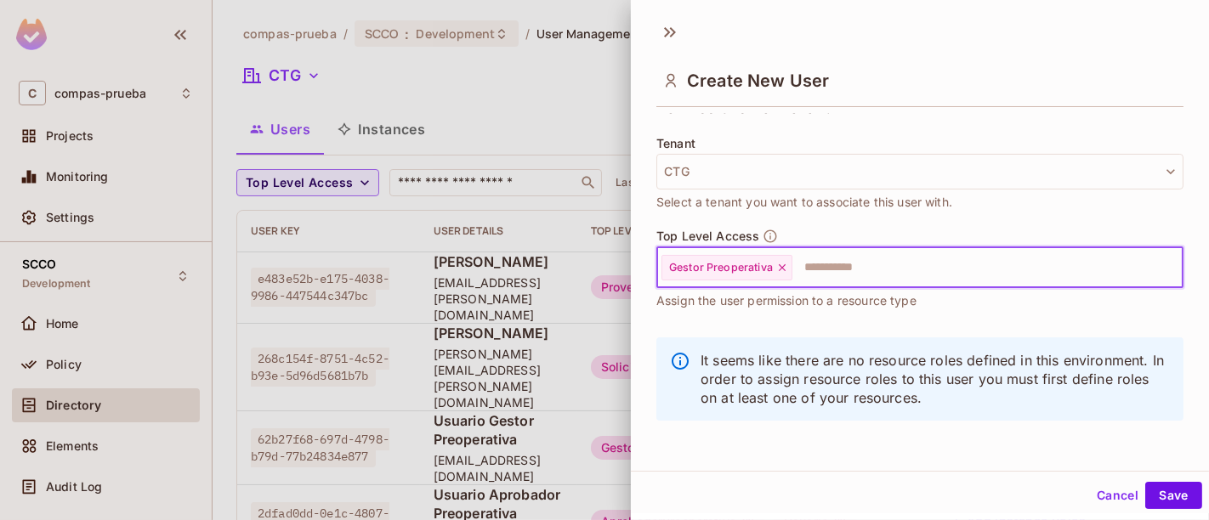
click at [843, 265] on input "text" at bounding box center [972, 268] width 356 height 34
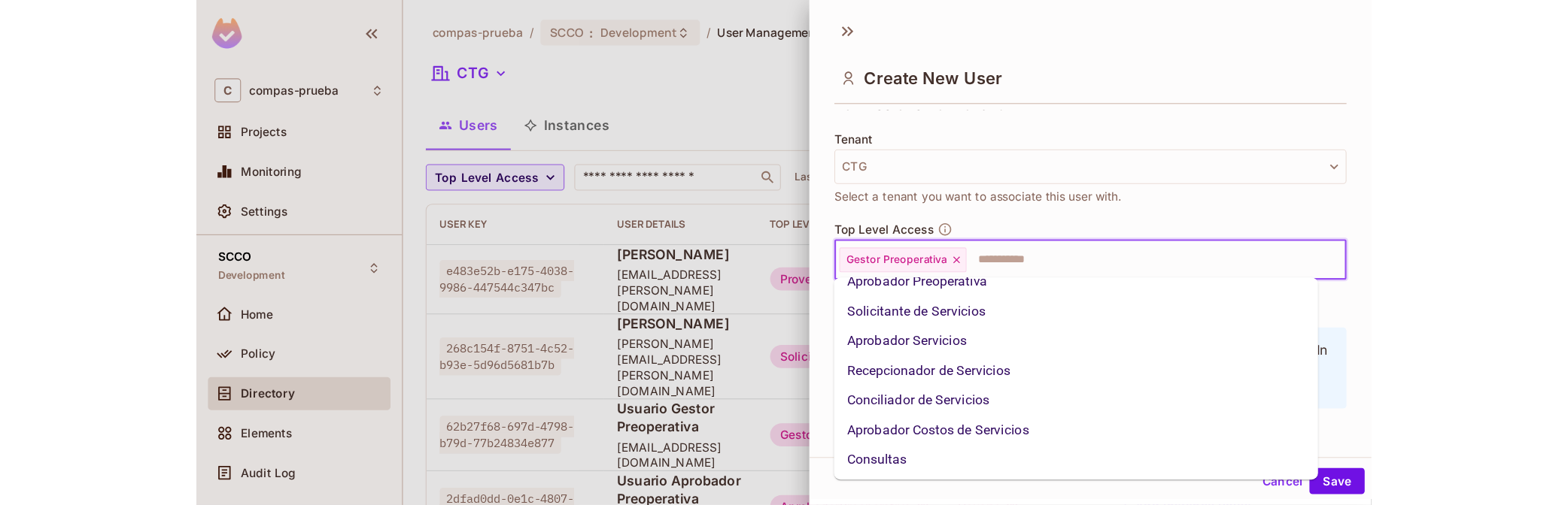
scroll to position [206, 0]
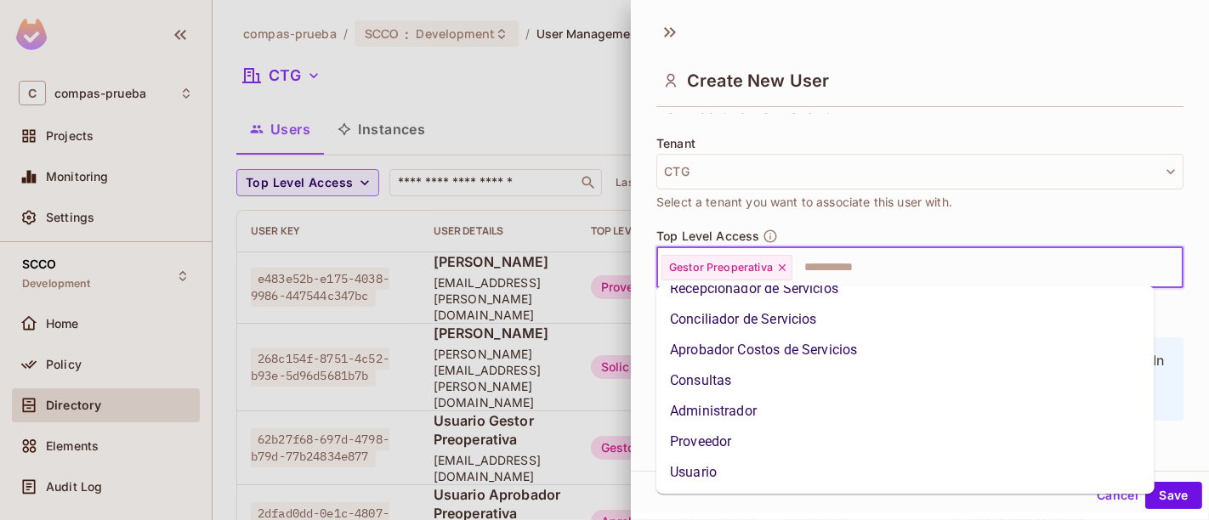
click at [737, 465] on li "Usuario" at bounding box center [905, 472] width 498 height 31
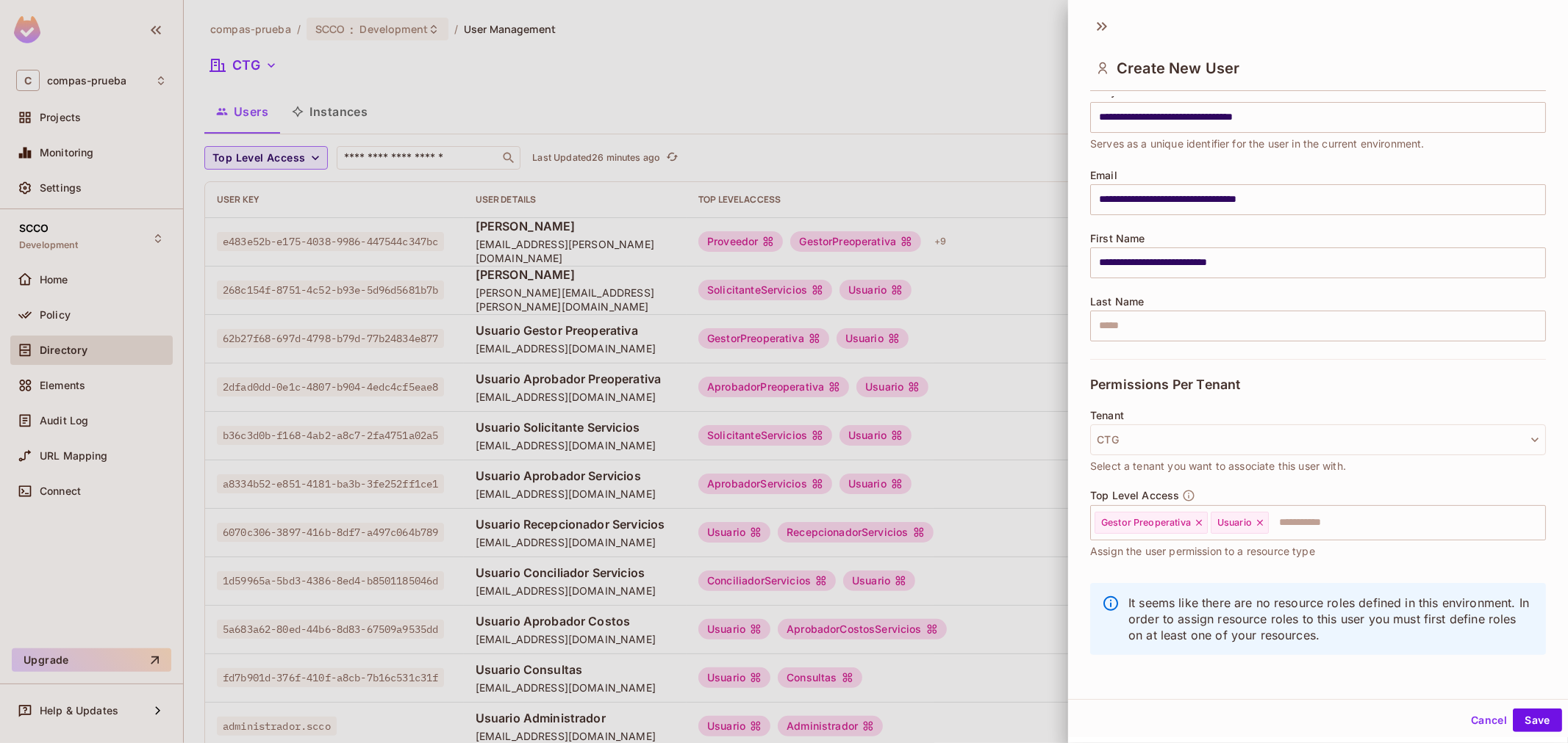
scroll to position [3, 0]
click at [1524, 713] on button "Save" at bounding box center [1537, 720] width 49 height 23
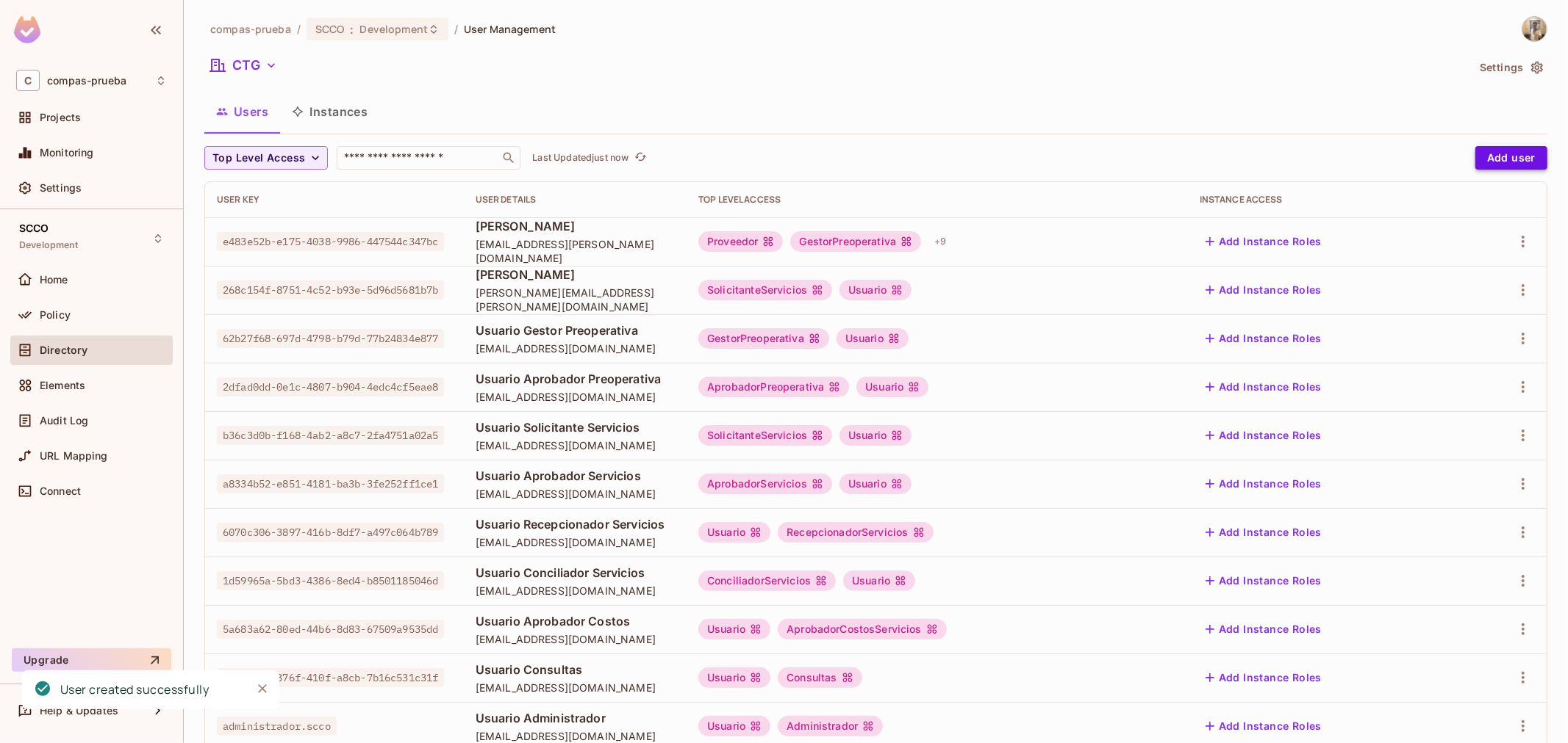
click at [1495, 165] on button "Add user" at bounding box center [1510, 157] width 72 height 23
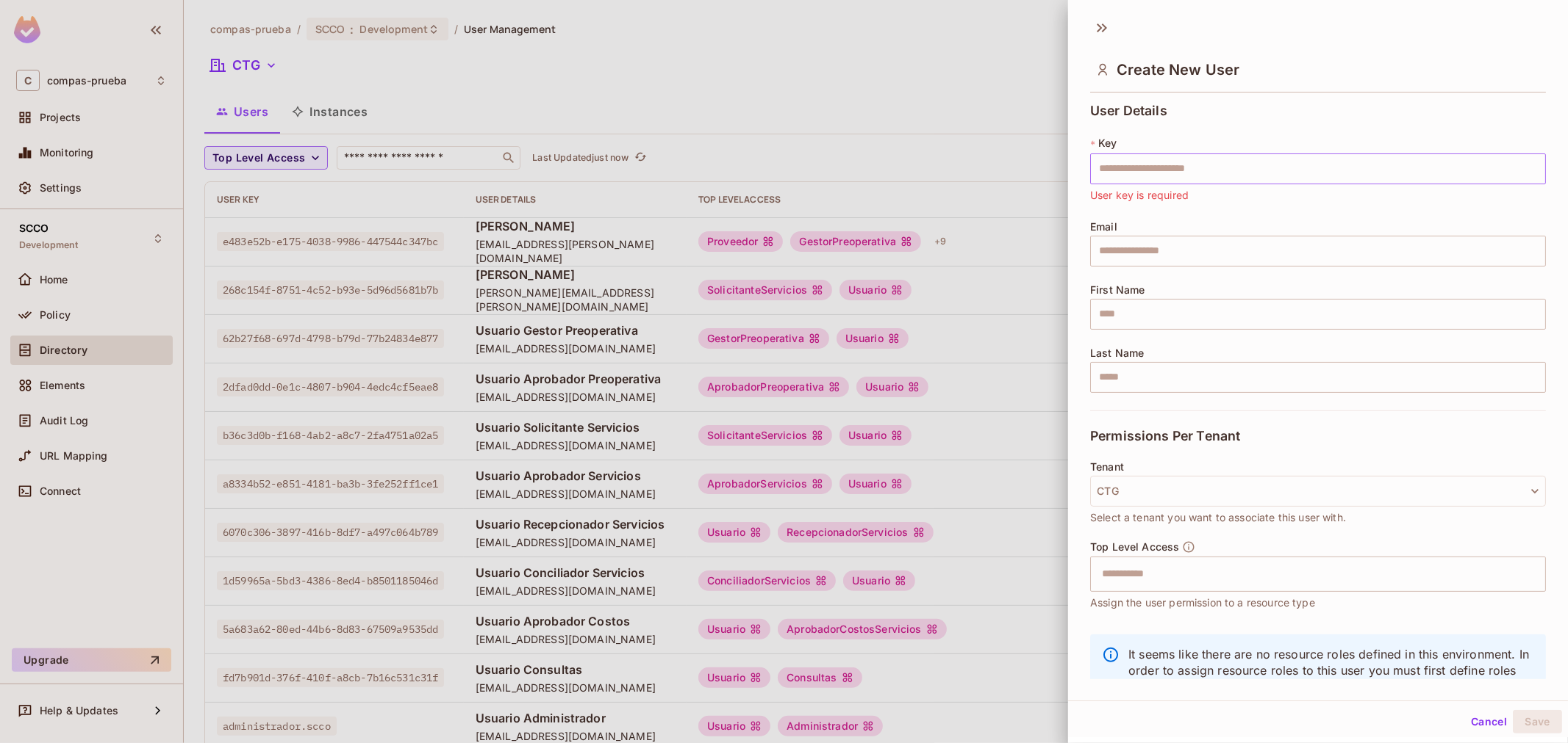
click at [1177, 159] on input "text" at bounding box center [1317, 169] width 456 height 31
paste input "**********"
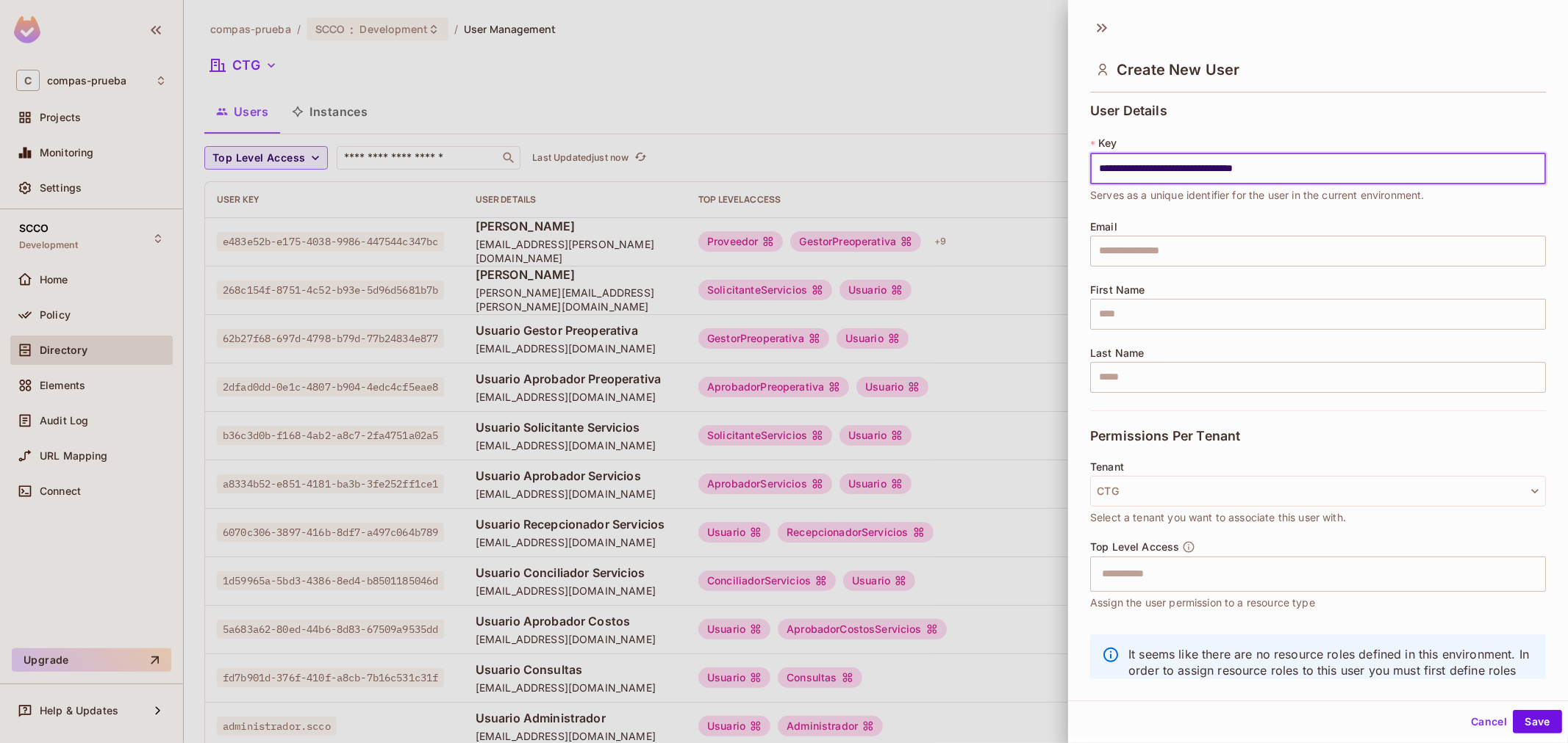
type input "**********"
click at [1149, 251] on input "text" at bounding box center [1317, 251] width 456 height 31
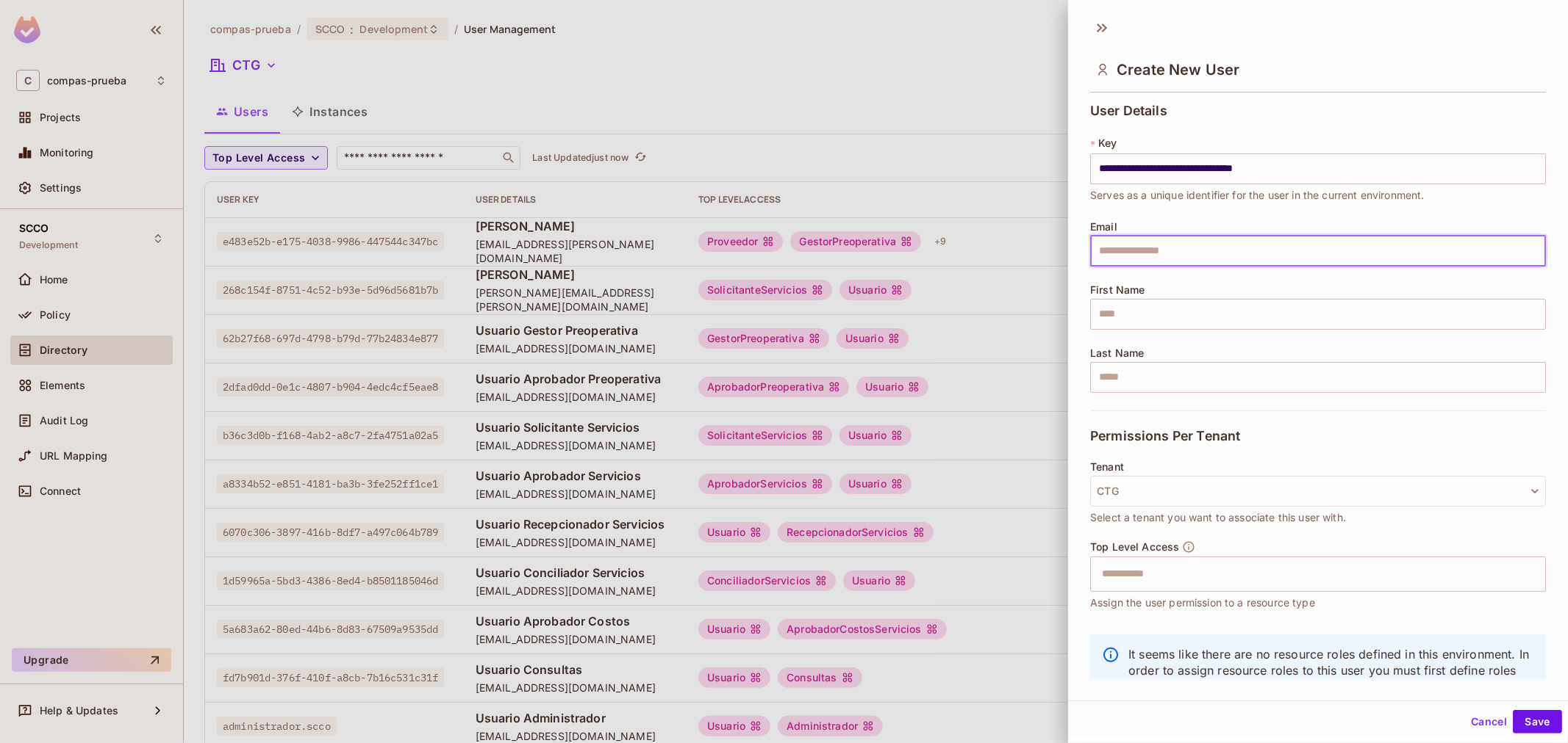
paste input "**********"
type input "**********"
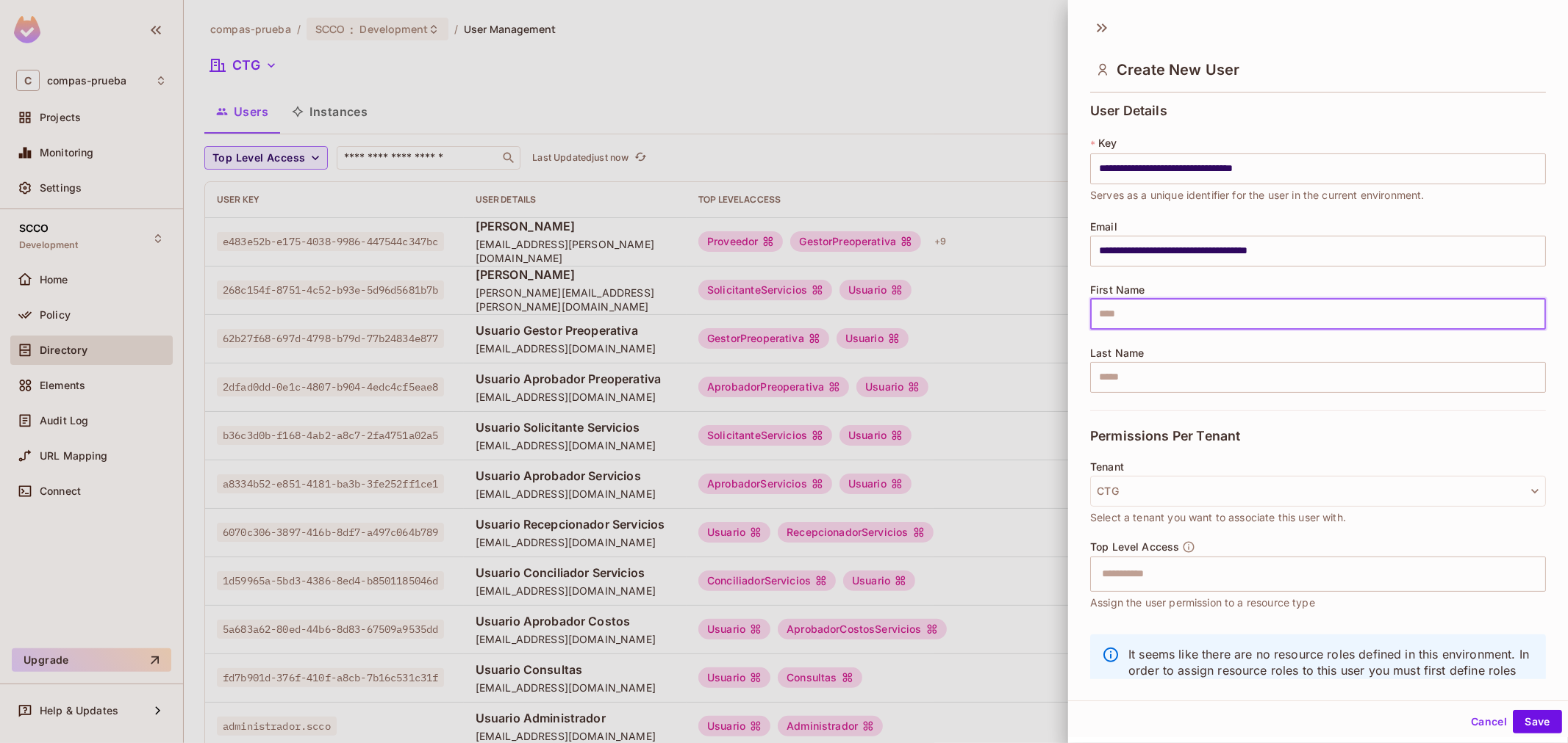
click at [1330, 316] on input "text" at bounding box center [1317, 314] width 456 height 31
type input "**********"
click at [1128, 584] on input "text" at bounding box center [1304, 575] width 424 height 29
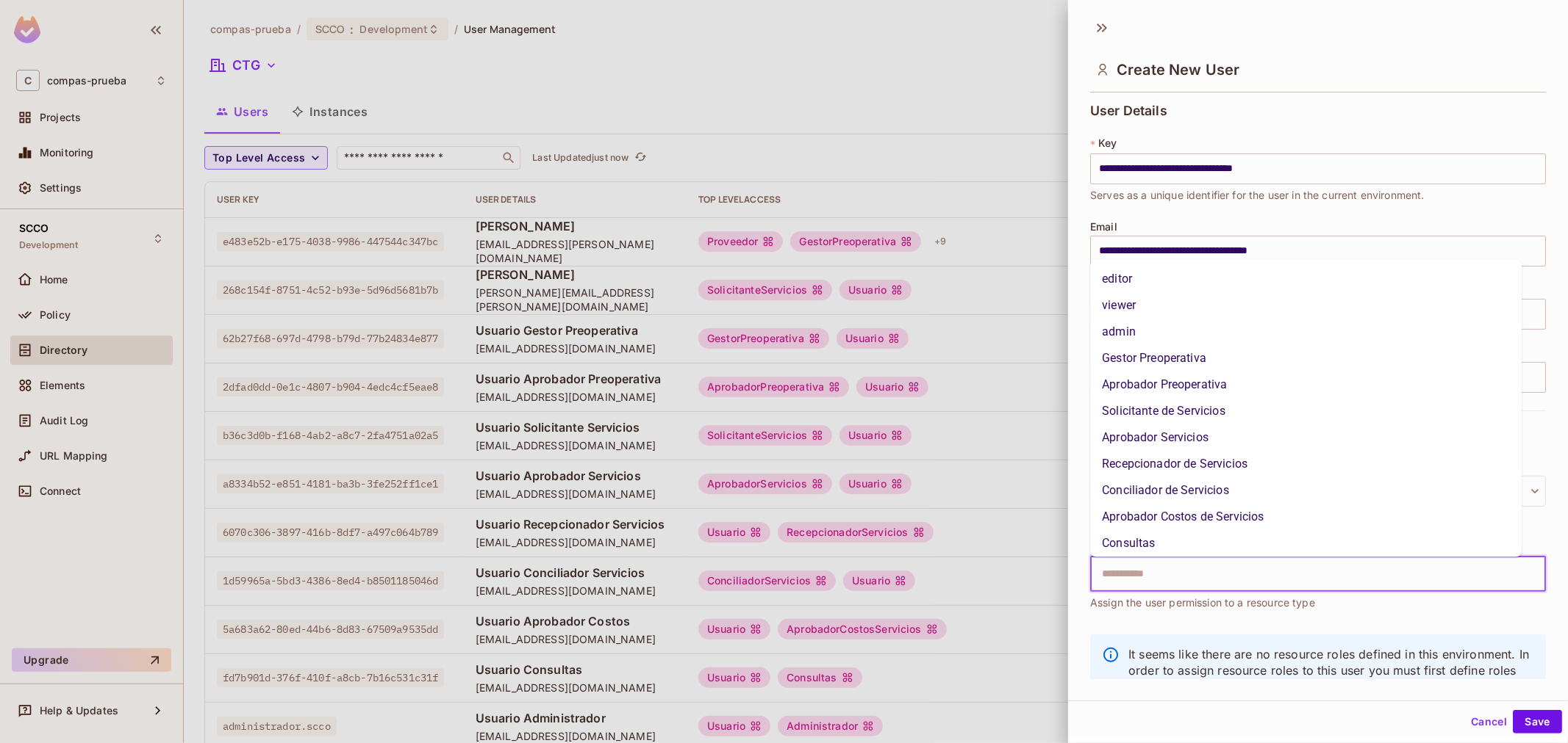
click at [1200, 391] on li "Aprobador Preoperativa" at bounding box center [1305, 384] width 431 height 27
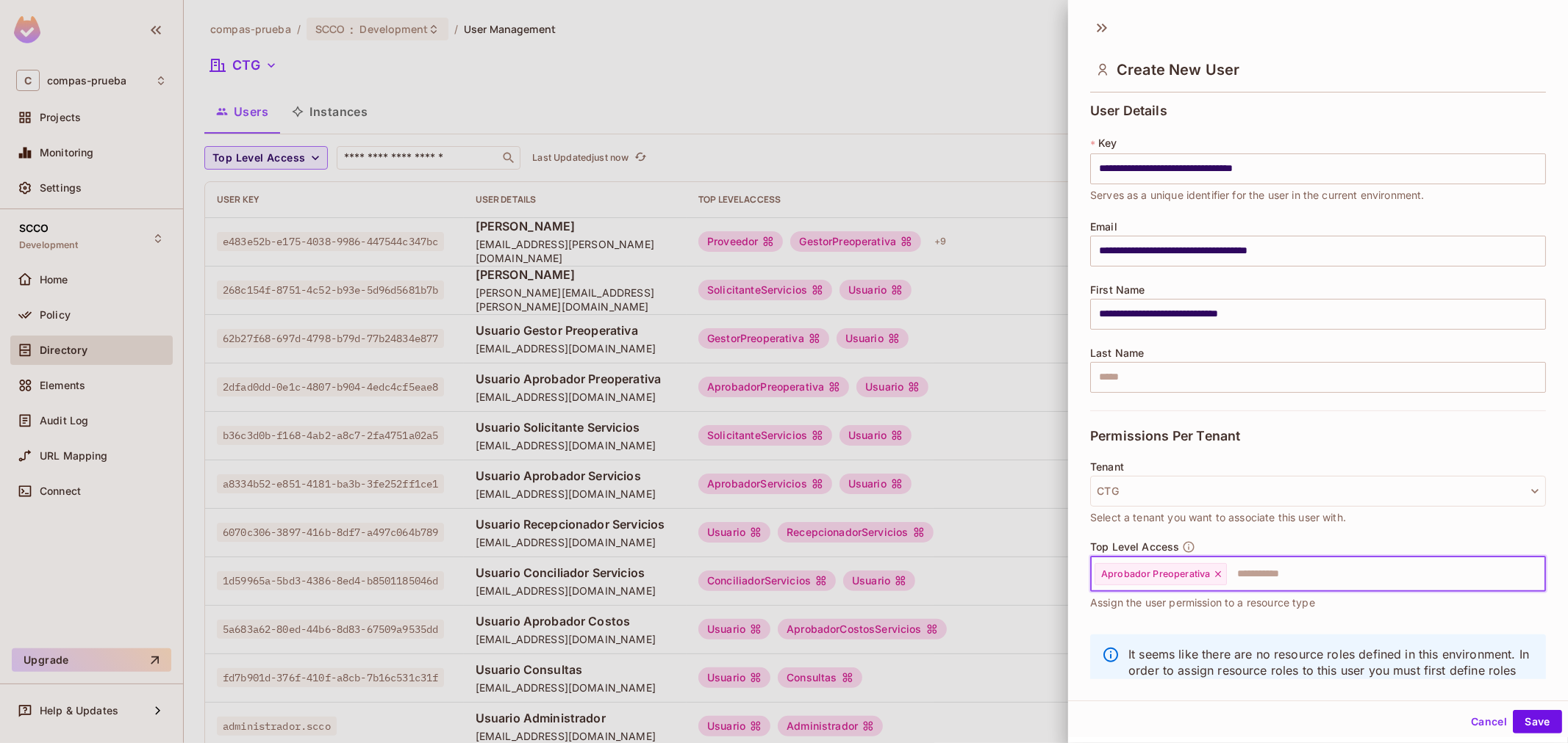
click at [1272, 576] on input "text" at bounding box center [1373, 575] width 289 height 29
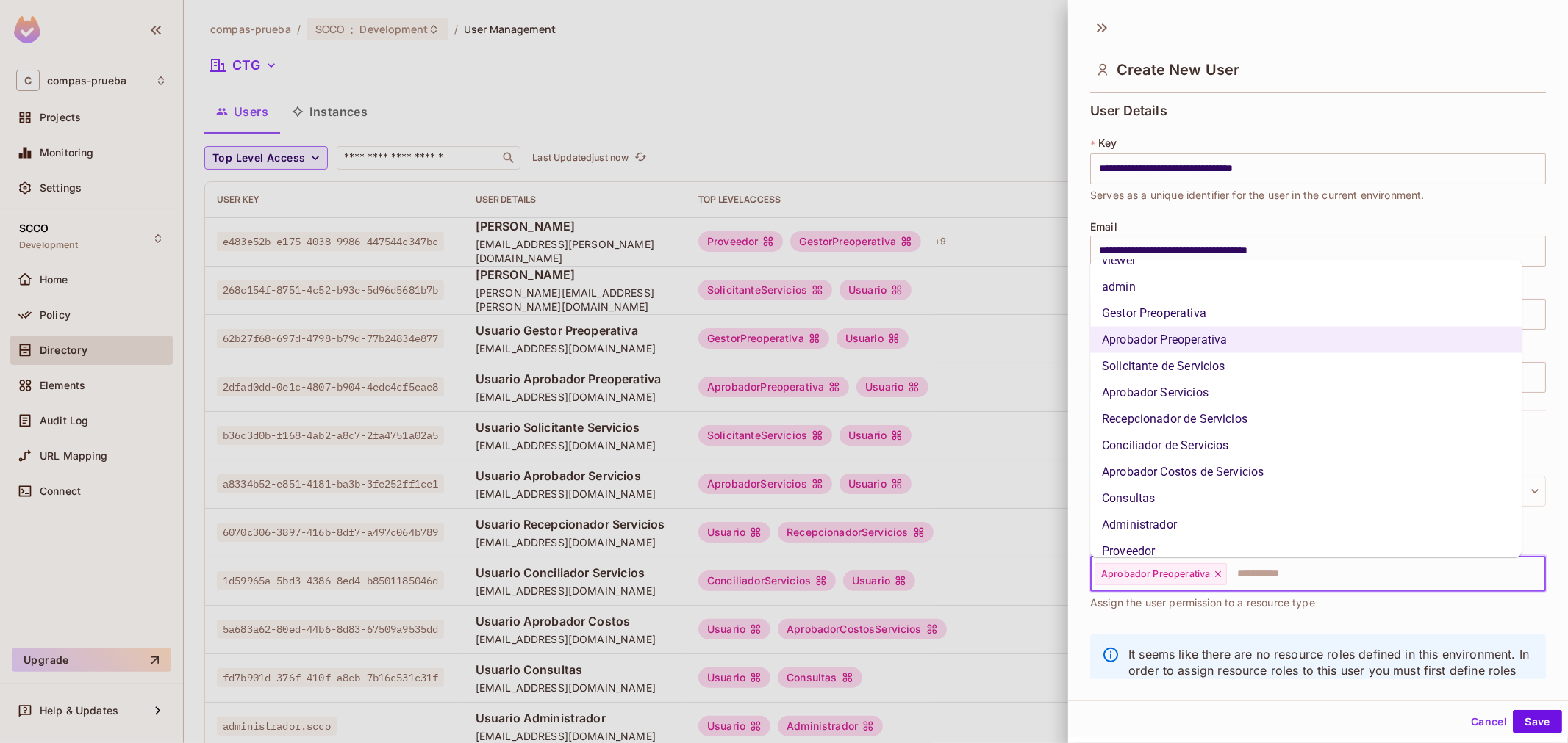
scroll to position [84, 0]
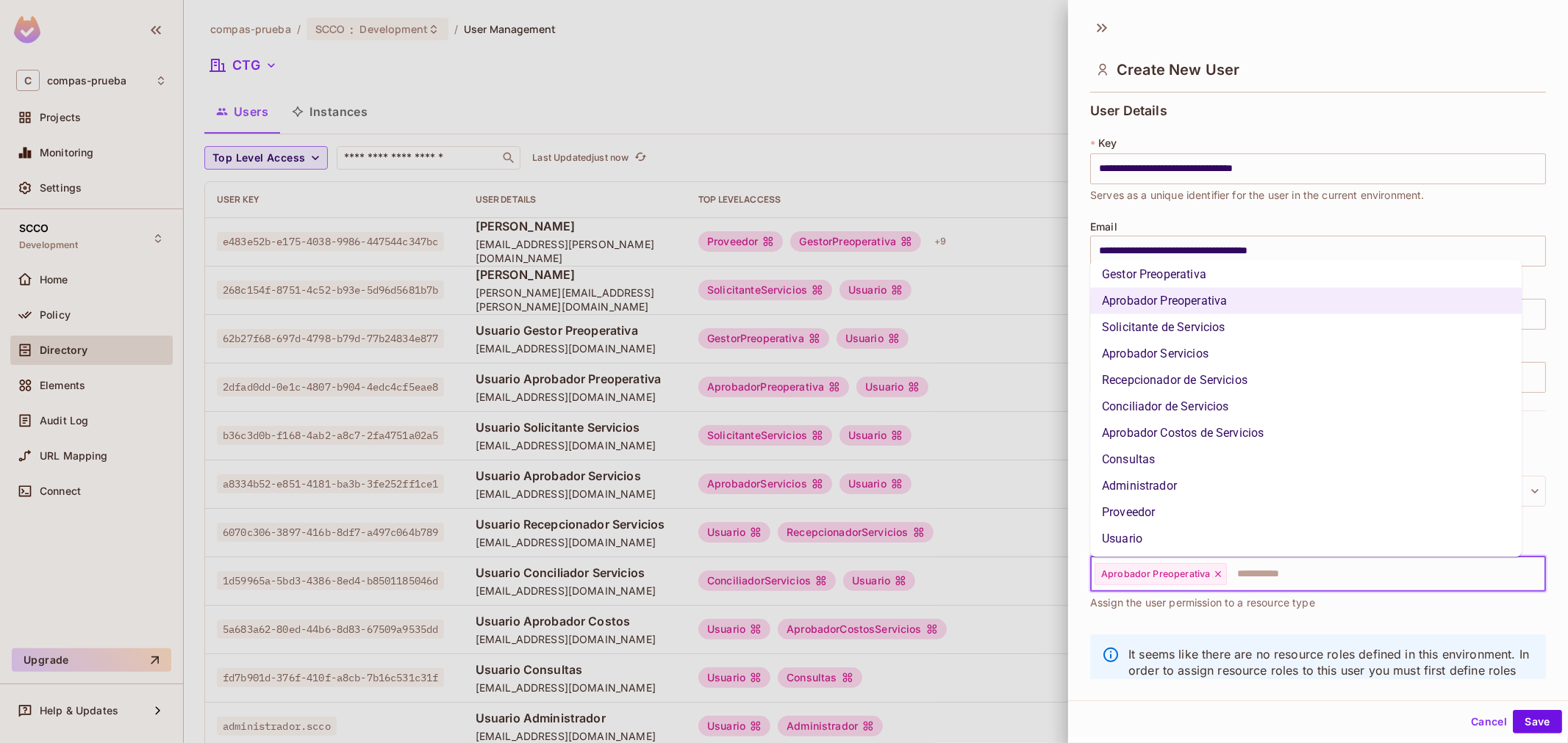
click at [1201, 537] on li "Usuario" at bounding box center [1305, 539] width 431 height 27
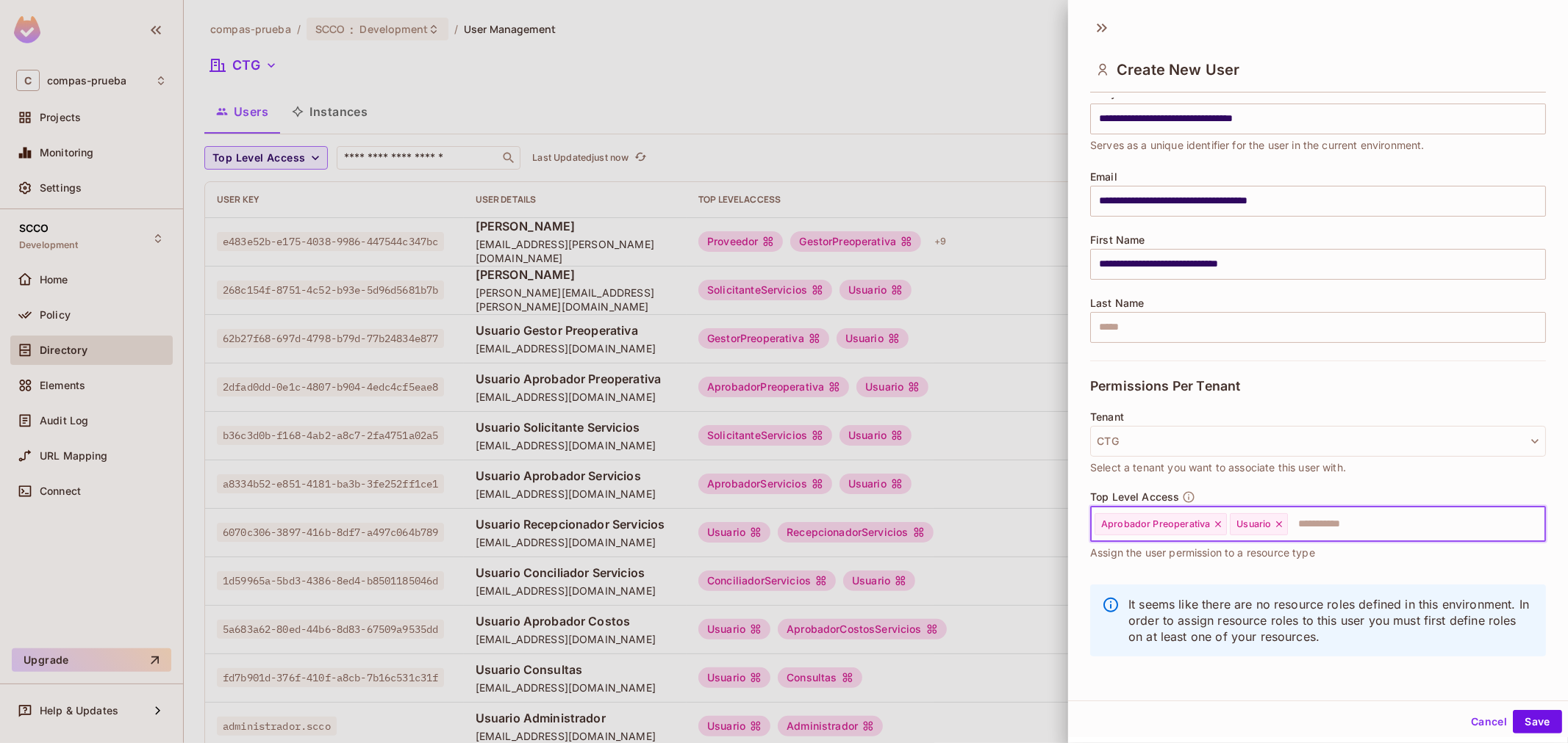
scroll to position [3, 0]
click at [1531, 723] on button "Save" at bounding box center [1537, 720] width 49 height 23
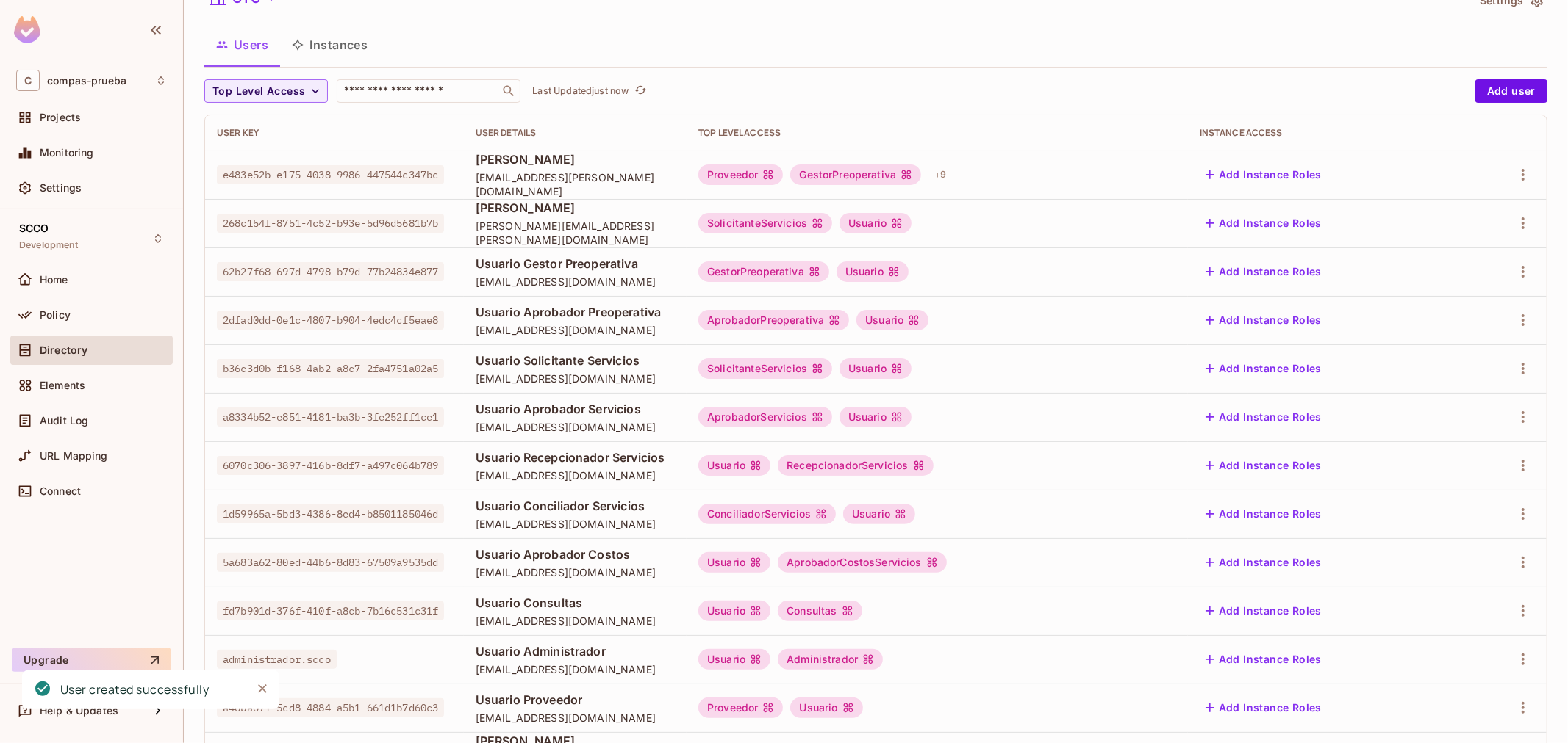
scroll to position [0, 0]
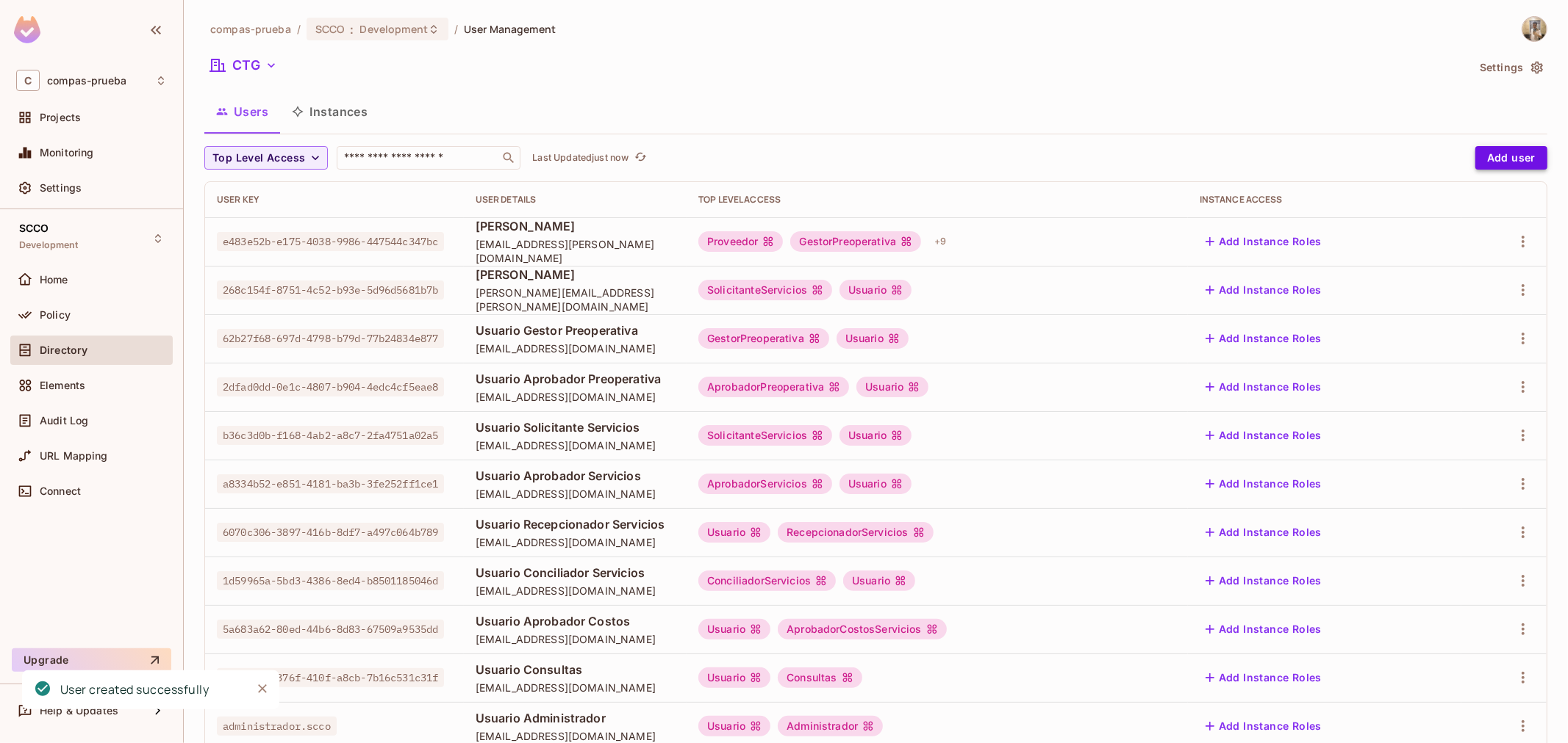
click at [1503, 159] on button "Add user" at bounding box center [1510, 157] width 72 height 23
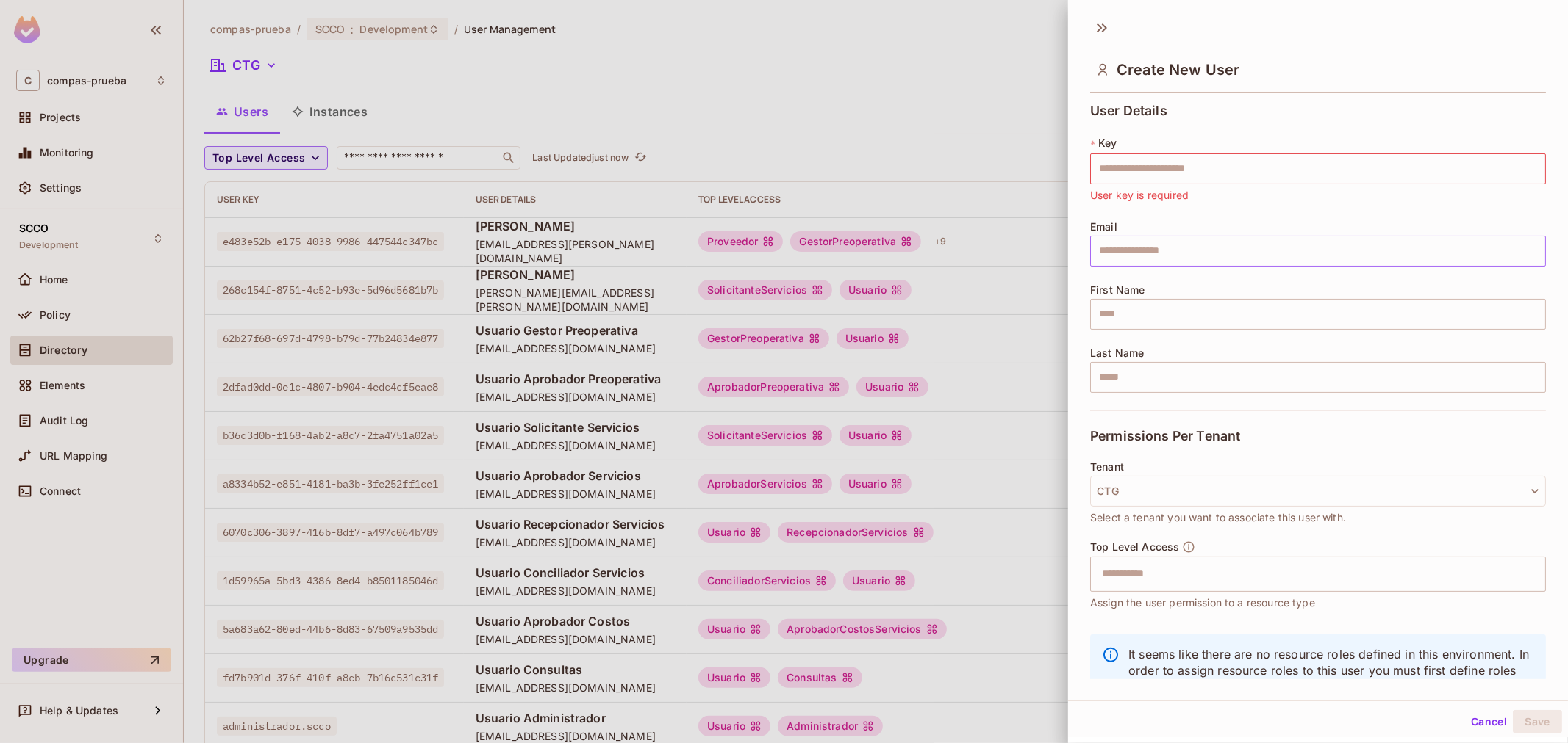
click at [1151, 261] on input "text" at bounding box center [1317, 251] width 456 height 31
paste input "**********"
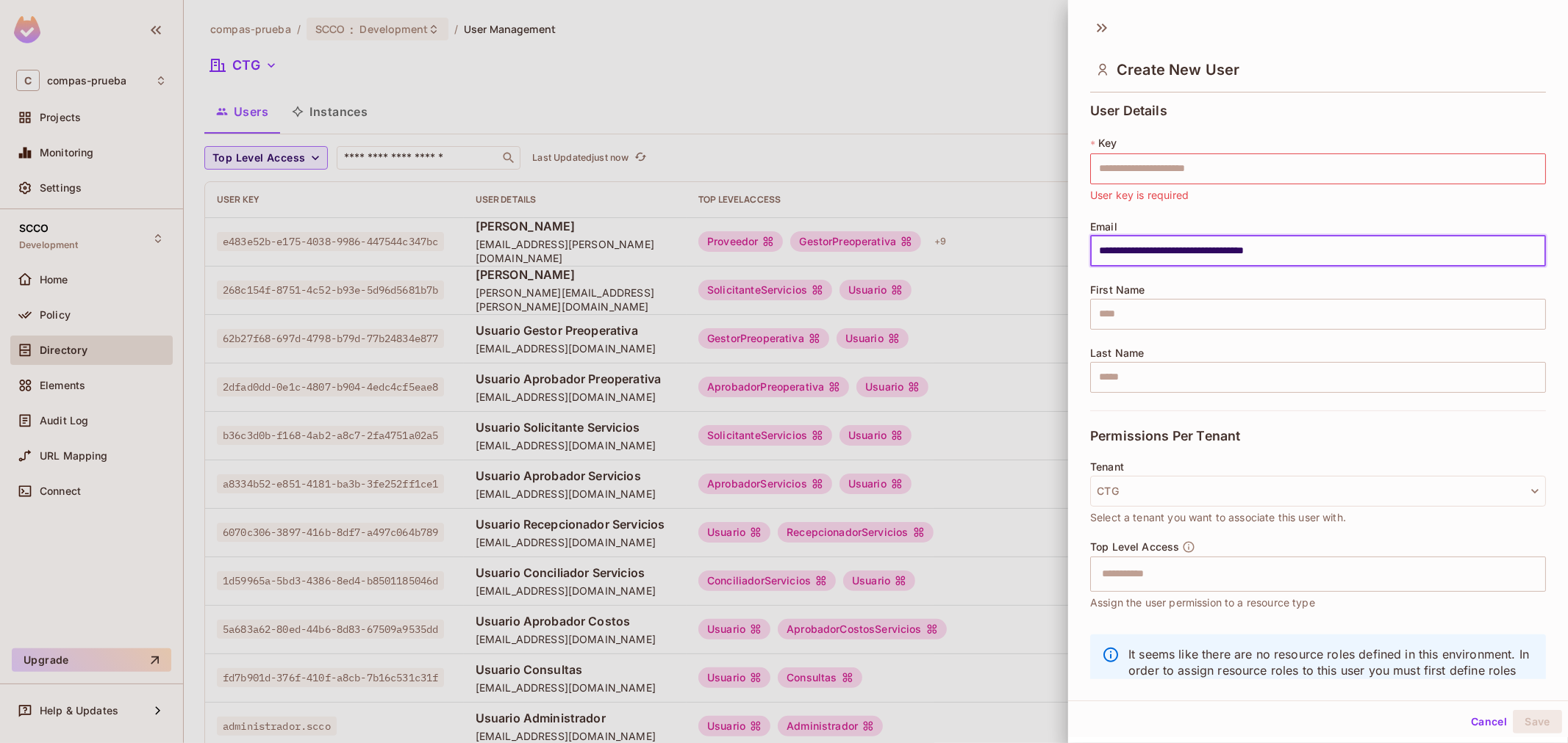
type input "**********"
click at [1265, 163] on input "text" at bounding box center [1317, 169] width 456 height 31
paste input "**********"
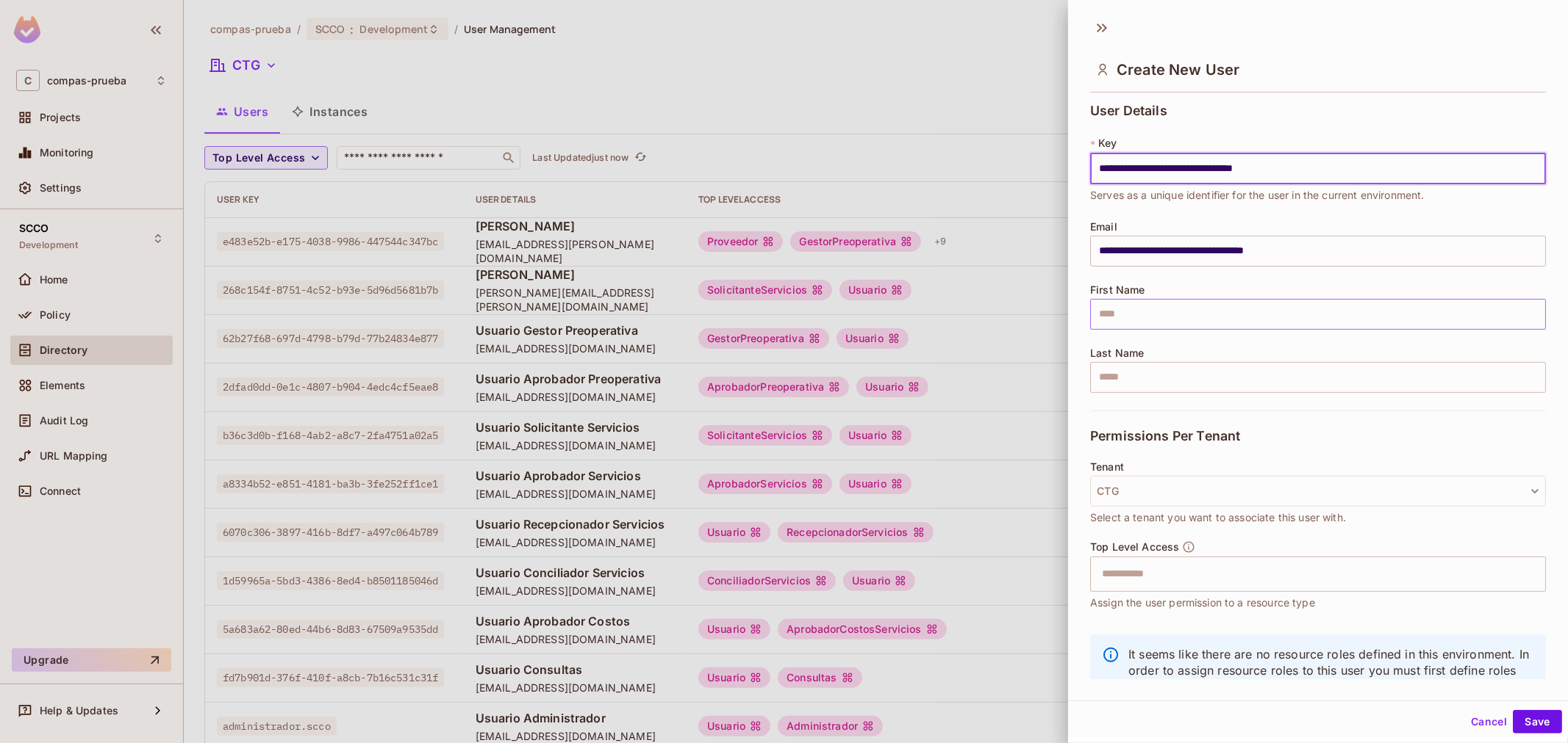
type input "**********"
click at [1221, 311] on input "text" at bounding box center [1317, 314] width 456 height 31
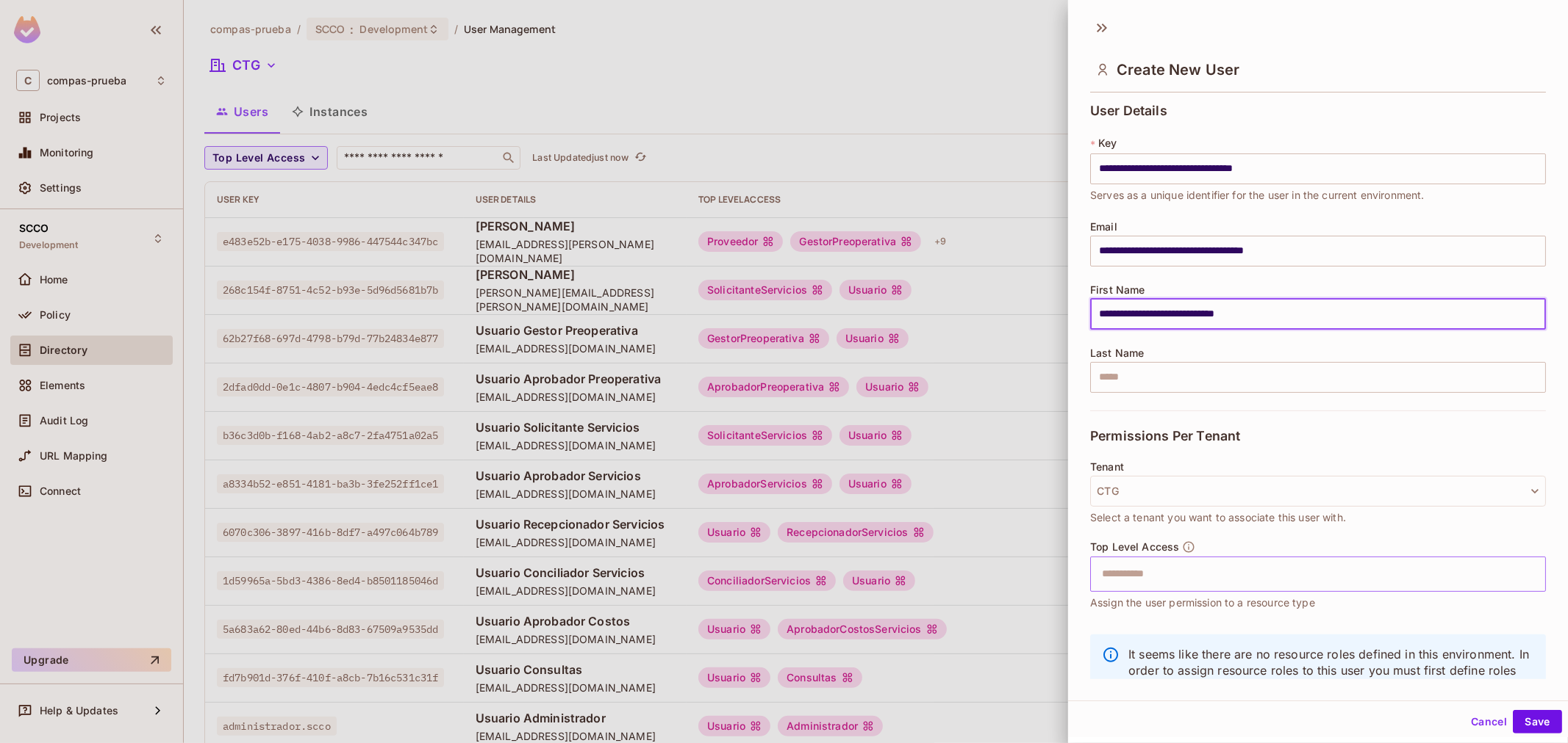
type input "**********"
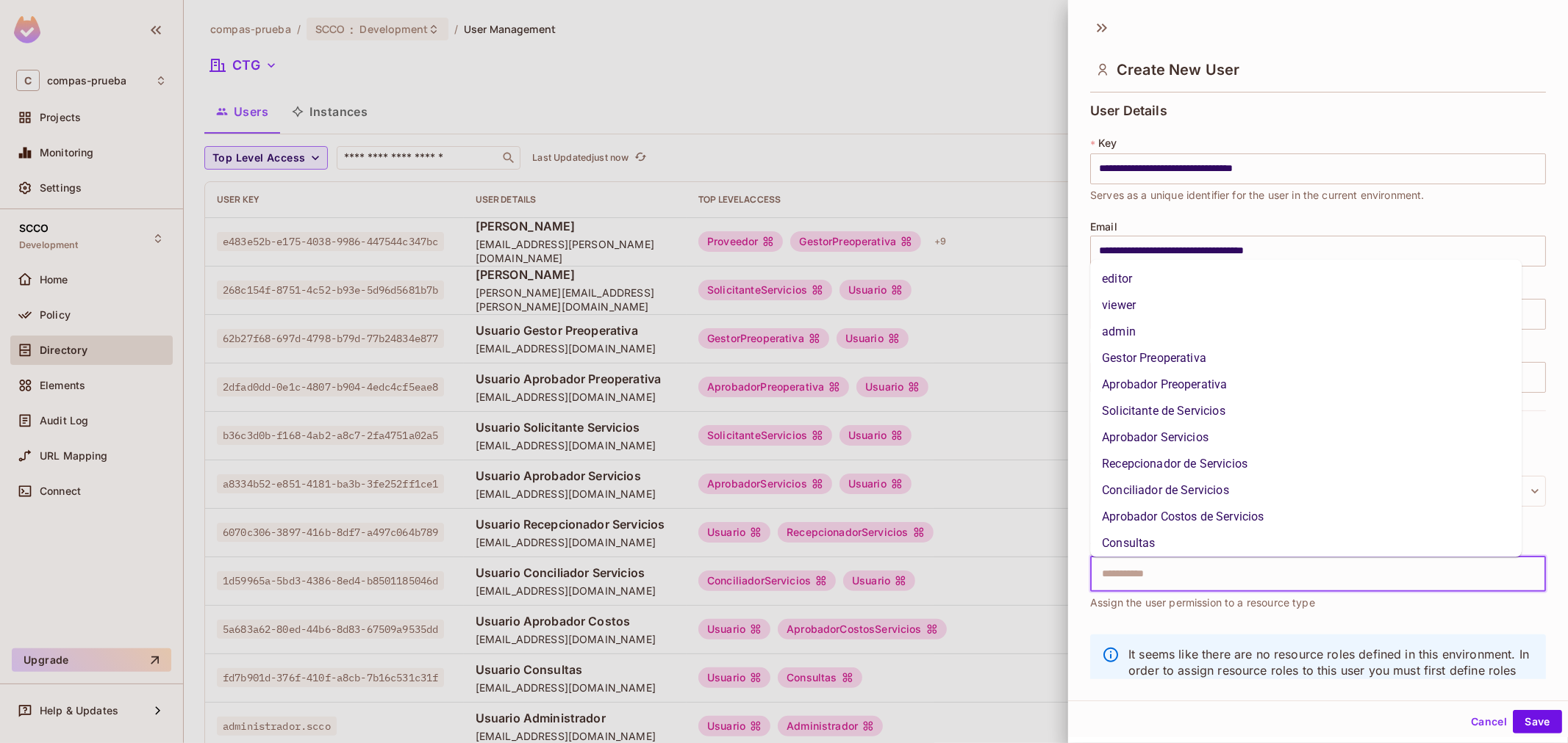
click at [1254, 578] on input "text" at bounding box center [1304, 575] width 424 height 29
click at [1216, 415] on li "Solicitante de Servicios" at bounding box center [1305, 411] width 431 height 27
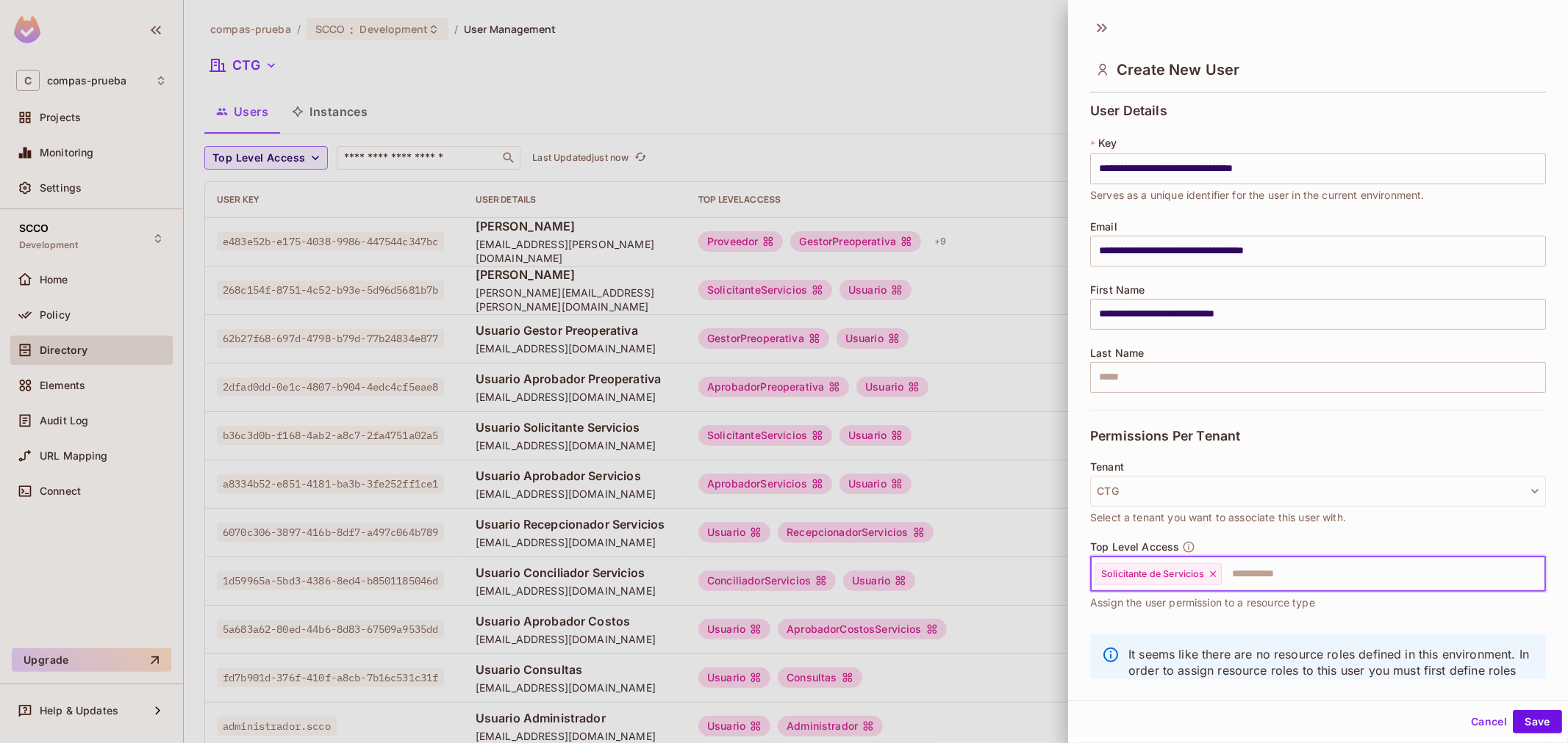
click at [1324, 577] on input "text" at bounding box center [1370, 575] width 294 height 29
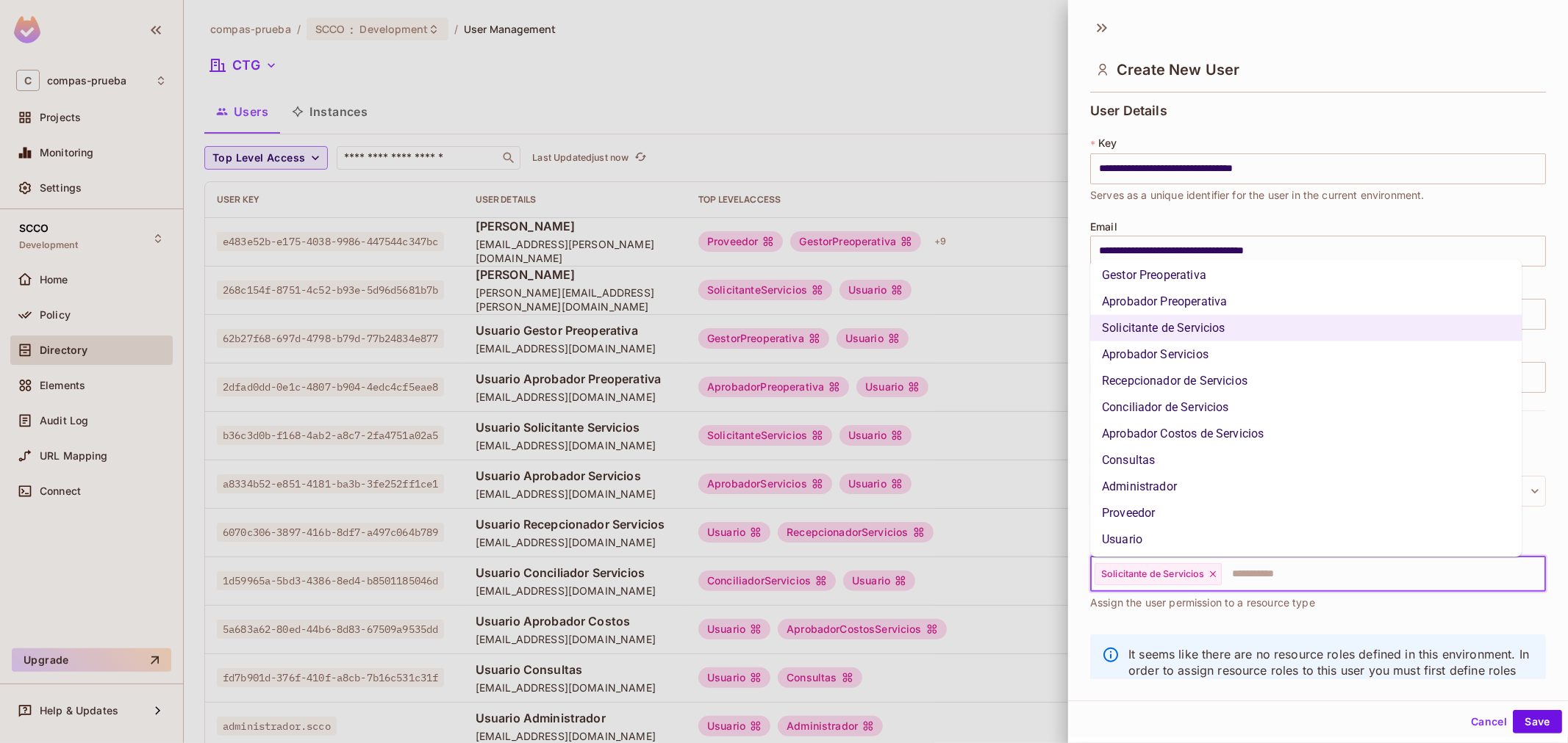
scroll to position [84, 0]
click at [1209, 537] on li "Usuario" at bounding box center [1305, 539] width 431 height 27
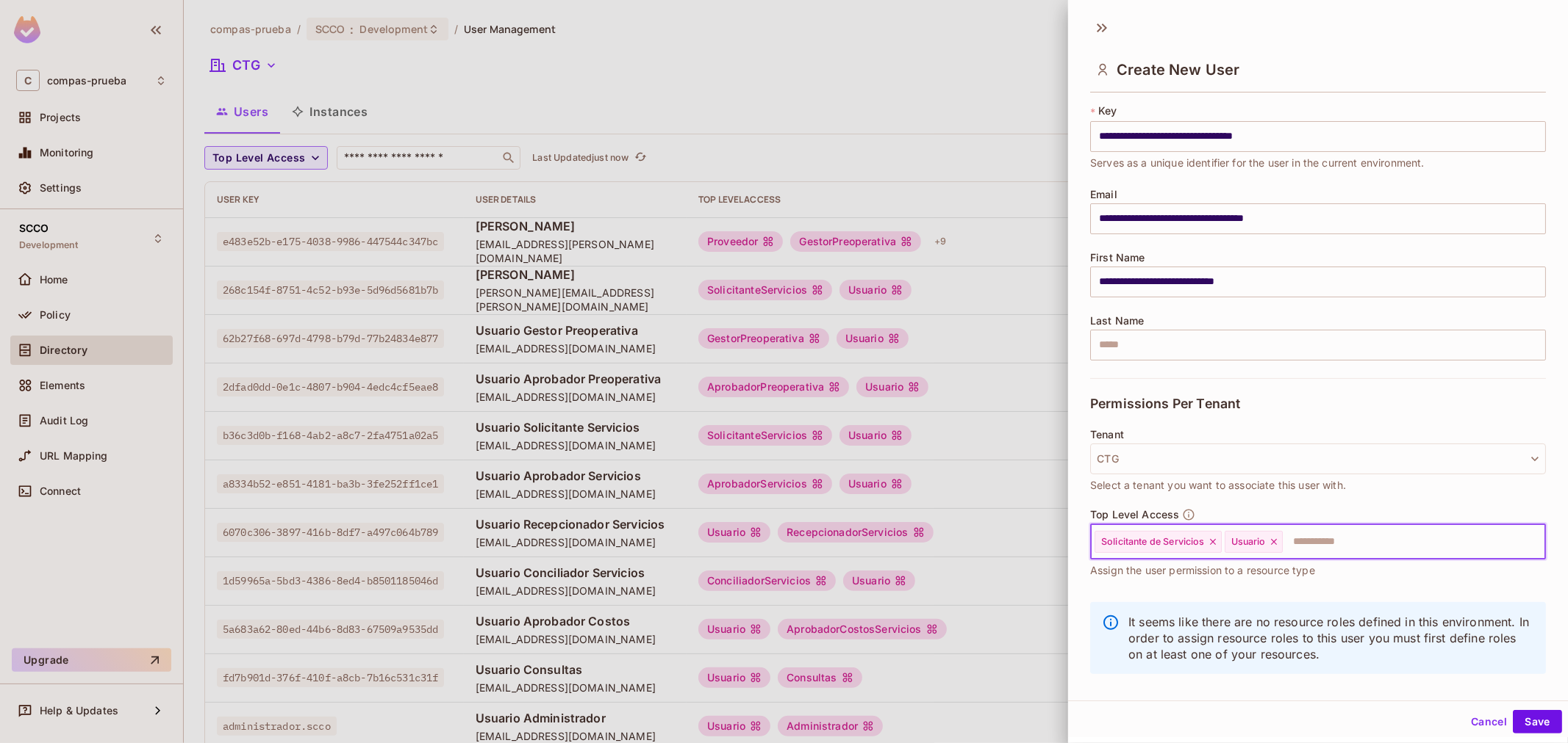
scroll to position [50, 0]
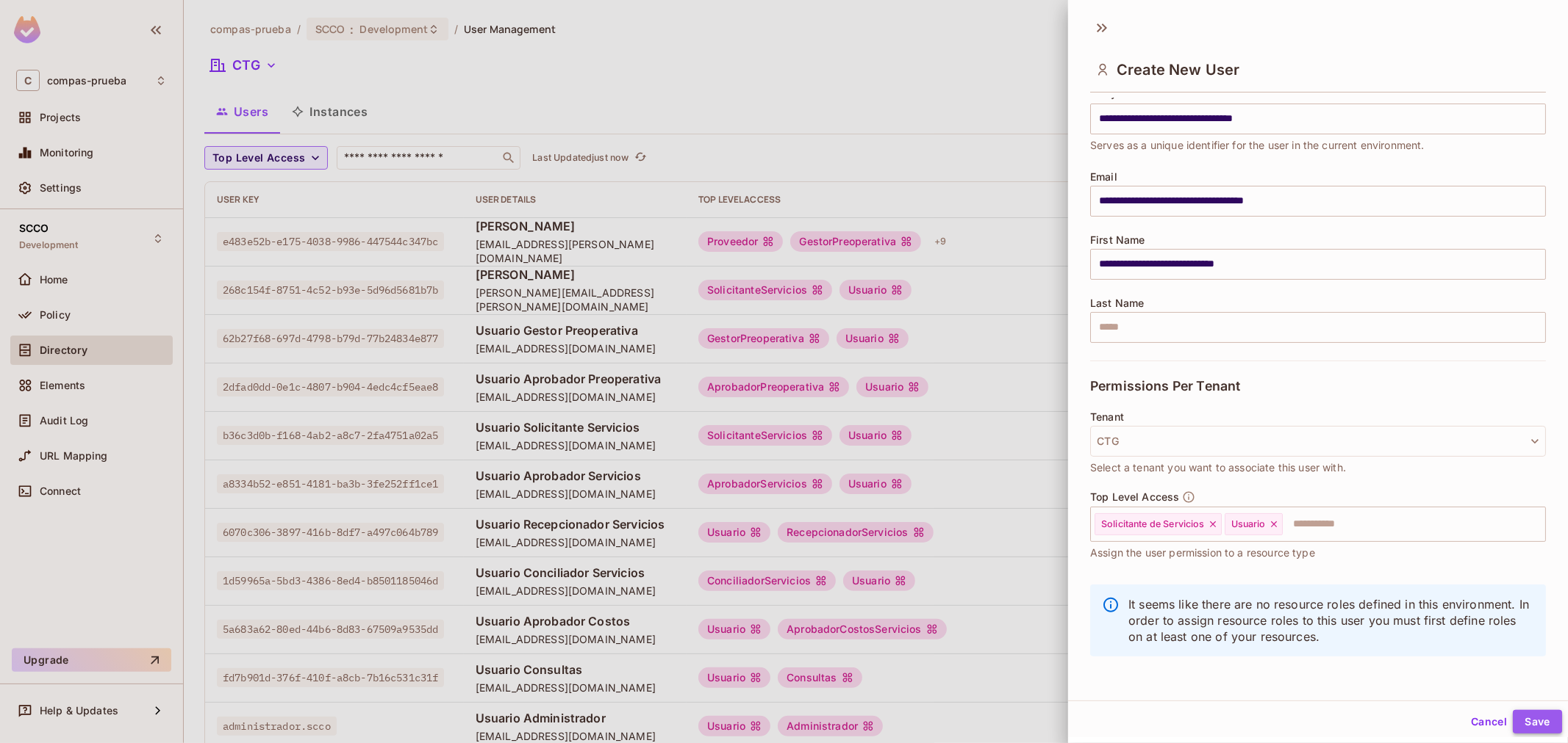
click at [1546, 725] on button "Save" at bounding box center [1537, 721] width 49 height 23
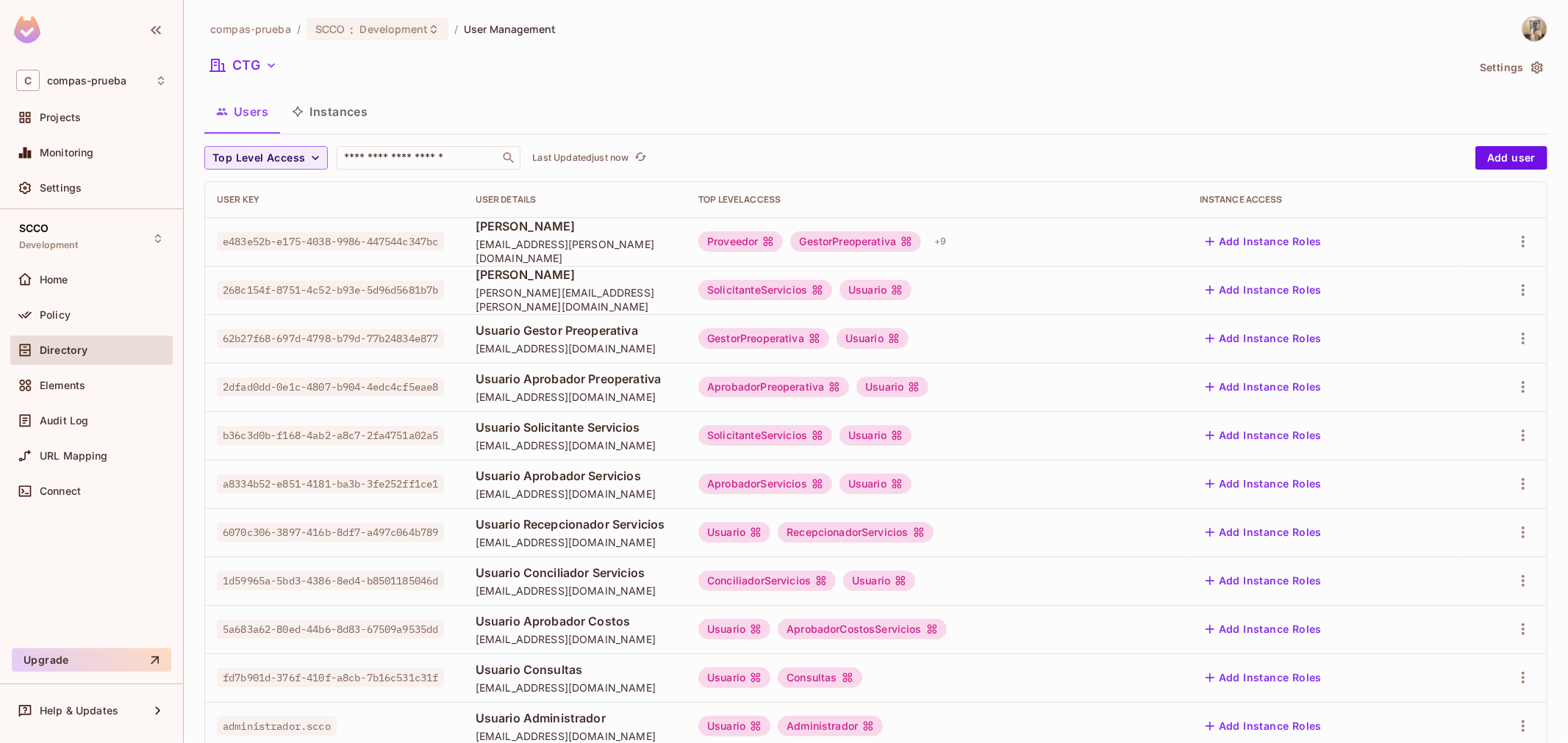
scroll to position [283, 0]
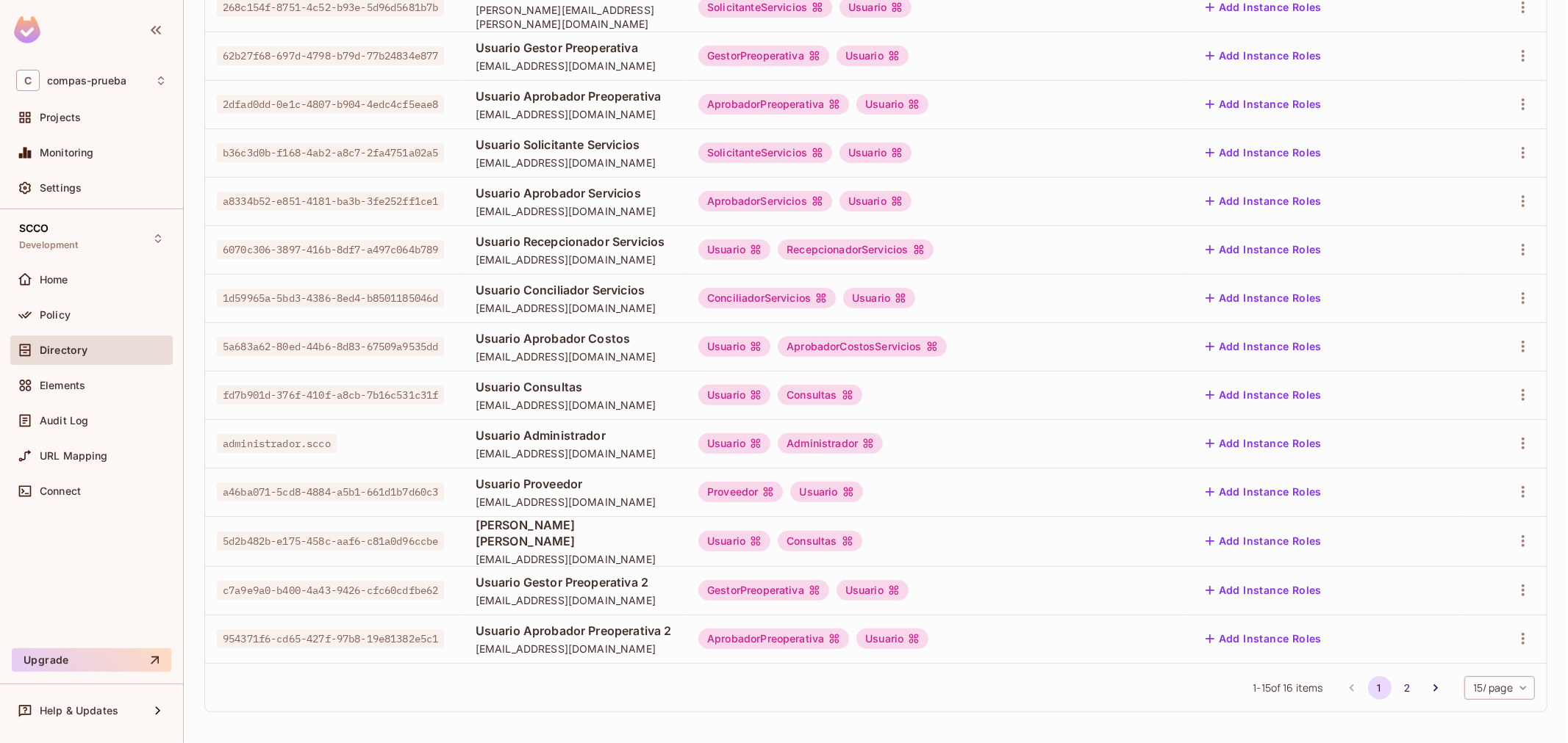
click at [1479, 681] on body "C compas-prueba Projects Monitoring Settings SCCO Development Home Policy Direc…" at bounding box center [784, 372] width 1568 height 743
click at [1483, 669] on li "50 / page" at bounding box center [1485, 680] width 73 height 31
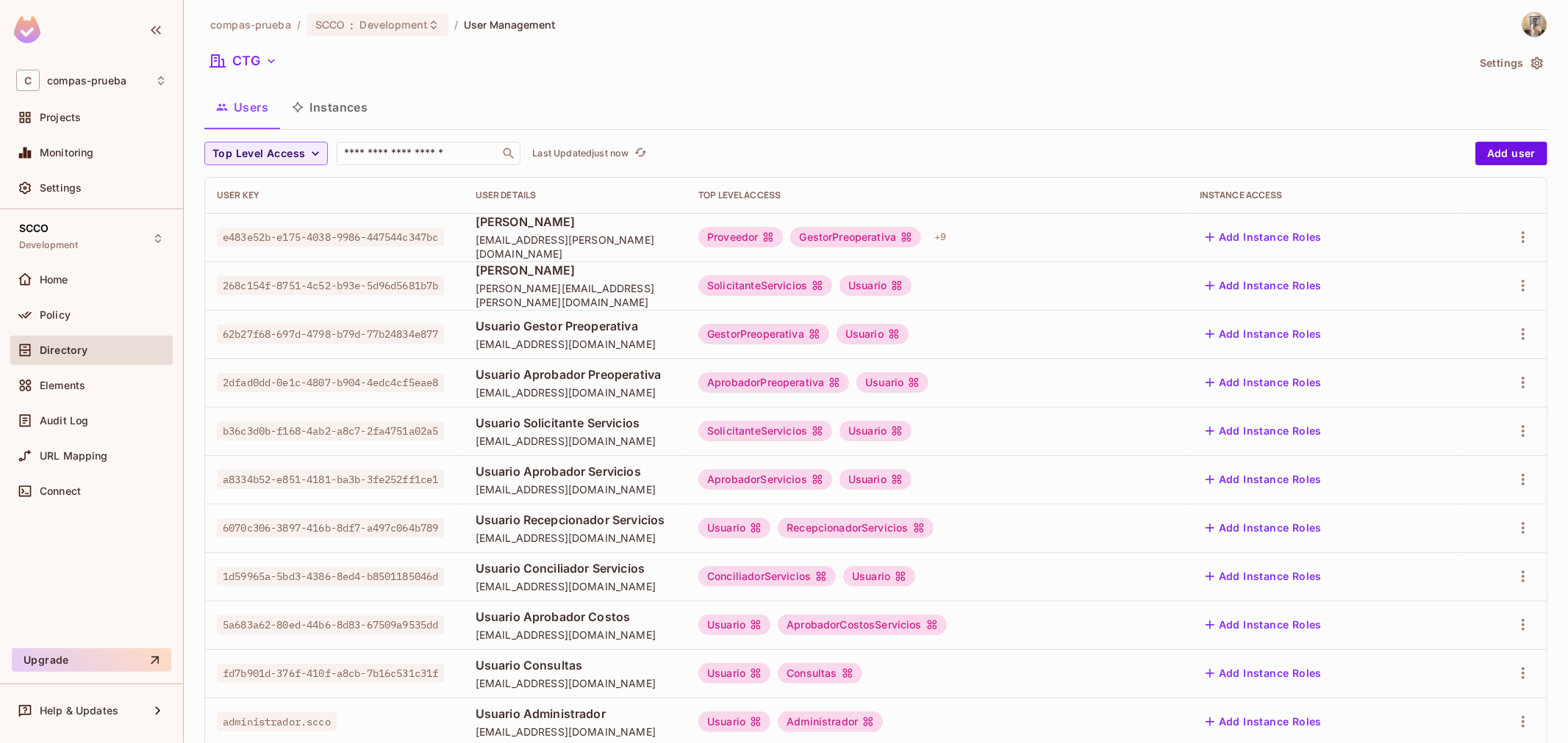
scroll to position [0, 0]
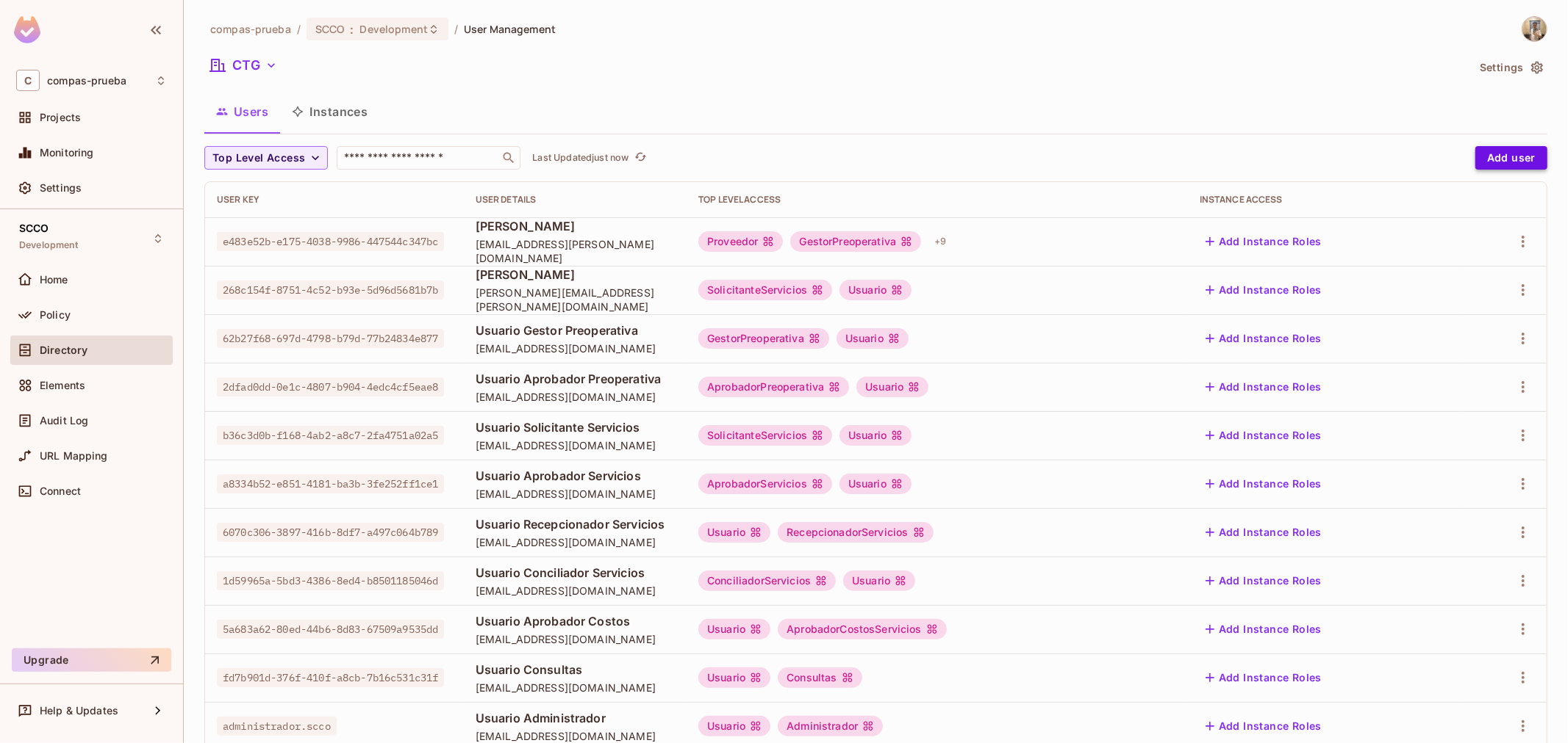
click at [1501, 148] on button "Add user" at bounding box center [1510, 157] width 72 height 23
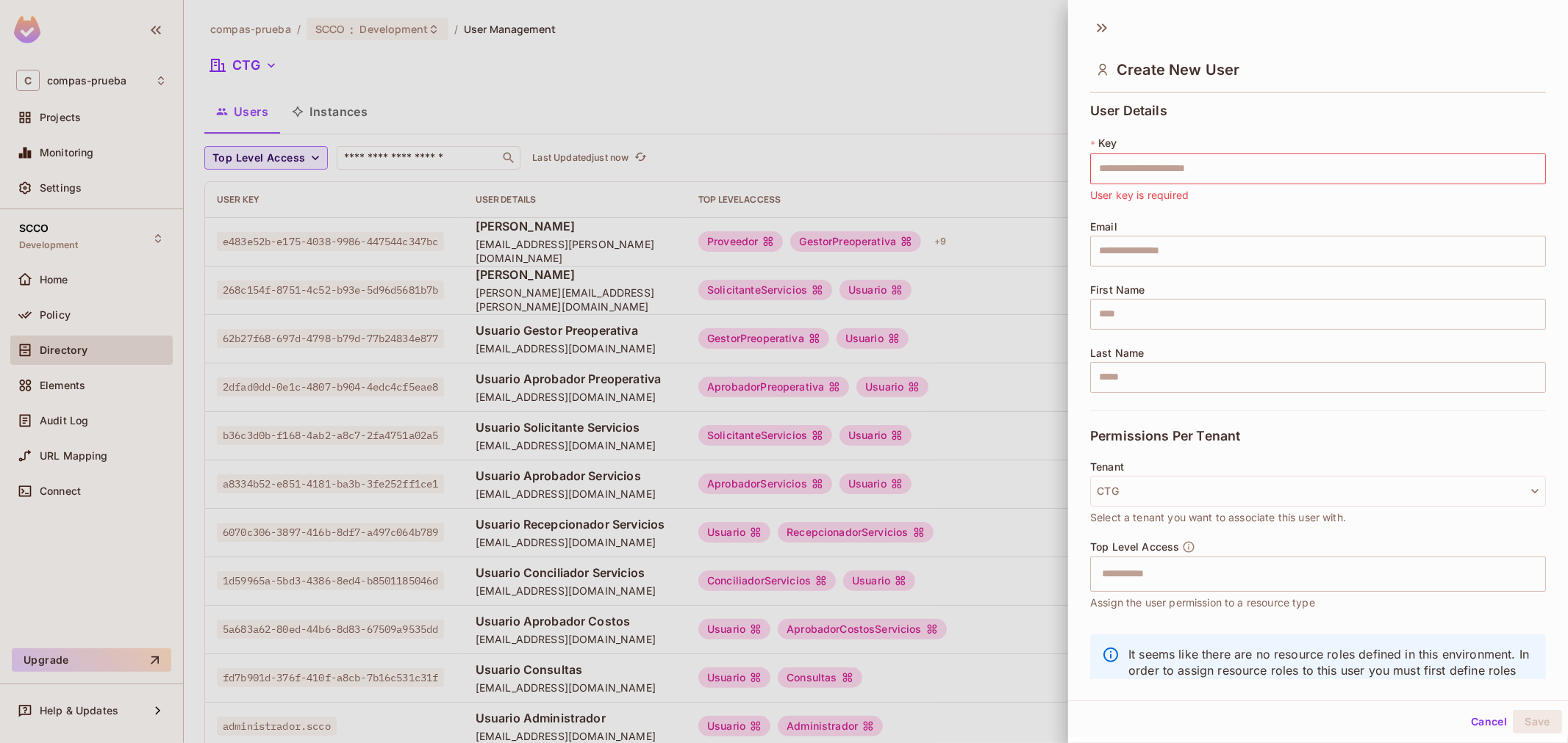
click at [1195, 226] on div "Email ​" at bounding box center [1317, 244] width 456 height 46
click at [1192, 251] on input "text" at bounding box center [1317, 251] width 456 height 31
paste input "**********"
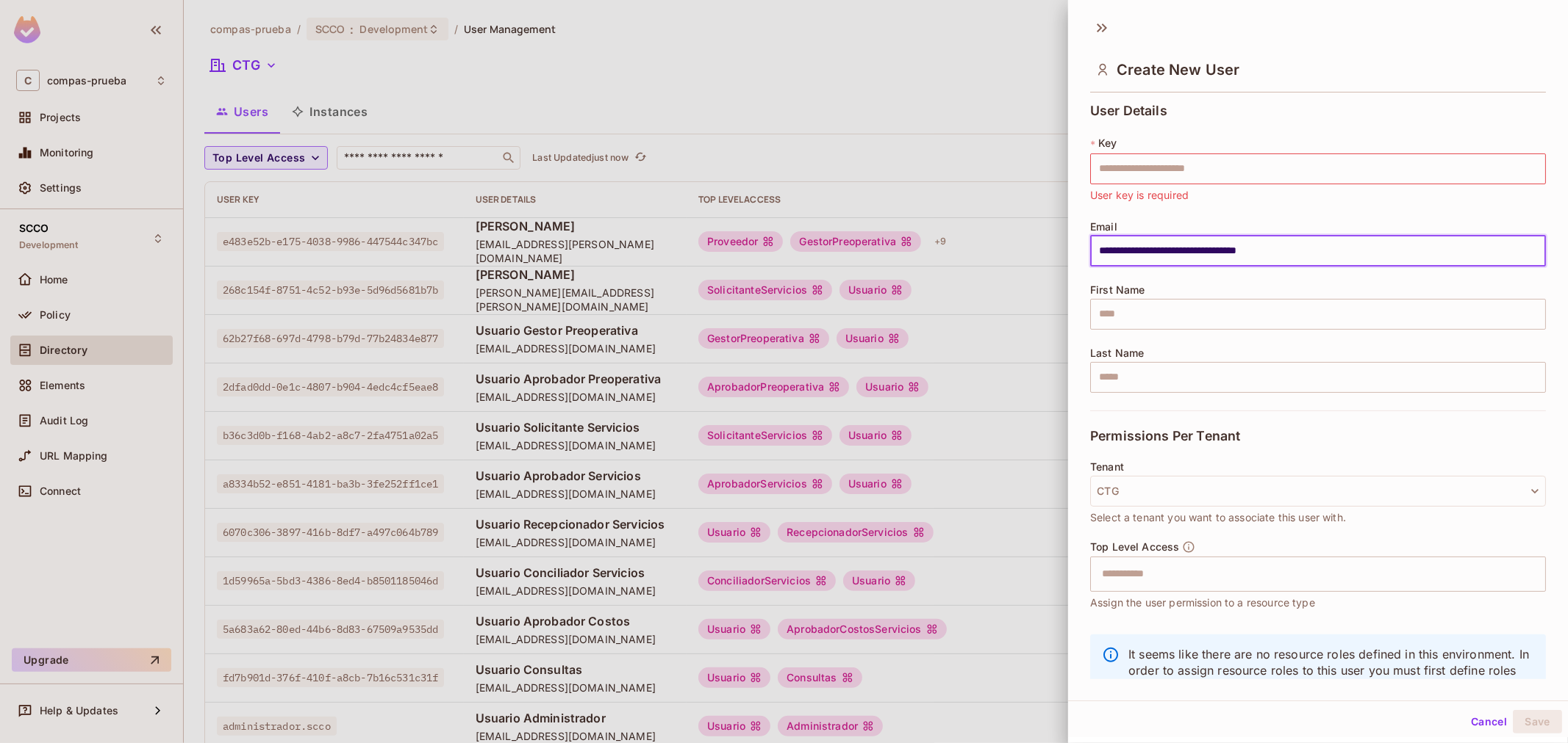
type input "**********"
click at [1234, 170] on input "text" at bounding box center [1317, 169] width 456 height 31
paste input "**********"
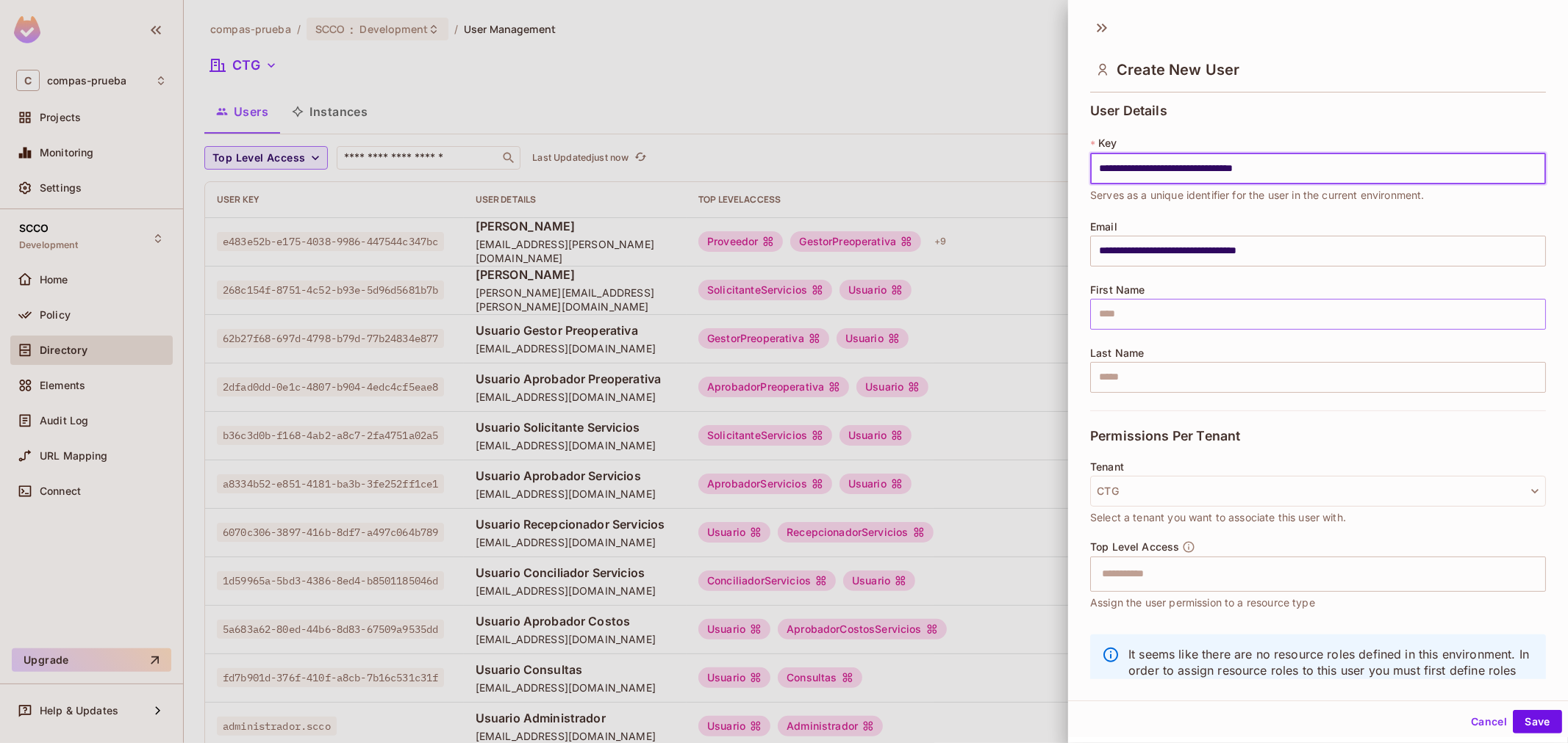
type input "**********"
click at [1222, 302] on input "text" at bounding box center [1317, 314] width 456 height 31
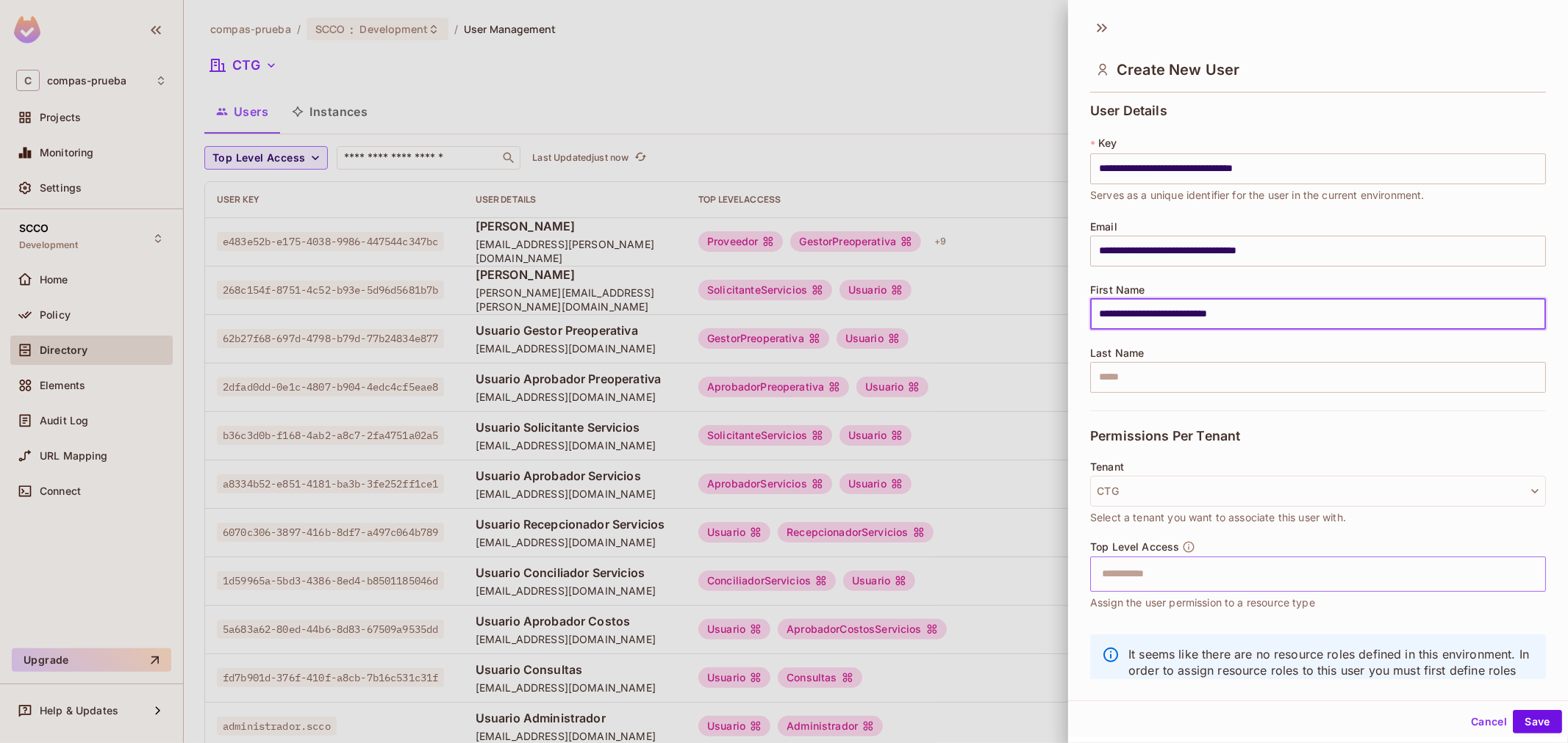
type input "**********"
click at [1288, 581] on input "text" at bounding box center [1304, 575] width 424 height 29
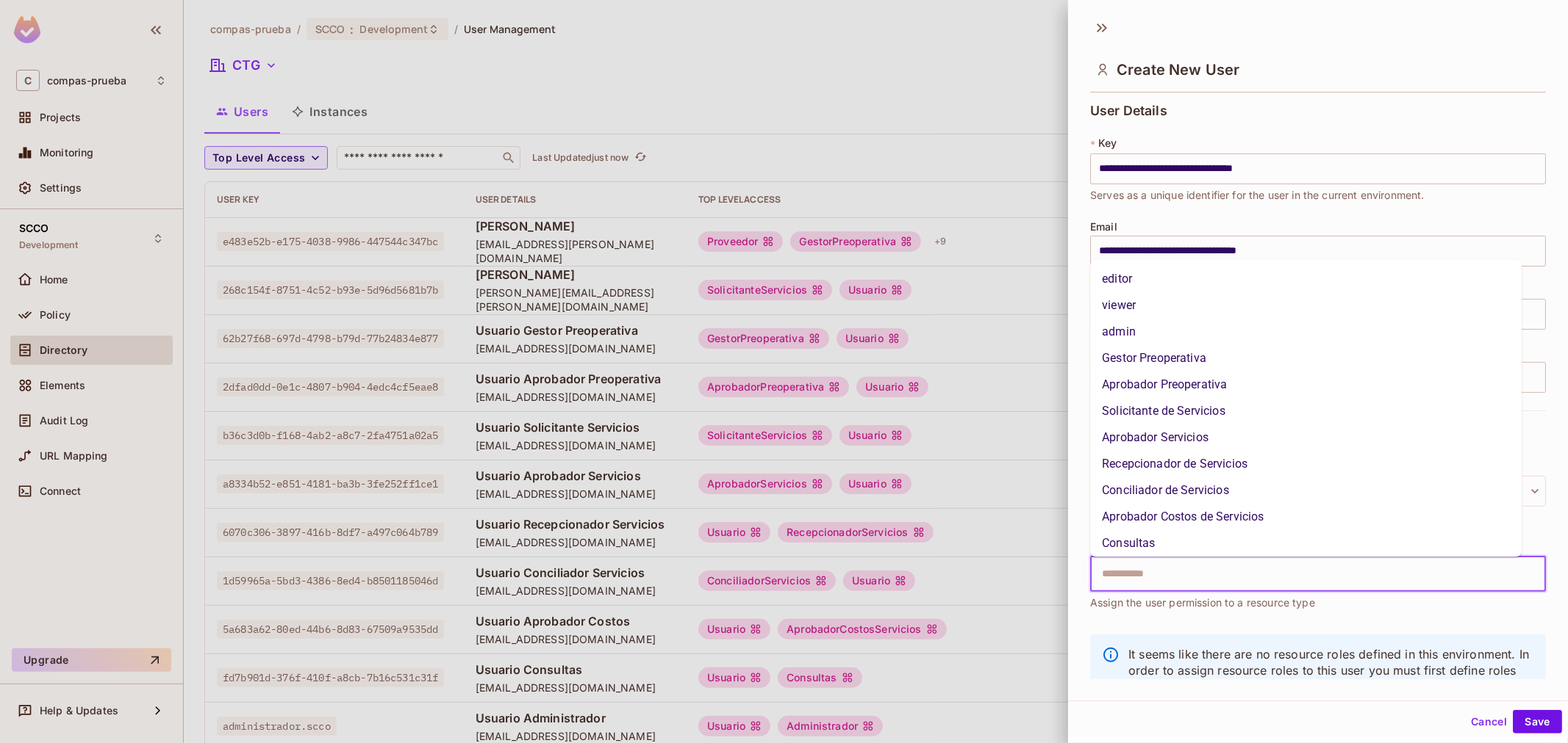
click at [1251, 441] on li "Aprobador Servicios" at bounding box center [1305, 437] width 431 height 27
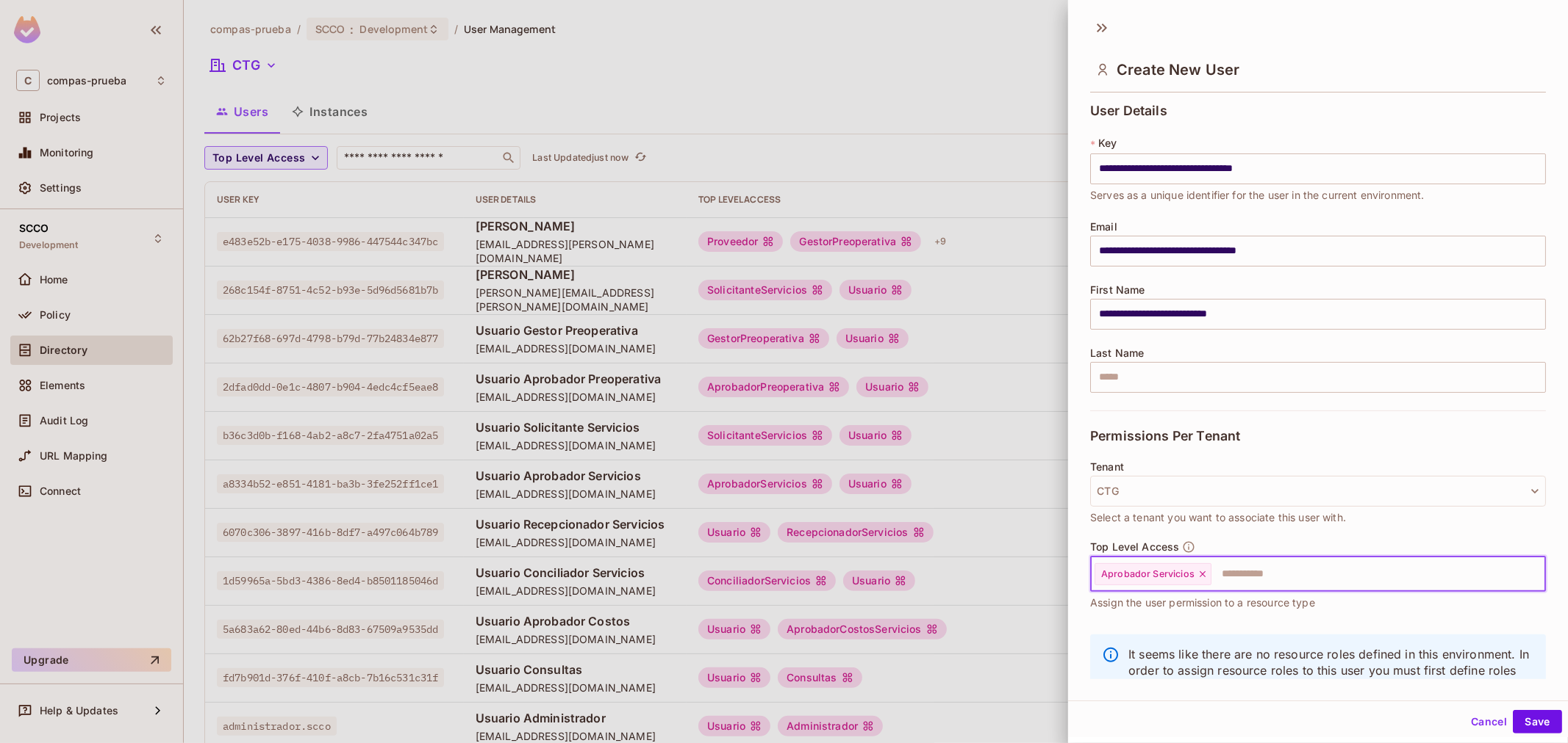
click at [1288, 571] on input "text" at bounding box center [1365, 575] width 304 height 29
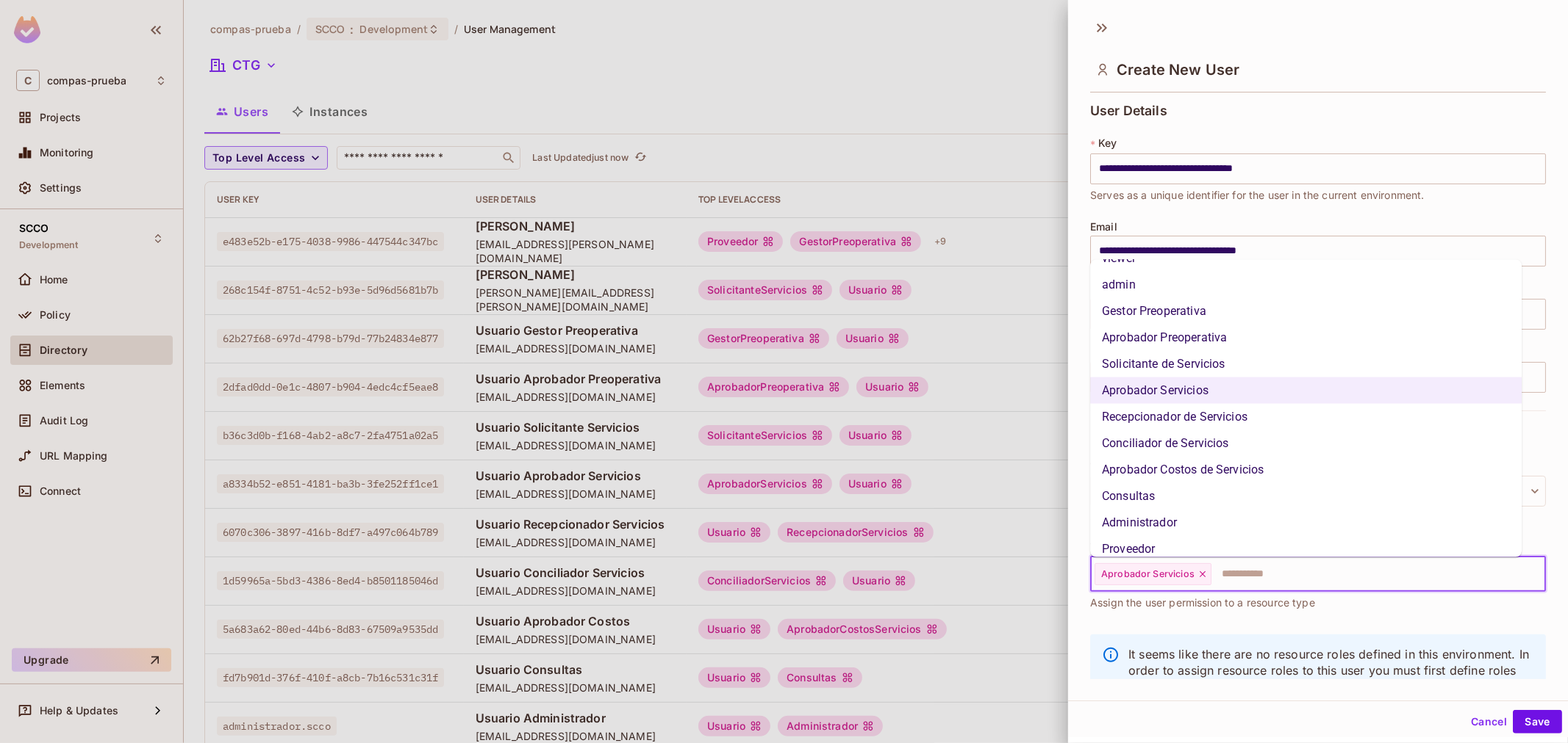
scroll to position [84, 0]
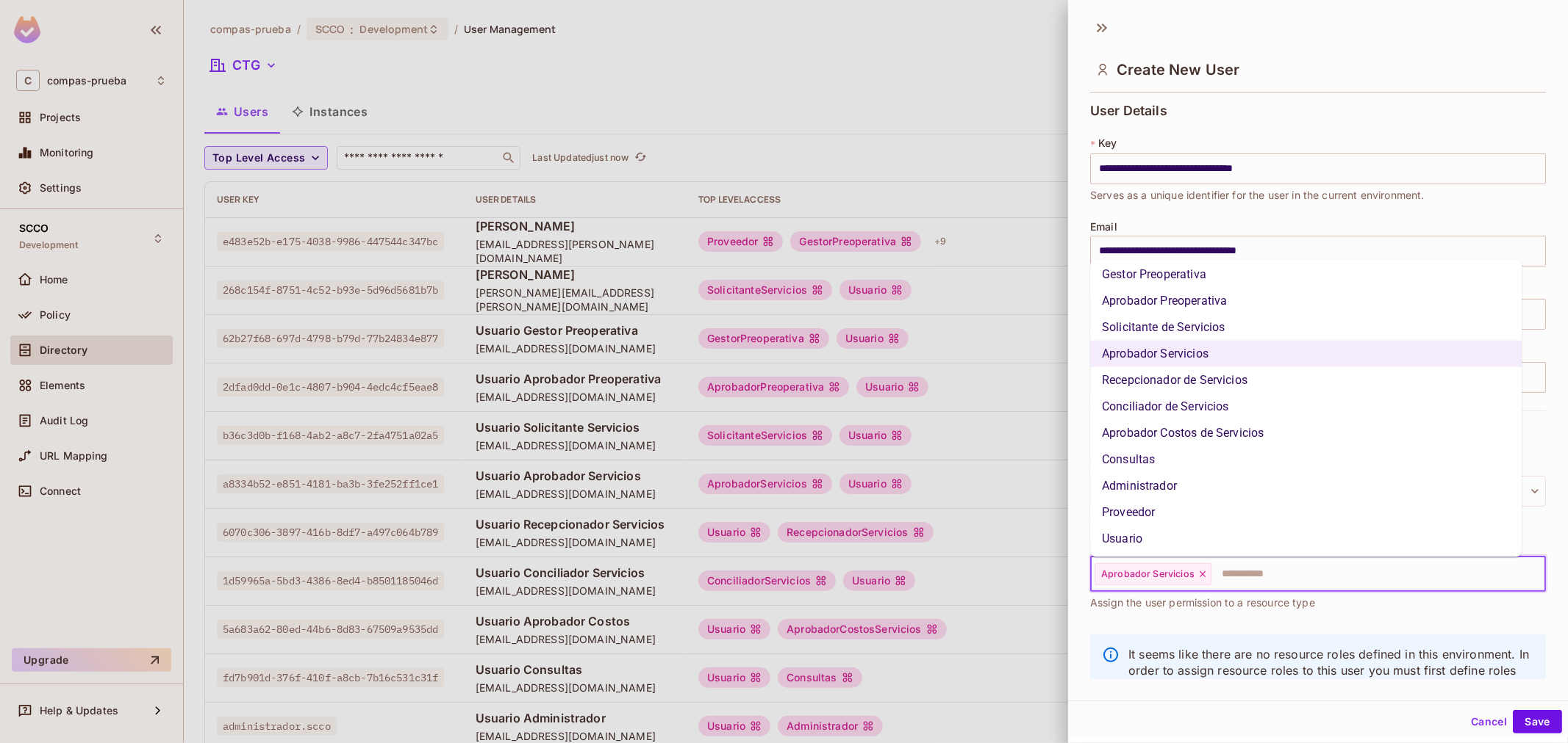
click at [1223, 533] on li "Usuario" at bounding box center [1305, 539] width 431 height 27
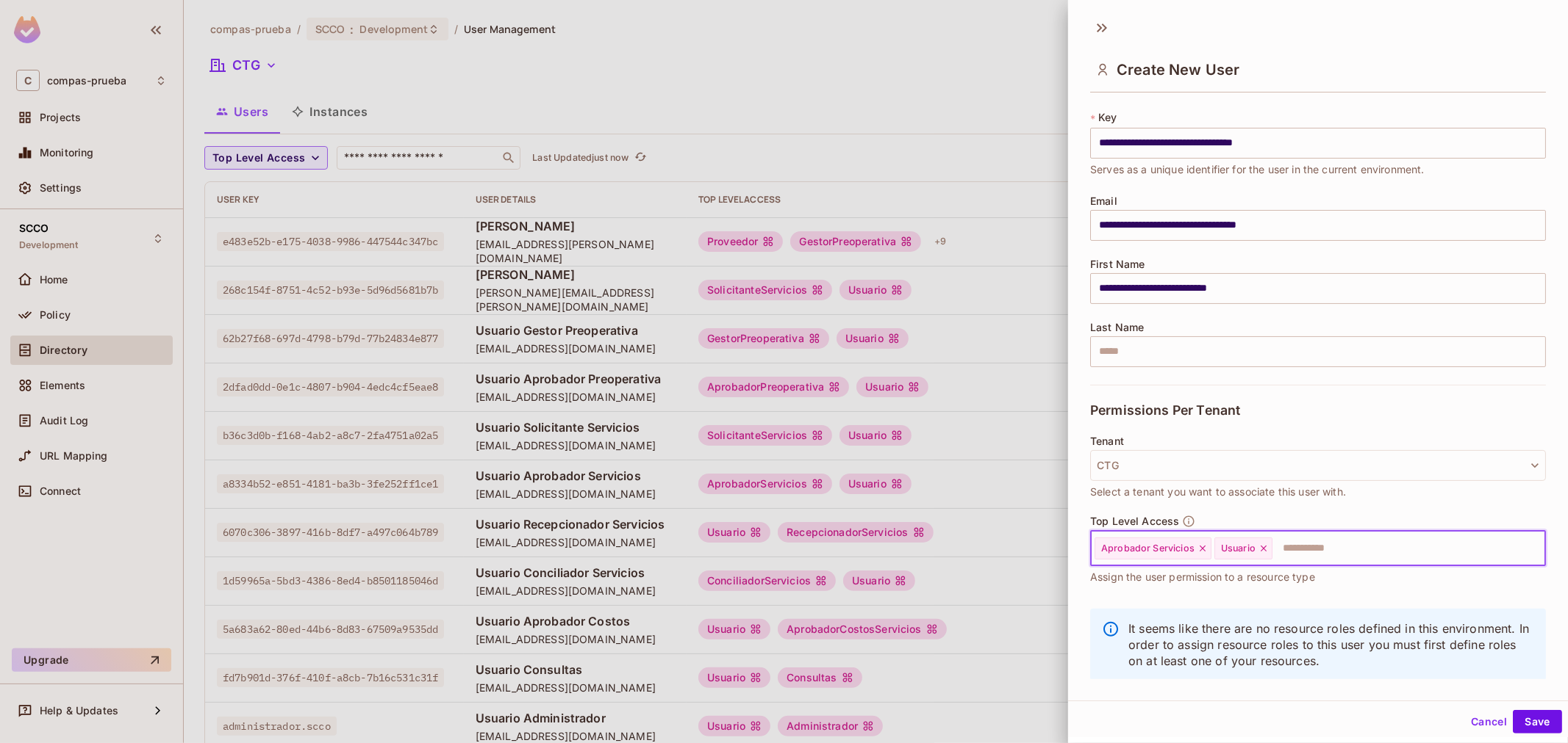
scroll to position [50, 0]
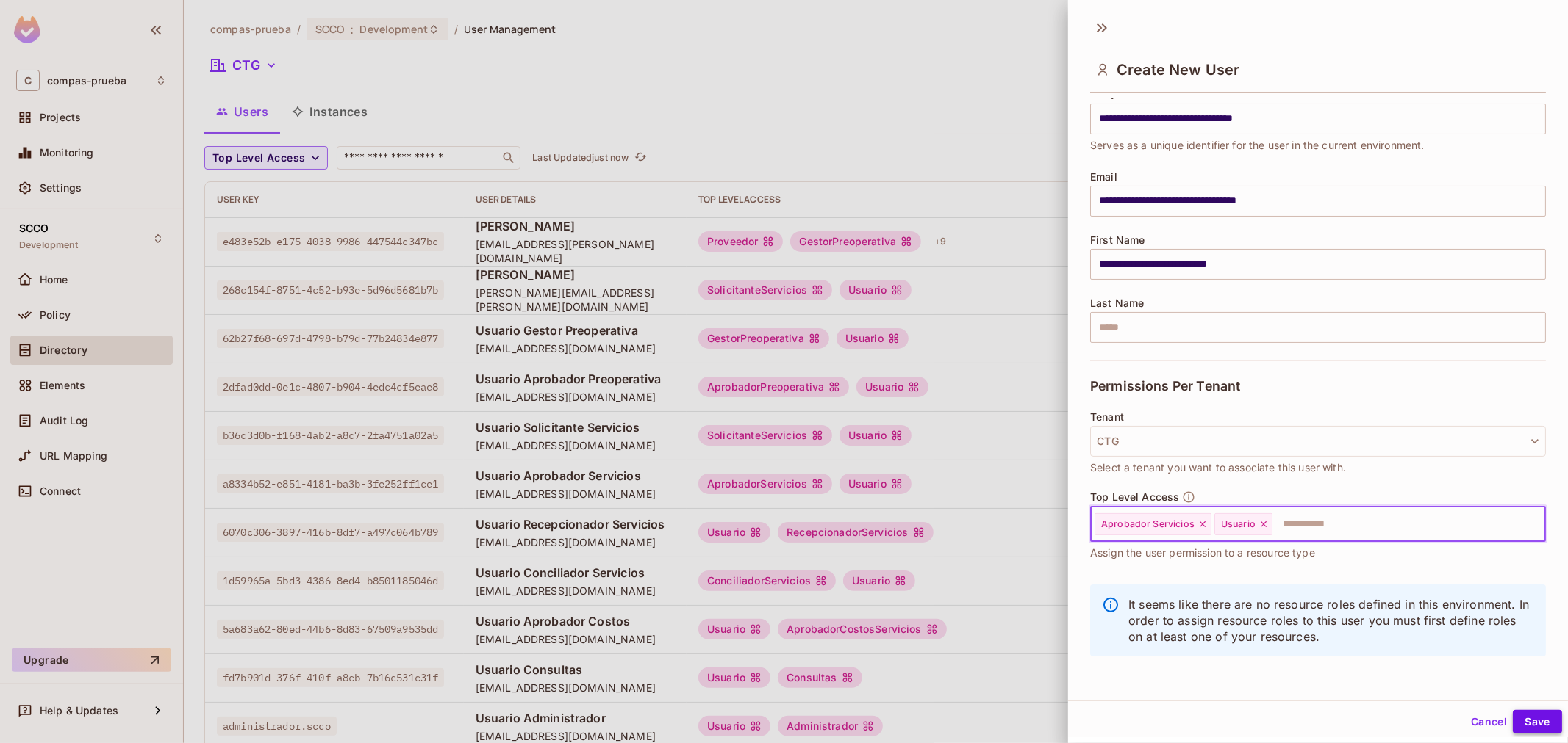
click at [1513, 723] on button "Save" at bounding box center [1537, 721] width 49 height 23
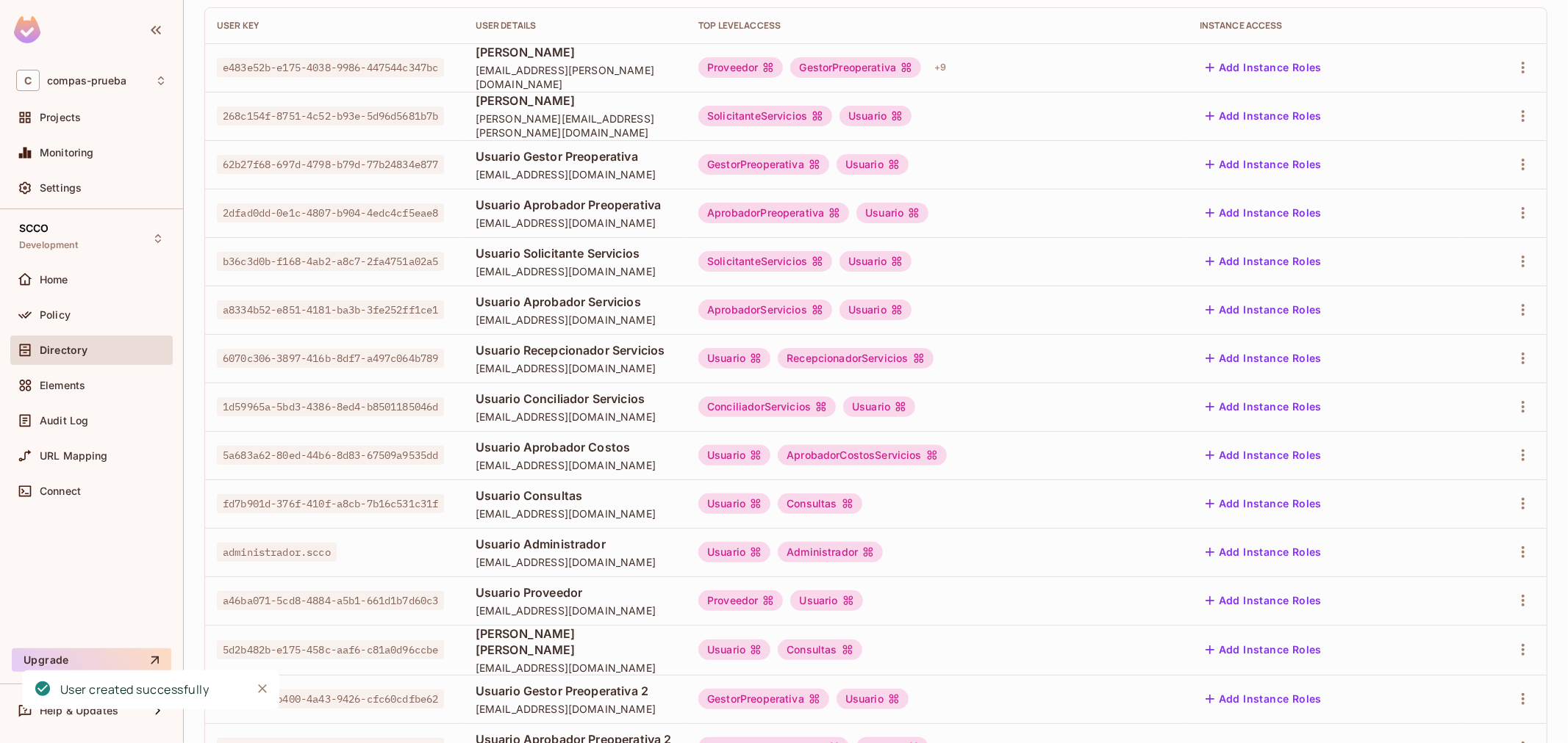
scroll to position [53, 0]
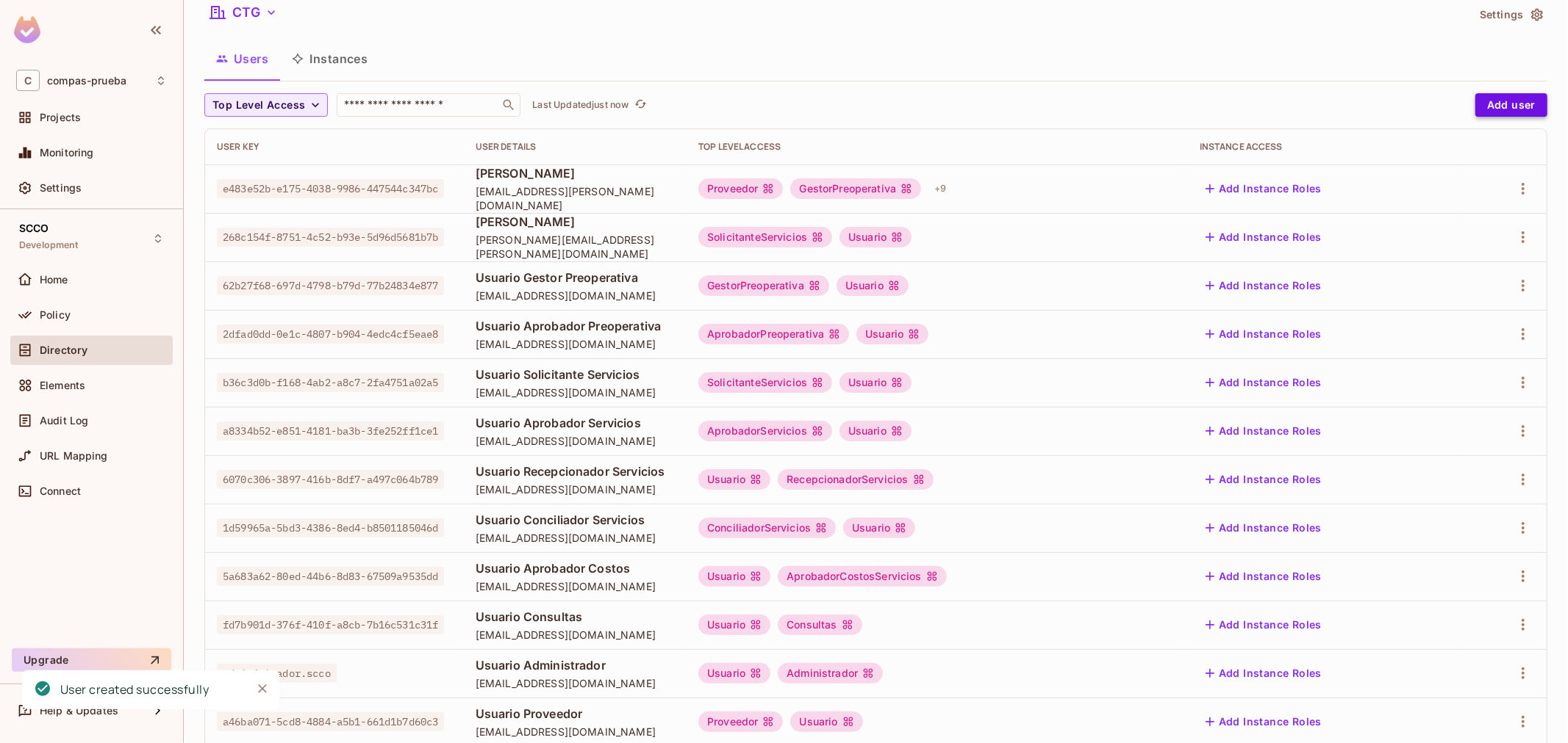
click at [1487, 111] on button "Add user" at bounding box center [1510, 105] width 72 height 23
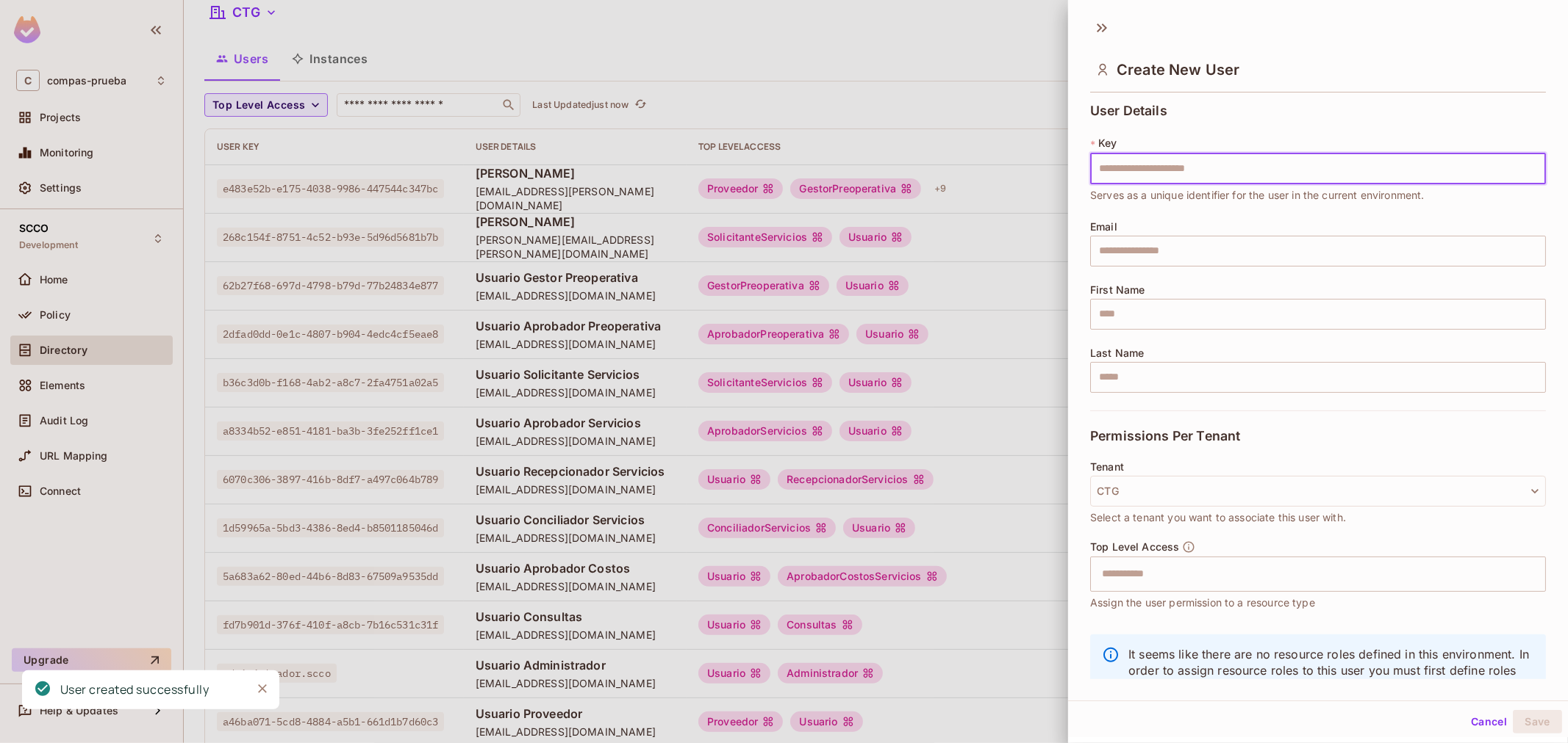
click at [1186, 230] on div "Email ​" at bounding box center [1317, 244] width 456 height 46
click at [1184, 241] on input "text" at bounding box center [1317, 251] width 456 height 31
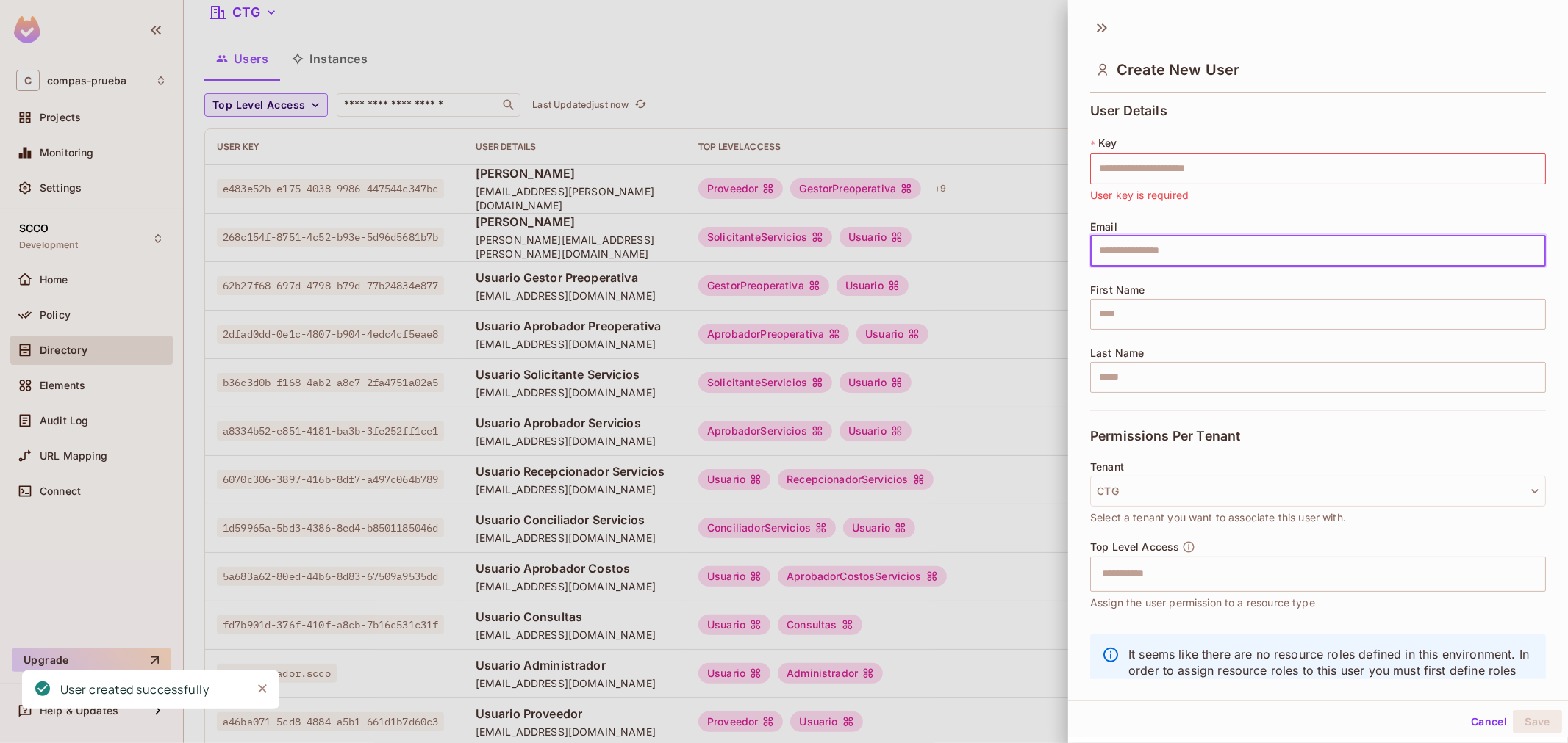
paste input "**********"
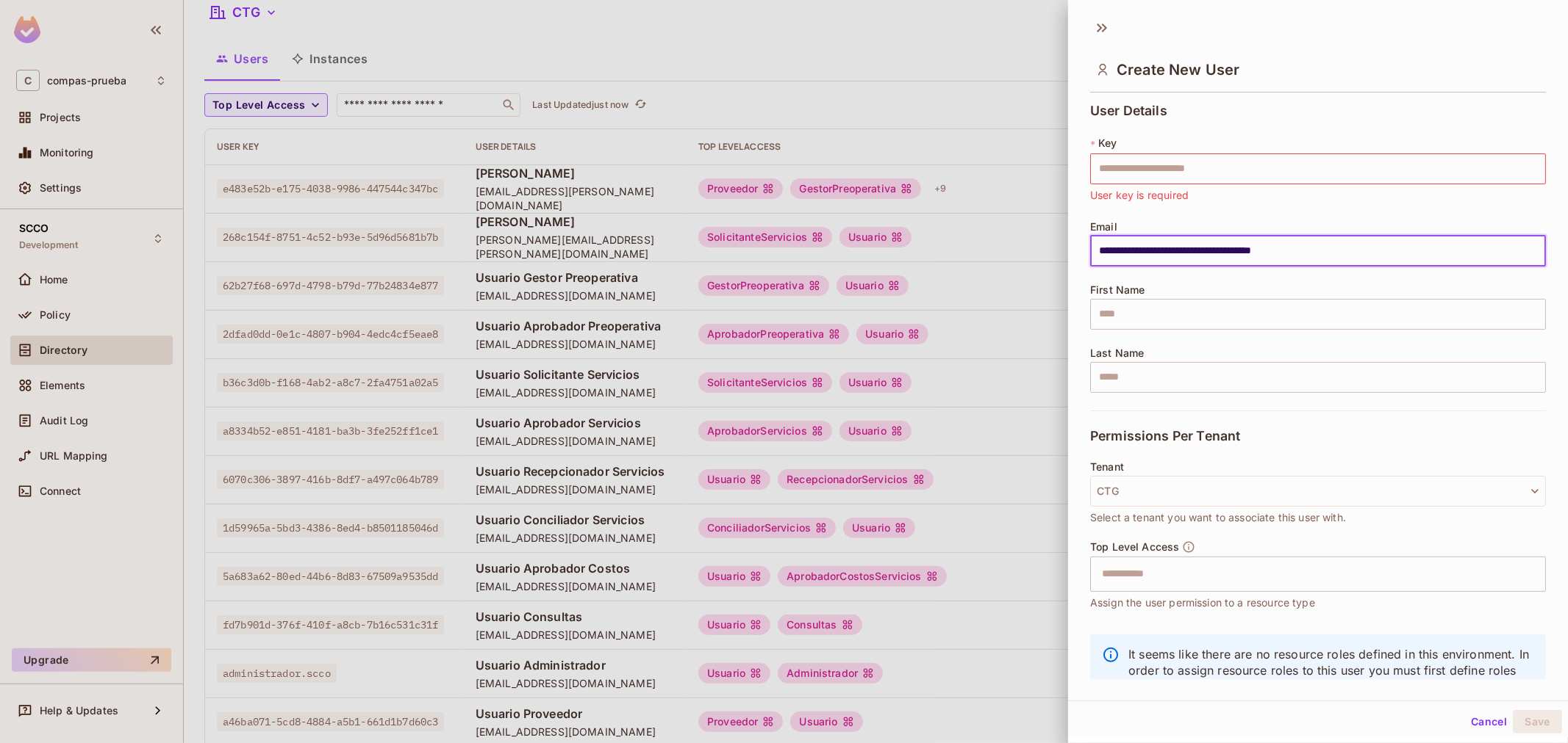
type input "**********"
click at [1174, 151] on div "* Key ​ User key is required" at bounding box center [1317, 169] width 456 height 67
click at [1176, 159] on input "text" at bounding box center [1317, 169] width 456 height 31
paste input "**********"
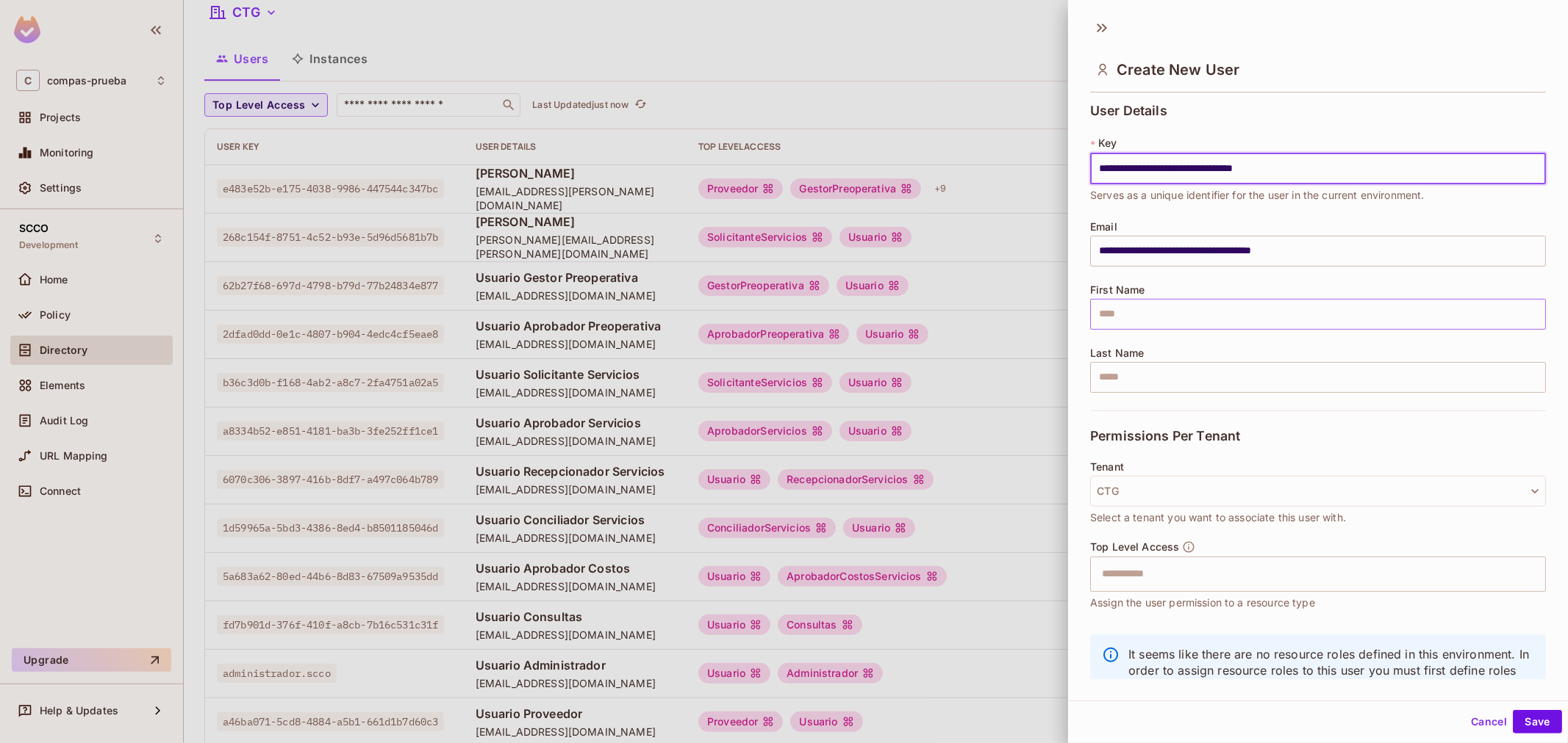
type input "**********"
click at [1188, 299] on input "text" at bounding box center [1317, 314] width 456 height 31
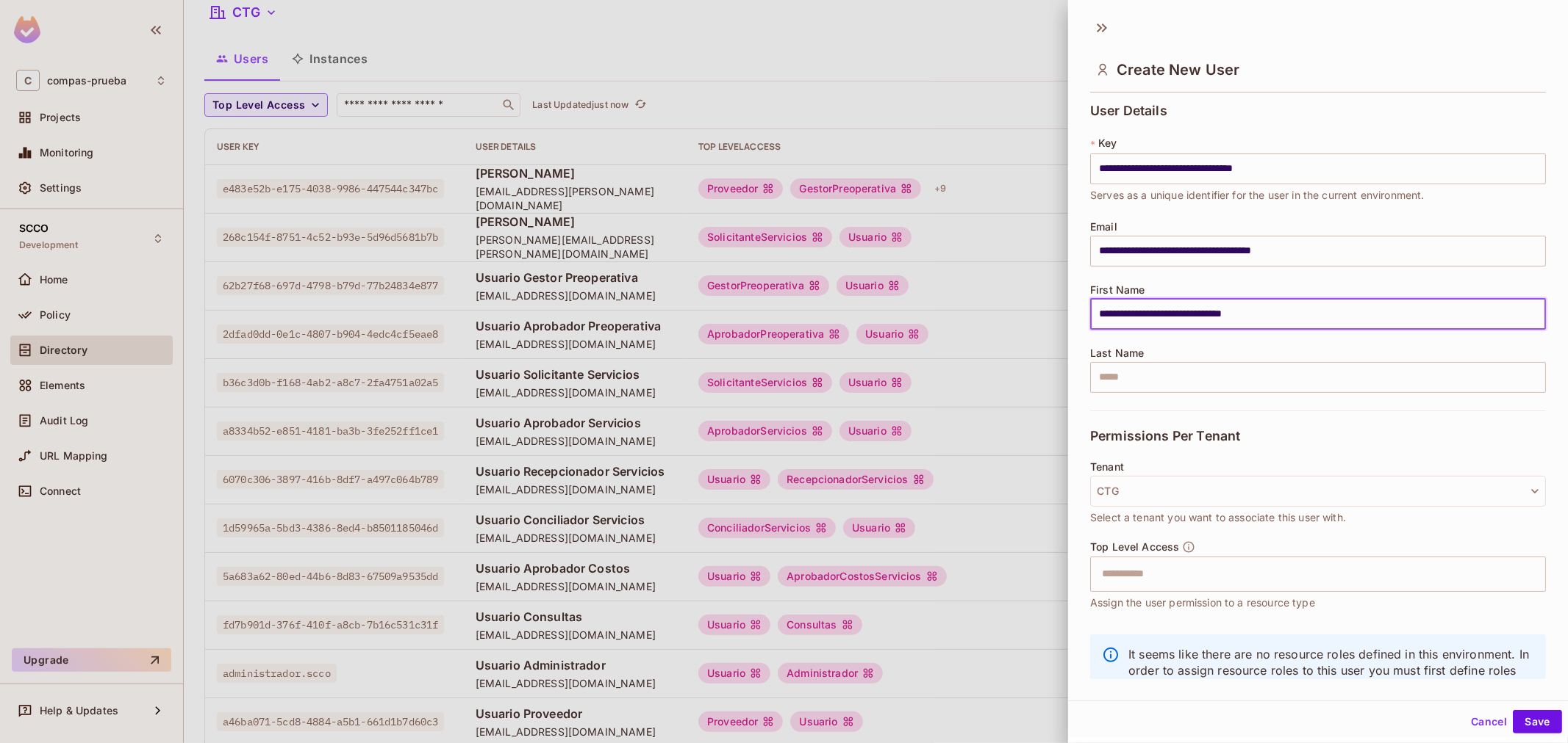
type input "**********"
click at [1145, 605] on span "Assign the user permission to a resource type" at bounding box center [1202, 603] width 225 height 16
click at [1141, 581] on input "text" at bounding box center [1304, 575] width 424 height 29
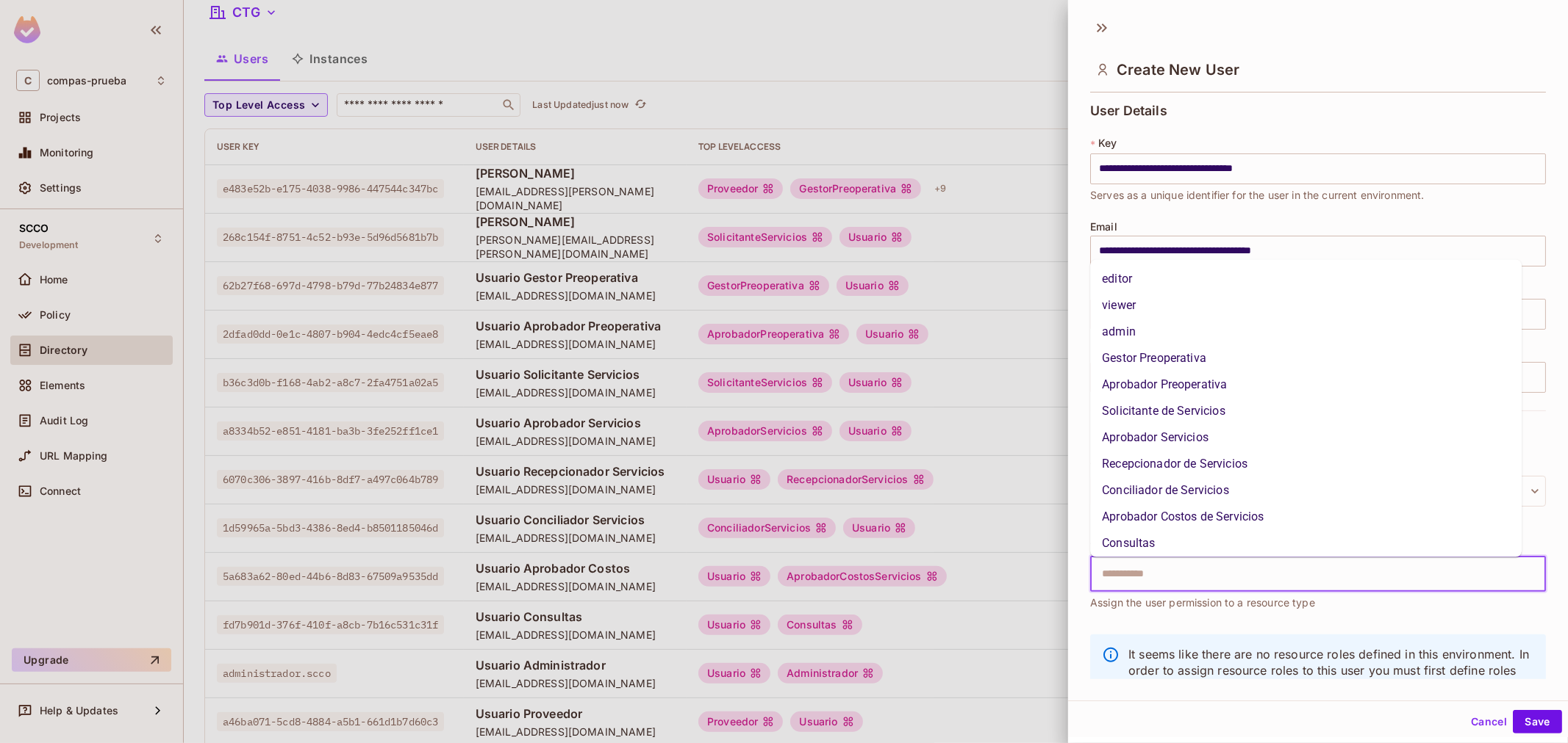
click at [1199, 473] on li "Recepcionador de Servicios" at bounding box center [1305, 464] width 431 height 27
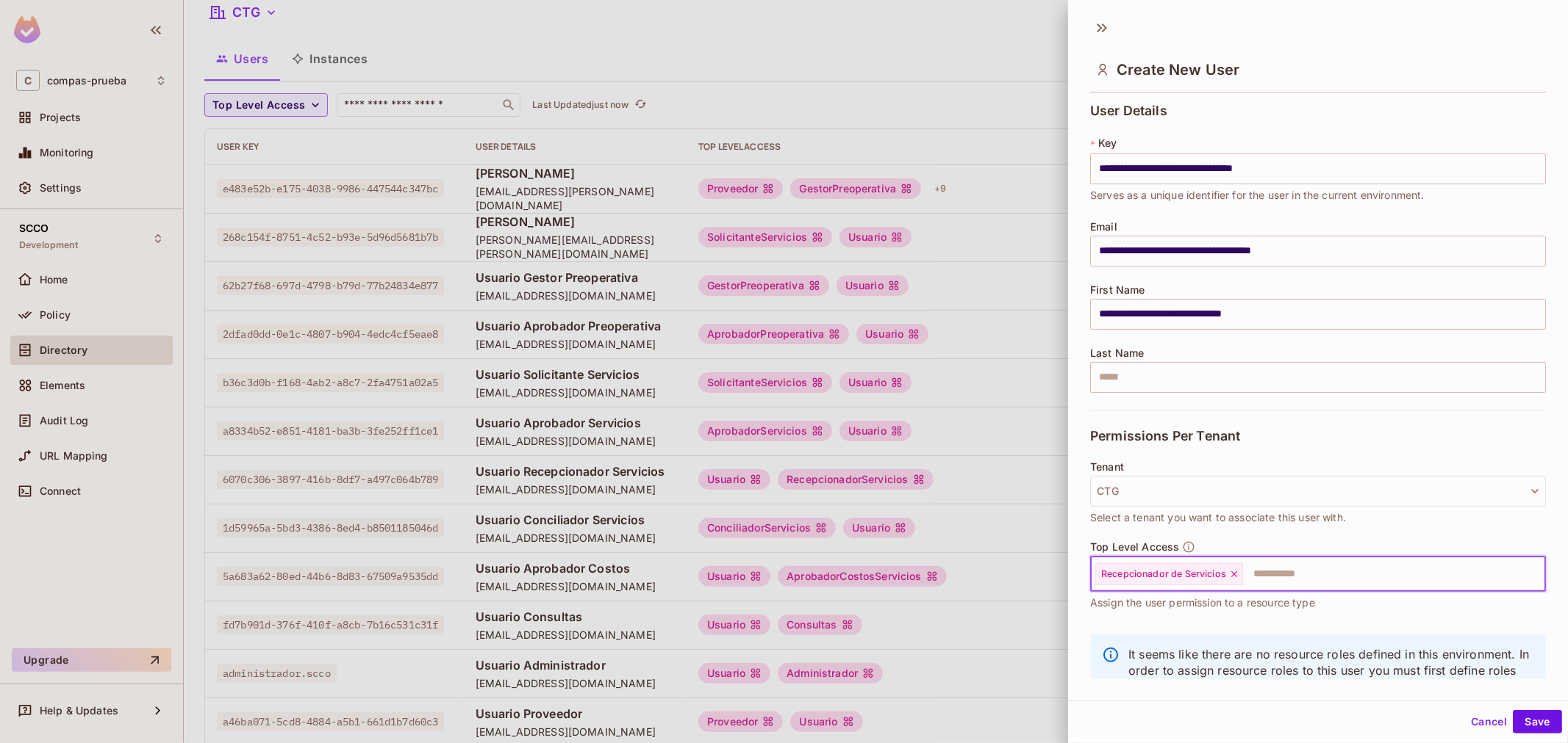
click at [1257, 575] on input "text" at bounding box center [1380, 575] width 272 height 29
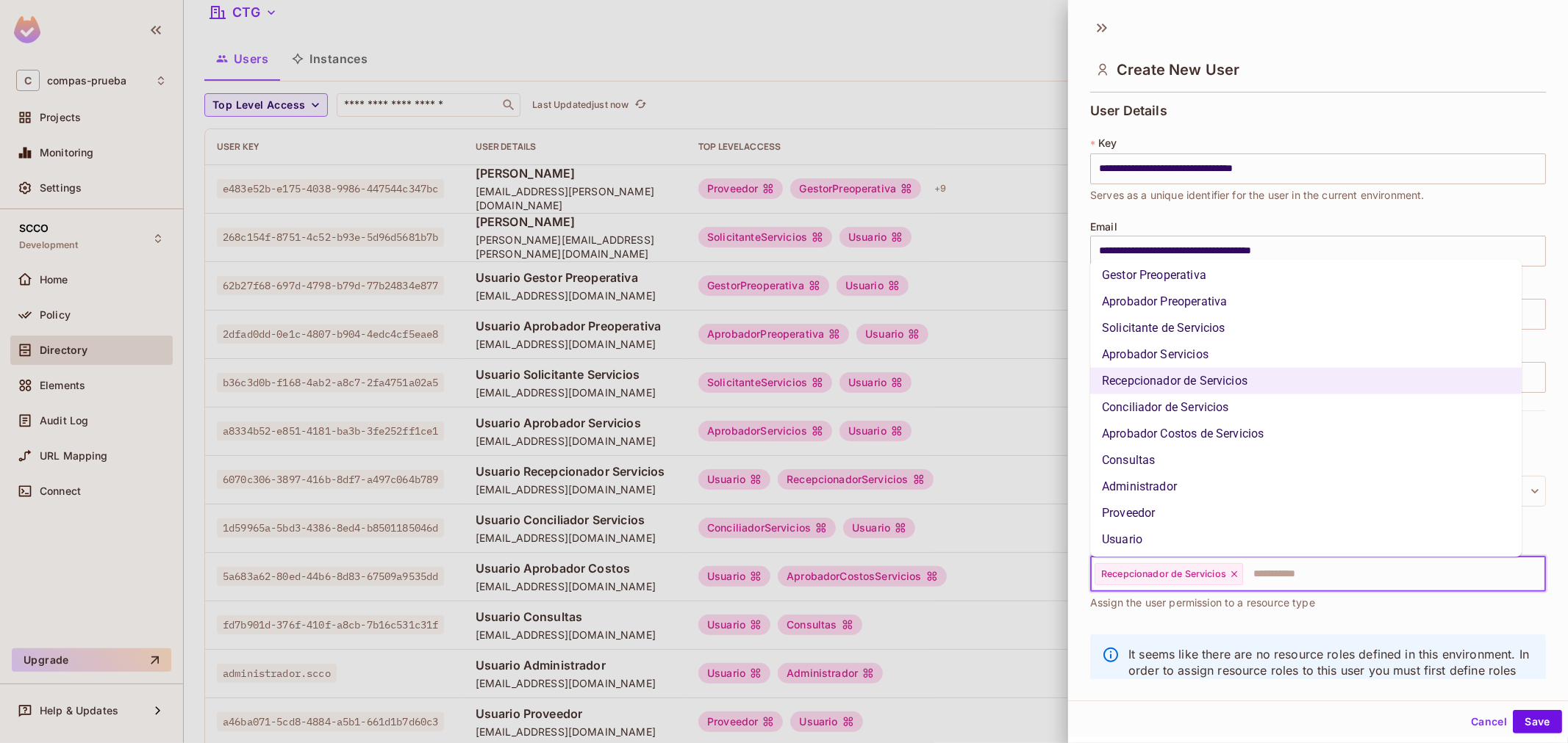
scroll to position [84, 0]
click at [1227, 534] on li "Usuario" at bounding box center [1305, 539] width 431 height 27
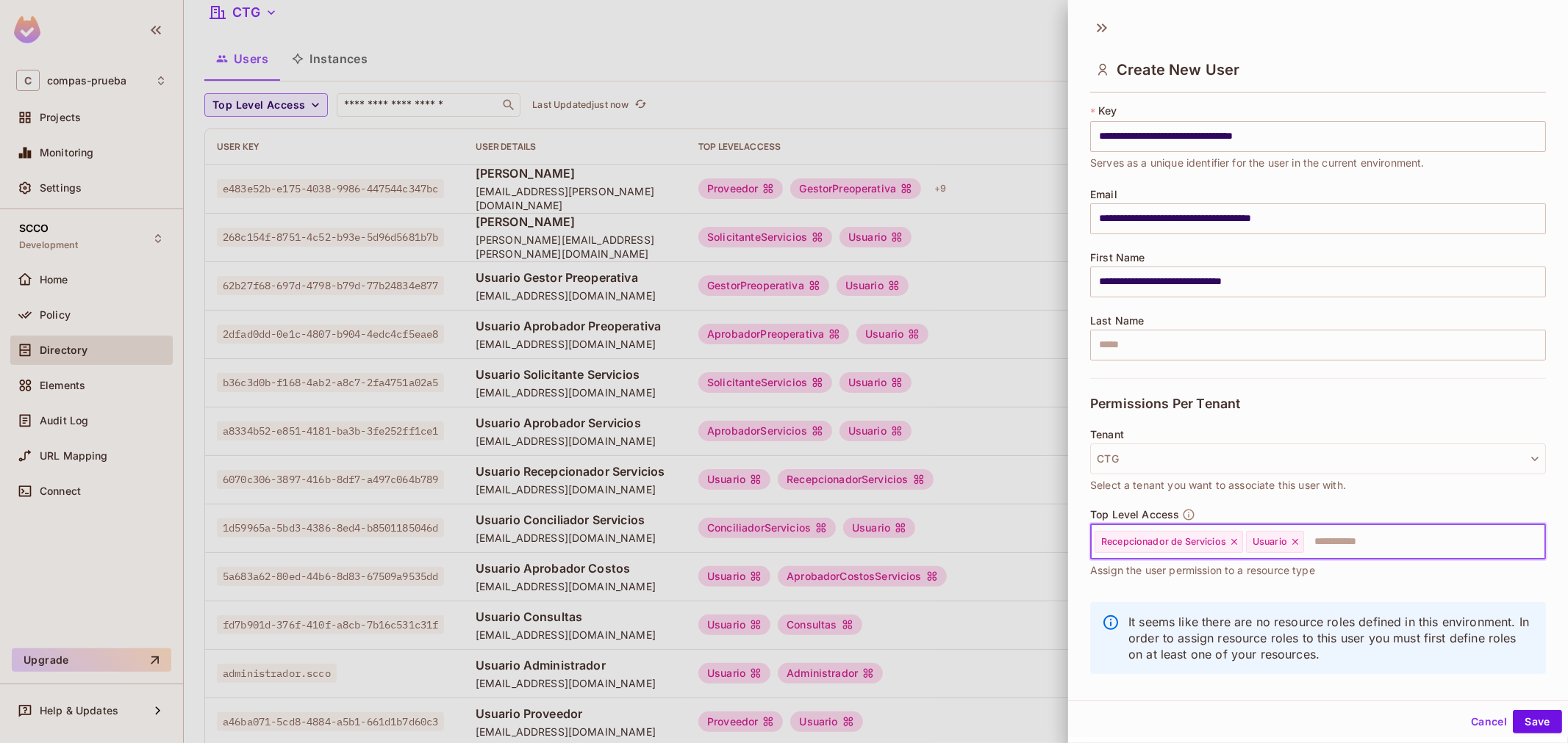
scroll to position [50, 0]
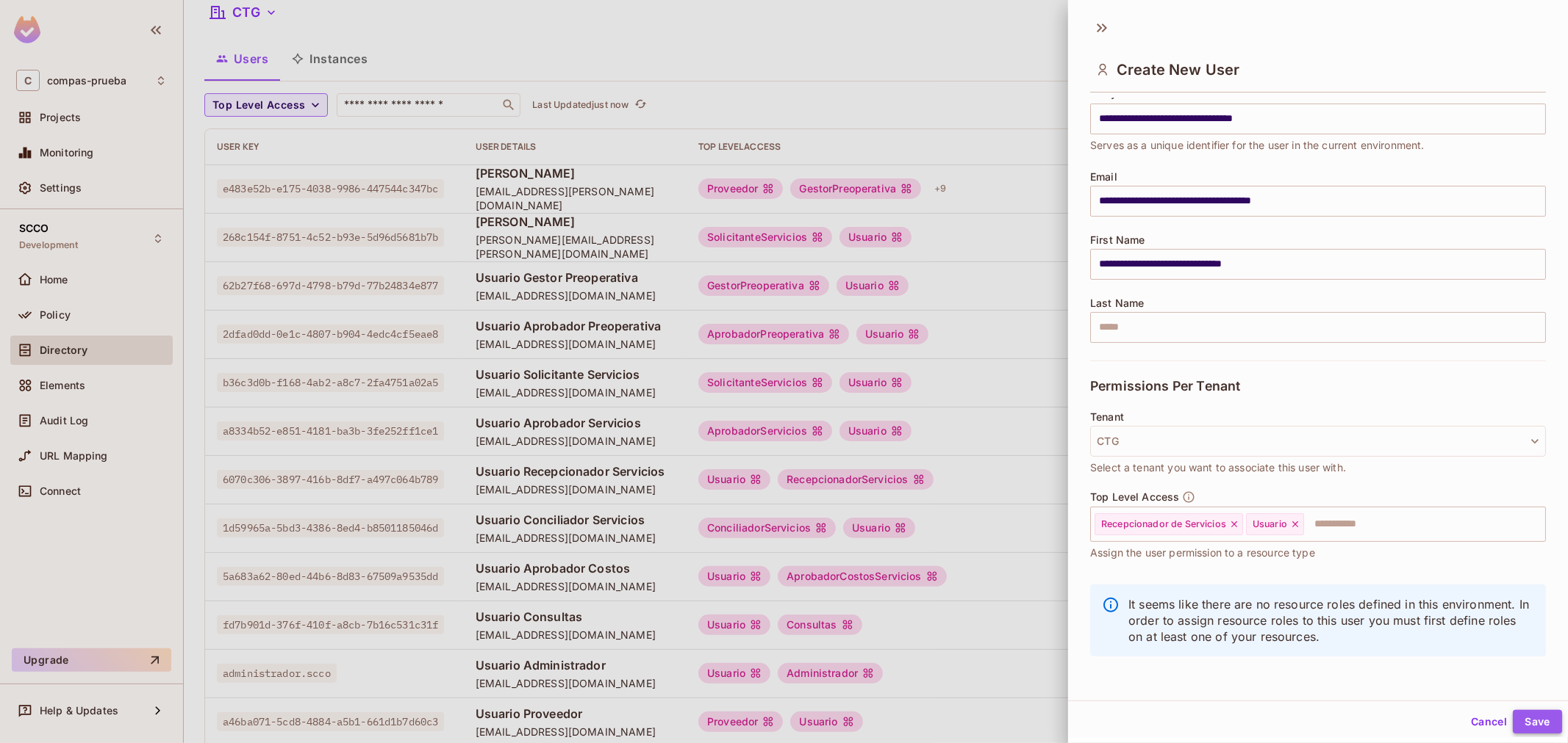
click at [1539, 722] on button "Save" at bounding box center [1537, 721] width 49 height 23
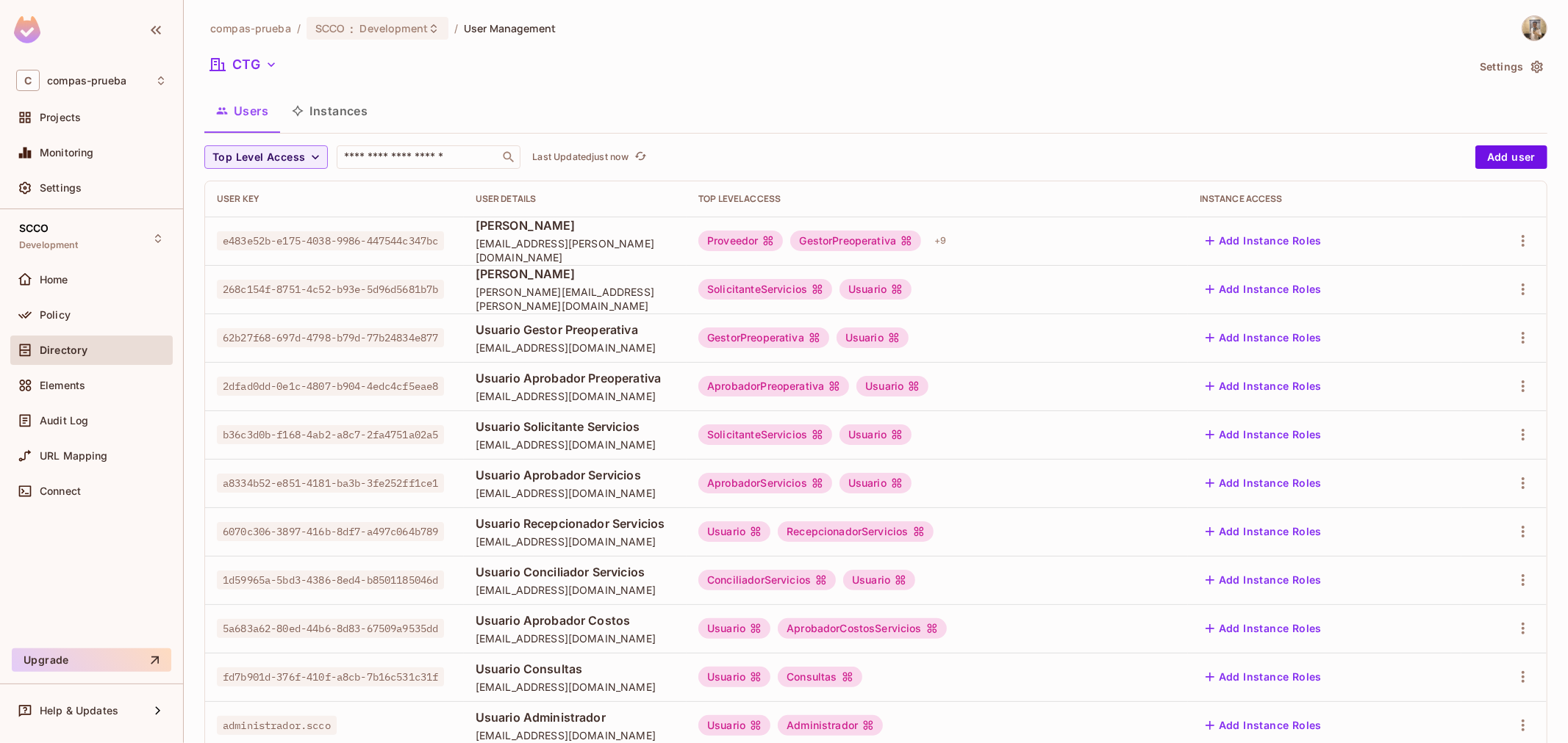
scroll to position [0, 0]
click at [1475, 149] on button "Add user" at bounding box center [1510, 157] width 72 height 23
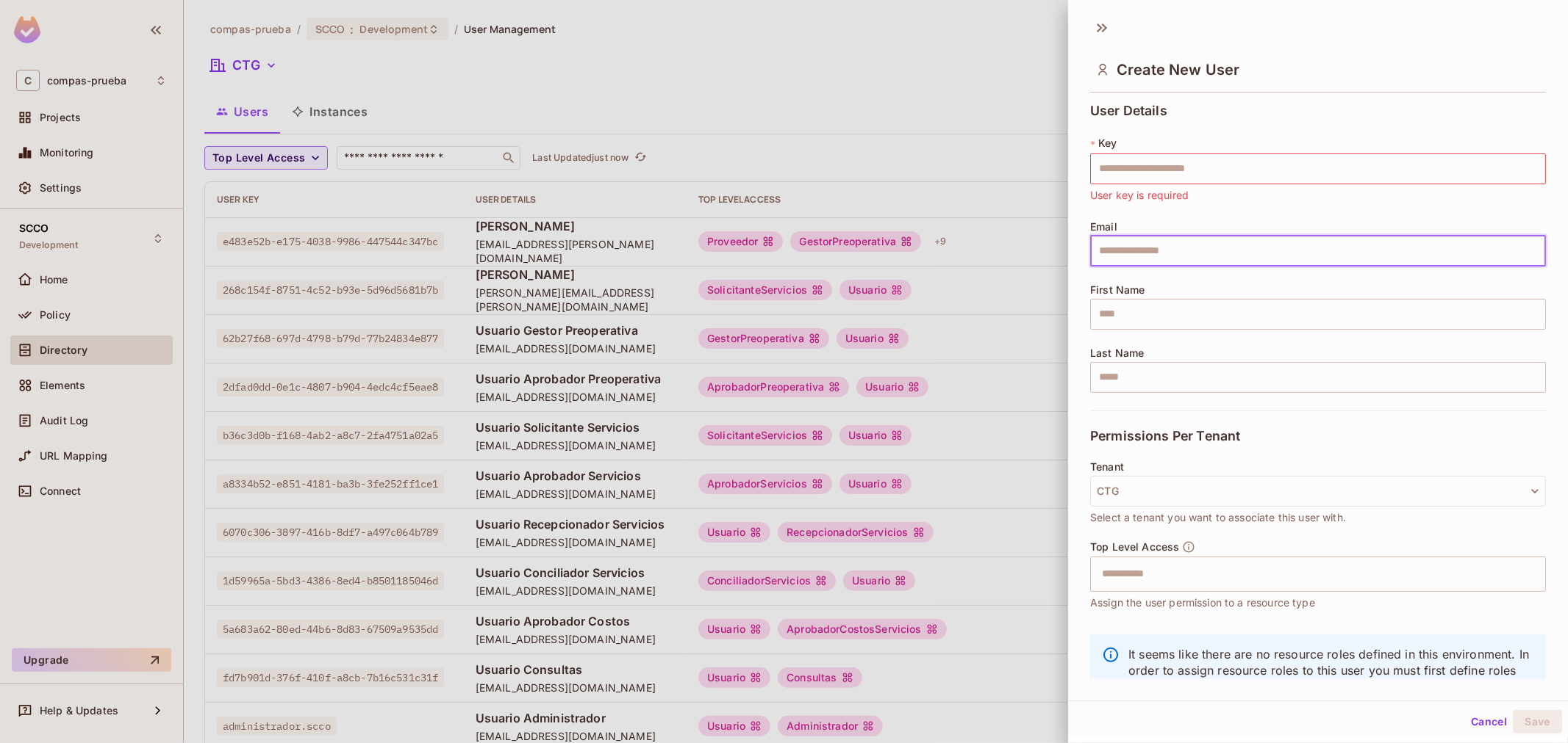
click at [1259, 252] on input "text" at bounding box center [1317, 251] width 456 height 31
paste input "**********"
type input "**********"
click at [1316, 174] on input "text" at bounding box center [1317, 169] width 456 height 31
paste input "**********"
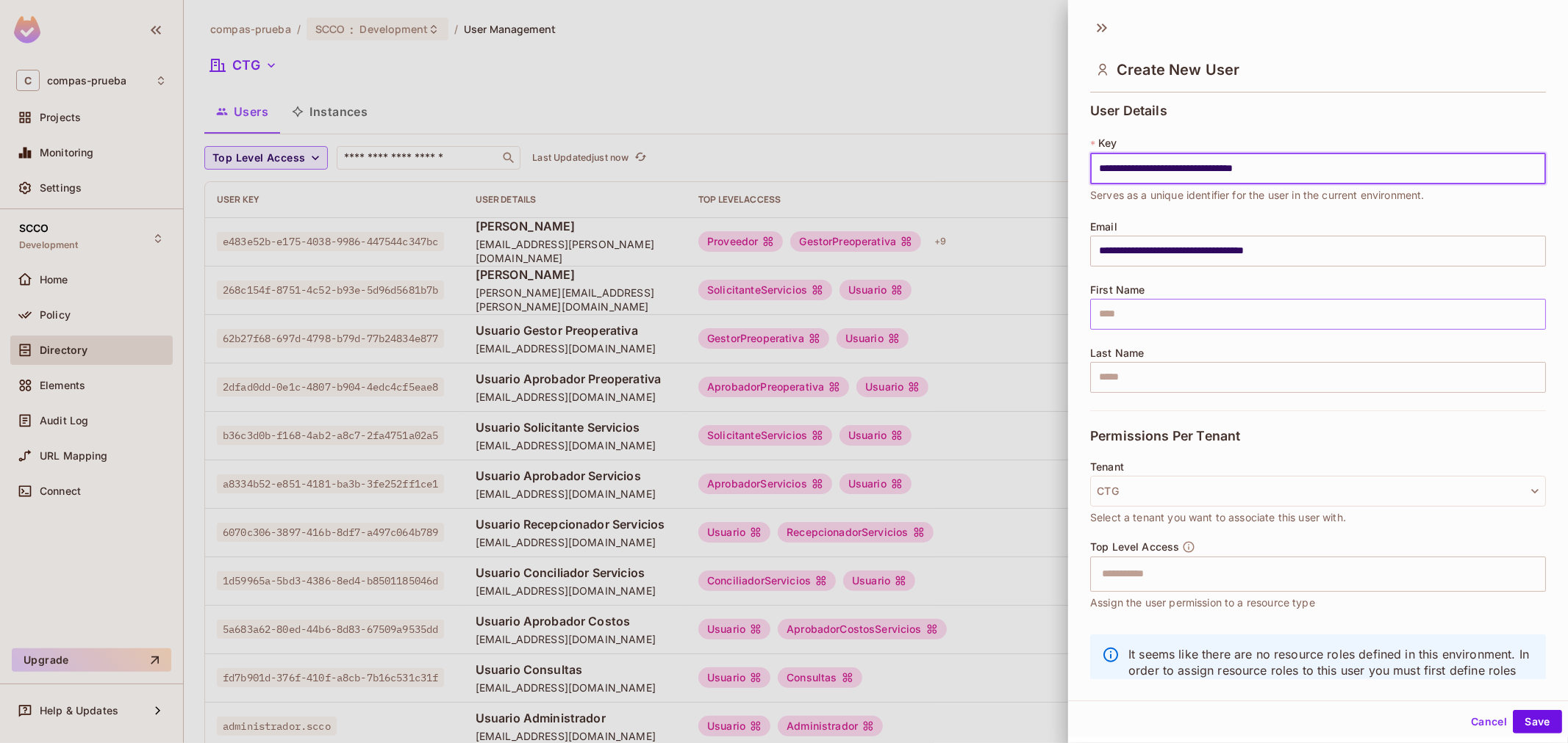
type input "**********"
click at [1196, 321] on input "text" at bounding box center [1317, 314] width 456 height 31
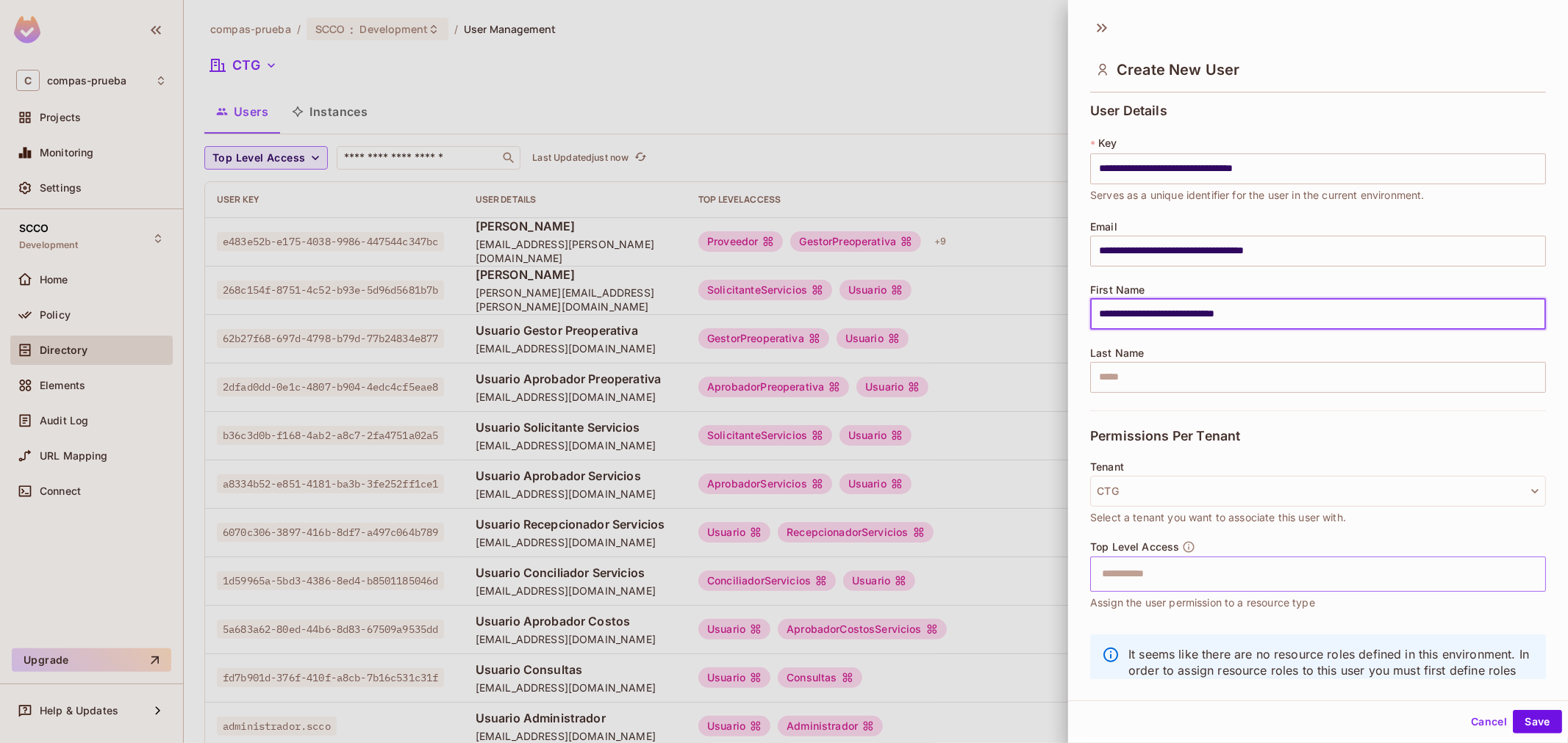
type input "**********"
click at [1233, 578] on input "text" at bounding box center [1304, 575] width 424 height 29
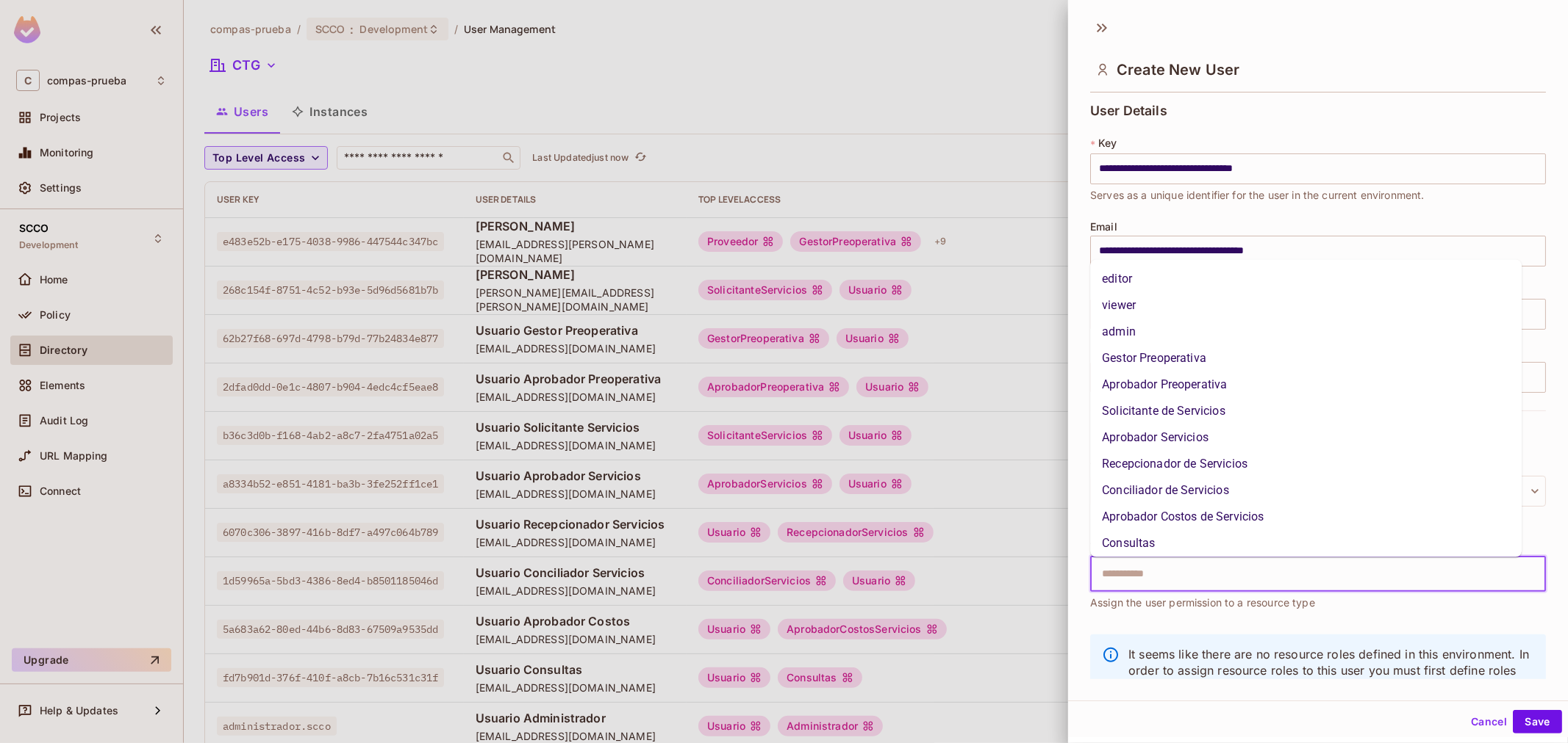
click at [1207, 499] on li "Conciliador de Servicios" at bounding box center [1305, 491] width 431 height 27
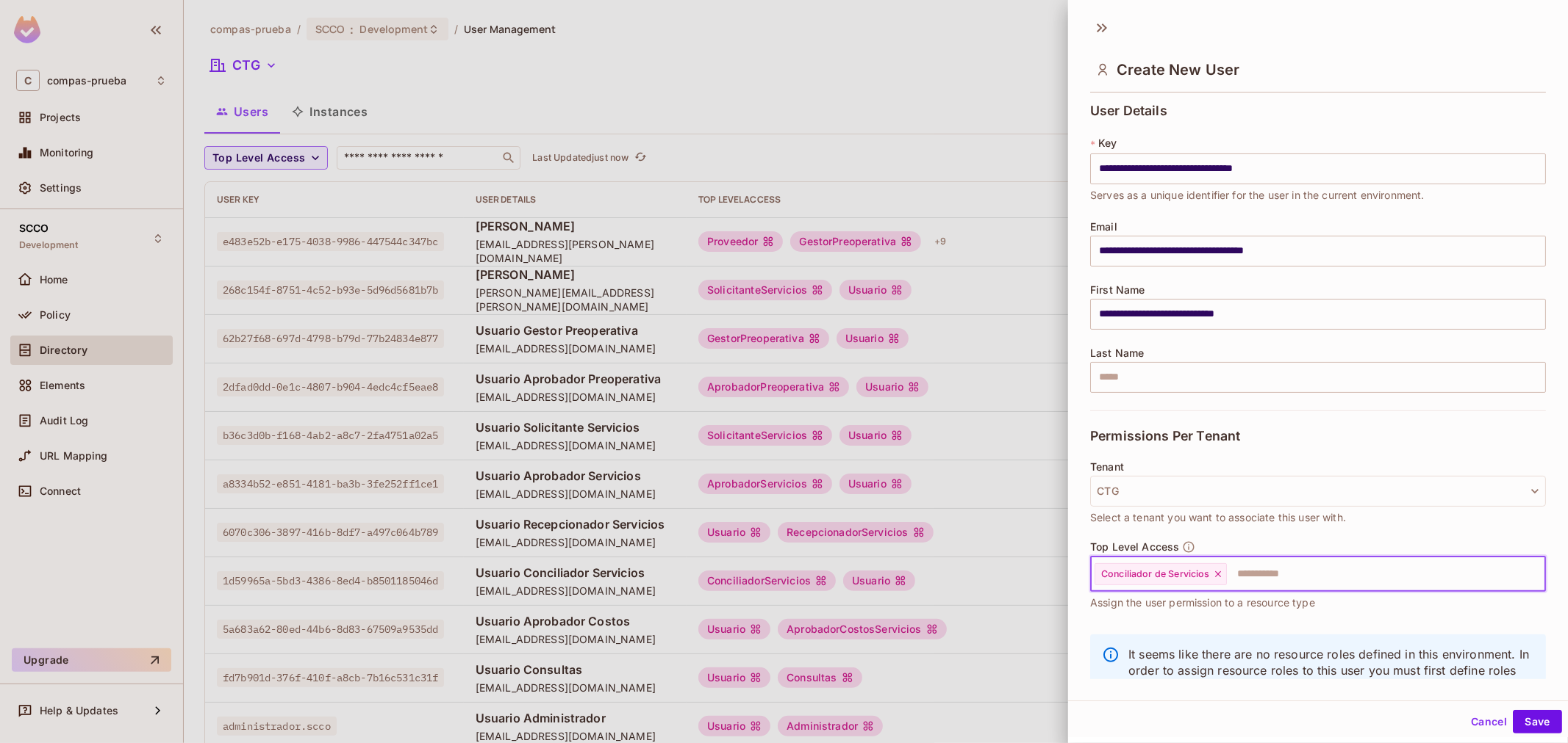
click at [1283, 581] on input "text" at bounding box center [1373, 575] width 289 height 29
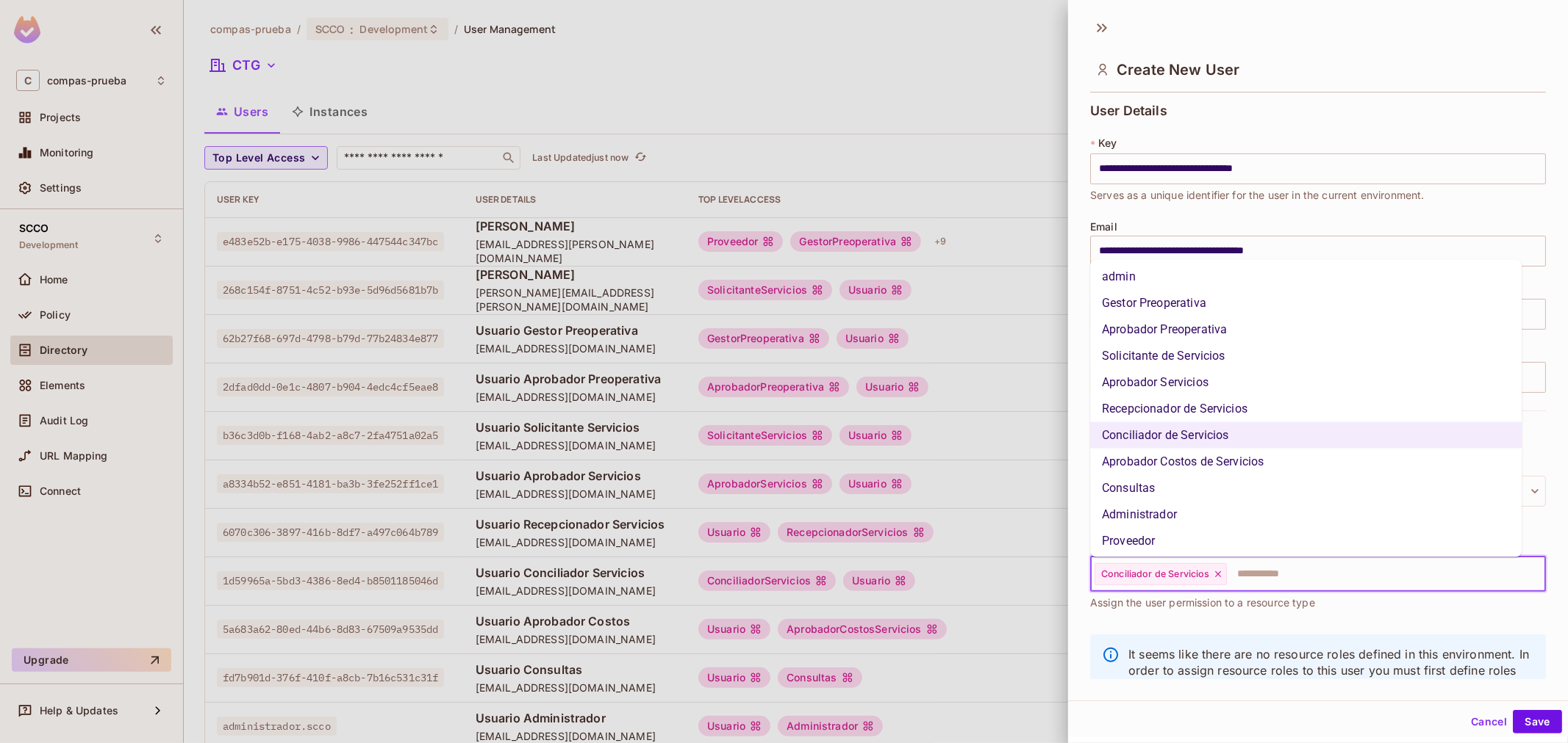
scroll to position [84, 0]
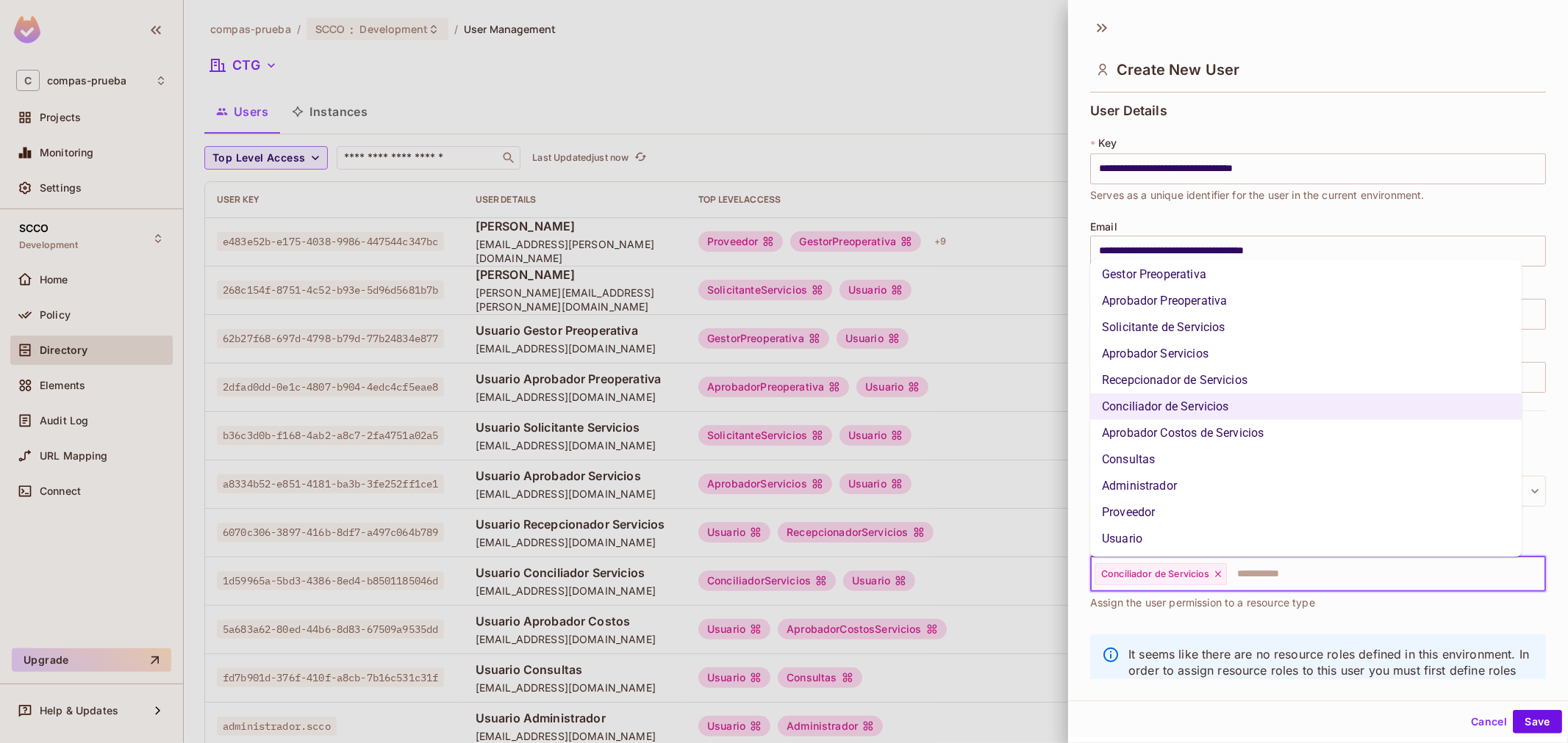
click at [1237, 532] on li "Usuario" at bounding box center [1305, 539] width 431 height 27
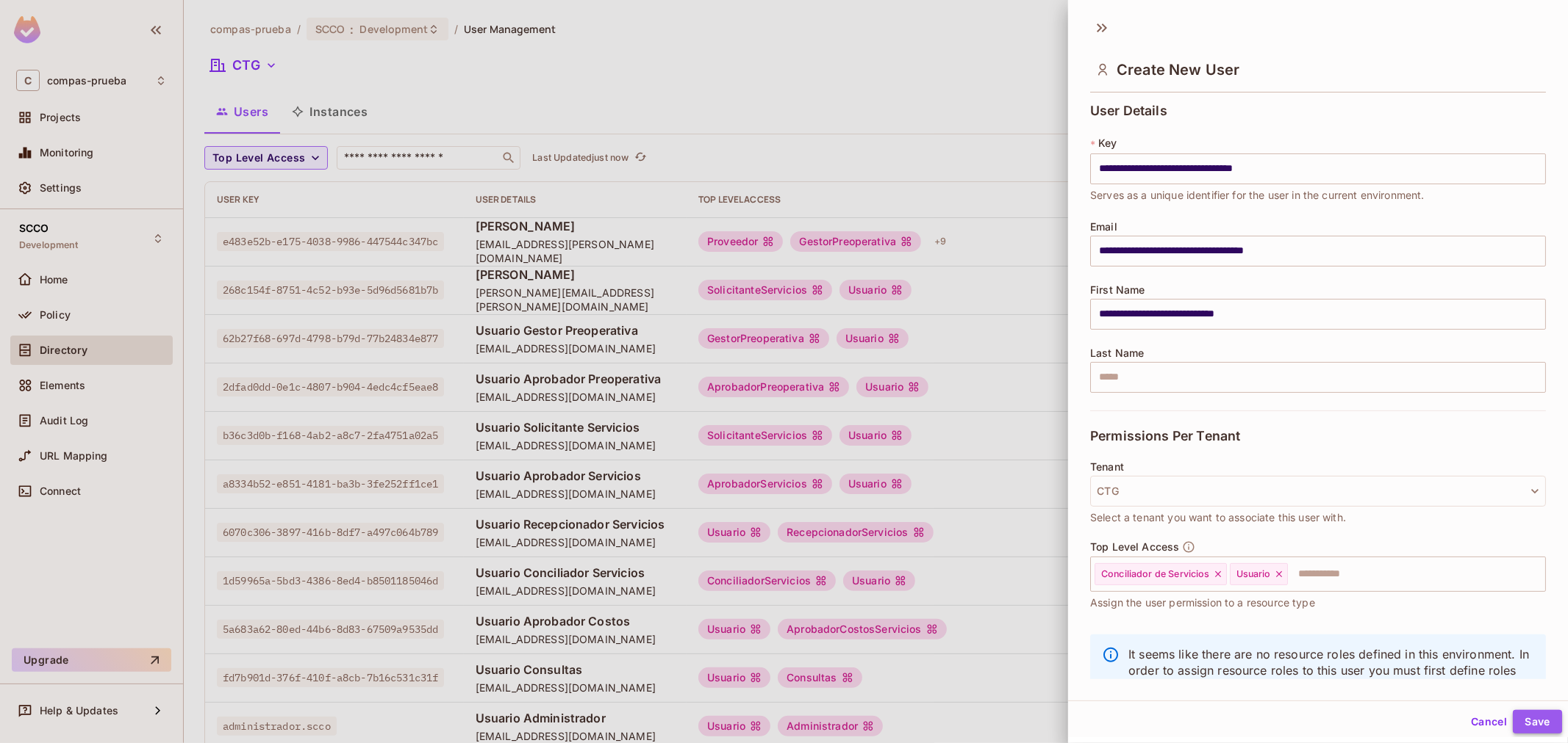
click at [1538, 716] on button "Save" at bounding box center [1537, 721] width 49 height 23
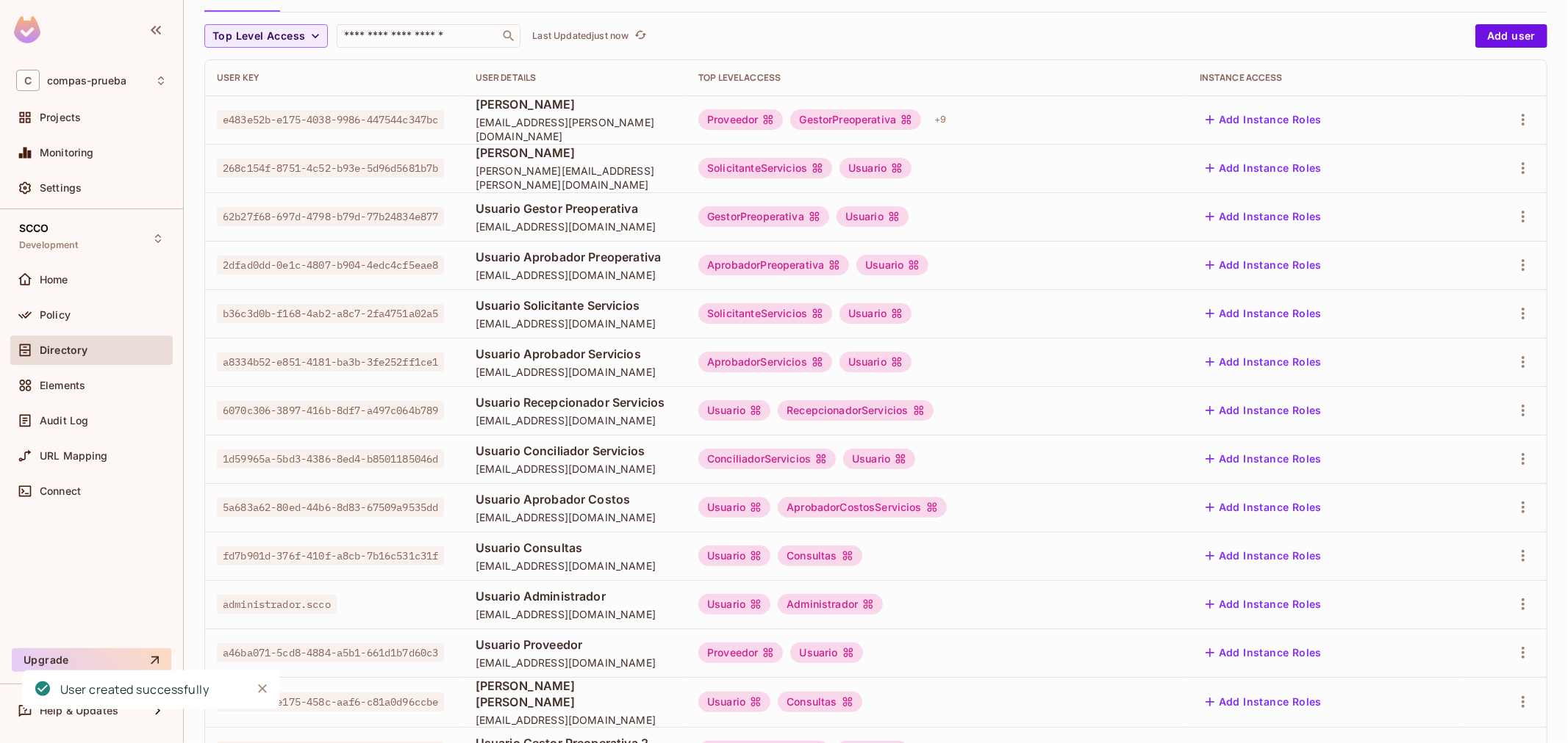
scroll to position [0, 0]
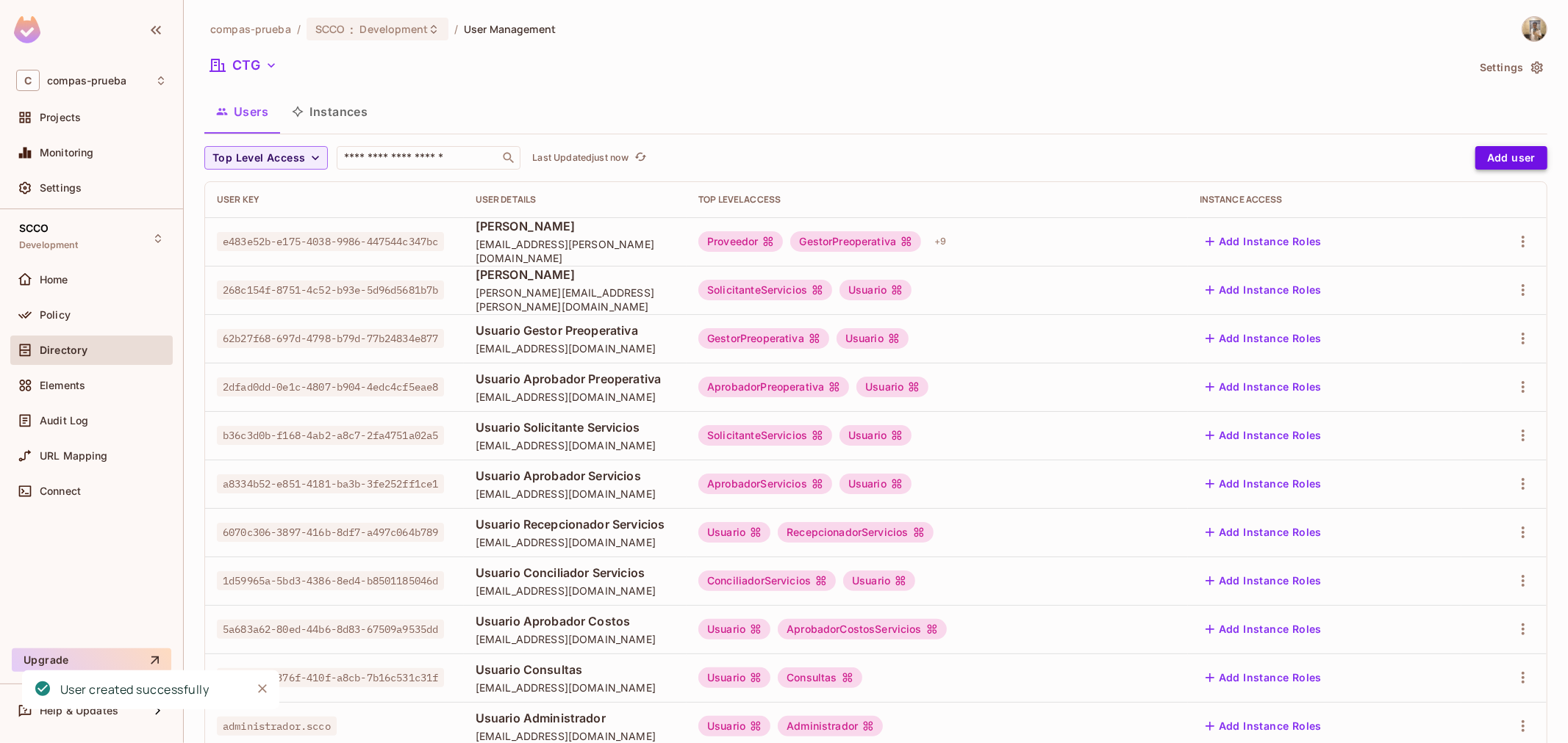
click at [1501, 163] on button "Add user" at bounding box center [1510, 157] width 72 height 23
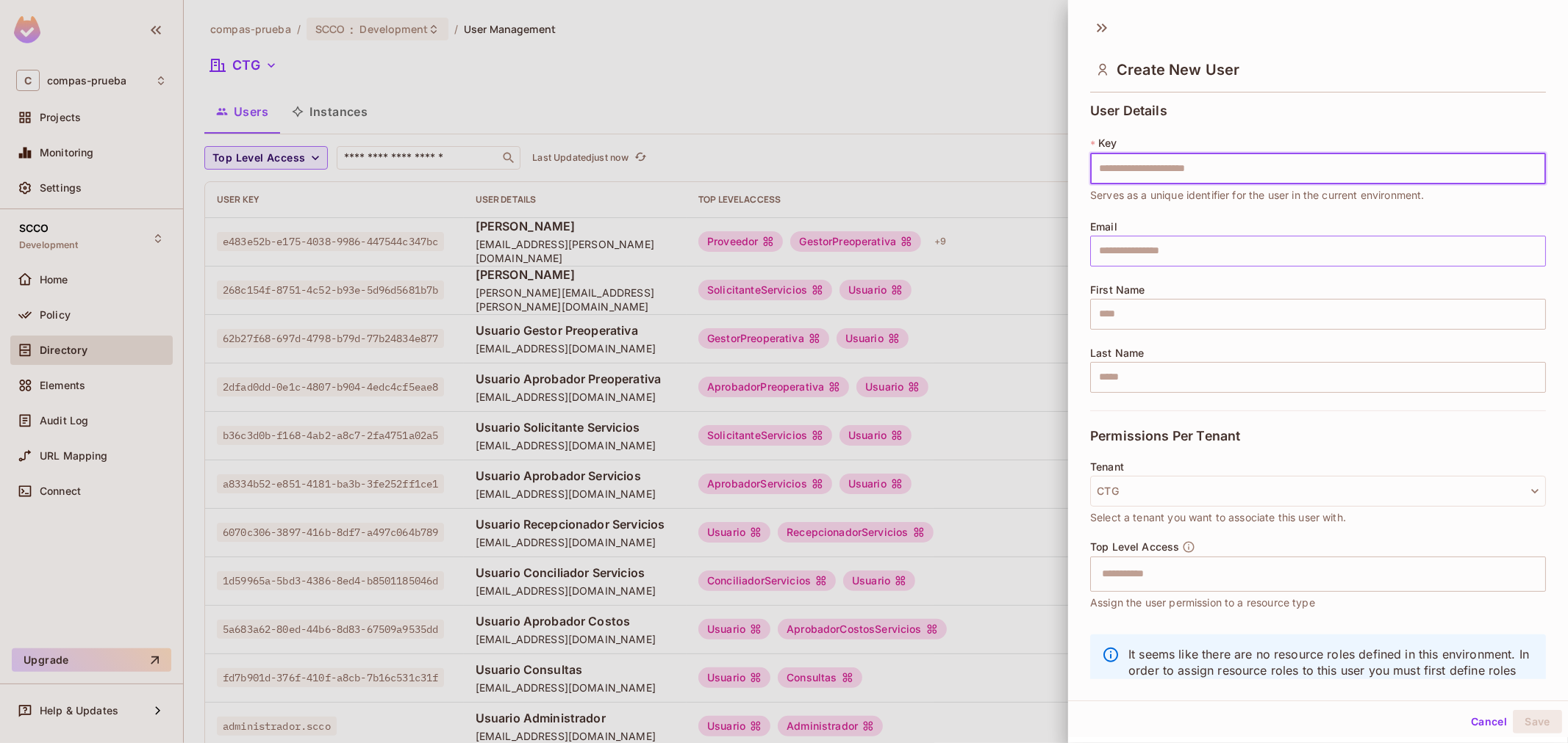
click at [1163, 254] on input "text" at bounding box center [1317, 251] width 456 height 31
click at [1178, 239] on input "text" at bounding box center [1317, 251] width 456 height 31
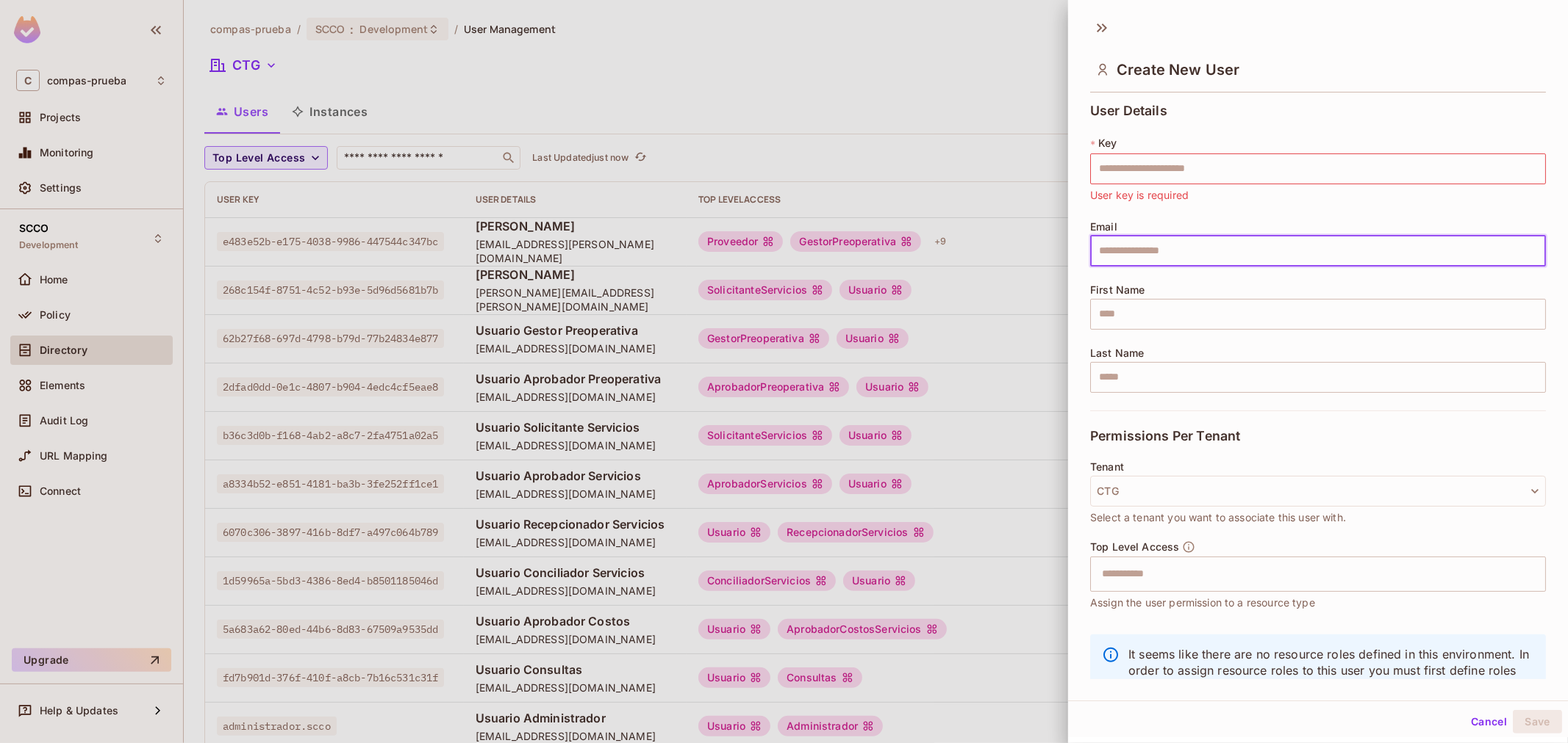
paste input "**********"
type input "**********"
click at [1182, 177] on input "text" at bounding box center [1317, 169] width 456 height 31
paste input "**********"
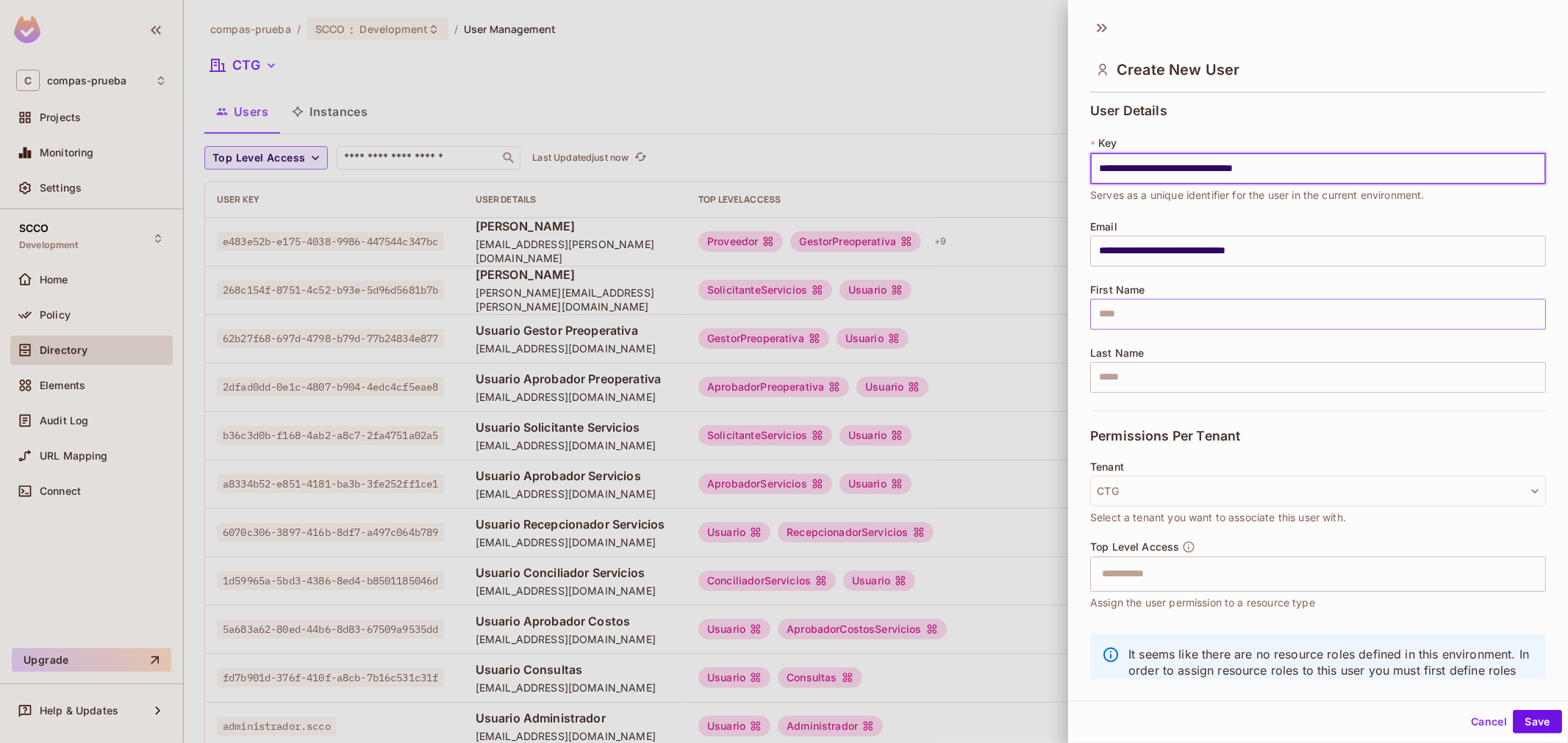
type input "**********"
click at [1236, 307] on input "text" at bounding box center [1317, 314] width 456 height 31
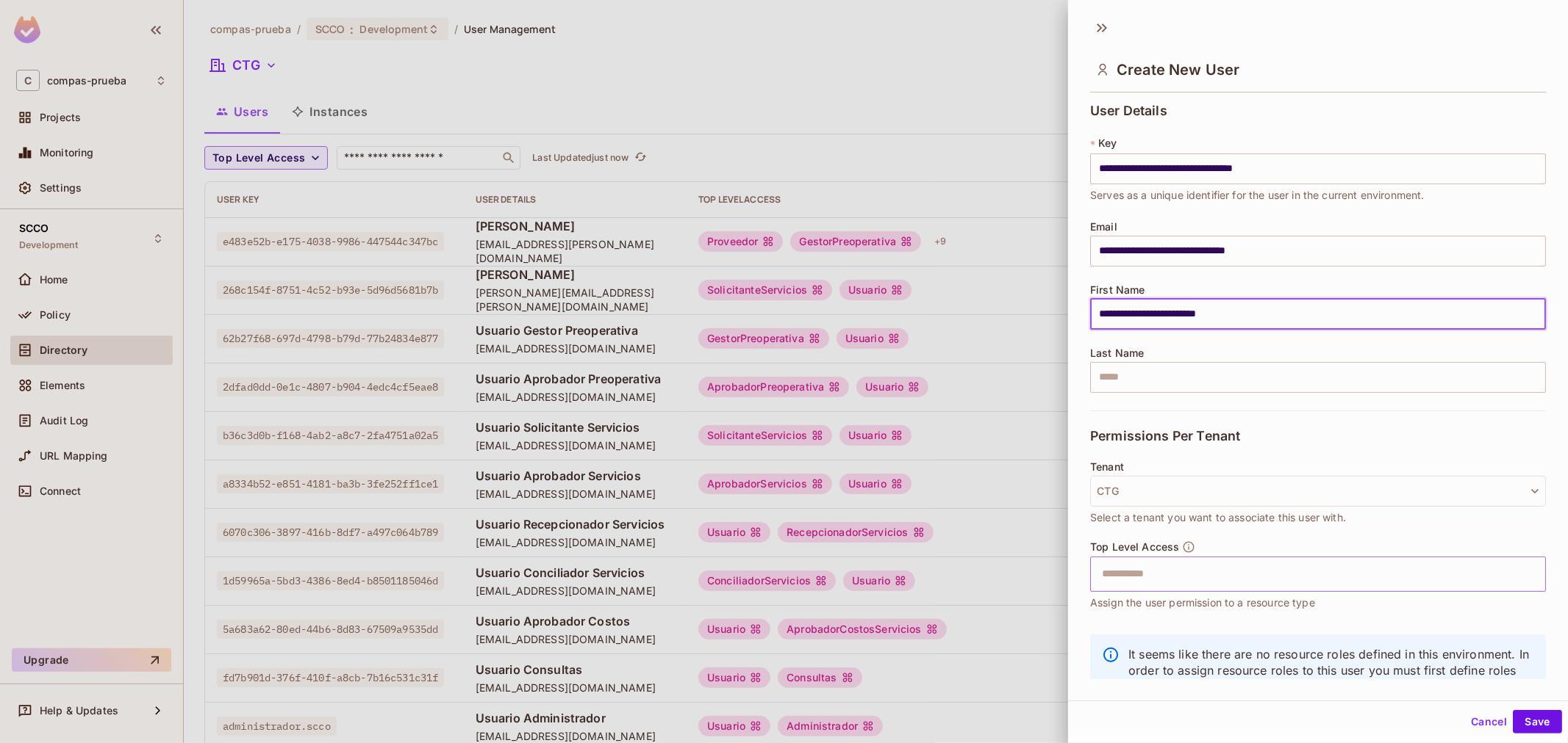
type input "**********"
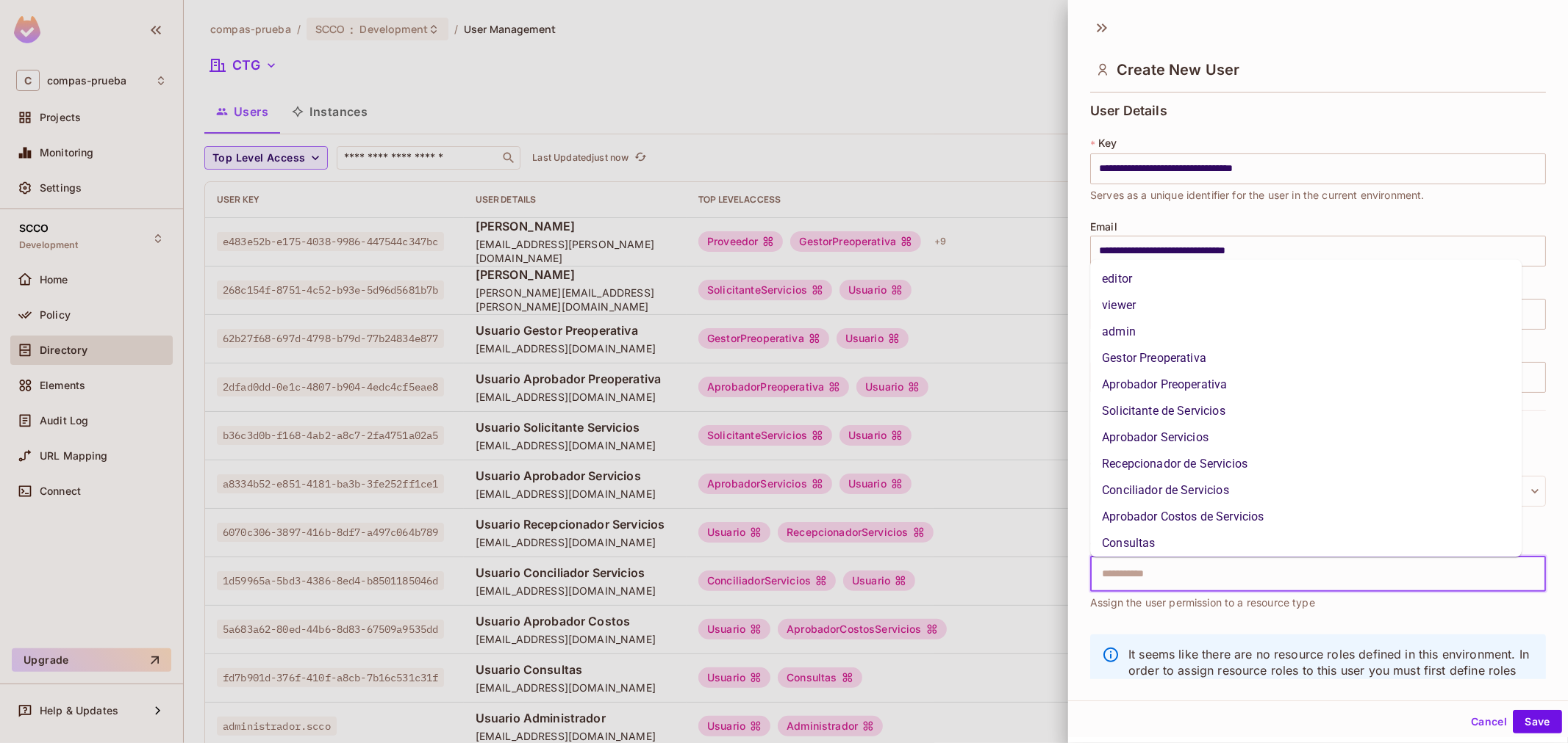
click at [1202, 587] on input "text" at bounding box center [1304, 575] width 424 height 29
click at [1248, 512] on li "Aprobador Costos de Servicios" at bounding box center [1305, 517] width 431 height 27
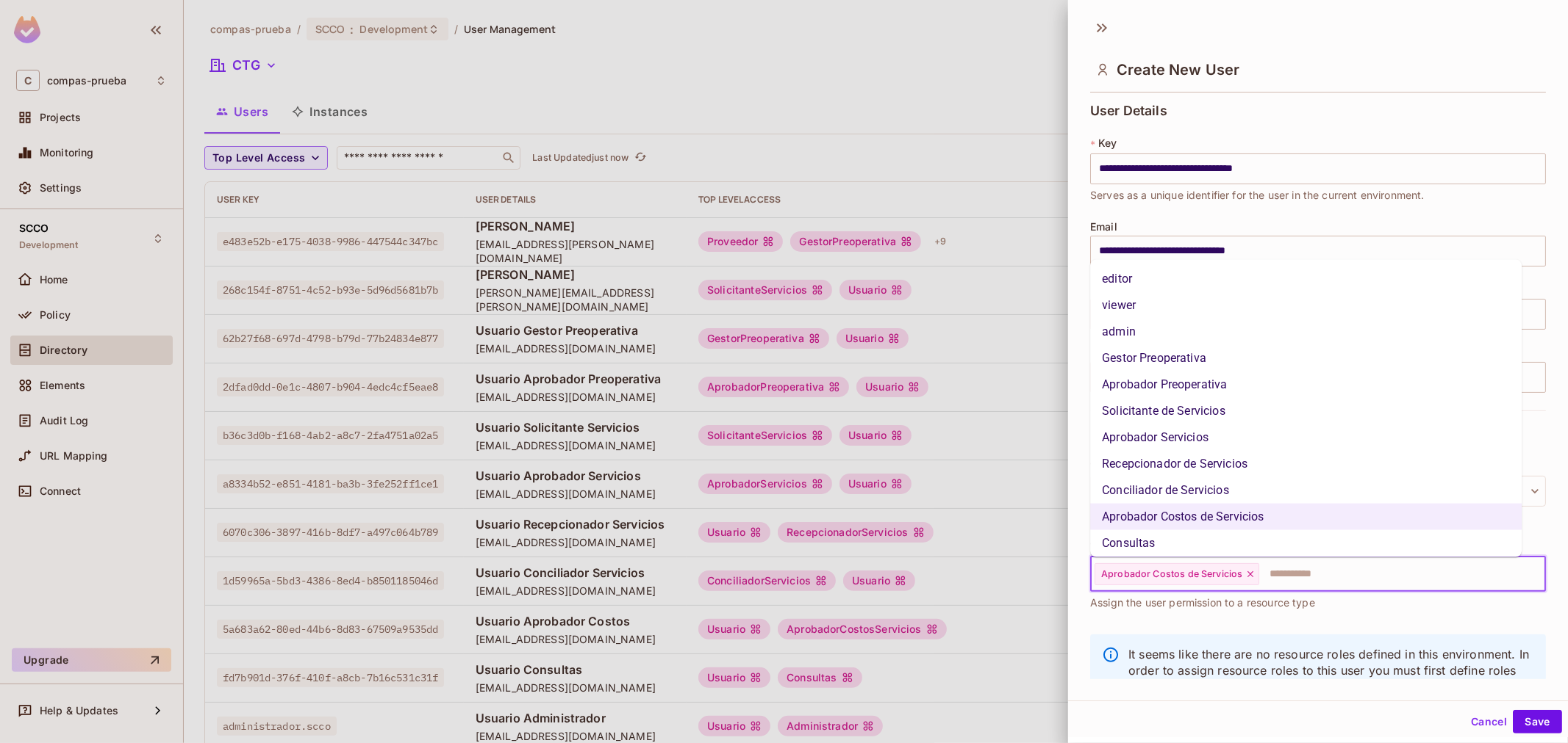
click at [1318, 574] on input "text" at bounding box center [1388, 575] width 257 height 29
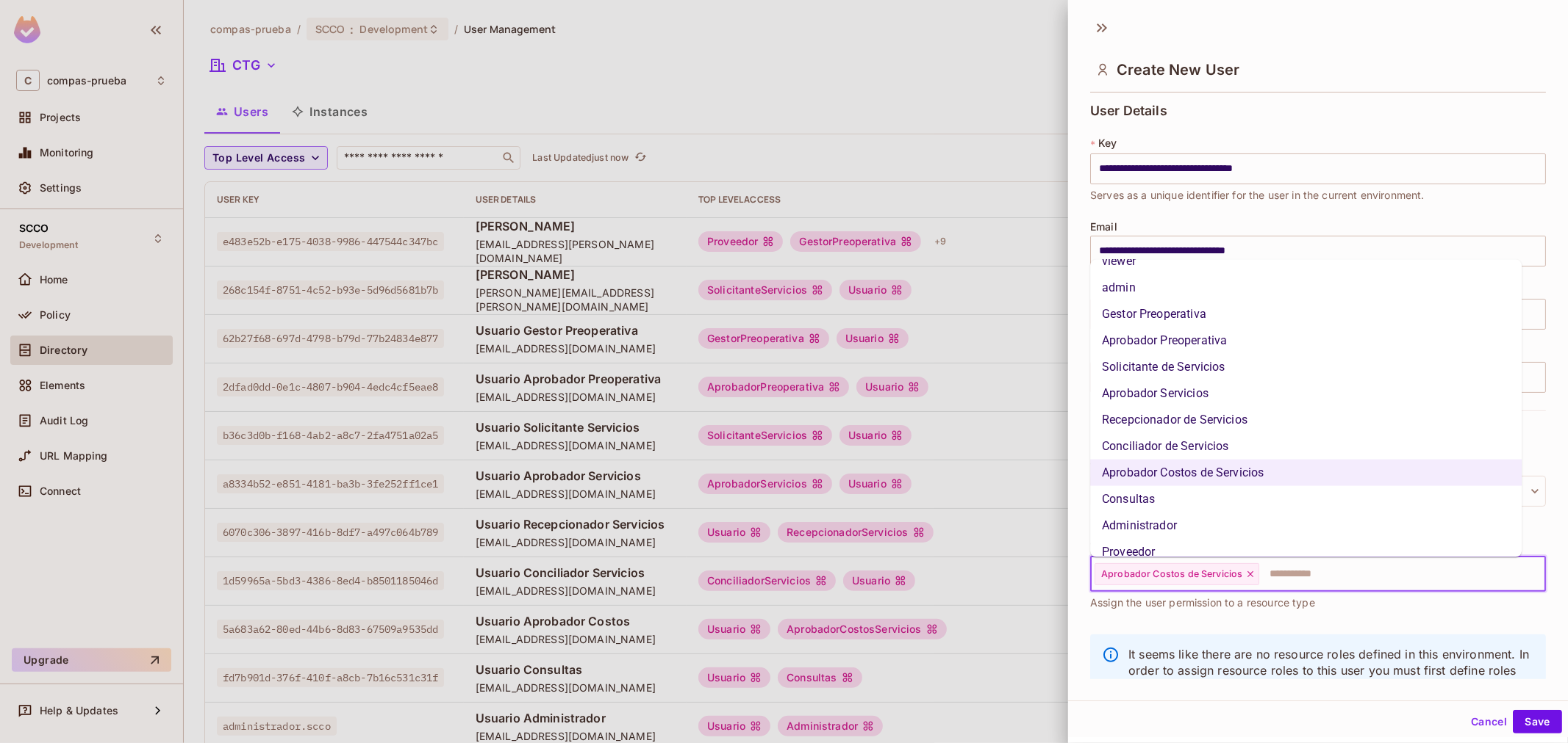
scroll to position [84, 0]
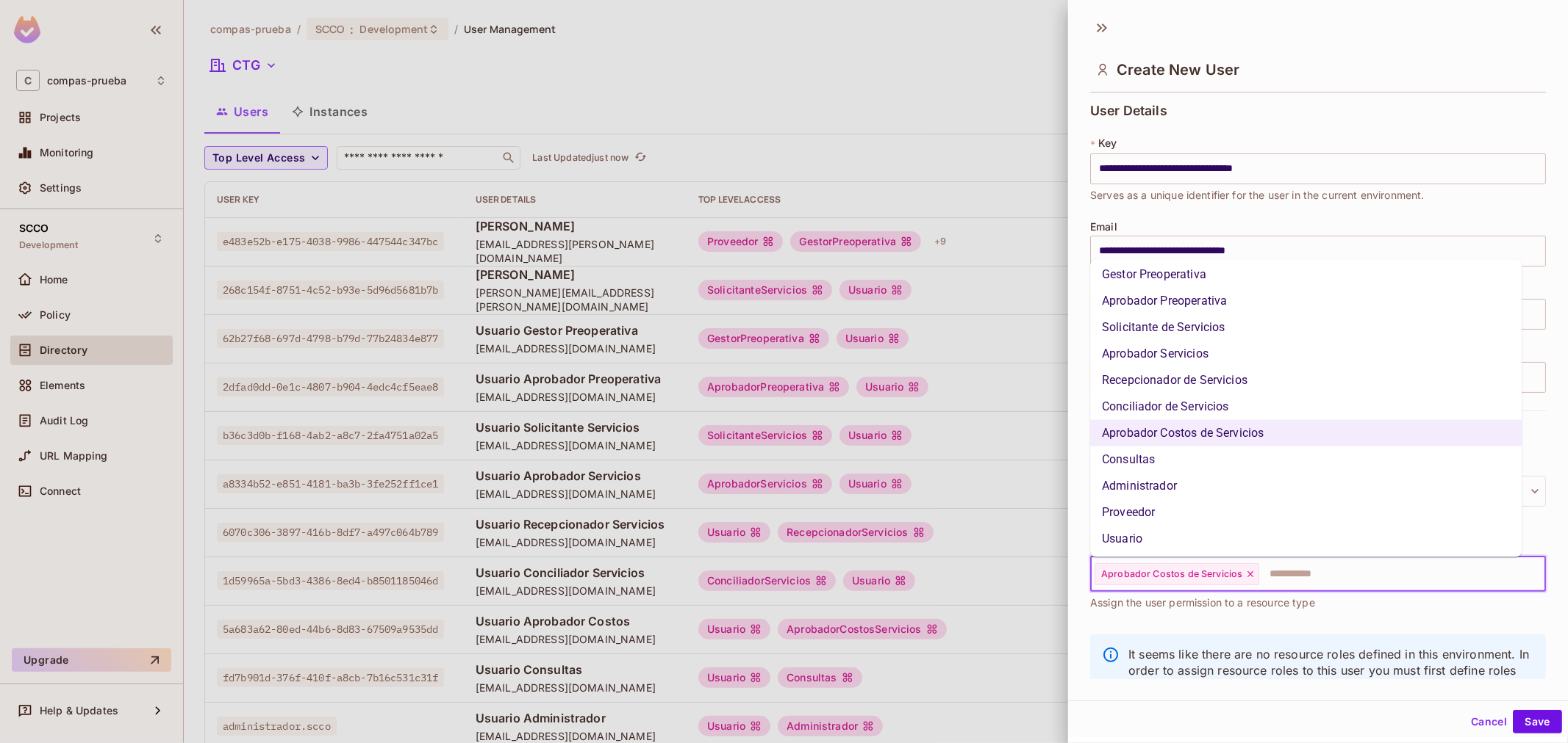
click at [1223, 530] on li "Usuario" at bounding box center [1305, 539] width 431 height 27
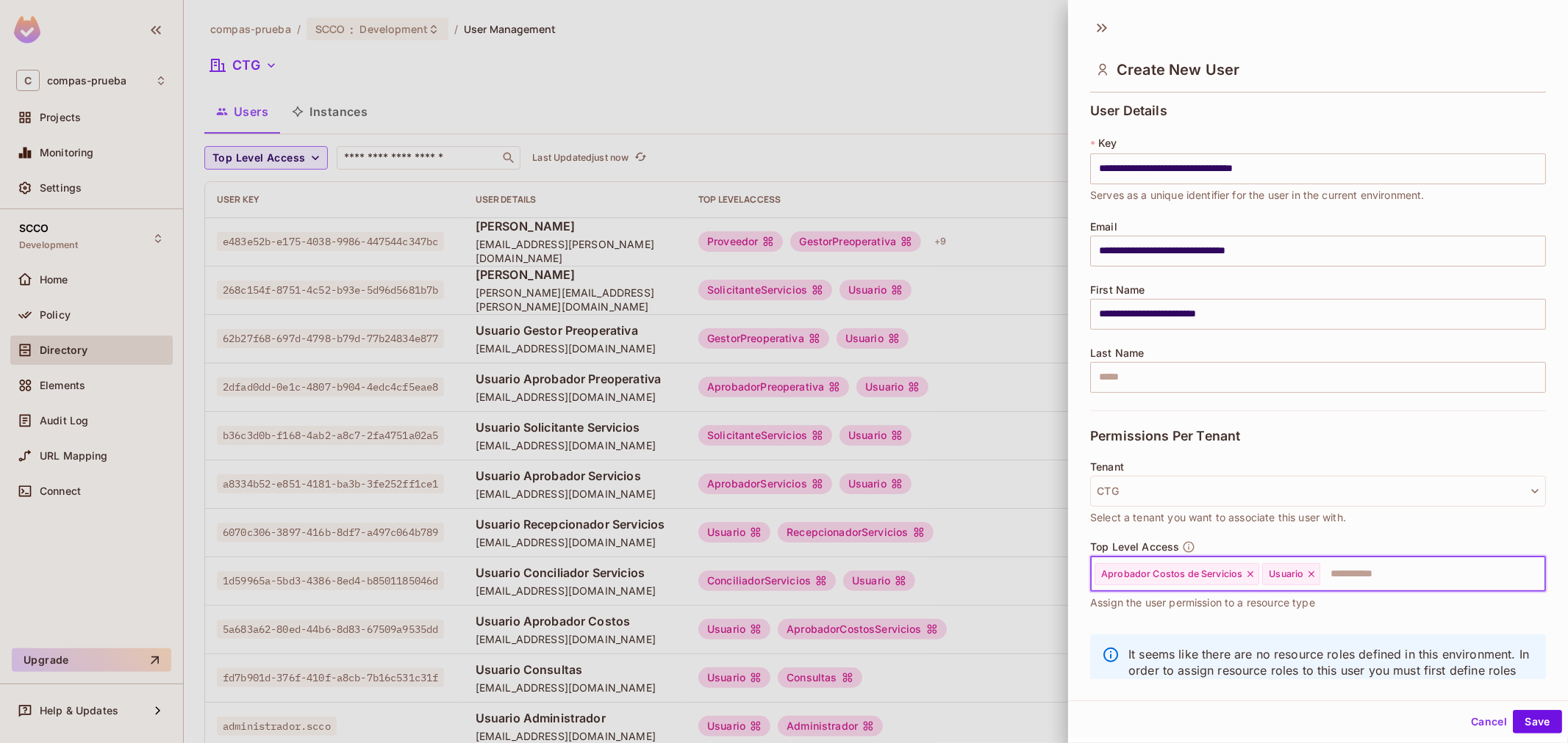
scroll to position [50, 0]
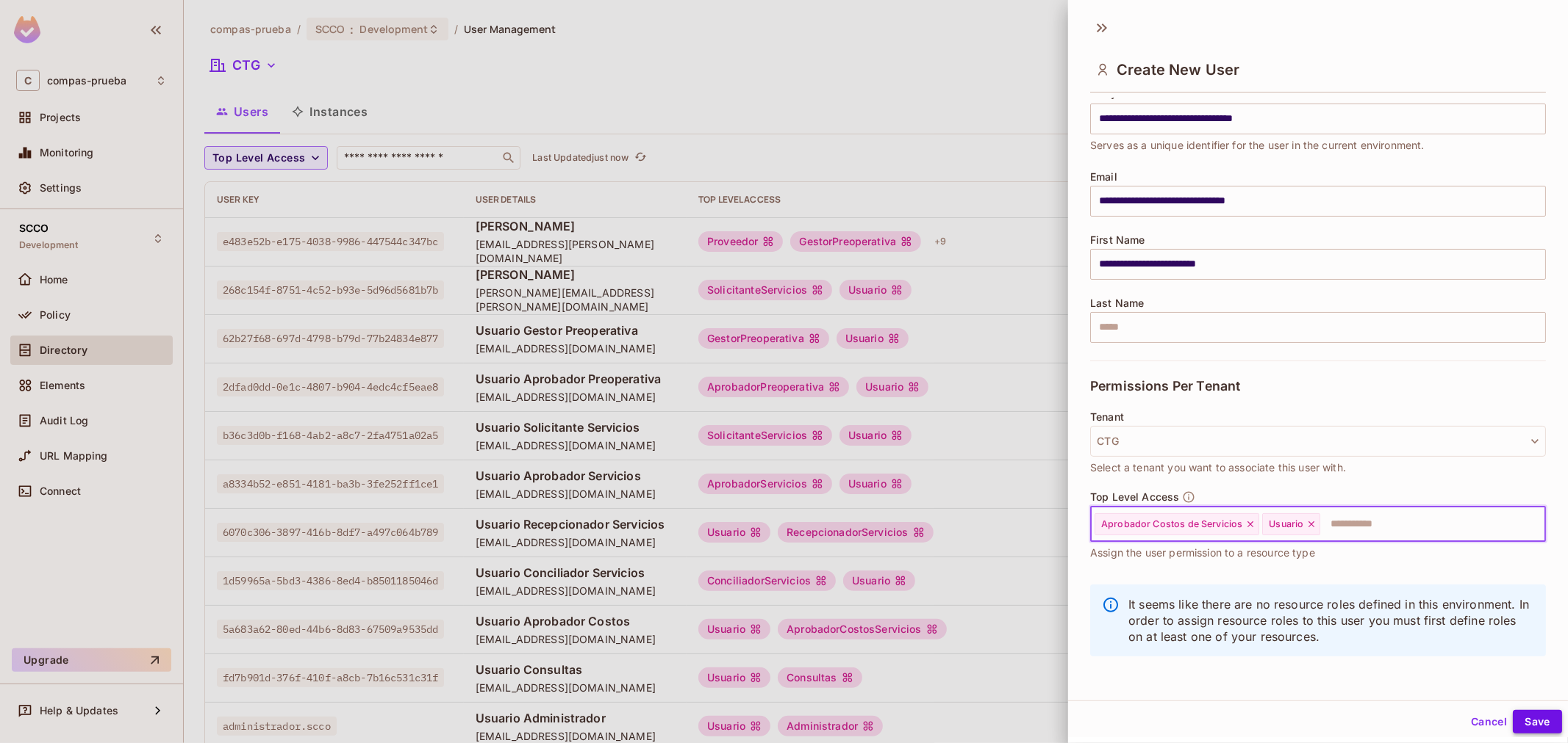
click at [1531, 723] on button "Save" at bounding box center [1537, 721] width 49 height 23
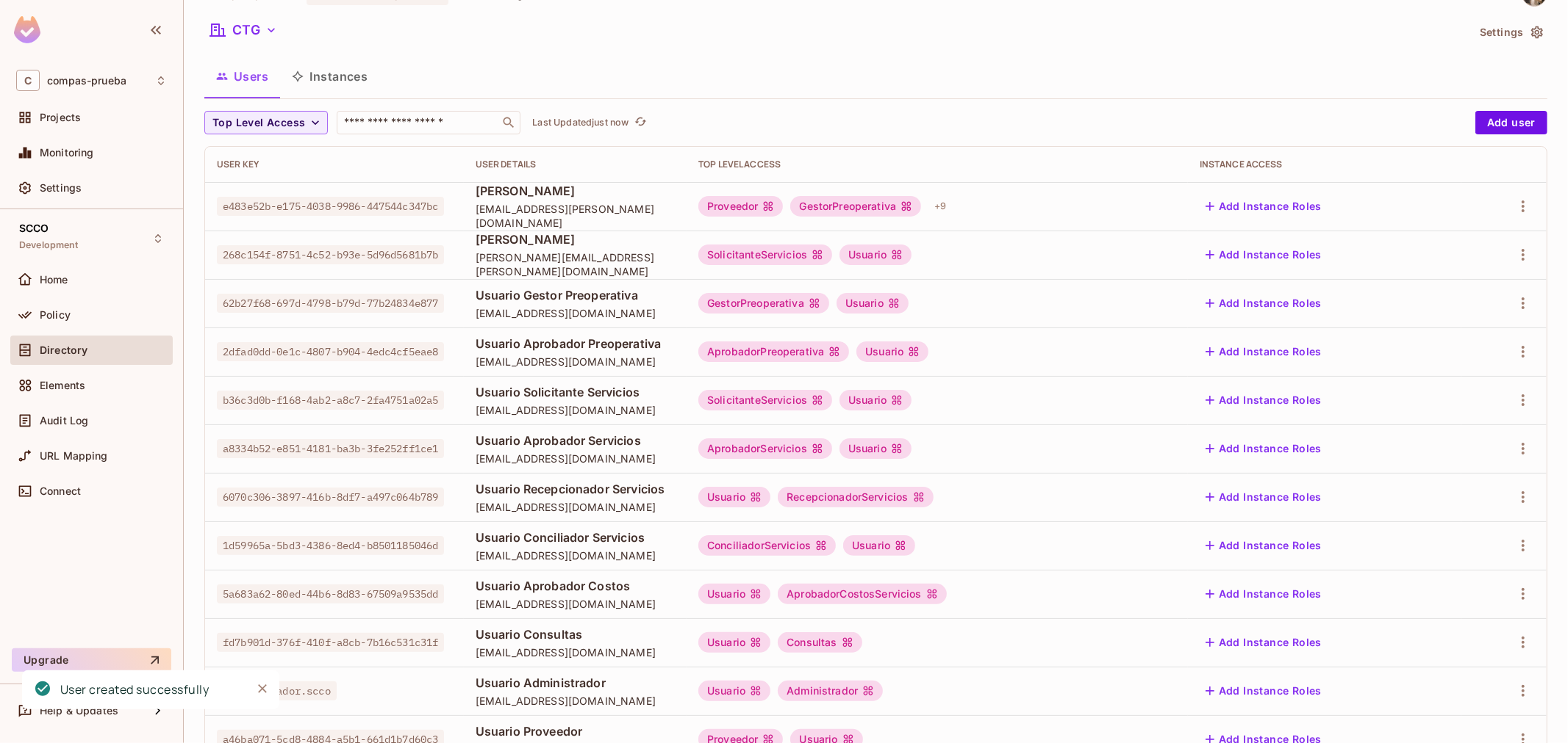
scroll to position [0, 0]
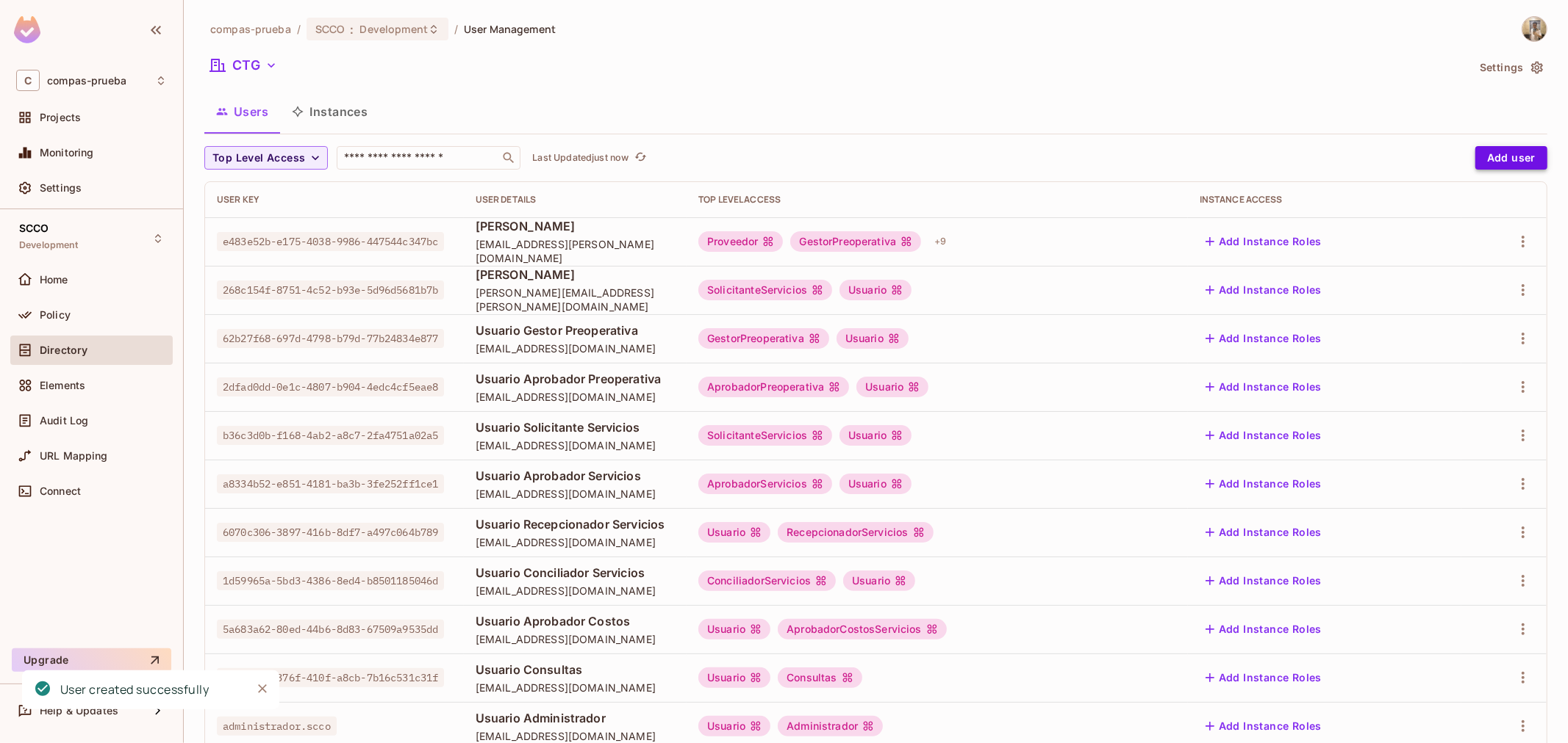
click at [1501, 164] on button "Add user" at bounding box center [1510, 157] width 72 height 23
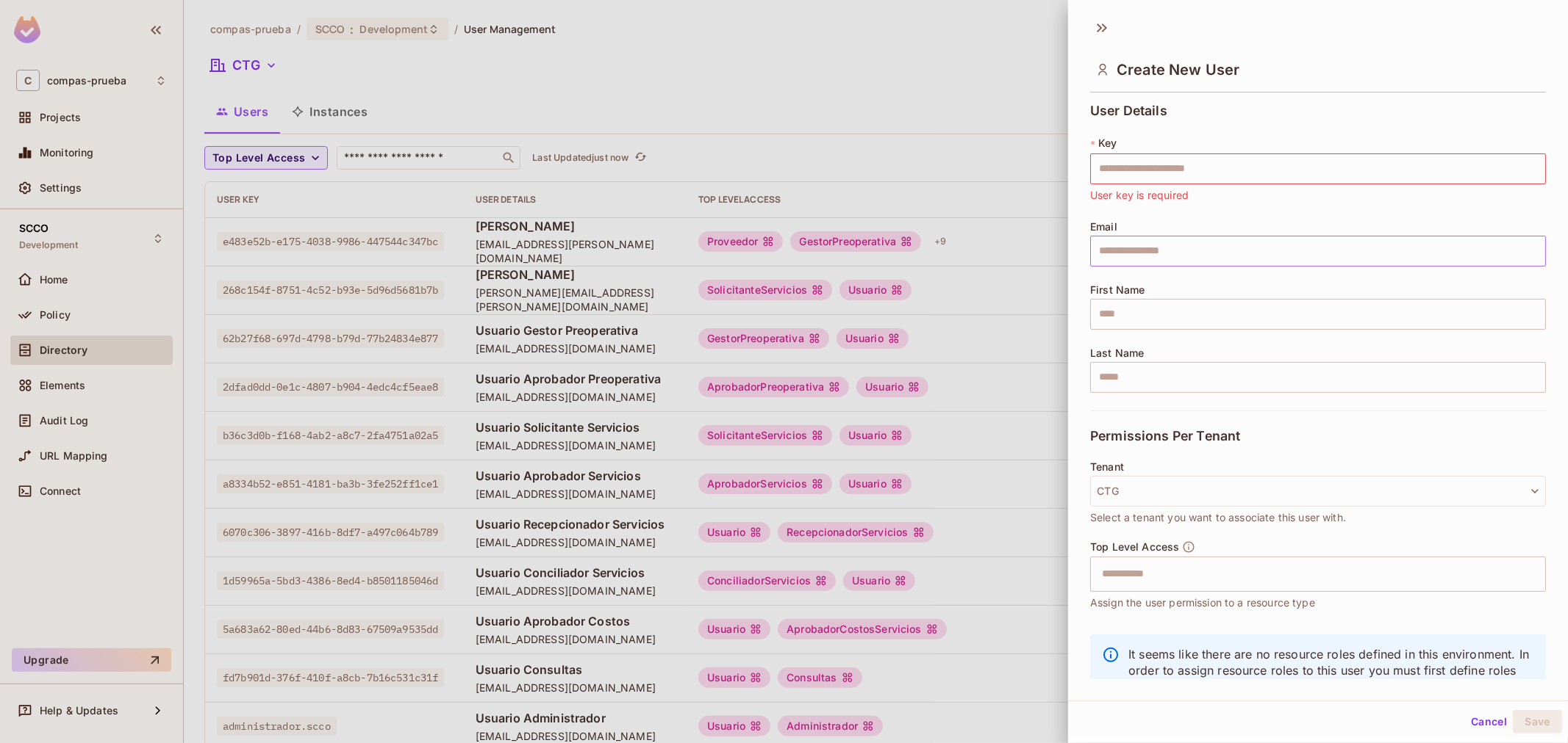
click at [1221, 260] on input "text" at bounding box center [1317, 251] width 456 height 31
paste input "**********"
type input "**********"
click at [1242, 166] on input "text" at bounding box center [1317, 169] width 456 height 31
paste input "**********"
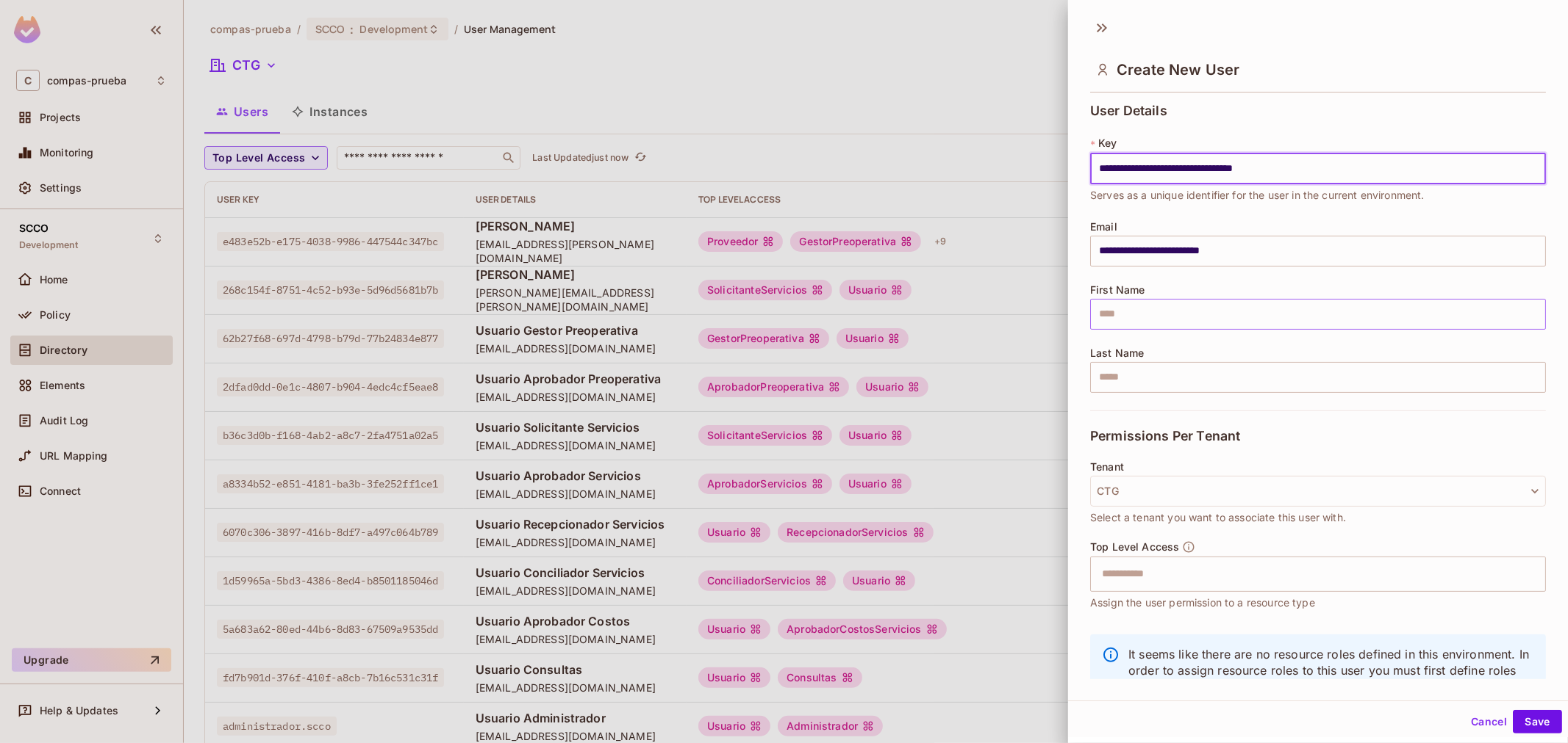
type input "**********"
click at [1238, 306] on input "text" at bounding box center [1317, 314] width 456 height 31
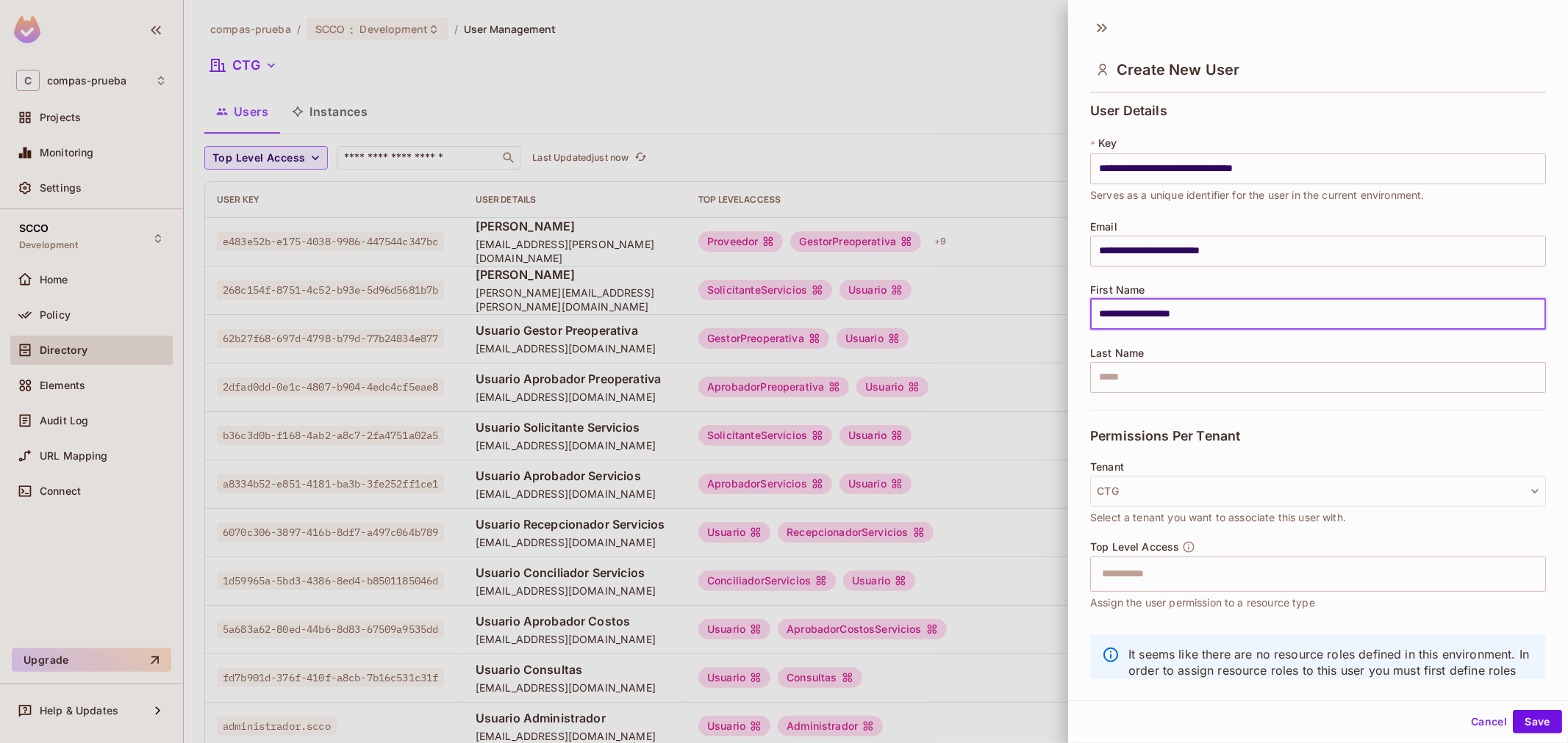
type input "**********"
click at [1189, 594] on div "Top Level Access ​ Assign the user permission to a resource type" at bounding box center [1317, 576] width 456 height 71
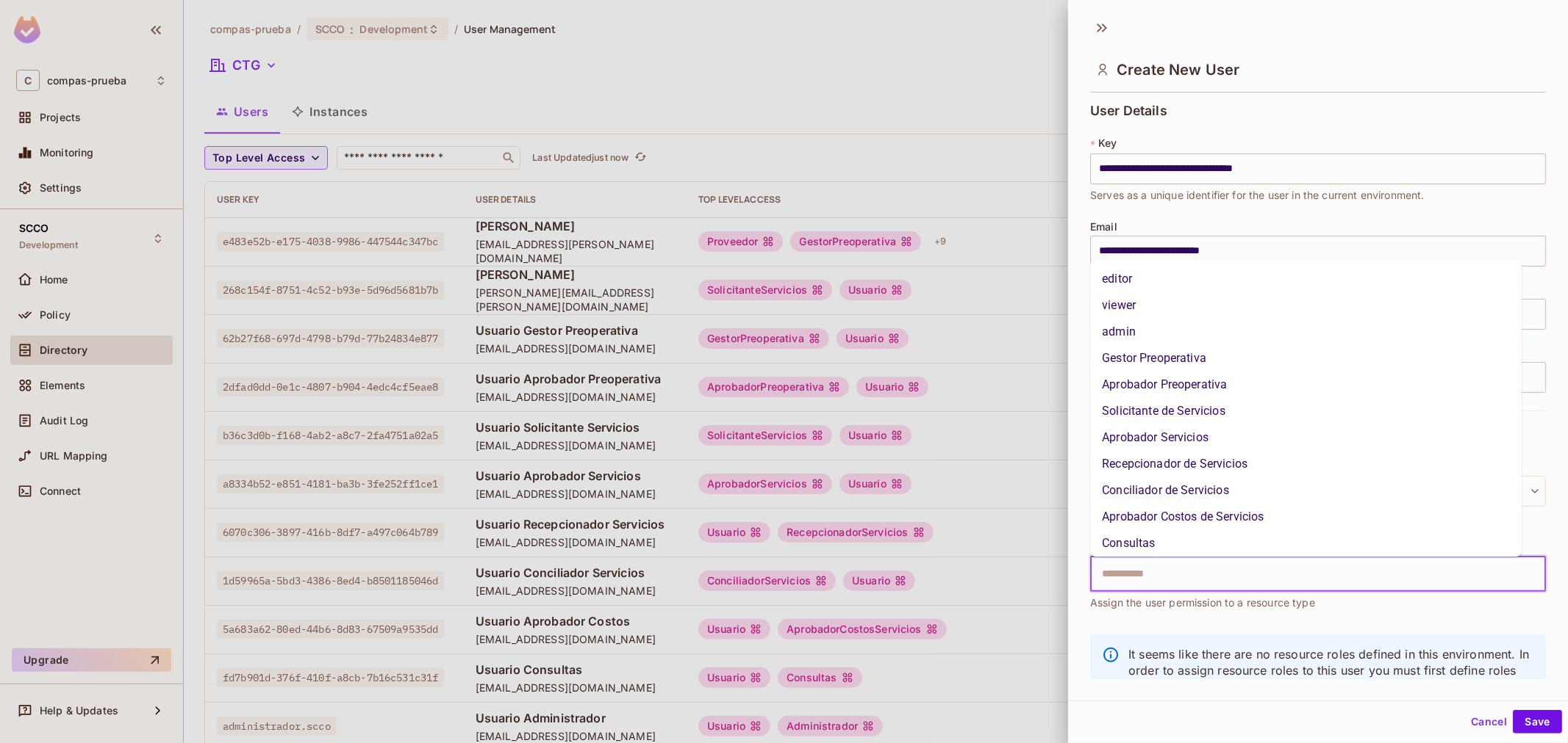
click at [1183, 581] on input "text" at bounding box center [1304, 575] width 424 height 29
click at [1156, 560] on input "text" at bounding box center [1304, 575] width 424 height 29
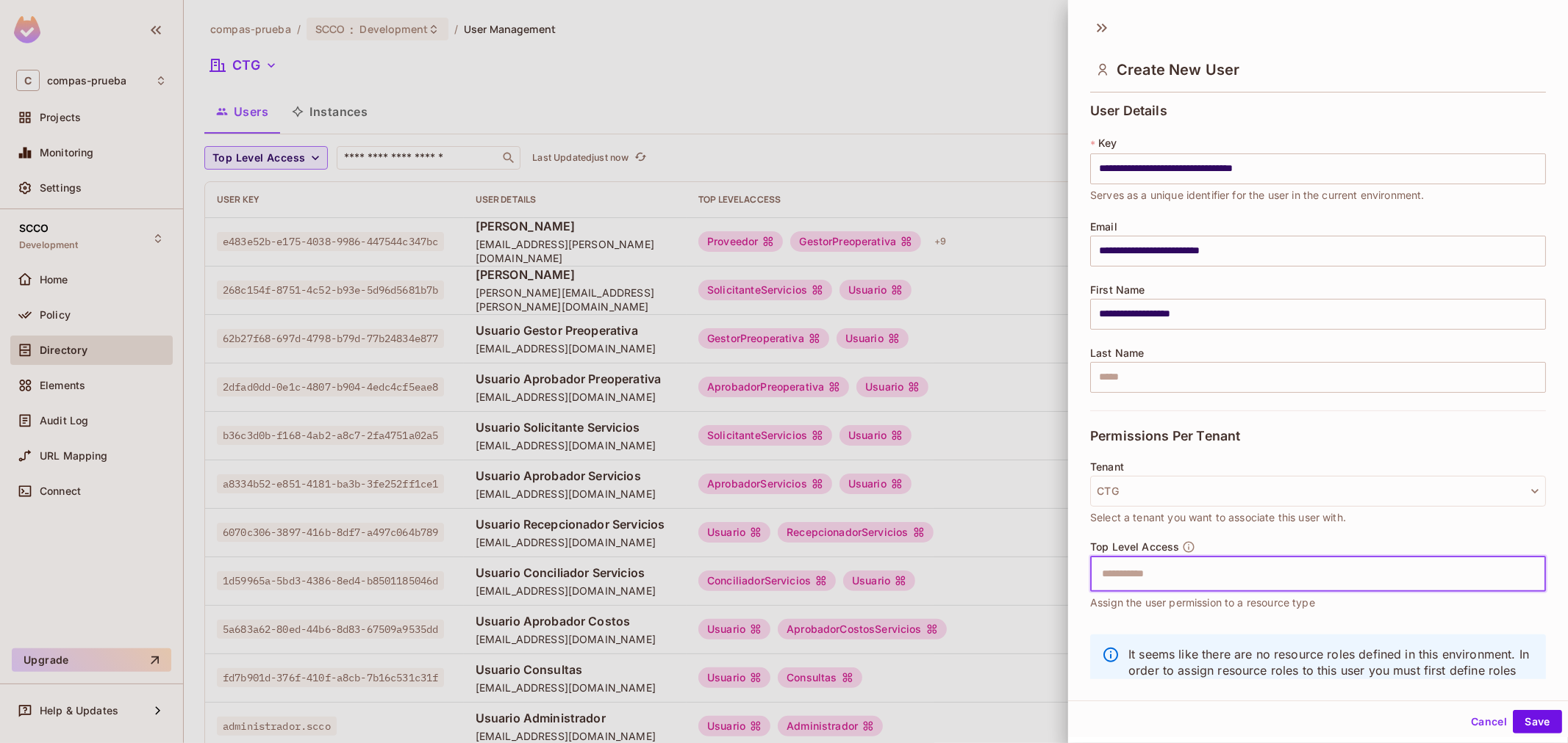
click at [1122, 574] on input "text" at bounding box center [1304, 575] width 424 height 29
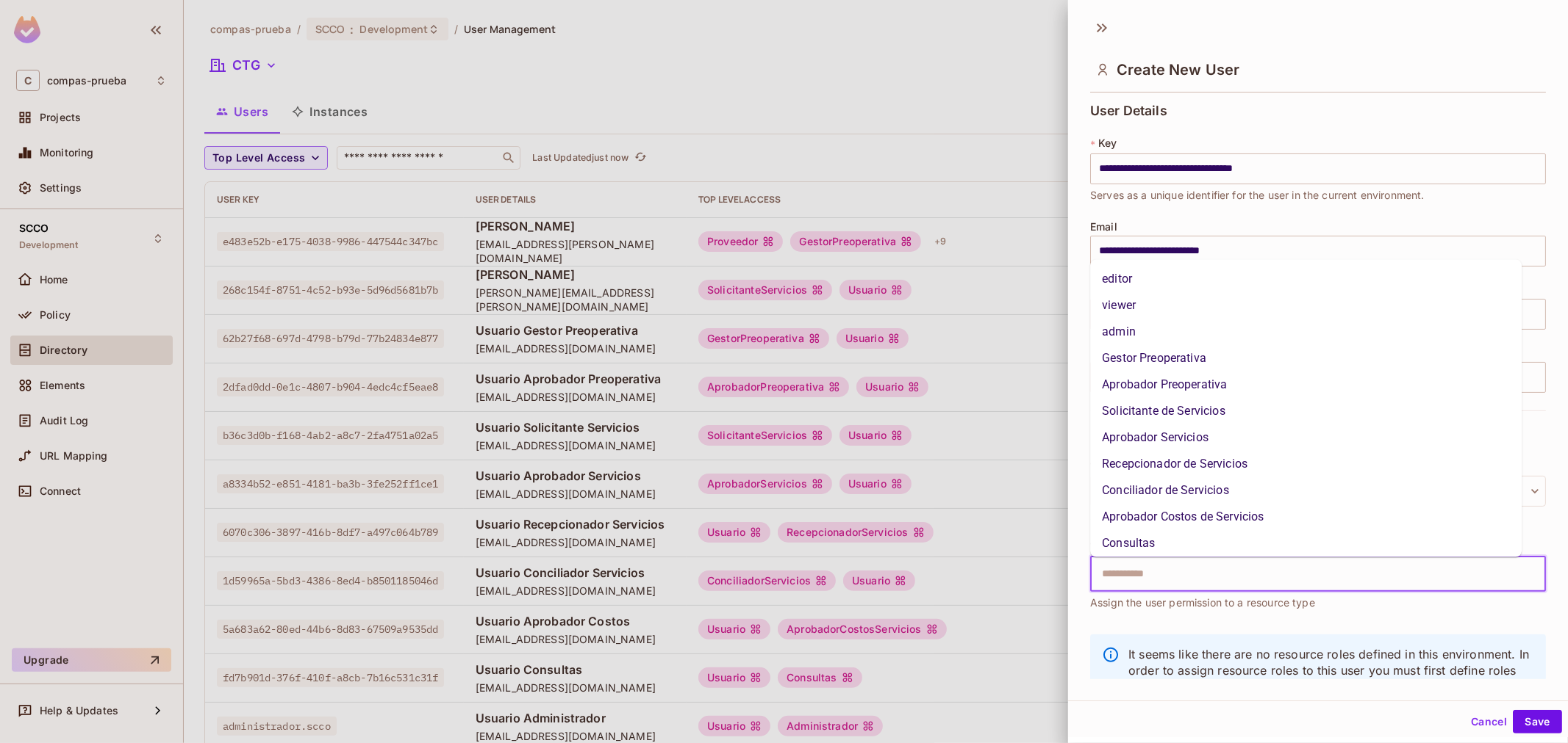
click at [1131, 537] on li "Consultas" at bounding box center [1305, 543] width 431 height 27
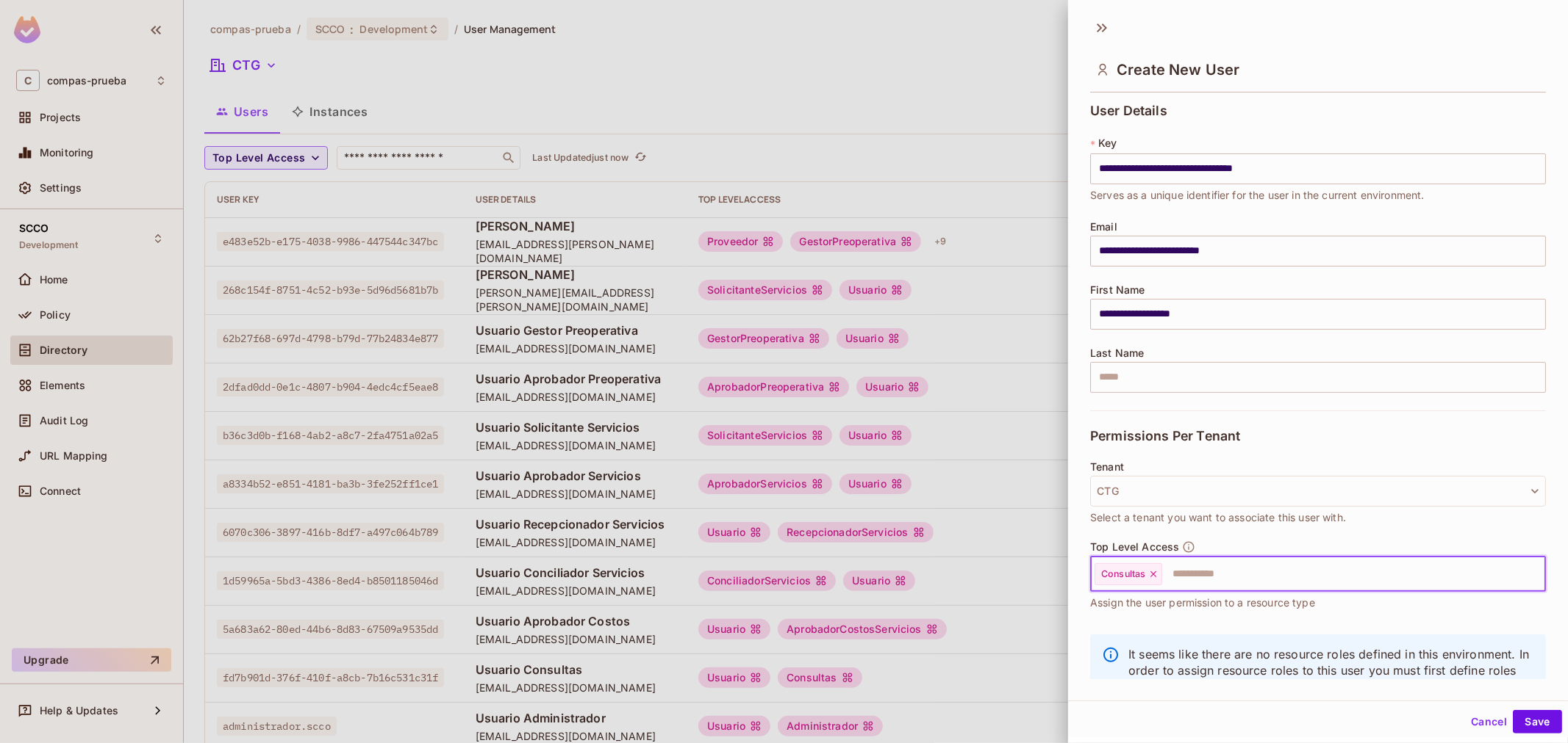
click at [1282, 584] on input "text" at bounding box center [1340, 575] width 354 height 29
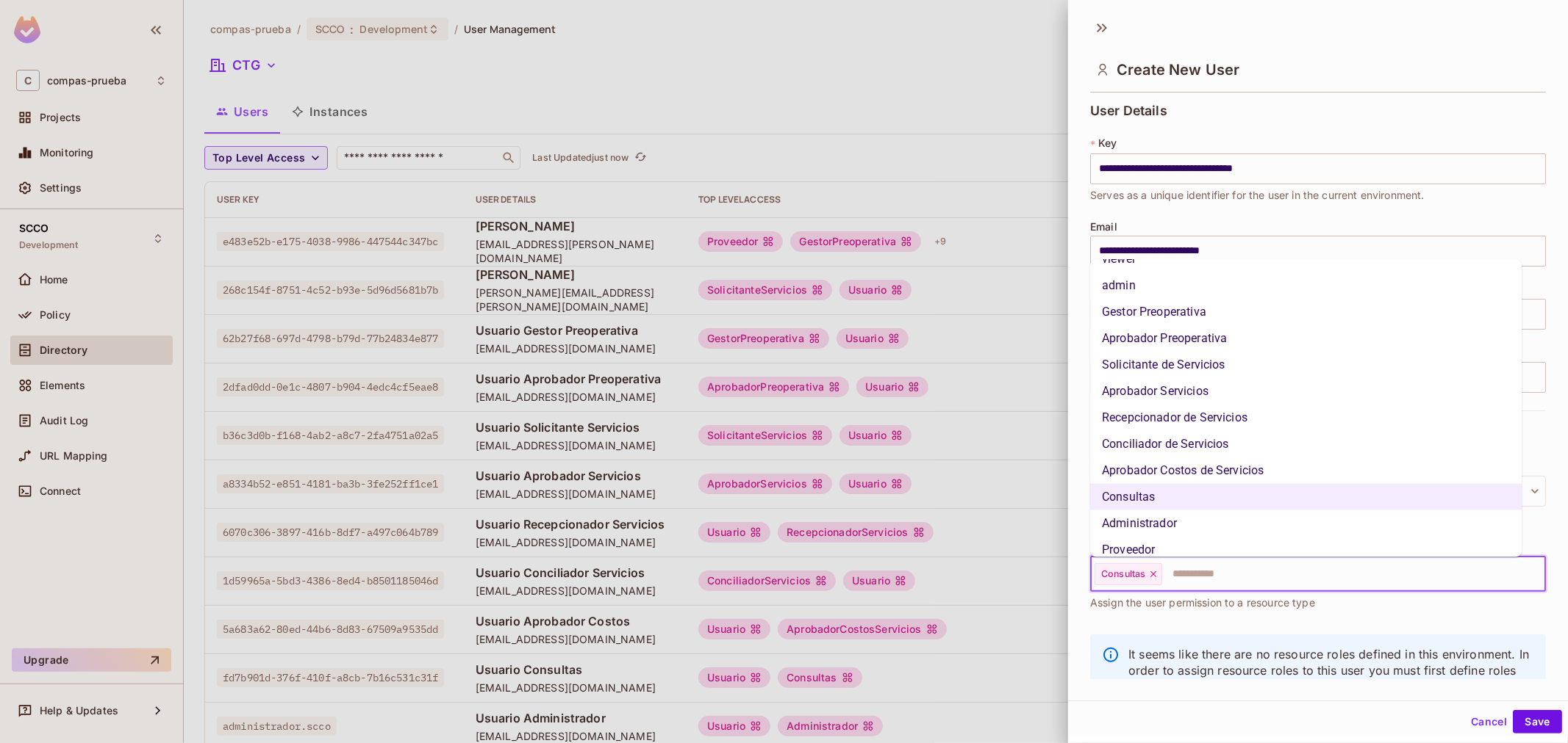
scroll to position [84, 0]
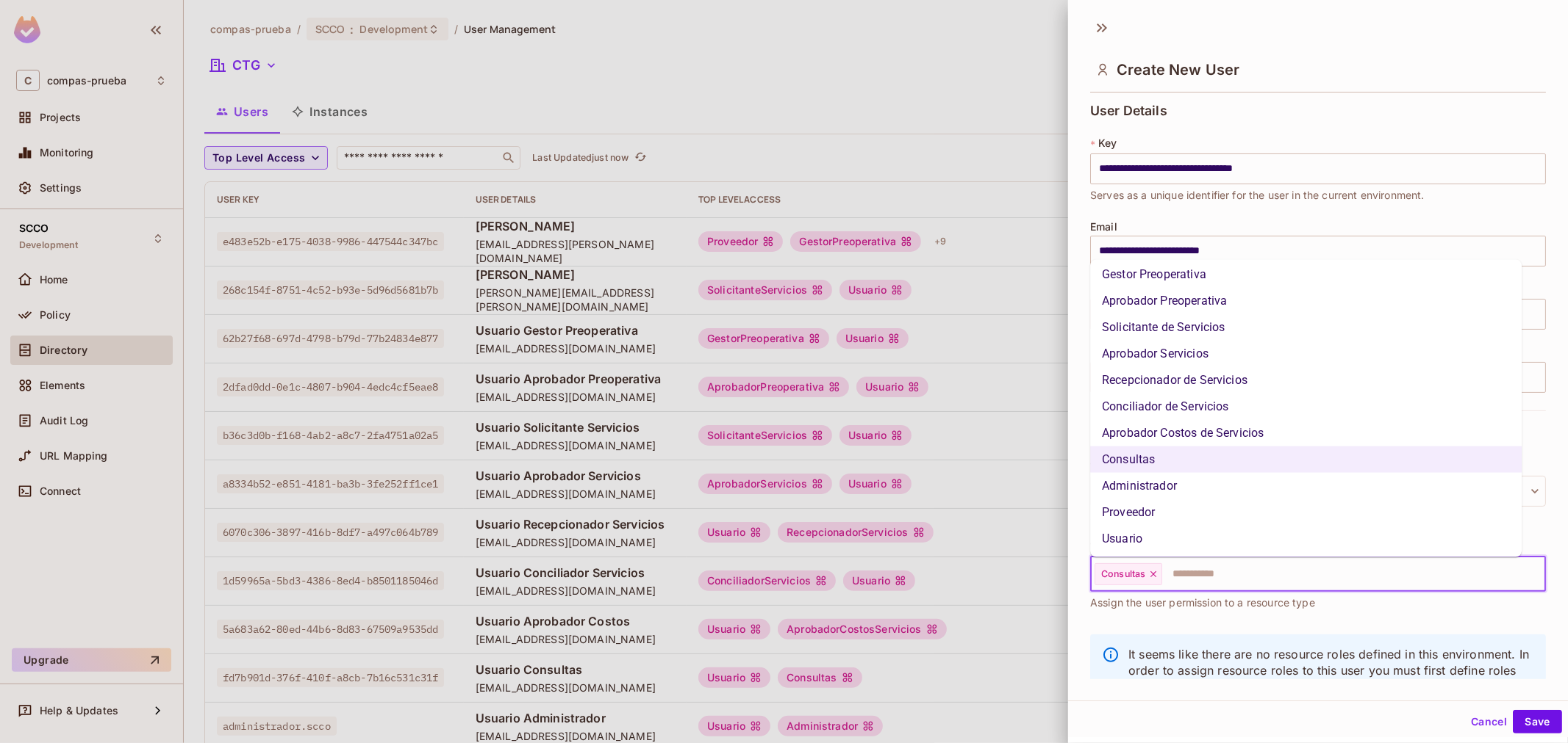
click at [1155, 547] on li "Usuario" at bounding box center [1305, 539] width 431 height 27
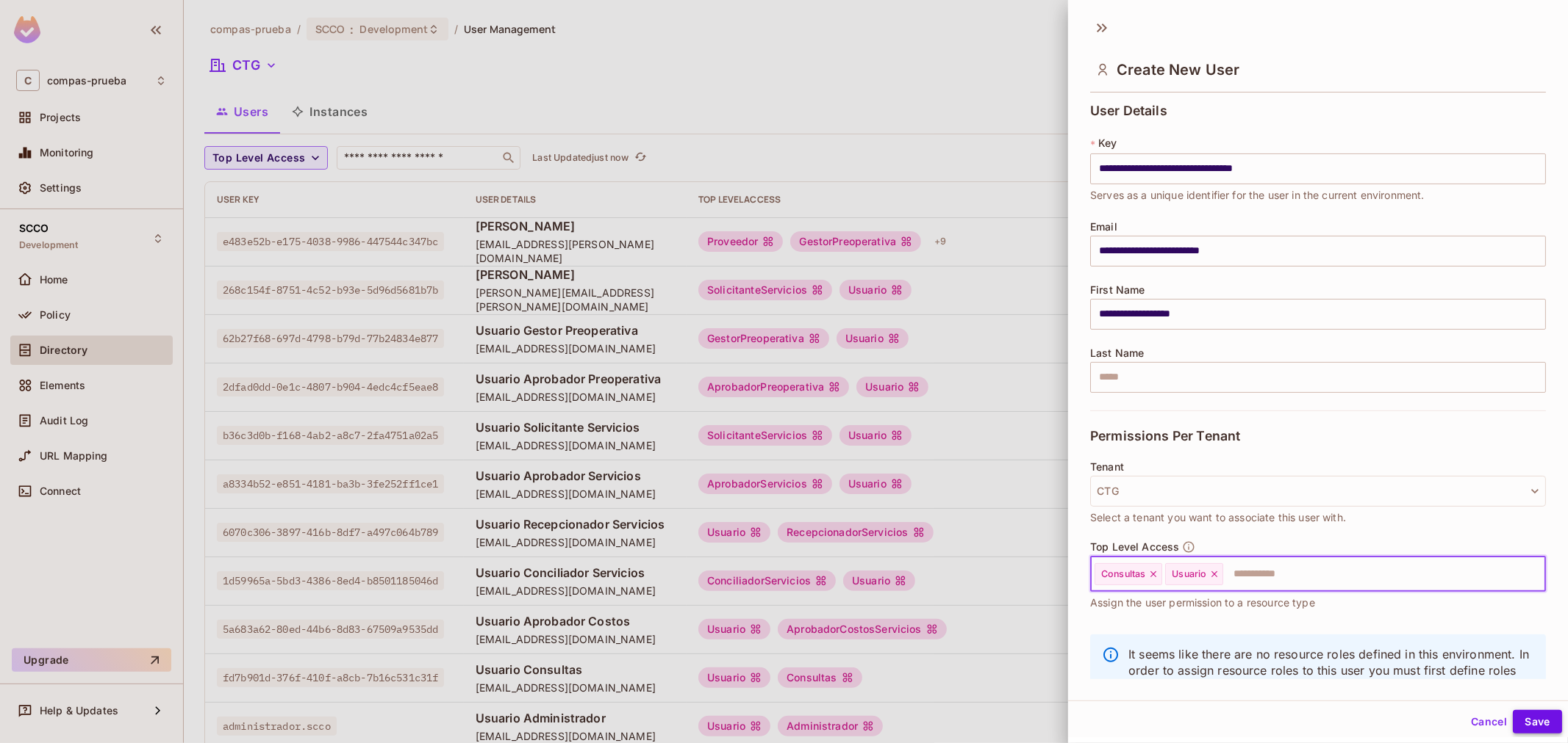
click at [1533, 723] on button "Save" at bounding box center [1537, 721] width 49 height 23
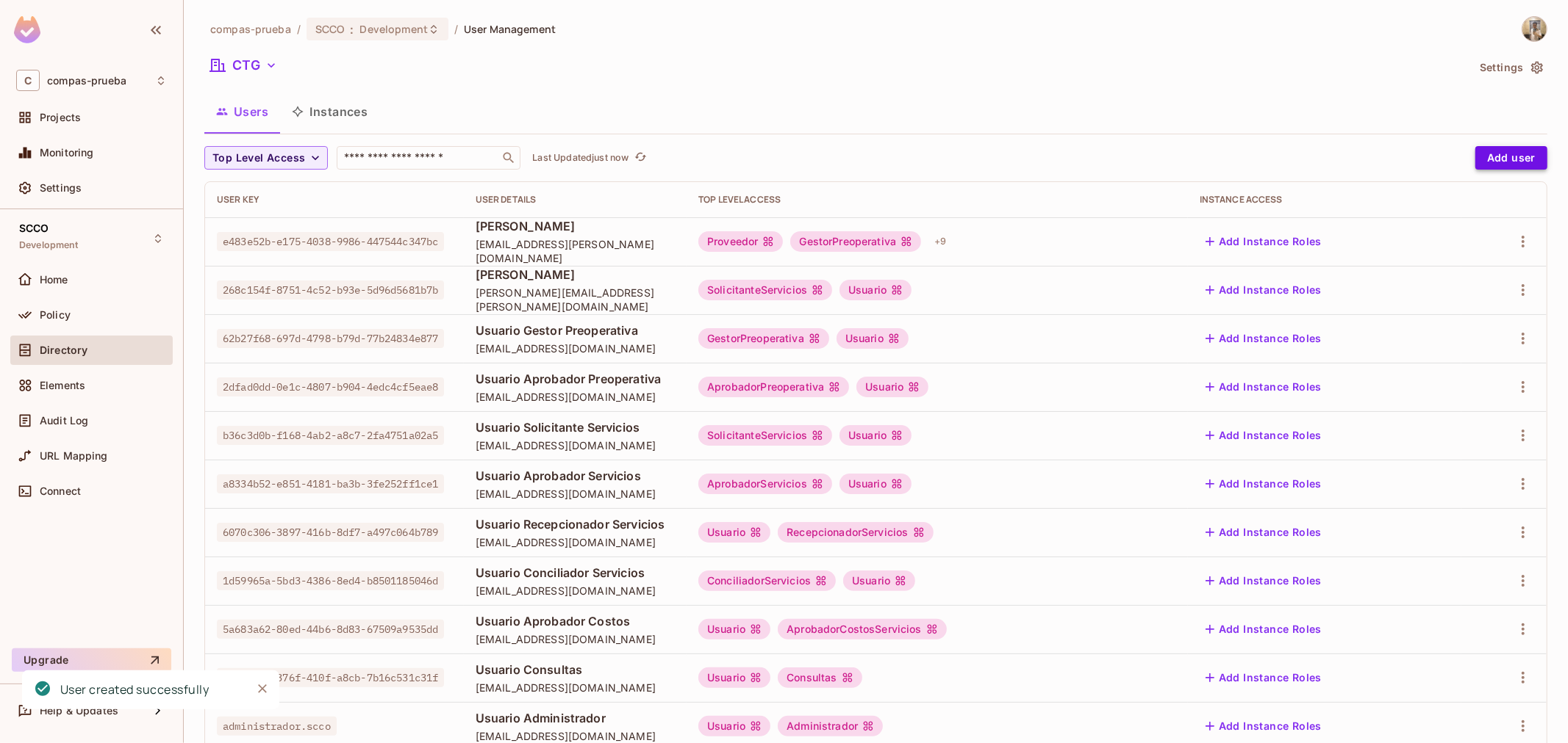
click at [1486, 151] on button "Add user" at bounding box center [1510, 157] width 72 height 23
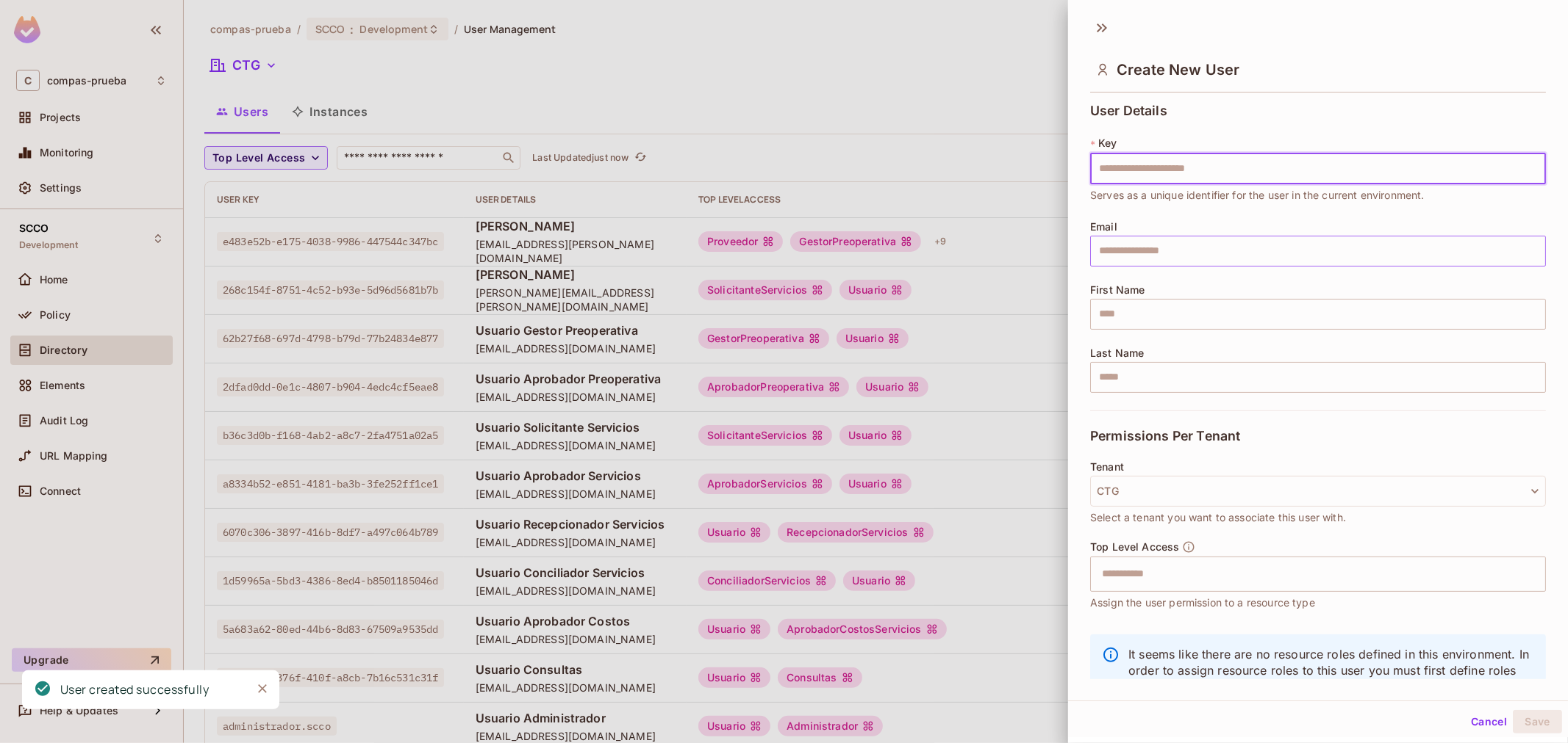
click at [1141, 255] on input "text" at bounding box center [1317, 251] width 456 height 31
paste input "**********"
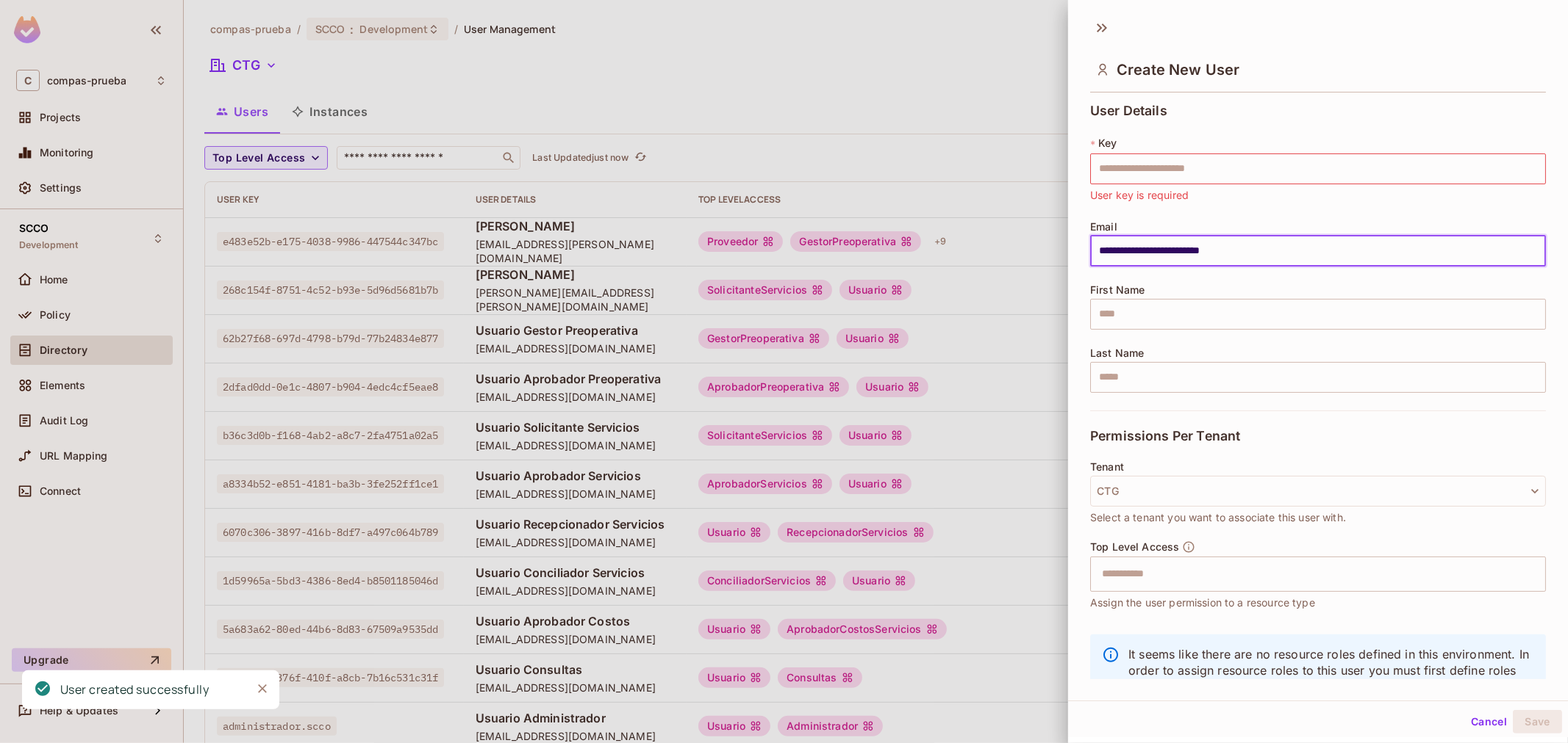
type input "**********"
click at [1228, 166] on input "text" at bounding box center [1317, 169] width 456 height 31
paste input "**********"
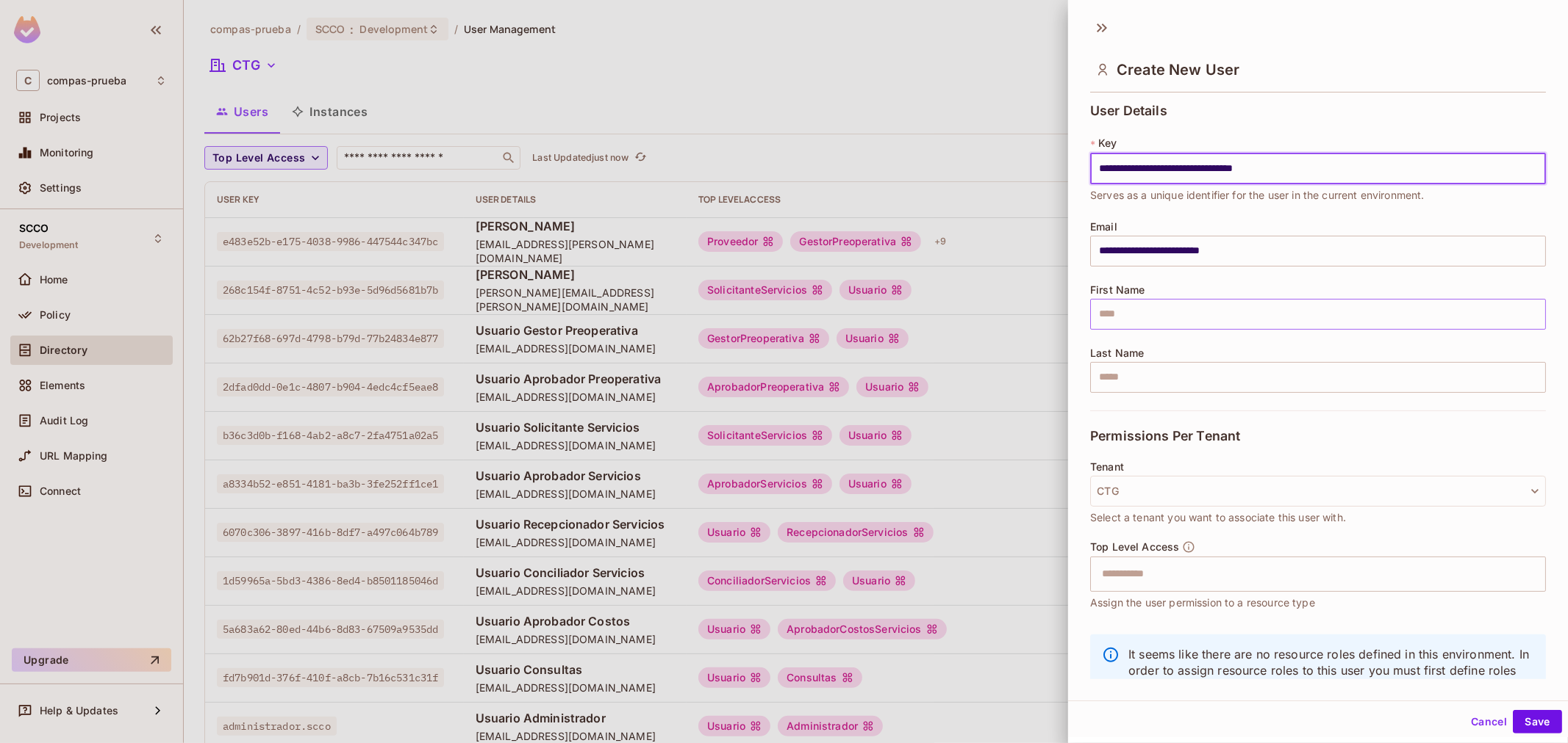
type input "**********"
click at [1216, 317] on input "text" at bounding box center [1317, 314] width 456 height 31
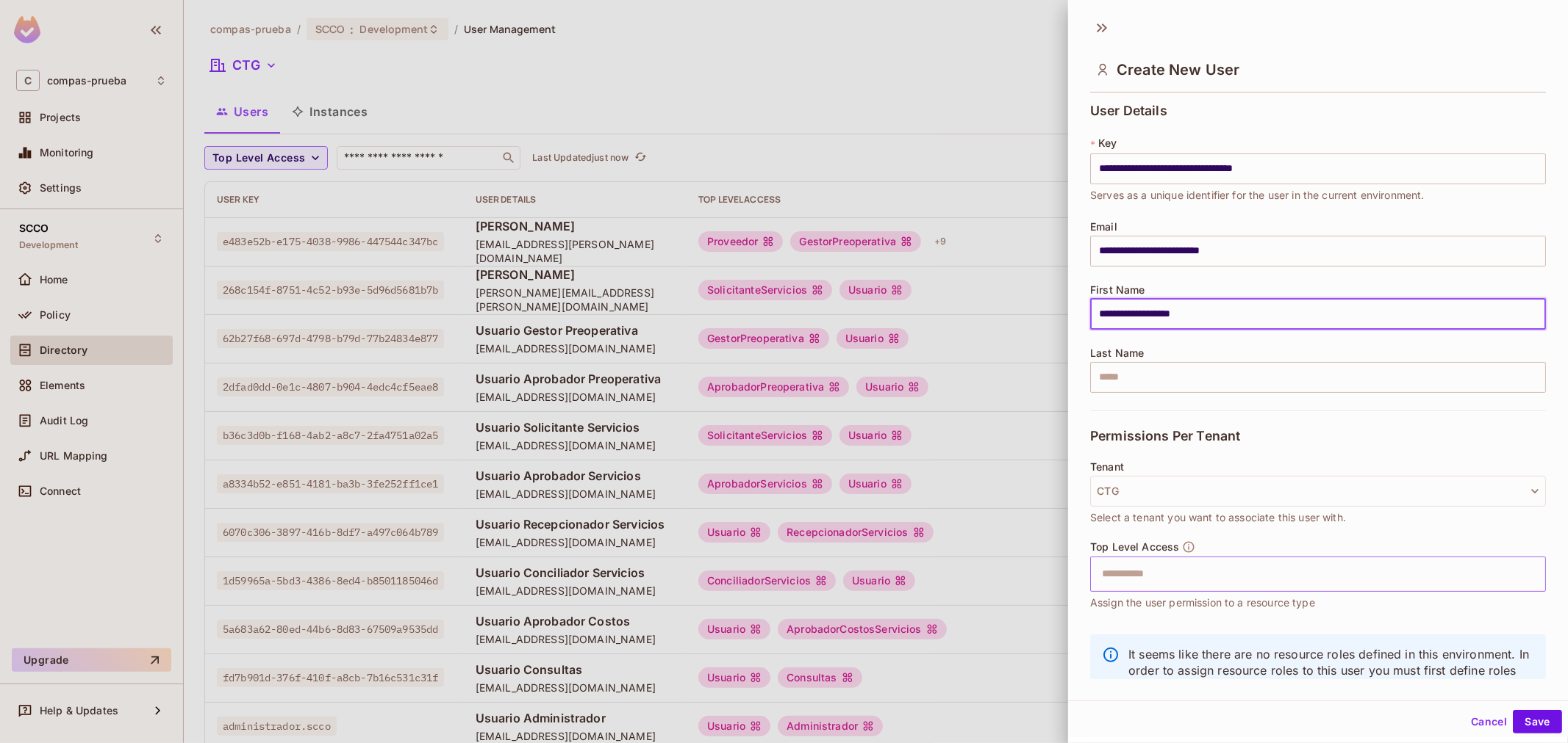
click at [1148, 591] on div "​" at bounding box center [1317, 574] width 456 height 35
type input "**********"
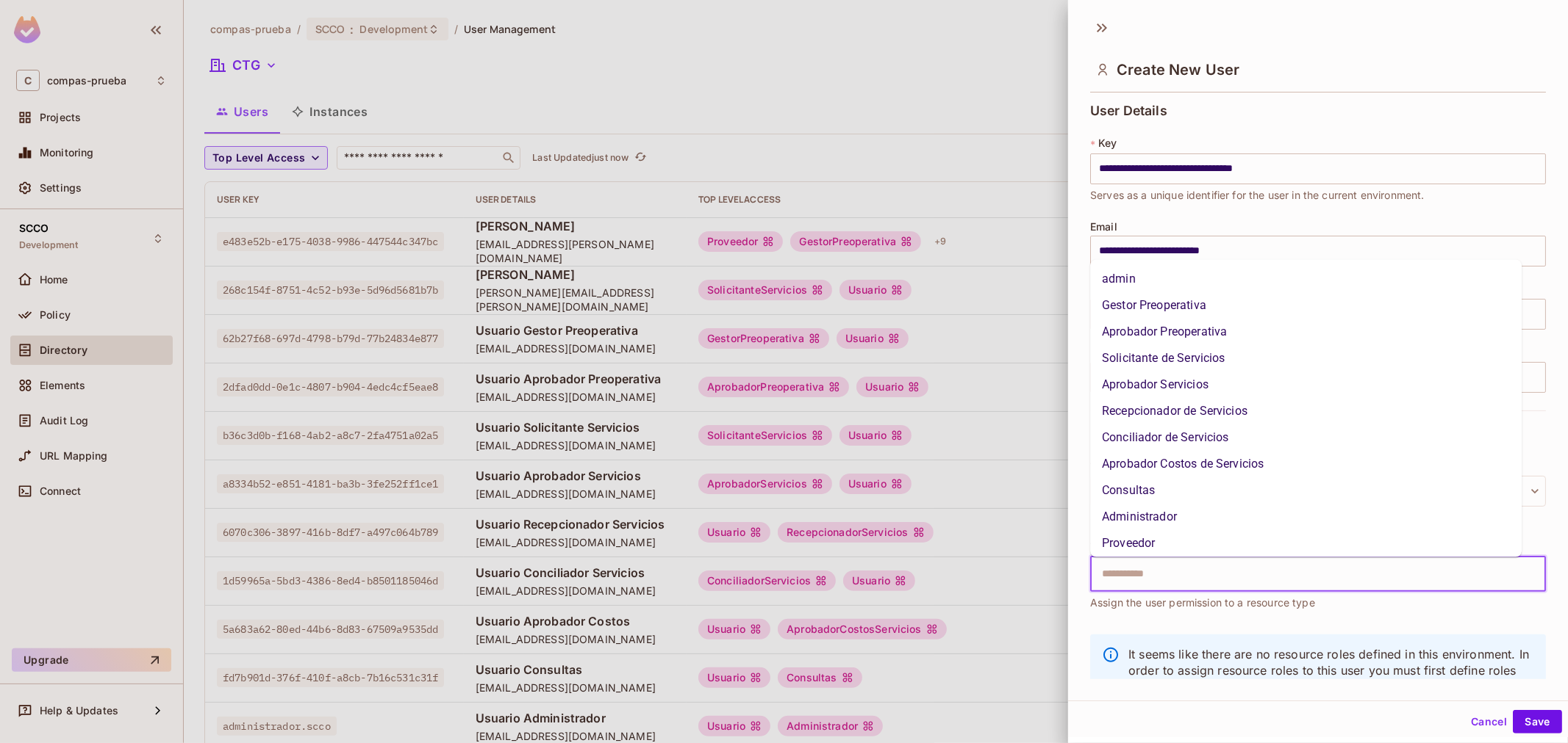
scroll to position [81, 0]
click at [1144, 518] on li "Proveedor" at bounding box center [1305, 515] width 431 height 27
click at [1273, 576] on input "text" at bounding box center [1342, 575] width 351 height 29
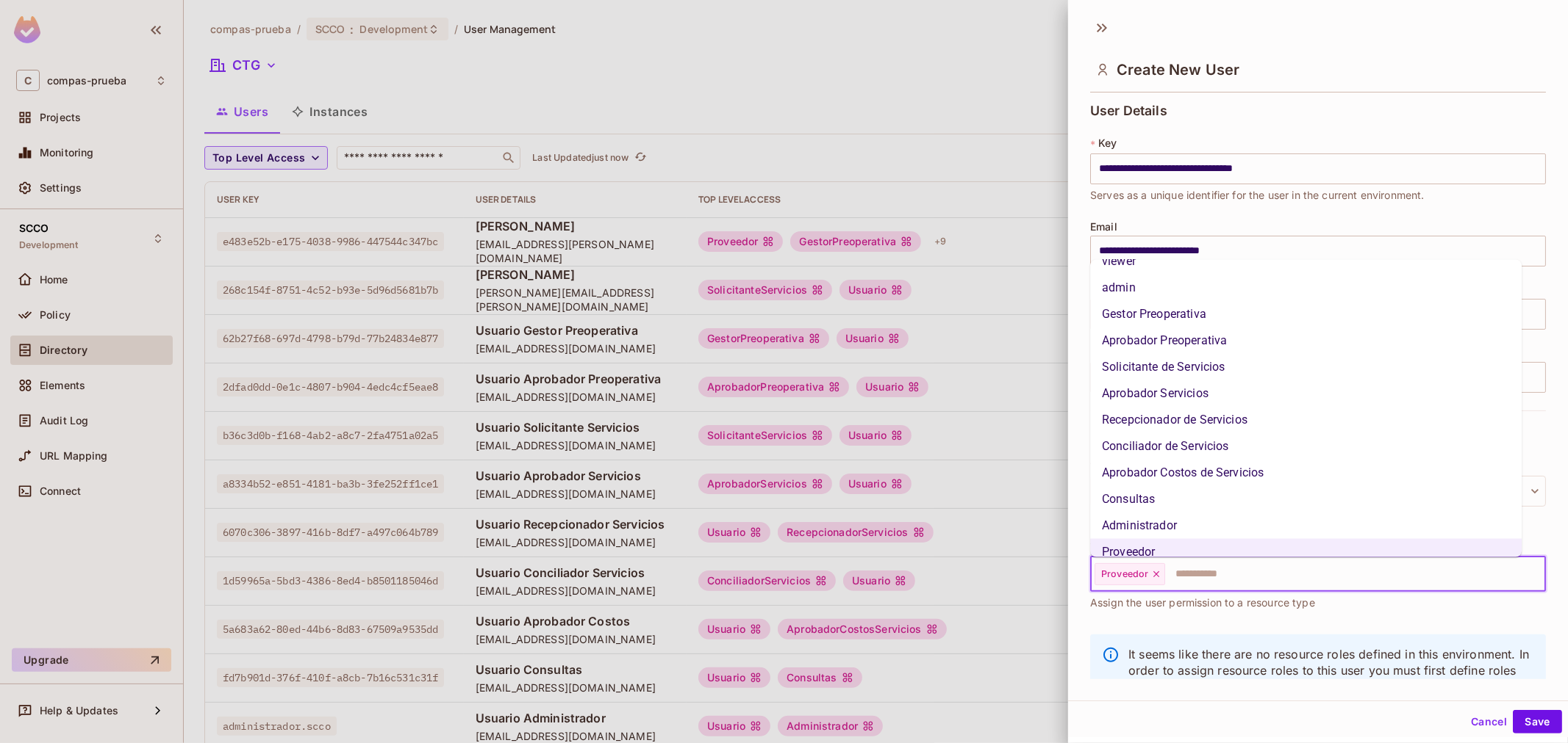
scroll to position [84, 0]
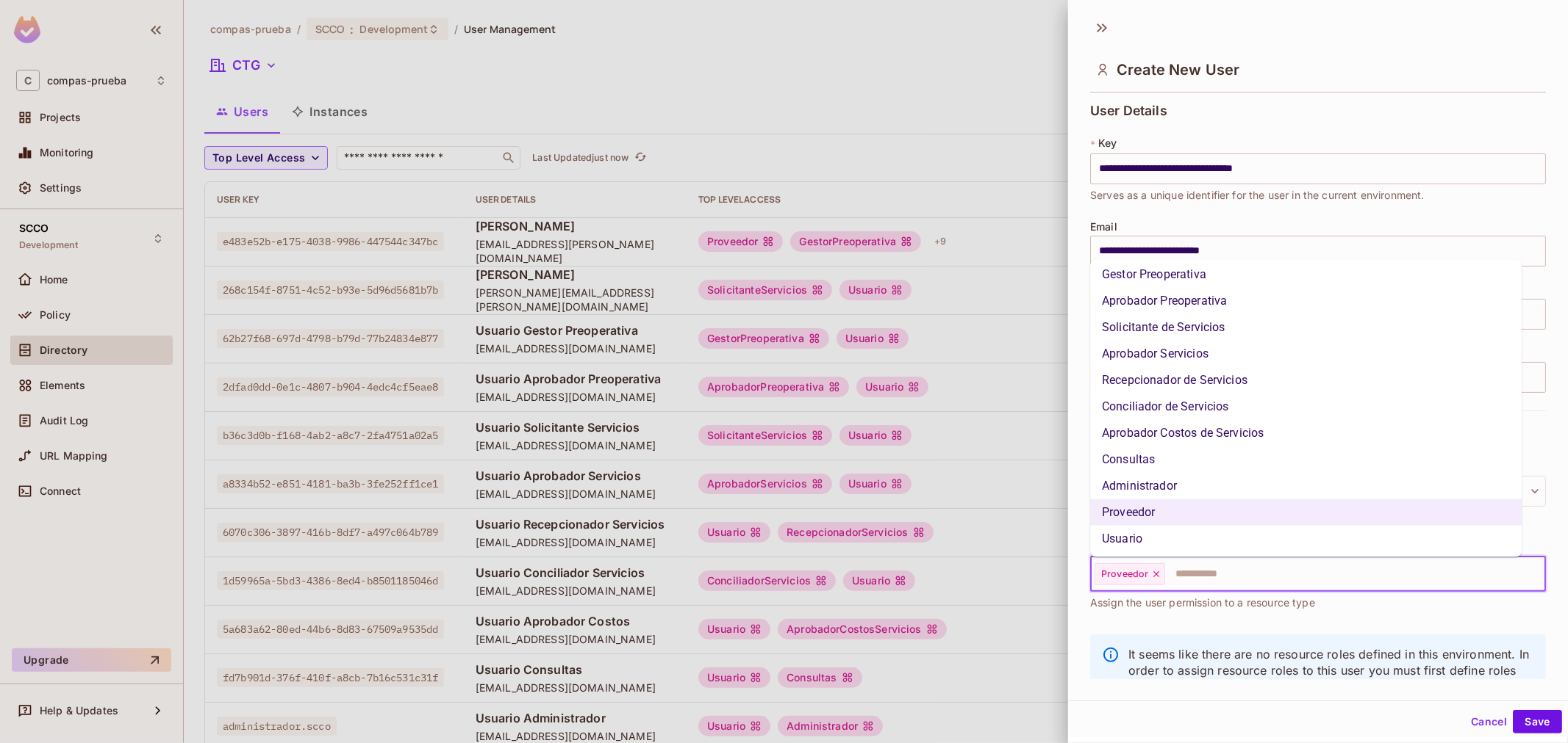
click at [1205, 530] on li "Usuario" at bounding box center [1305, 539] width 431 height 27
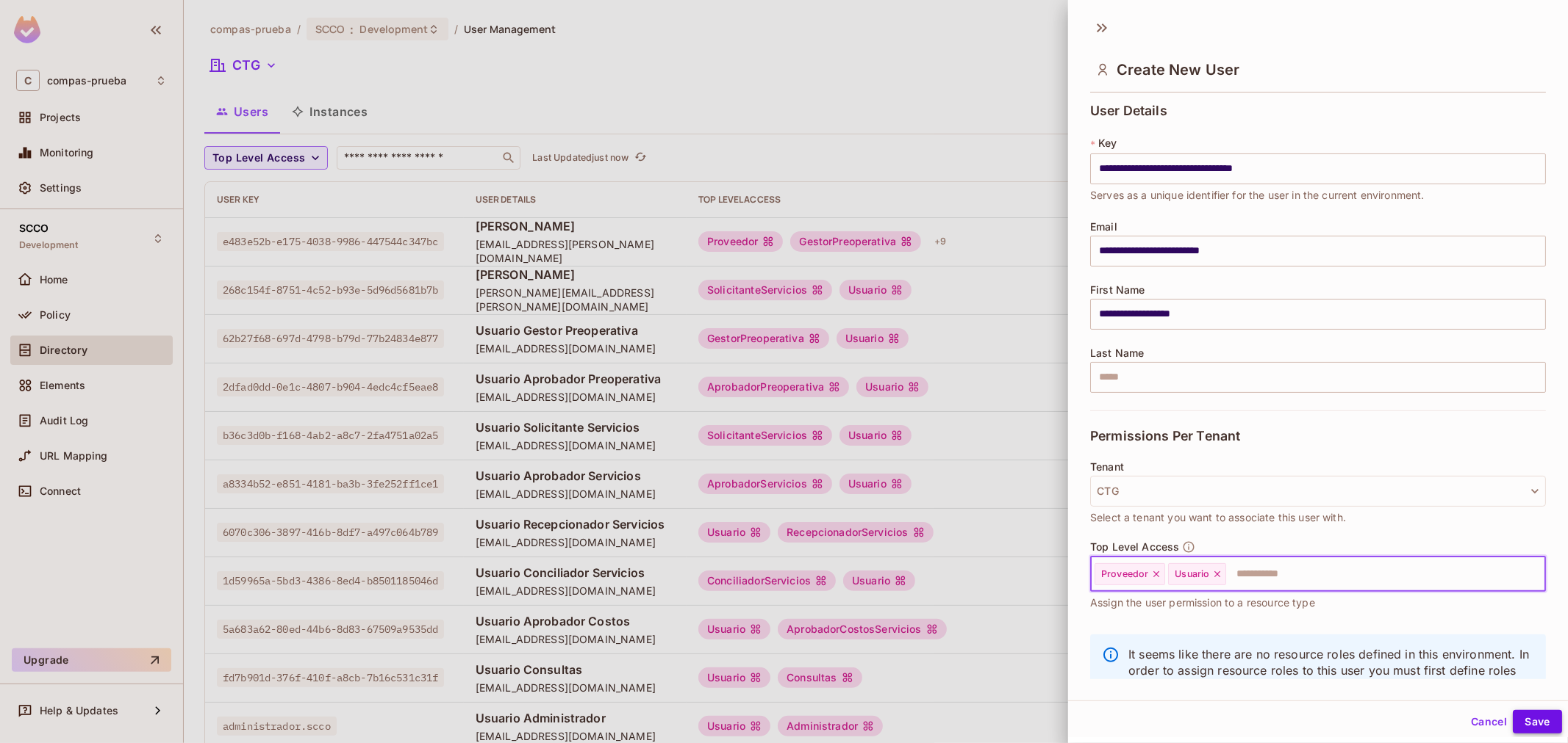
click at [1538, 717] on button "Save" at bounding box center [1537, 721] width 49 height 23
